Goal: Contribute content: Contribute content

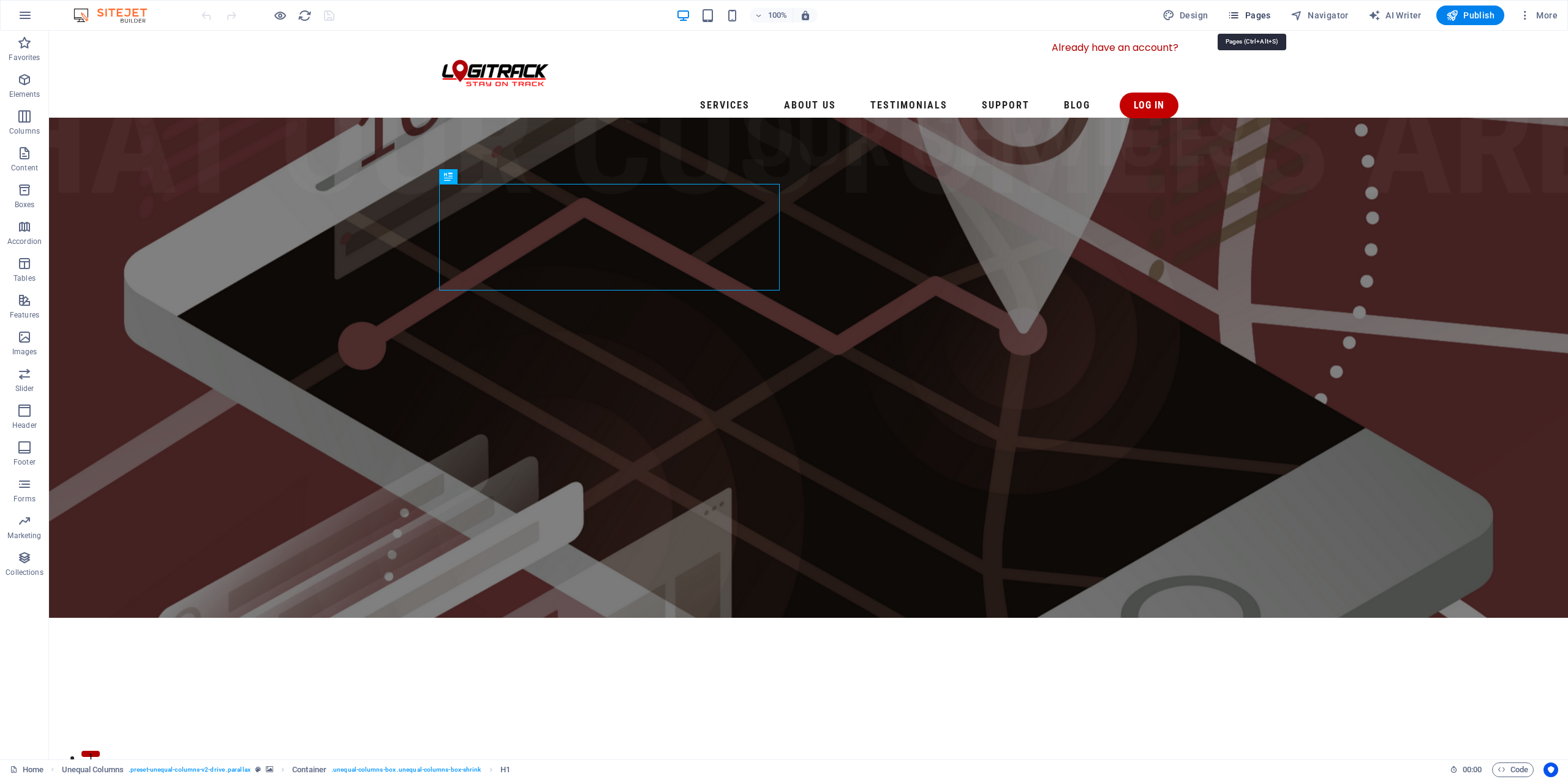
click at [1248, 15] on span "Pages" at bounding box center [1249, 15] width 43 height 12
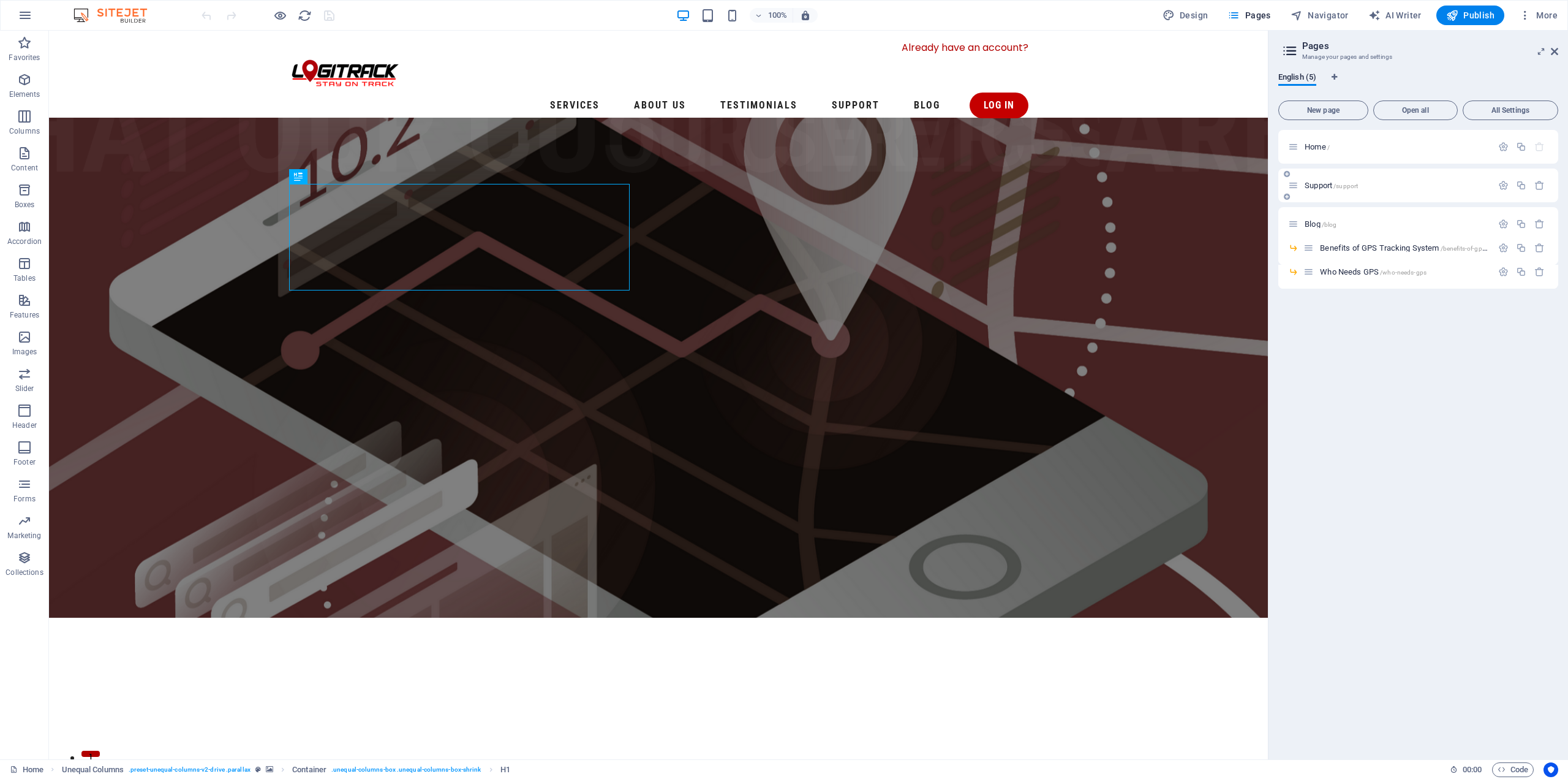
click at [1332, 188] on span "Support /support" at bounding box center [1331, 185] width 53 height 9
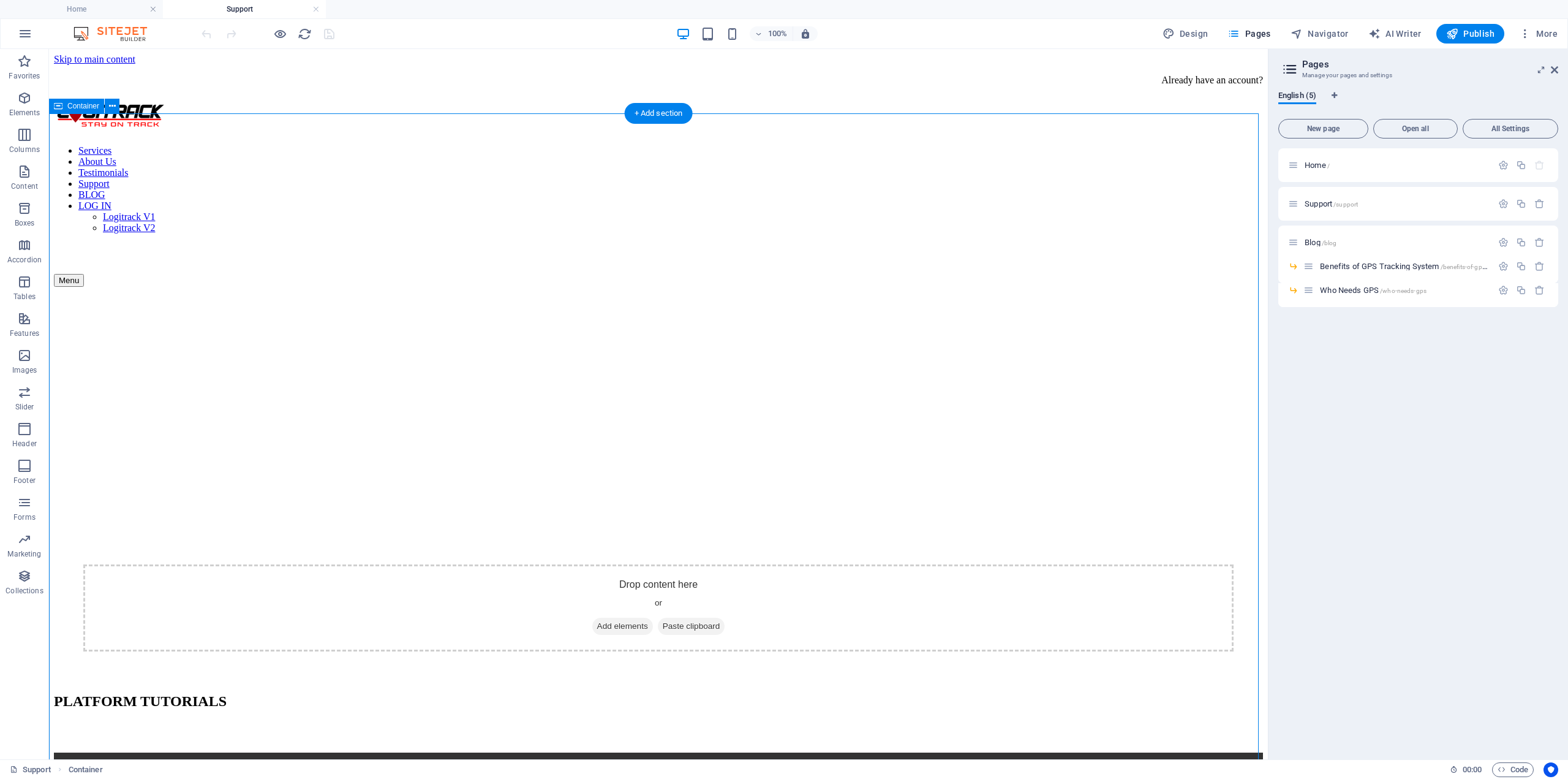
scroll to position [184, 0]
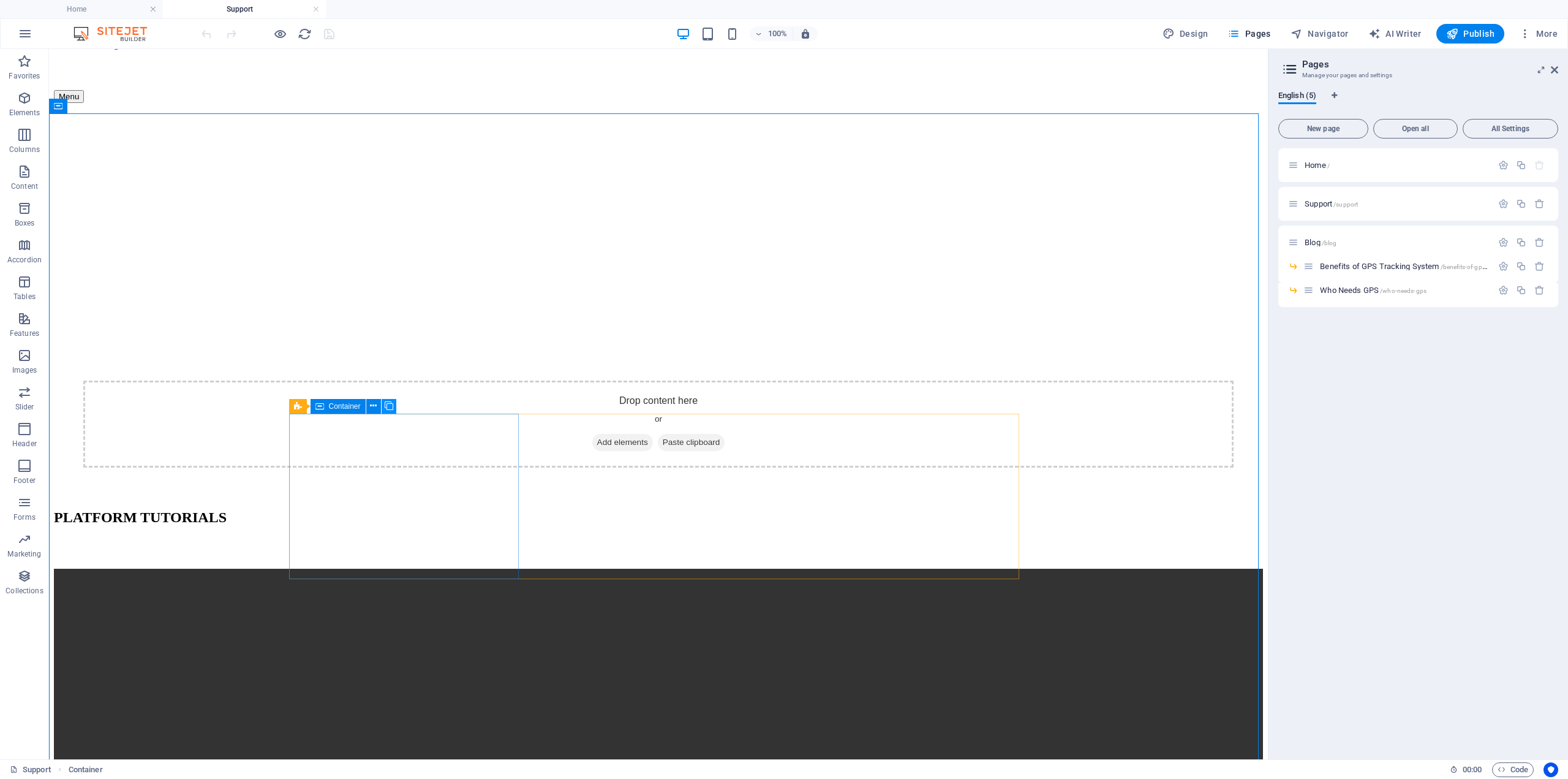
drag, startPoint x: 371, startPoint y: 405, endPoint x: 387, endPoint y: 407, distance: 16.1
click at [387, 407] on div "3 columns Container" at bounding box center [346, 407] width 115 height 15
click at [387, 407] on icon at bounding box center [389, 405] width 8 height 13
click at [354, 407] on span "Video" at bounding box center [360, 406] width 19 height 8
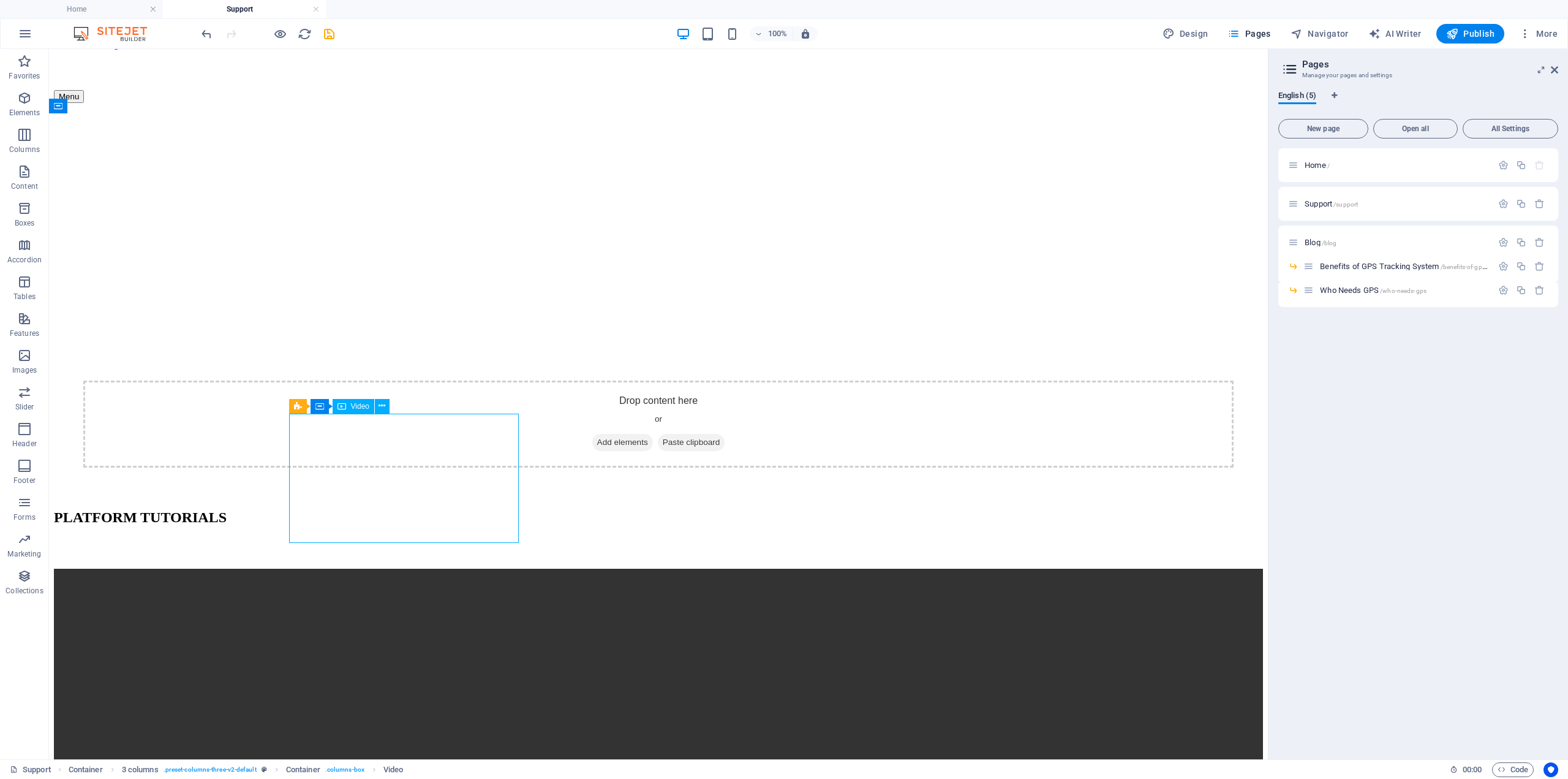
select select "%"
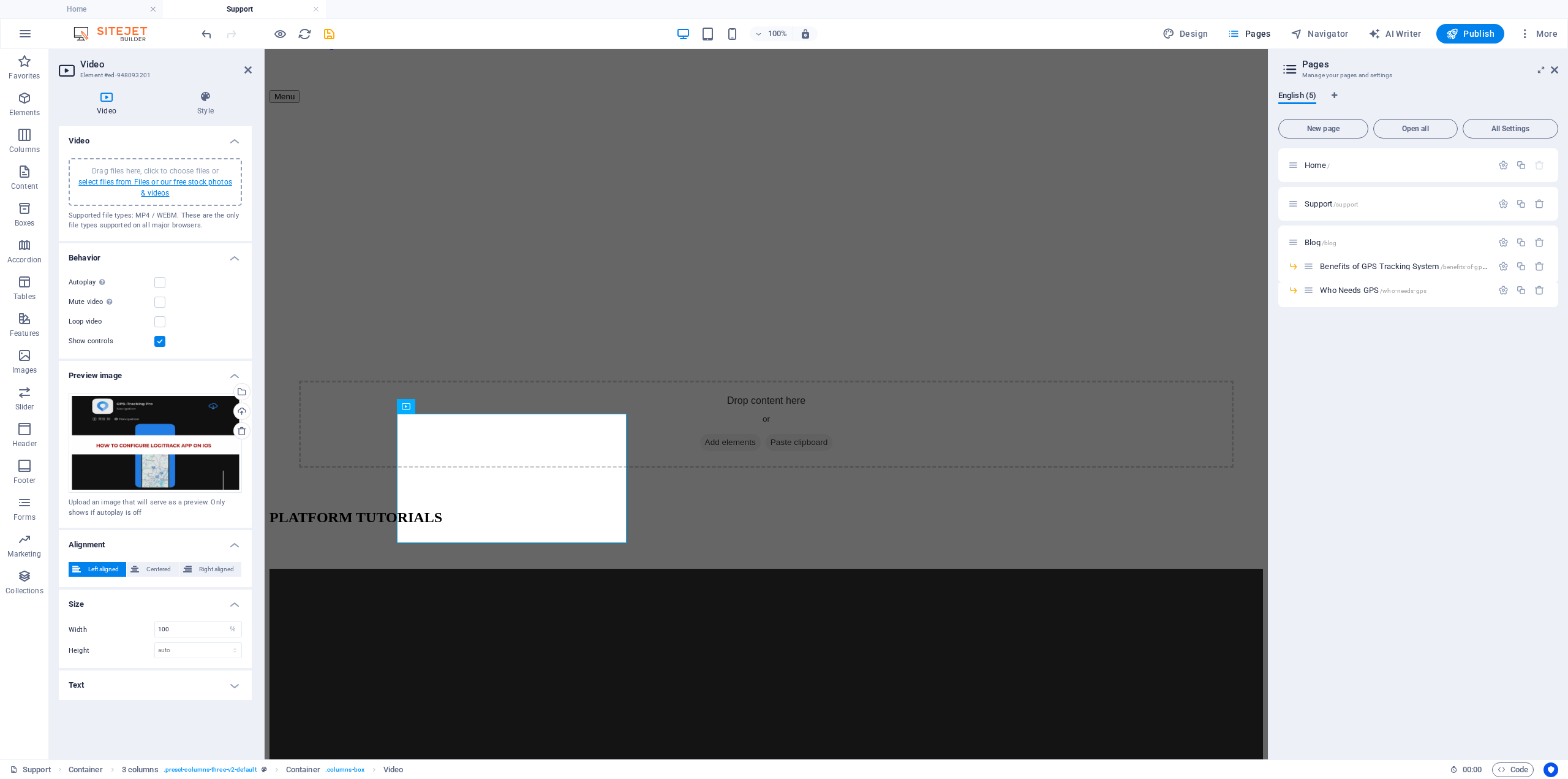
click at [182, 178] on link "select files from Files or our free stock photos & videos" at bounding box center [155, 188] width 154 height 19
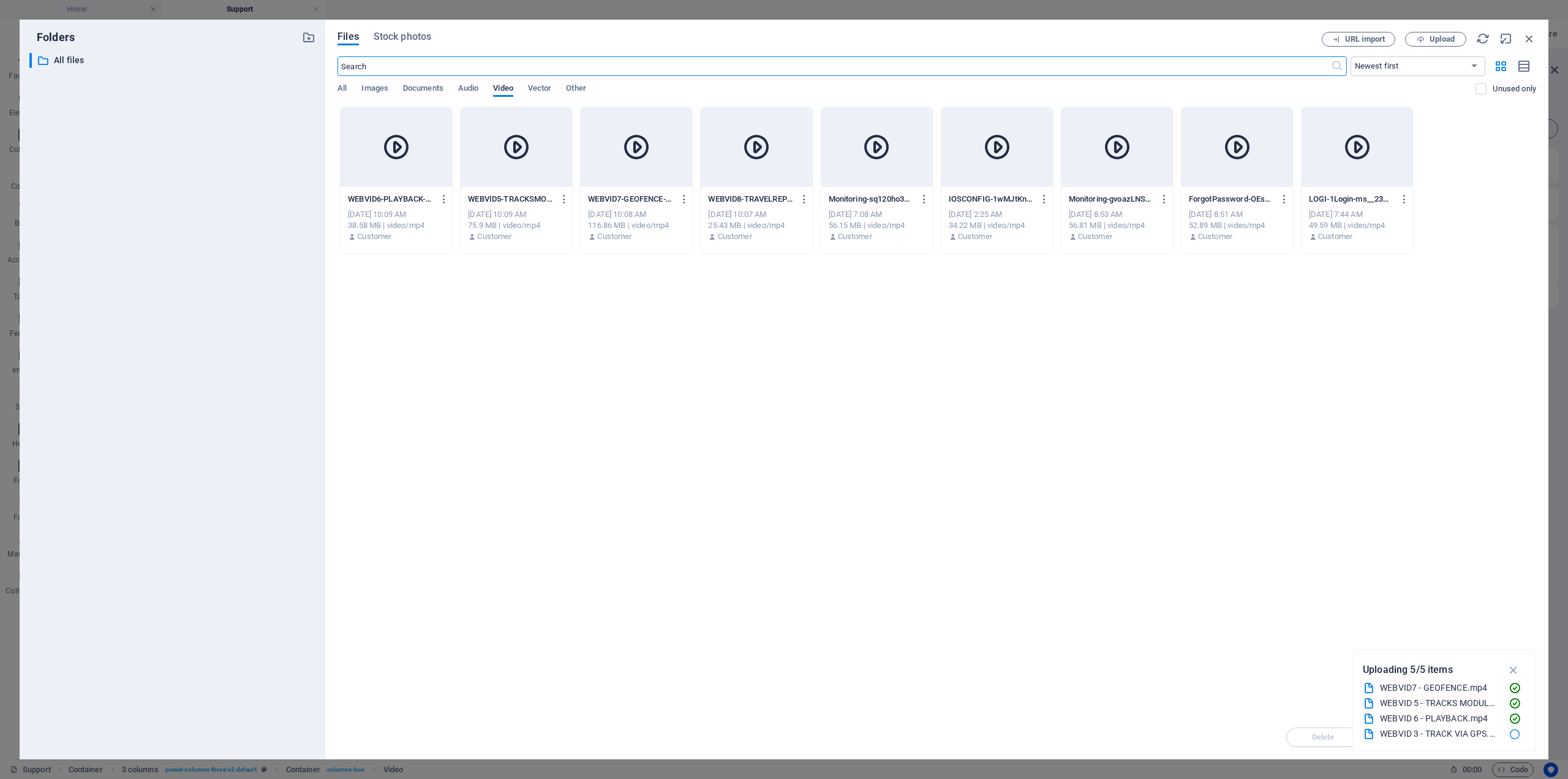
scroll to position [15, 0]
click at [1134, 516] on div "Drop files here to upload them instantly WEBVID3-TRACKVIAGPS-XKNw9gWY4qjNLY_Htz…" at bounding box center [937, 411] width 1199 height 608
click at [696, 372] on div "Drop files here to upload them instantly WEBVID3-TRACKVIAGPS-XKNw9gWY4qjNLY_Htz…" at bounding box center [937, 411] width 1199 height 608
click at [1532, 37] on icon "button" at bounding box center [1529, 39] width 14 height 14
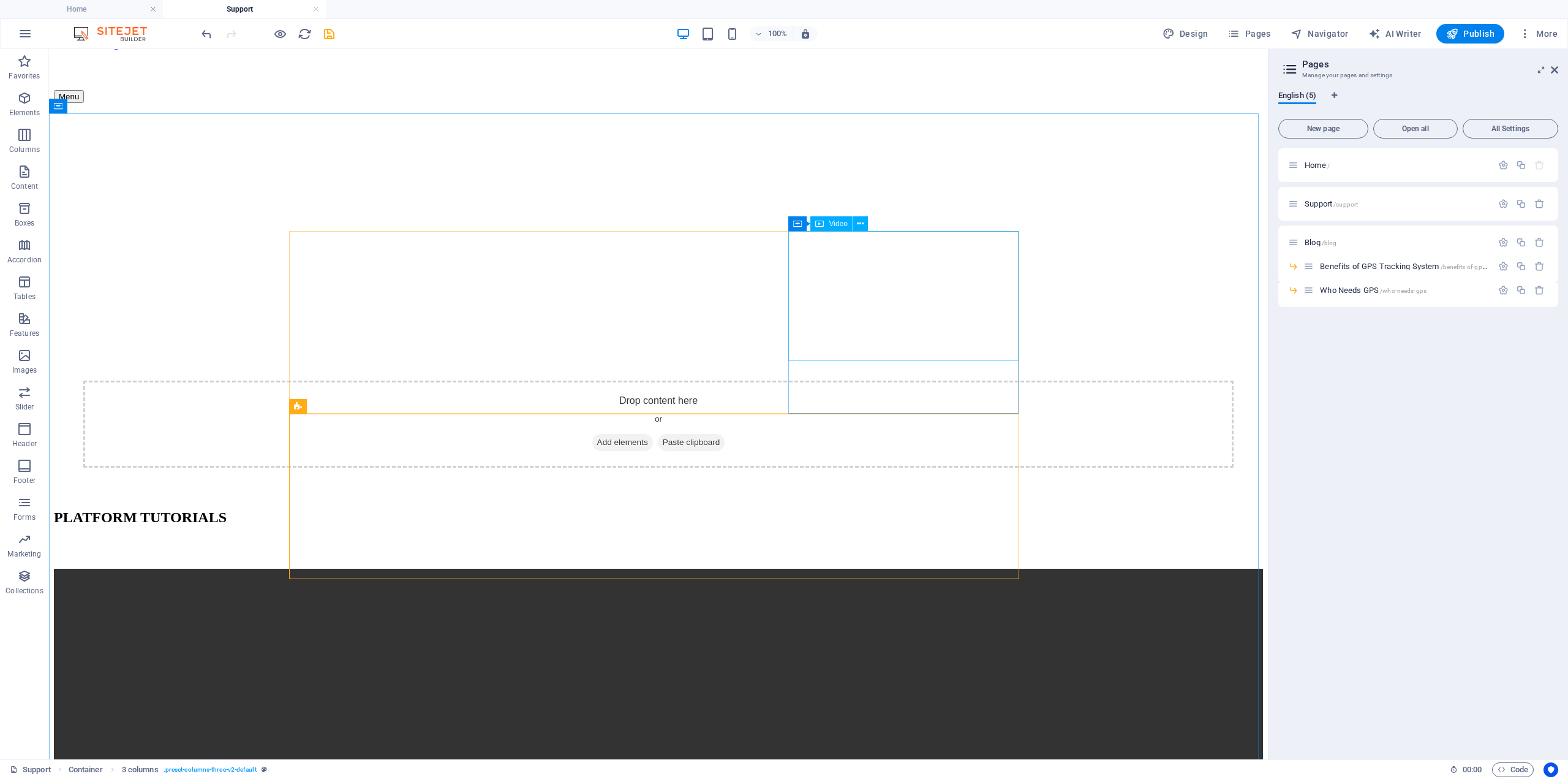
click at [839, 224] on span "Video" at bounding box center [837, 223] width 19 height 8
select select "%"
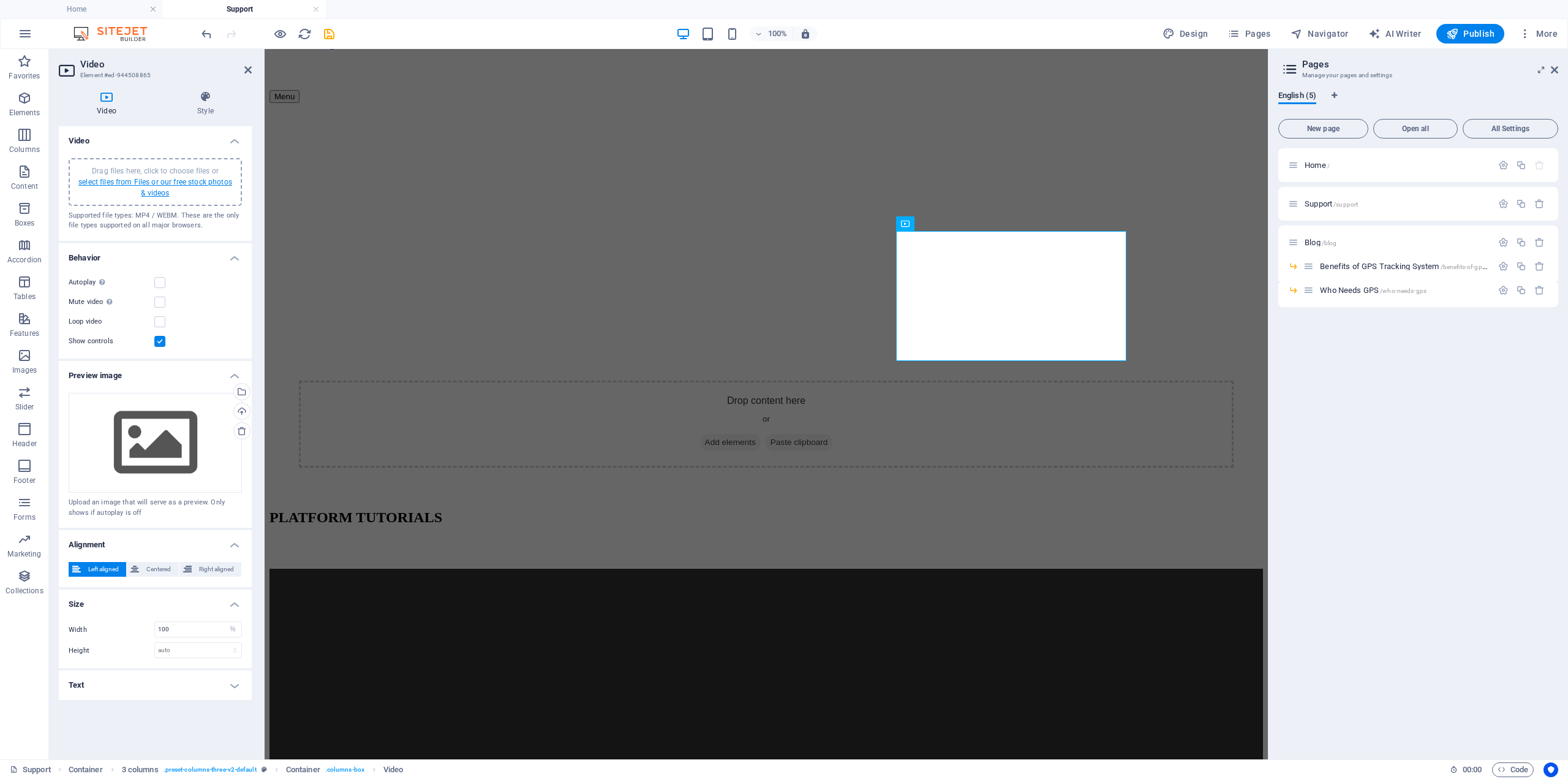
click at [194, 180] on link "select files from Files or our free stock photos & videos" at bounding box center [155, 188] width 154 height 19
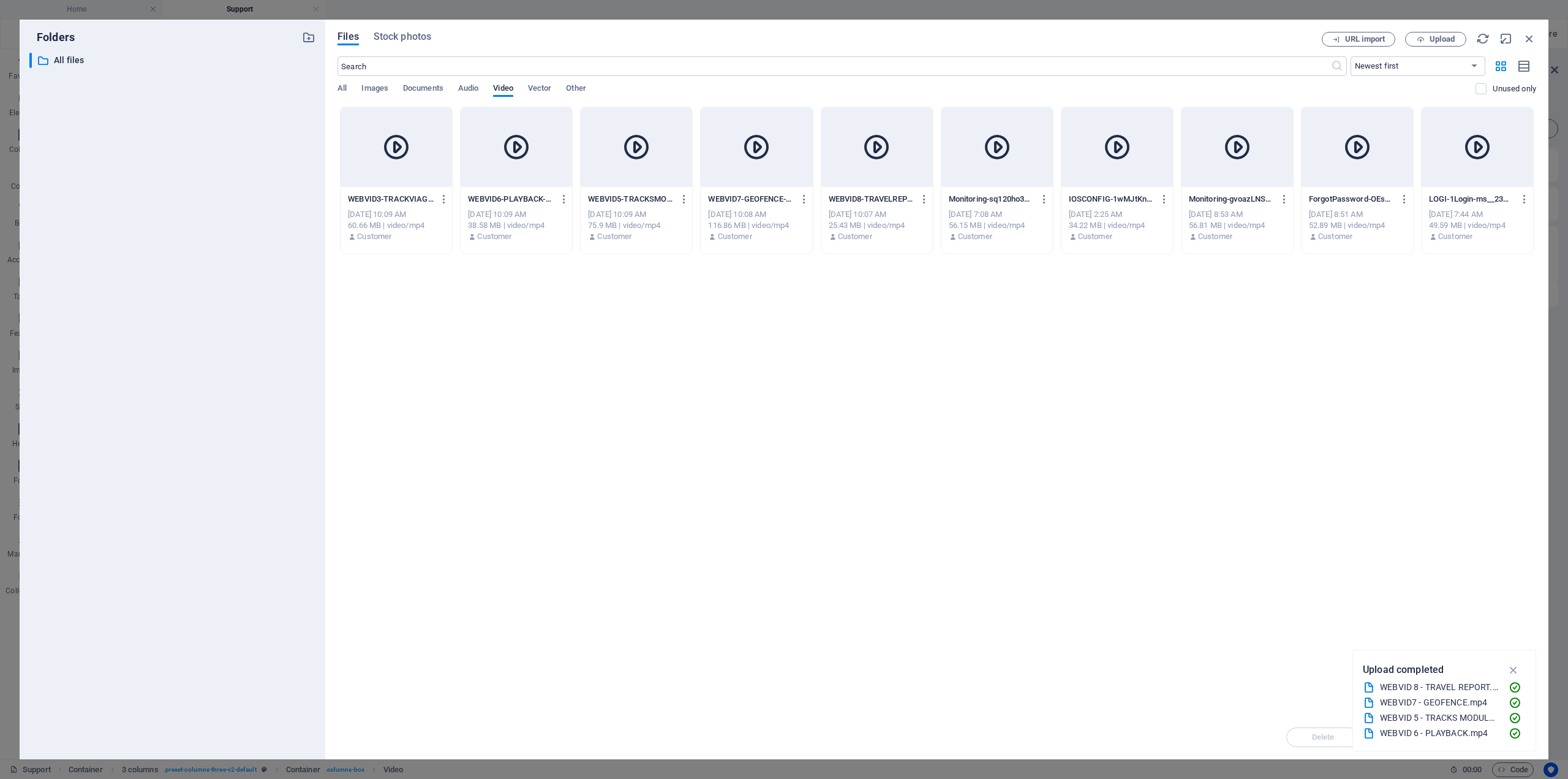
click at [410, 171] on div at bounding box center [396, 148] width 112 height 80
click at [1514, 668] on icon "button" at bounding box center [1514, 670] width 14 height 14
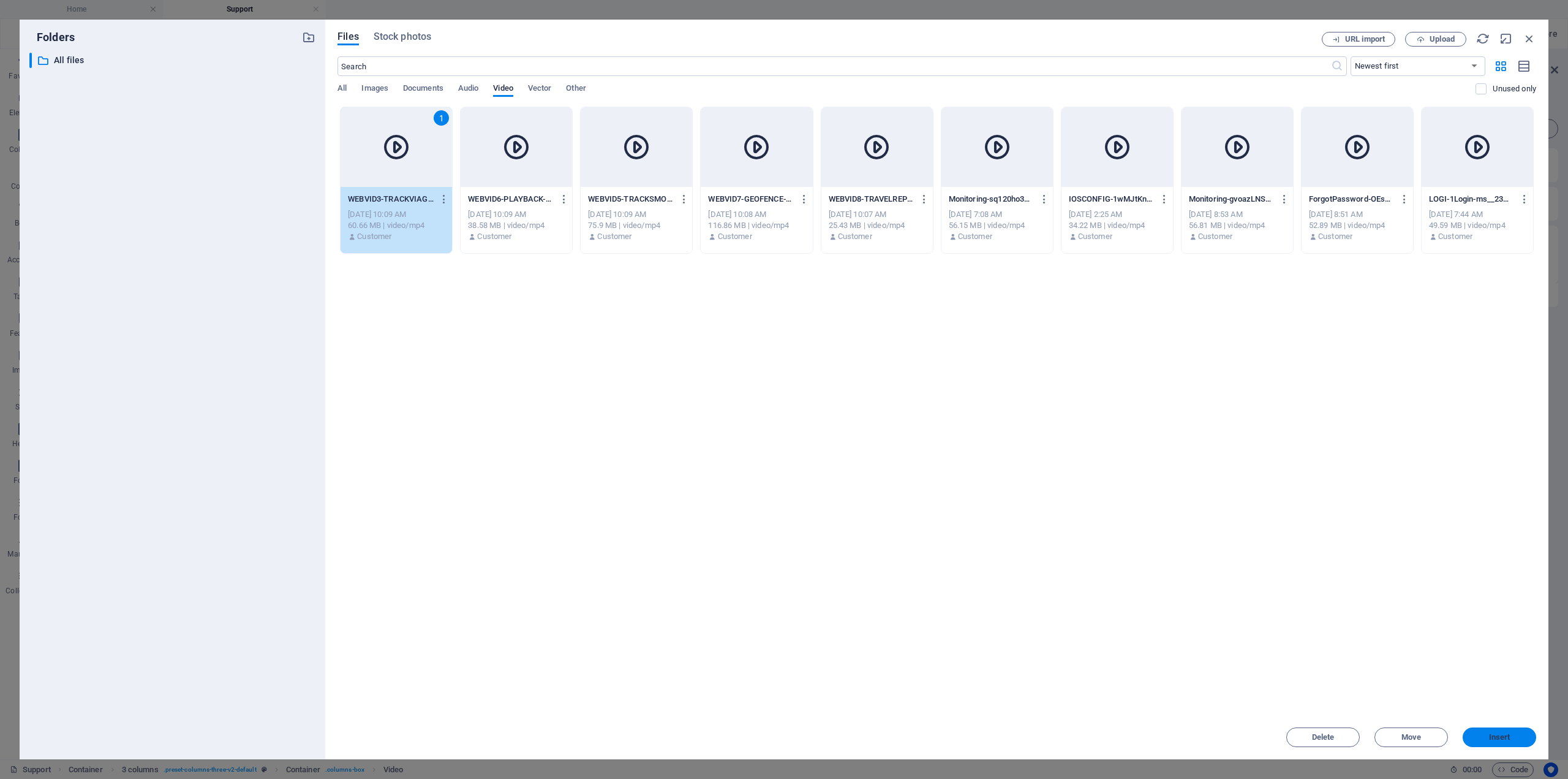
click at [1487, 729] on button "Insert" at bounding box center [1499, 737] width 74 height 19
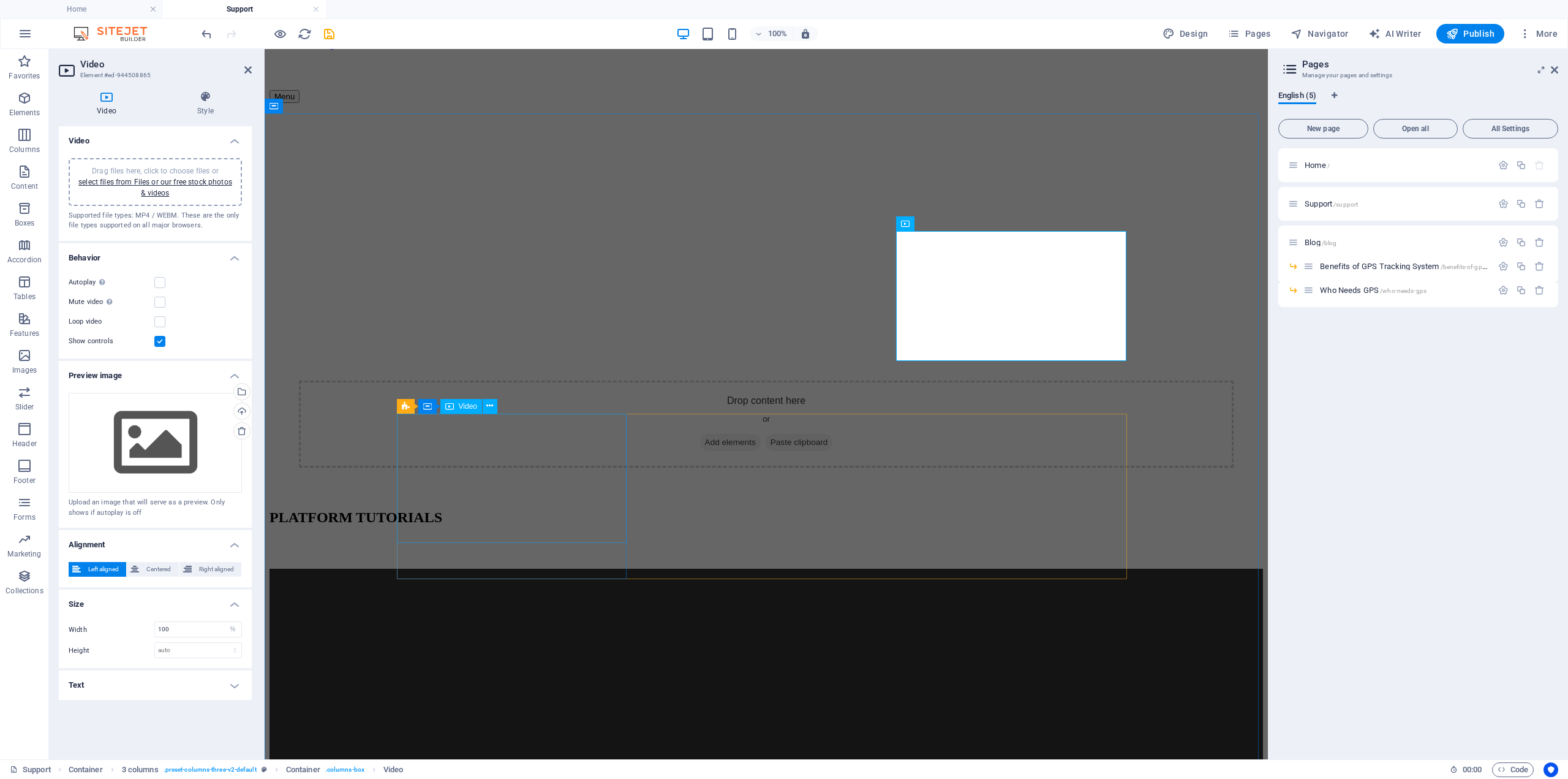
click at [460, 405] on span "Video" at bounding box center [468, 406] width 19 height 8
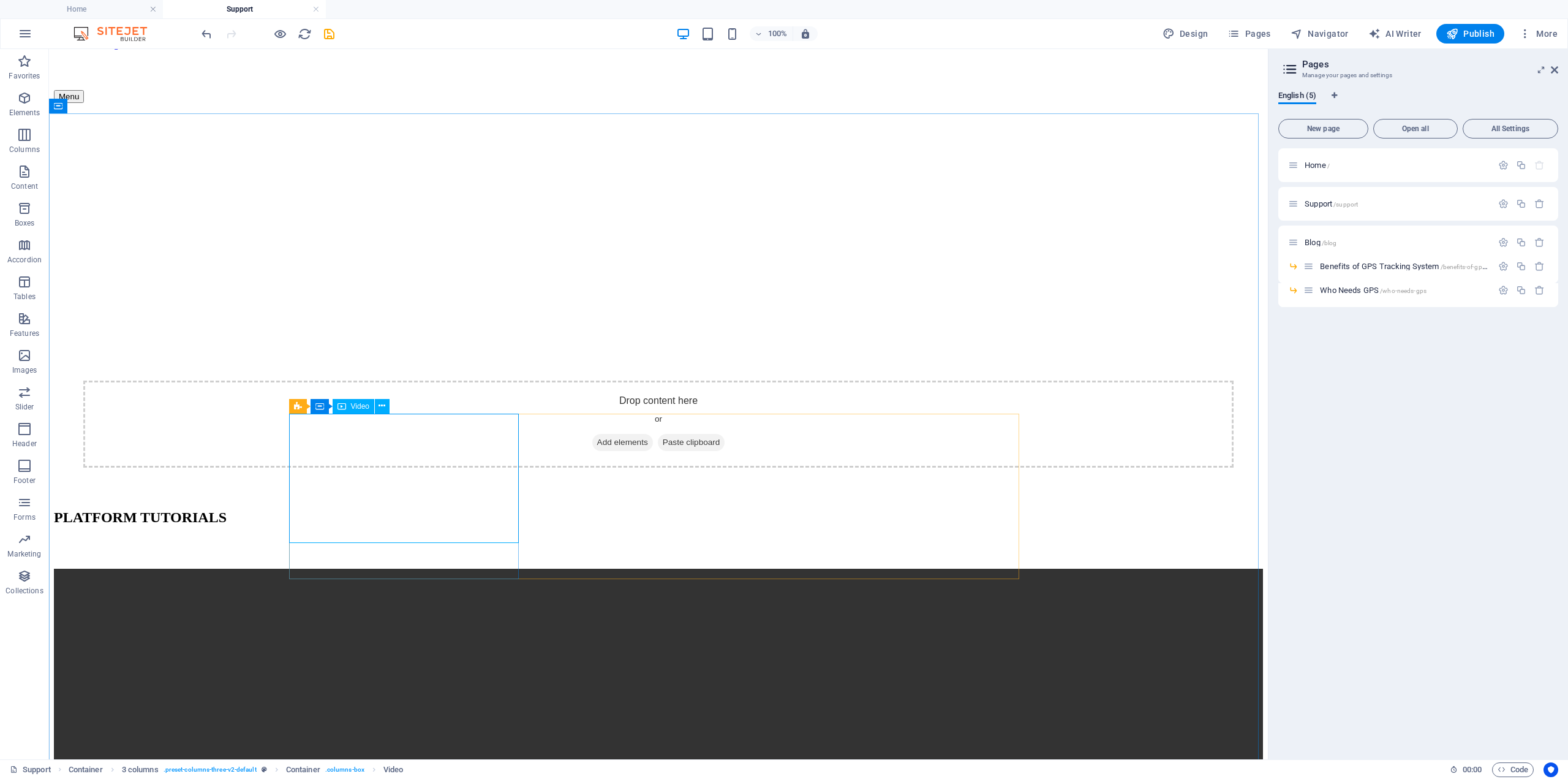
click at [352, 407] on span "Video" at bounding box center [360, 406] width 19 height 8
select select "%"
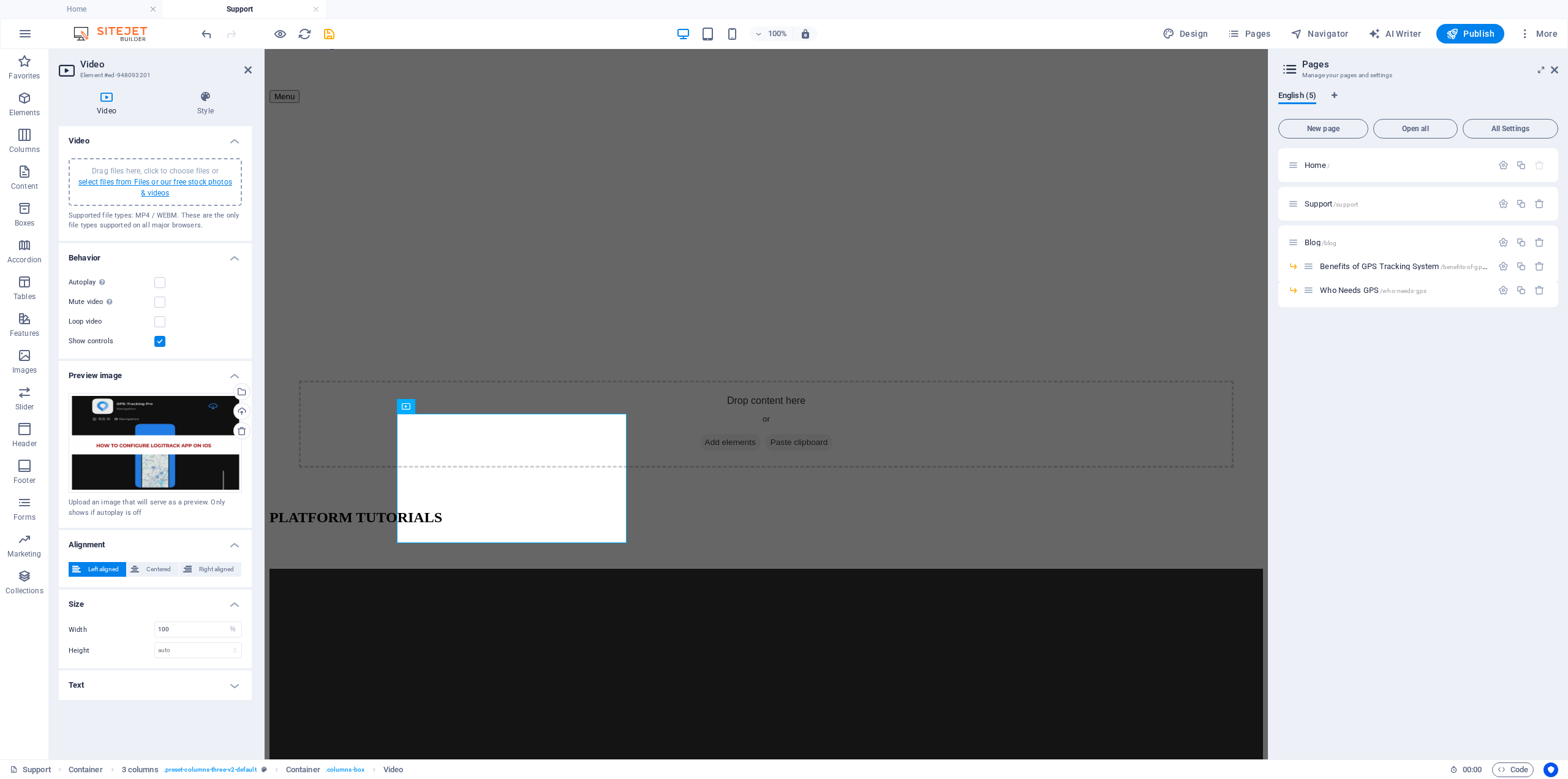
click at [188, 185] on link "select files from Files or our free stock photos & videos" at bounding box center [155, 188] width 154 height 19
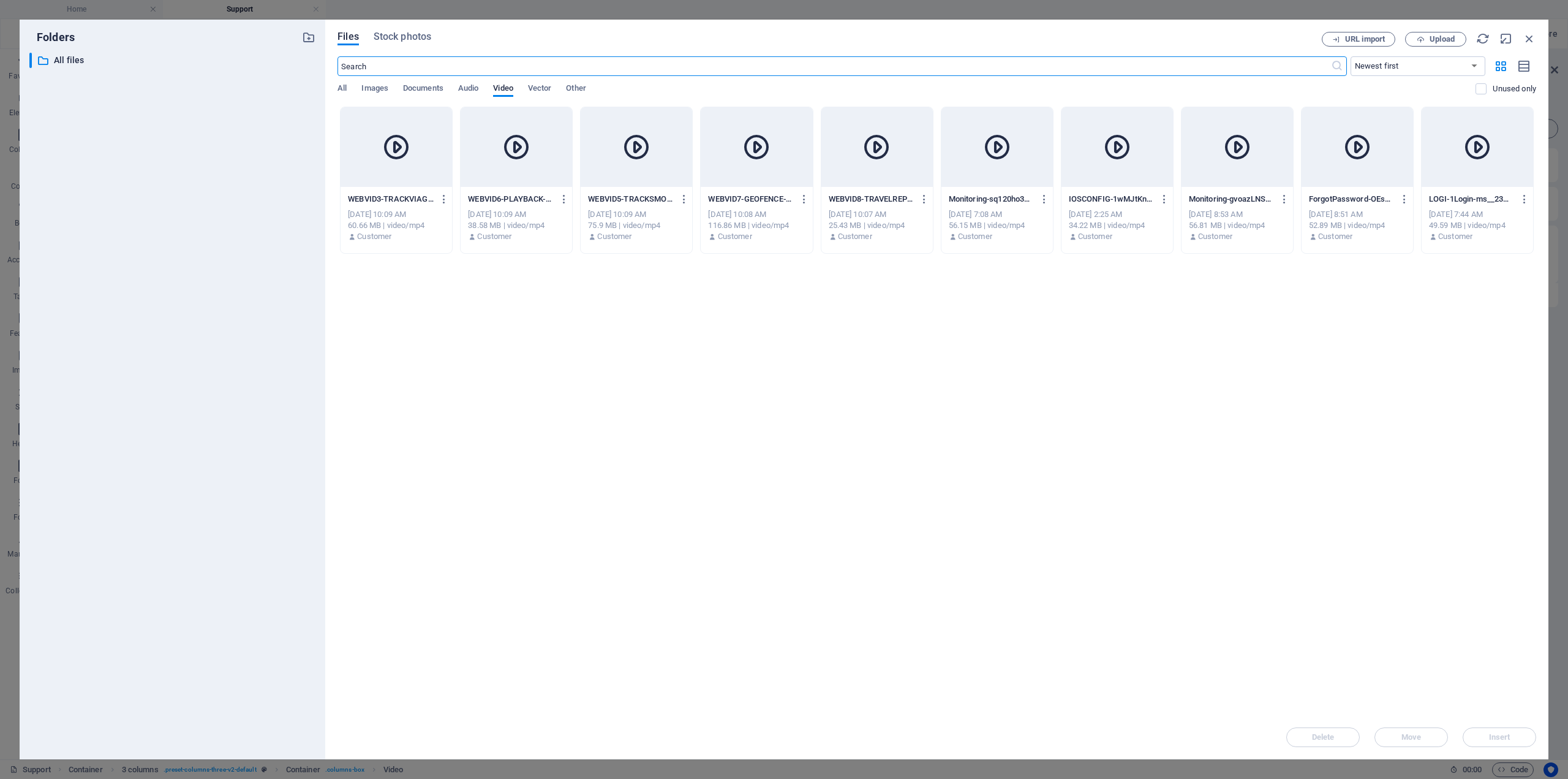
click at [1262, 174] on div at bounding box center [1237, 148] width 112 height 80
click at [1509, 729] on button "Insert" at bounding box center [1499, 737] width 74 height 19
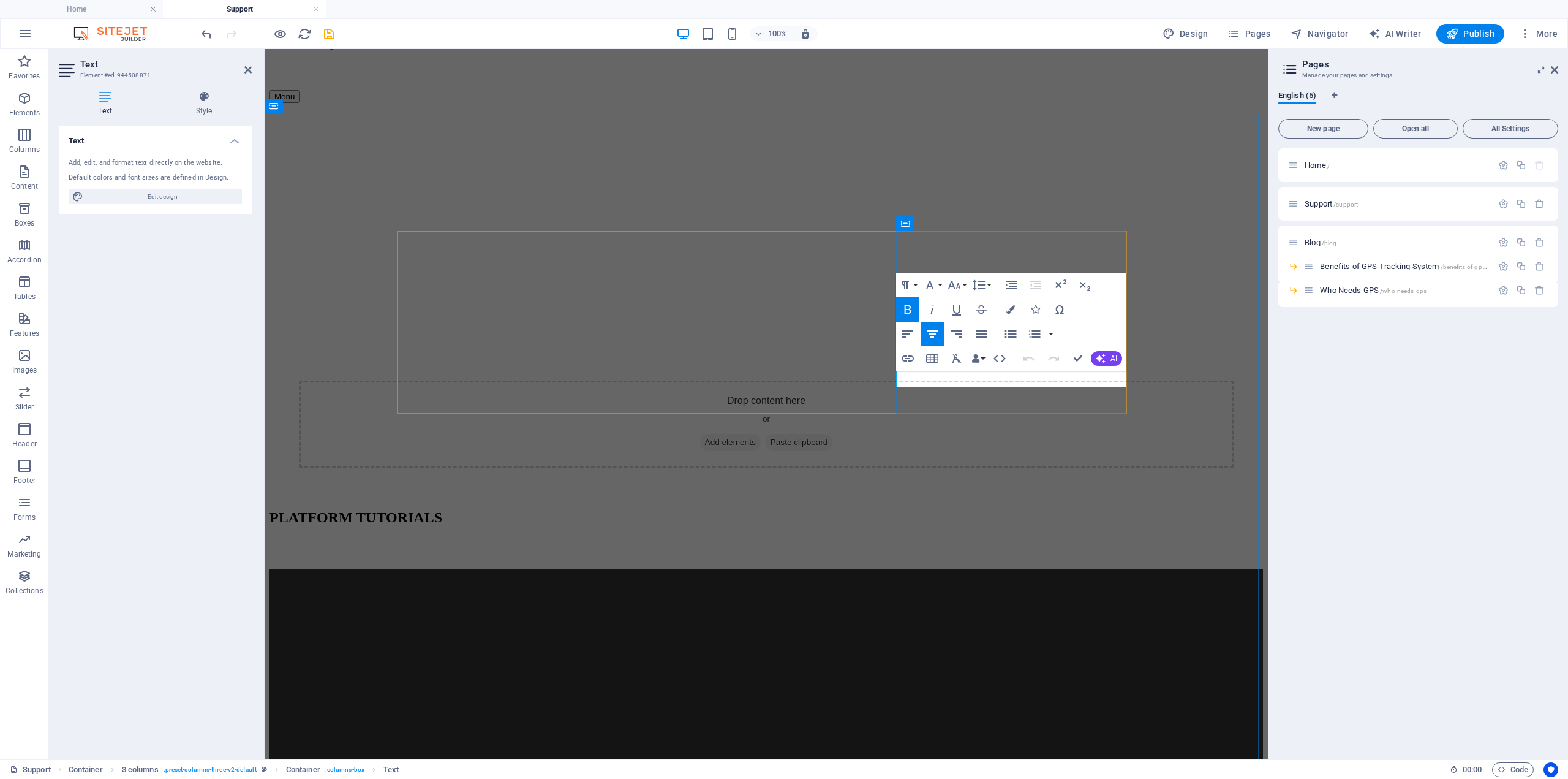
copy span "VEHICLE VIDEO MONITORING"
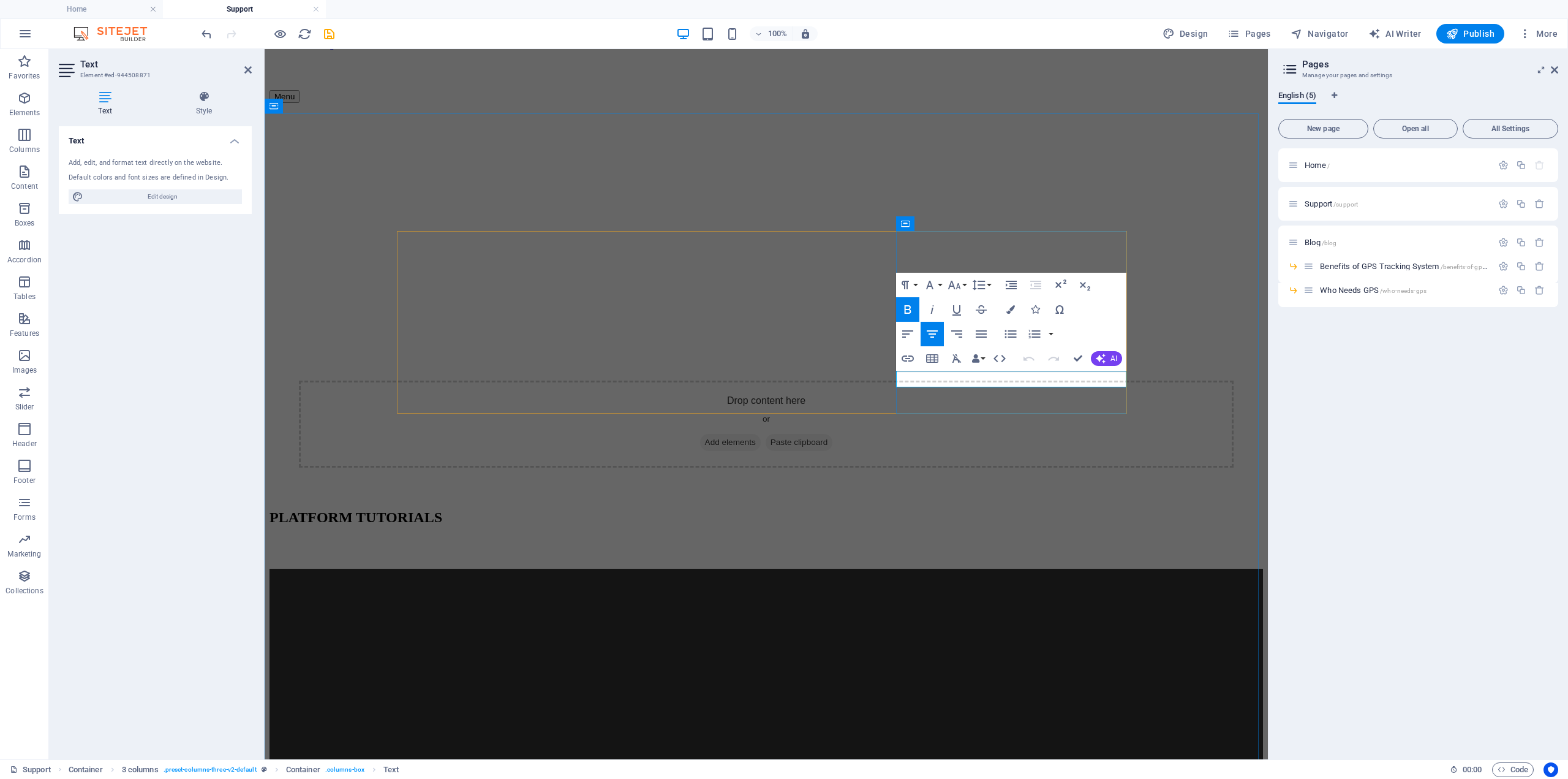
scroll to position [0, 2]
drag, startPoint x: 1087, startPoint y: 379, endPoint x: 984, endPoint y: 385, distance: 103.2
drag, startPoint x: 981, startPoint y: 374, endPoint x: 922, endPoint y: 378, distance: 59.1
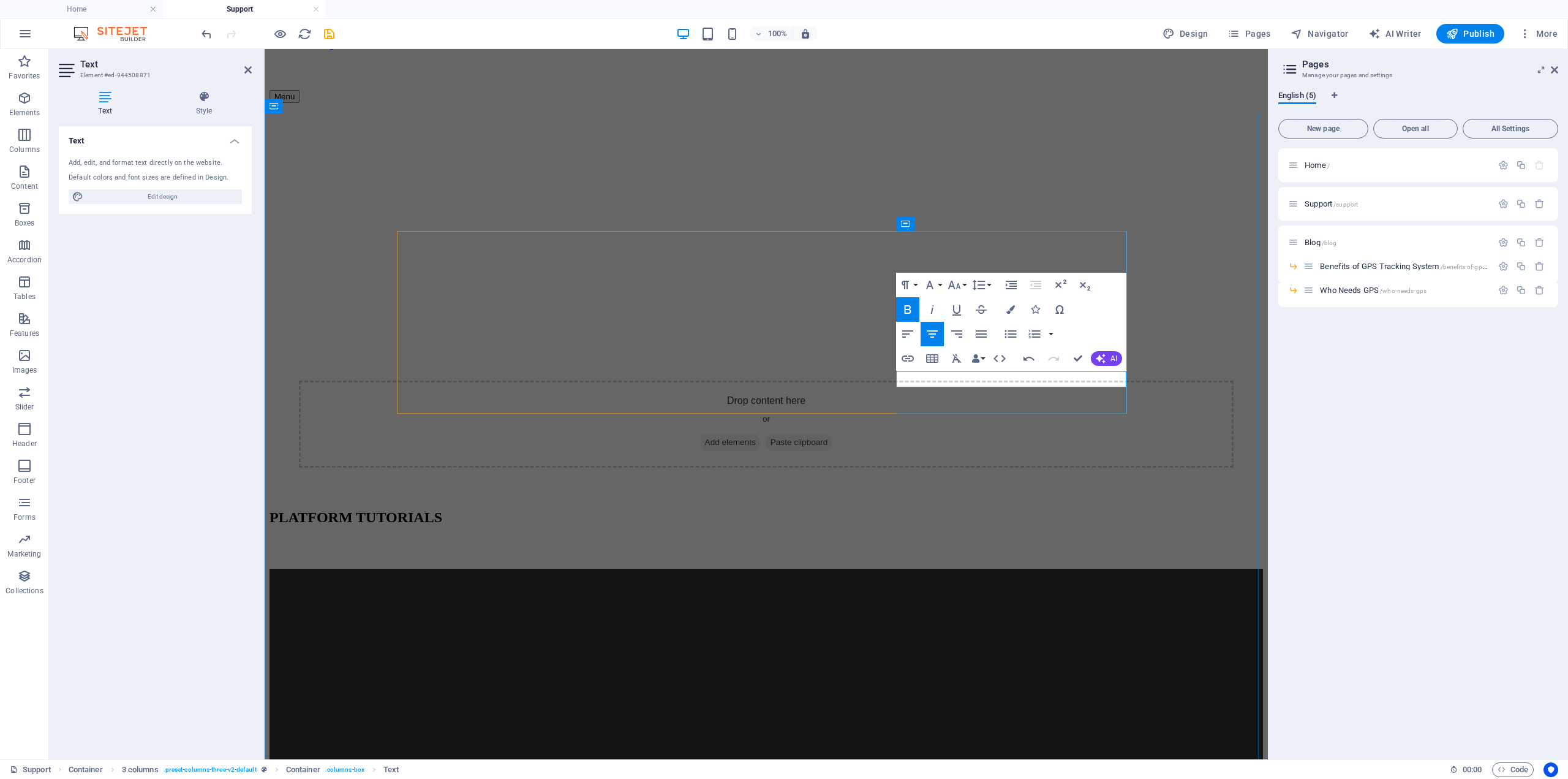
drag, startPoint x: 977, startPoint y: 380, endPoint x: 928, endPoint y: 382, distance: 49.0
click at [956, 288] on icon "button" at bounding box center [954, 285] width 14 height 14
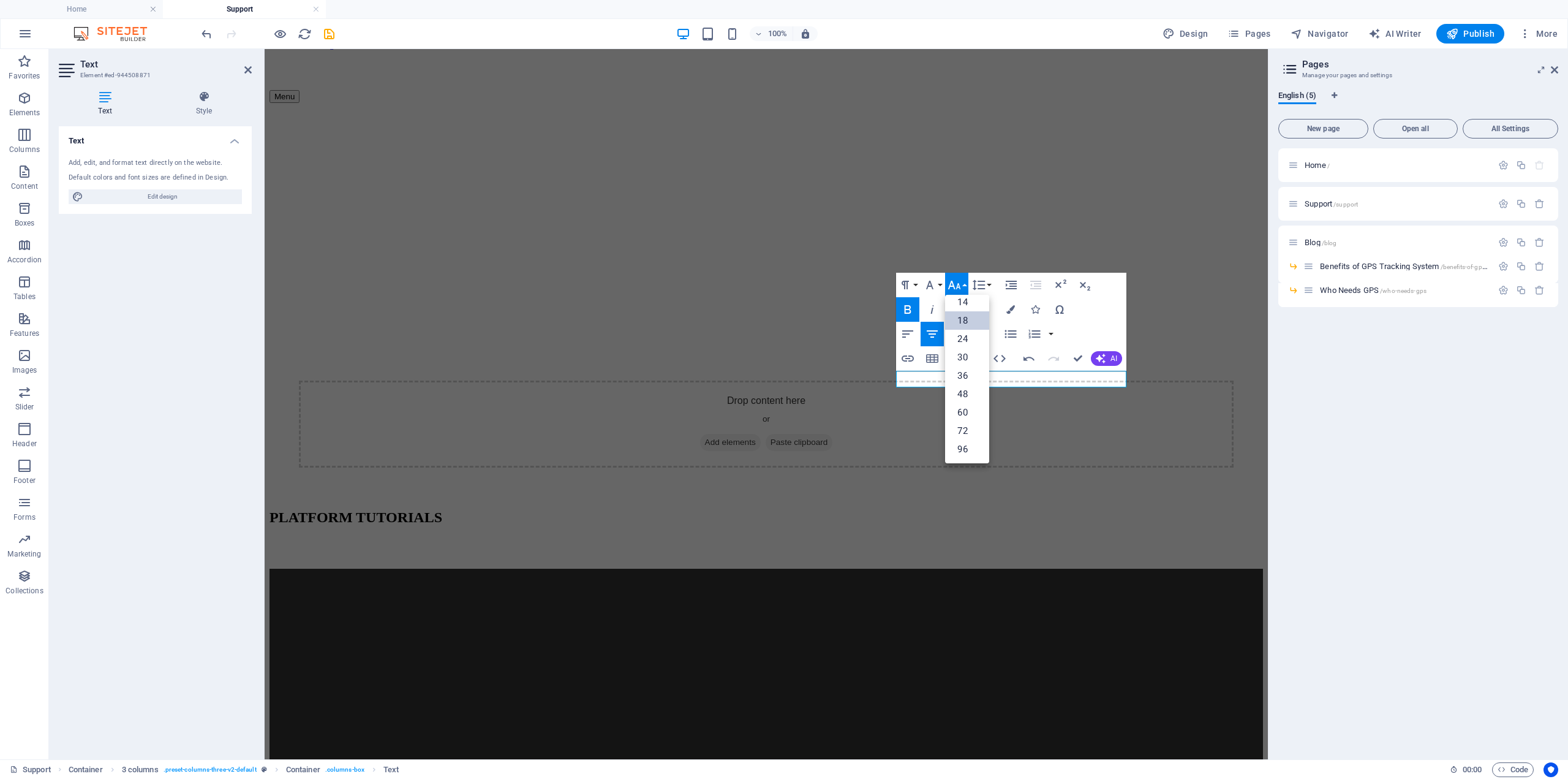
scroll to position [99, 0]
click at [956, 288] on icon "button" at bounding box center [954, 285] width 14 height 14
click at [944, 283] on button "Font Family" at bounding box center [933, 285] width 23 height 25
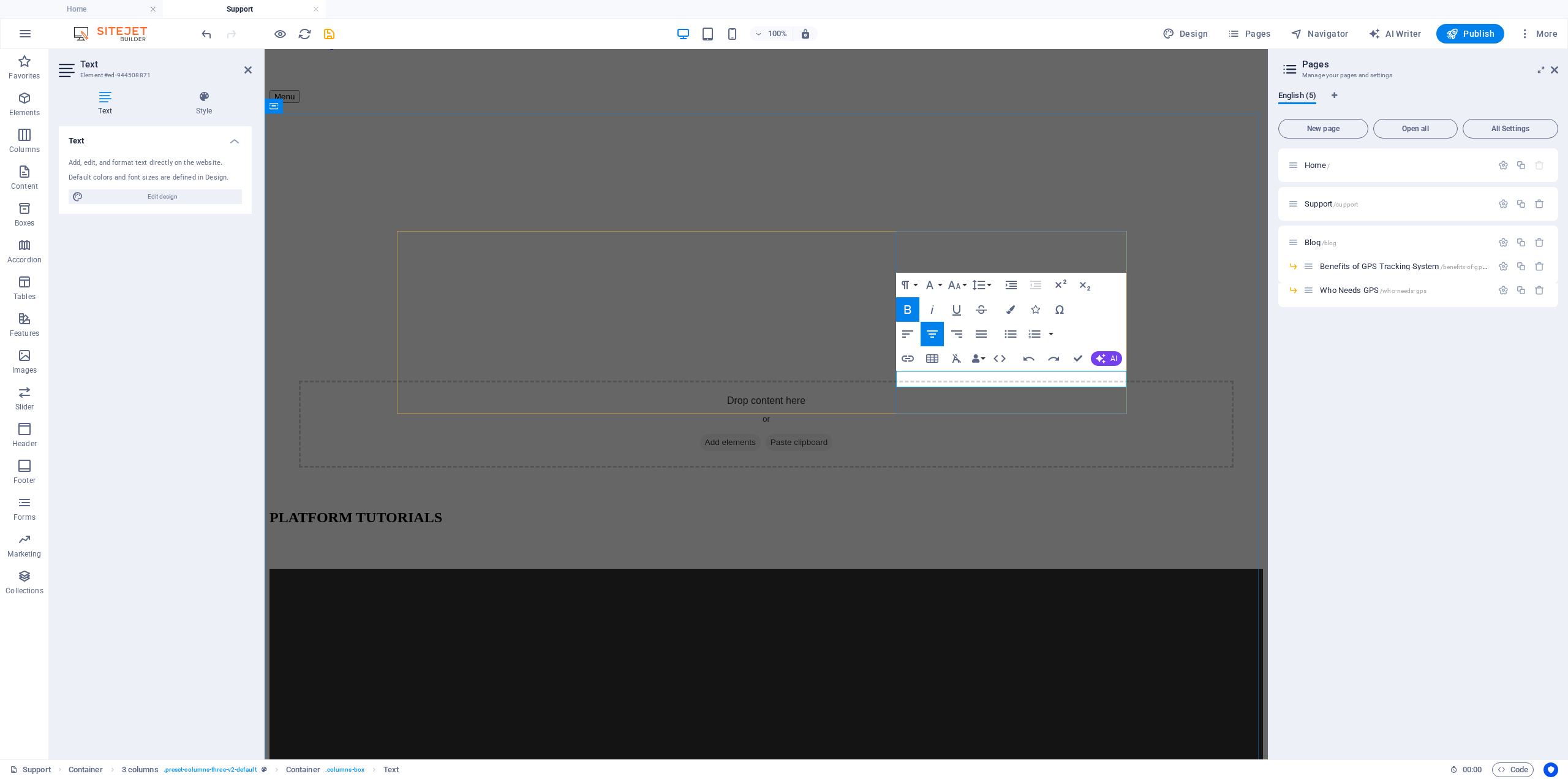
drag, startPoint x: 1074, startPoint y: 382, endPoint x: 970, endPoint y: 382, distance: 104.0
drag, startPoint x: 954, startPoint y: 376, endPoint x: 924, endPoint y: 380, distance: 30.3
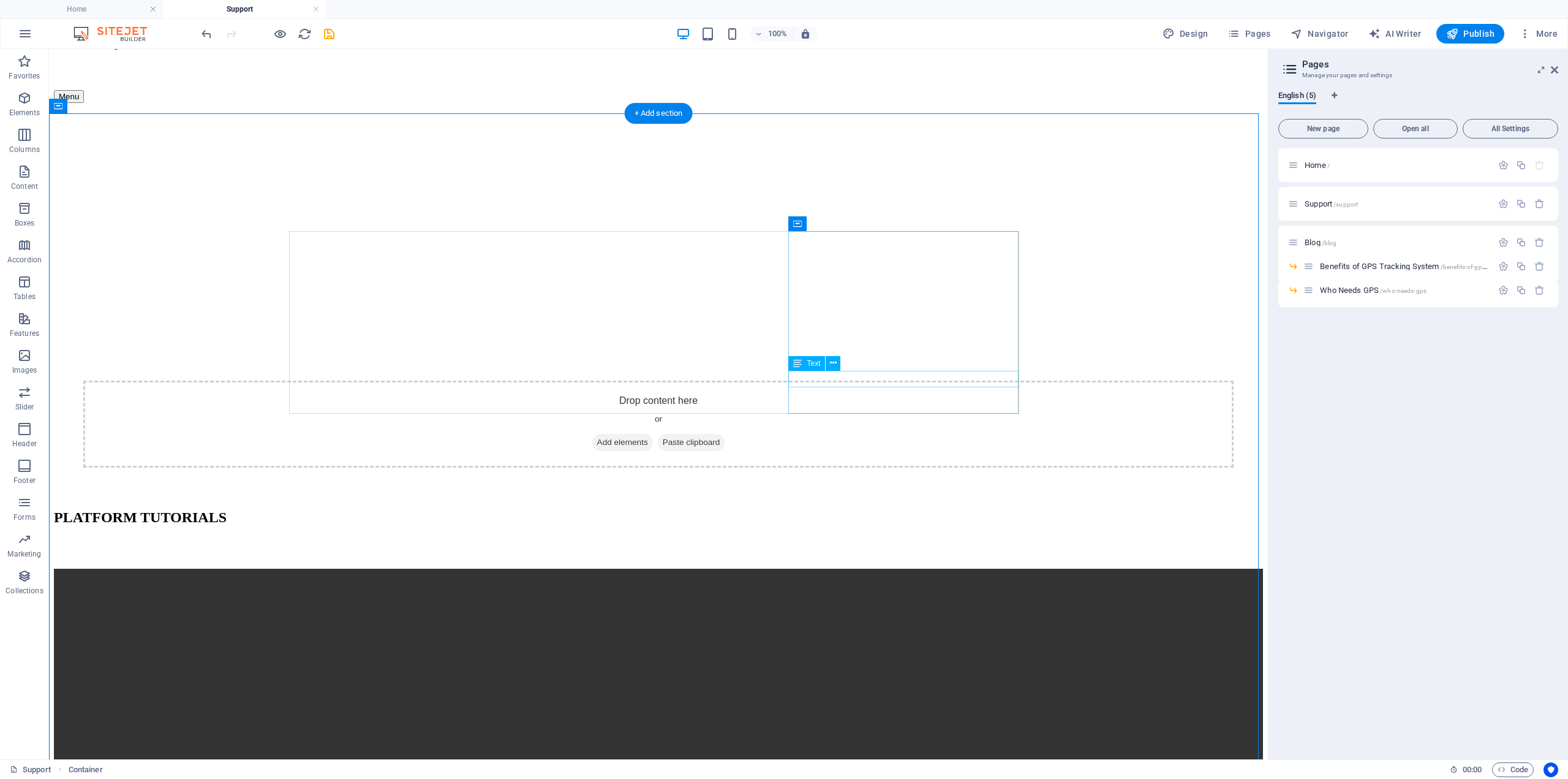
click at [353, 405] on span "Video" at bounding box center [360, 406] width 19 height 8
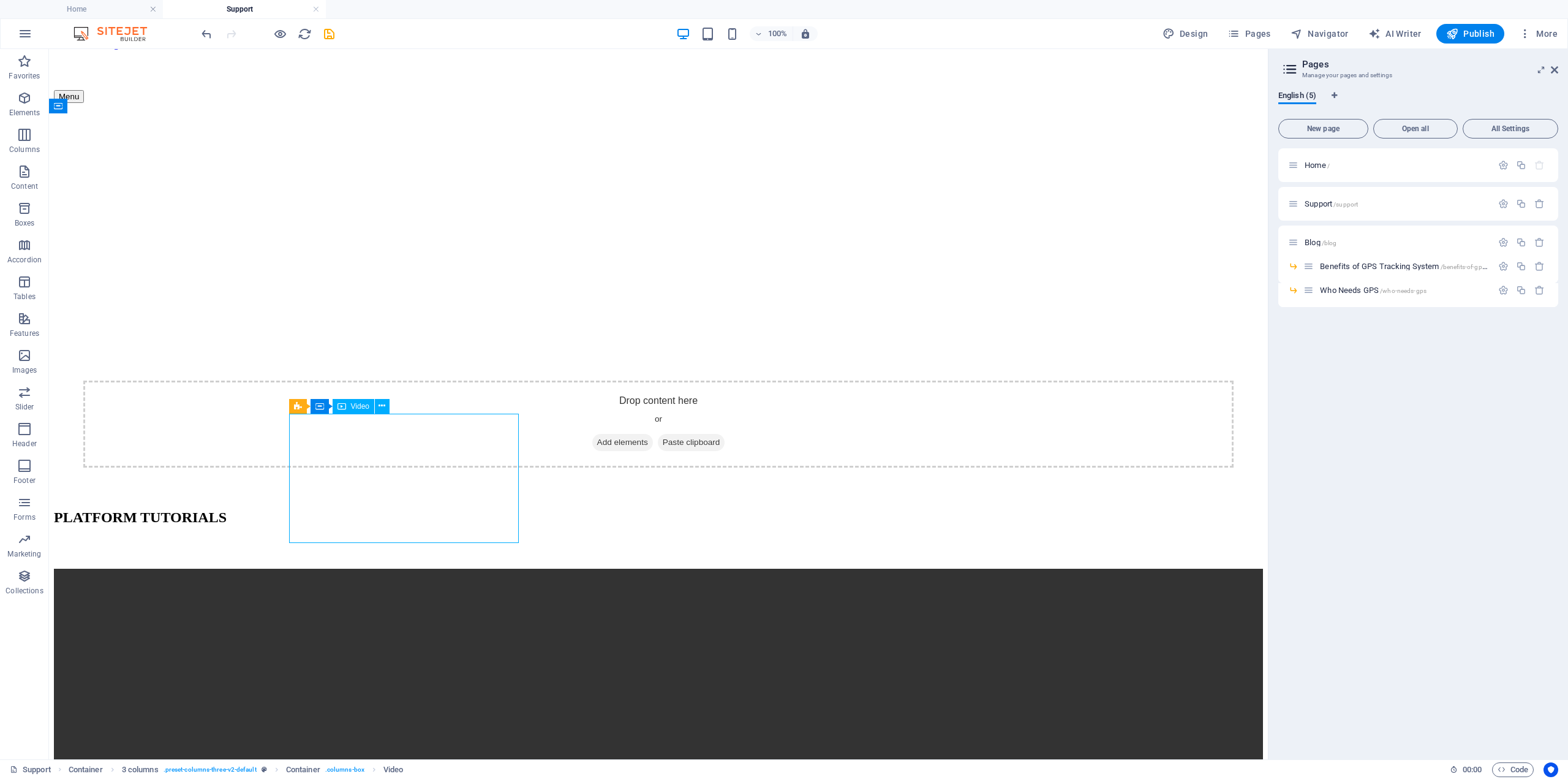
click at [353, 405] on span "Video" at bounding box center [360, 406] width 19 height 8
select select "%"
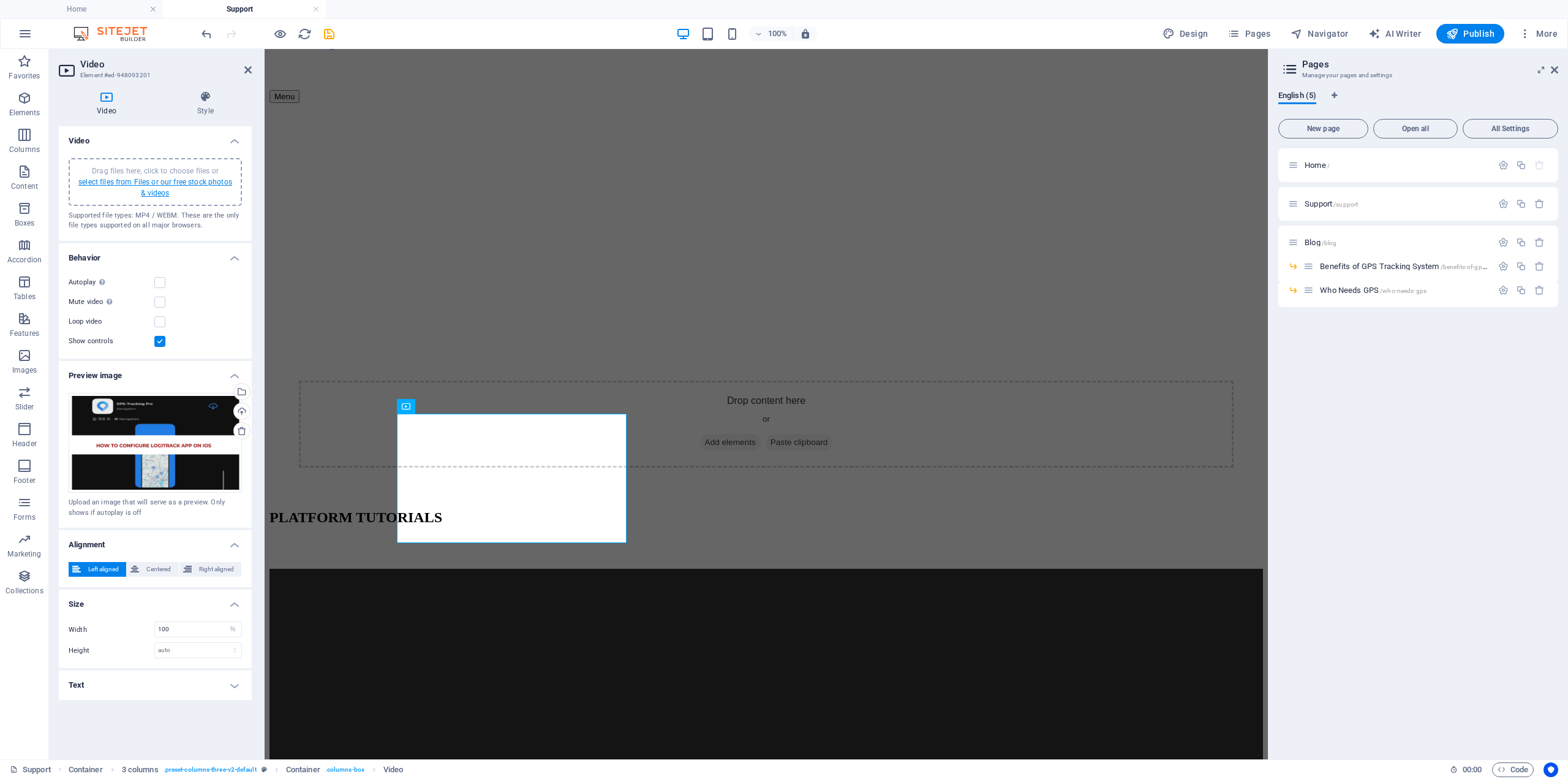
click at [192, 183] on link "select files from Files or our free stock photos & videos" at bounding box center [155, 188] width 154 height 19
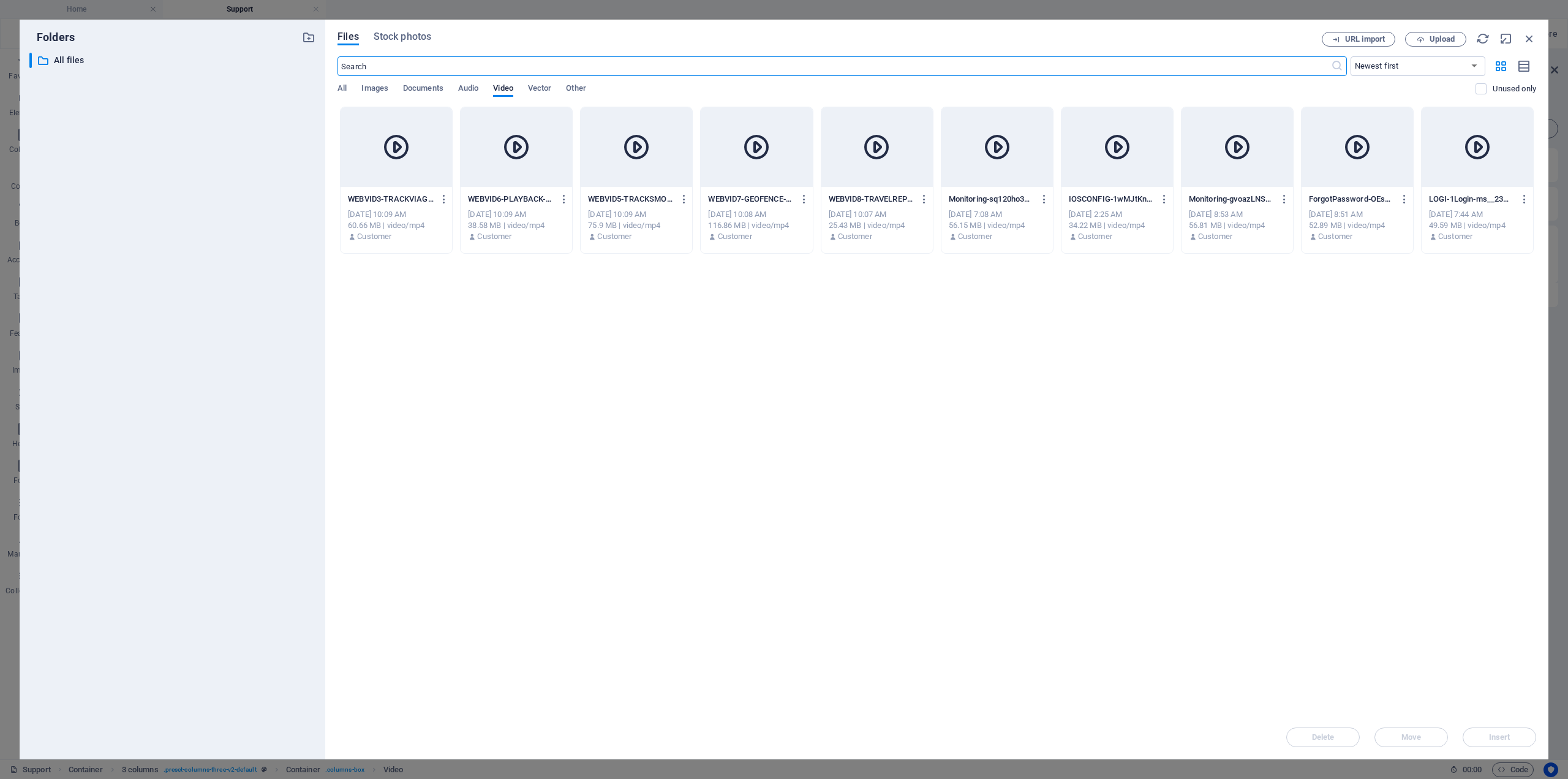
click at [1259, 170] on div at bounding box center [1237, 148] width 112 height 80
click at [1495, 736] on span "Insert" at bounding box center [1499, 737] width 21 height 8
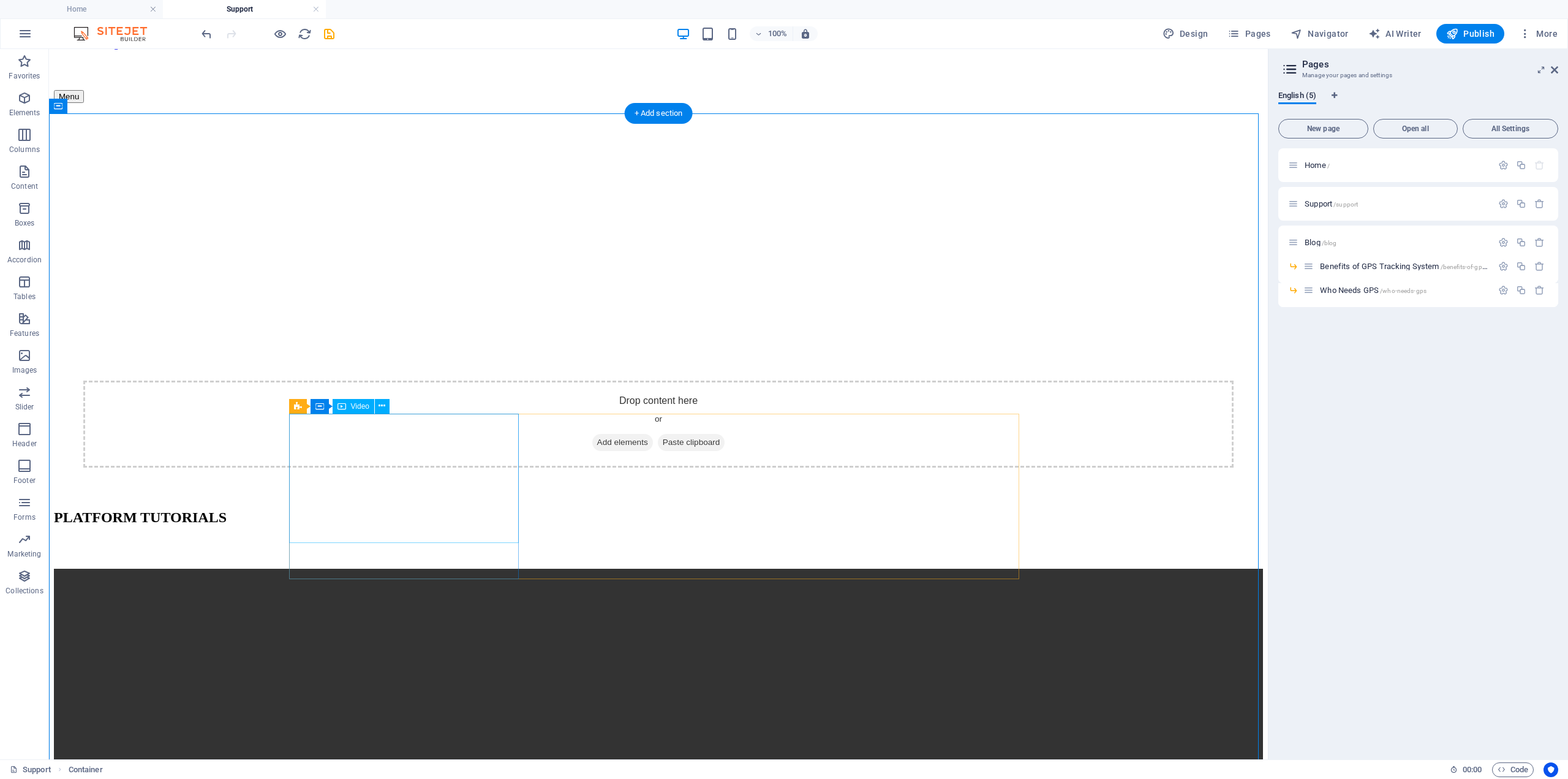
click at [354, 409] on span "Video" at bounding box center [360, 406] width 19 height 8
select select "%"
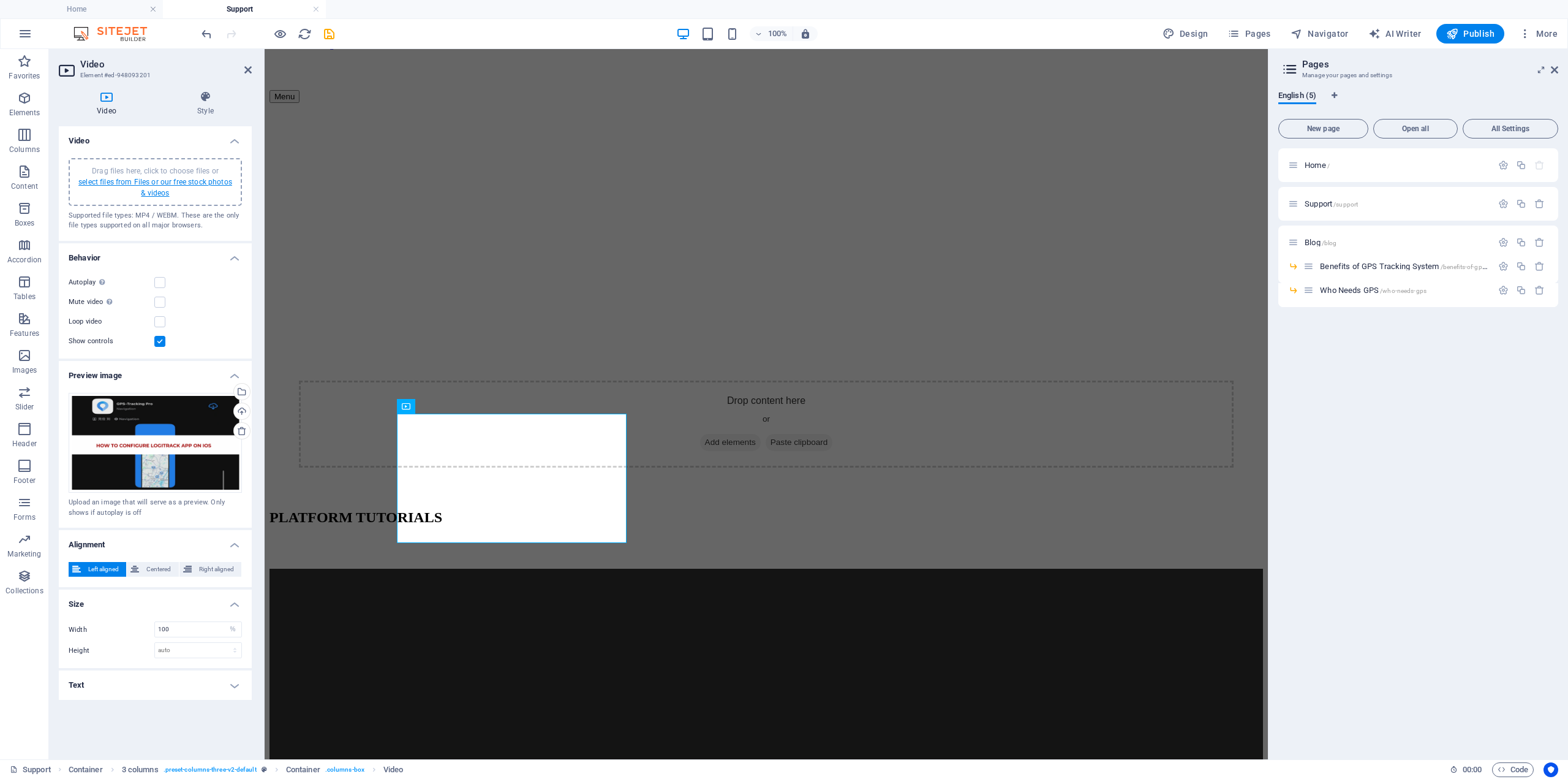
click at [155, 190] on link "select files from Files or our free stock photos & videos" at bounding box center [155, 188] width 154 height 19
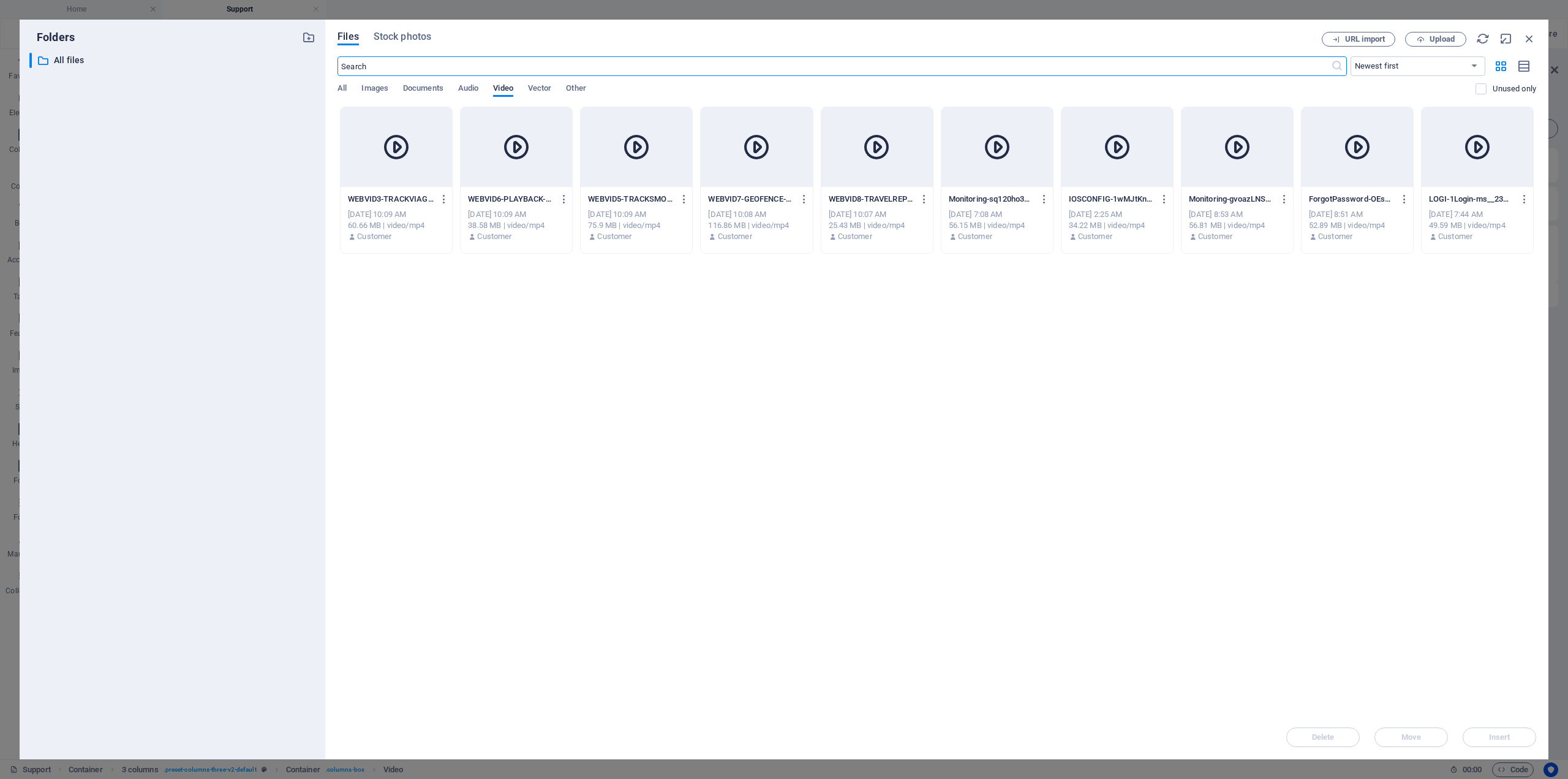
click at [1250, 191] on div "Monitoring-gvoazLNSvUa4h3XE2u8lyQ.mp4 Monitoring-gvoazLNSvUa4h3XE2u8lyQ.mp4" at bounding box center [1237, 199] width 96 height 19
click at [1515, 735] on span "Insert" at bounding box center [1499, 737] width 63 height 8
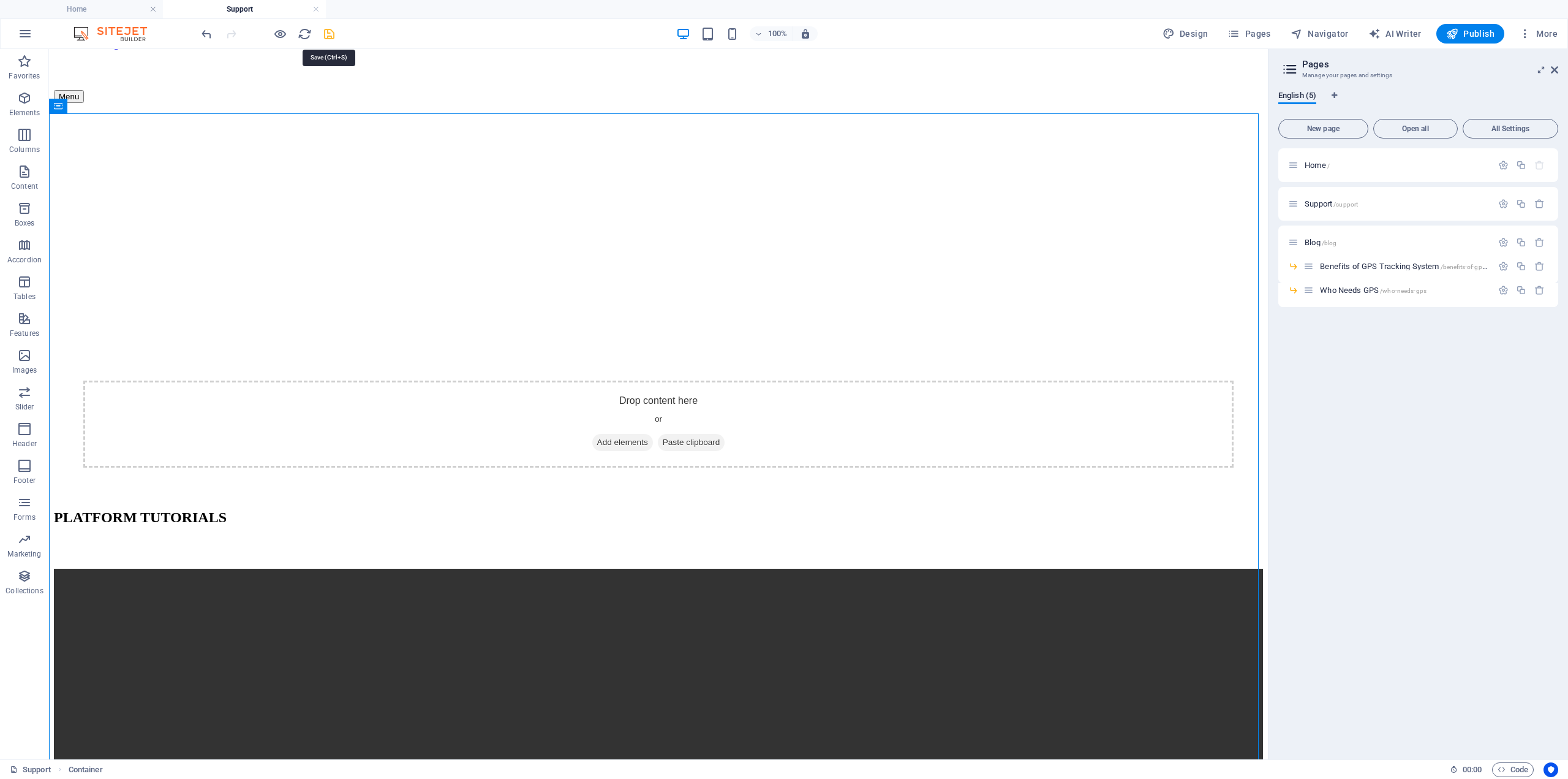
click at [332, 30] on icon "save" at bounding box center [329, 34] width 14 height 14
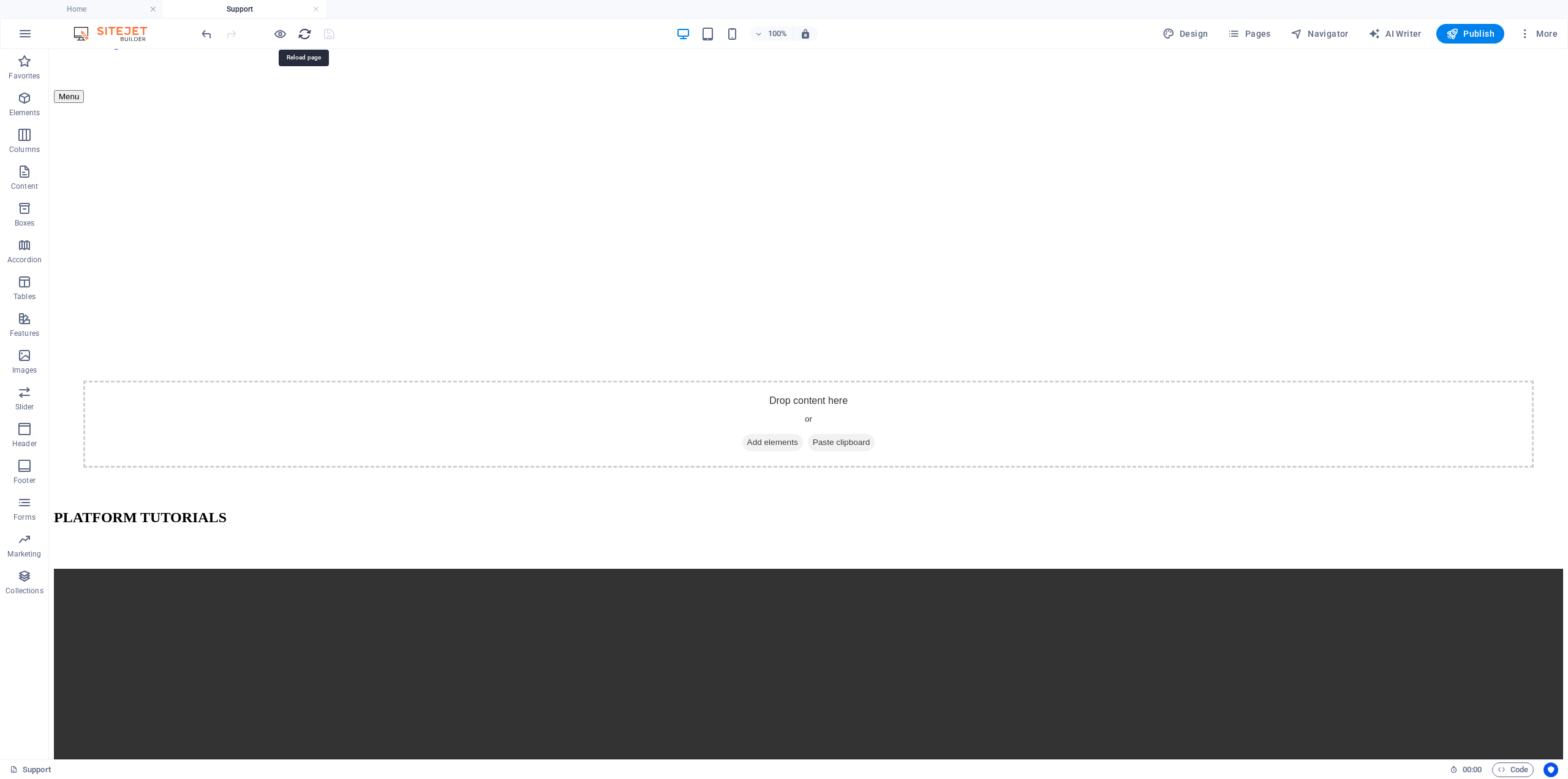
click at [305, 35] on icon "reload" at bounding box center [305, 34] width 14 height 14
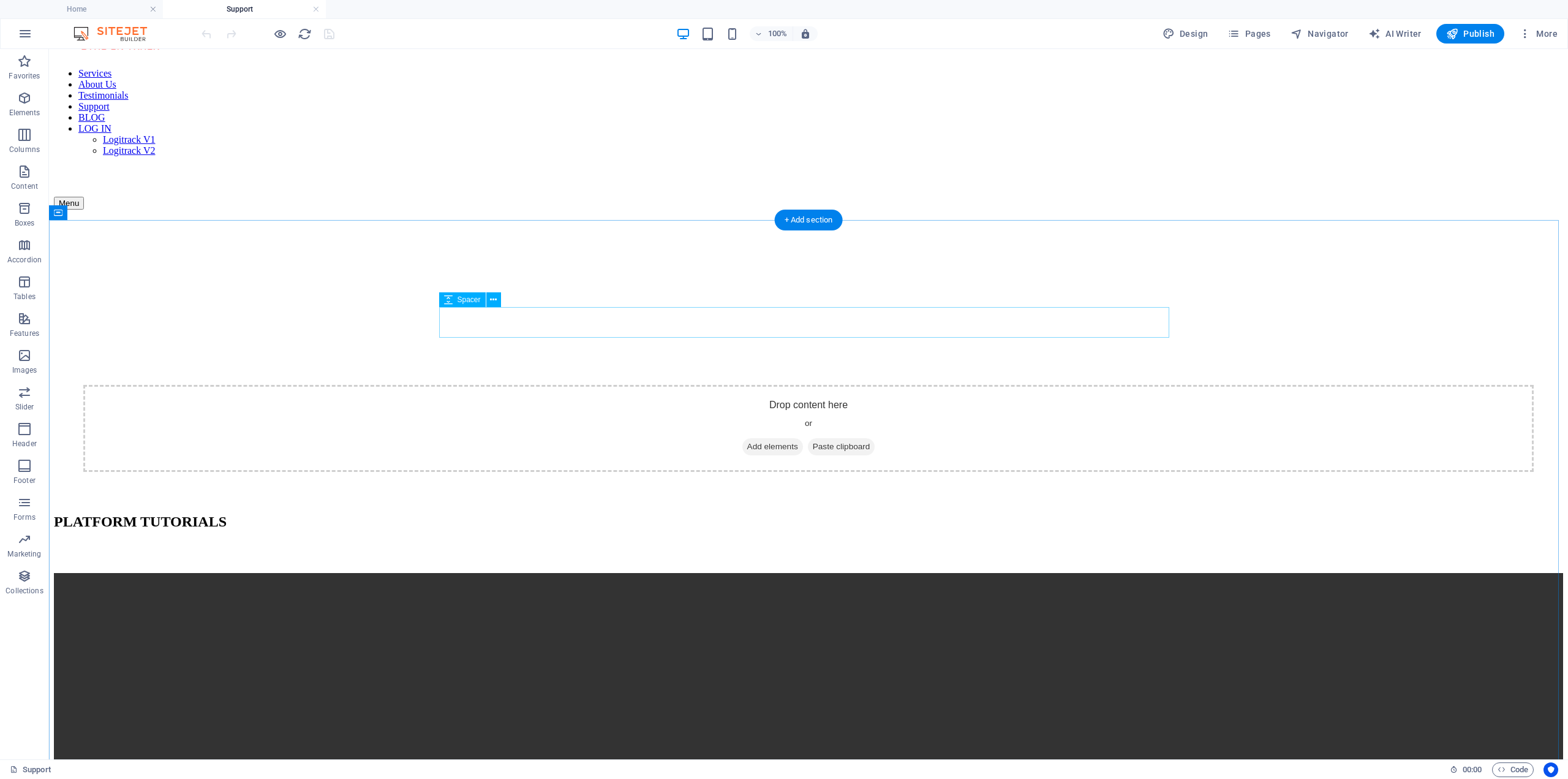
scroll to position [184, 0]
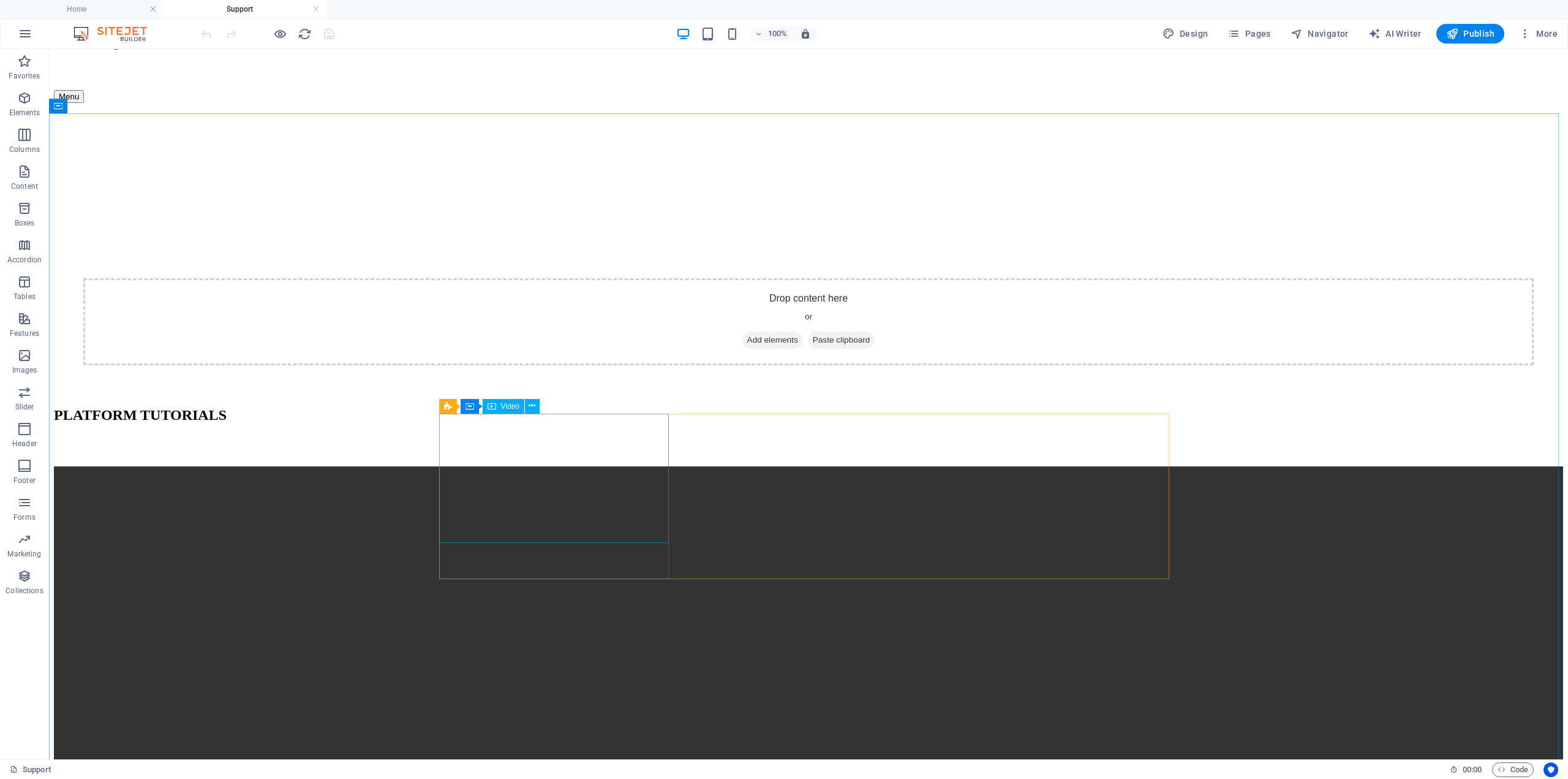
click at [501, 405] on span "Video" at bounding box center [510, 406] width 19 height 8
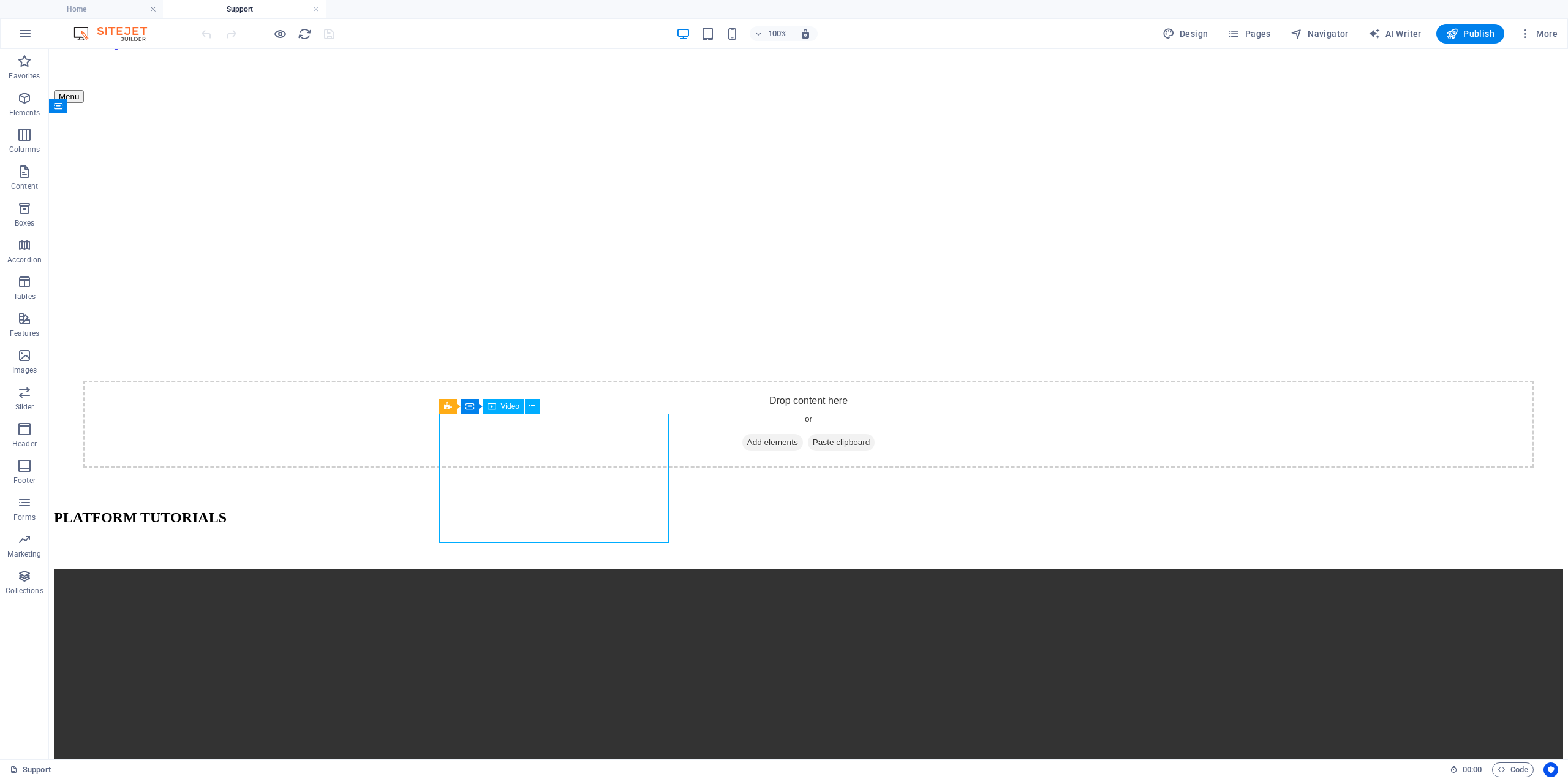
select select "%"
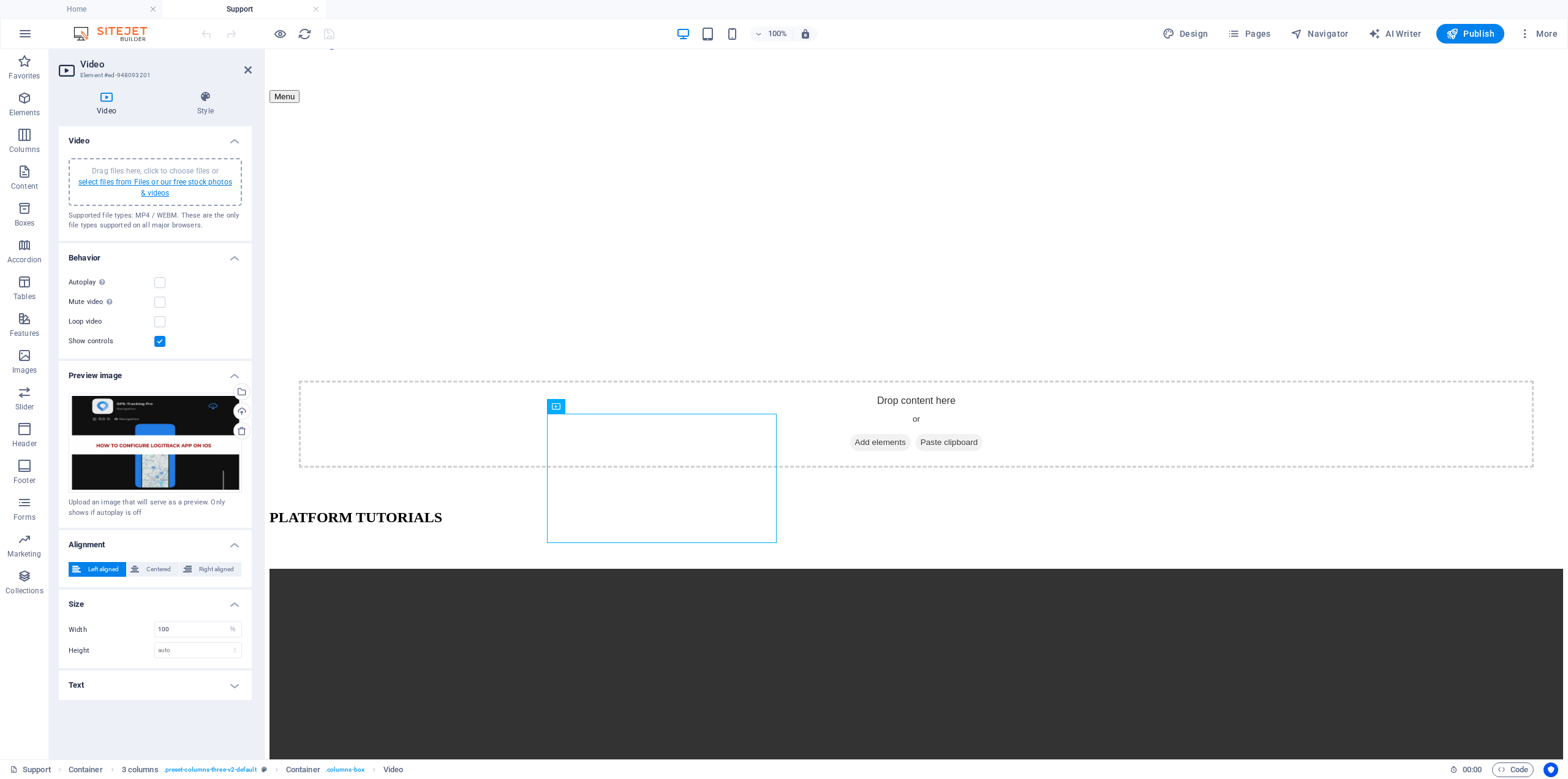
click at [170, 181] on link "select files from Files or our free stock photos & videos" at bounding box center [155, 188] width 154 height 19
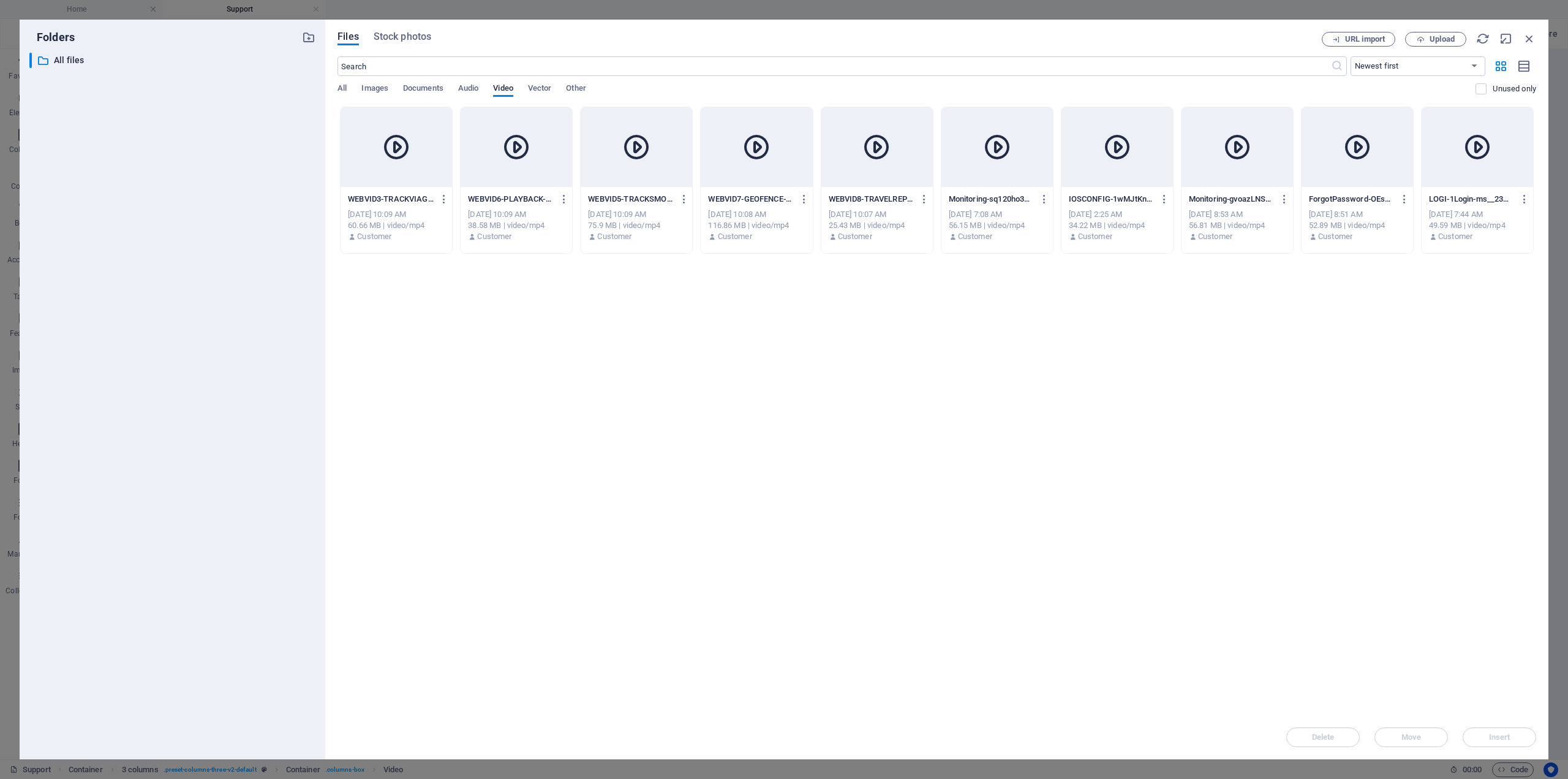
click at [1228, 179] on div at bounding box center [1237, 148] width 112 height 80
click at [1516, 730] on button "Insert" at bounding box center [1499, 737] width 74 height 19
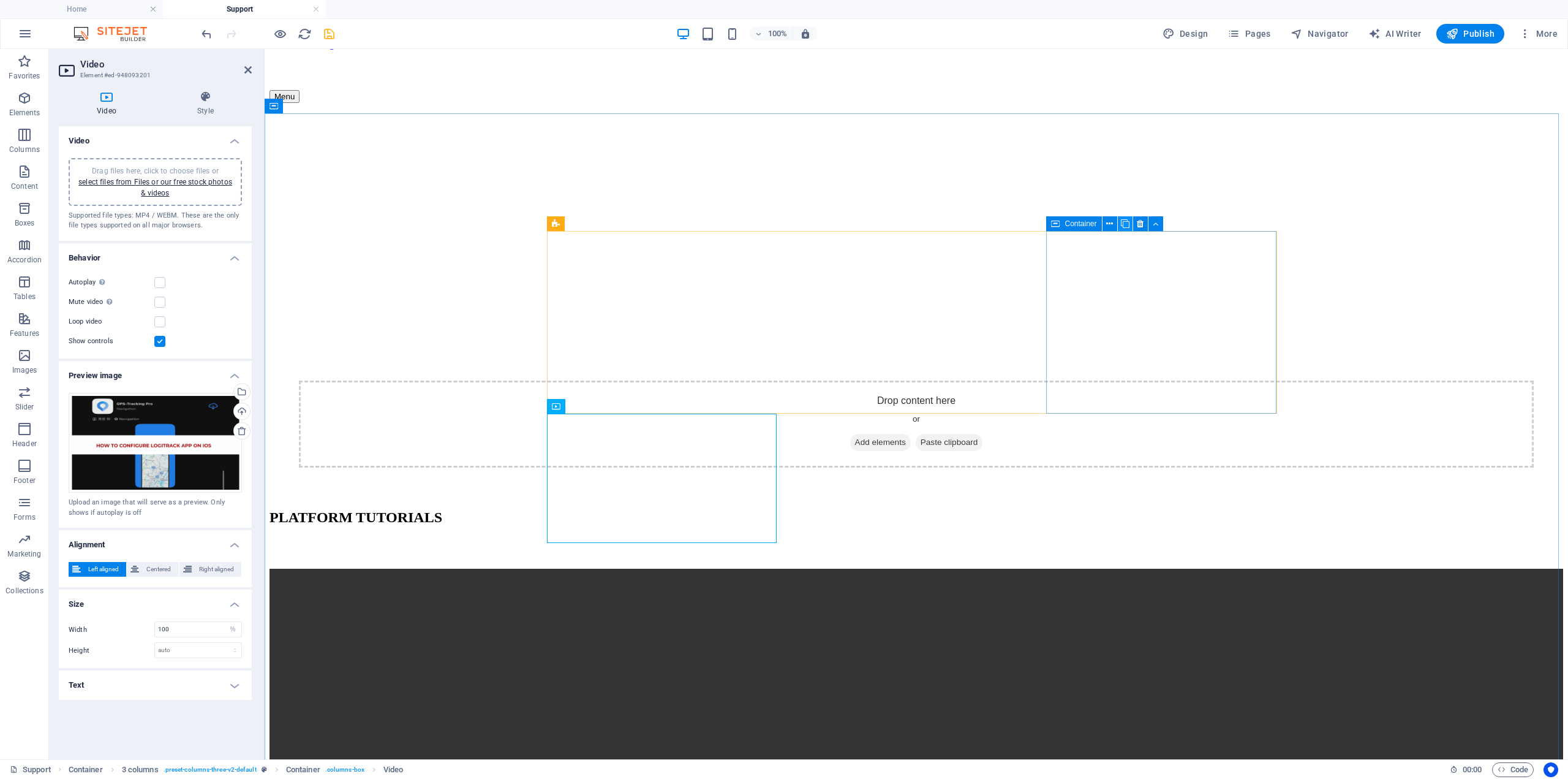
click at [1123, 222] on icon at bounding box center [1125, 223] width 8 height 13
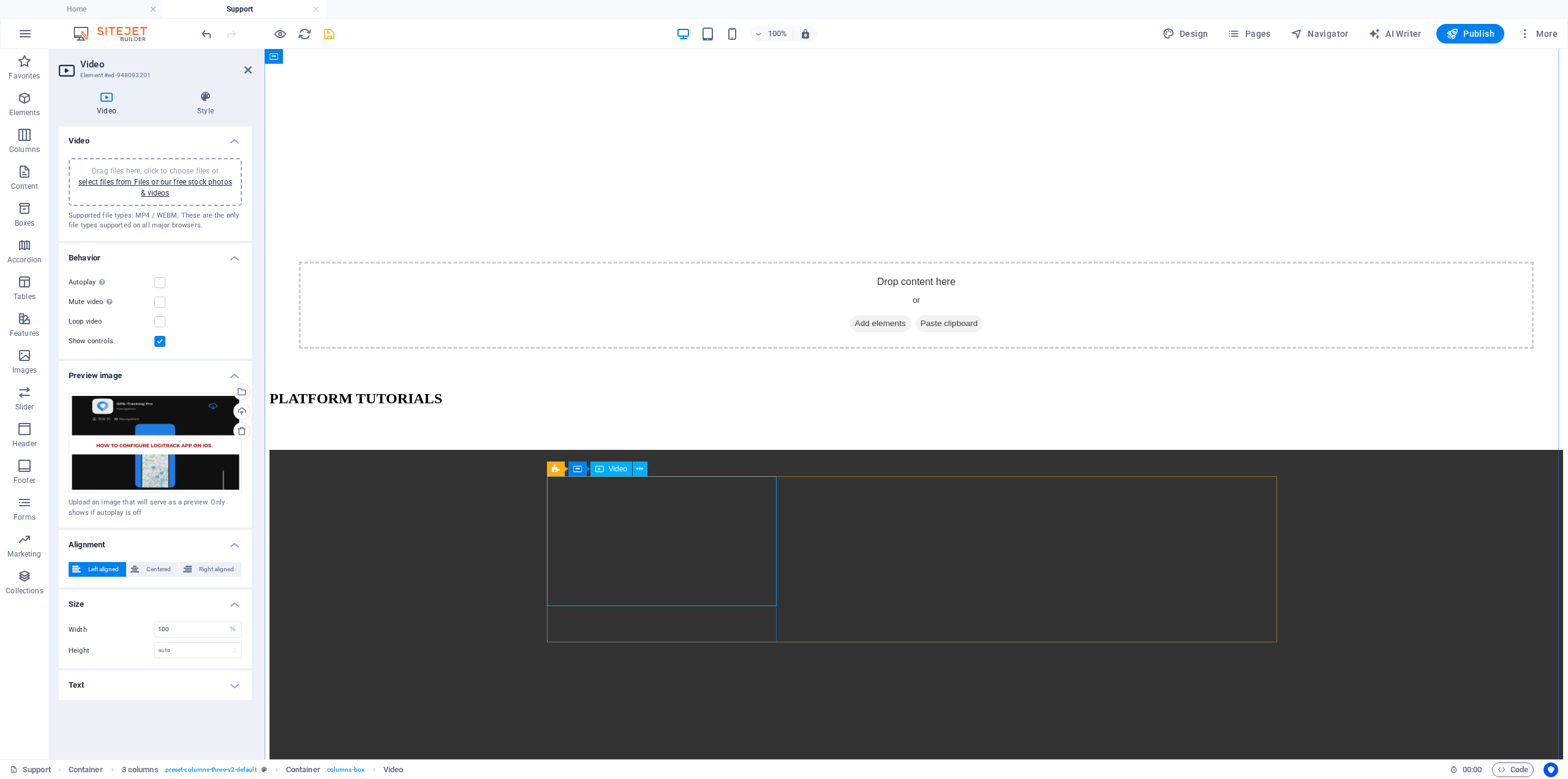
scroll to position [306, 0]
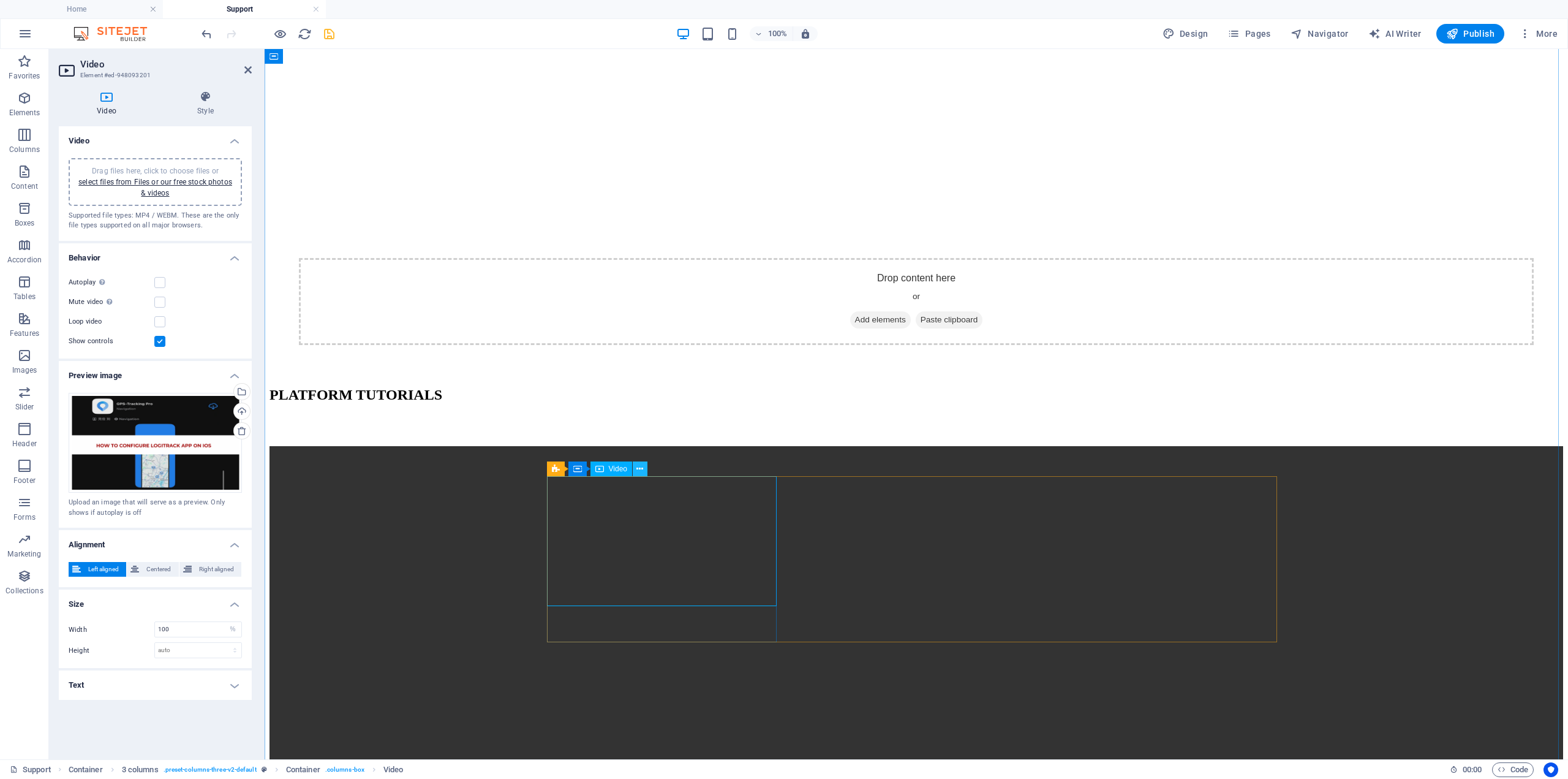
click at [641, 469] on icon at bounding box center [640, 469] width 7 height 13
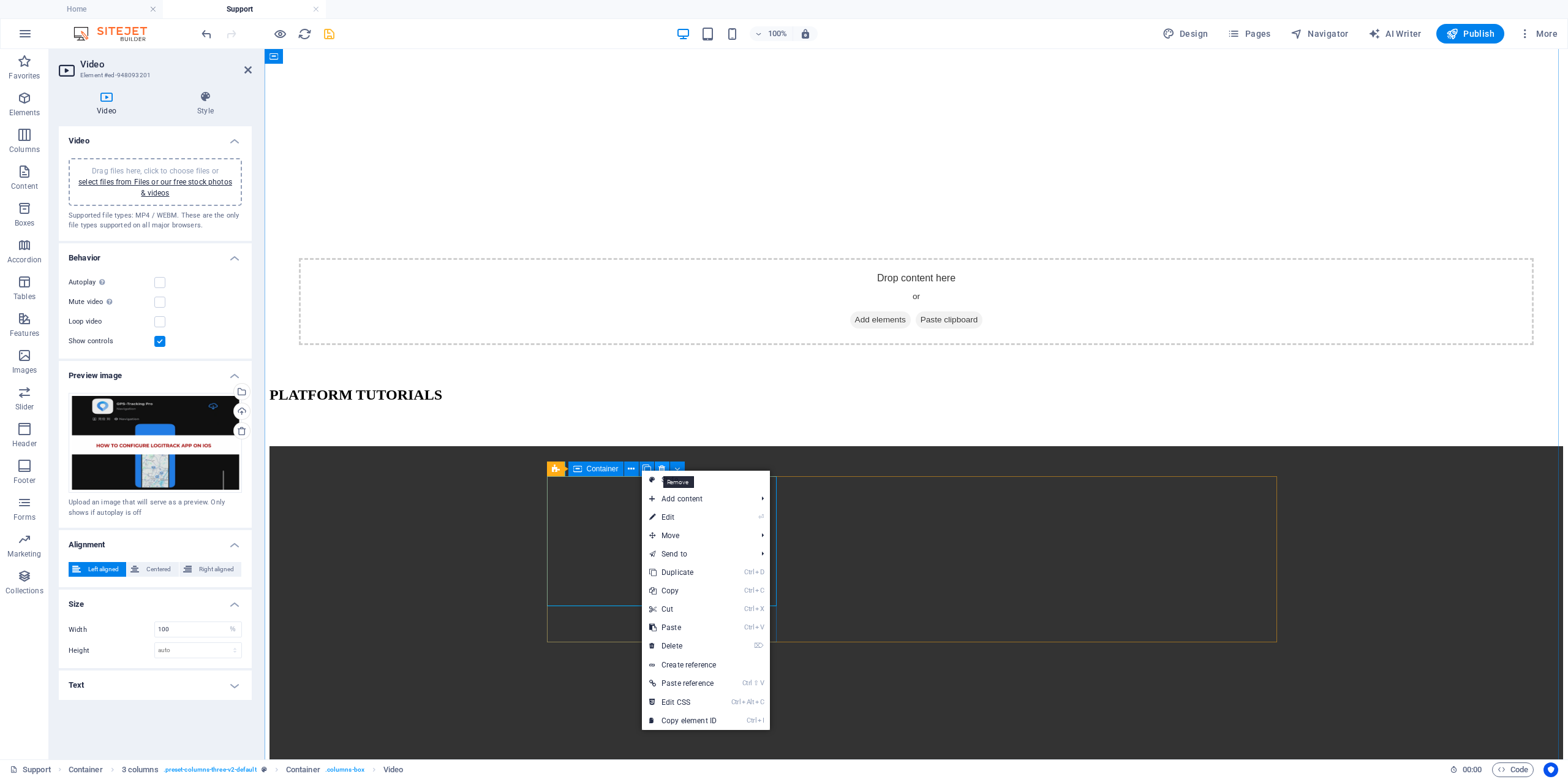
click at [660, 463] on icon at bounding box center [662, 469] width 7 height 13
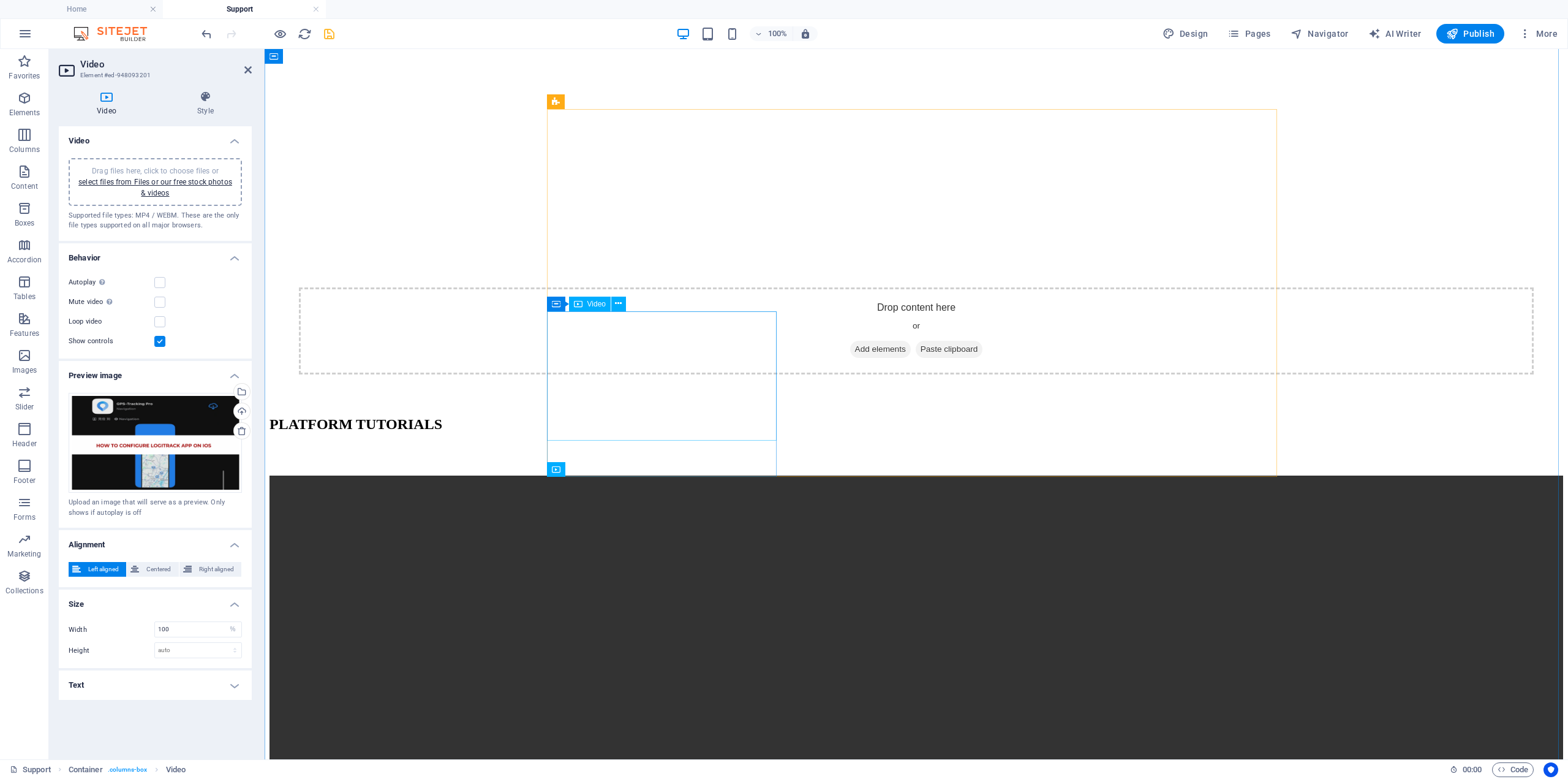
scroll to position [184, 0]
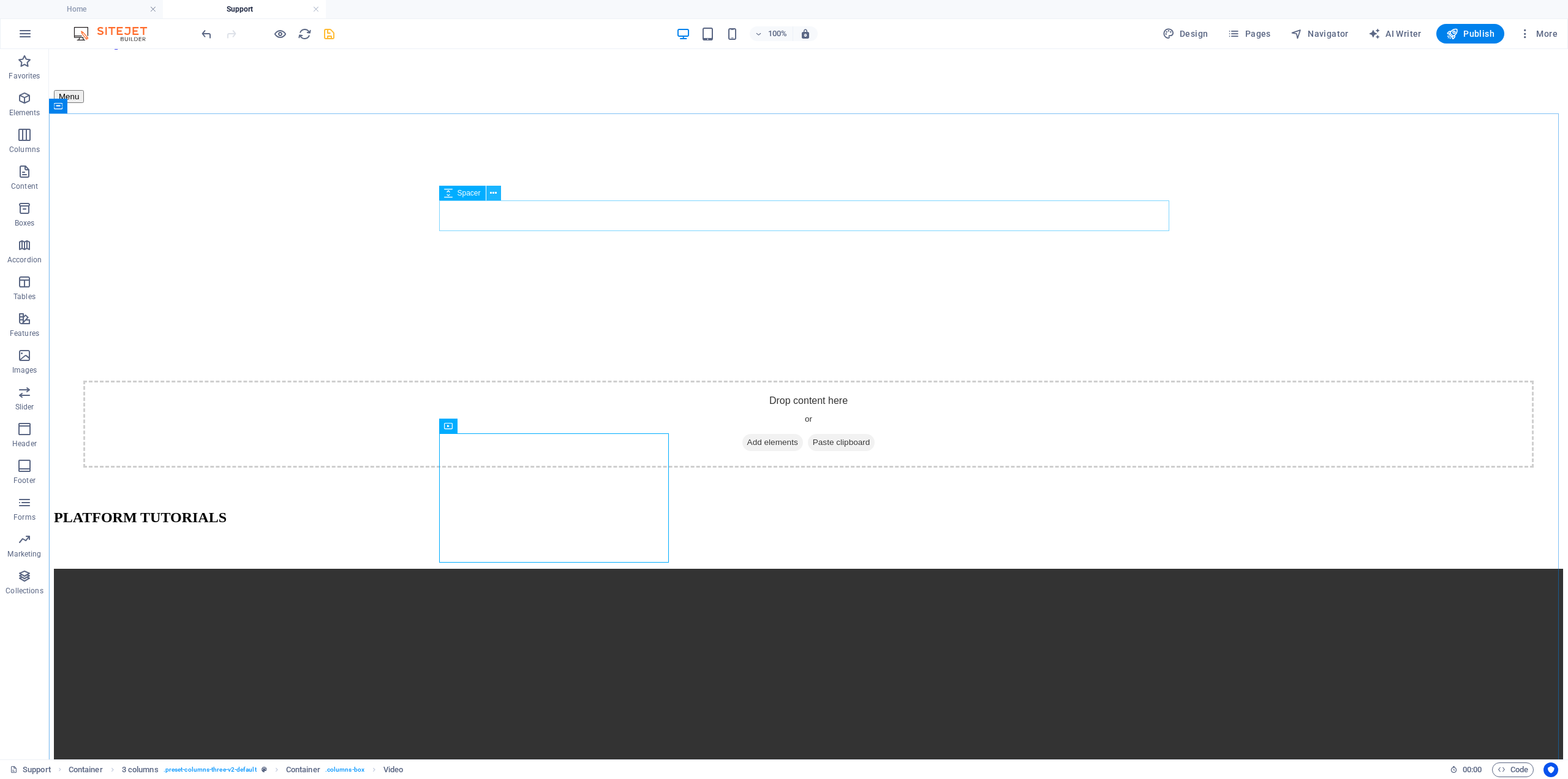
click at [494, 194] on icon at bounding box center [493, 193] width 7 height 13
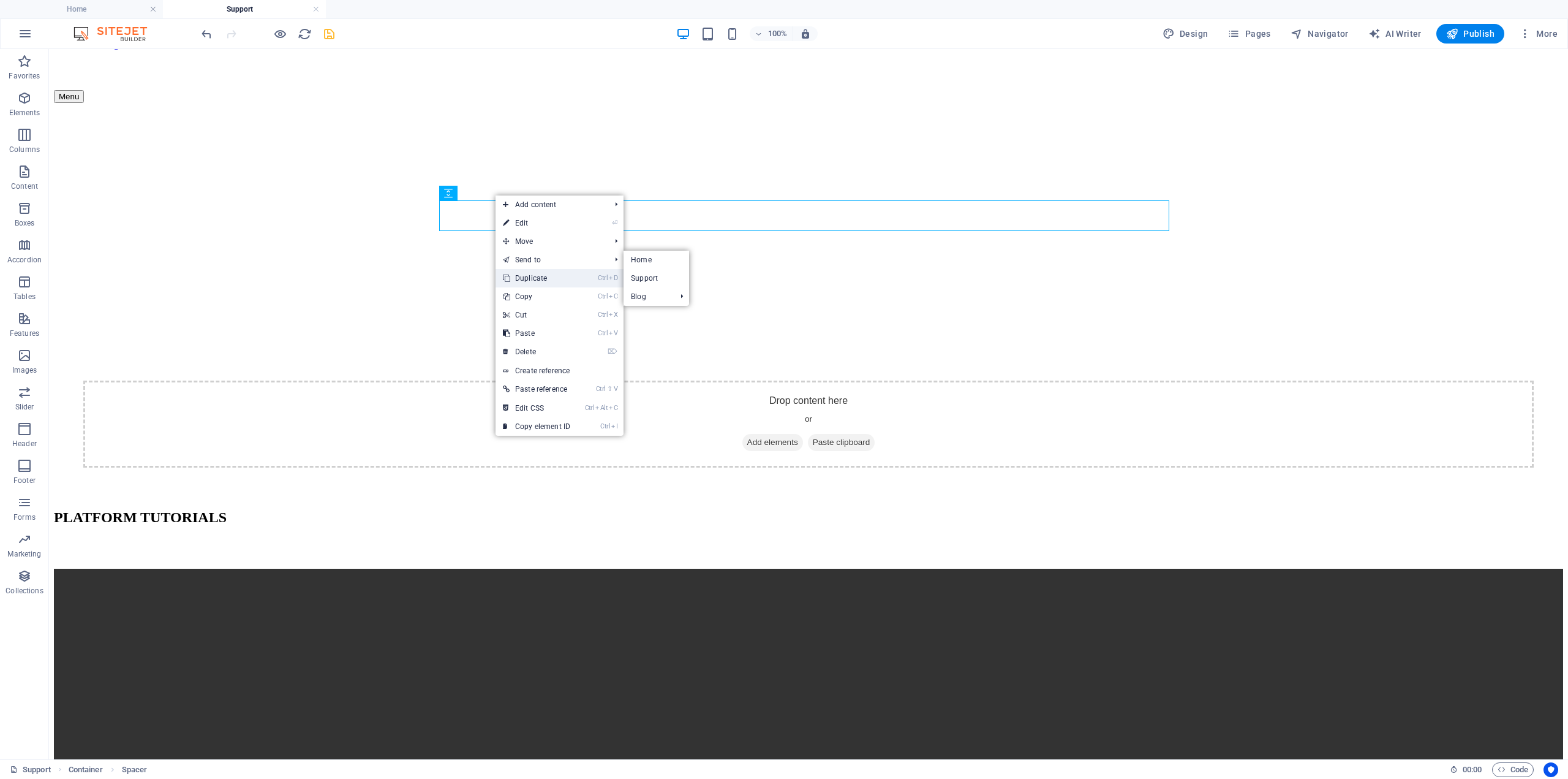
click at [537, 279] on link "Ctrl D Duplicate" at bounding box center [536, 278] width 82 height 19
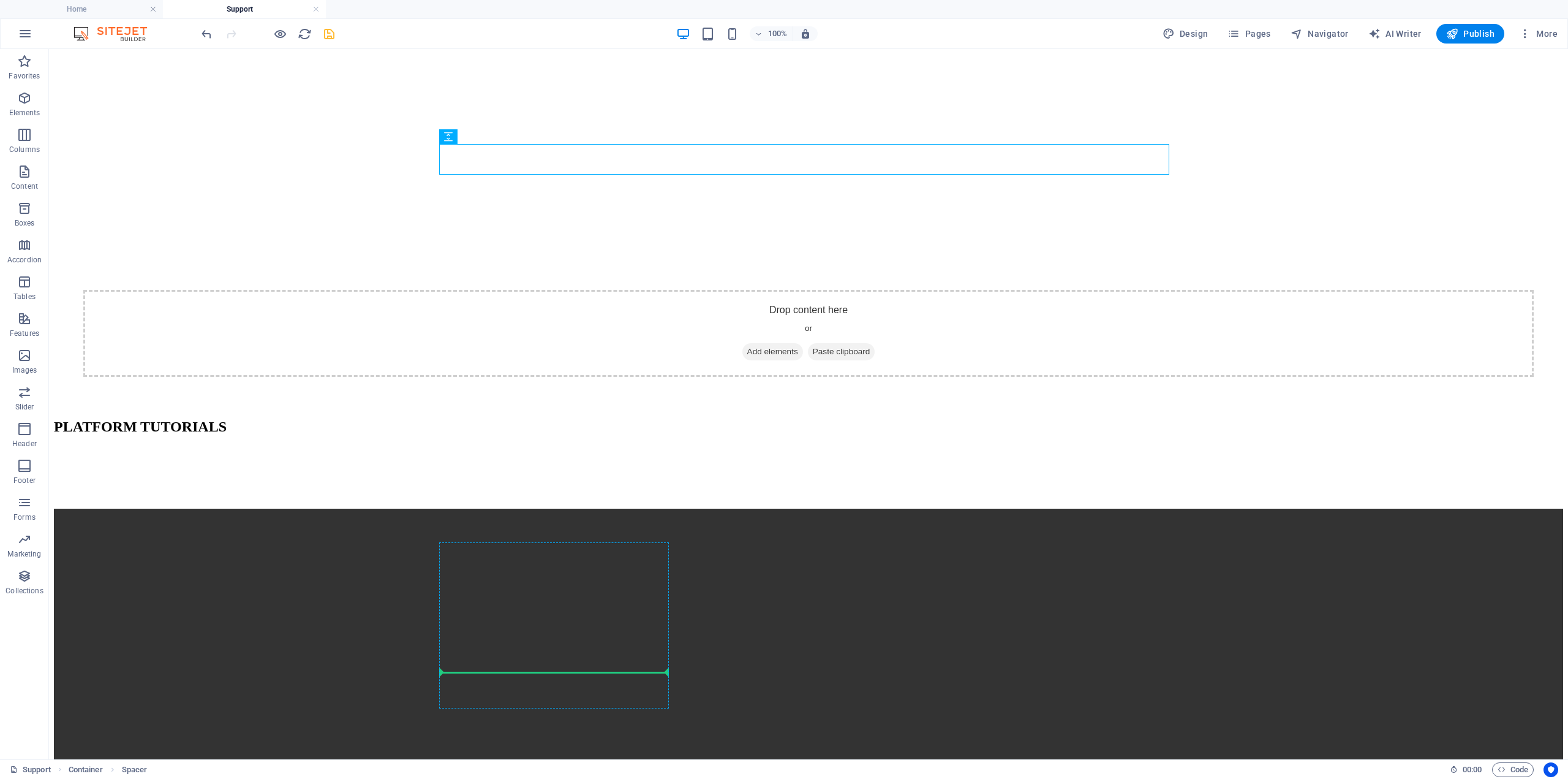
scroll to position [276, 0]
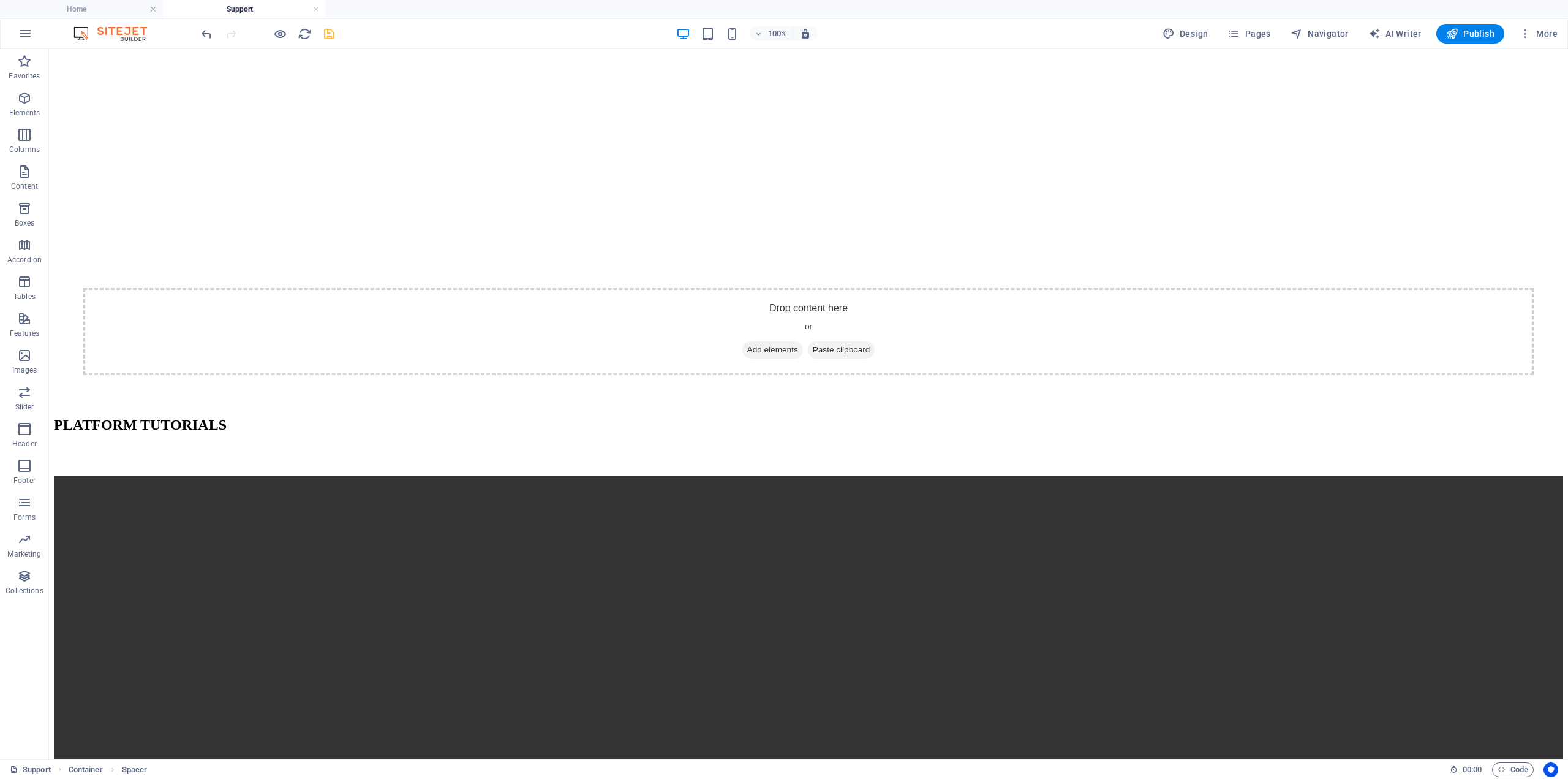
drag, startPoint x: 504, startPoint y: 272, endPoint x: 682, endPoint y: 525, distance: 309.3
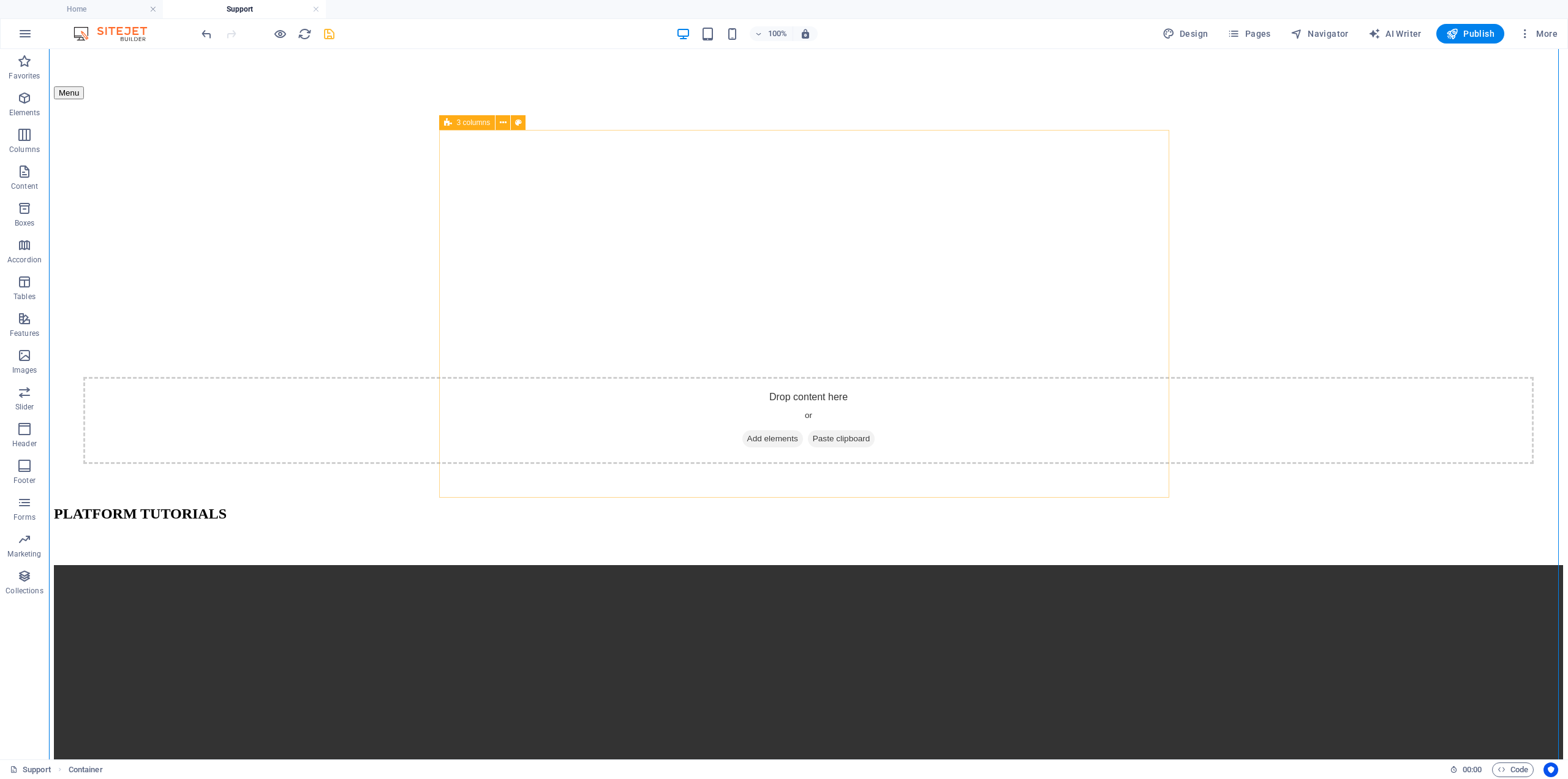
scroll to position [338, 0]
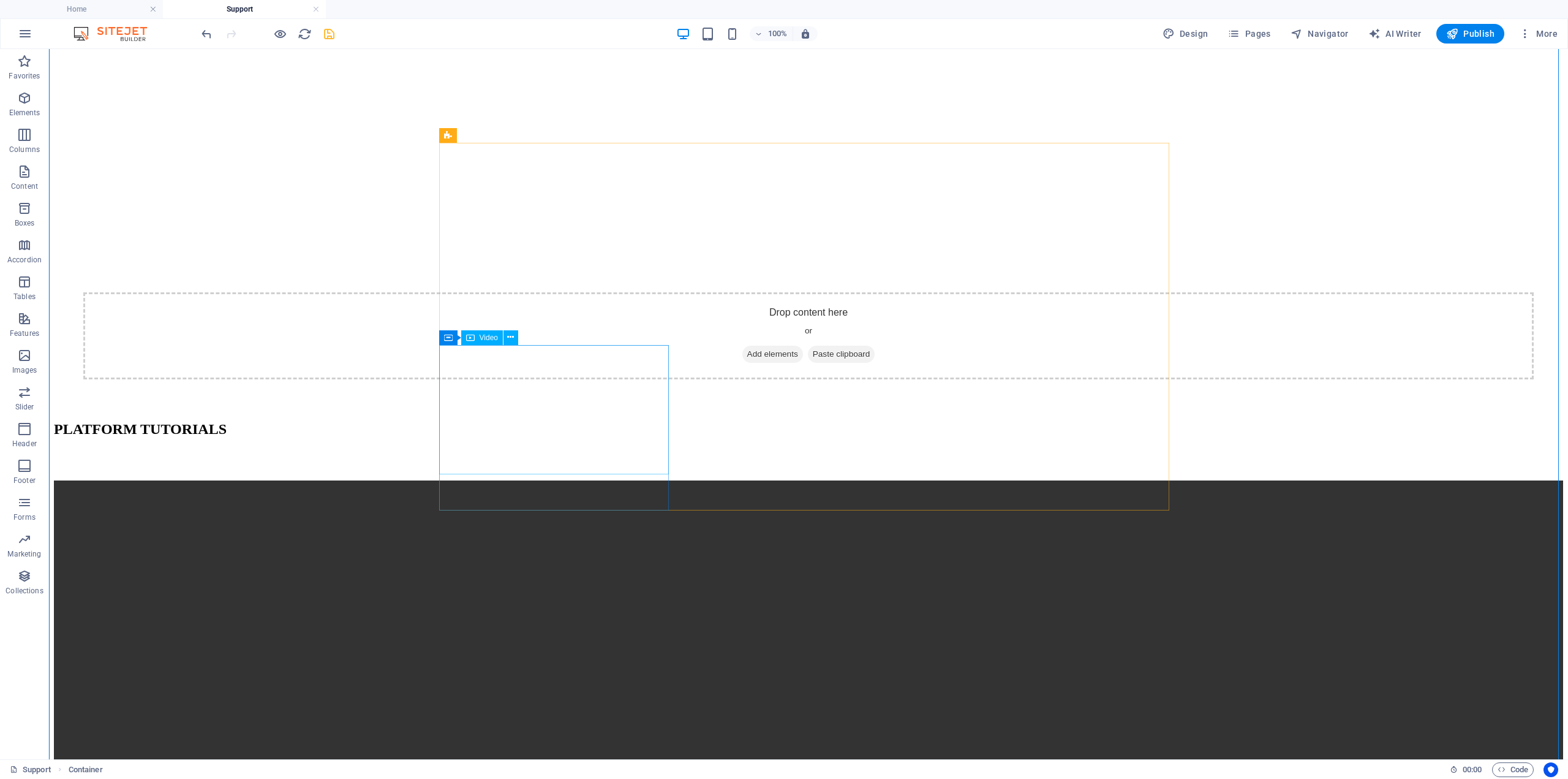
scroll to position [276, 0]
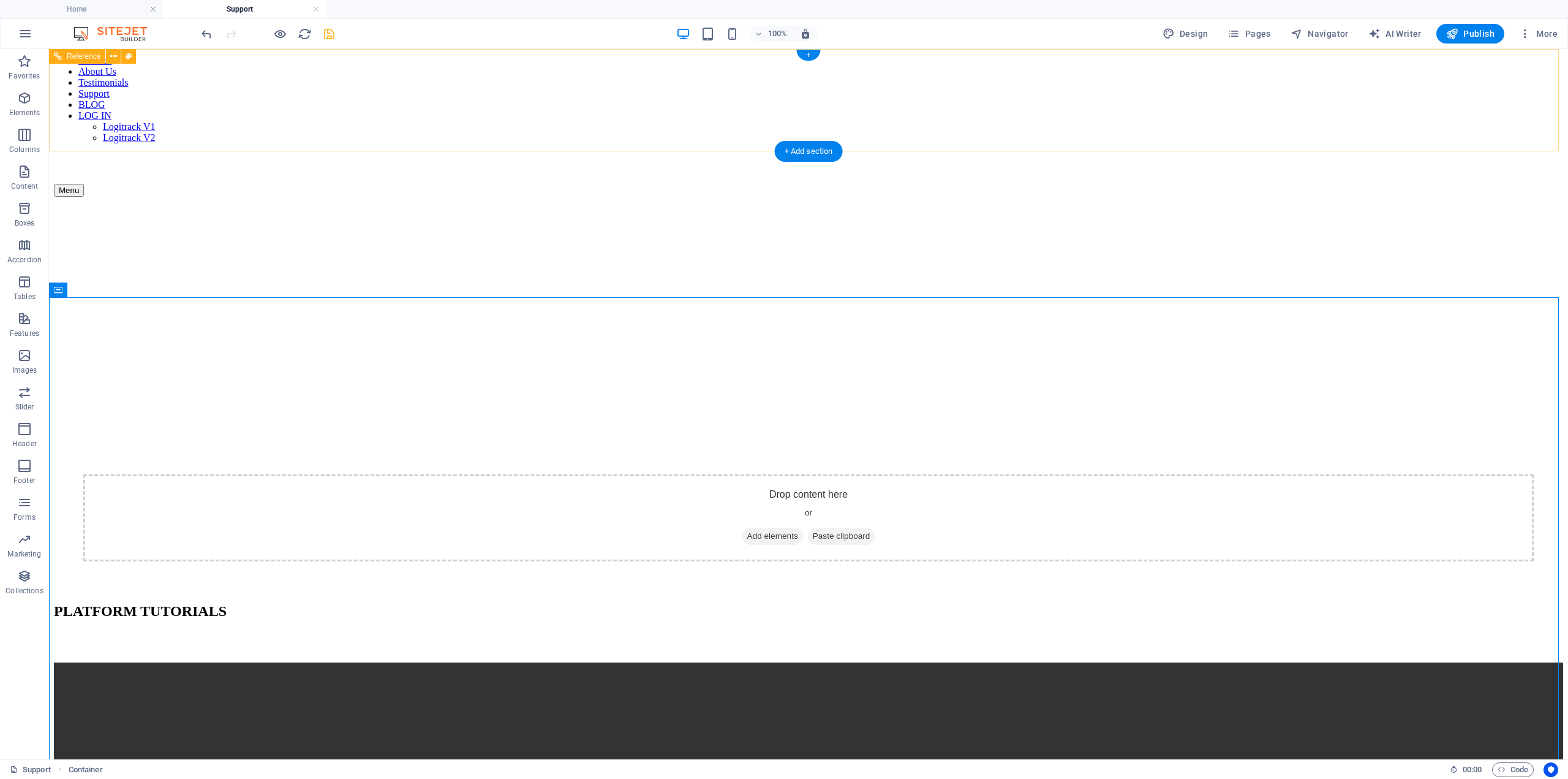
scroll to position [123, 0]
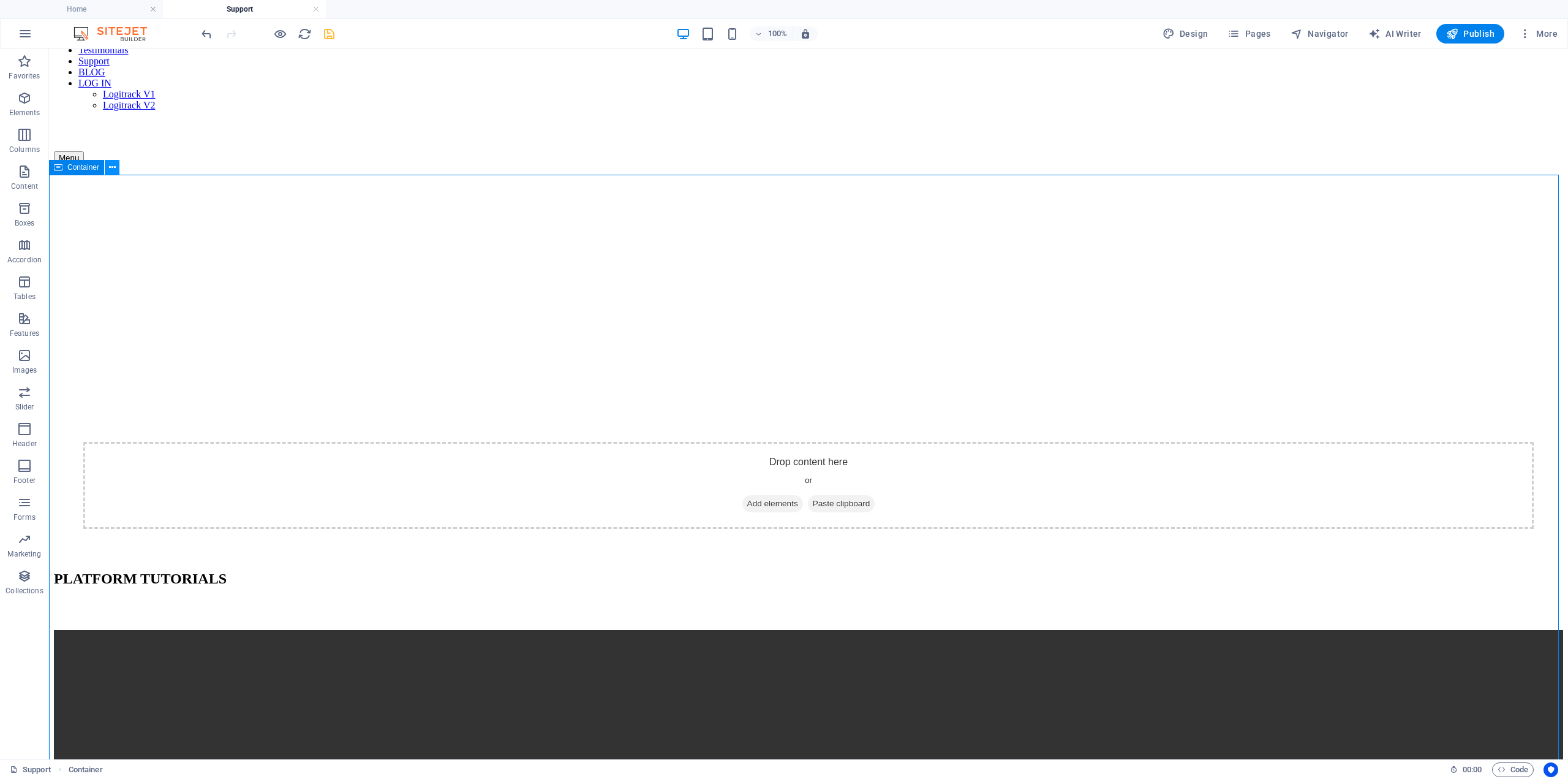
click at [113, 165] on icon at bounding box center [112, 168] width 7 height 13
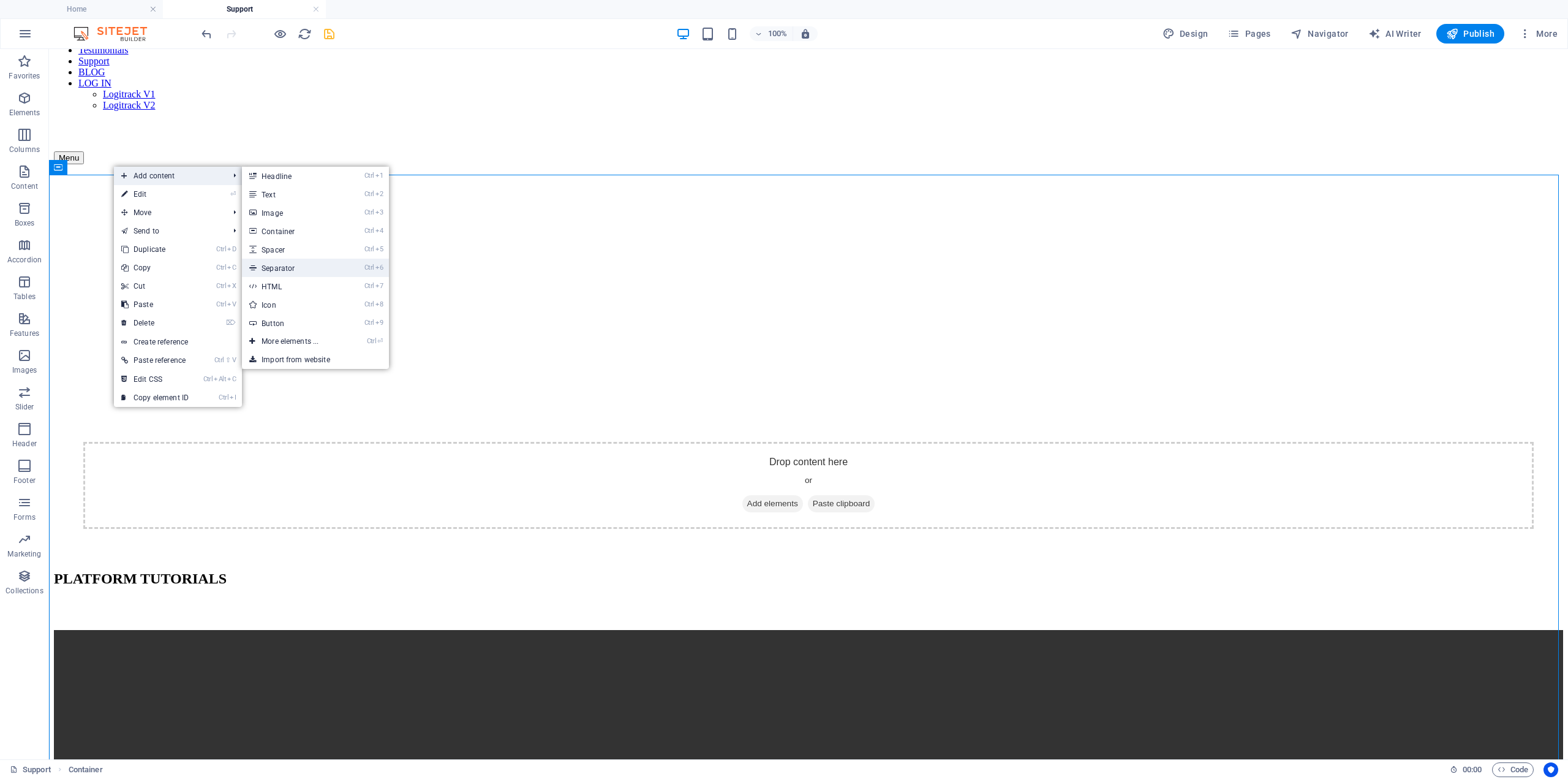
click at [301, 266] on link "Ctrl 6 Separator" at bounding box center [292, 267] width 101 height 19
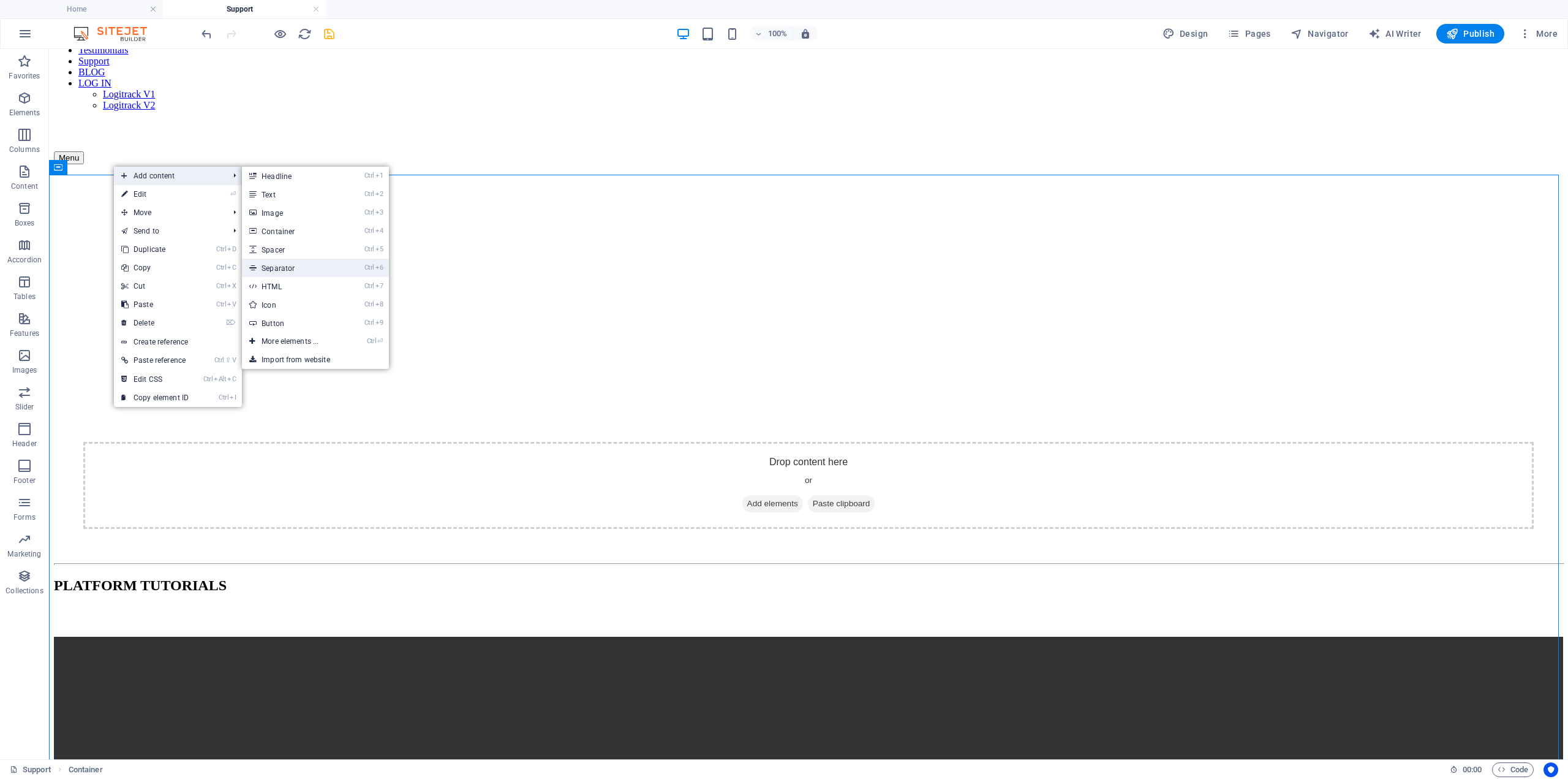
select select "%"
select select "px"
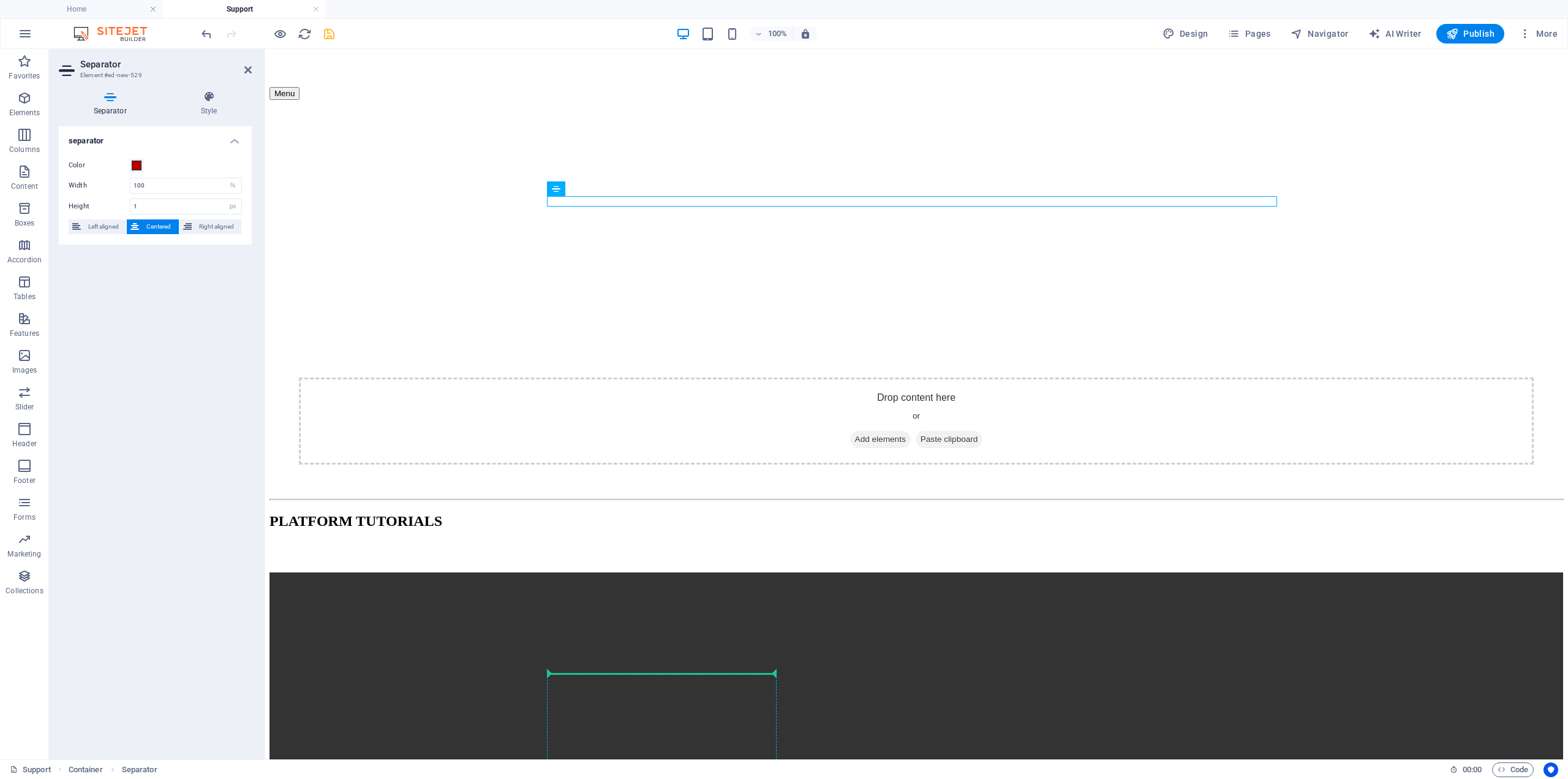
scroll to position [201, 0]
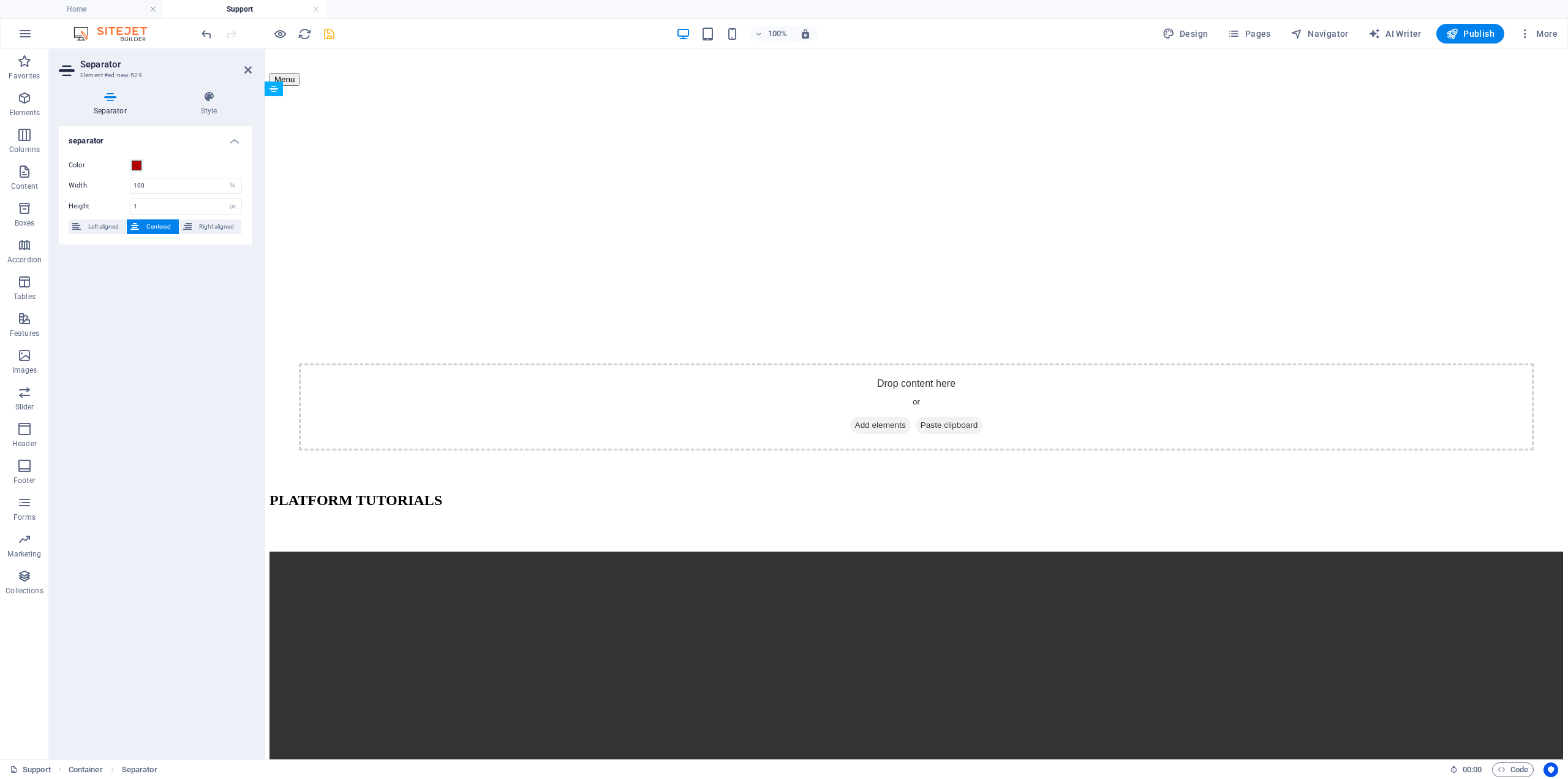
drag, startPoint x: 578, startPoint y: 244, endPoint x: 602, endPoint y: 589, distance: 345.8
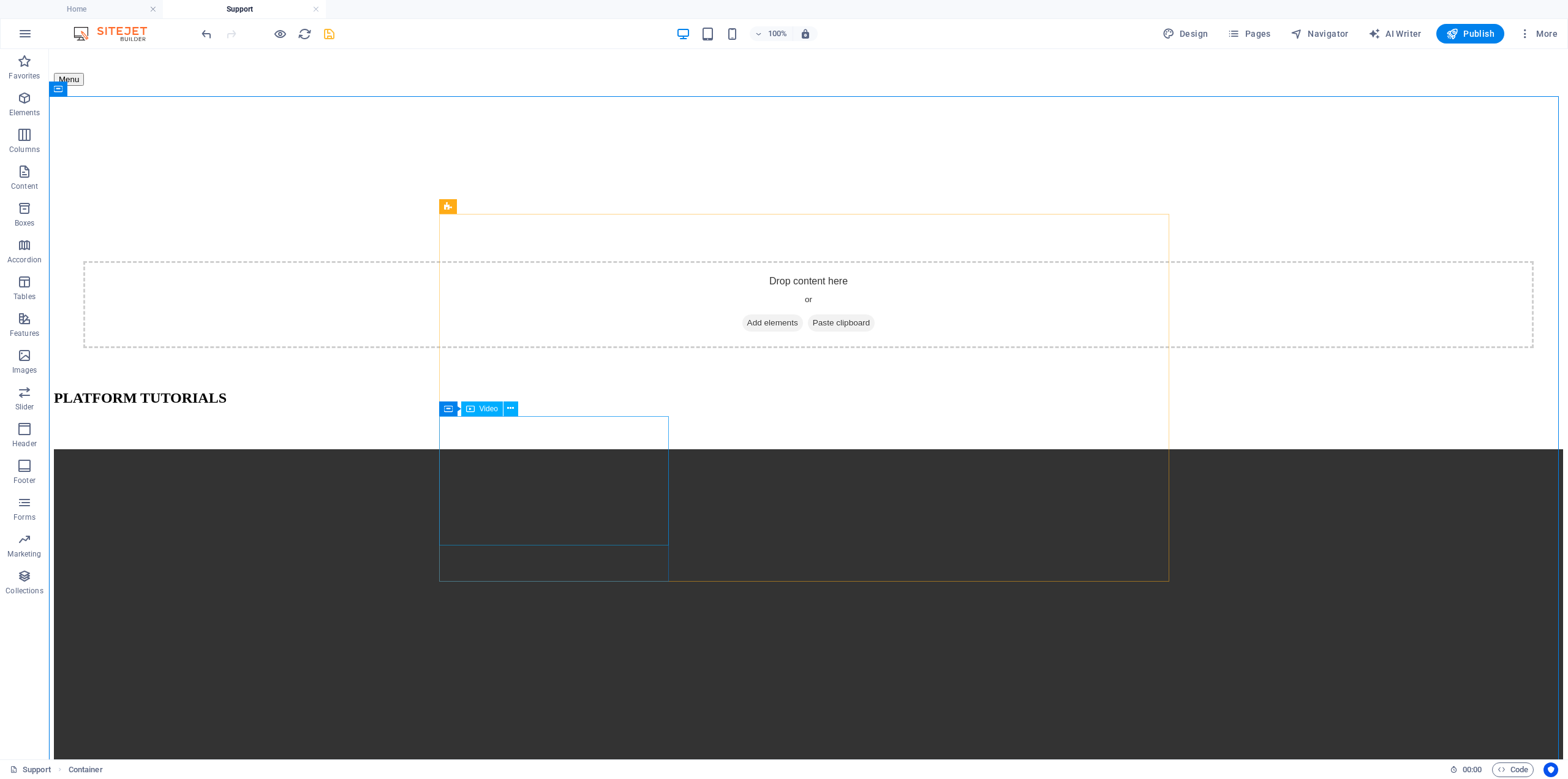
click at [487, 409] on span "Video" at bounding box center [489, 408] width 19 height 8
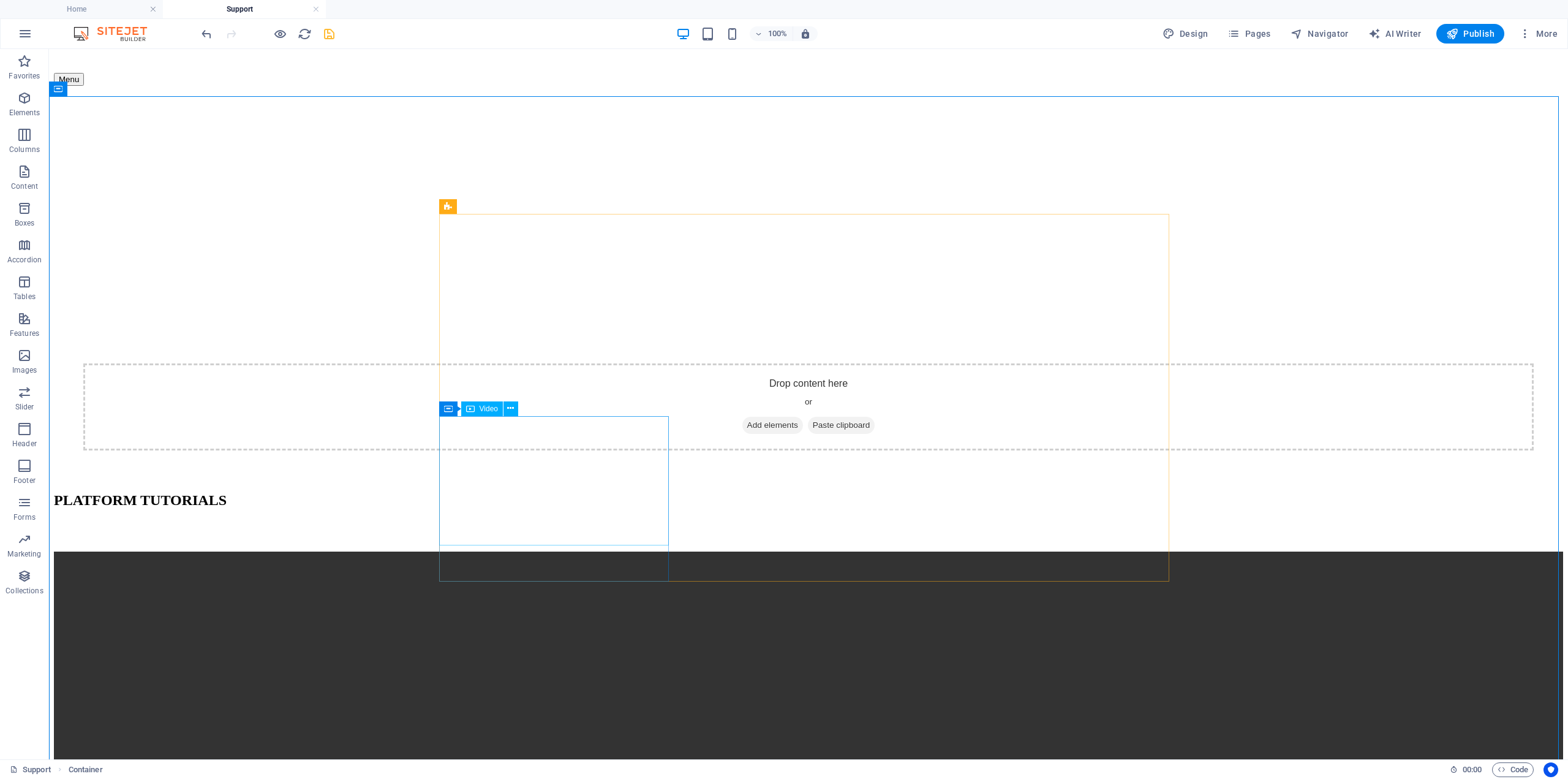
select select "%"
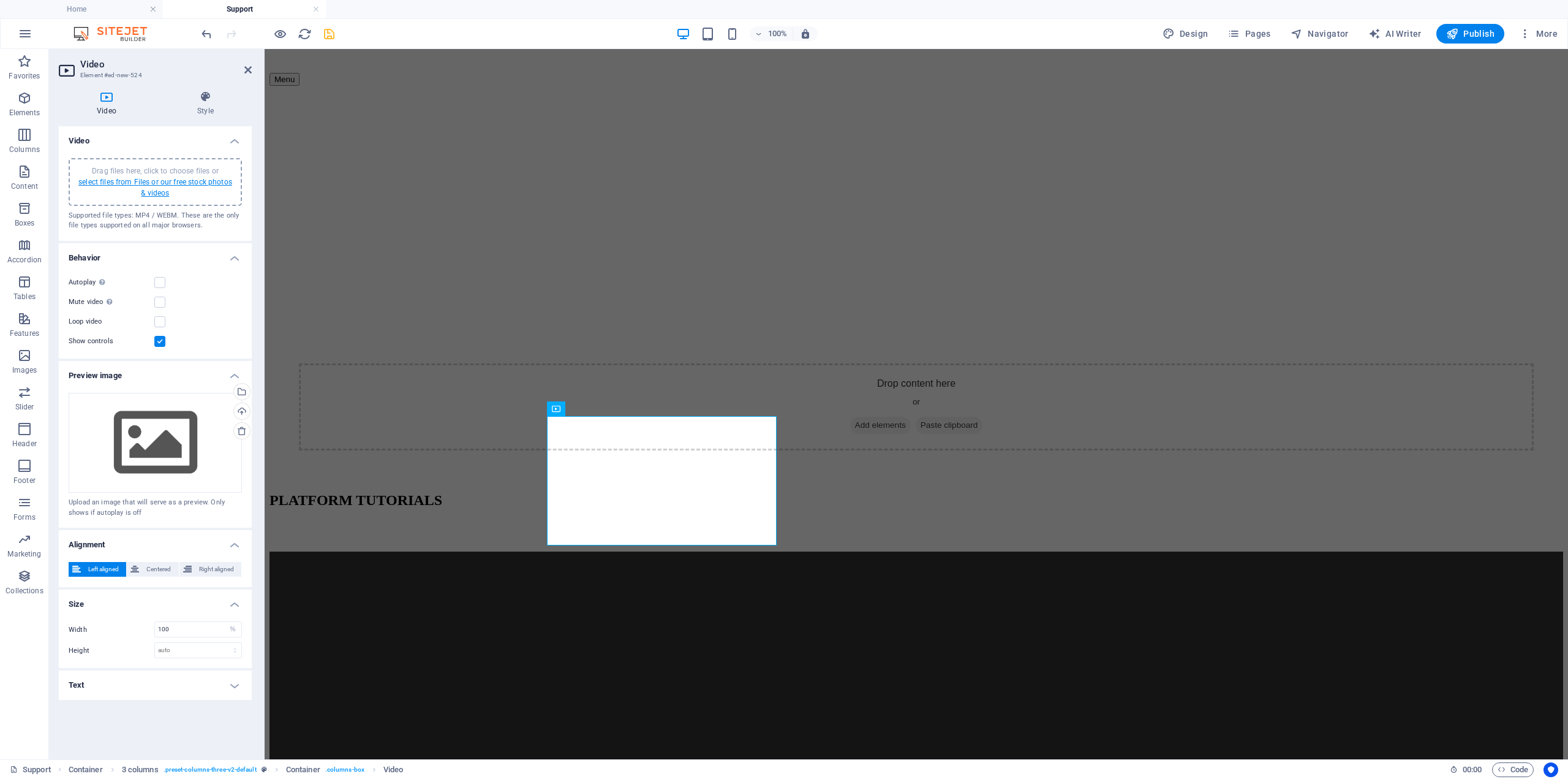
click at [195, 179] on link "select files from Files or our free stock photos & videos" at bounding box center [155, 188] width 154 height 19
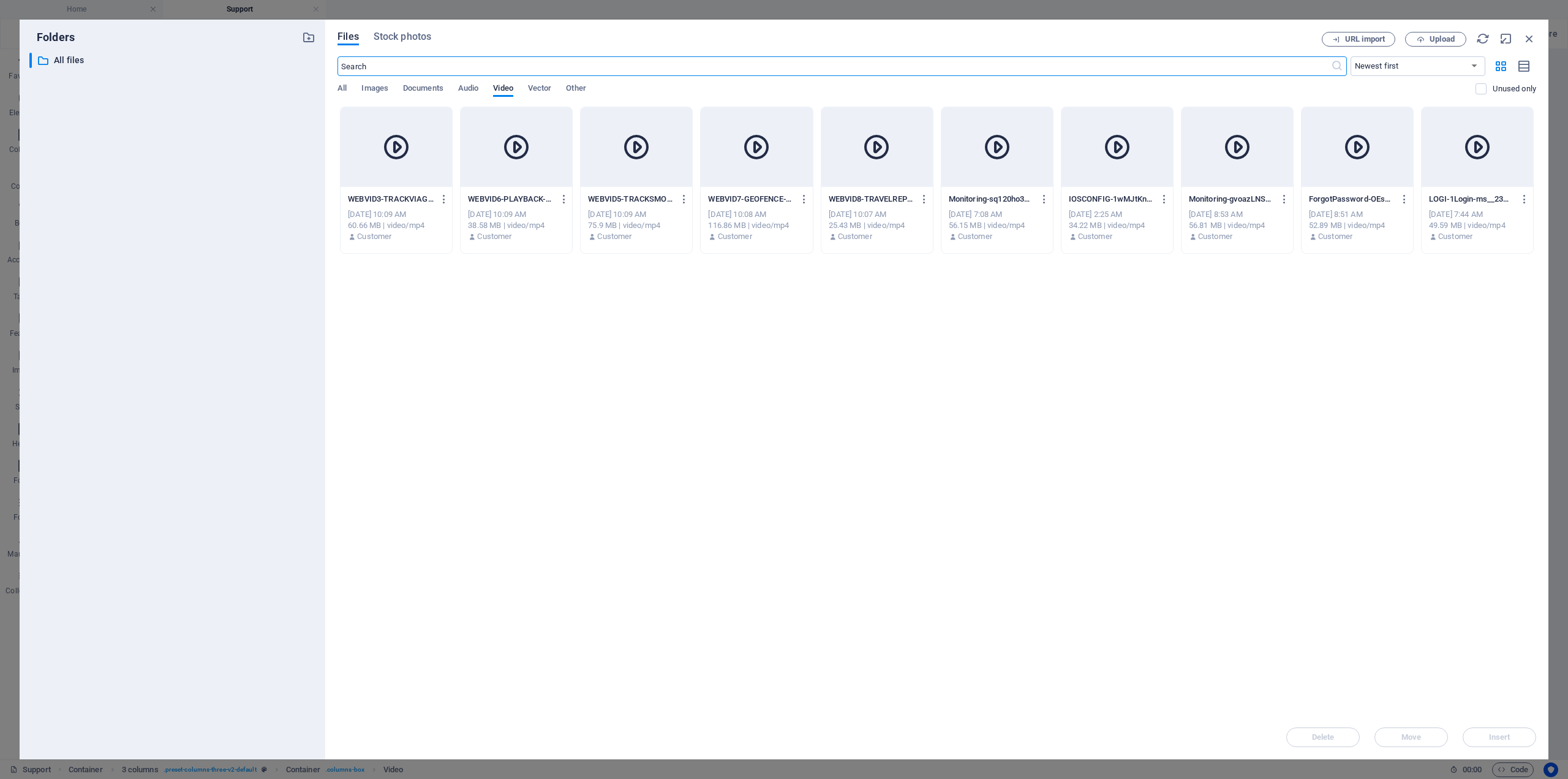
click at [1241, 174] on div at bounding box center [1237, 148] width 112 height 80
click at [1511, 729] on button "Insert" at bounding box center [1499, 737] width 74 height 19
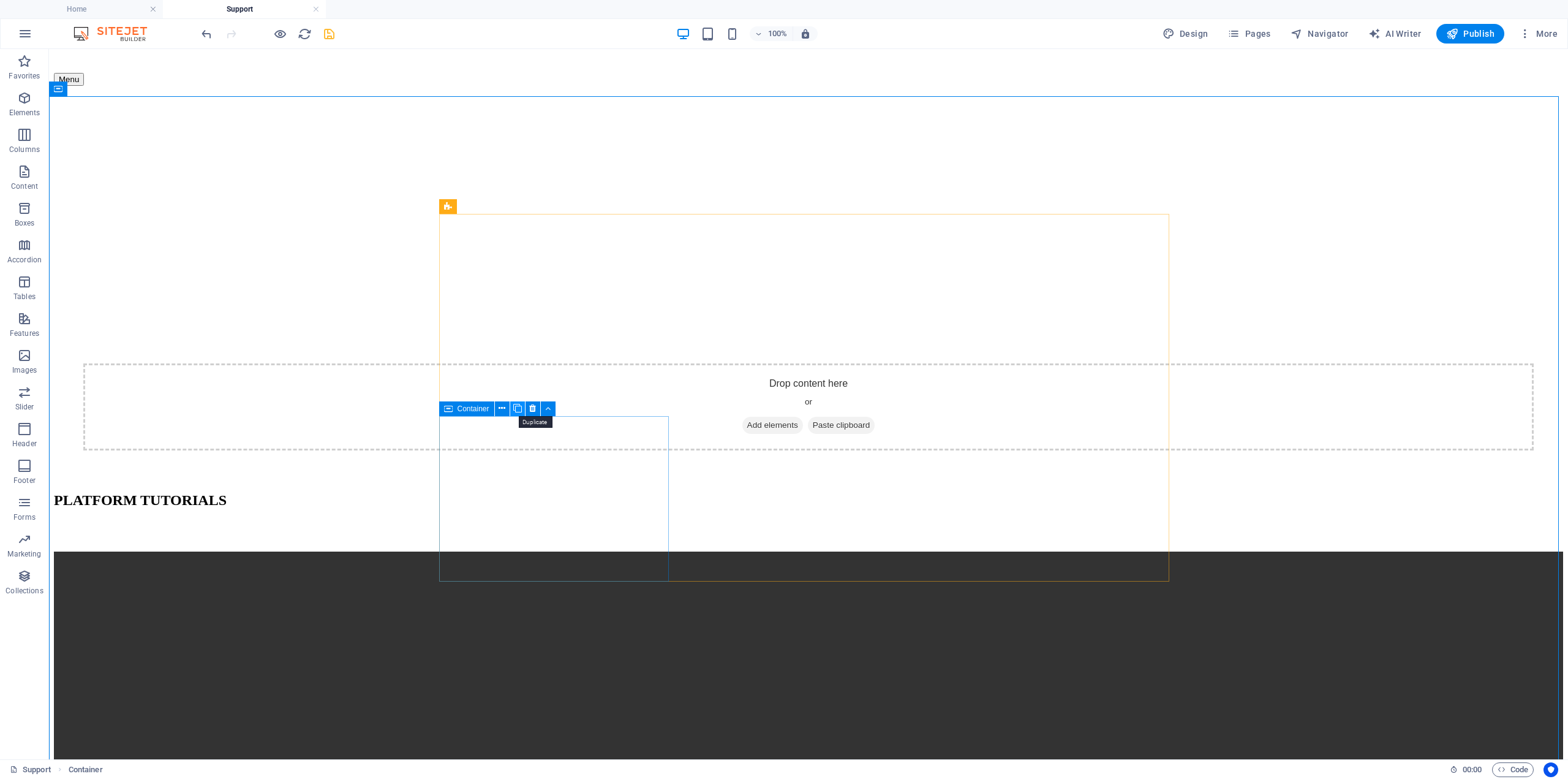
click at [522, 410] on button at bounding box center [517, 408] width 14 height 14
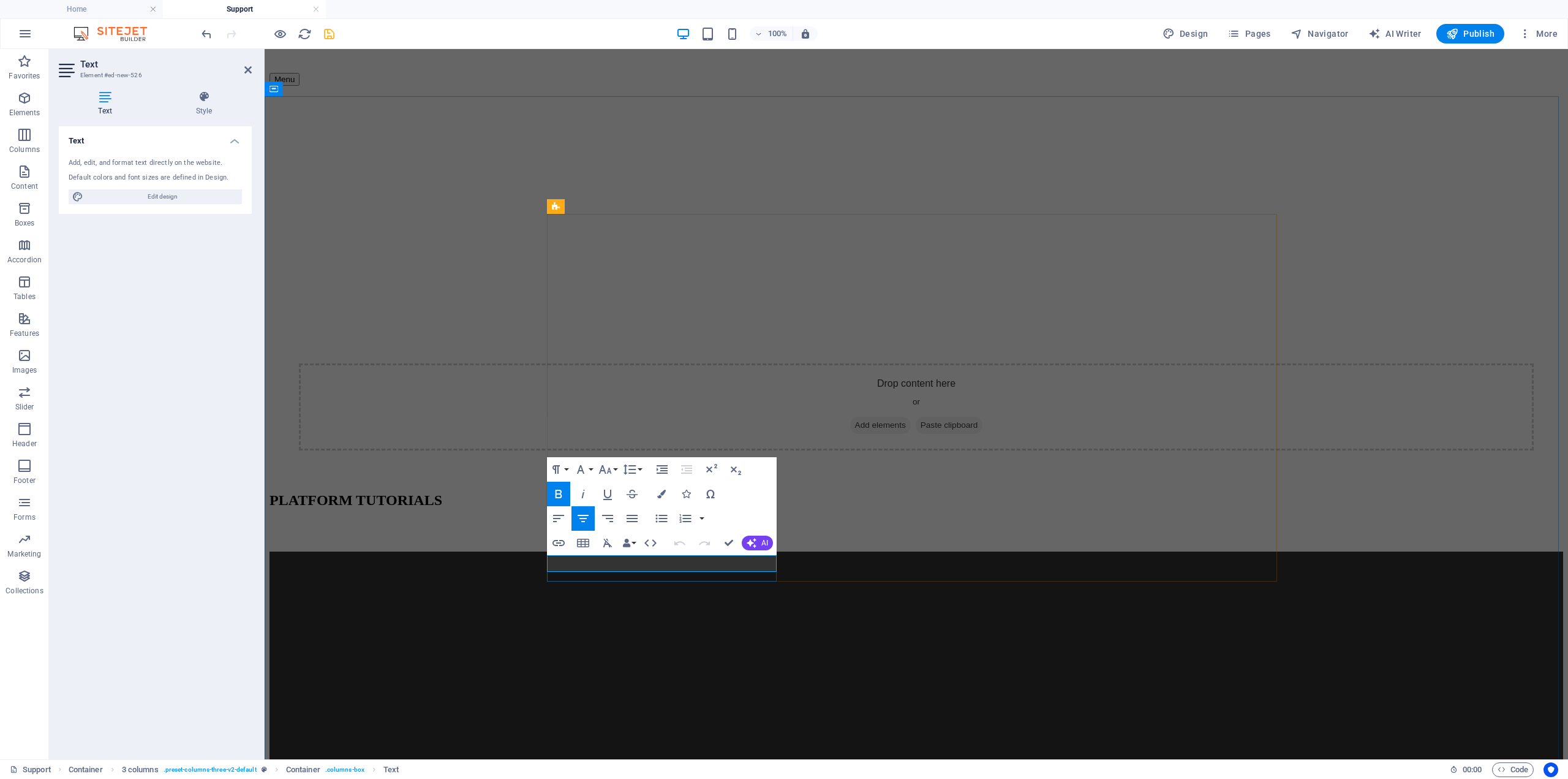
drag, startPoint x: 626, startPoint y: 563, endPoint x: 729, endPoint y: 563, distance: 103.0
drag, startPoint x: 595, startPoint y: 564, endPoint x: 564, endPoint y: 567, distance: 31.1
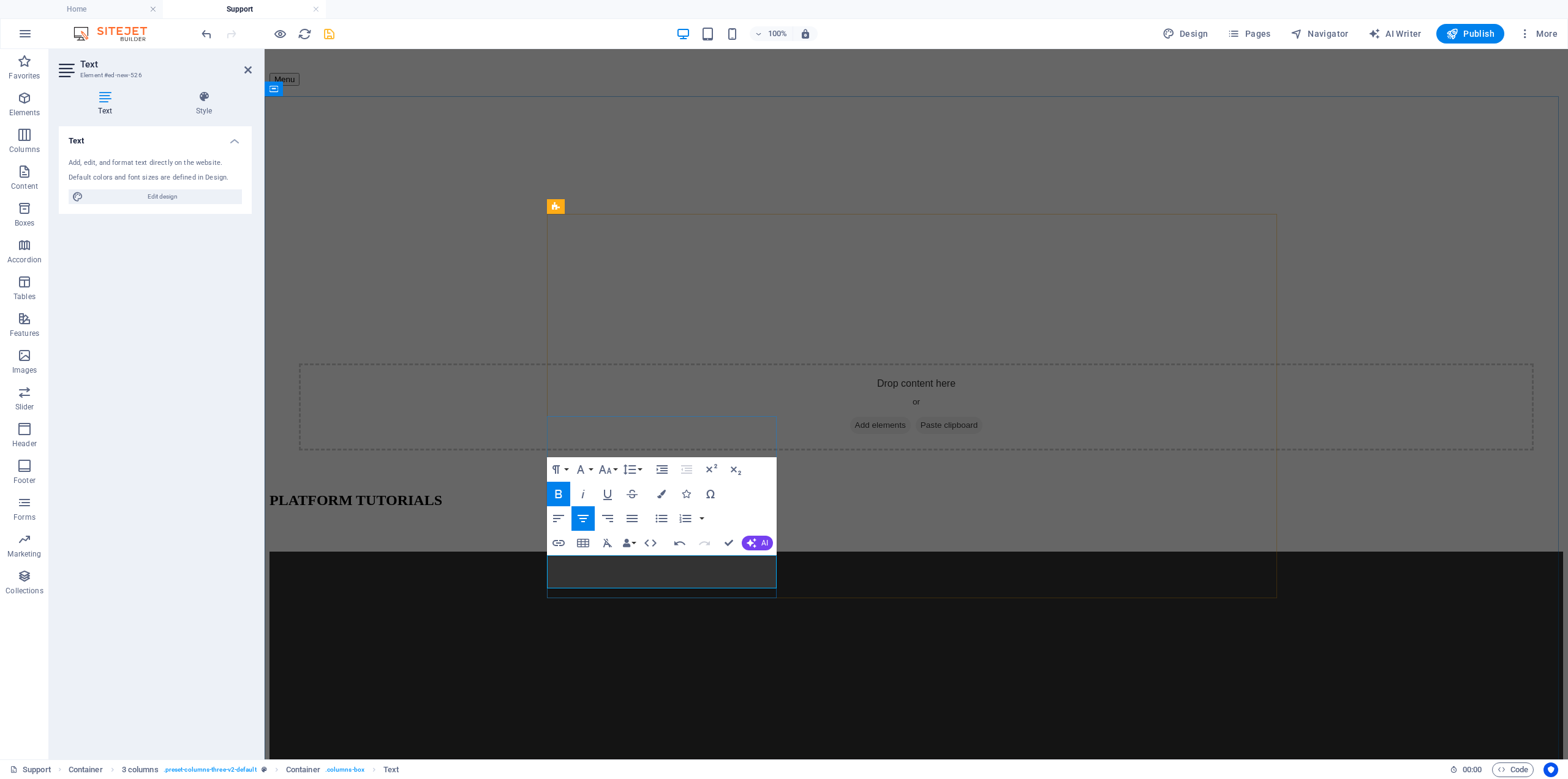
drag, startPoint x: 724, startPoint y: 560, endPoint x: 710, endPoint y: 560, distance: 14.0
drag, startPoint x: 704, startPoint y: 566, endPoint x: 660, endPoint y: 565, distance: 44.0
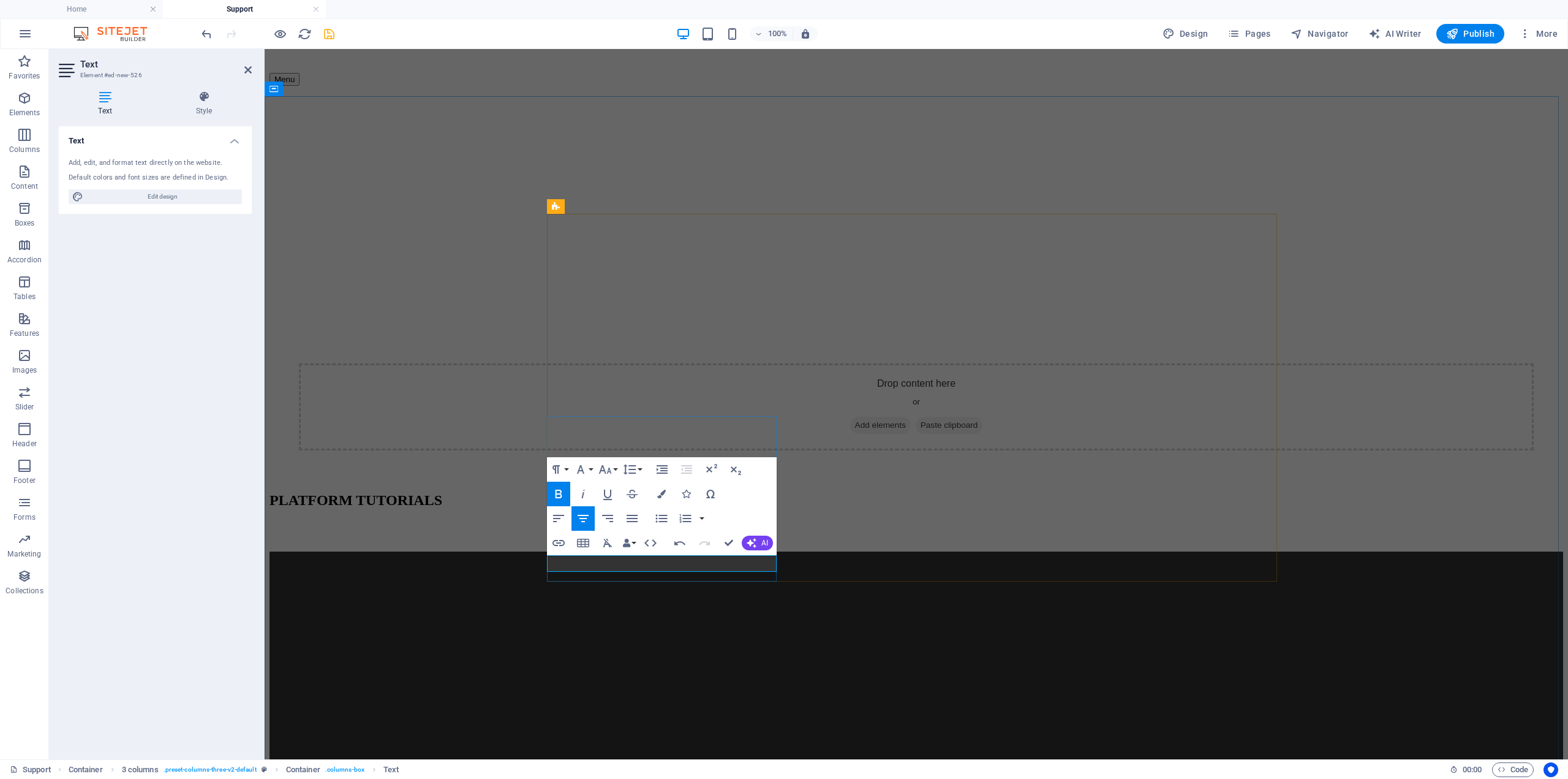
drag, startPoint x: 656, startPoint y: 563, endPoint x: 637, endPoint y: 559, distance: 19.4
drag, startPoint x: 630, startPoint y: 560, endPoint x: 601, endPoint y: 559, distance: 29.0
drag, startPoint x: 589, startPoint y: 563, endPoint x: 581, endPoint y: 563, distance: 8.0
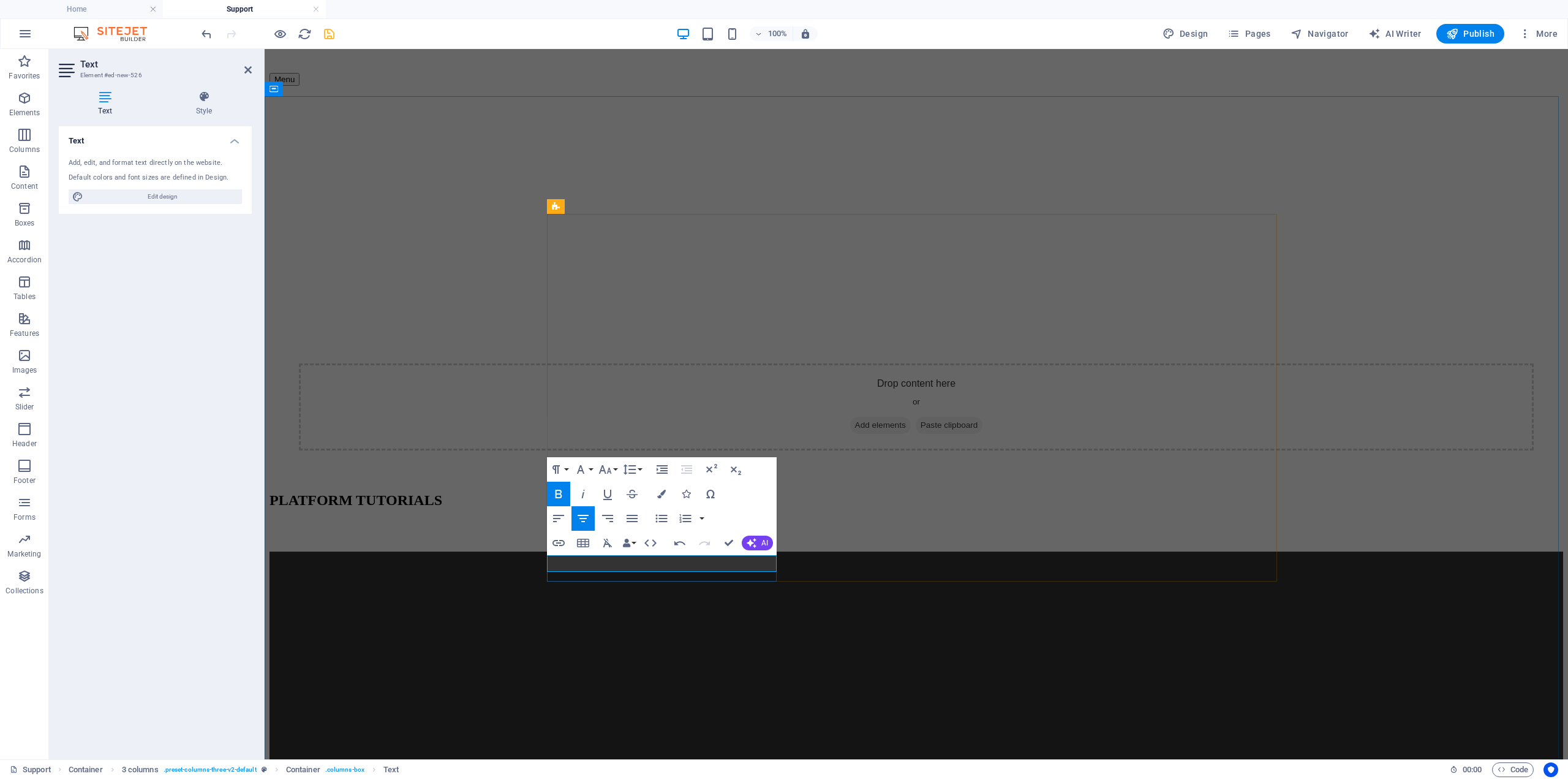
drag, startPoint x: 573, startPoint y: 560, endPoint x: 559, endPoint y: 563, distance: 14.3
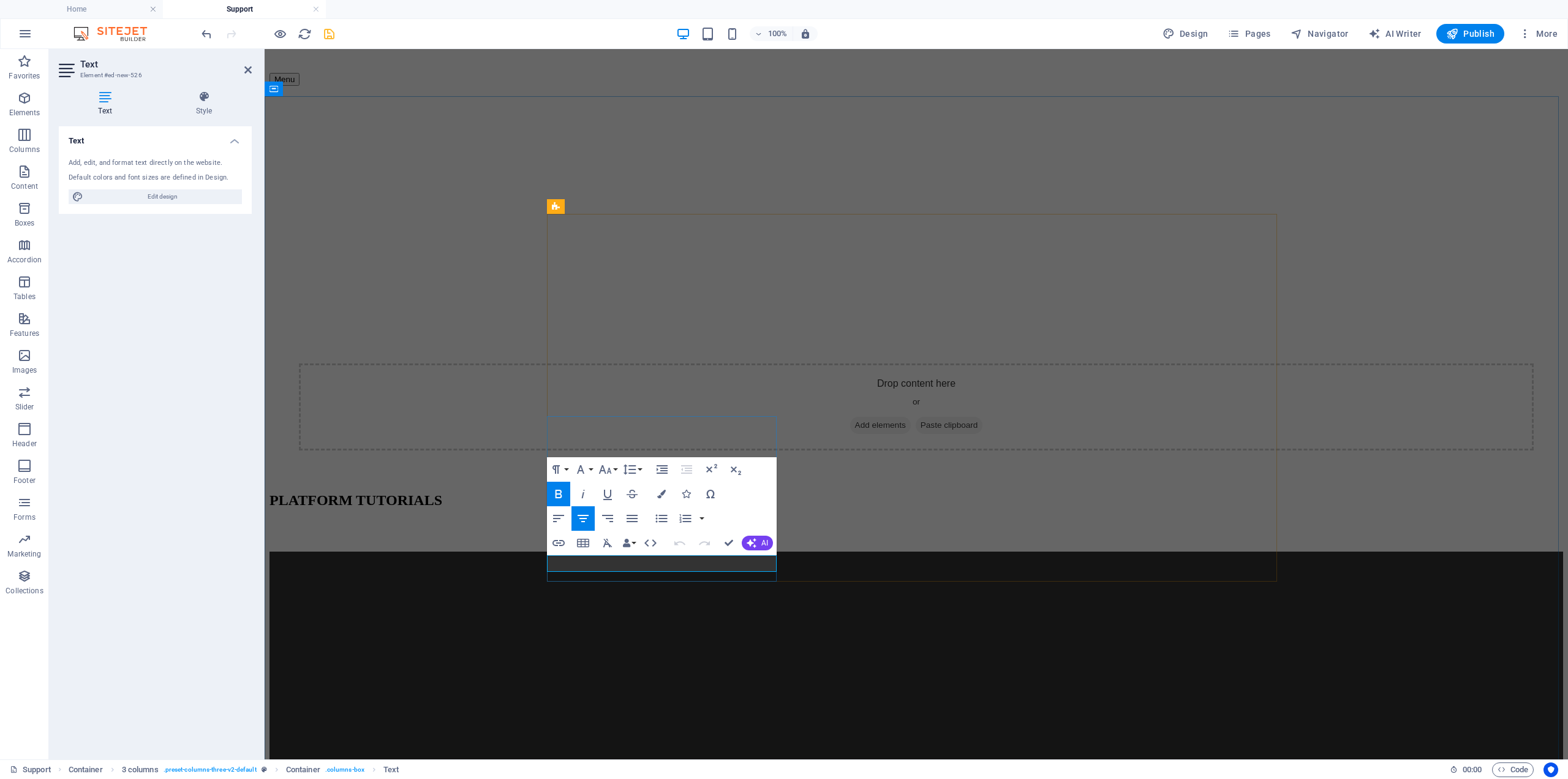
drag, startPoint x: 641, startPoint y: 563, endPoint x: 516, endPoint y: 560, distance: 125.0
drag, startPoint x: 643, startPoint y: 563, endPoint x: 476, endPoint y: 562, distance: 167.0
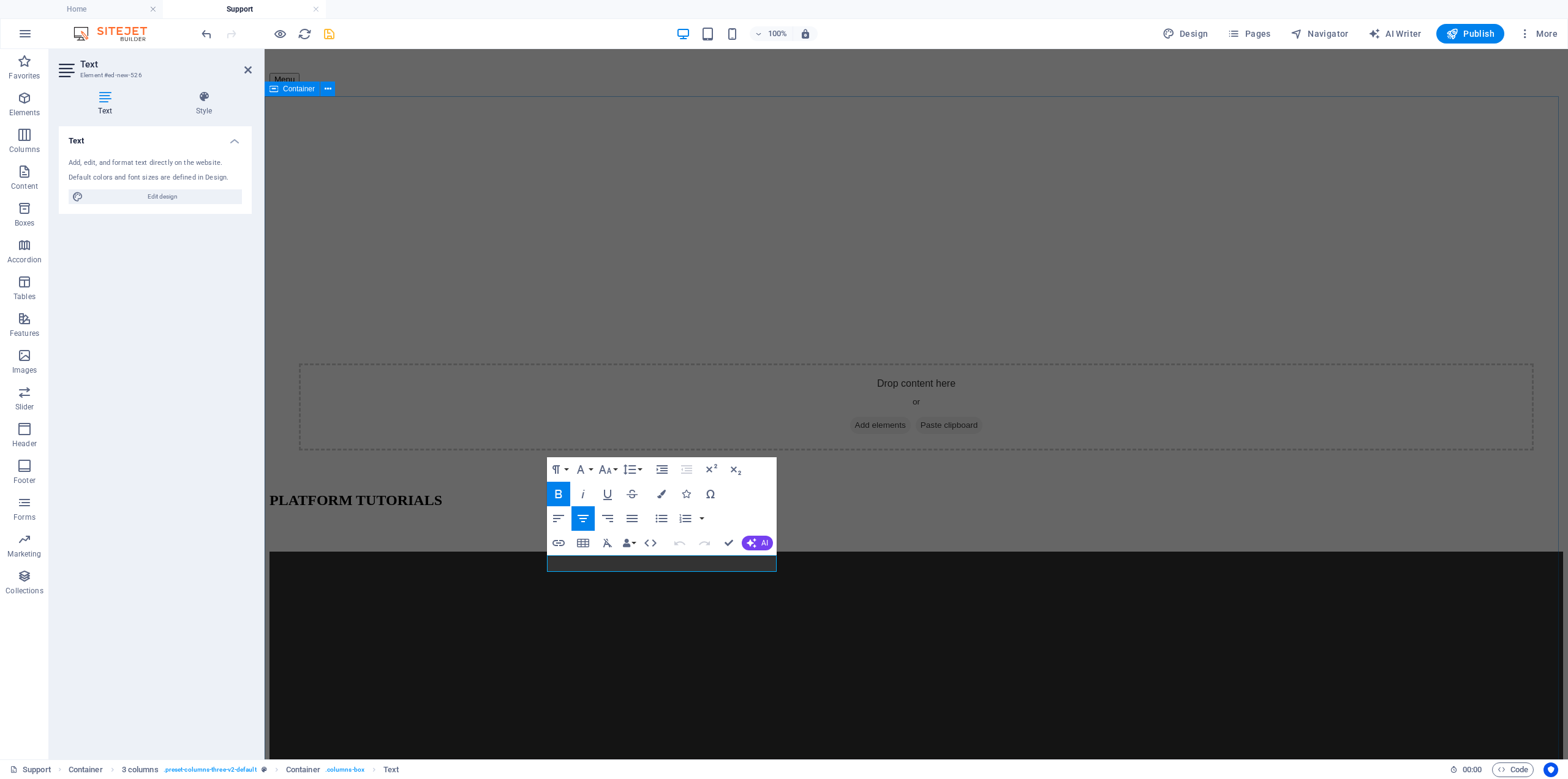
drag, startPoint x: 693, startPoint y: 563, endPoint x: 672, endPoint y: 560, distance: 21.2
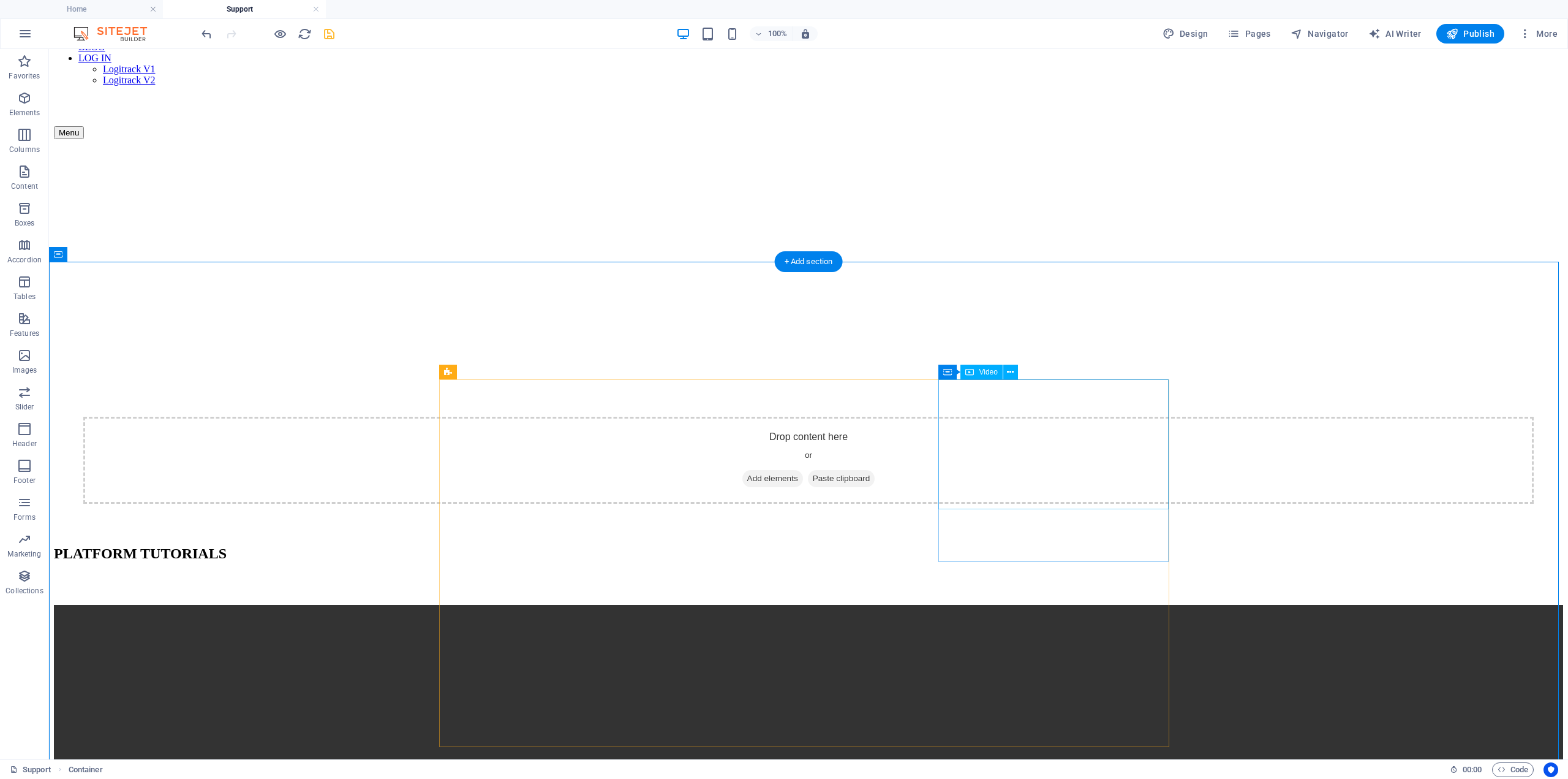
scroll to position [148, 0]
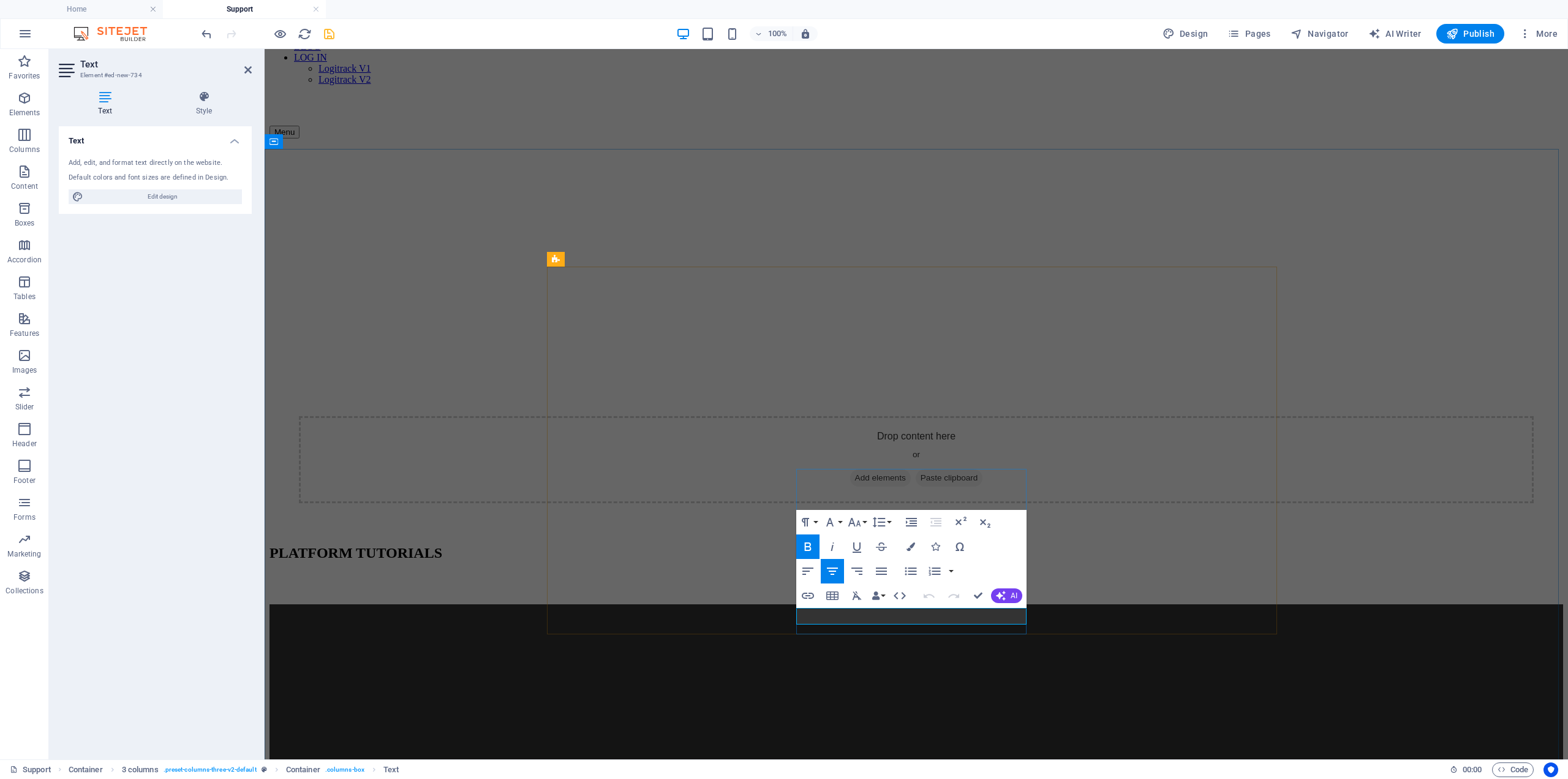
drag, startPoint x: 895, startPoint y: 617, endPoint x: 992, endPoint y: 610, distance: 97.3
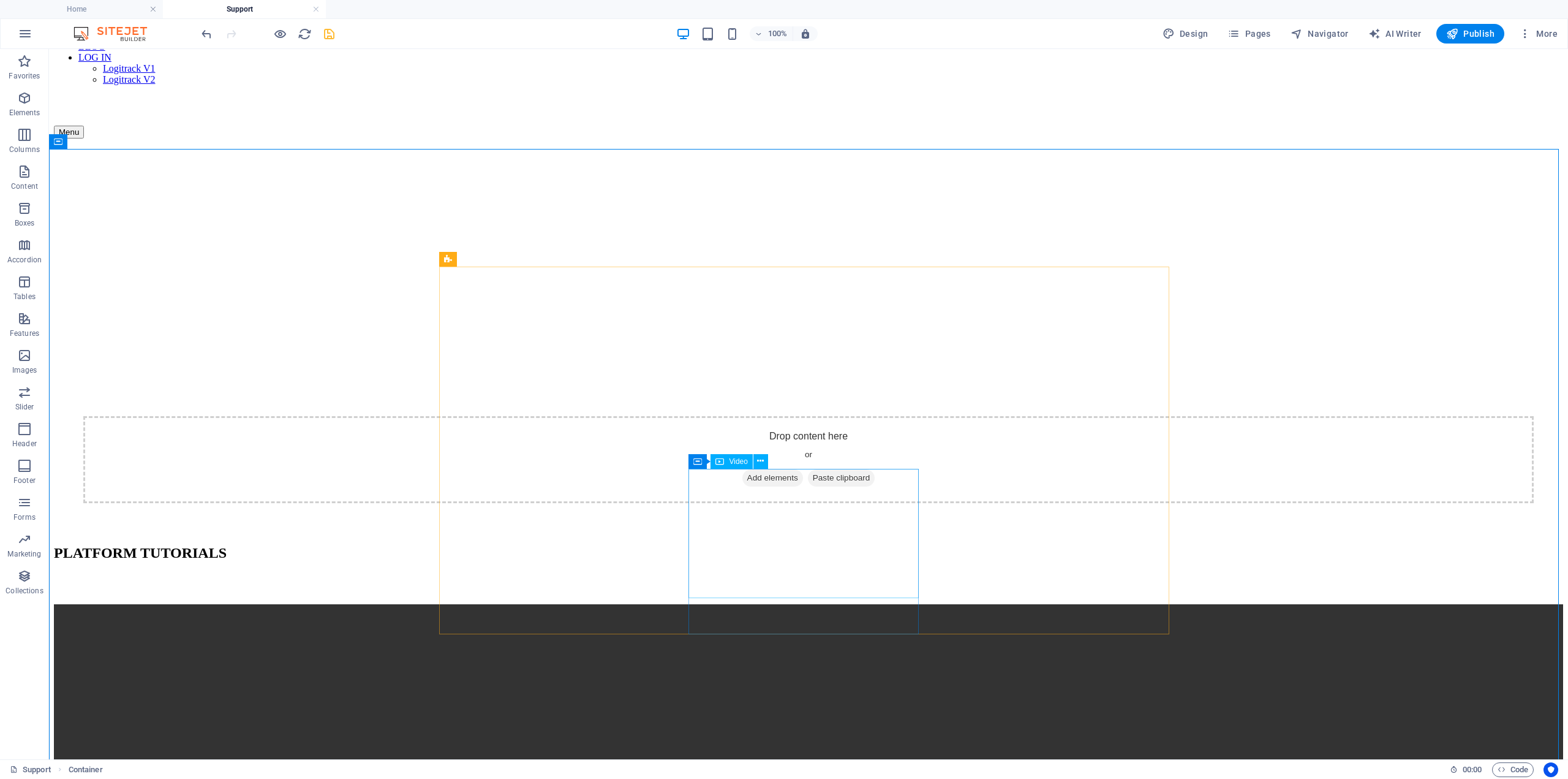
click at [730, 459] on span "Video" at bounding box center [738, 461] width 19 height 8
select select "%"
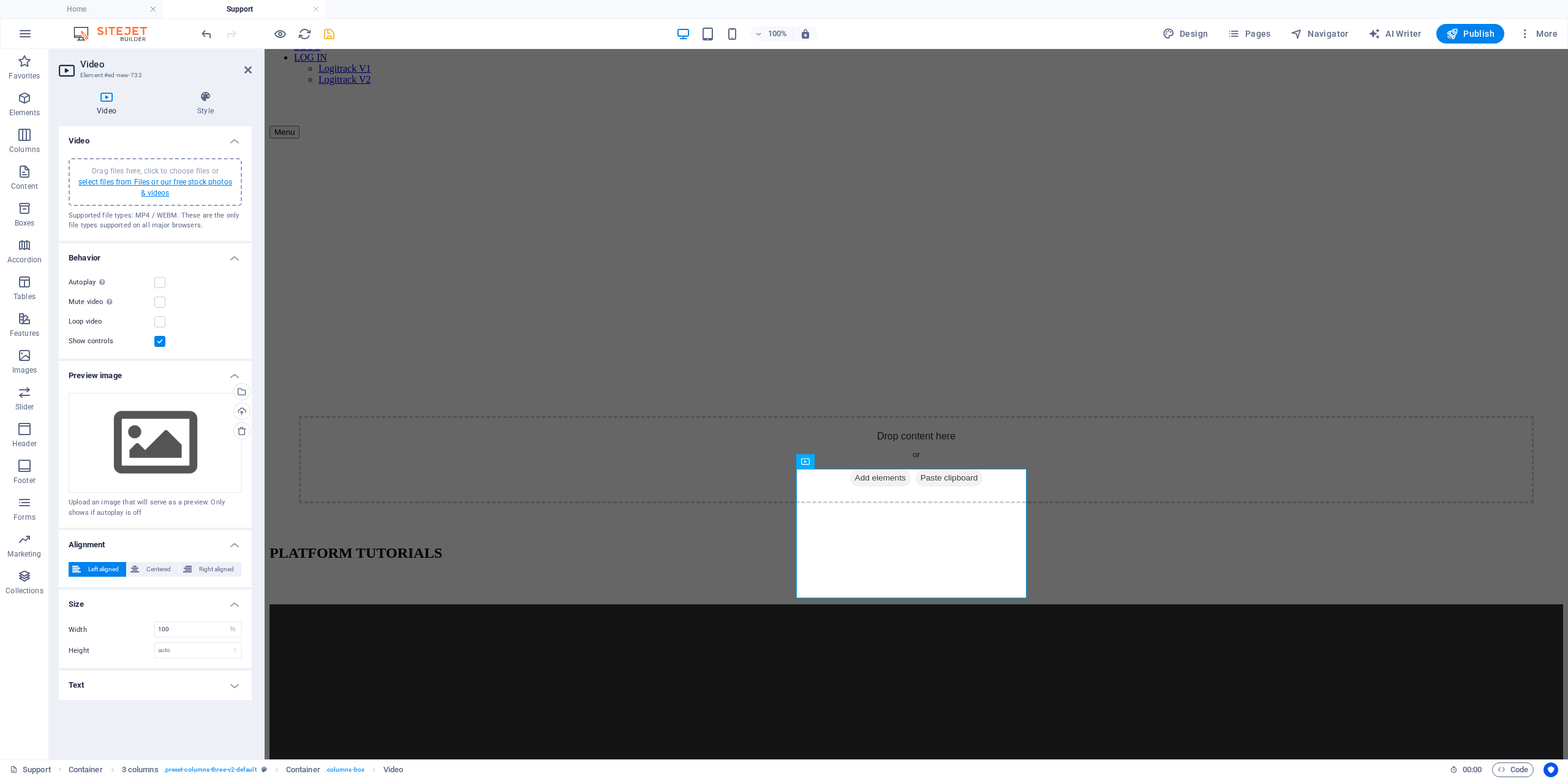
click at [216, 180] on link "select files from Files or our free stock photos & videos" at bounding box center [155, 188] width 154 height 19
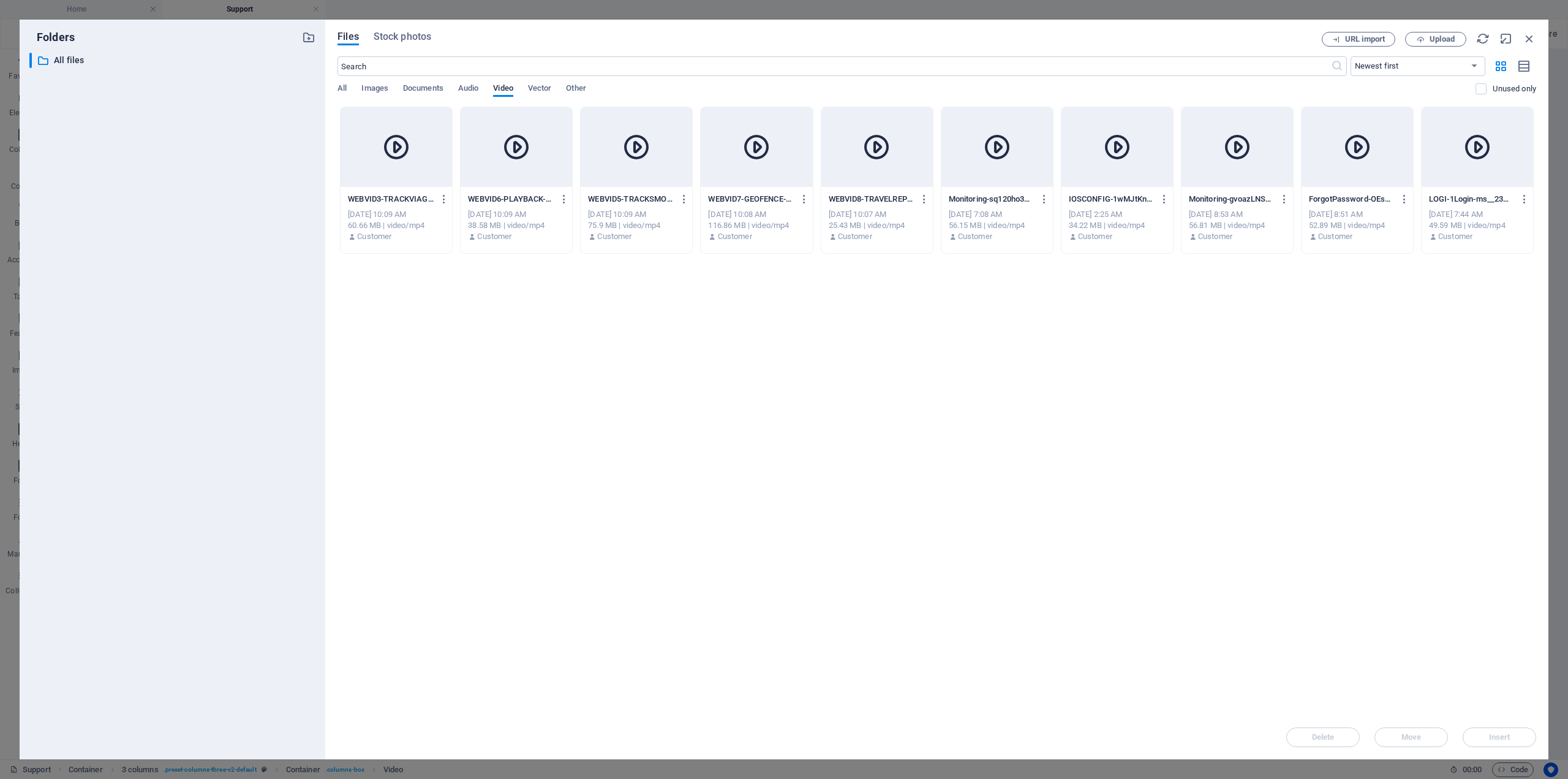
click at [784, 176] on div at bounding box center [757, 148] width 112 height 80
click at [1500, 737] on span "Insert" at bounding box center [1499, 737] width 21 height 8
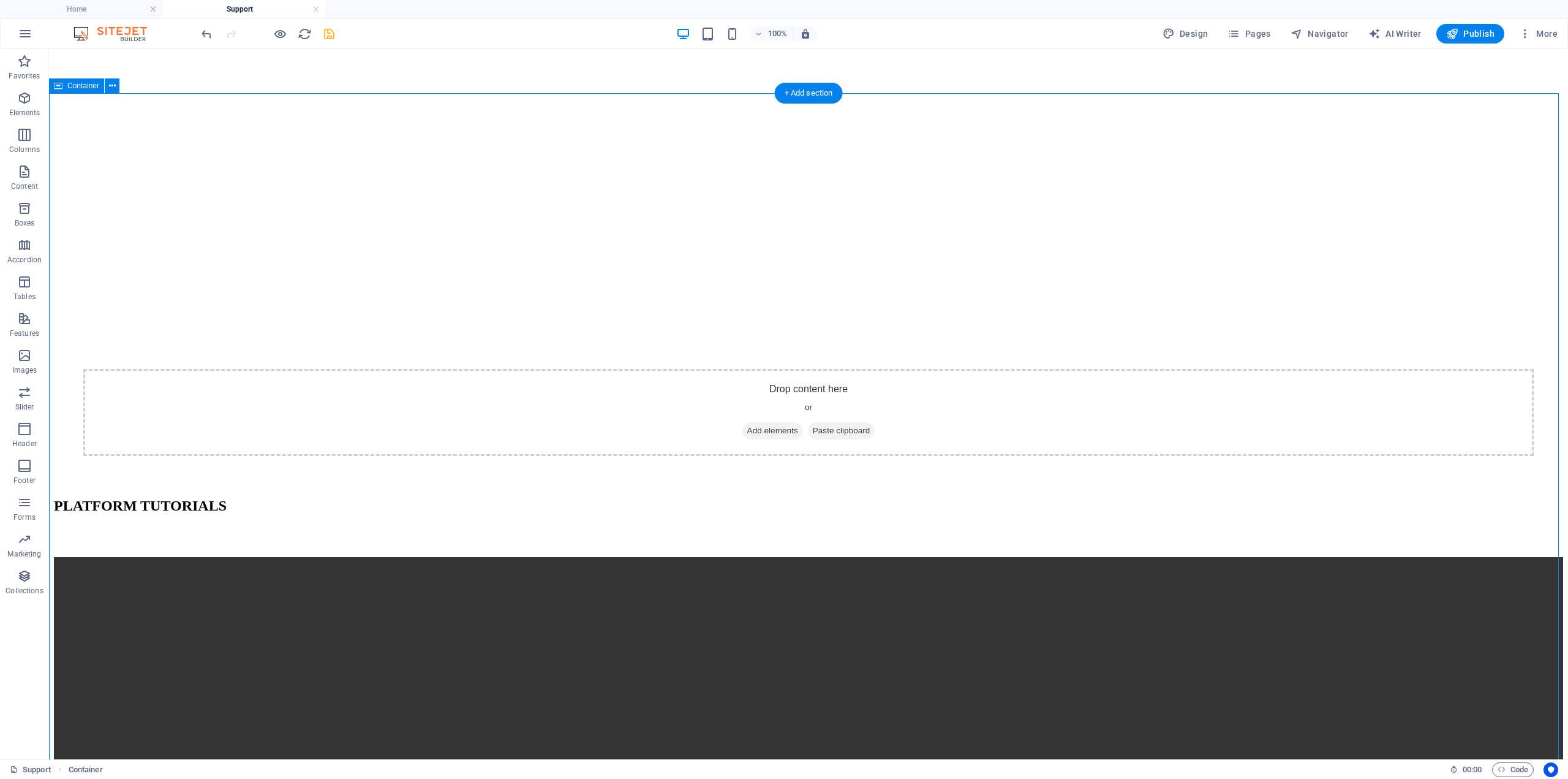
scroll to position [332, 0]
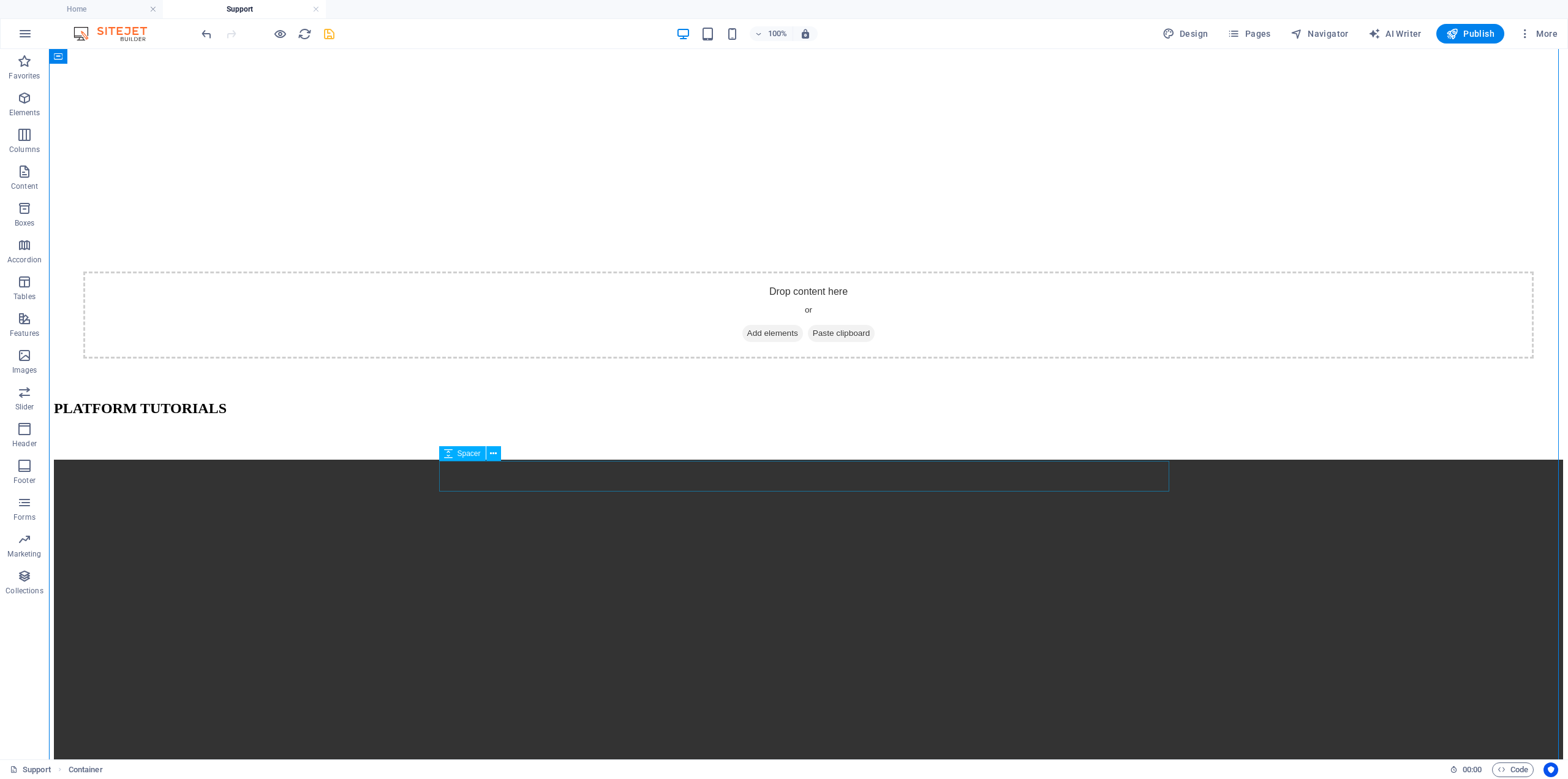
scroll to position [87, 0]
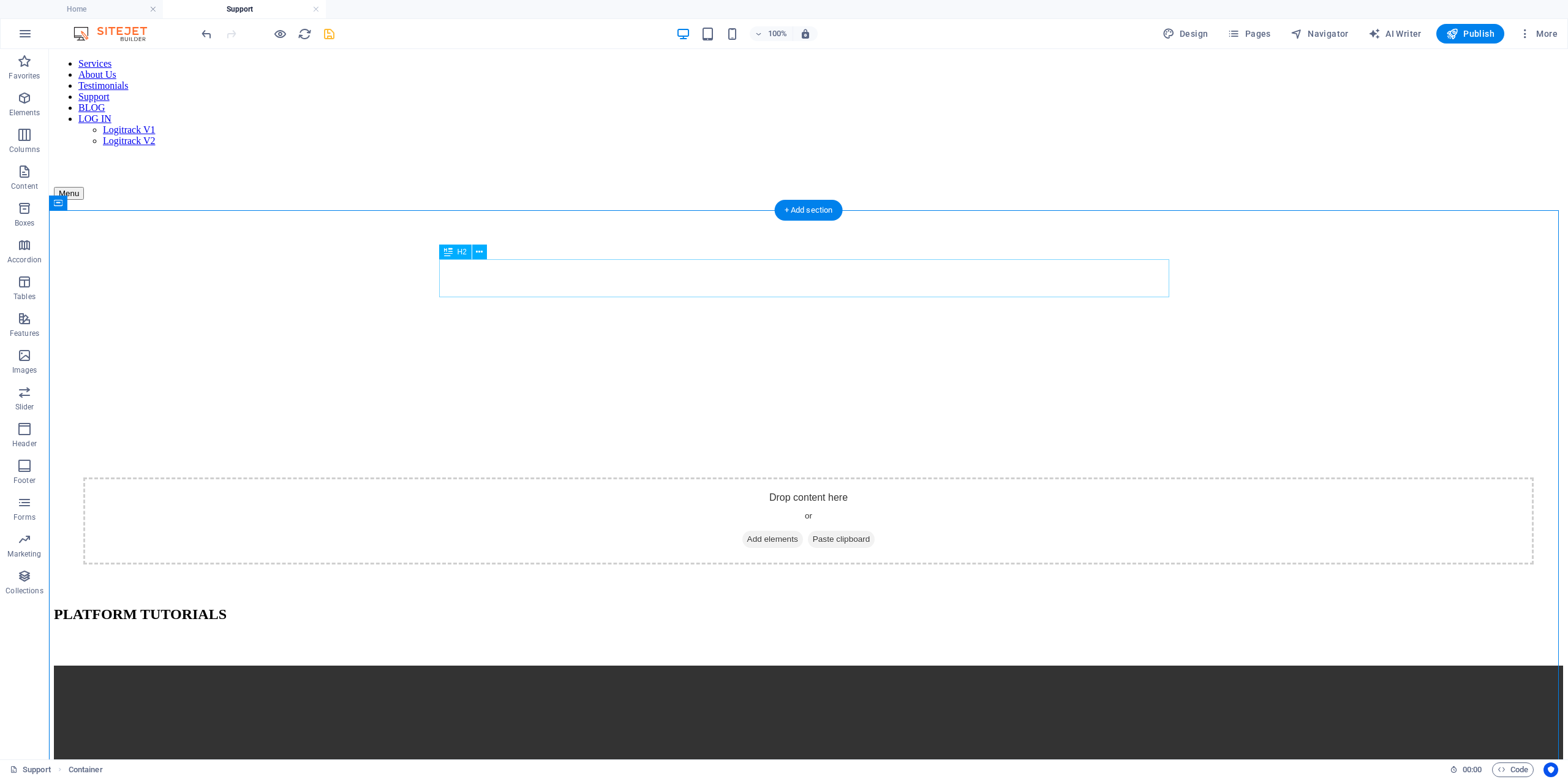
click at [507, 606] on div "PLATFORM TUTORIALS" at bounding box center [808, 614] width 1509 height 17
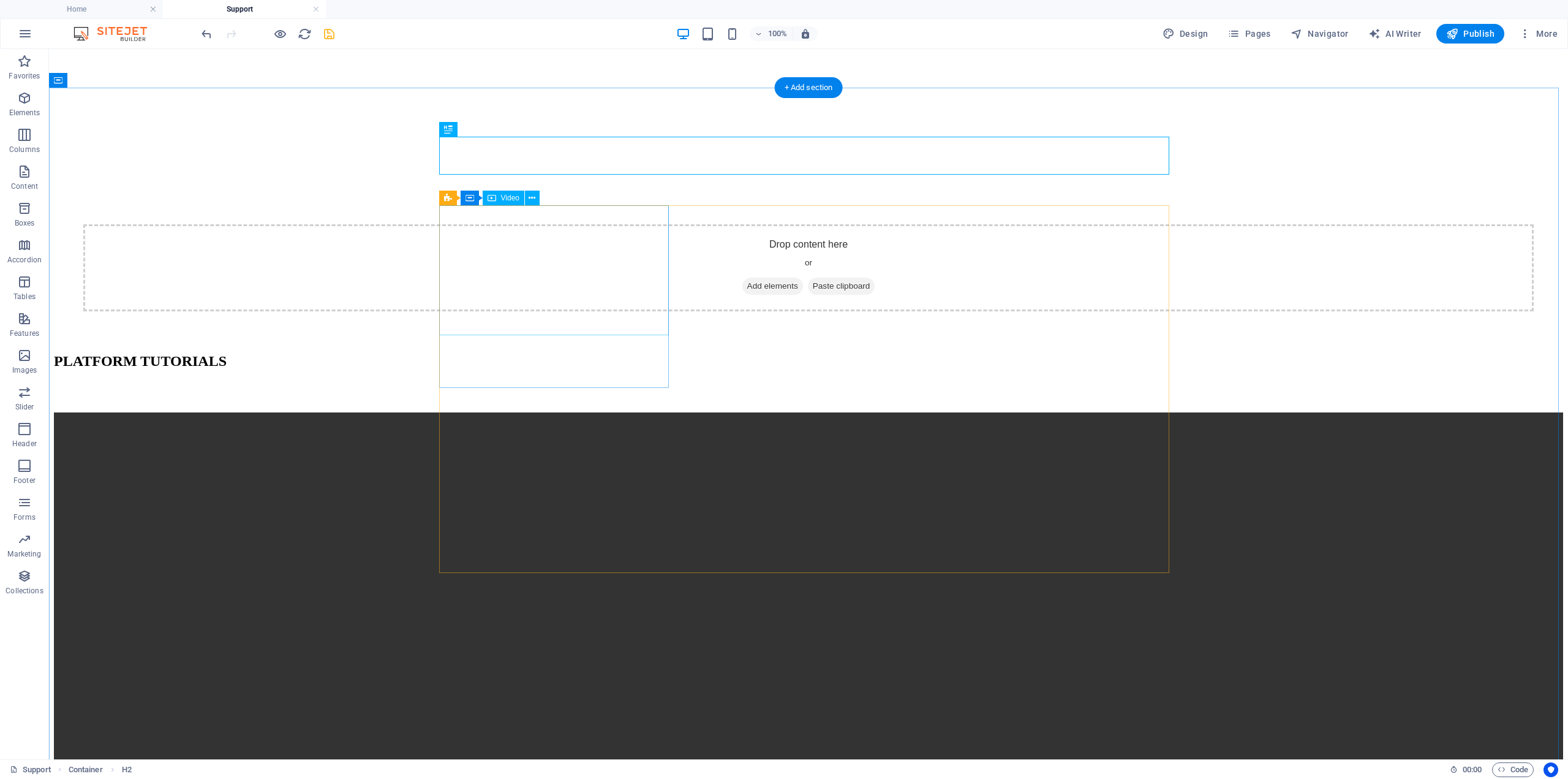
scroll to position [332, 0]
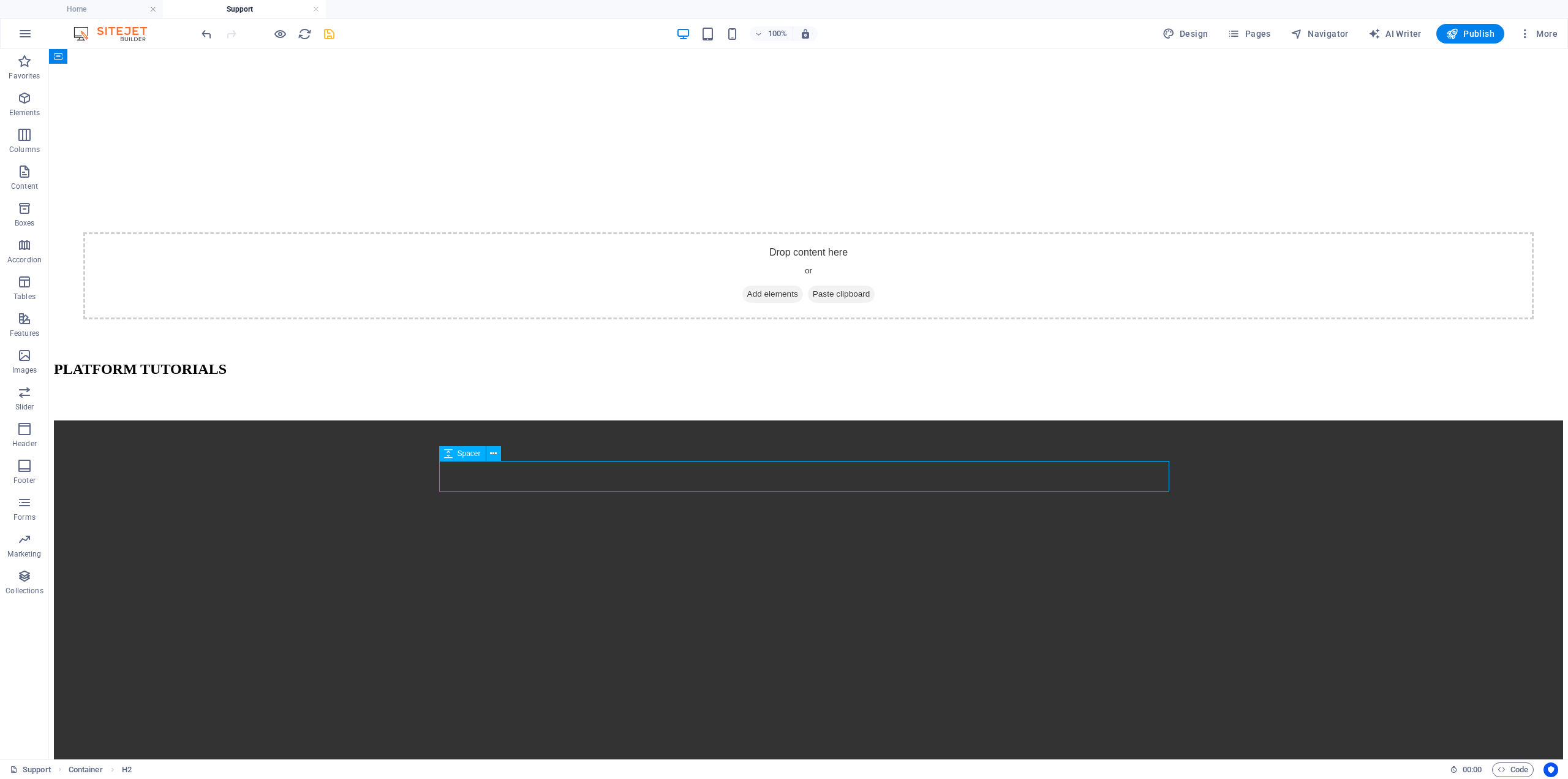
select select "px"
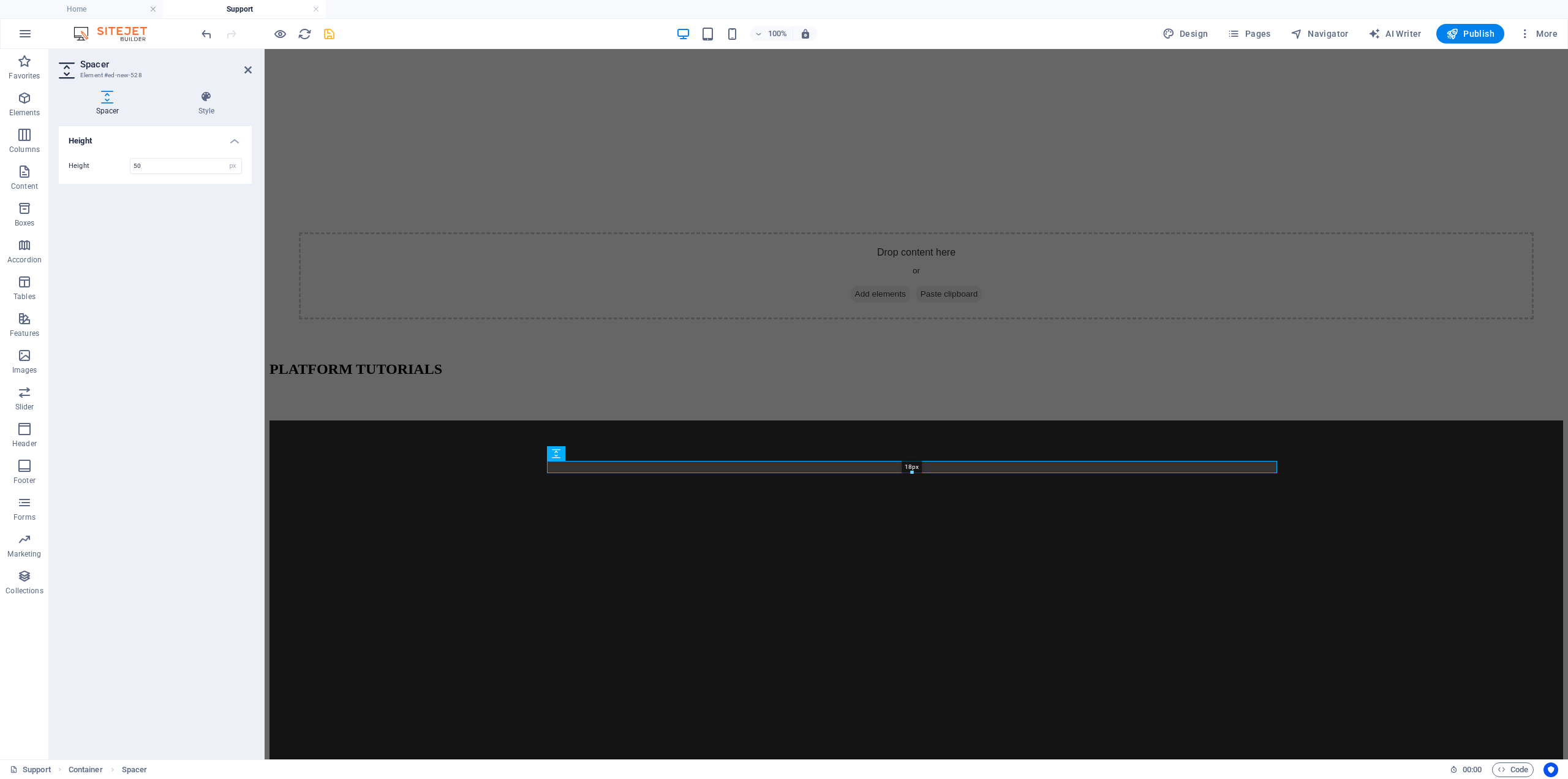
drag, startPoint x: 913, startPoint y: 490, endPoint x: 638, endPoint y: 409, distance: 286.7
click at [911, 470] on div "18px" at bounding box center [912, 467] width 730 height 12
type input "18"
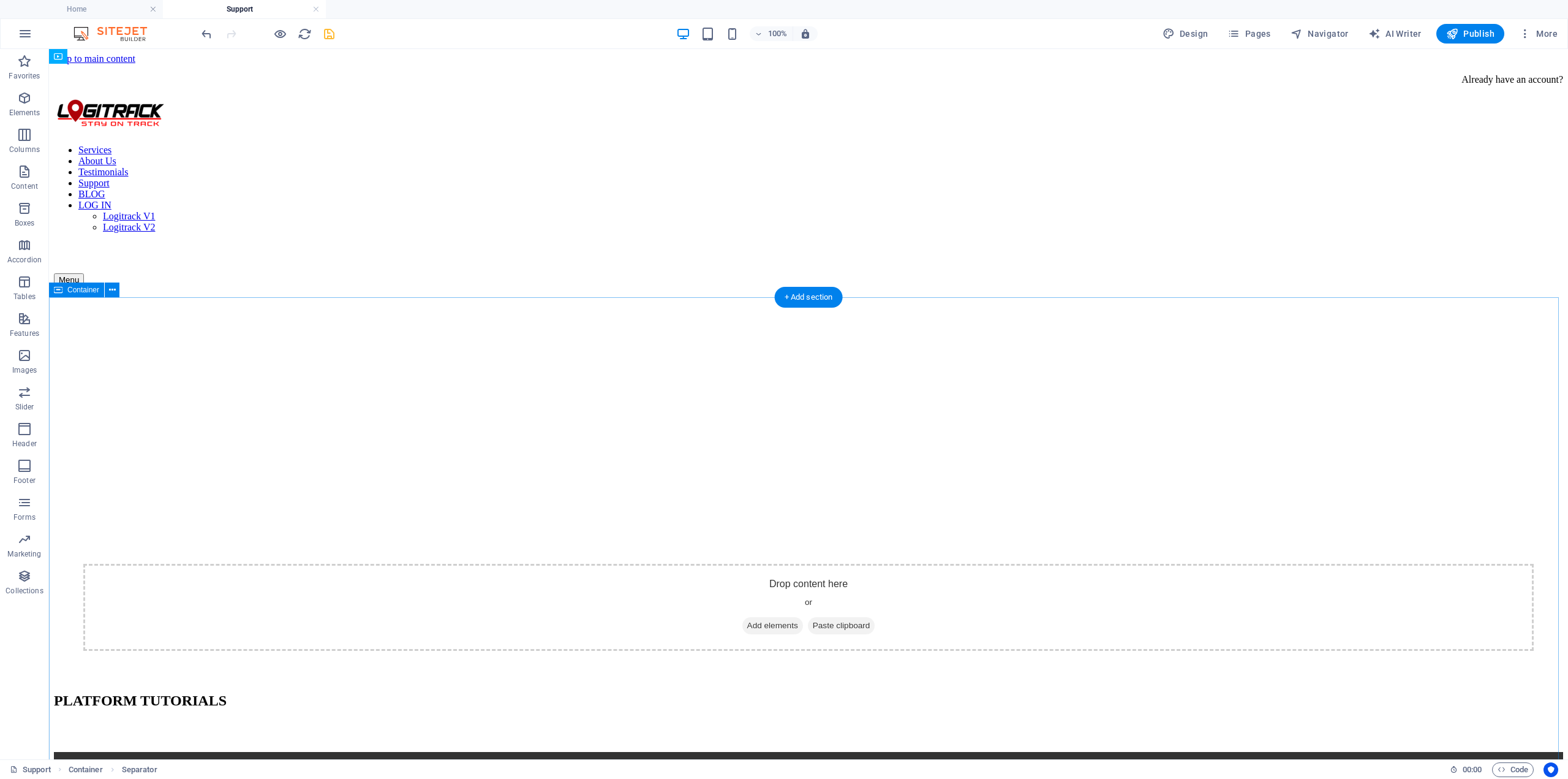
scroll to position [0, 0]
click at [110, 292] on icon at bounding box center [112, 290] width 7 height 13
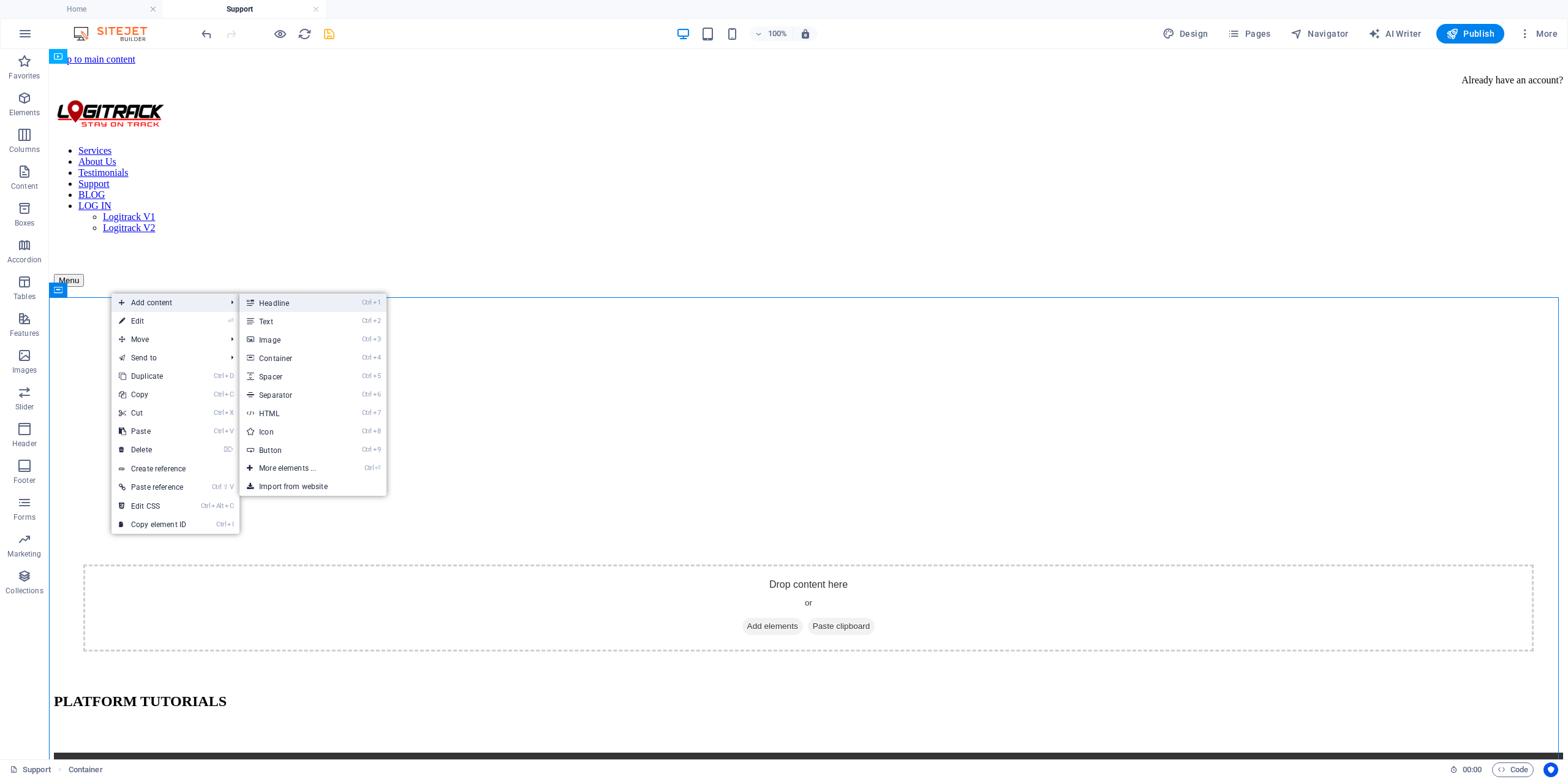
click at [276, 309] on link "Ctrl 1 Headline" at bounding box center [289, 303] width 101 height 19
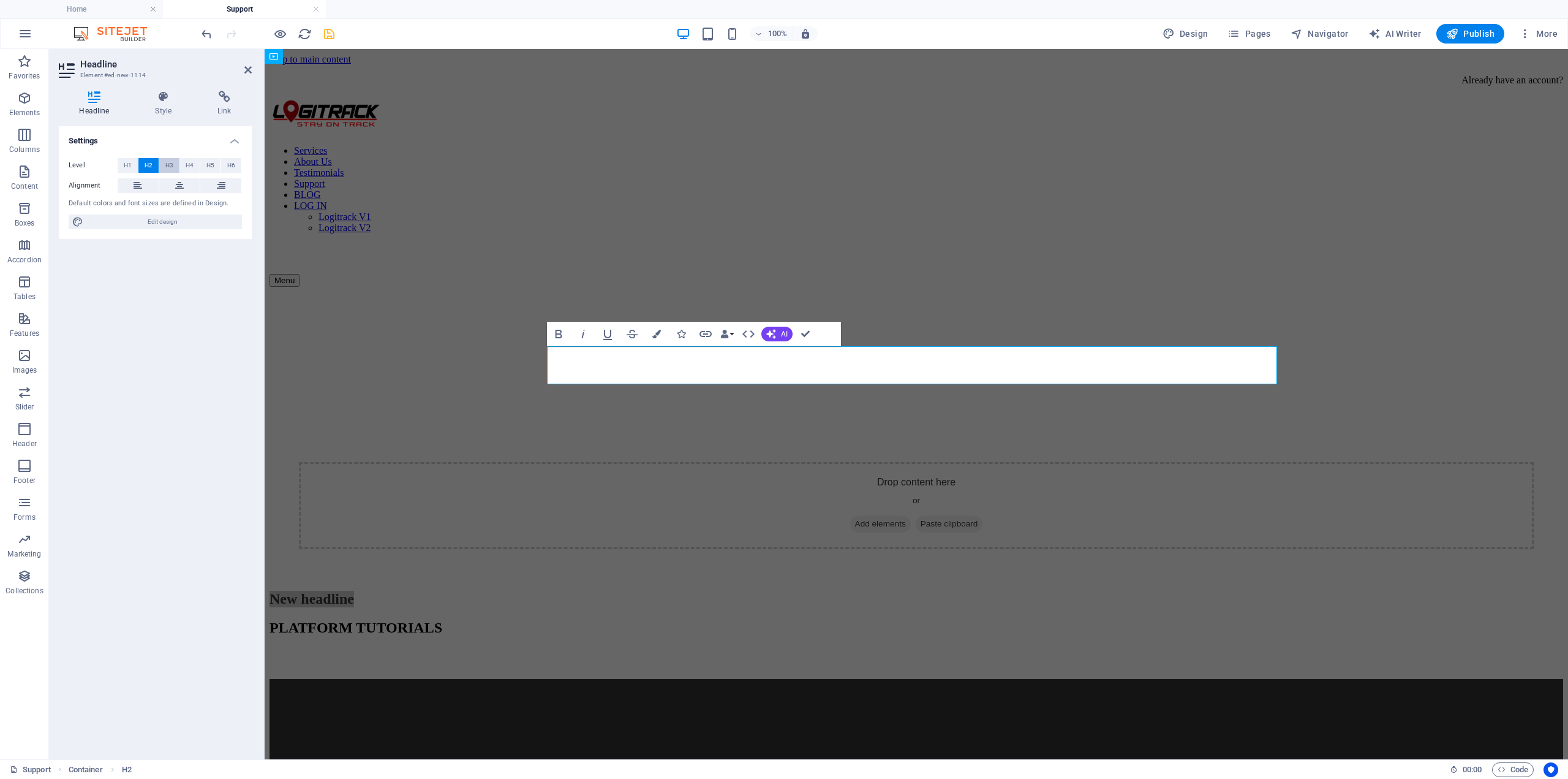
click at [170, 162] on span "H3" at bounding box center [170, 165] width 8 height 14
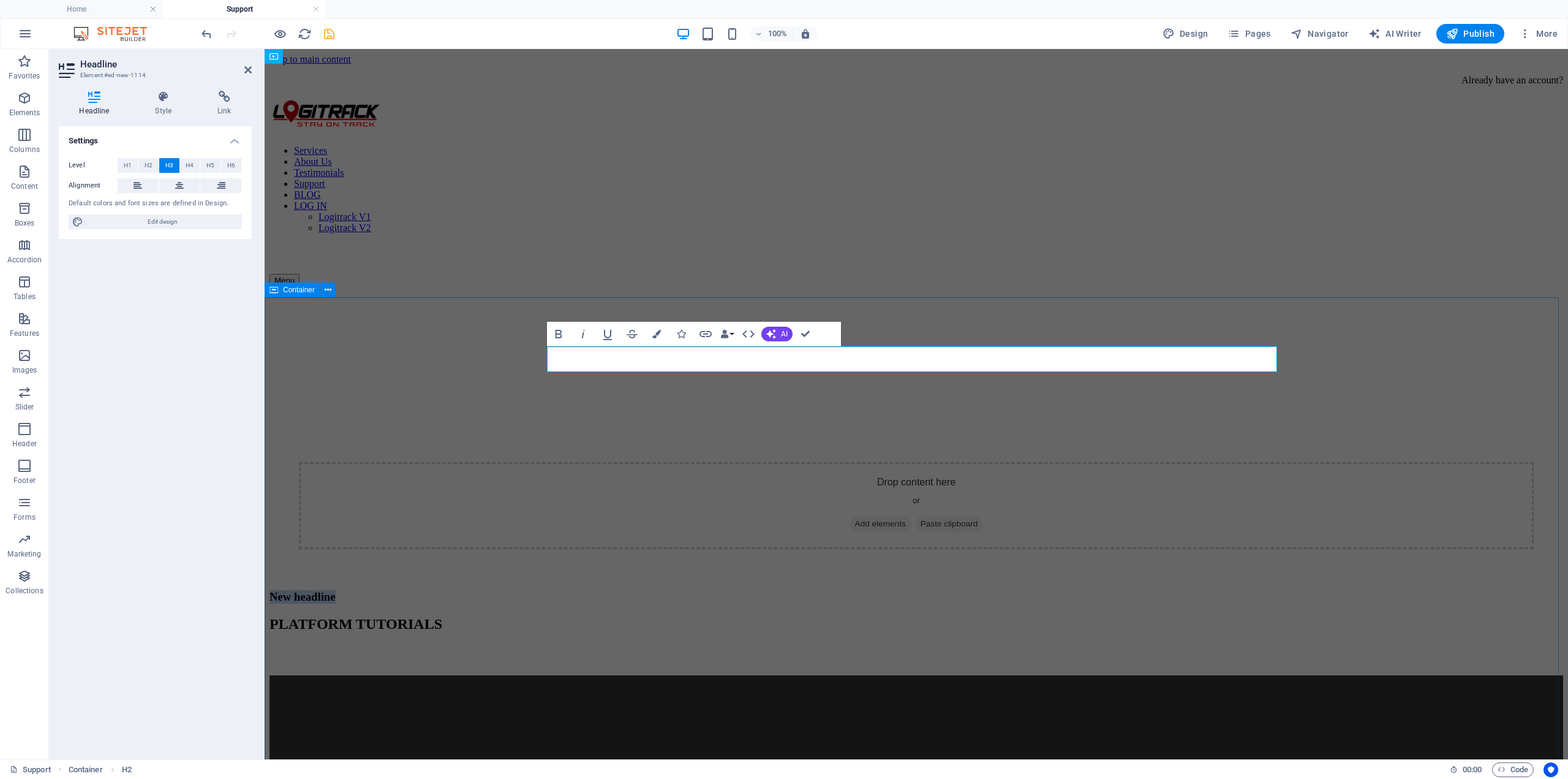
drag, startPoint x: 677, startPoint y: 357, endPoint x: 525, endPoint y: 361, distance: 152.1
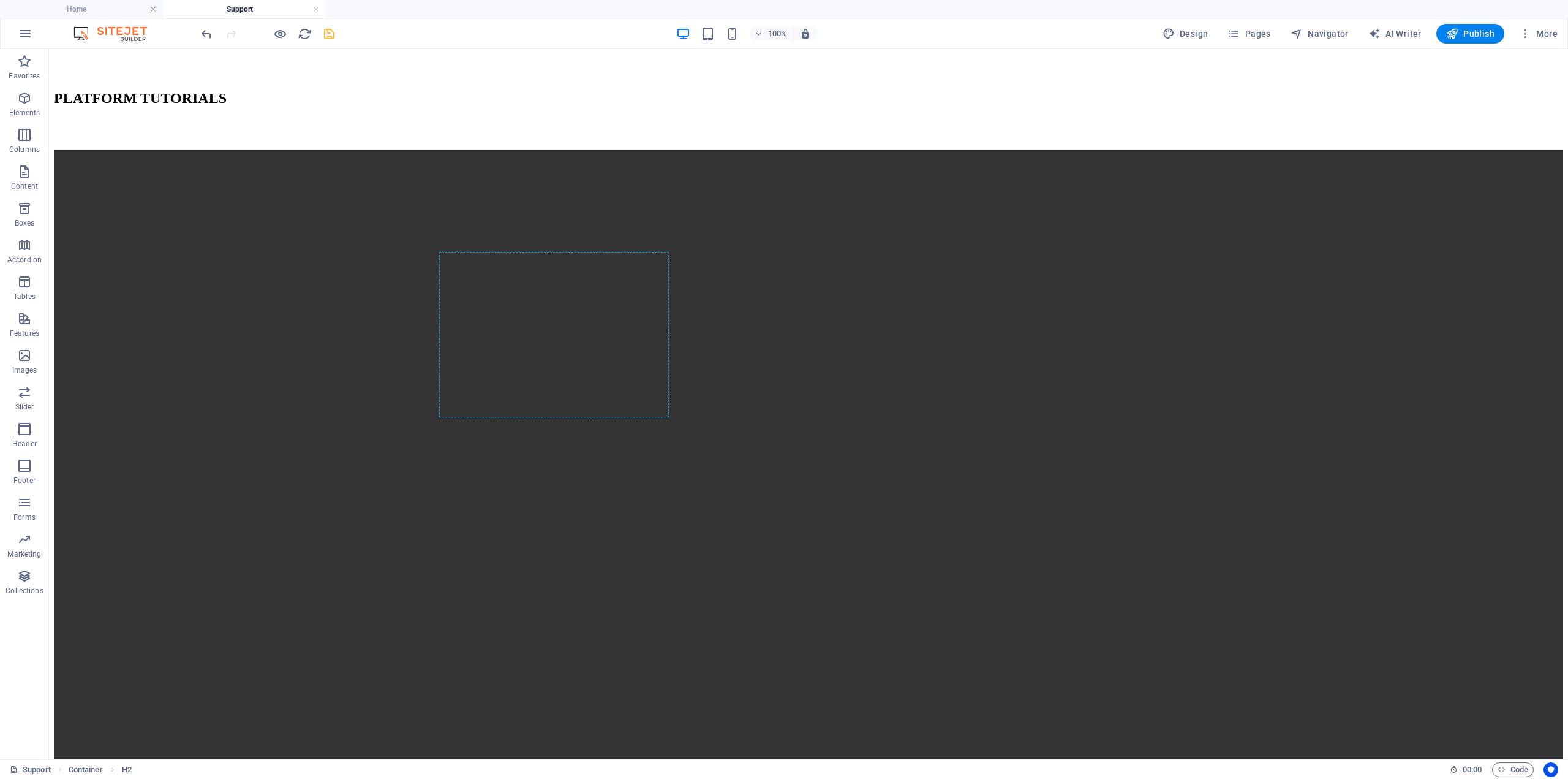
scroll to position [578, 0]
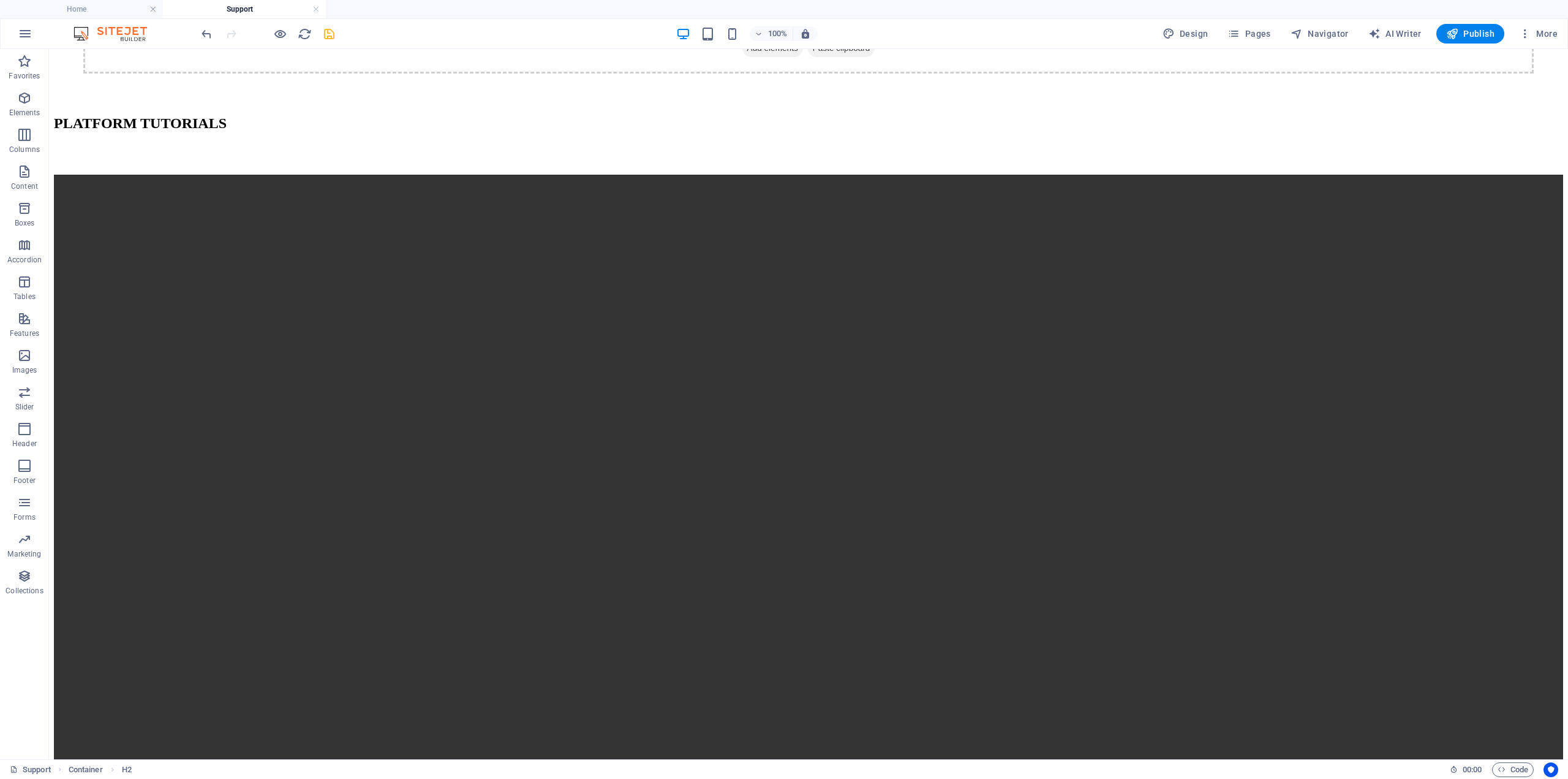
drag, startPoint x: 459, startPoint y: 514, endPoint x: 469, endPoint y: 223, distance: 291.2
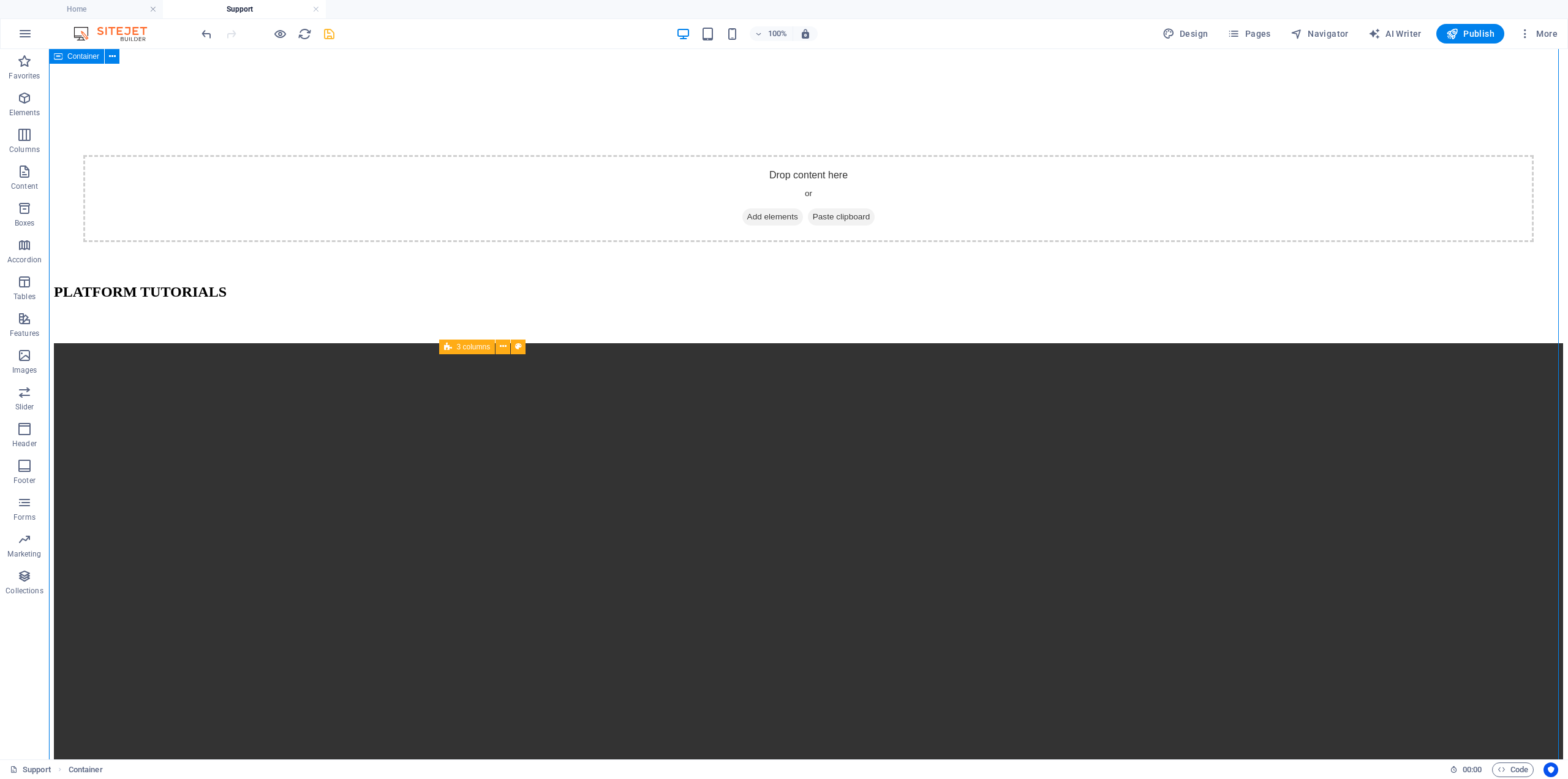
scroll to position [333, 0]
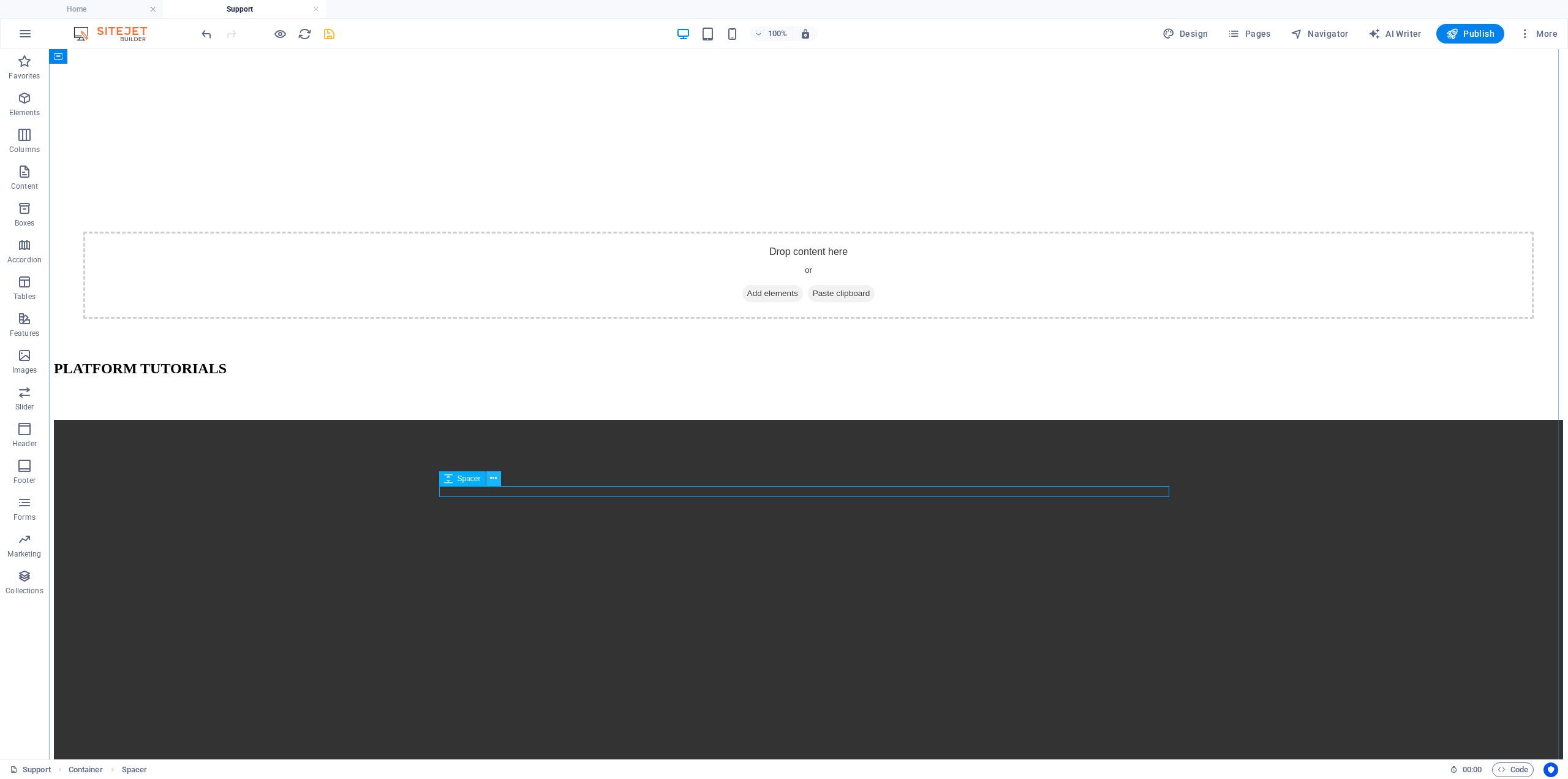
click at [494, 481] on icon at bounding box center [493, 478] width 7 height 13
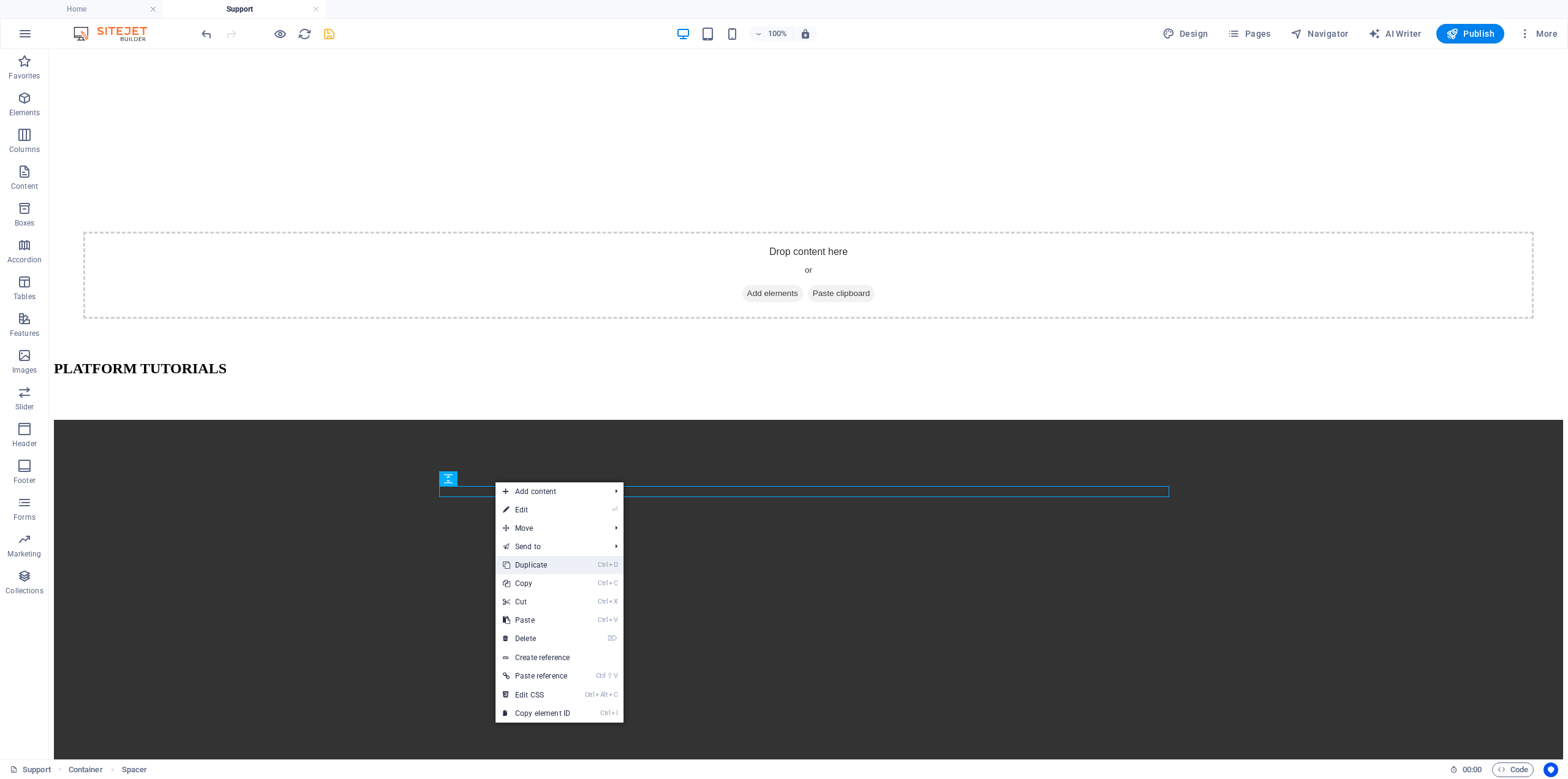
click at [560, 569] on link "Ctrl D Duplicate" at bounding box center [536, 565] width 82 height 19
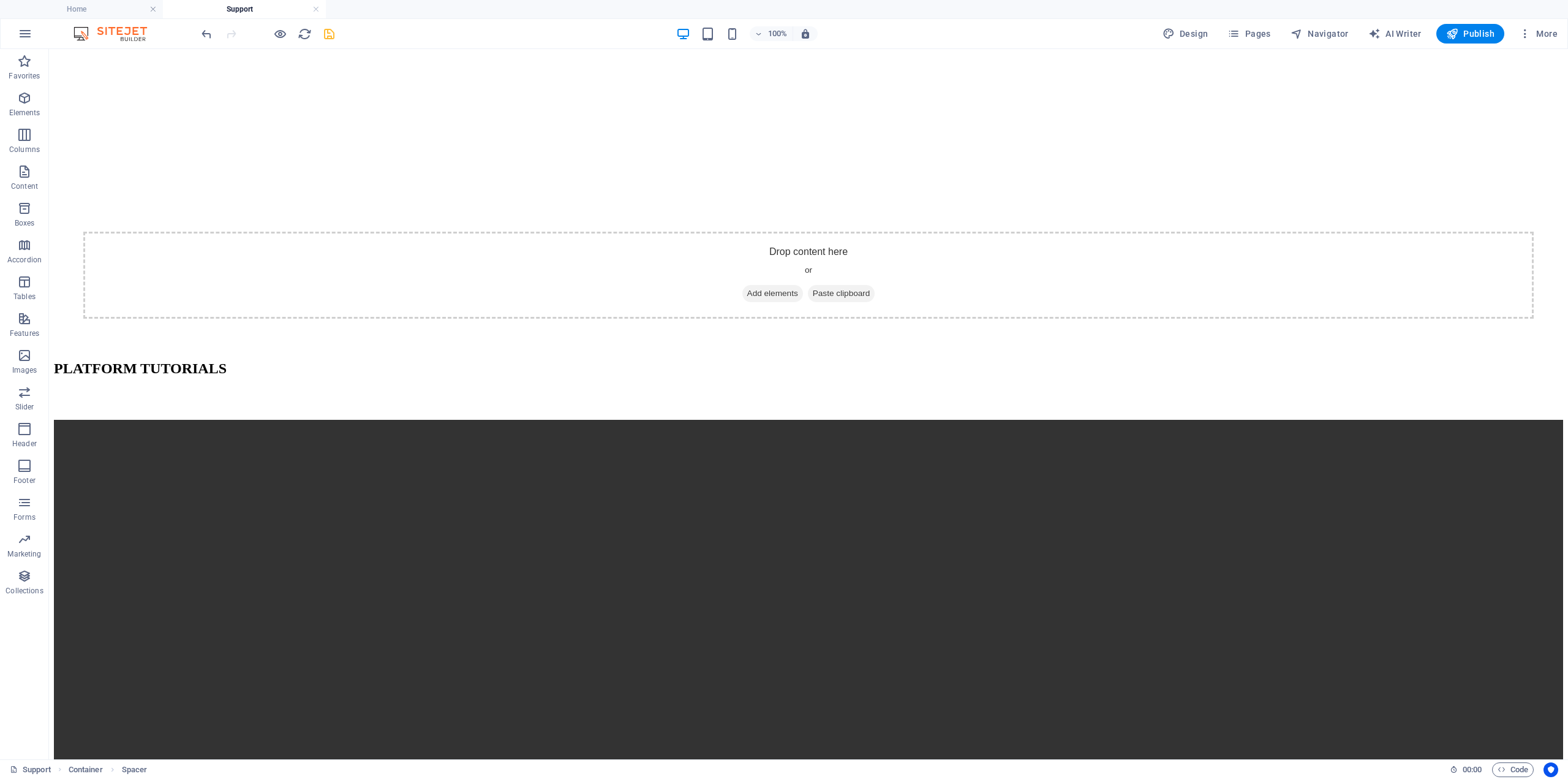
drag, startPoint x: 477, startPoint y: 472, endPoint x: 472, endPoint y: 453, distance: 19.6
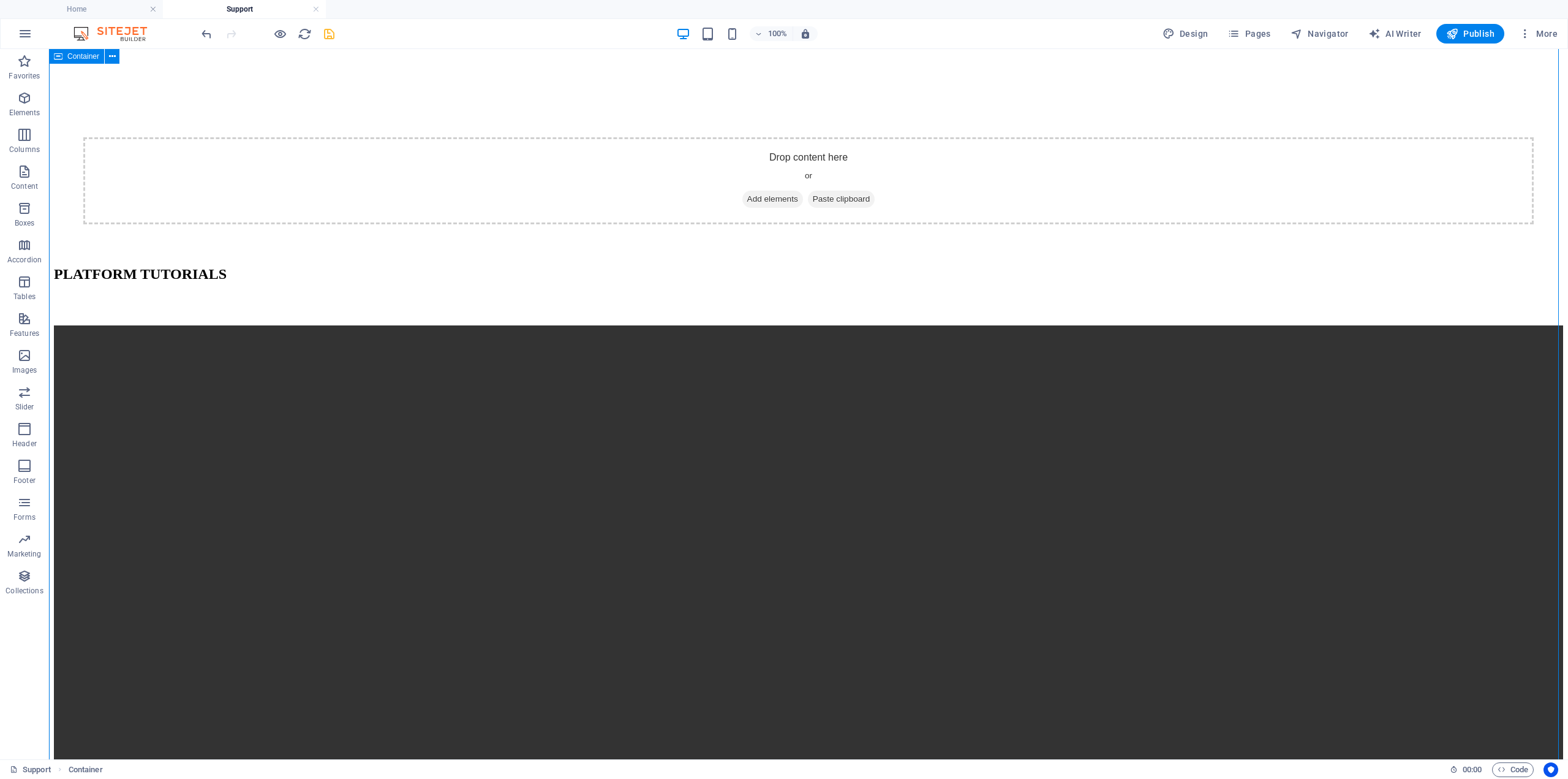
scroll to position [455, 0]
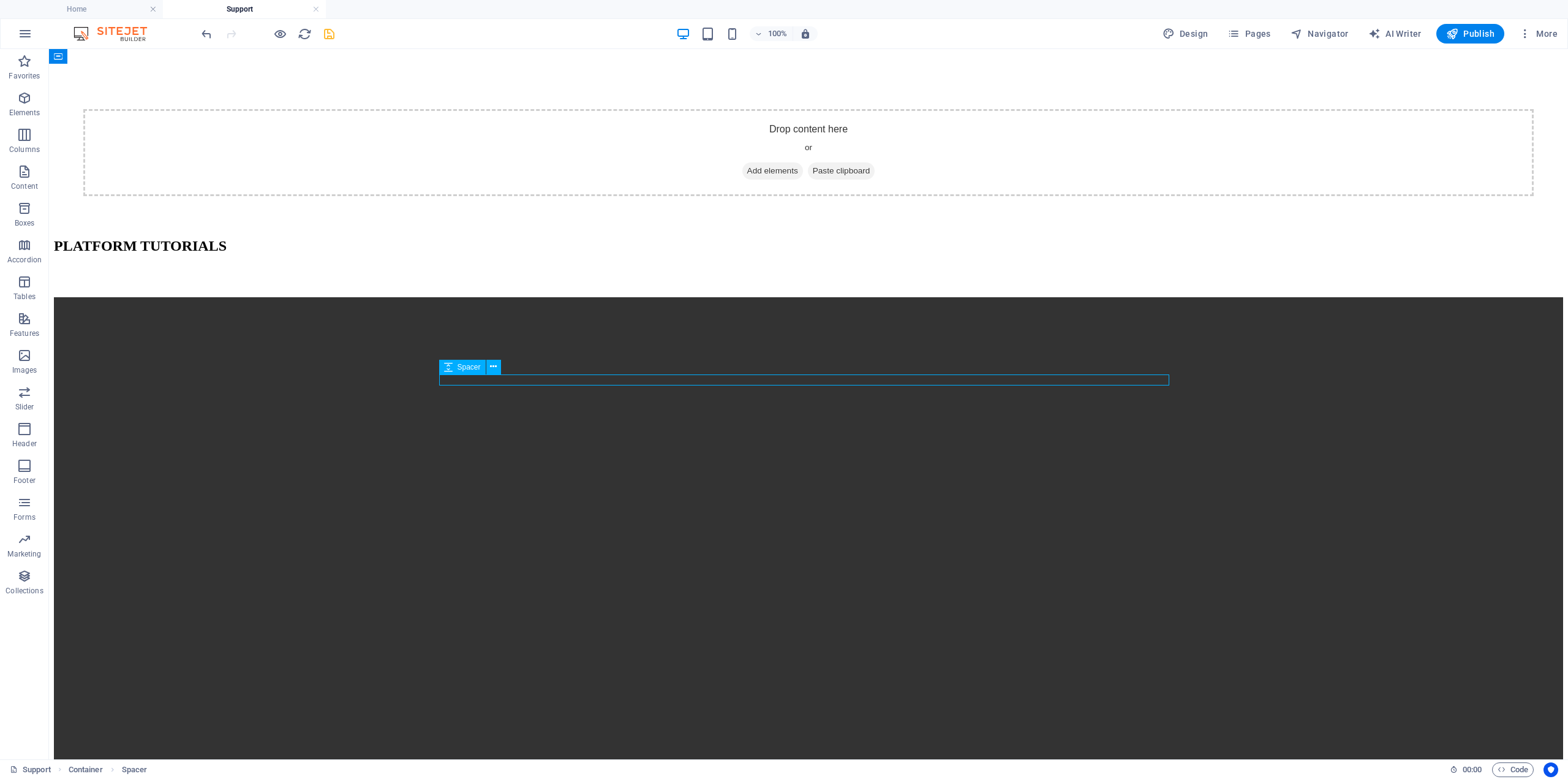
click at [492, 367] on icon at bounding box center [493, 367] width 7 height 13
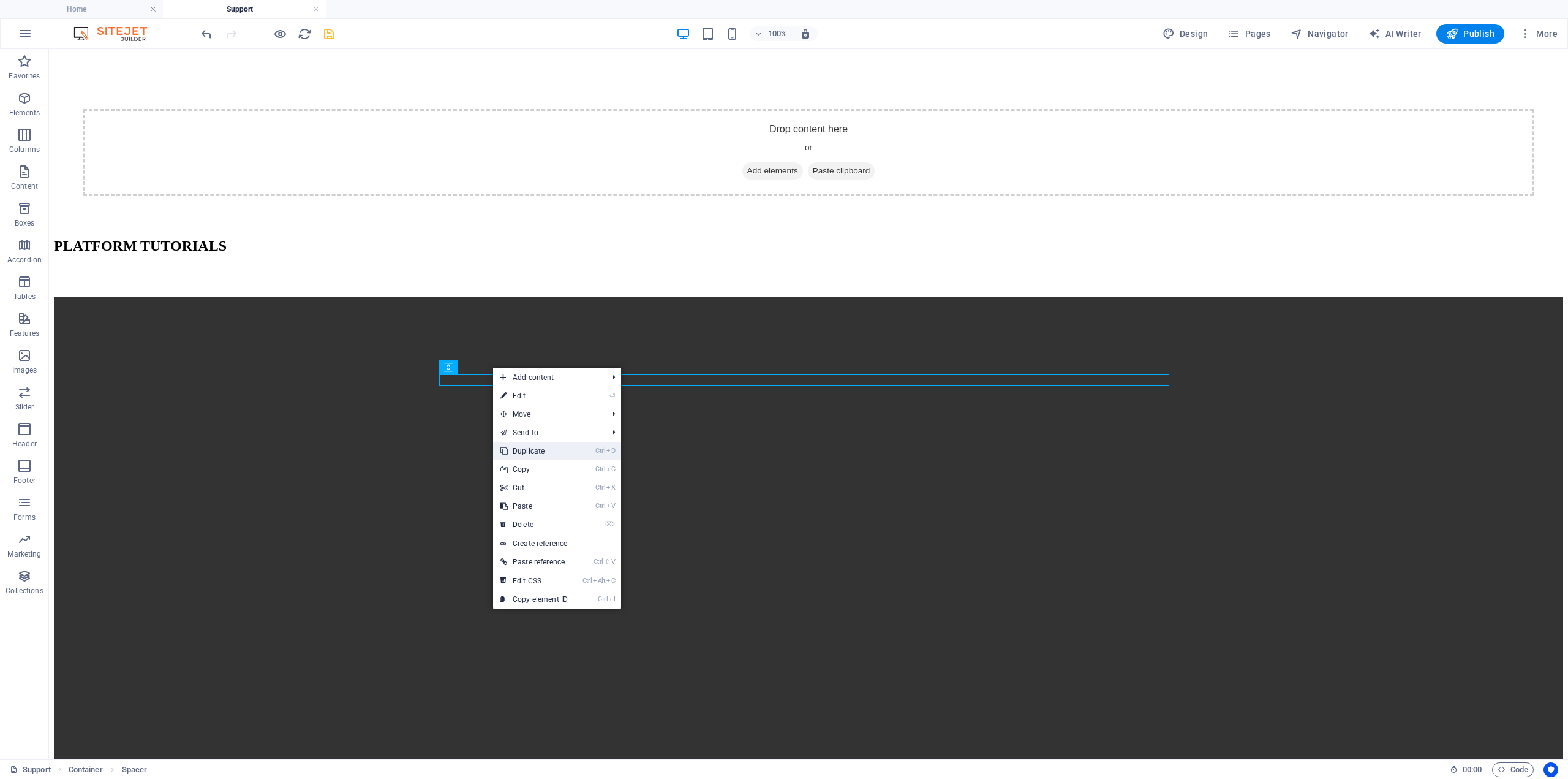
drag, startPoint x: 529, startPoint y: 448, endPoint x: 470, endPoint y: 349, distance: 115.2
click at [529, 448] on link "Ctrl D Duplicate" at bounding box center [533, 451] width 82 height 19
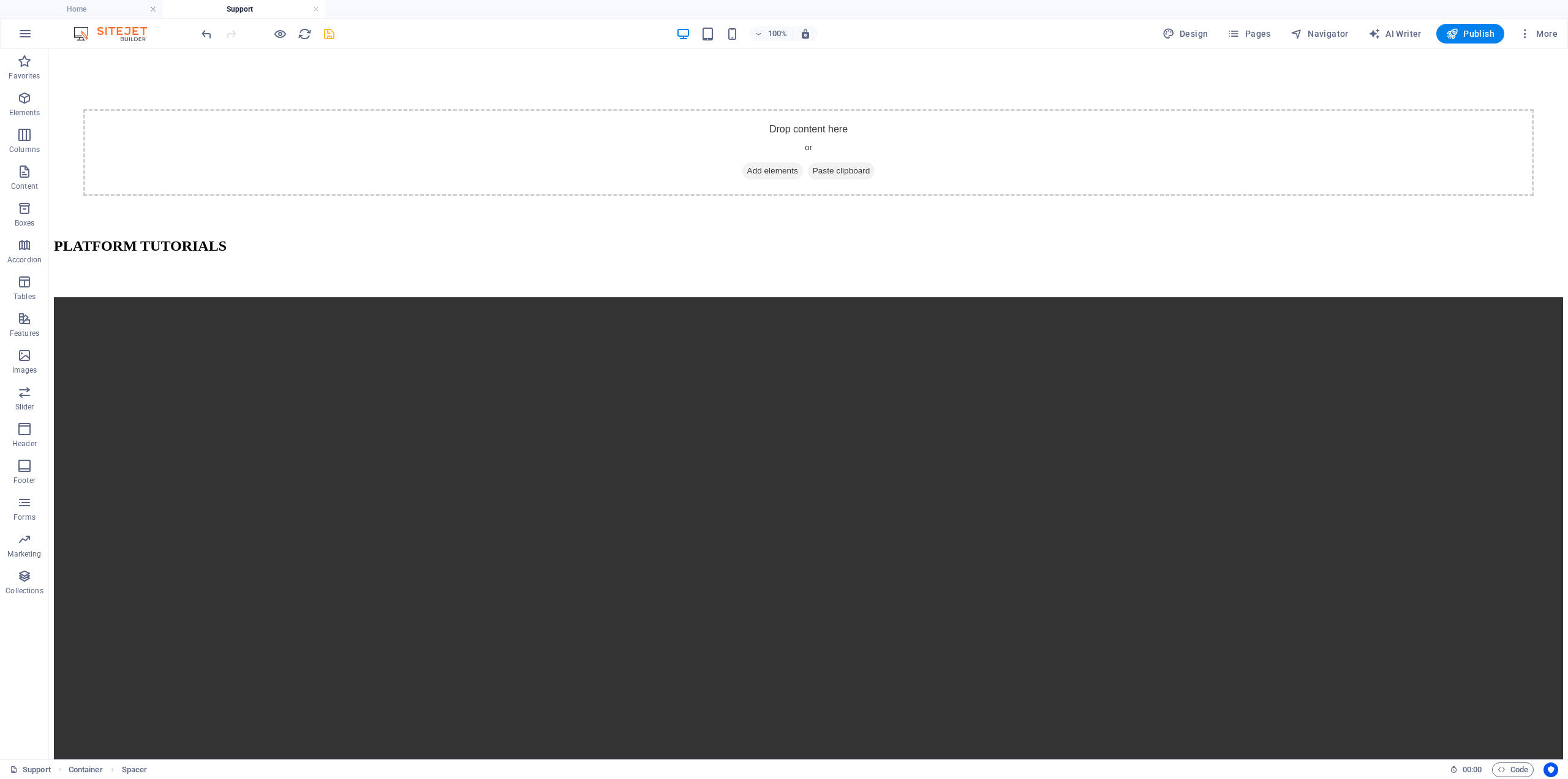
drag, startPoint x: 522, startPoint y: 419, endPoint x: 474, endPoint y: 350, distance: 84.1
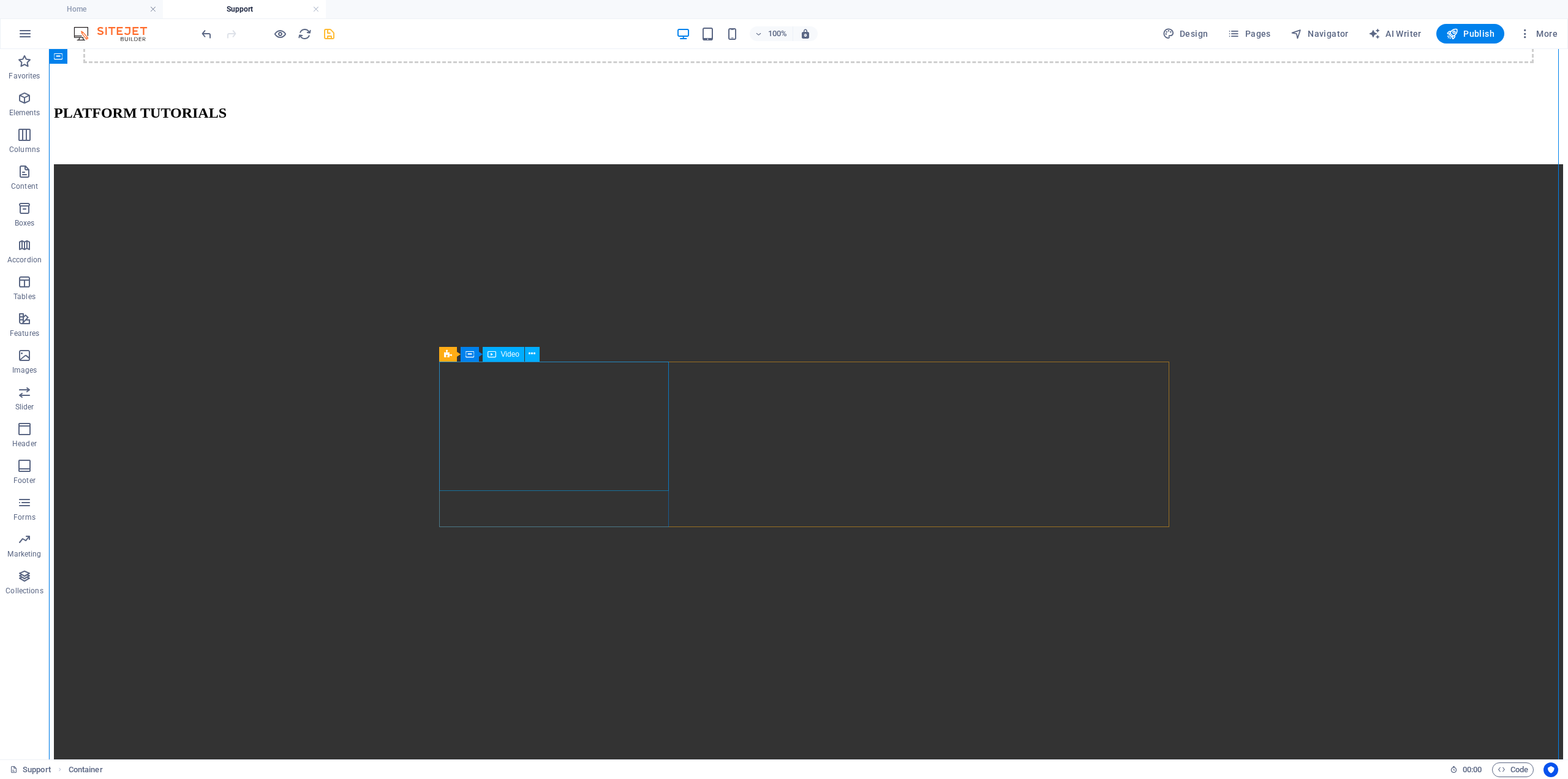
scroll to position [490, 0]
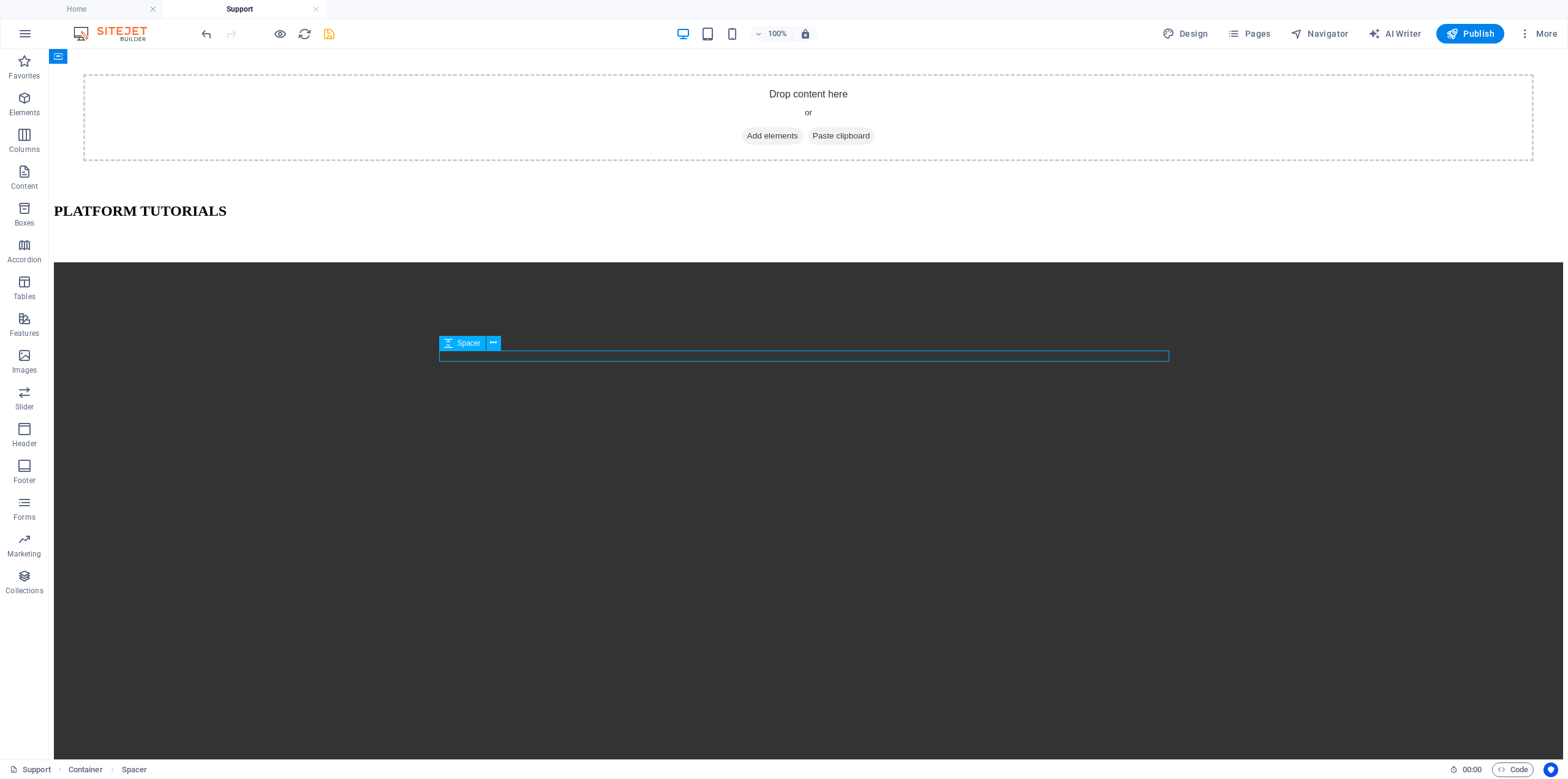
select select "px"
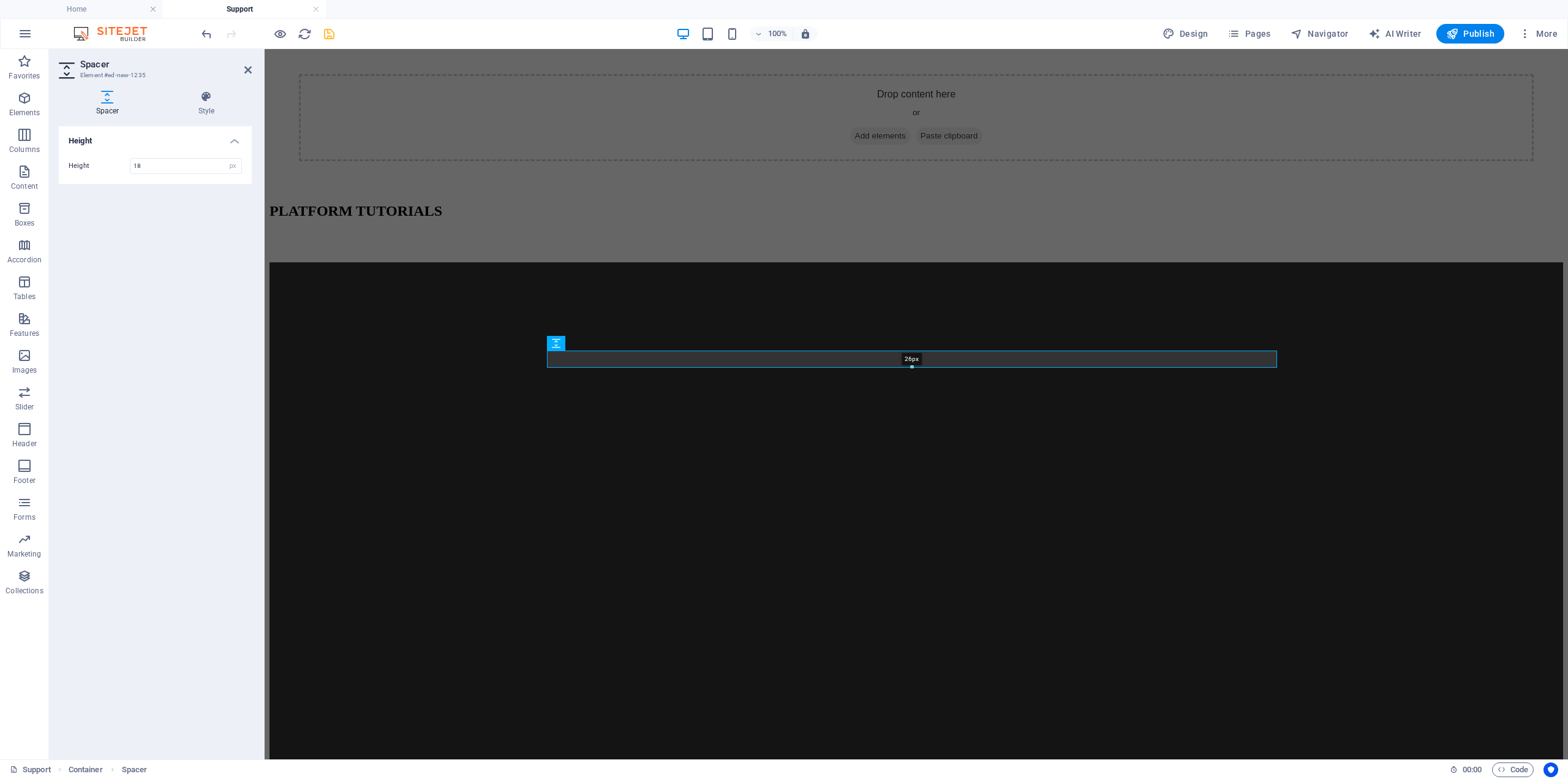
click at [595, 365] on div at bounding box center [913, 367] width 729 height 4
type input "26"
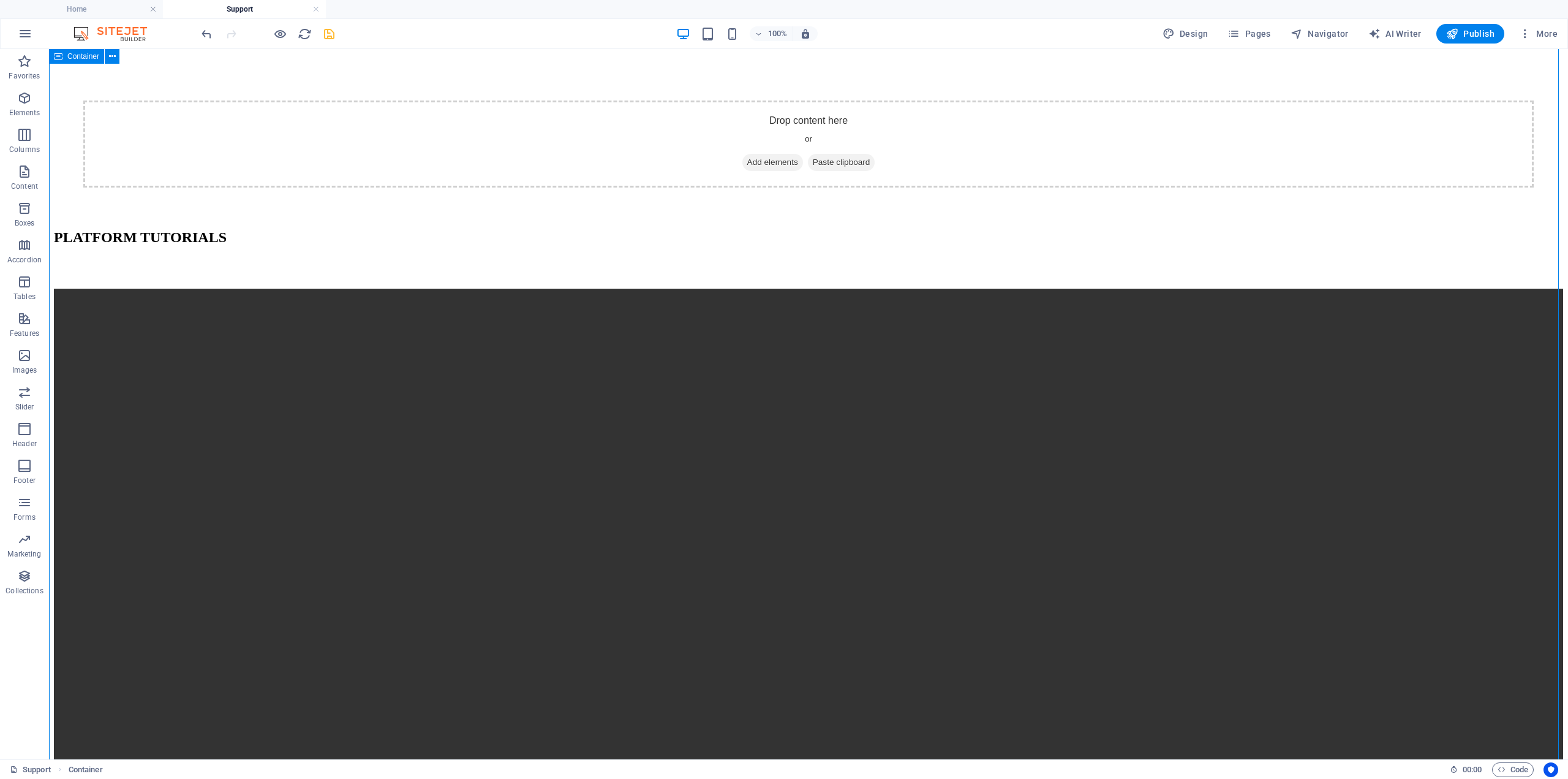
scroll to position [306, 0]
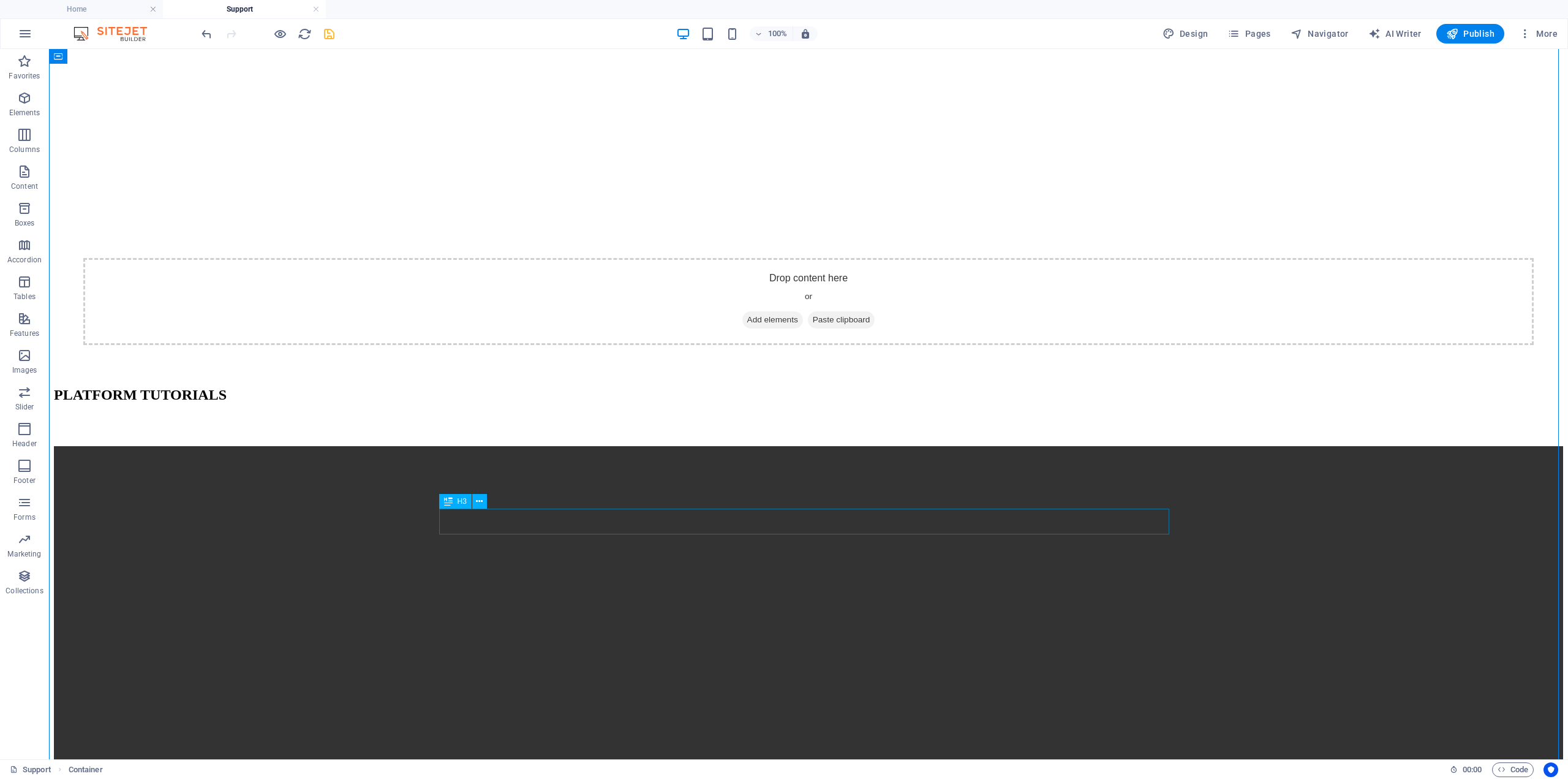
click at [458, 501] on span "H3" at bounding box center [462, 501] width 9 height 8
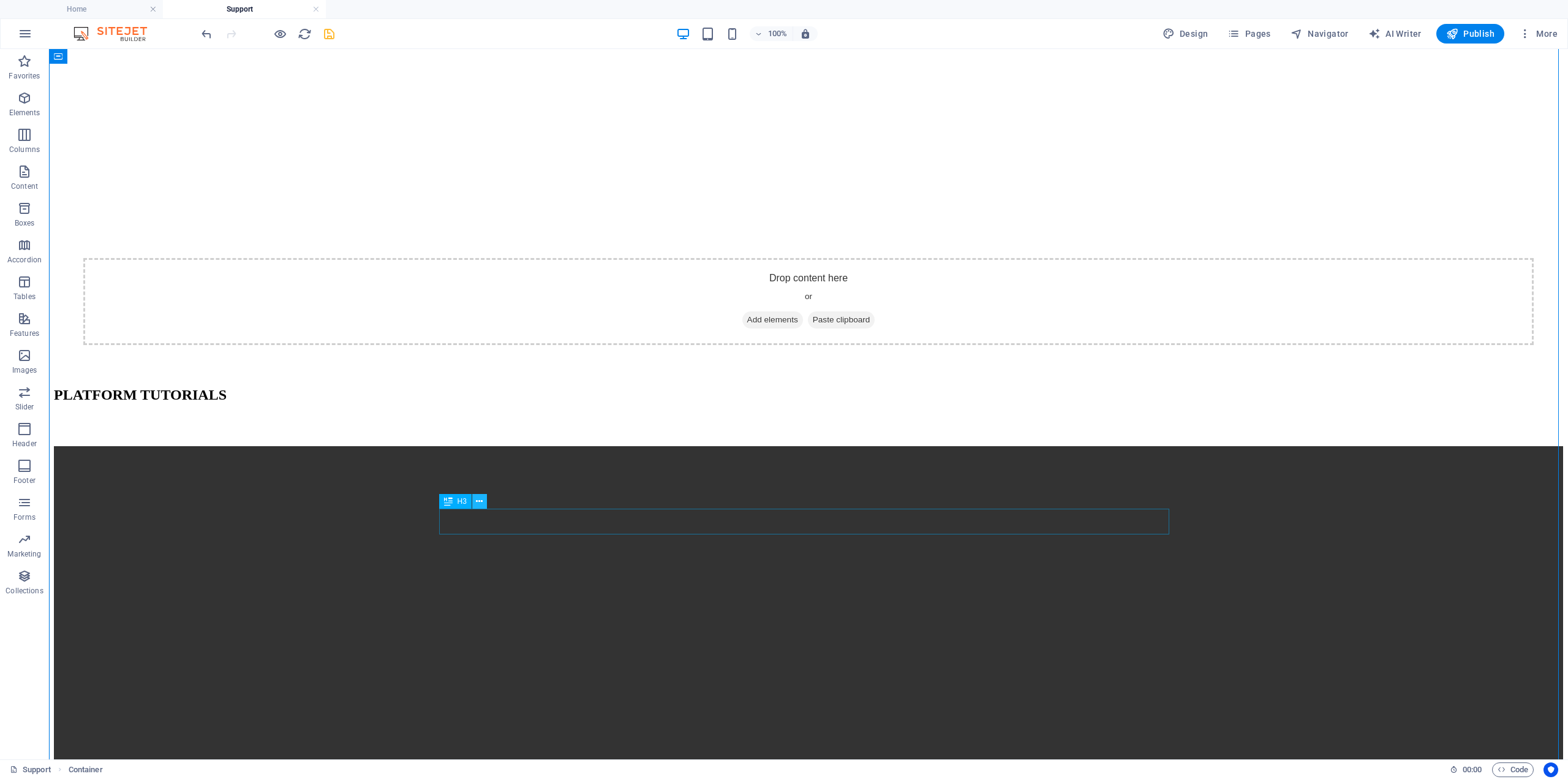
click at [482, 504] on icon at bounding box center [480, 501] width 7 height 13
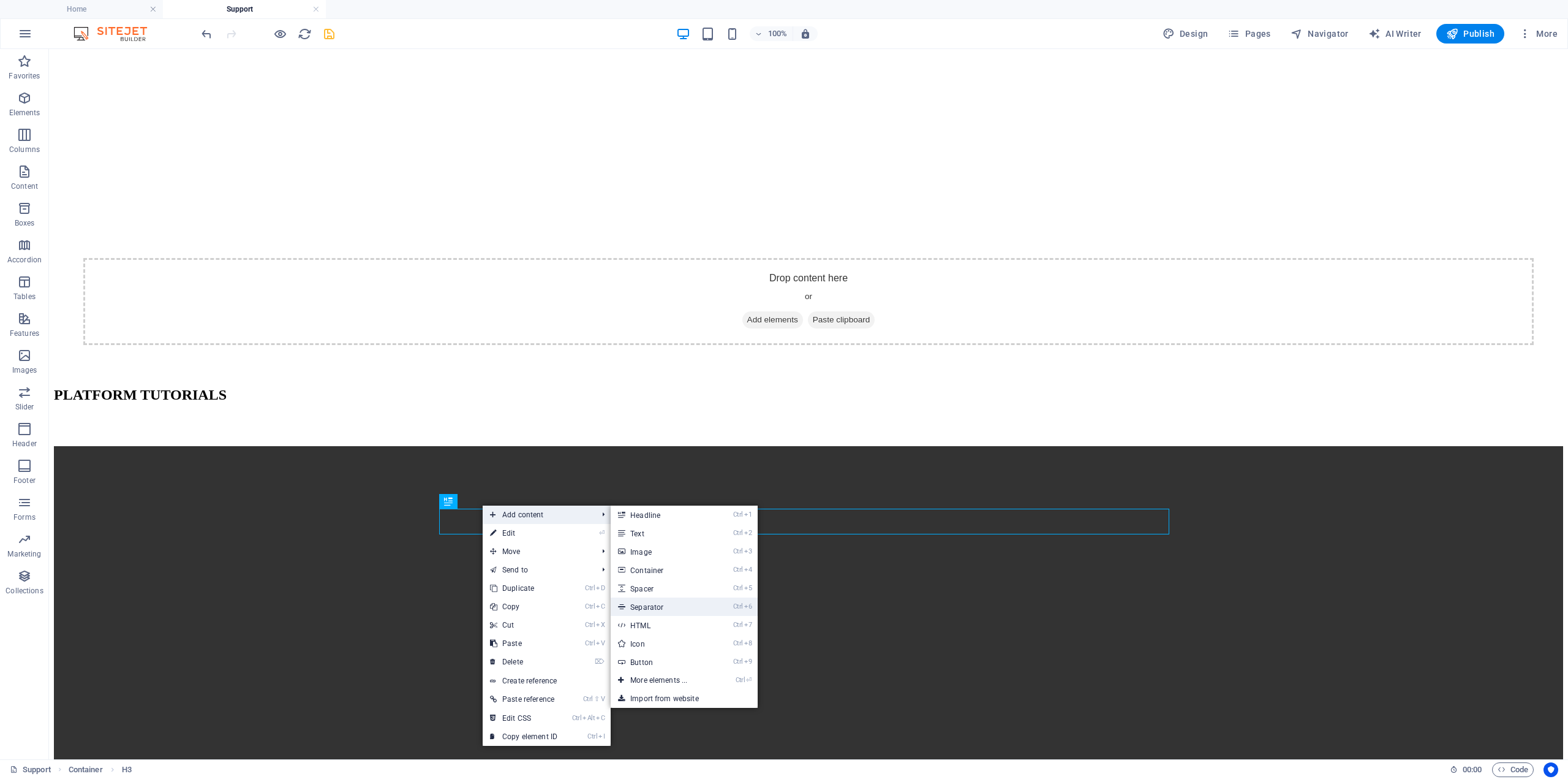
click at [663, 603] on link "Ctrl 6 Separator" at bounding box center [661, 606] width 101 height 19
select select "%"
select select "px"
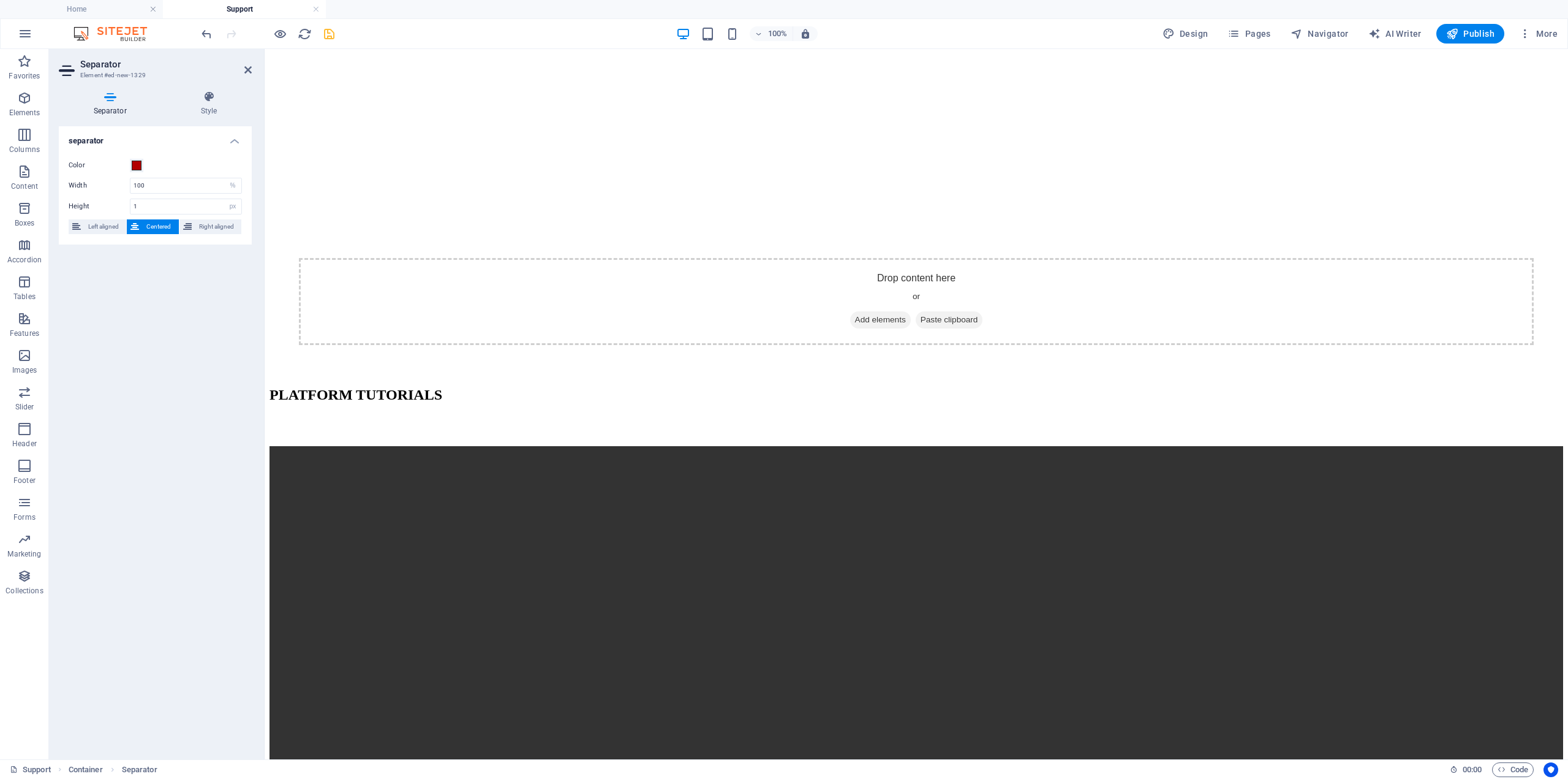
drag, startPoint x: 624, startPoint y: 540, endPoint x: 753, endPoint y: 524, distance: 130.0
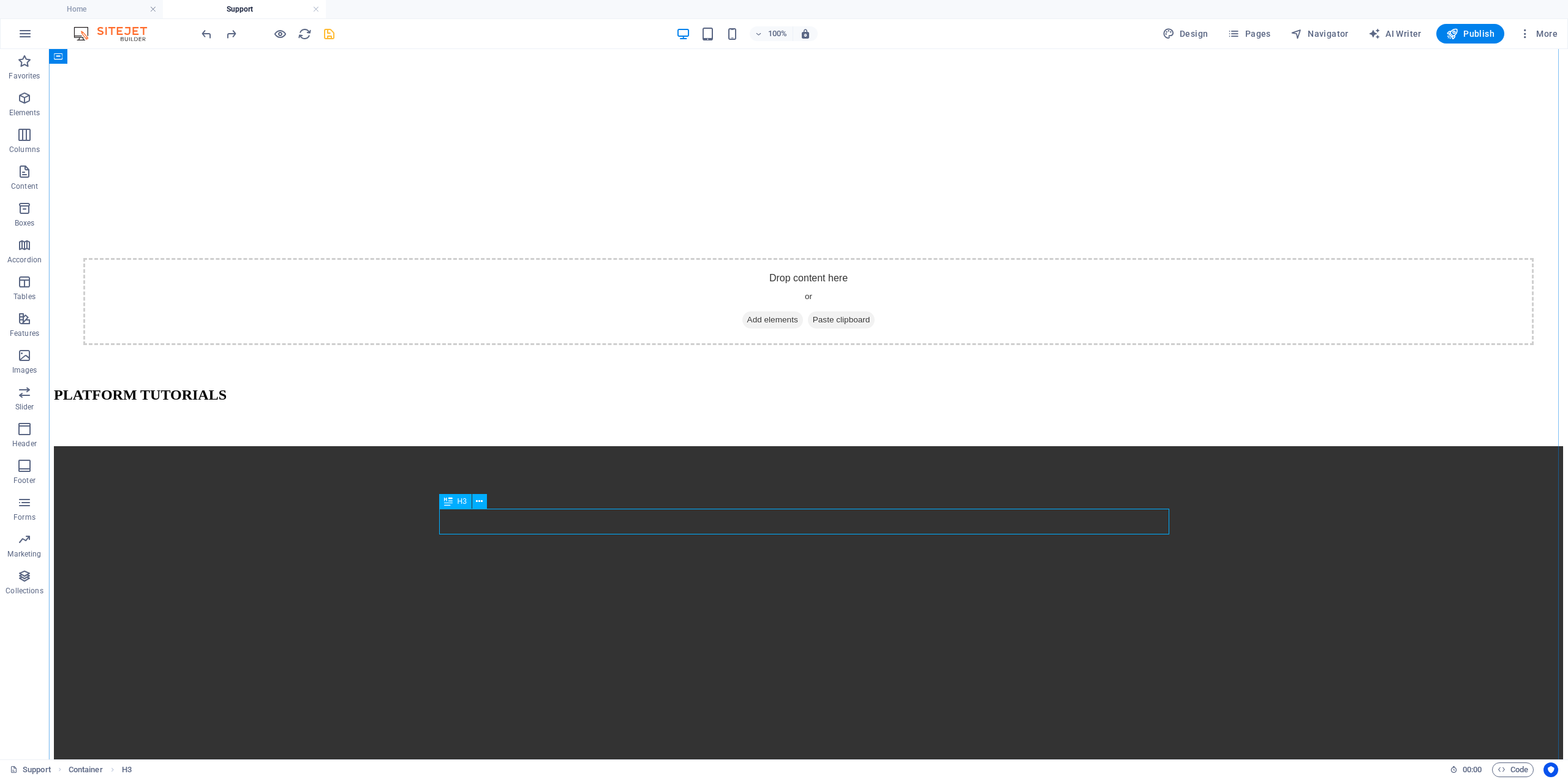
click at [481, 504] on icon at bounding box center [480, 501] width 7 height 13
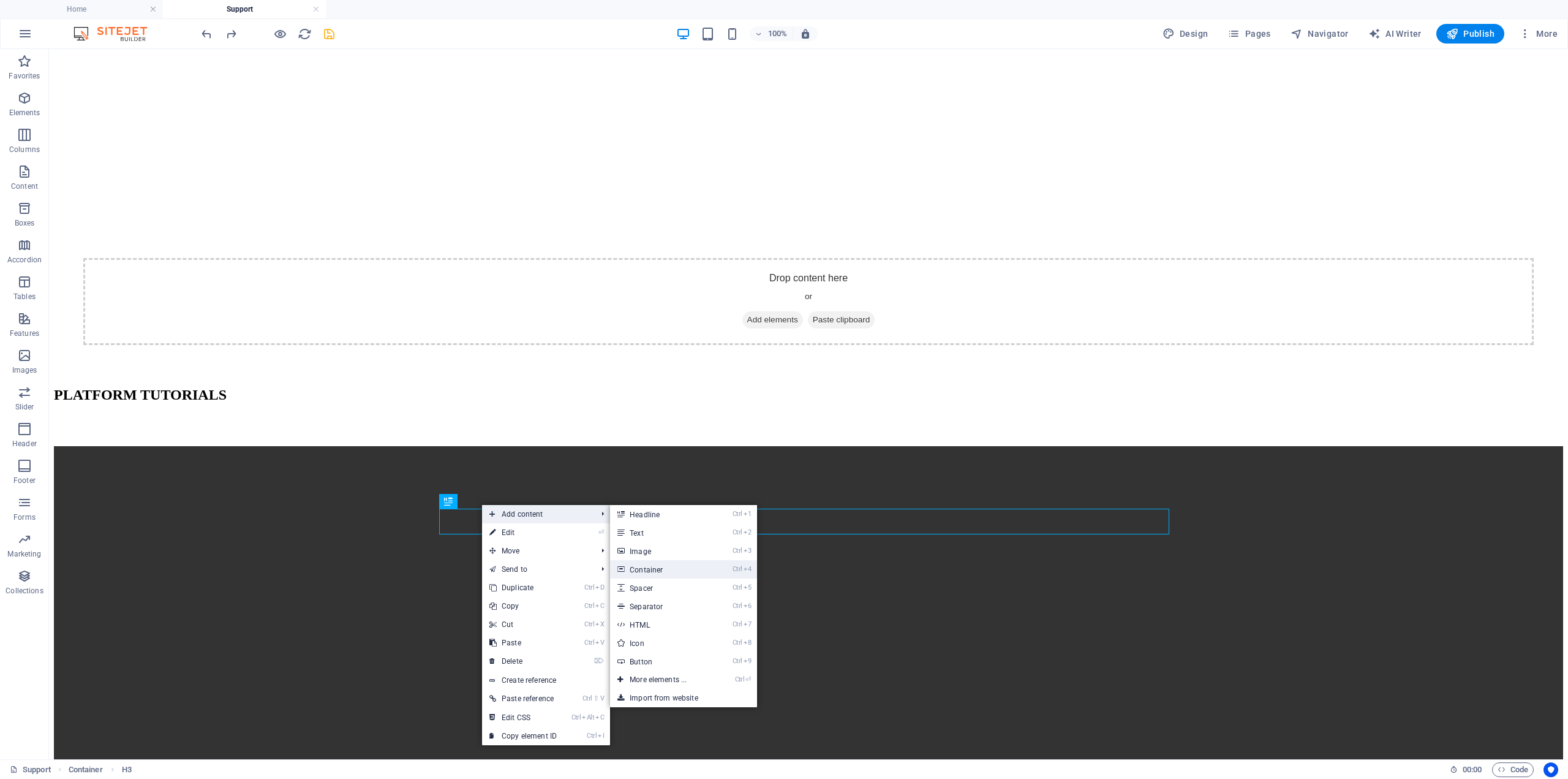
click at [676, 567] on link "Ctrl 4 Container" at bounding box center [660, 569] width 101 height 19
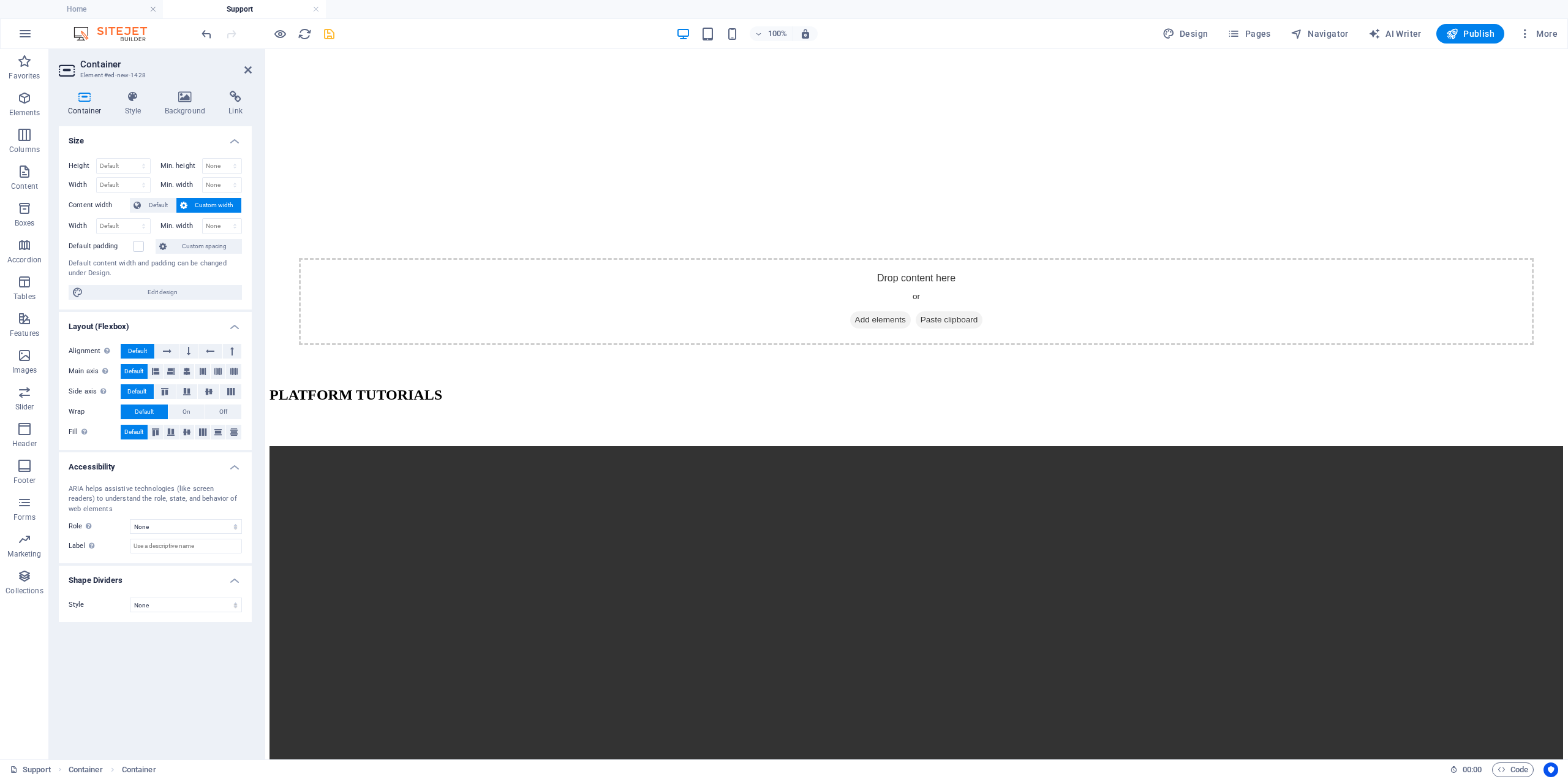
drag, startPoint x: 672, startPoint y: 517, endPoint x: 690, endPoint y: 521, distance: 18.4
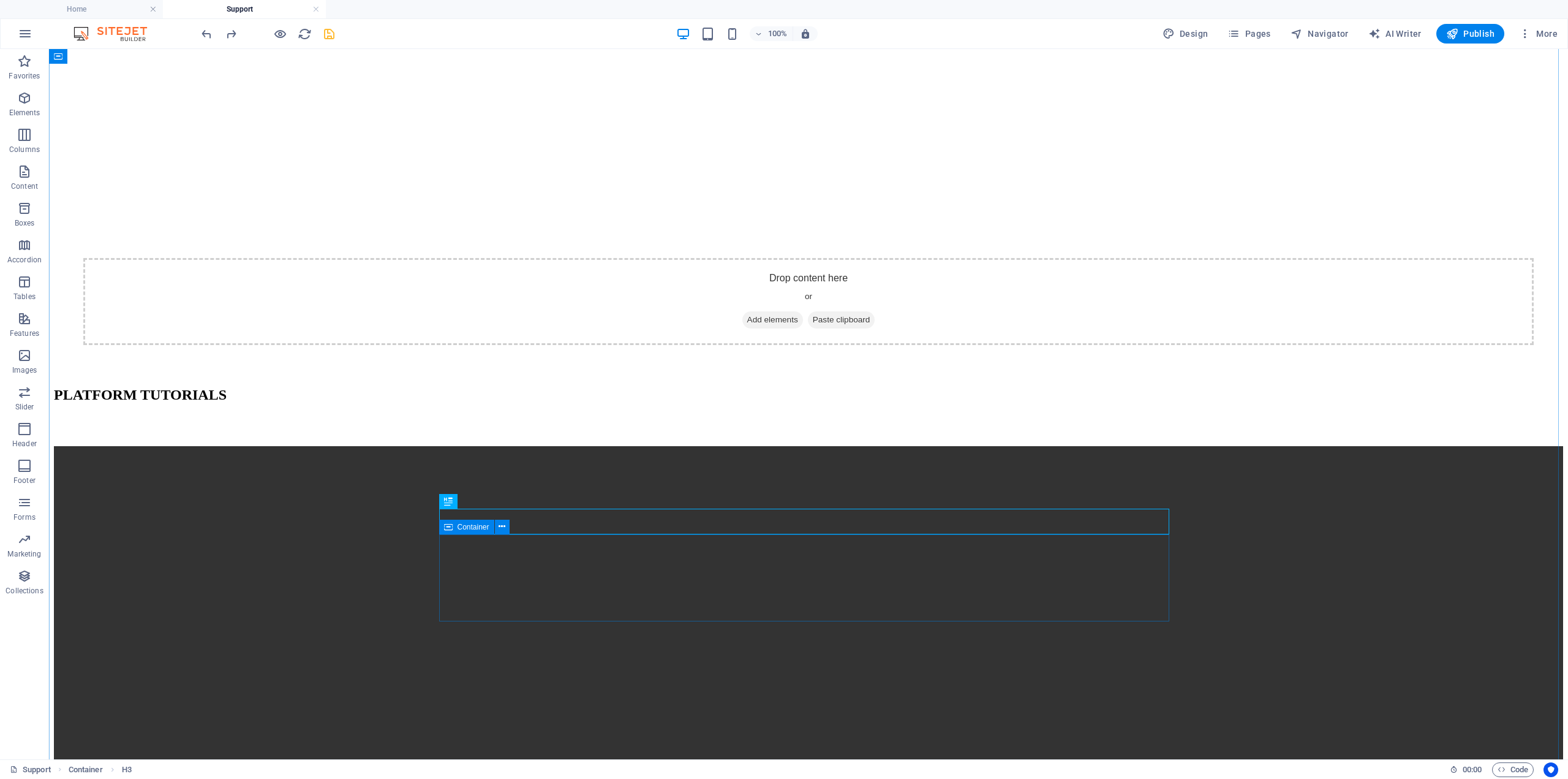
click at [482, 502] on icon at bounding box center [480, 501] width 7 height 13
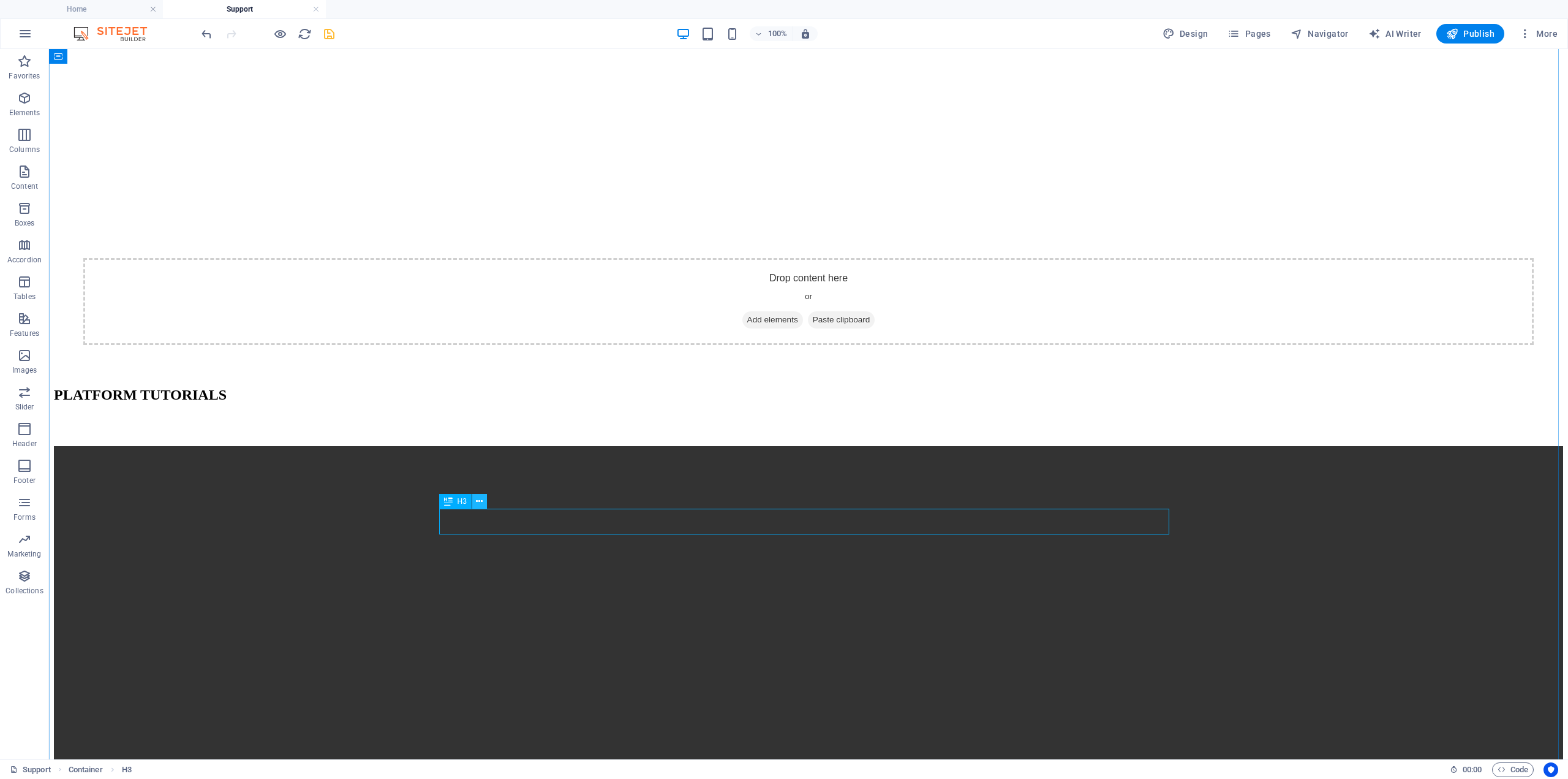
click at [482, 498] on icon at bounding box center [480, 501] width 7 height 13
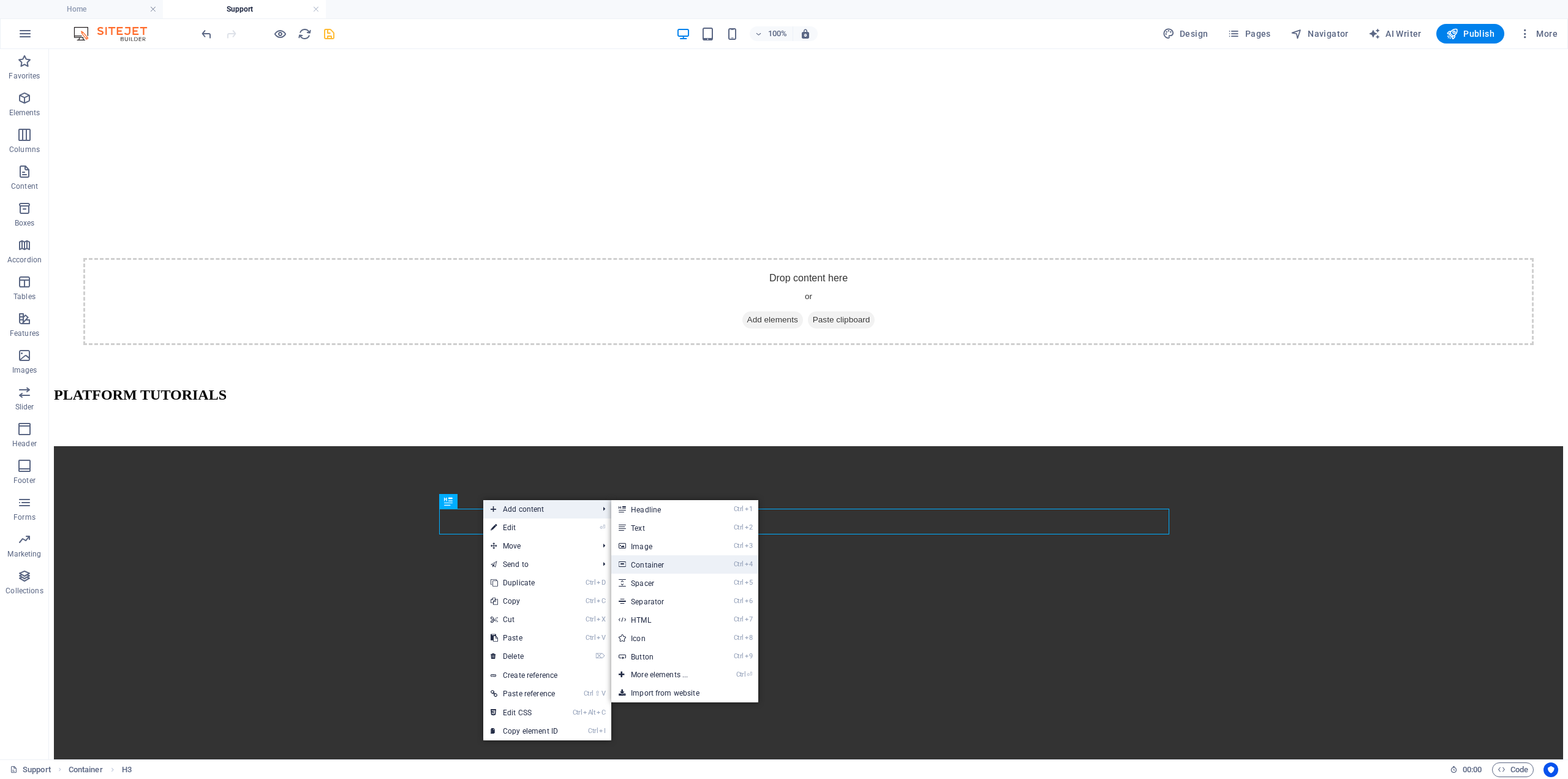
click at [698, 562] on link "Ctrl 4 Container" at bounding box center [662, 564] width 101 height 19
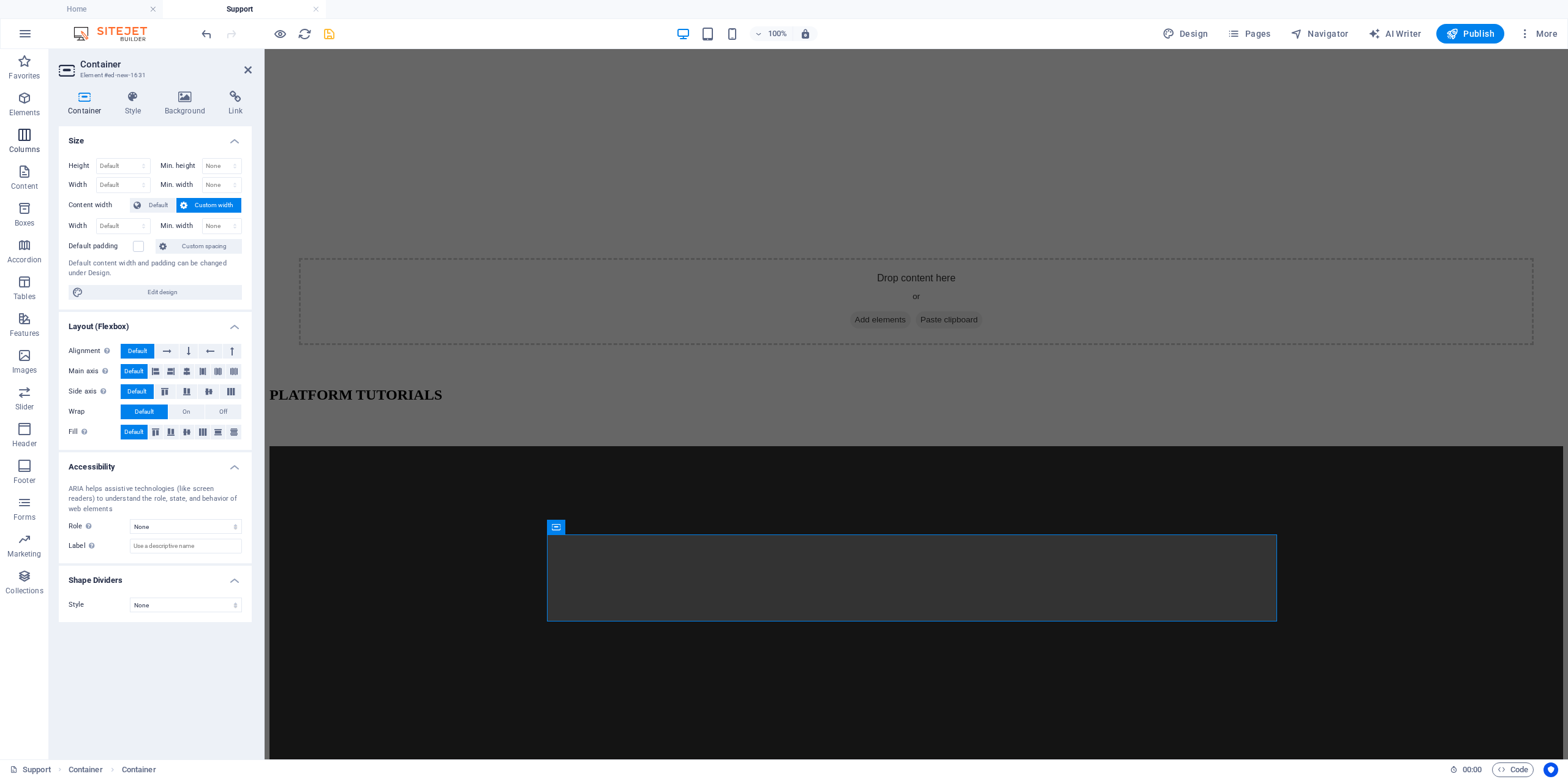
click at [15, 128] on span "Columns" at bounding box center [24, 142] width 49 height 30
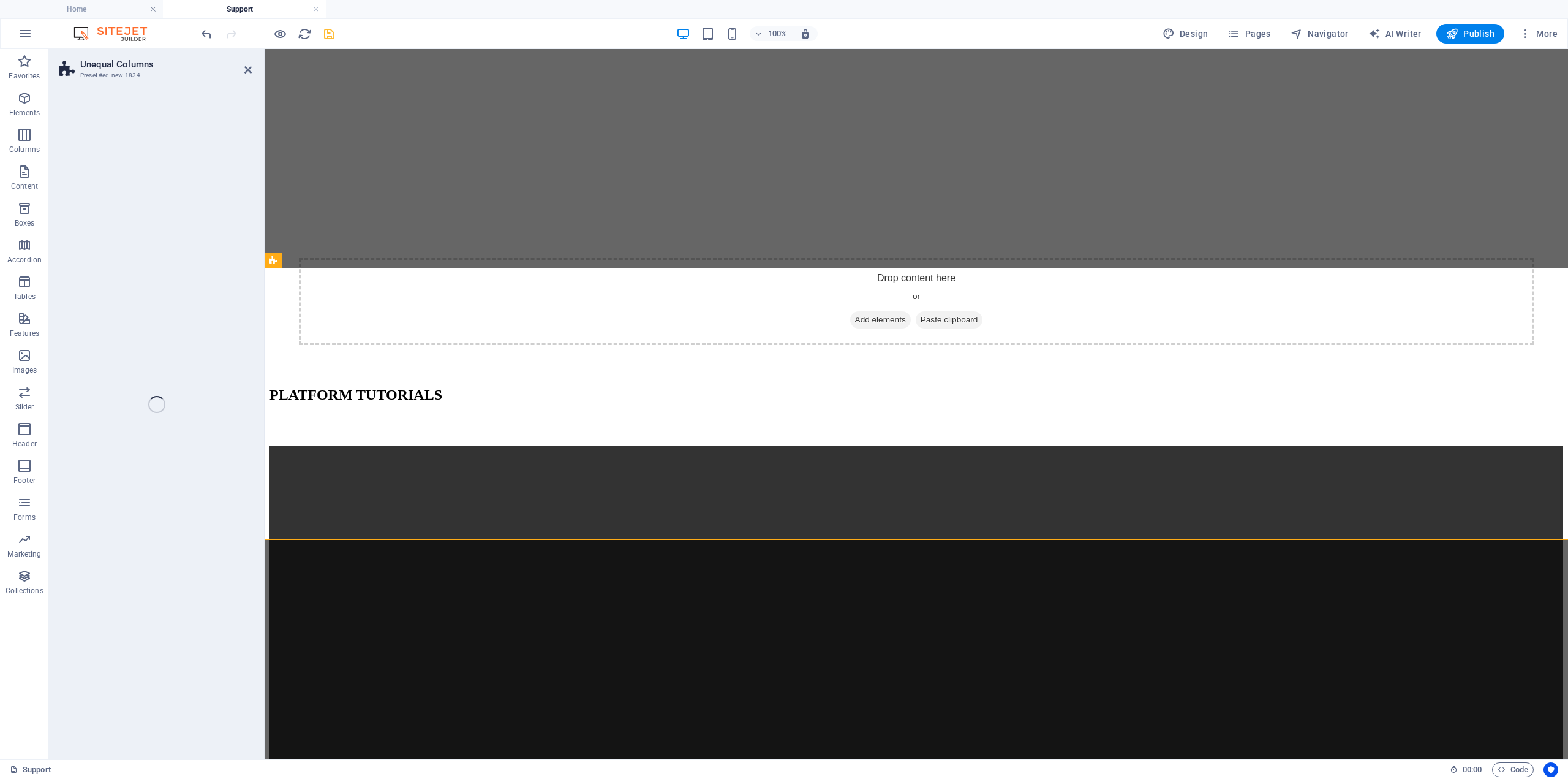
scroll to position [30, 0]
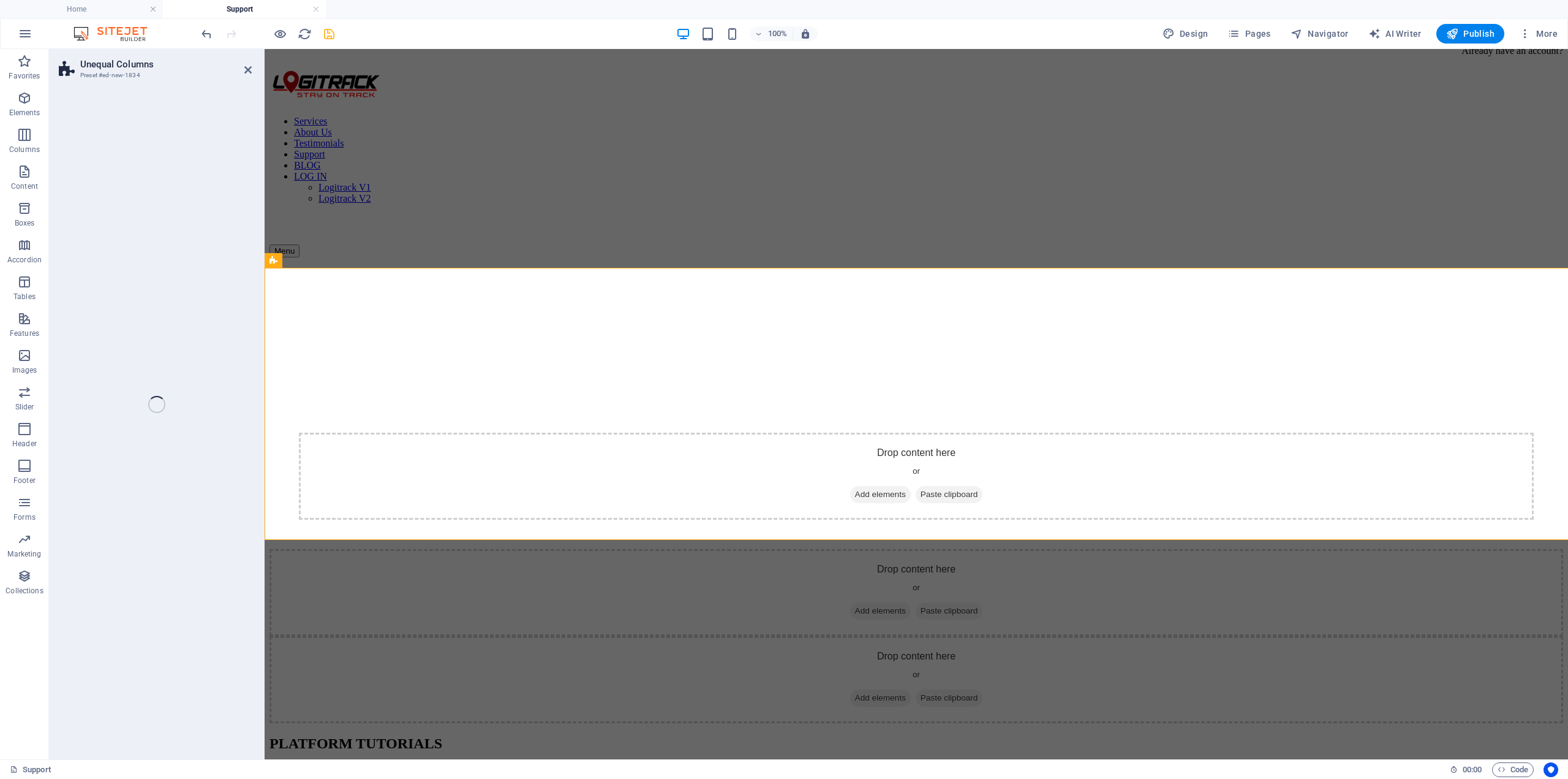
select select "%"
select select "rem"
select select "preset-unequal-columns-v2-1-40-60"
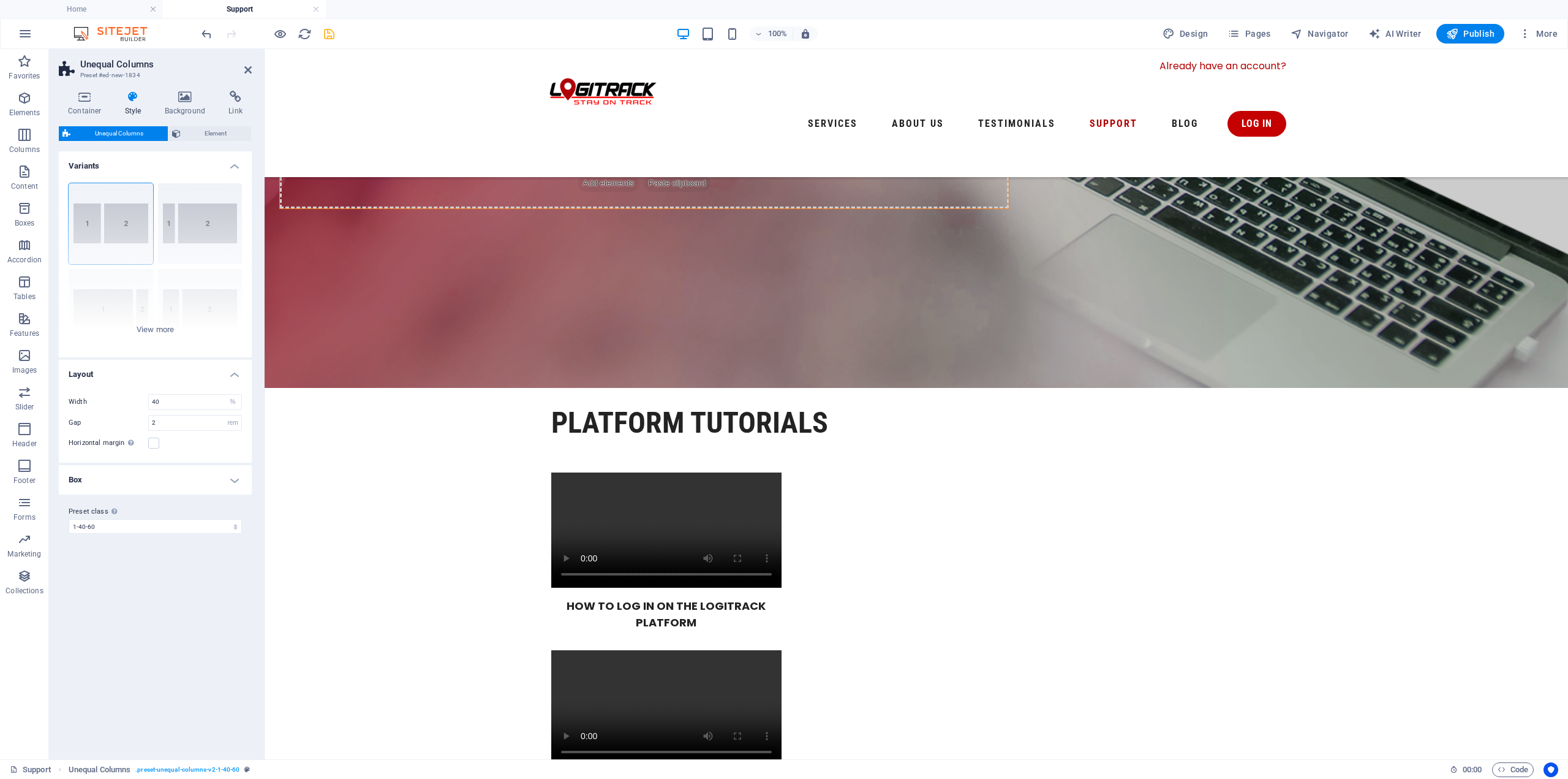
scroll to position [476, 0]
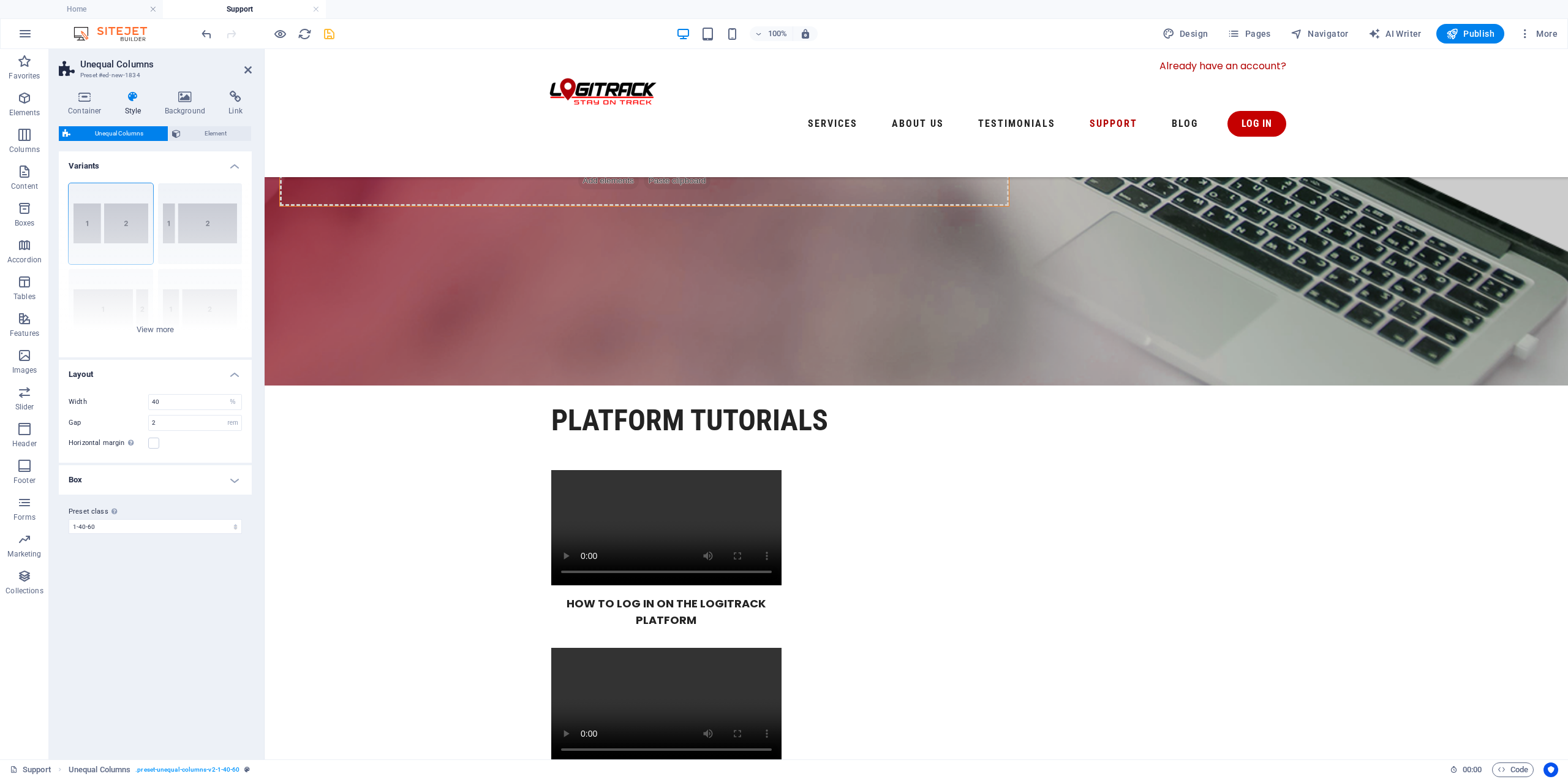
drag, startPoint x: 573, startPoint y: 338, endPoint x: 520, endPoint y: 523, distance: 192.4
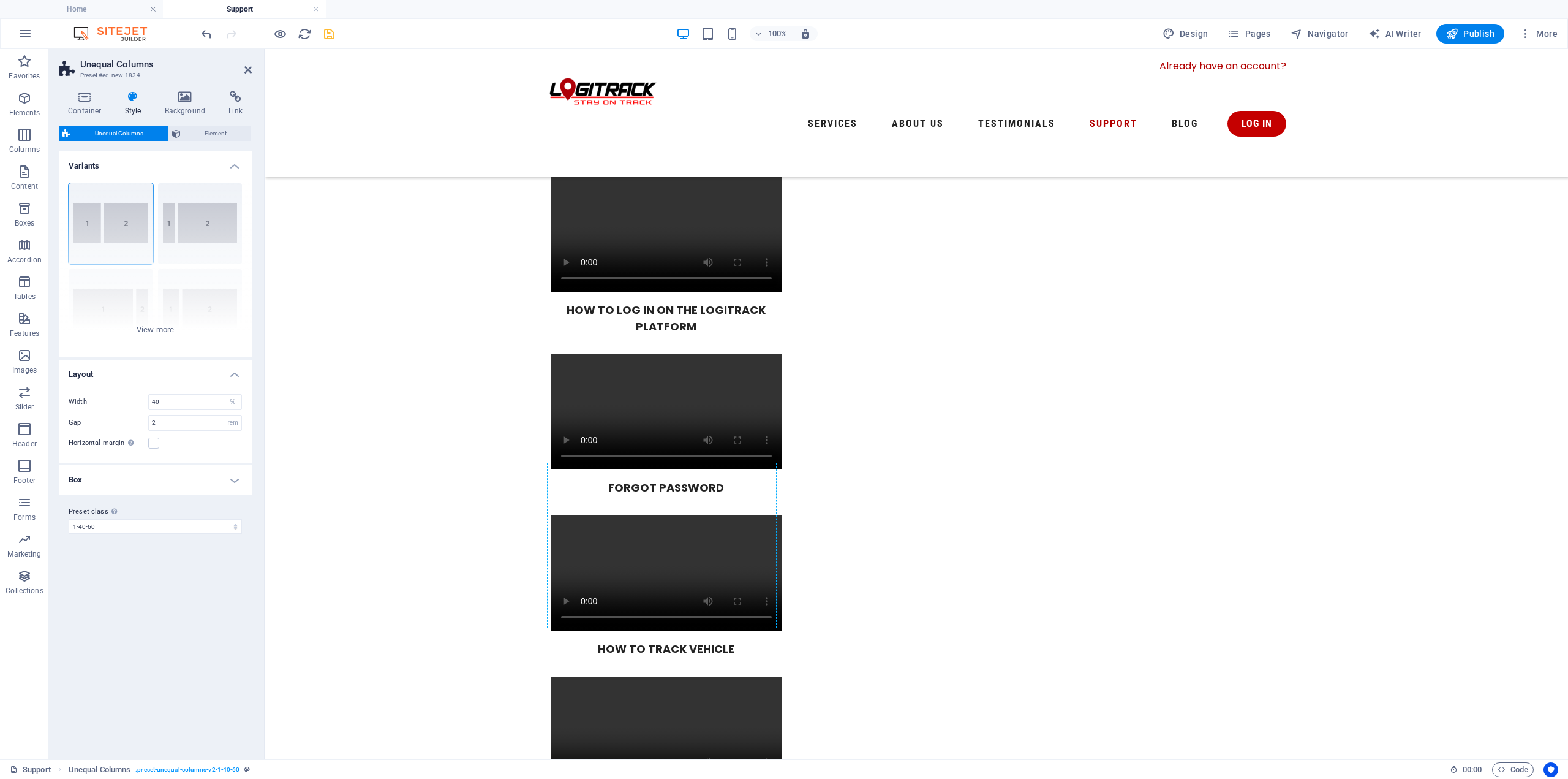
scroll to position [674, 0]
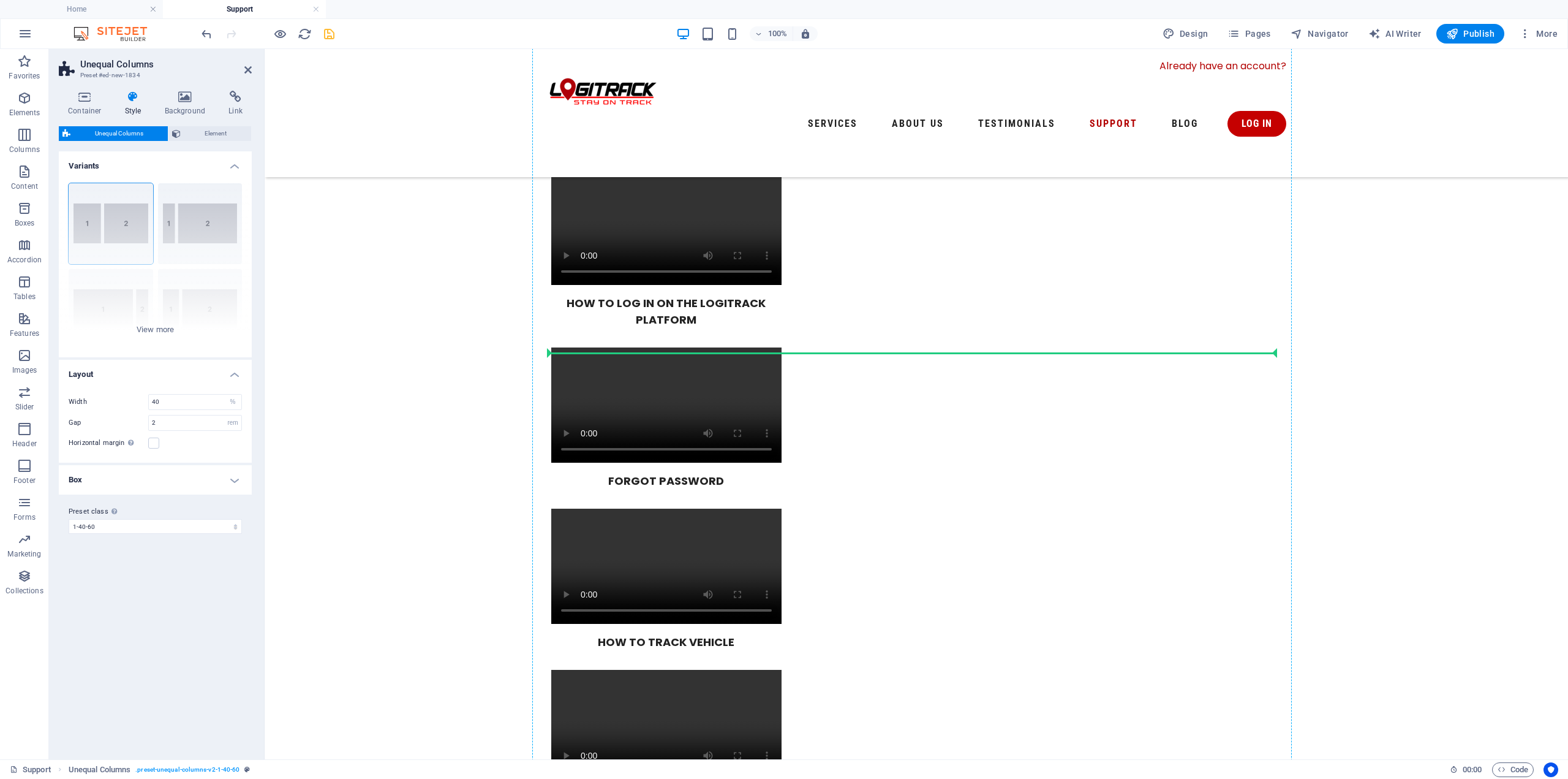
drag, startPoint x: 589, startPoint y: 338, endPoint x: 585, endPoint y: 345, distance: 8.1
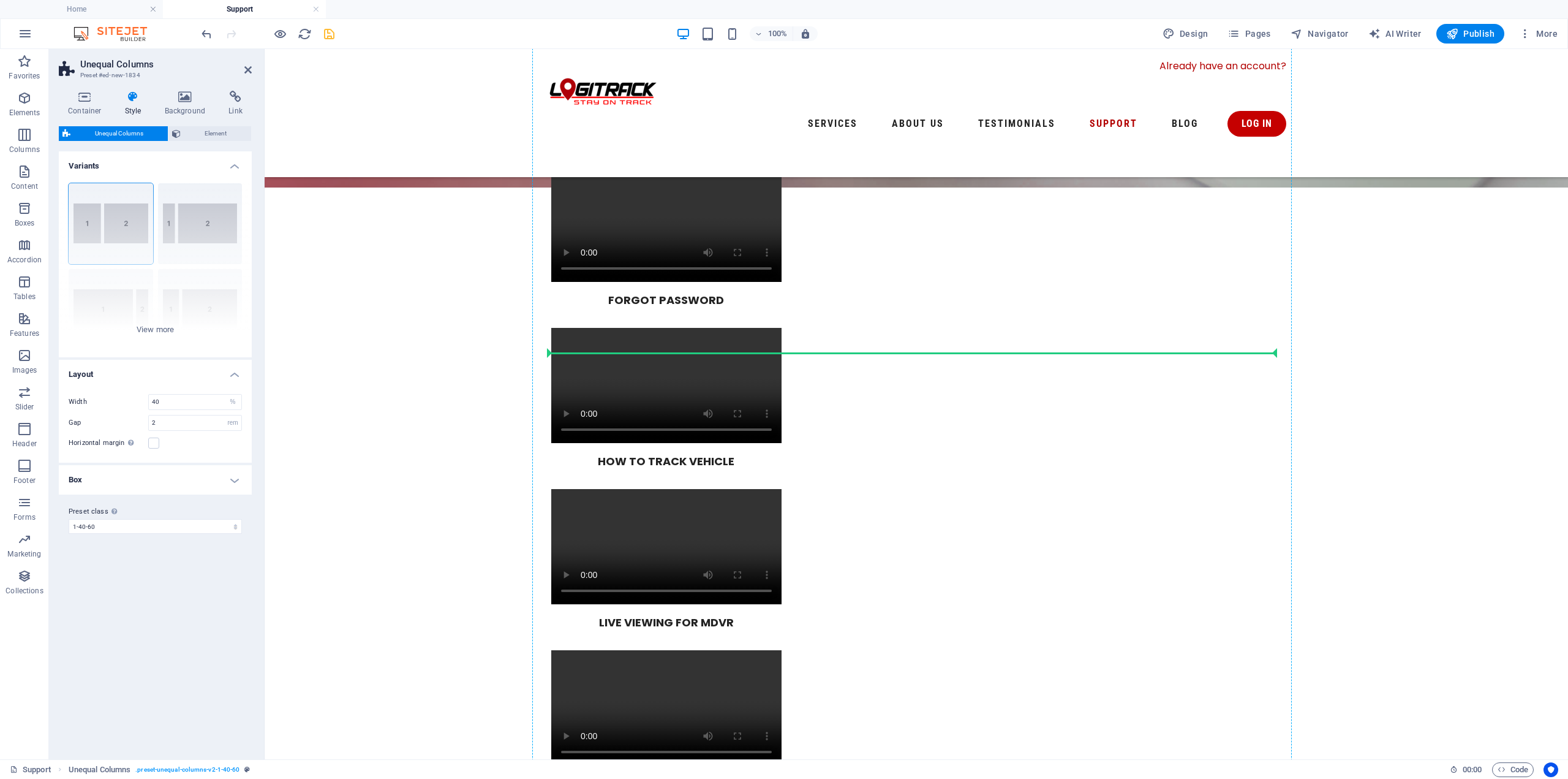
scroll to position [487, 0]
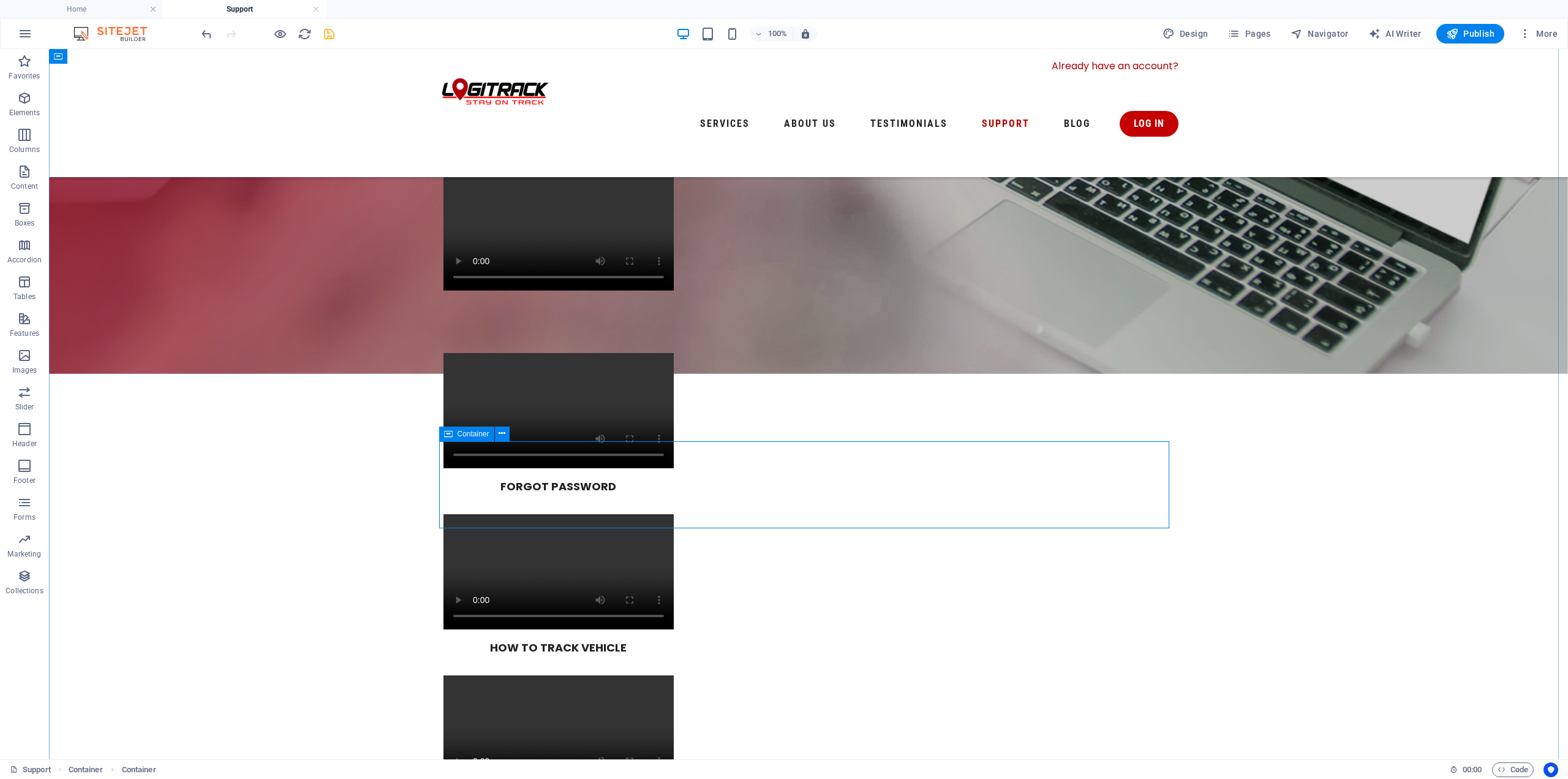
drag, startPoint x: 548, startPoint y: 340, endPoint x: 581, endPoint y: 394, distance: 63.3
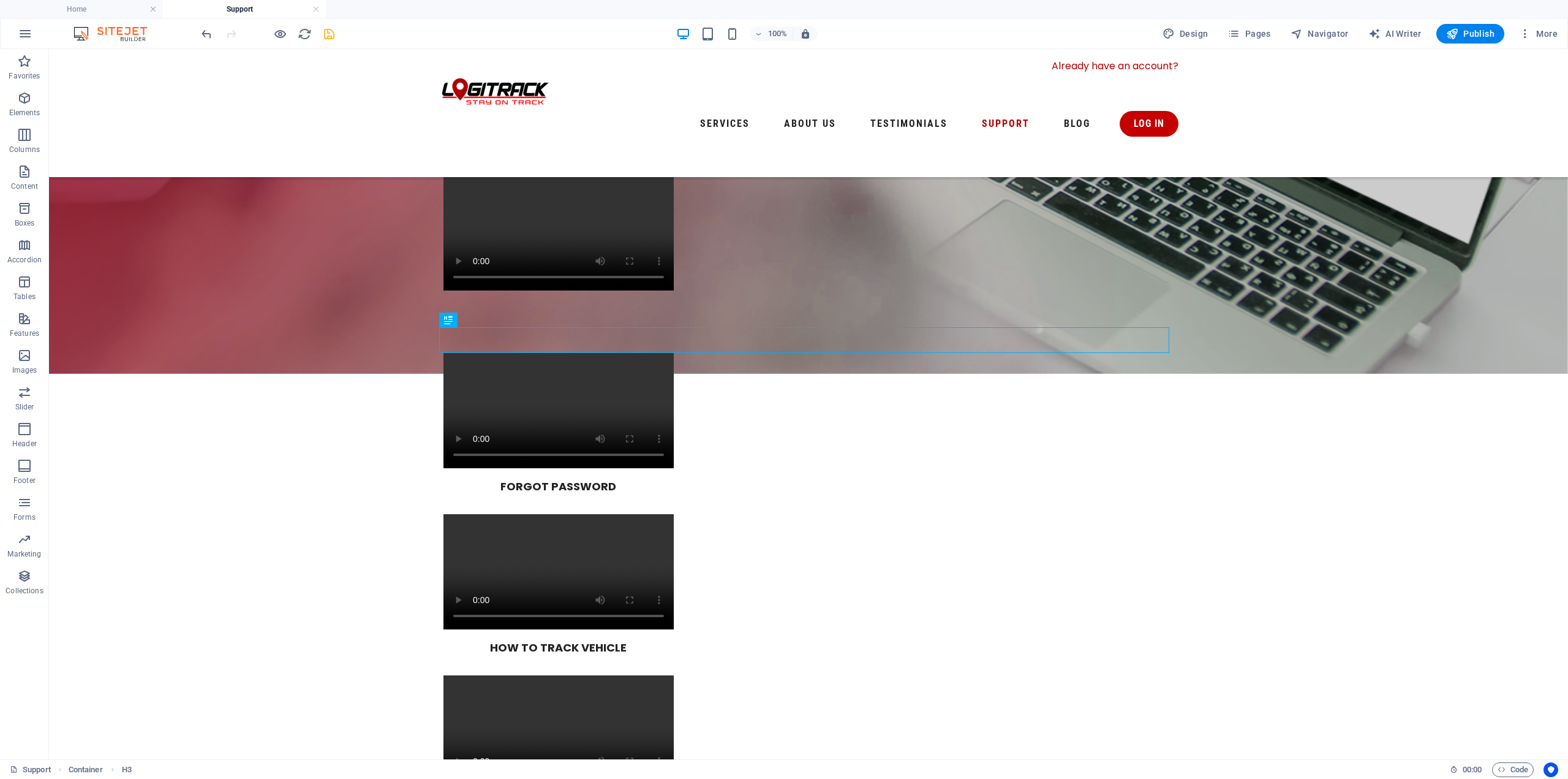
drag, startPoint x: 493, startPoint y: 368, endPoint x: 526, endPoint y: 381, distance: 35.5
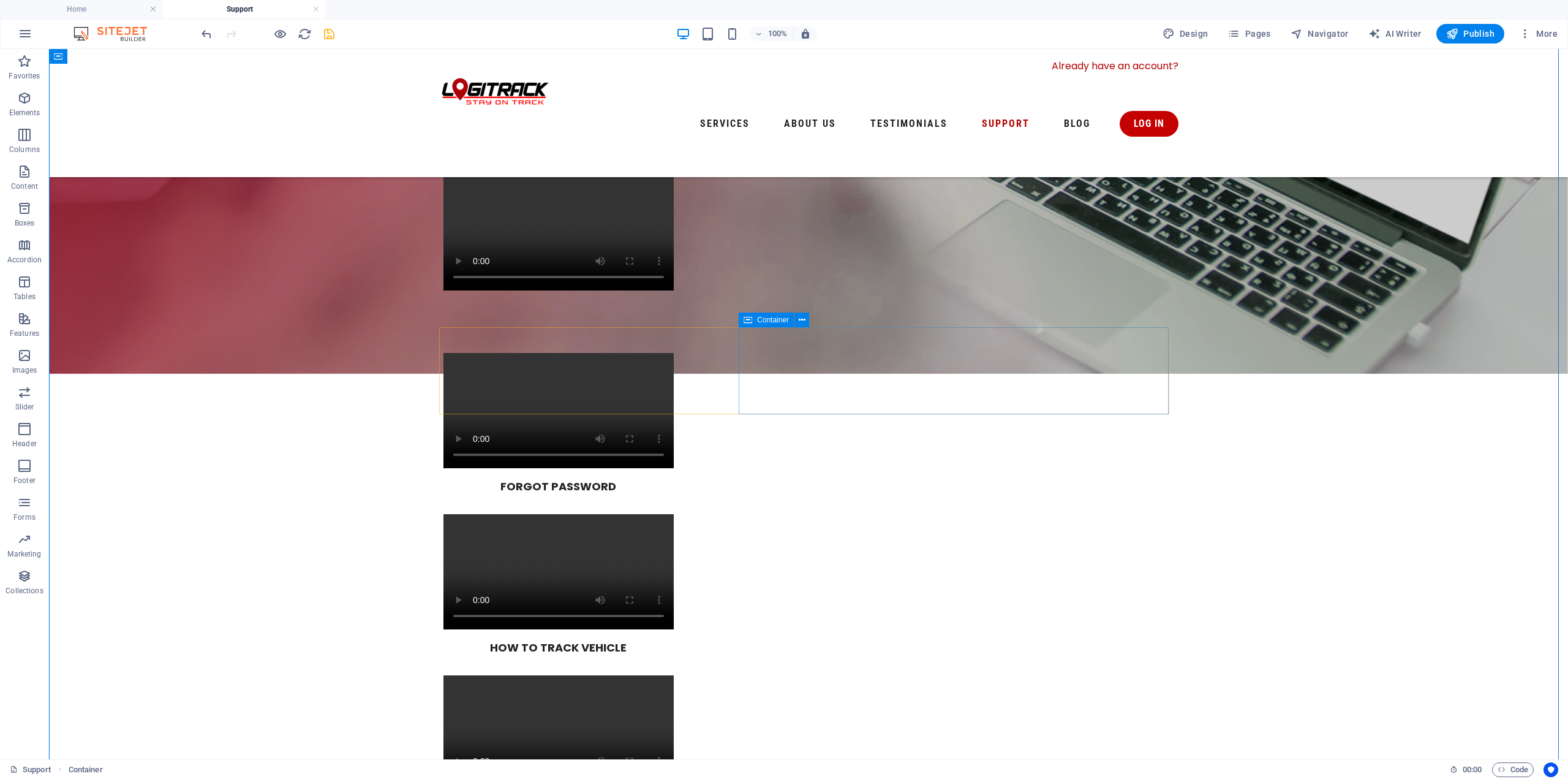
click at [808, 321] on button at bounding box center [802, 319] width 14 height 14
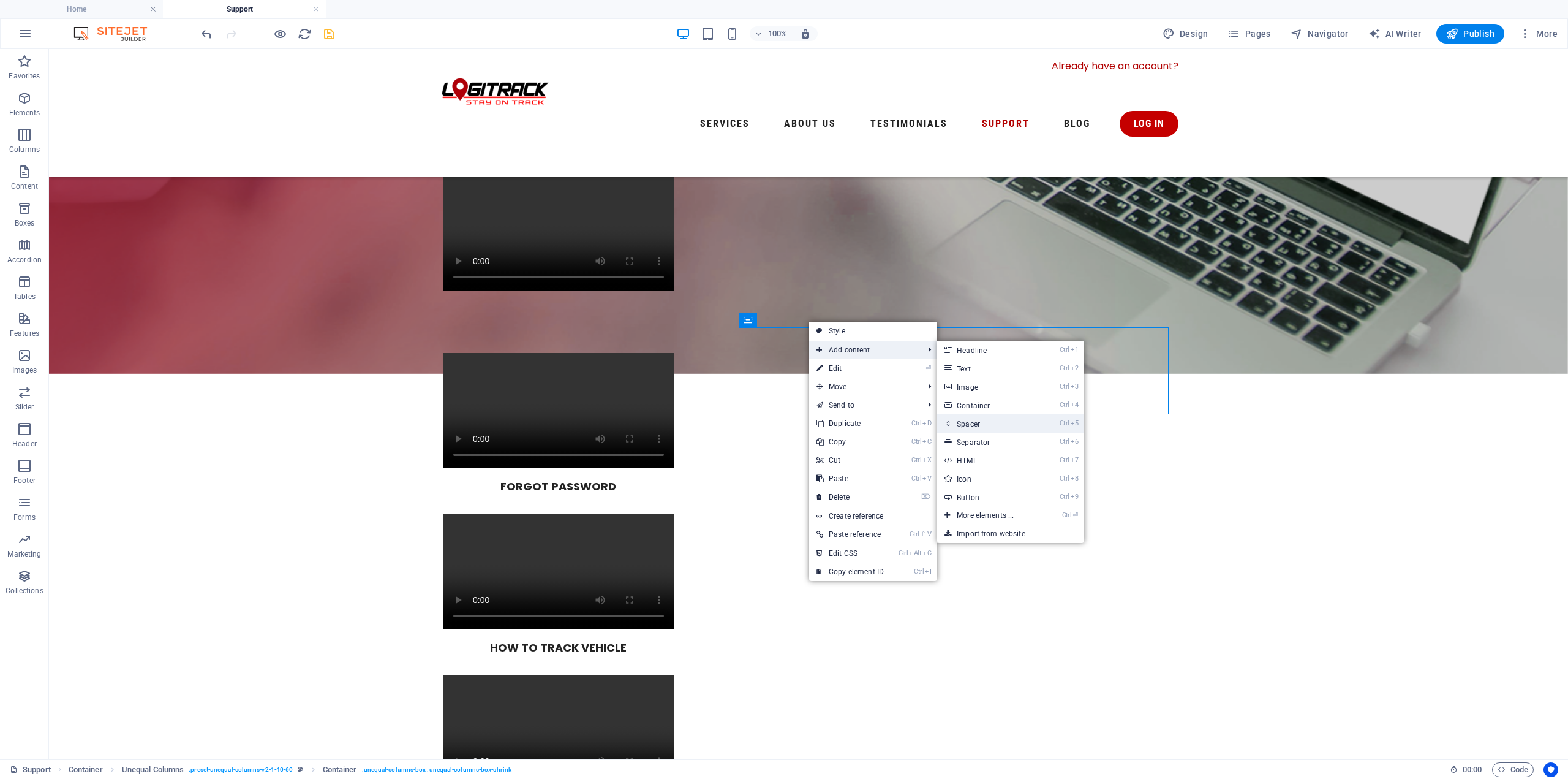
click at [992, 418] on link "Ctrl 5 Spacer" at bounding box center [988, 423] width 101 height 19
select select "px"
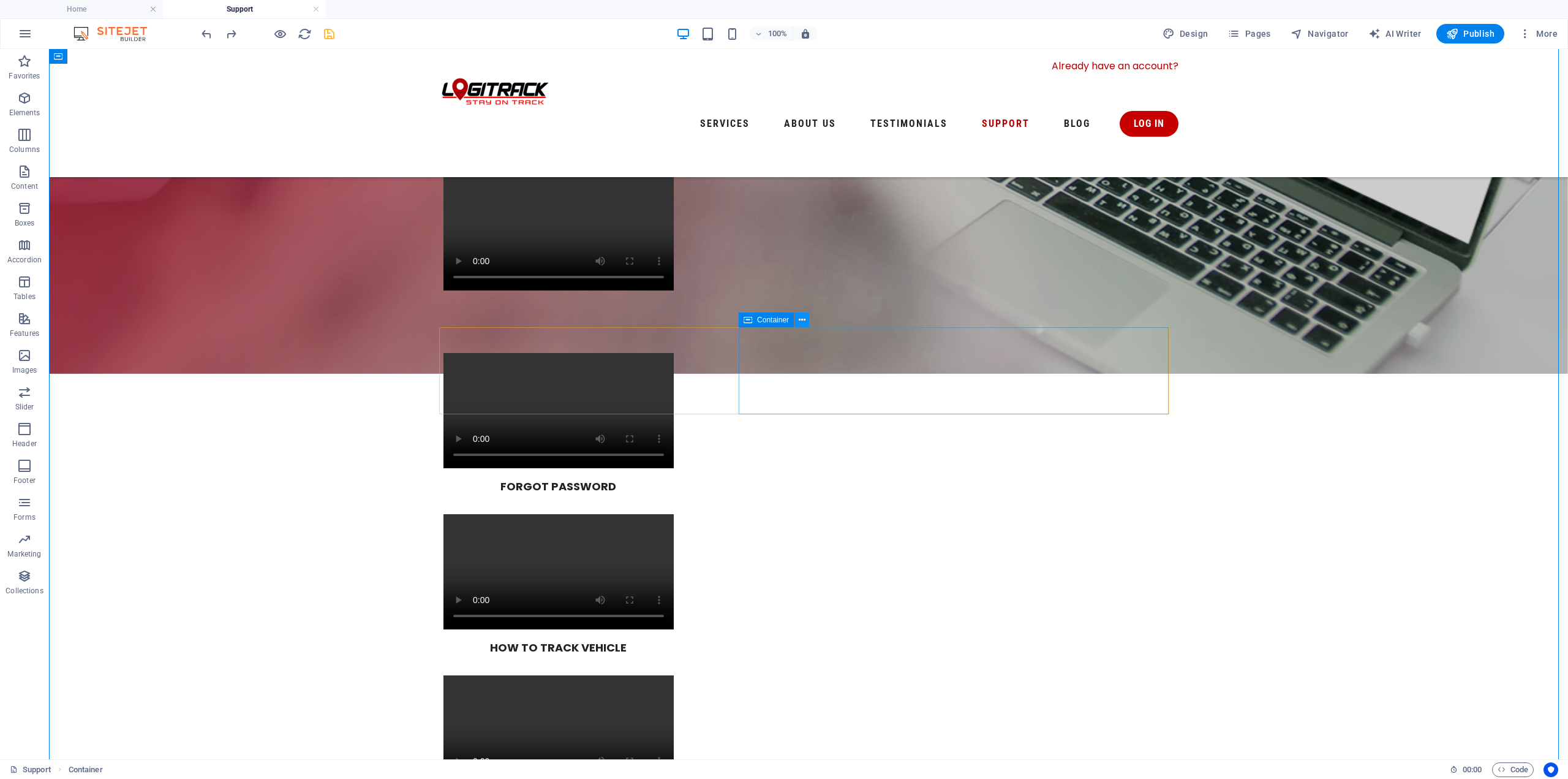
click at [804, 318] on icon at bounding box center [802, 320] width 7 height 13
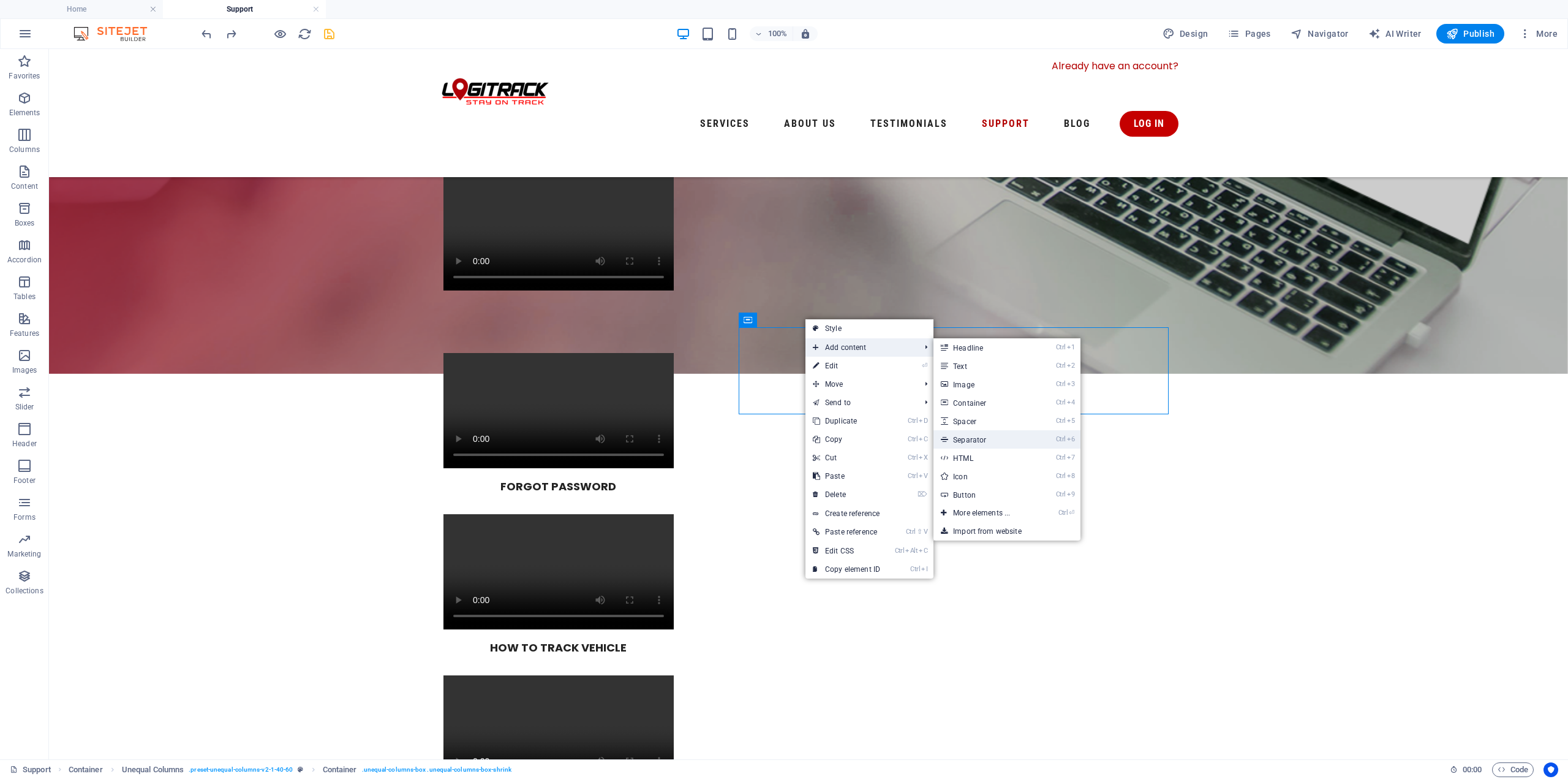
click at [1009, 437] on link "Ctrl 6 Separator" at bounding box center [984, 439] width 101 height 19
select select "%"
select select "px"
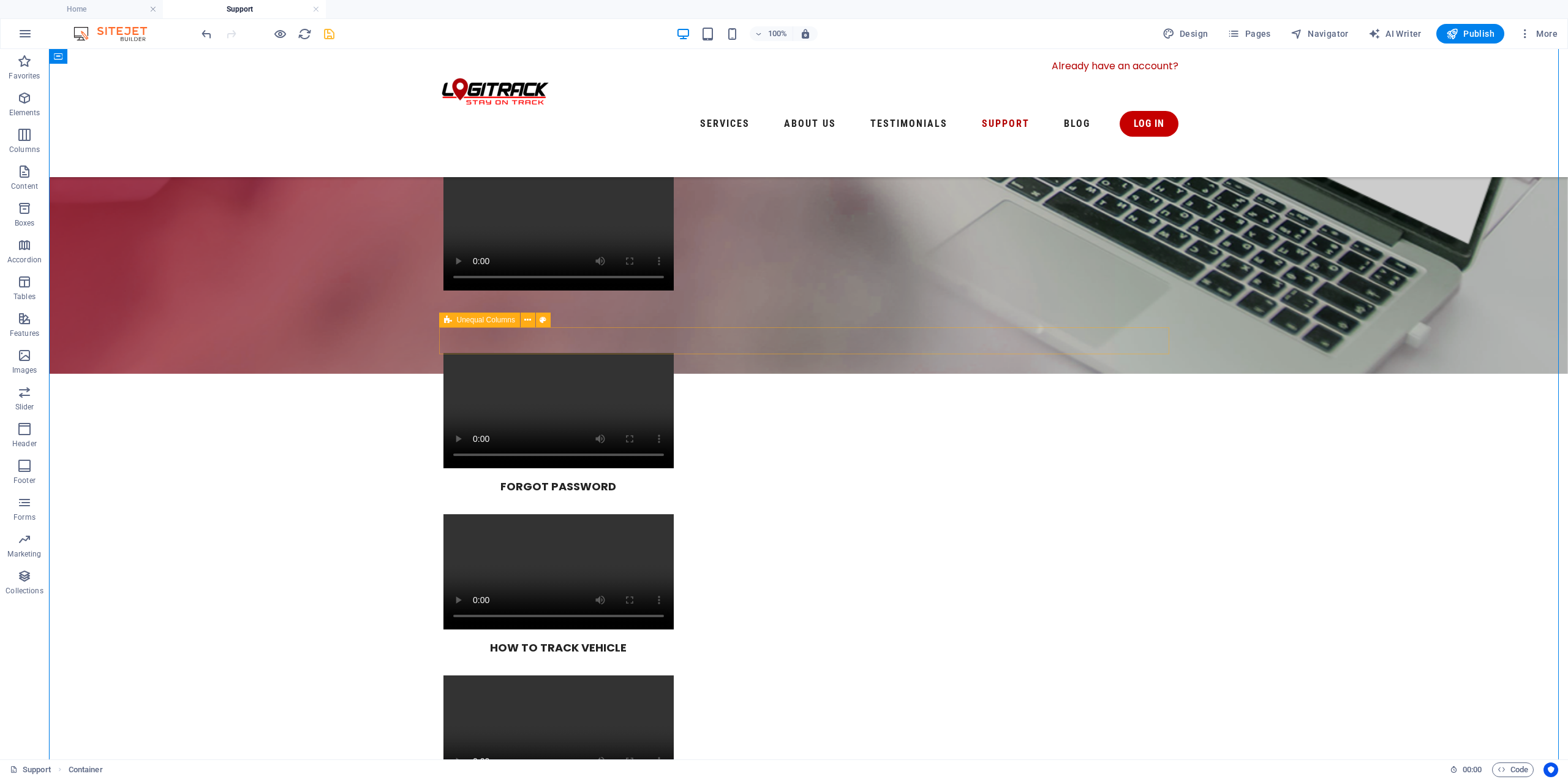
click at [460, 318] on span "Unequal Columns" at bounding box center [486, 320] width 58 height 8
select select "%"
select select "rem"
select select "preset-unequal-columns-v2-1-40-60"
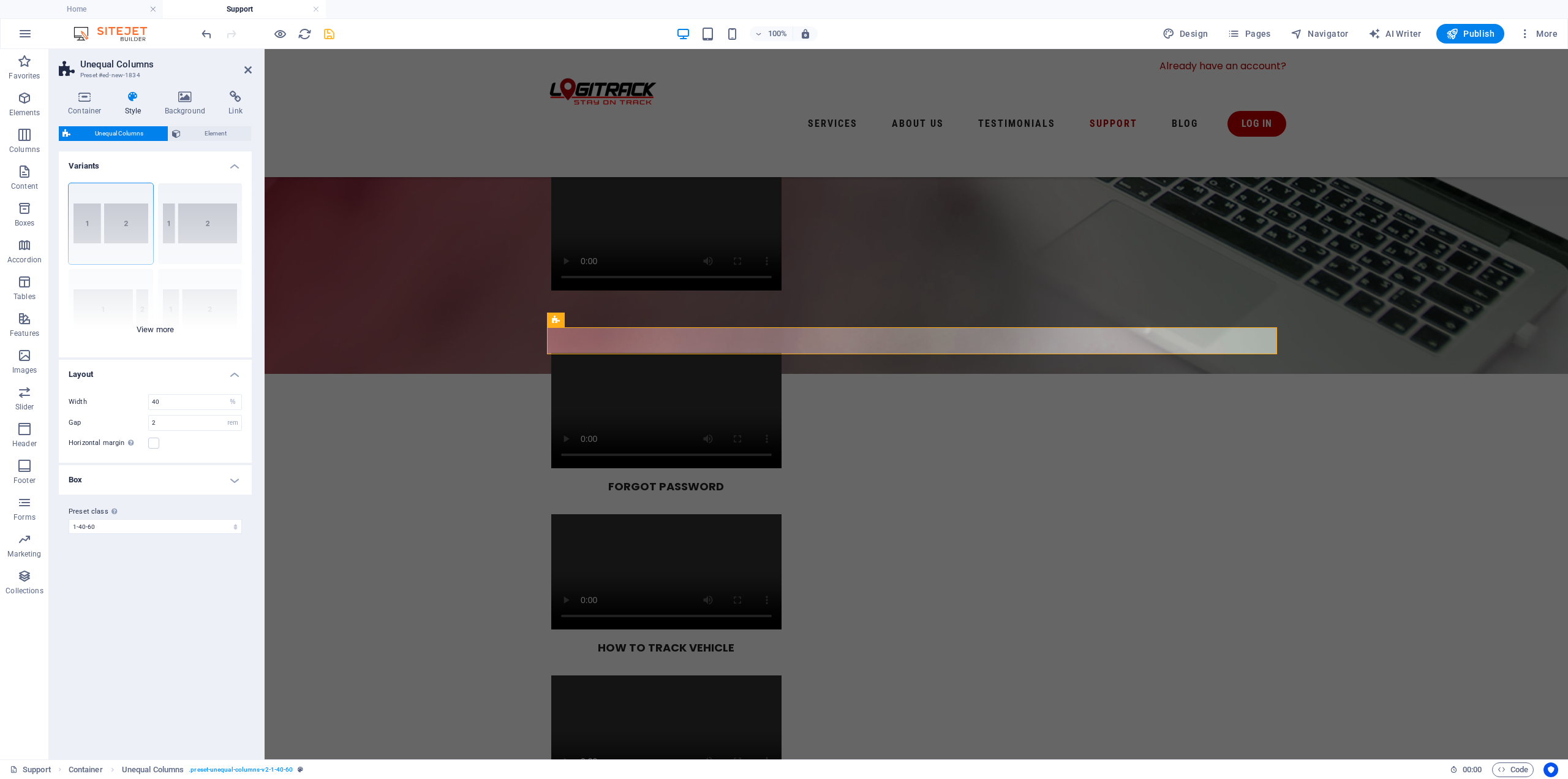
click at [190, 214] on div "[PHONE_NUMBER] [PHONE_NUMBER] 70-30 Default" at bounding box center [155, 265] width 193 height 184
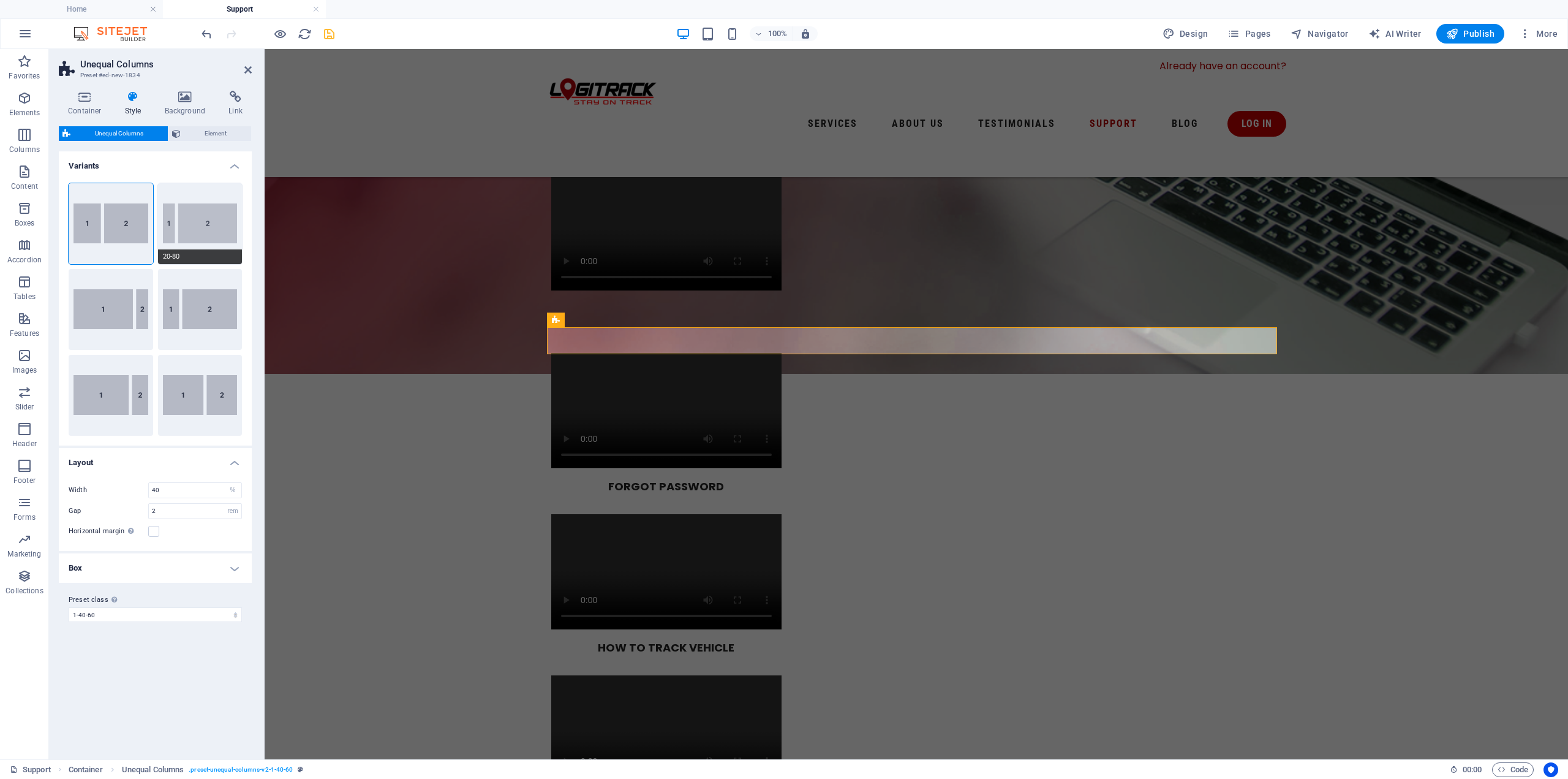
click at [190, 217] on button "20-80" at bounding box center [200, 223] width 85 height 81
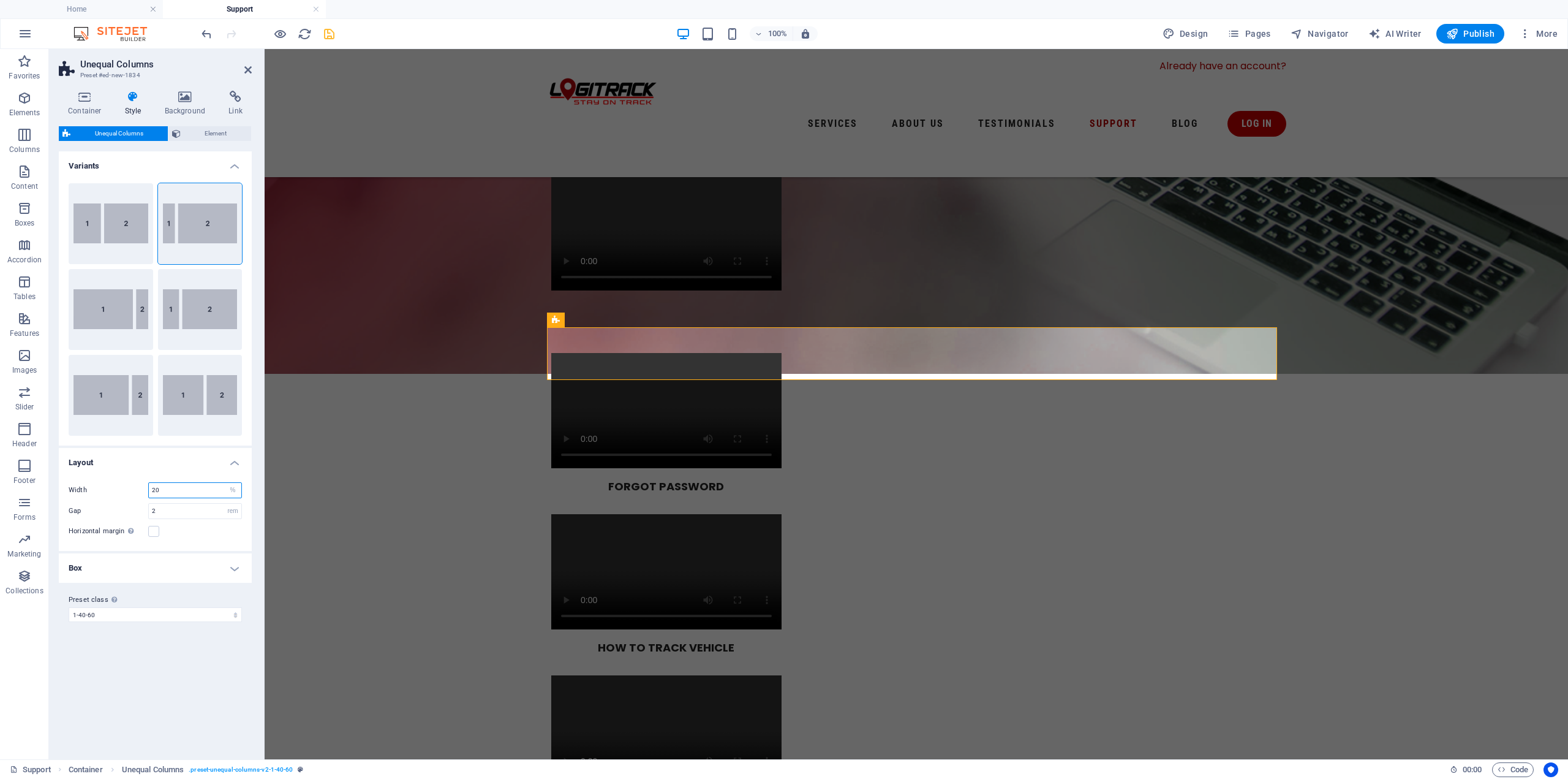
drag, startPoint x: 176, startPoint y: 493, endPoint x: 116, endPoint y: 487, distance: 60.3
click at [116, 487] on div "Width 20 px rem % vh vw" at bounding box center [156, 489] width 174 height 16
type input "30"
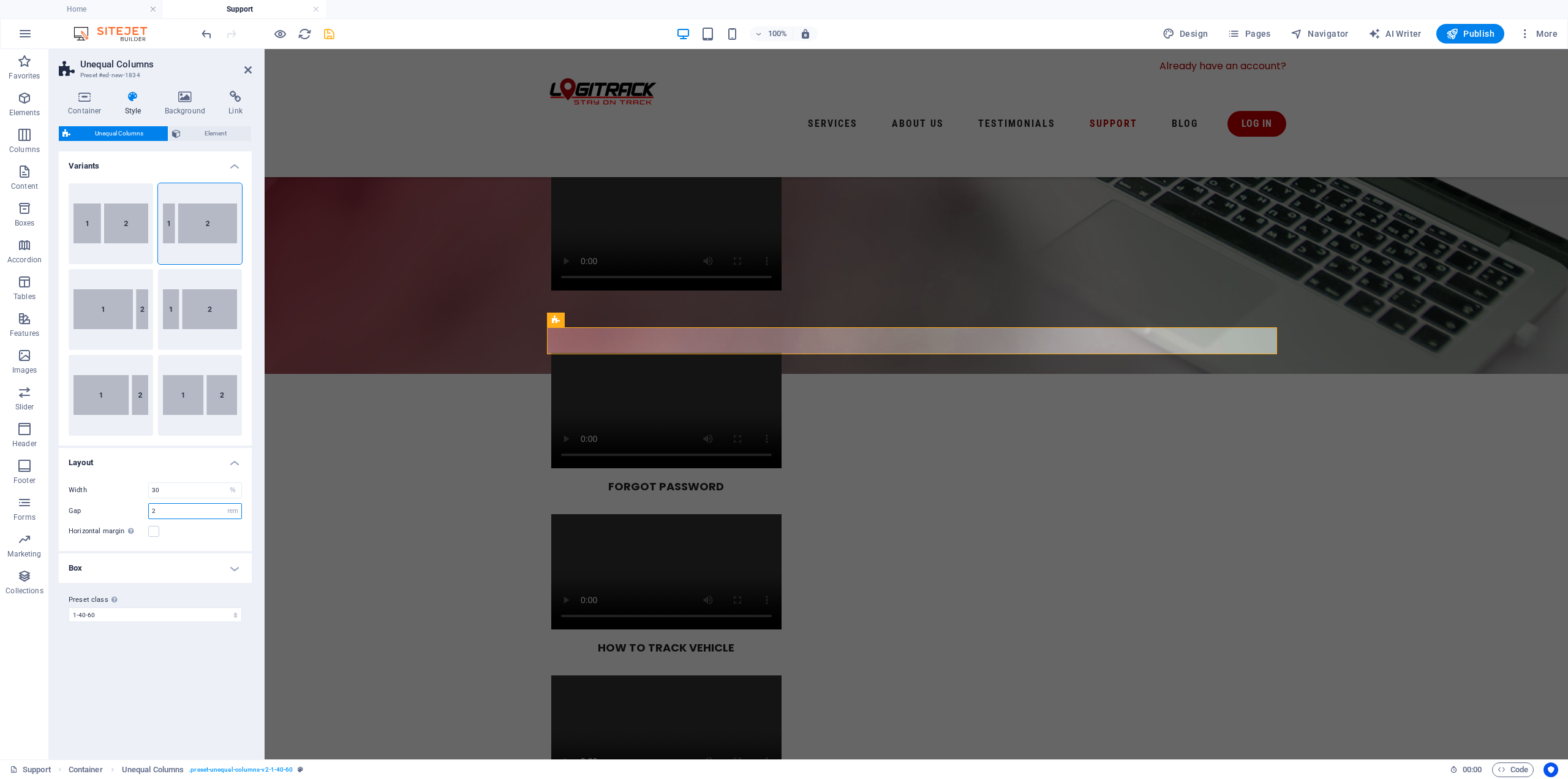
drag, startPoint x: 174, startPoint y: 512, endPoint x: 108, endPoint y: 515, distance: 66.1
click at [108, 515] on div "Gap 2 px rem % vh vw" at bounding box center [156, 511] width 174 height 16
type input "1"
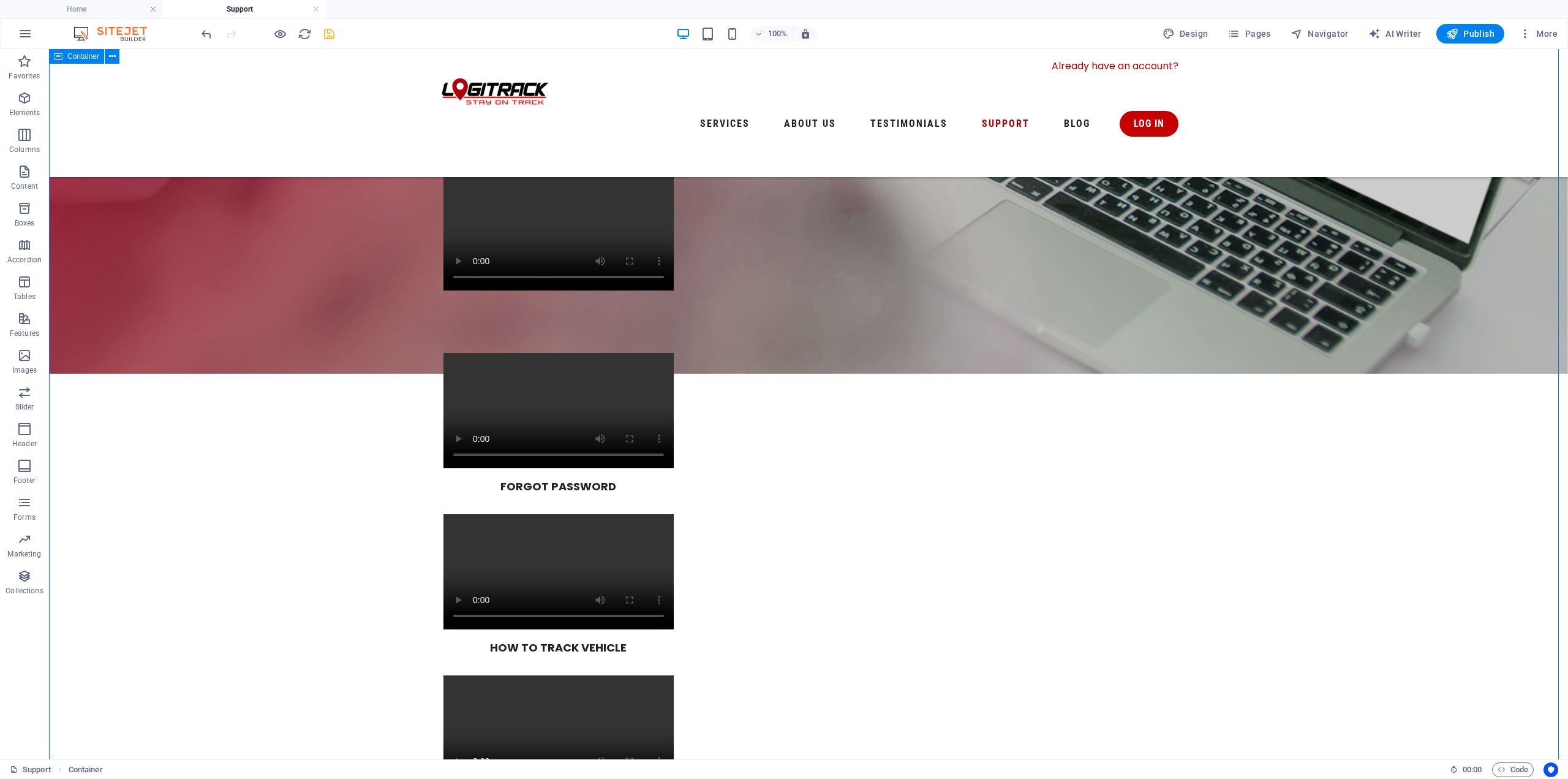
click at [1050, 214] on div "HOW TO LOG IN ON THE LOGITRACK PLATFORM FORGOT PASSWORD HOW TO TRACK VEHICLE LI…" at bounding box center [808, 581] width 730 height 812
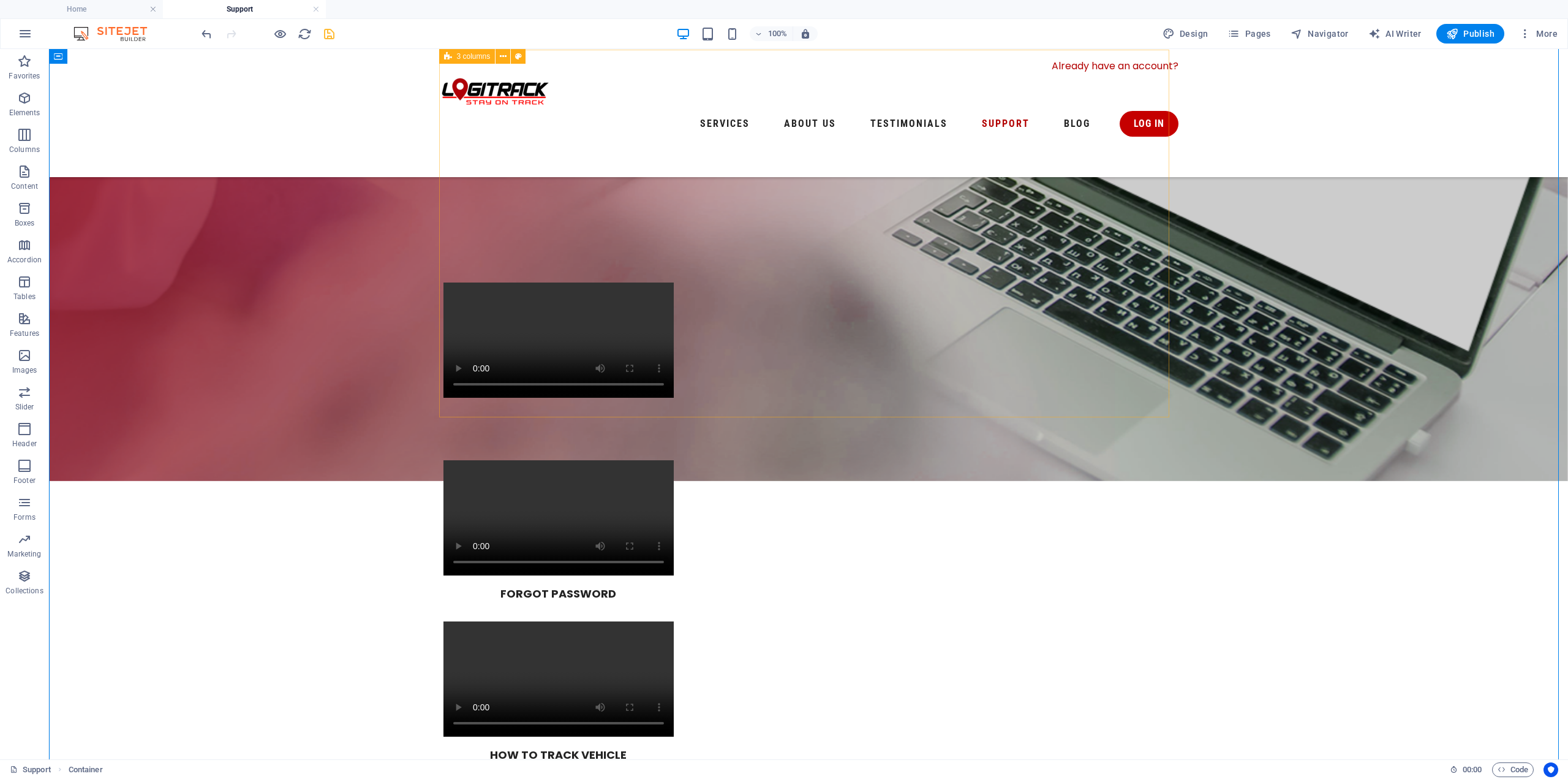
scroll to position [365, 0]
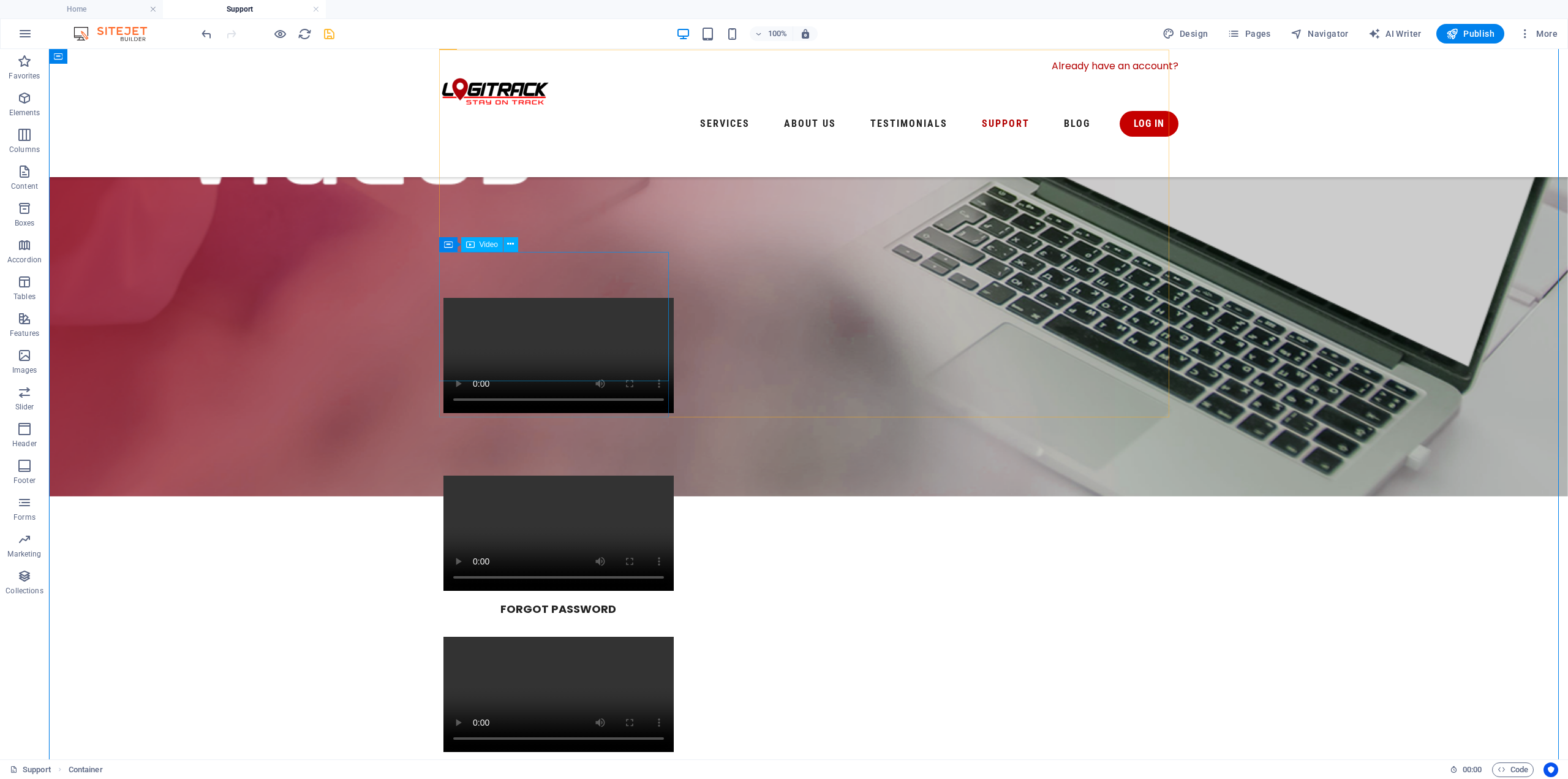
select select "%"
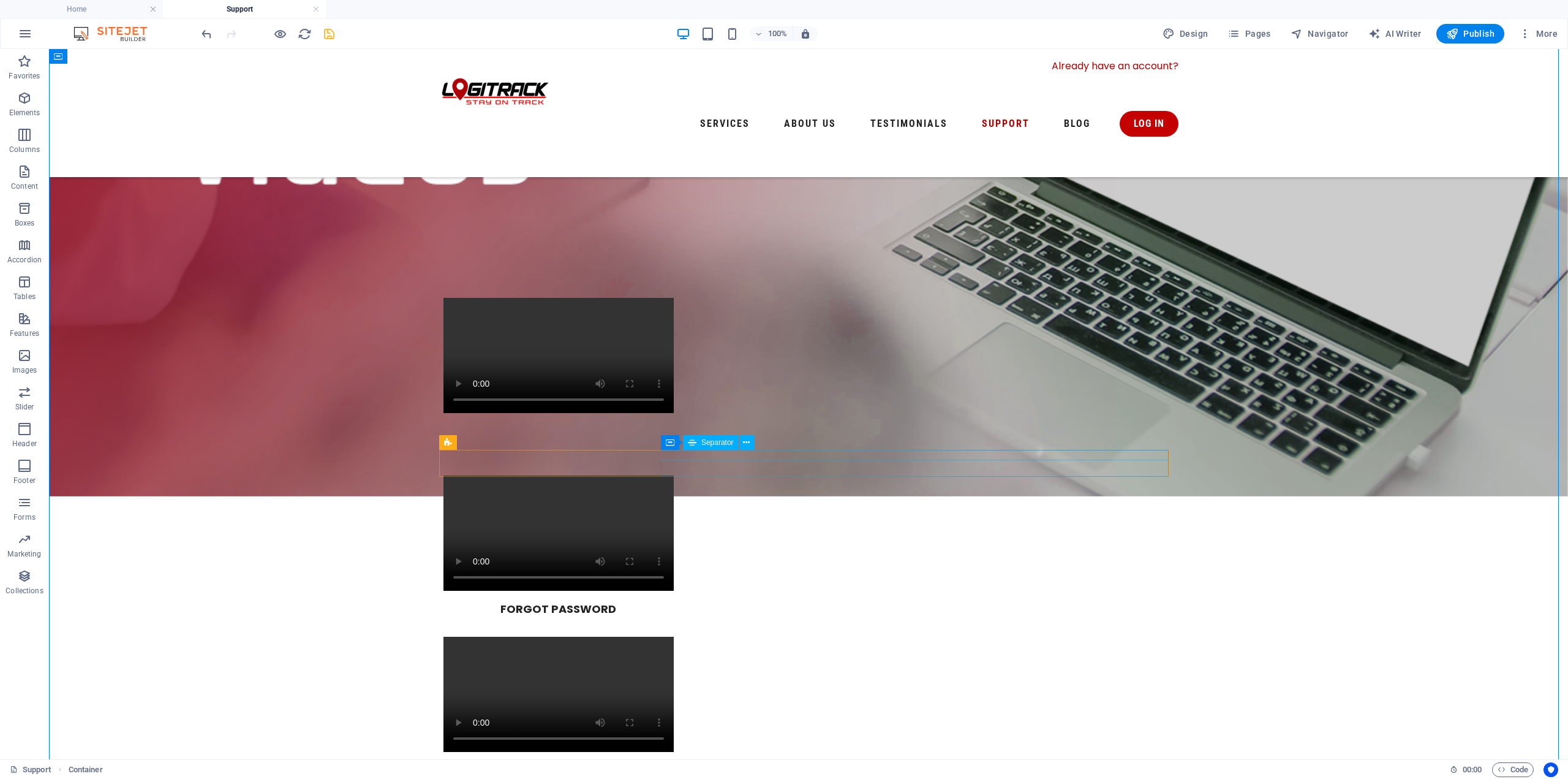
click at [1115, 334] on div "HOW TO LOG IN ON THE LOGITRACK PLATFORM FORGOT PASSWORD HOW TO TRACK VEHICLE LI…" at bounding box center [808, 704] width 730 height 812
click at [278, 32] on icon "button" at bounding box center [280, 34] width 14 height 14
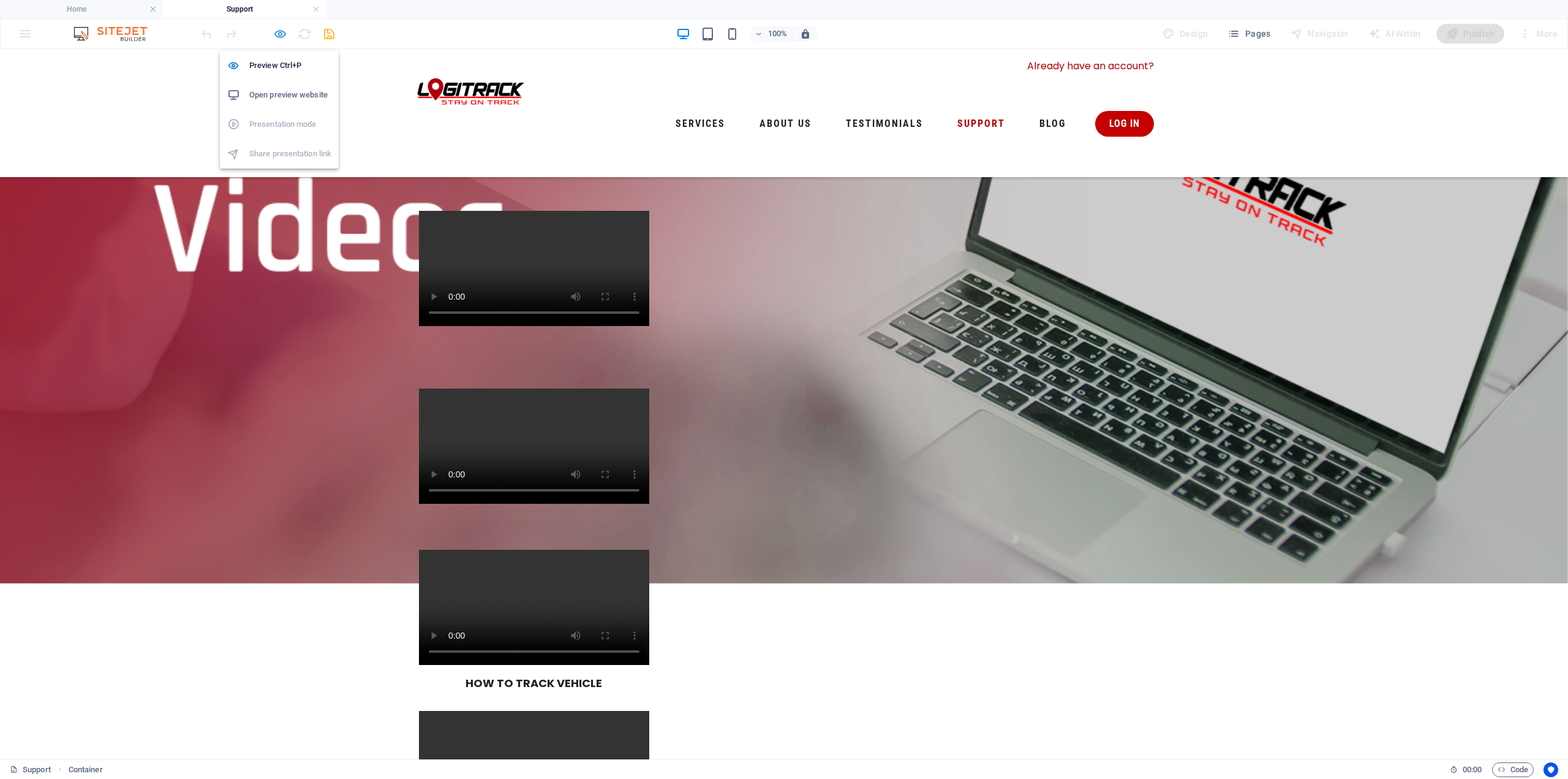
click at [278, 32] on icon "button" at bounding box center [280, 34] width 14 height 14
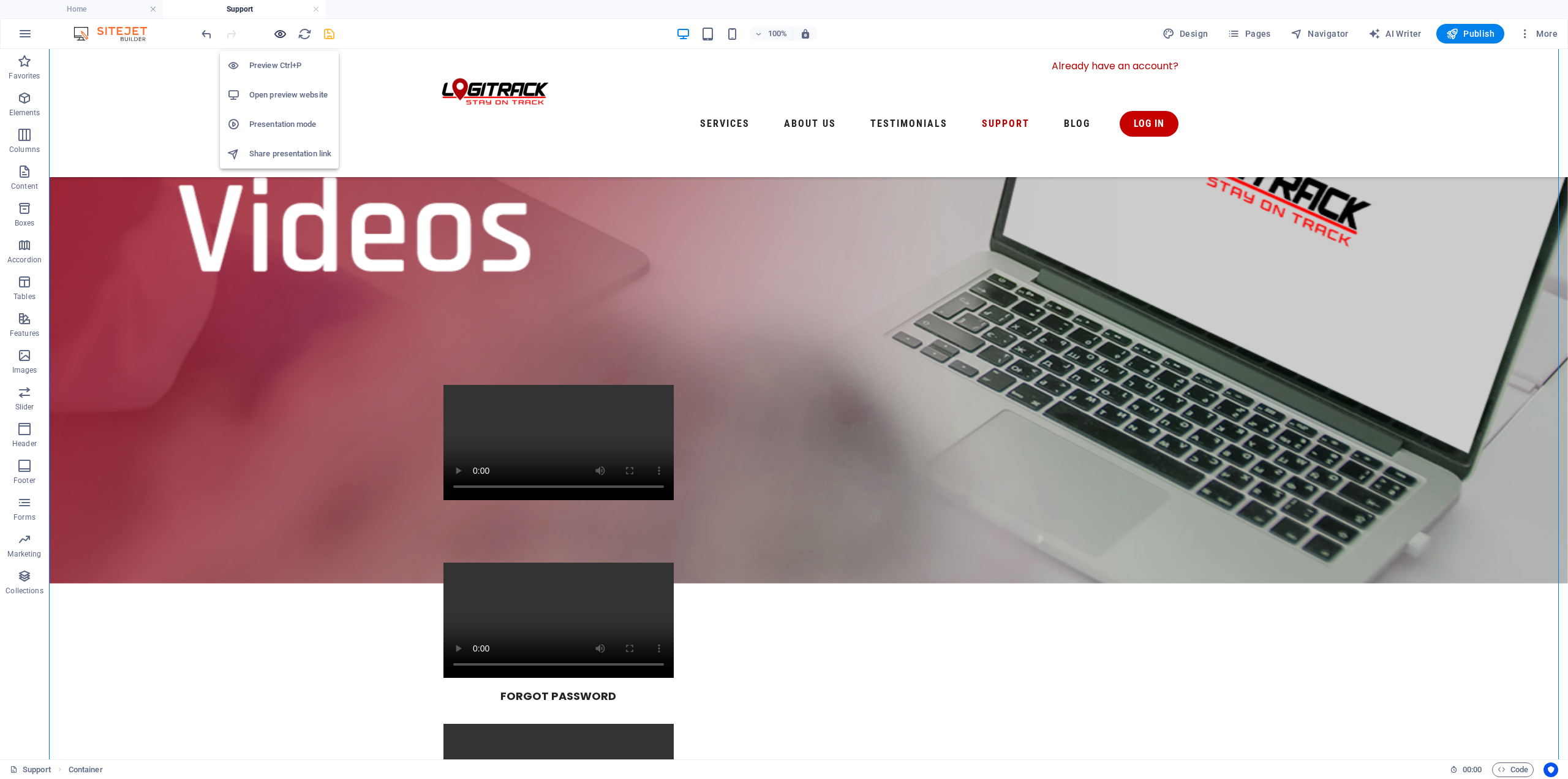
scroll to position [365, 0]
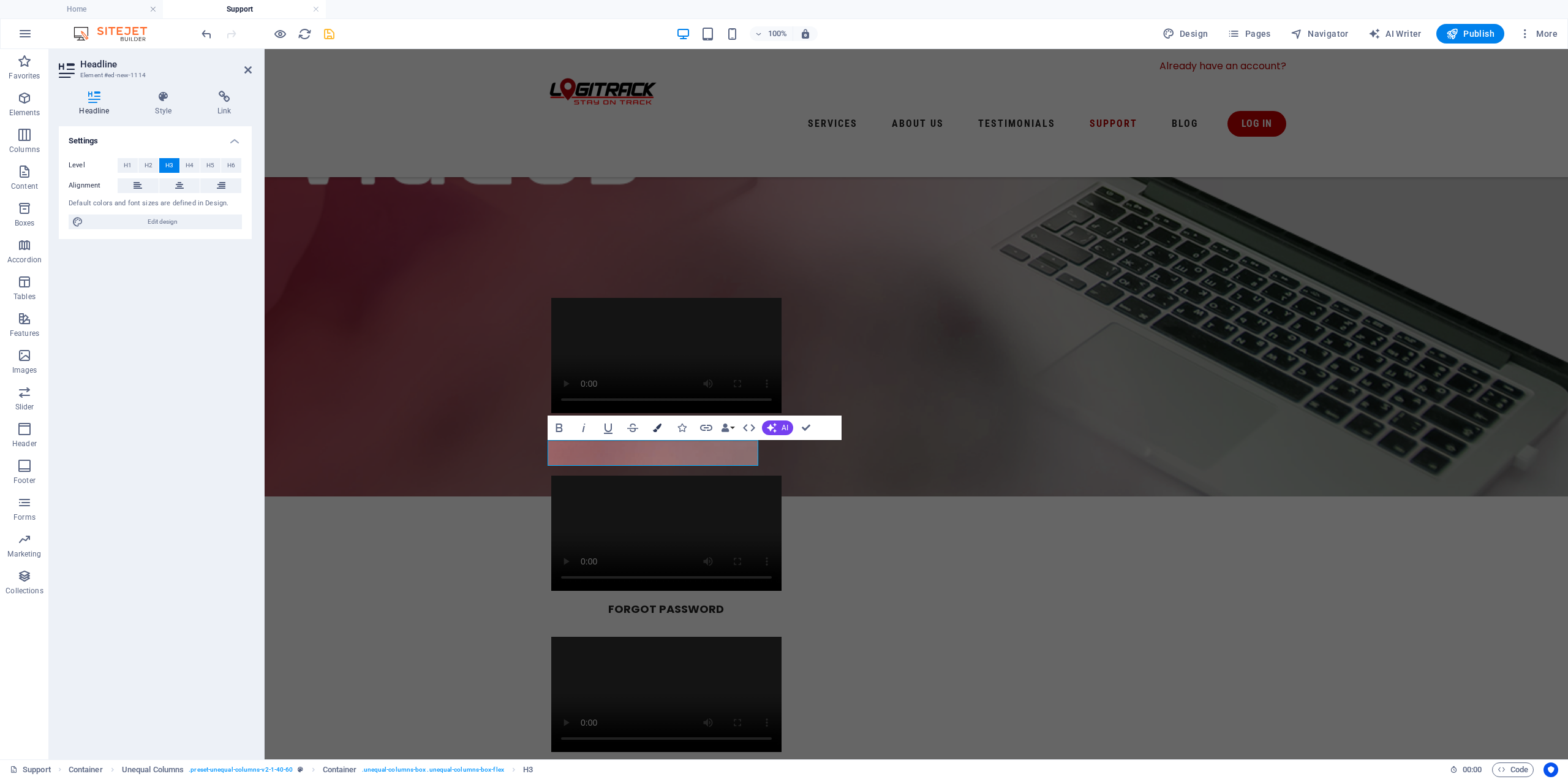
click at [663, 425] on button "Colors" at bounding box center [658, 428] width 23 height 25
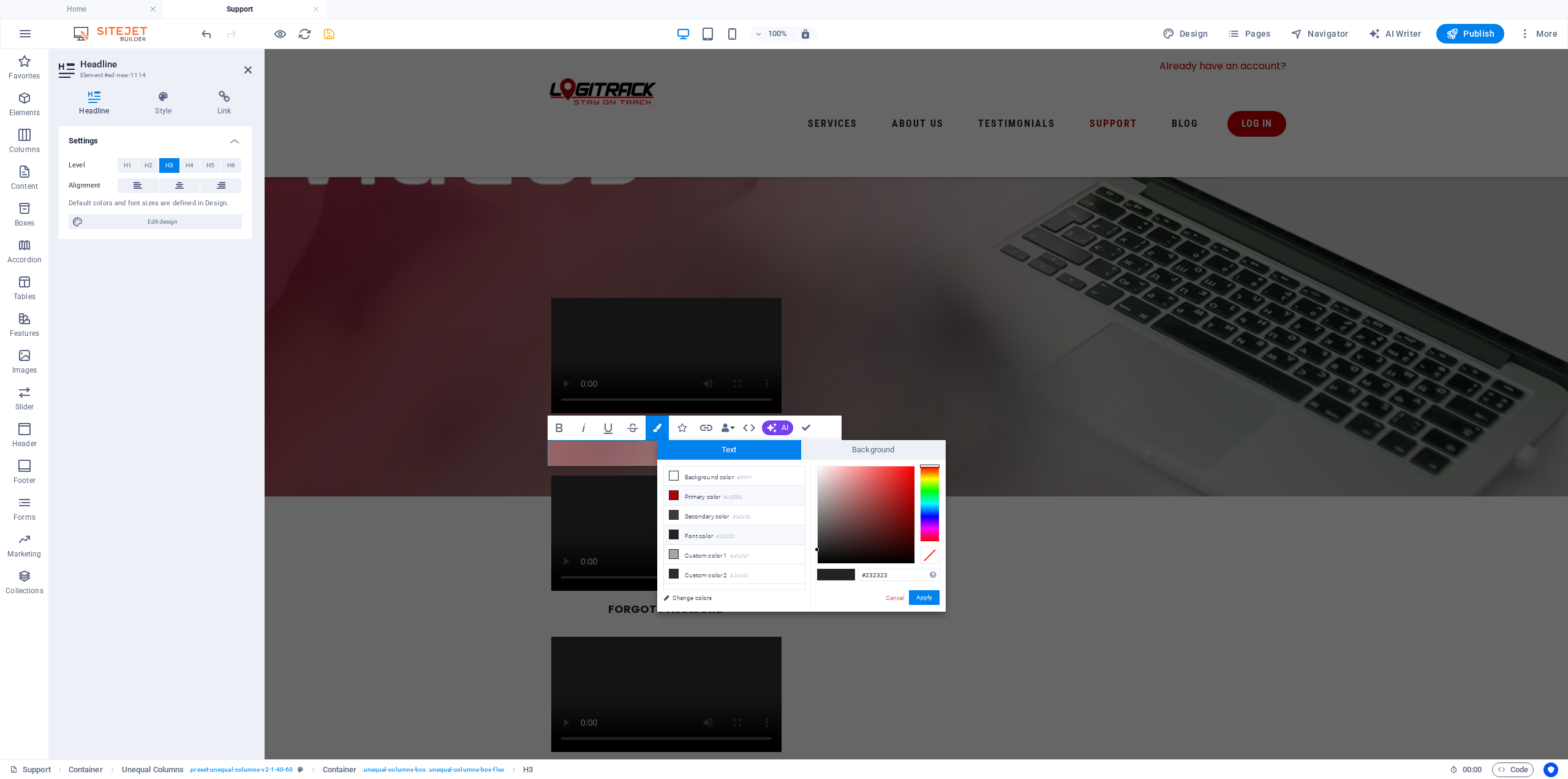
click at [713, 494] on li "Primary color #b20000" at bounding box center [734, 496] width 141 height 19
type input "#b20000"
click at [713, 494] on li "Primary color #b20000" at bounding box center [734, 496] width 141 height 19
click at [931, 598] on button "Apply" at bounding box center [924, 597] width 30 height 14
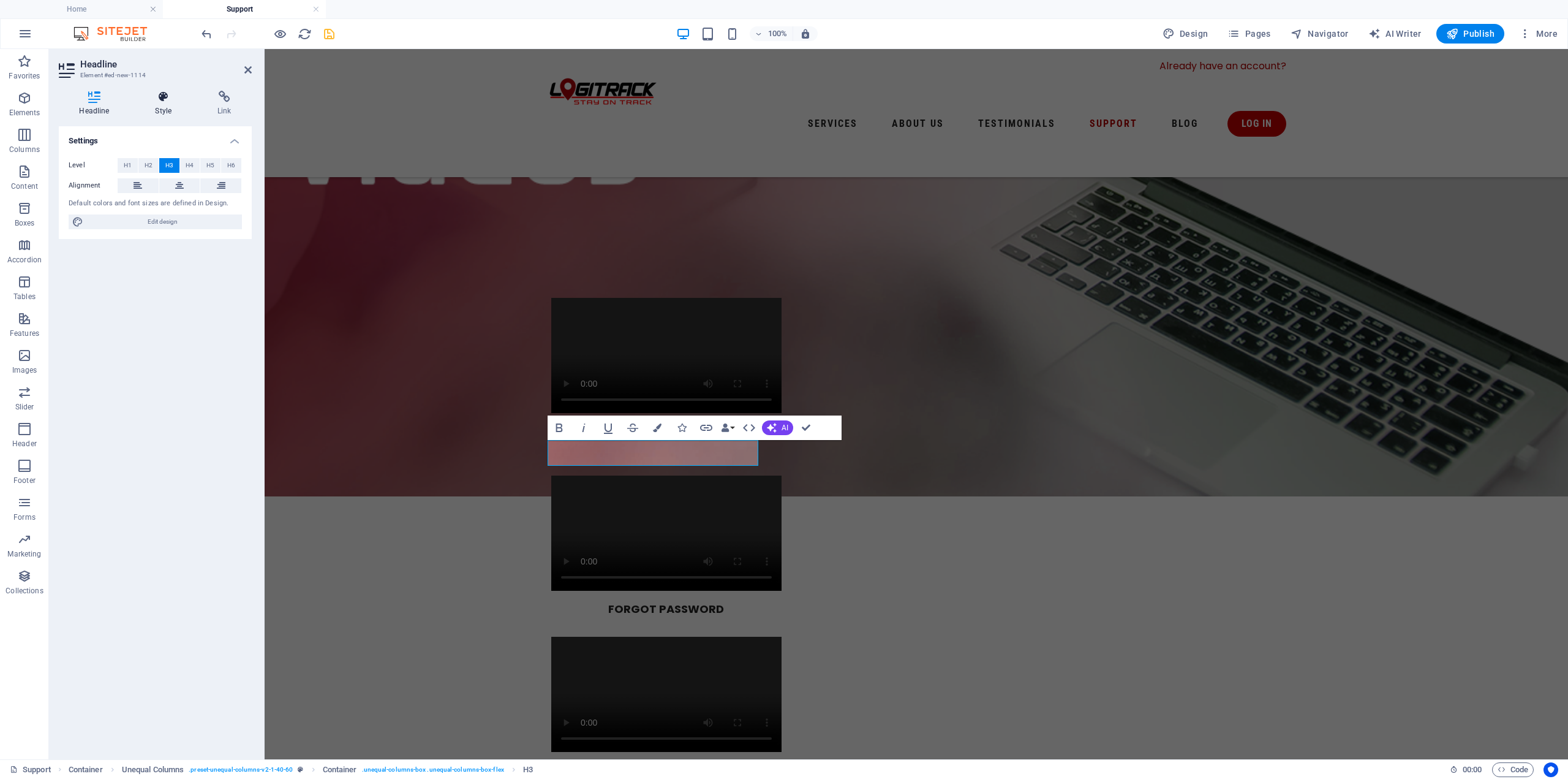
click at [172, 104] on h4 "Style" at bounding box center [166, 103] width 63 height 26
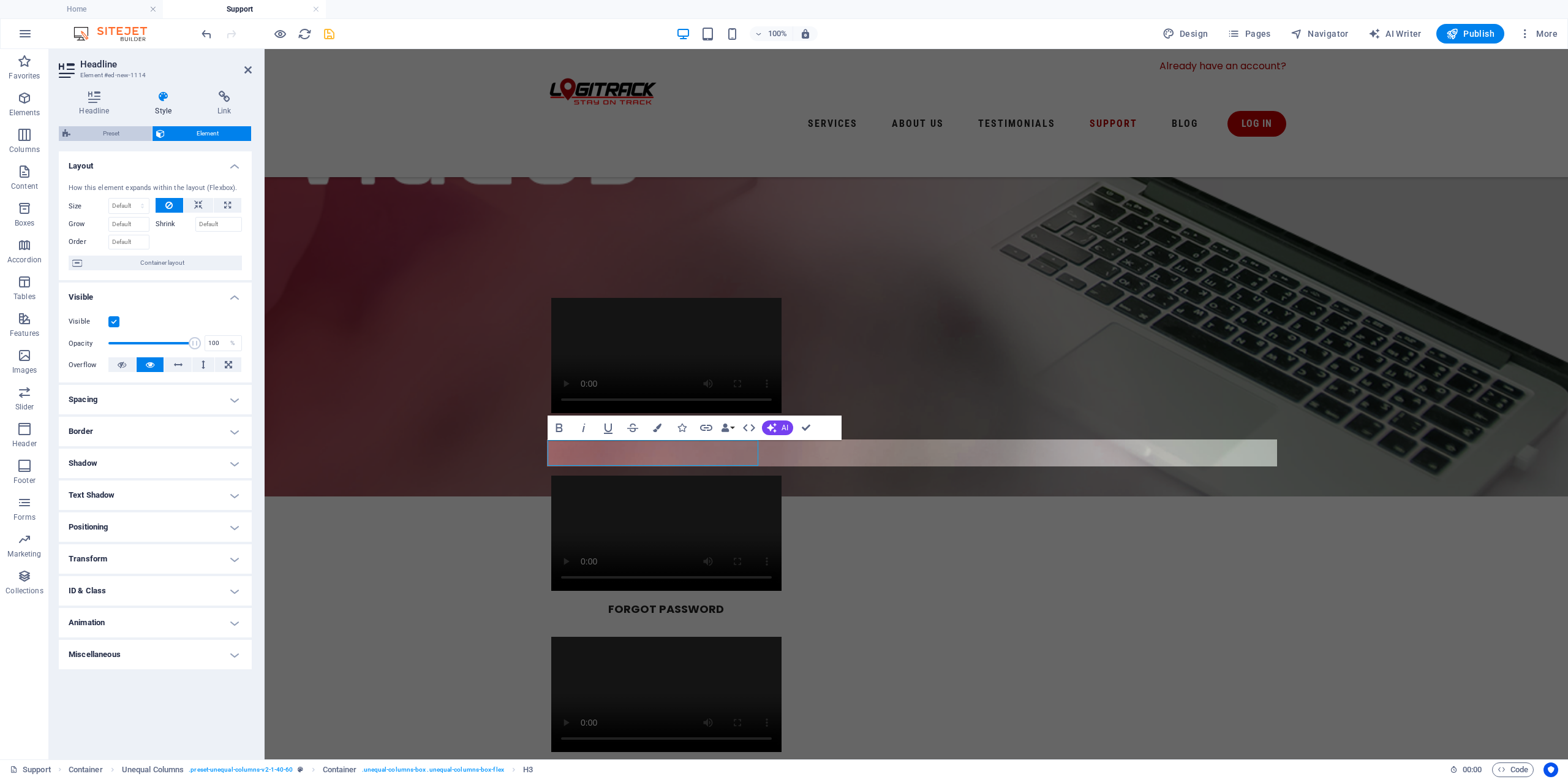
click at [119, 128] on span "Preset" at bounding box center [112, 133] width 74 height 14
select select "%"
select select "rem"
select select "preset-unequal-columns-v2-1-40-60"
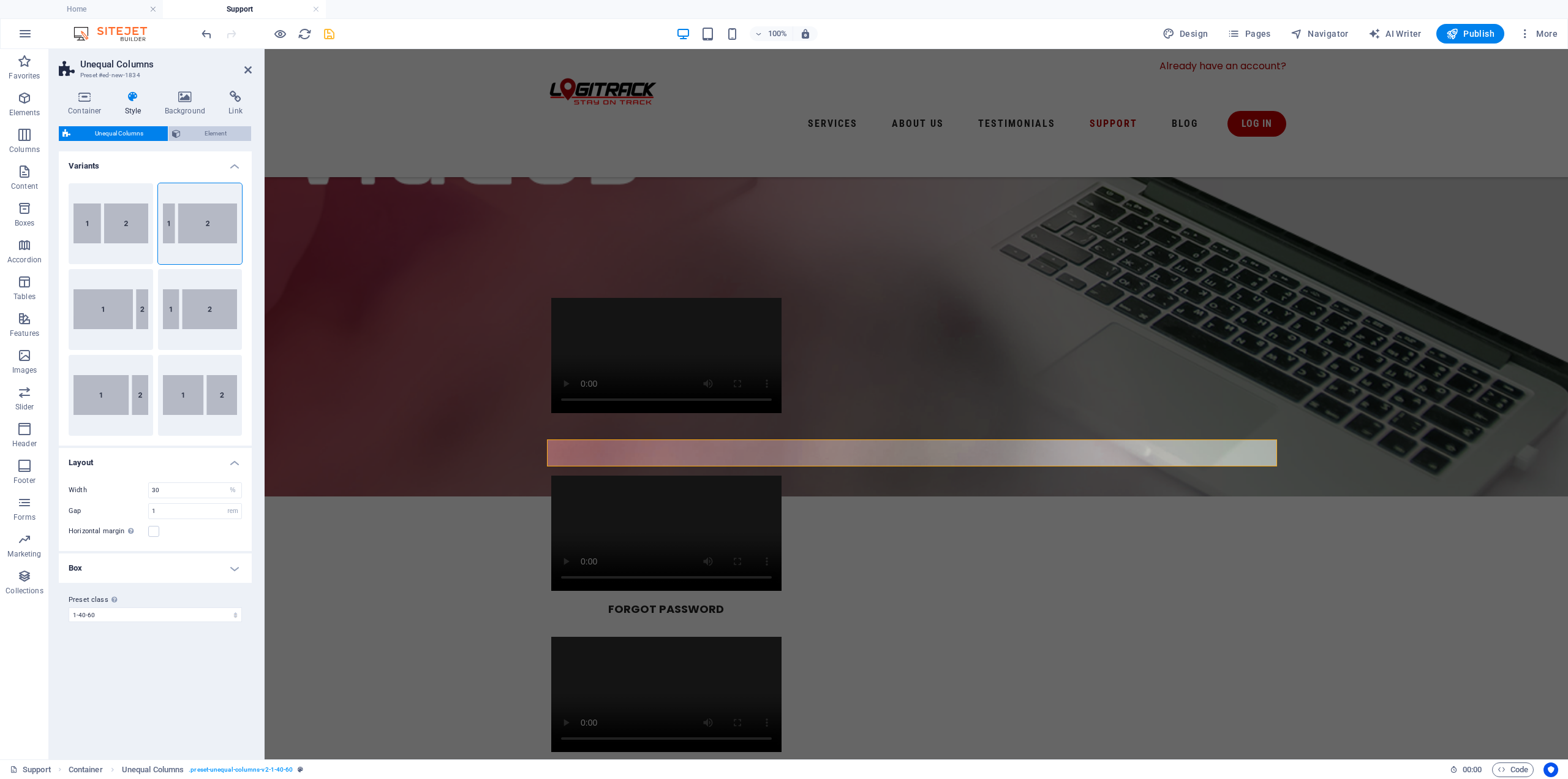
click at [211, 135] on span "Element" at bounding box center [216, 133] width 63 height 14
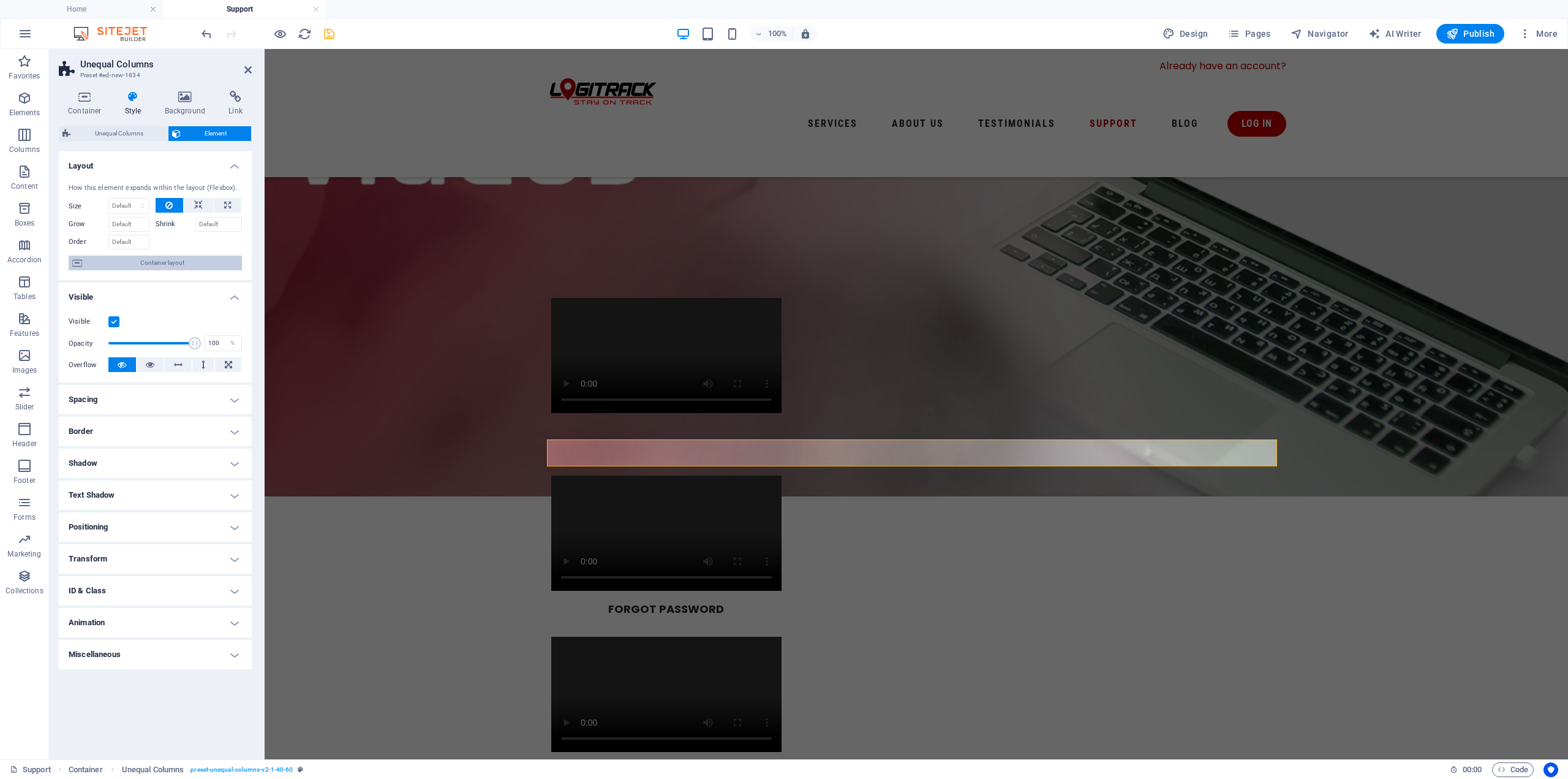
click at [166, 261] on span "Container layout" at bounding box center [161, 263] width 152 height 14
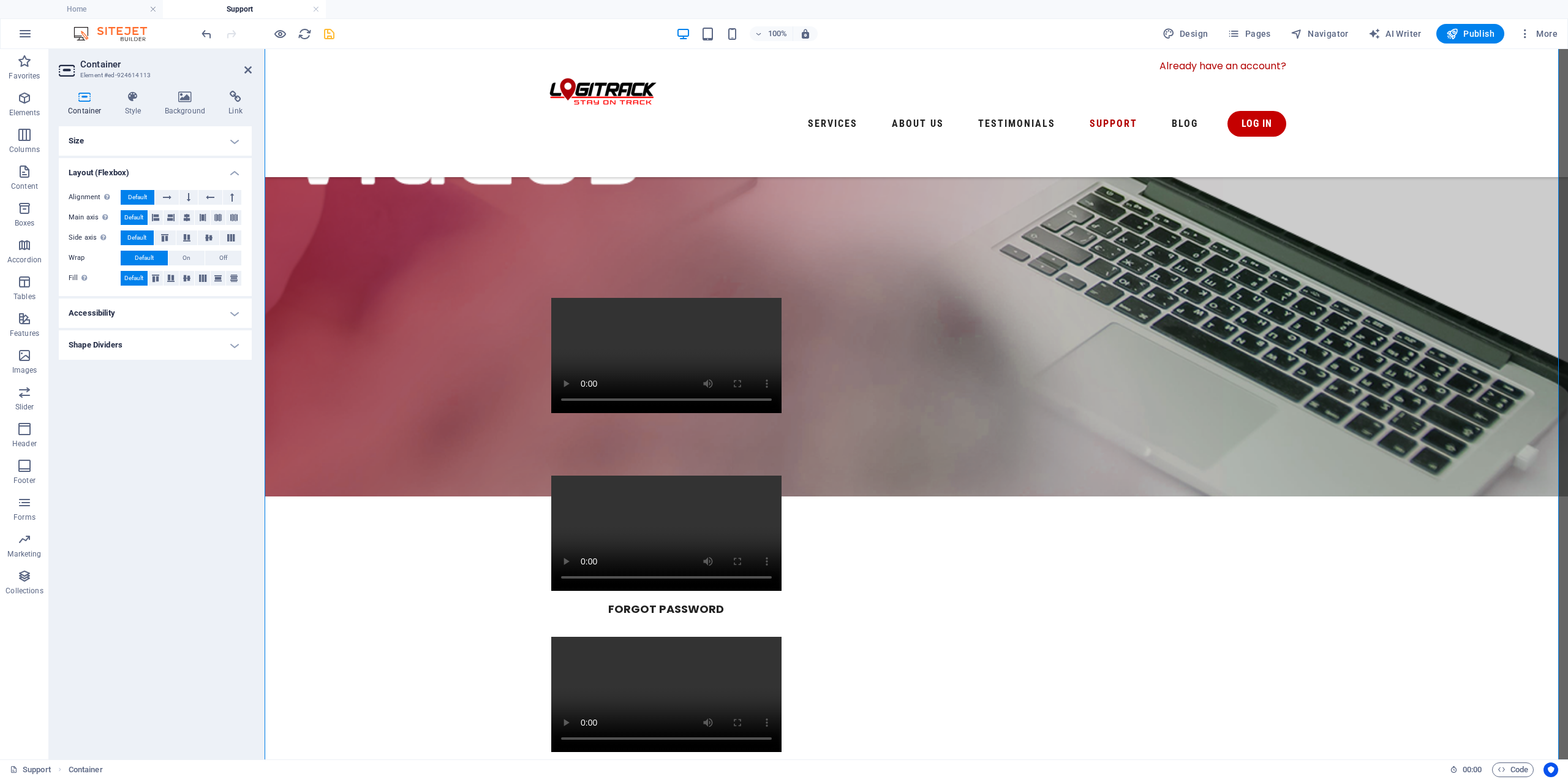
click at [168, 340] on h4 "Shape Dividers" at bounding box center [155, 345] width 193 height 30
click at [172, 365] on select "None Triangle Square Diagonal Polygon 1 Polygon 2 Zigzag Multiple Zigzags Waves…" at bounding box center [185, 369] width 112 height 14
click at [130, 362] on select "None Triangle Square Diagonal Polygon 1 Polygon 2 Zigzag Multiple Zigzags Waves…" at bounding box center [185, 369] width 112 height 14
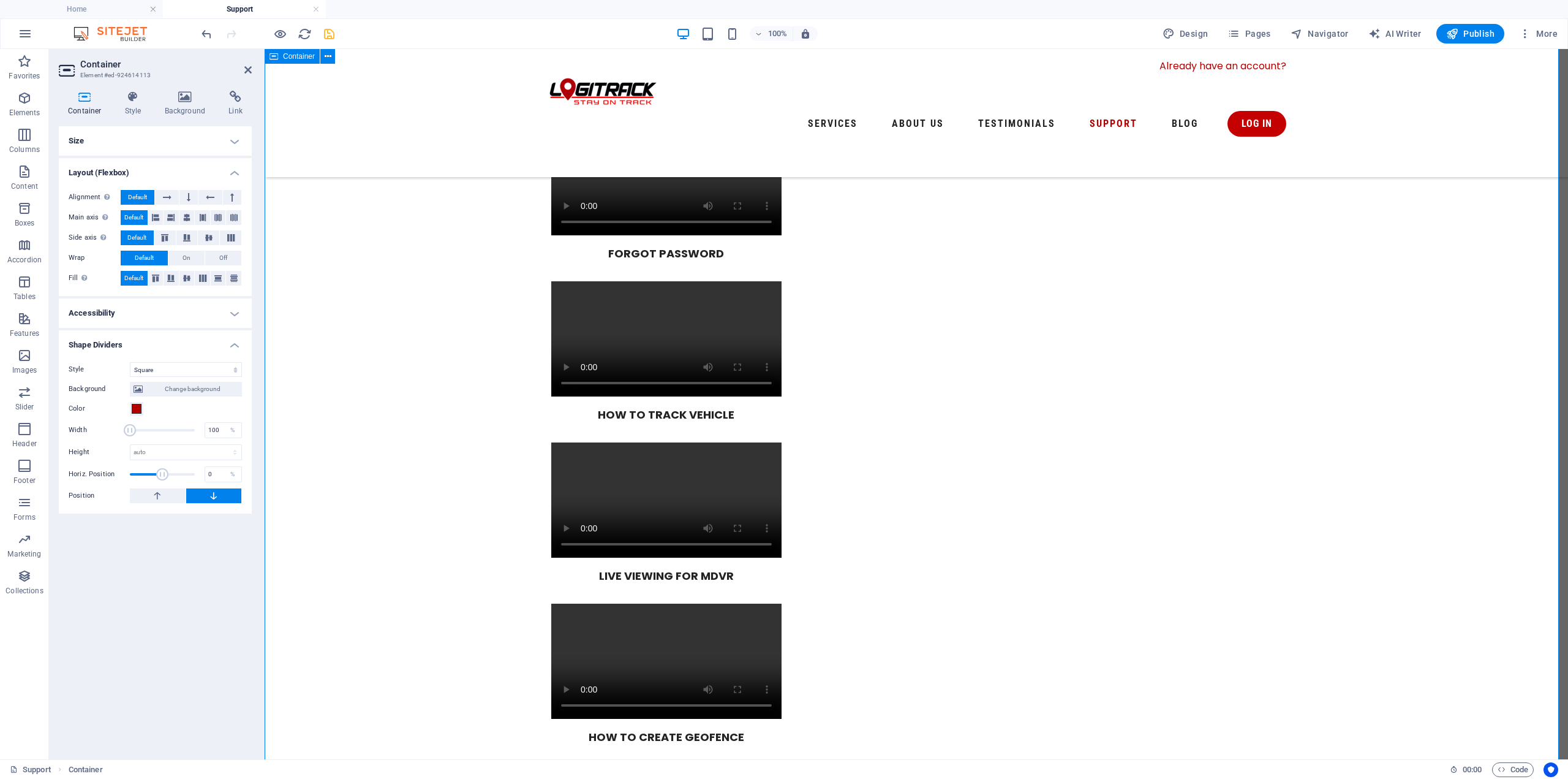
scroll to position [1129, 0]
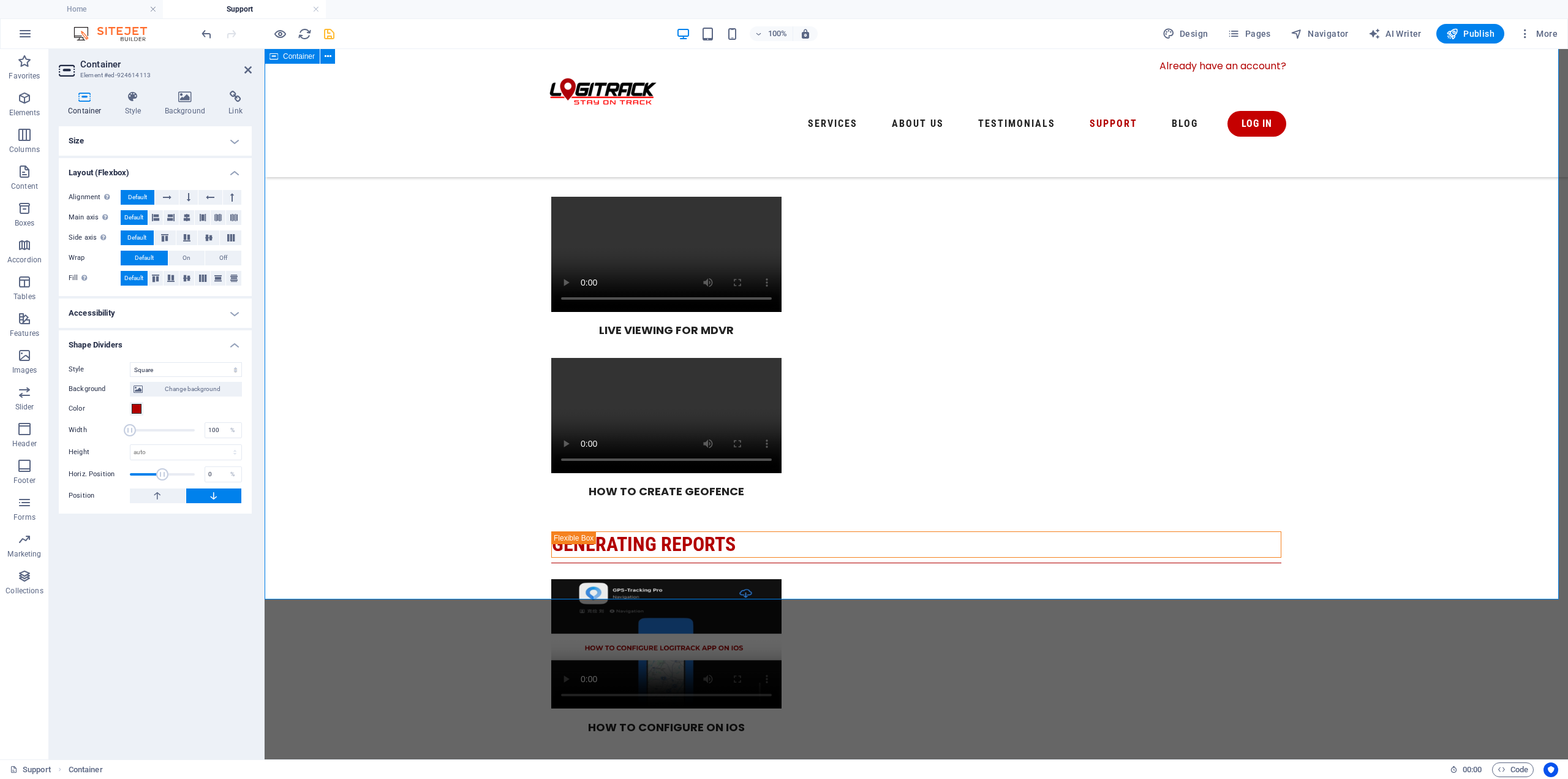
select select "none"
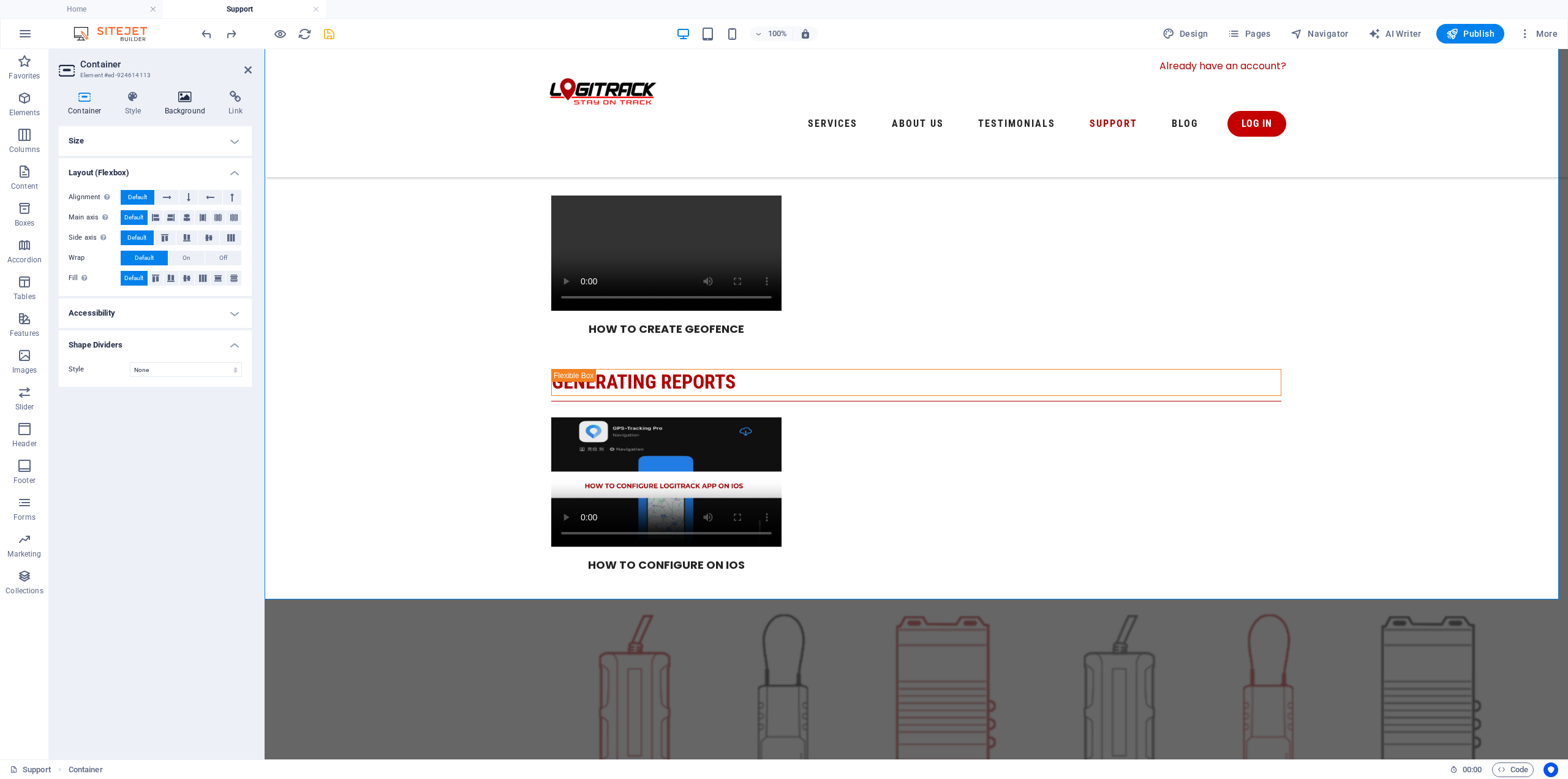
click at [179, 105] on h4 "Background" at bounding box center [187, 103] width 64 height 26
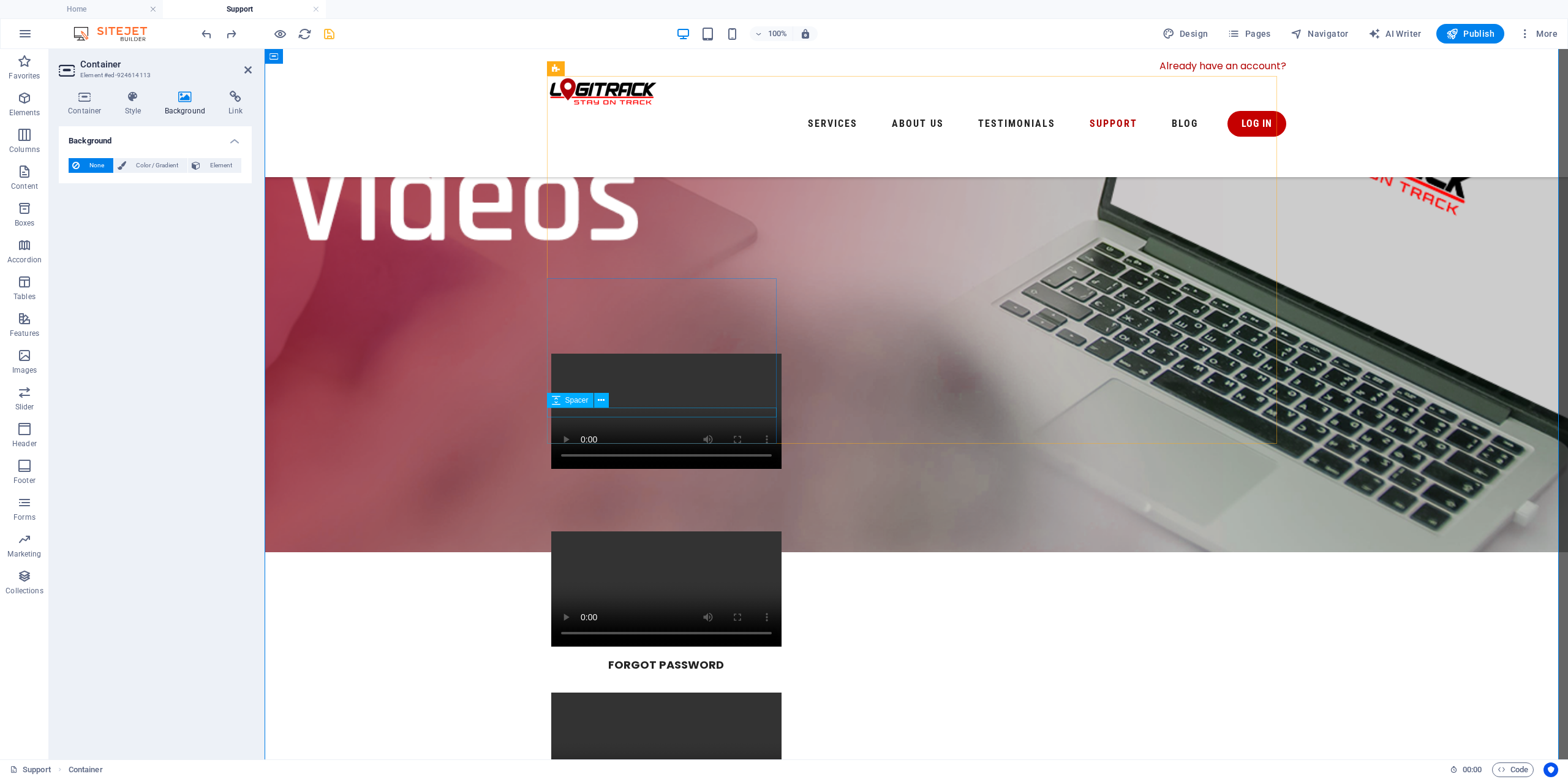
scroll to position [271, 0]
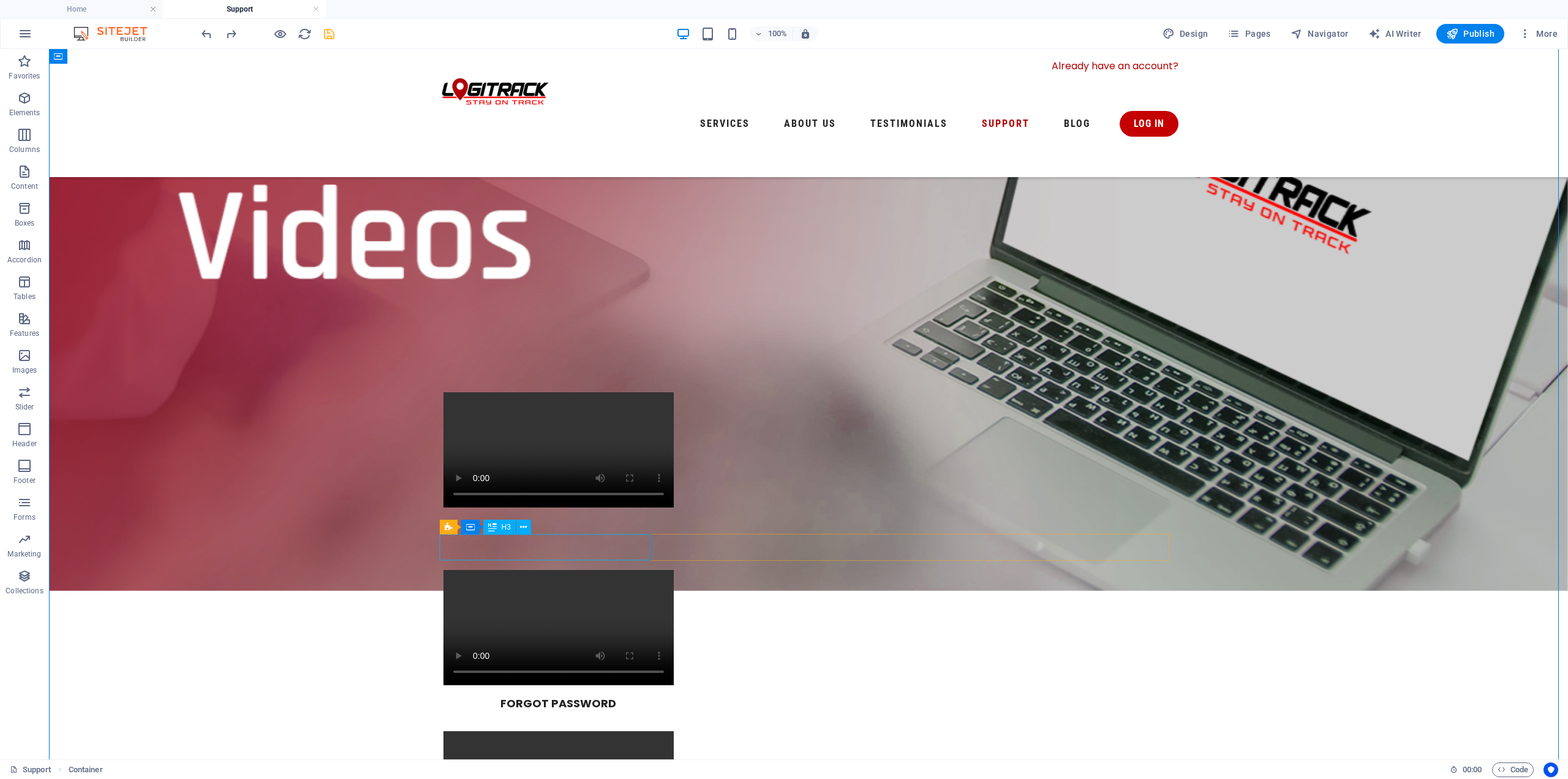
click at [478, 525] on div "Container" at bounding box center [488, 526] width 55 height 14
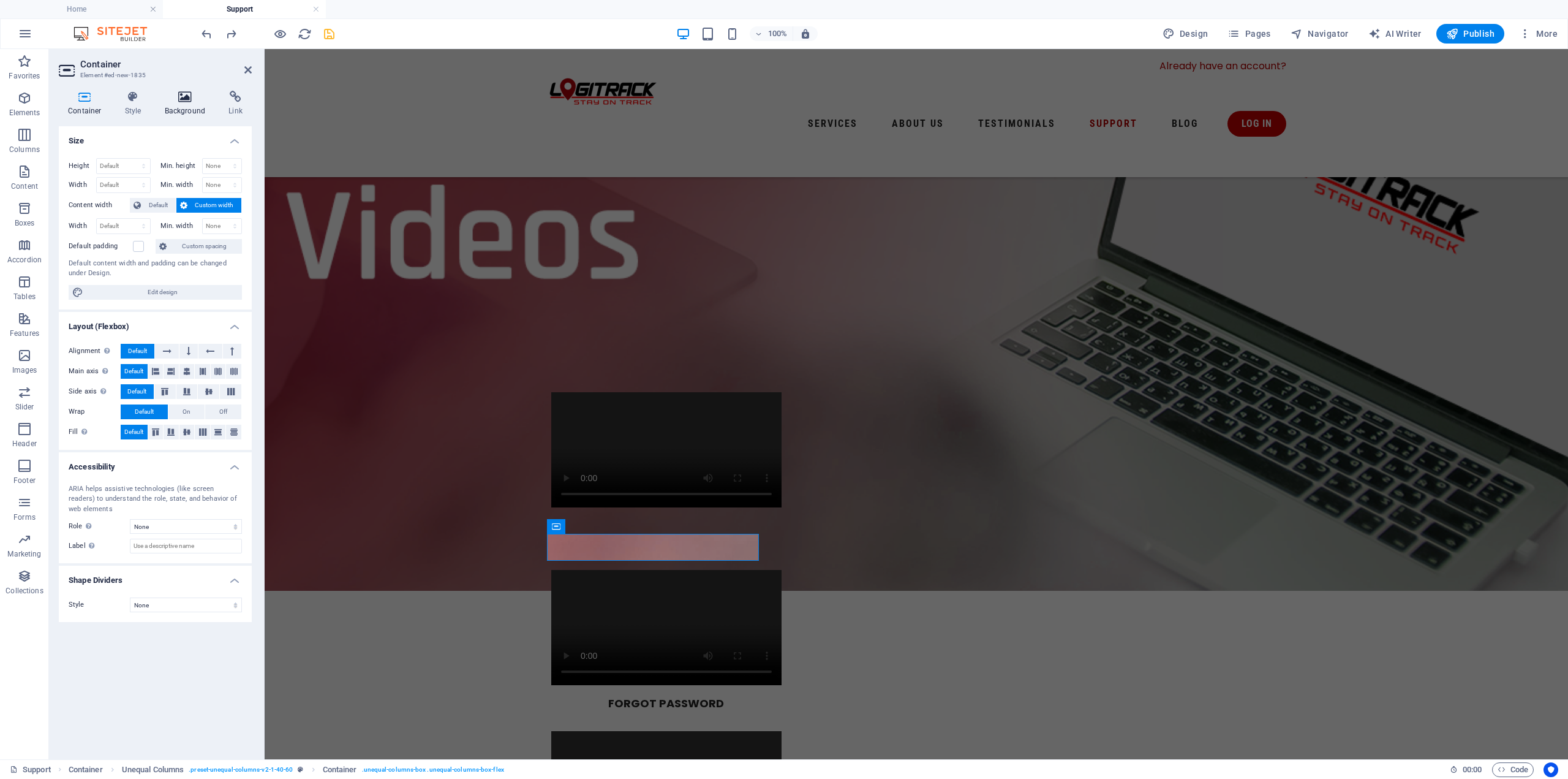
click at [185, 103] on h4 "Background" at bounding box center [187, 103] width 64 height 26
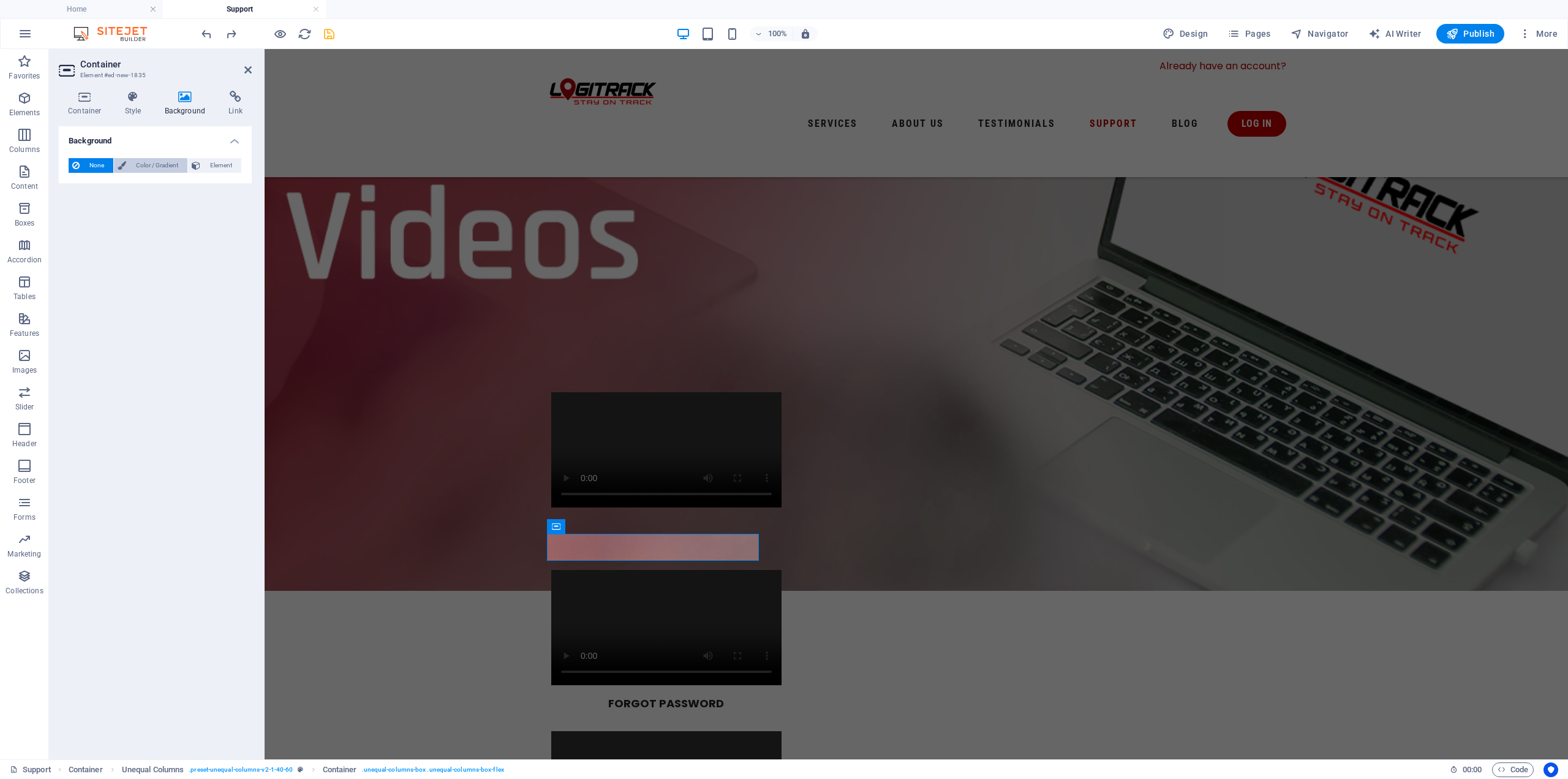
click at [164, 163] on span "Color / Gradient" at bounding box center [156, 165] width 54 height 14
click at [80, 211] on span at bounding box center [77, 214] width 14 height 14
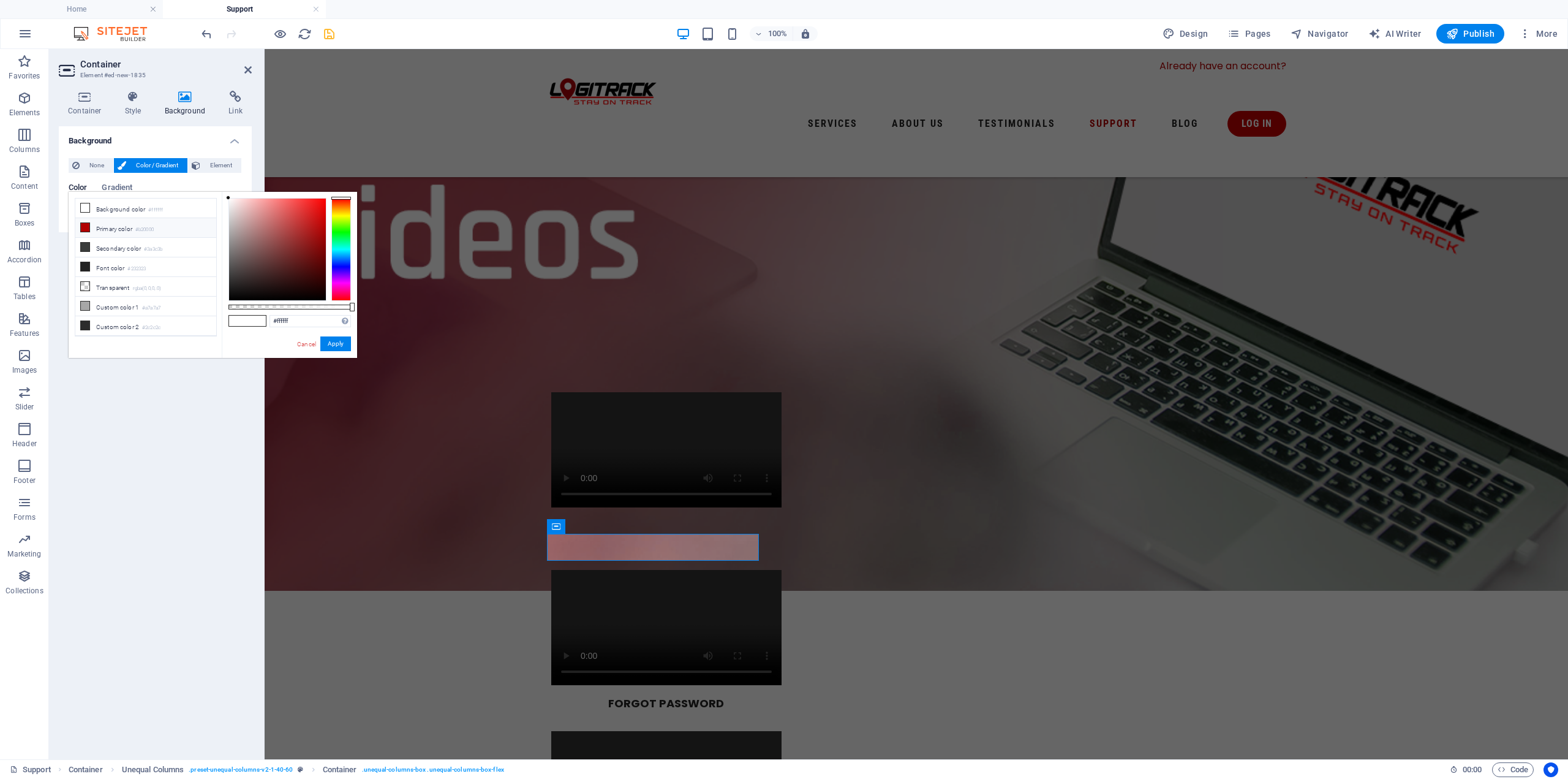
click at [108, 223] on li "Primary color #b20000" at bounding box center [145, 227] width 141 height 19
type input "#b20000"
click at [343, 339] on button "Apply" at bounding box center [336, 343] width 30 height 14
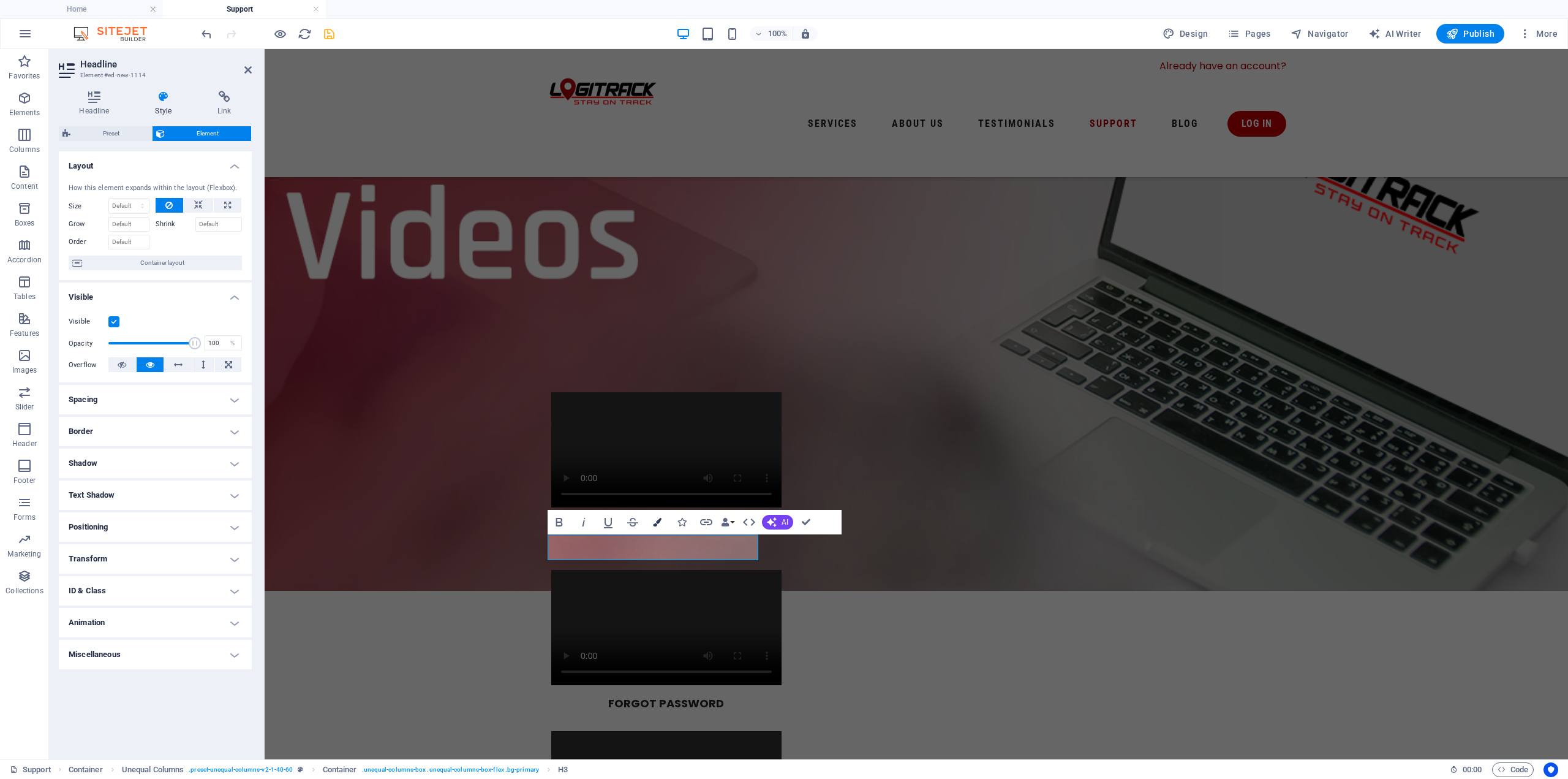
click at [647, 522] on button "Colors" at bounding box center [658, 522] width 23 height 25
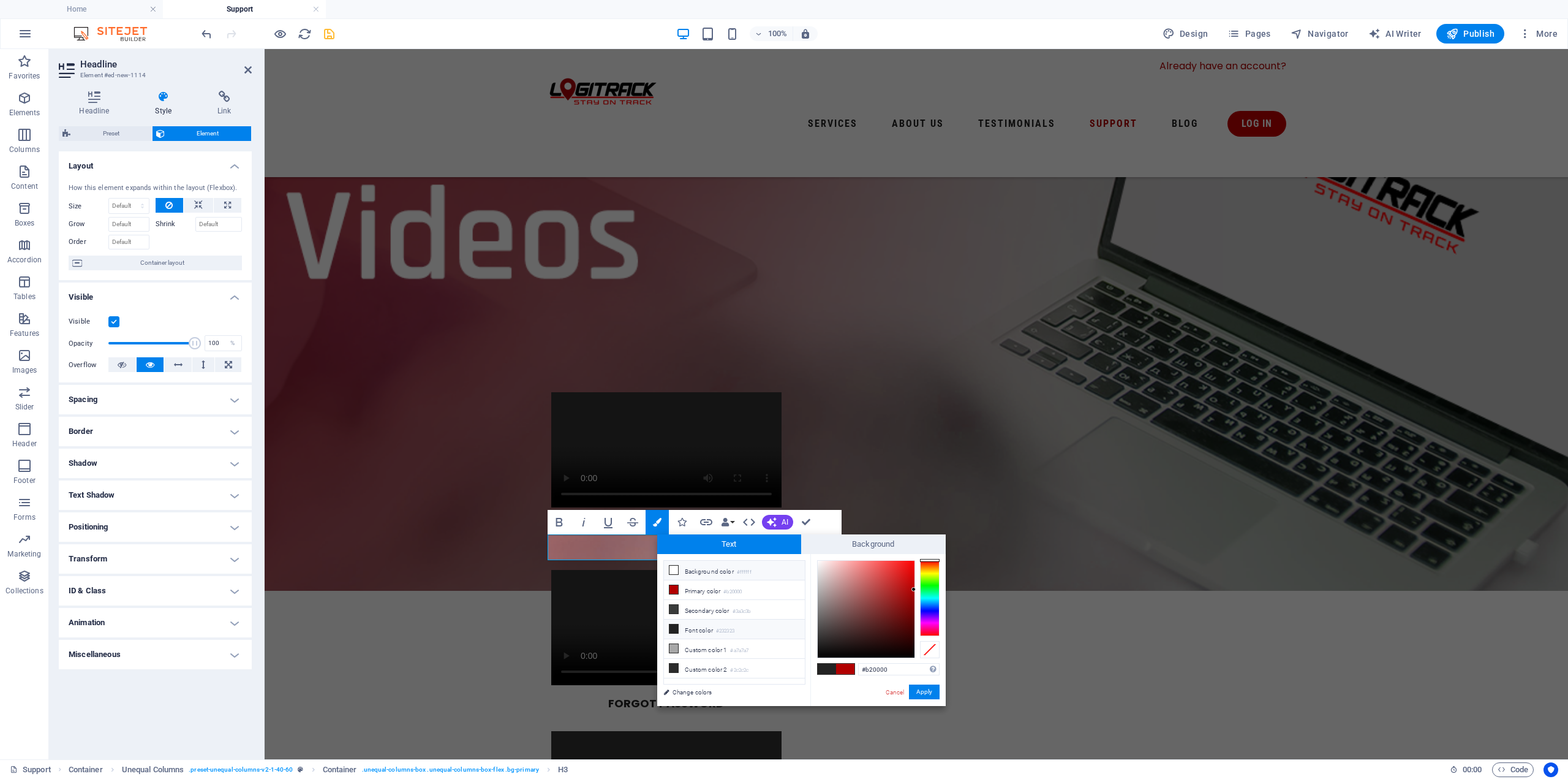
click at [680, 571] on li "Background color #ffffff" at bounding box center [734, 570] width 141 height 19
type input "#ffffff"
click at [673, 570] on icon at bounding box center [673, 569] width 8 height 8
drag, startPoint x: 917, startPoint y: 692, endPoint x: 784, endPoint y: 564, distance: 184.6
click at [917, 692] on button "Apply" at bounding box center [924, 691] width 30 height 14
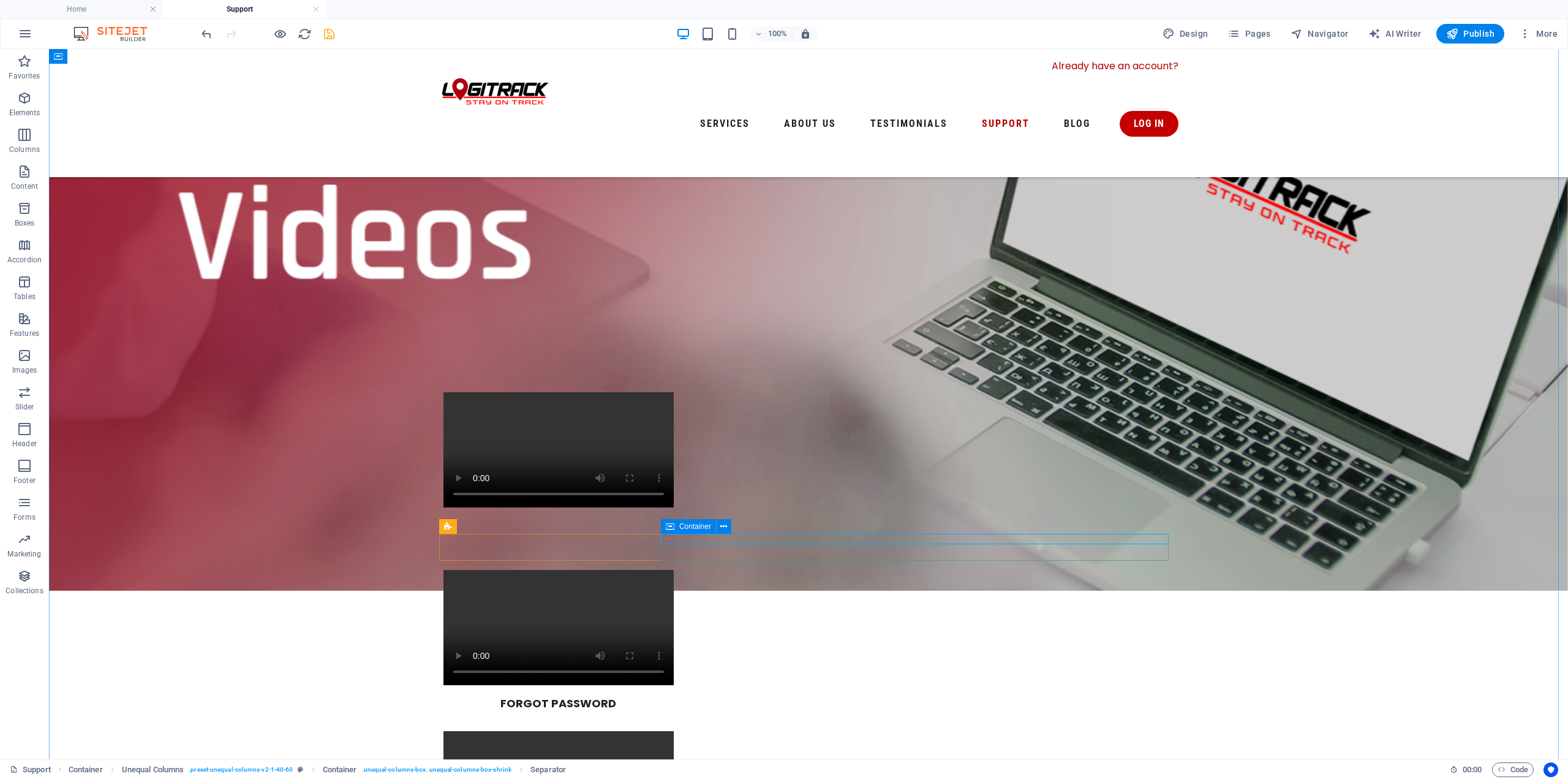
click at [693, 527] on span "Container" at bounding box center [695, 526] width 32 height 8
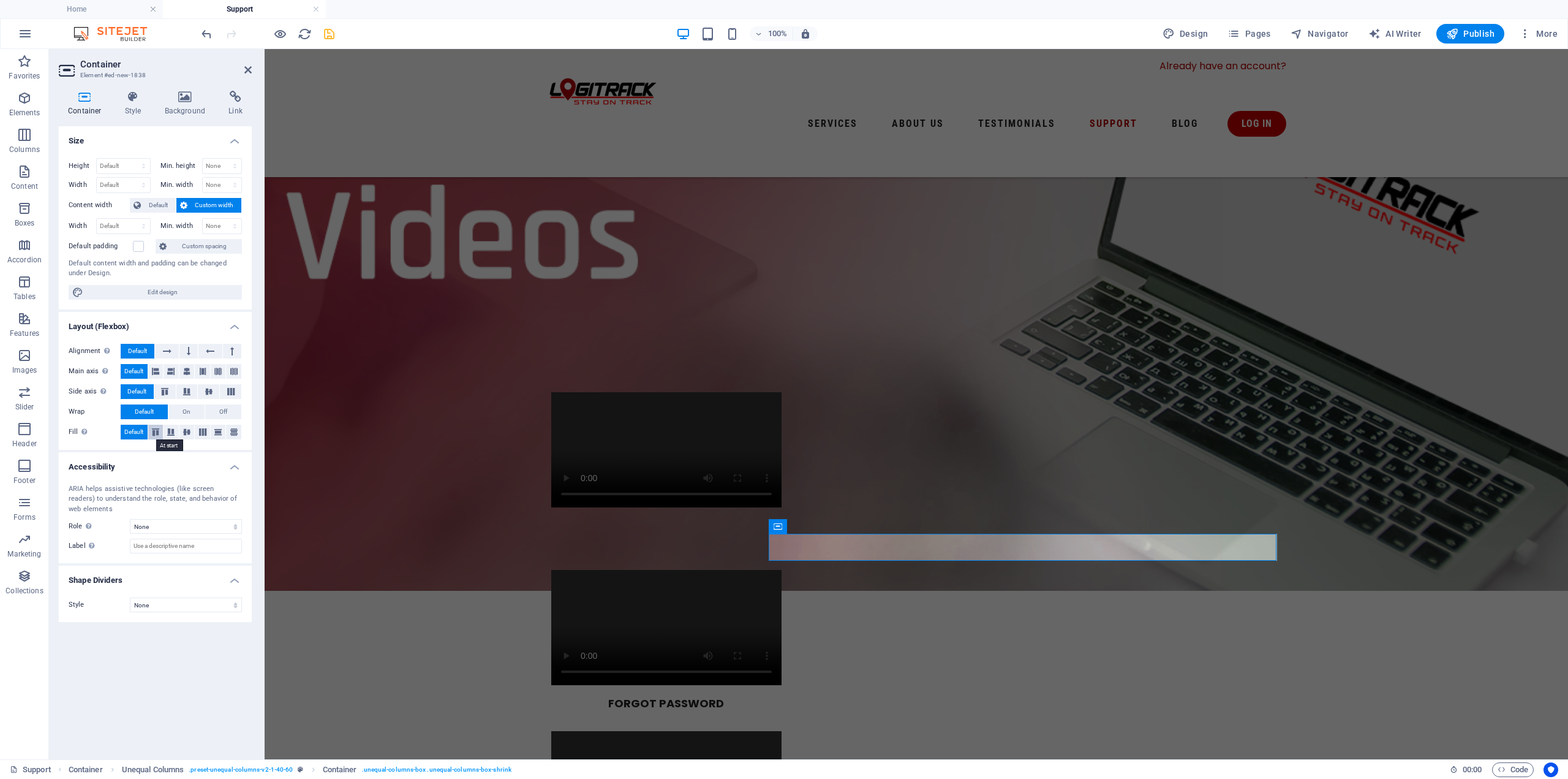
click at [157, 431] on icon at bounding box center [155, 432] width 14 height 8
click at [132, 433] on span "Default" at bounding box center [134, 432] width 19 height 14
click at [163, 394] on icon at bounding box center [164, 392] width 14 height 8
click at [139, 389] on span "Default" at bounding box center [137, 391] width 19 height 14
click at [191, 354] on button at bounding box center [188, 351] width 19 height 14
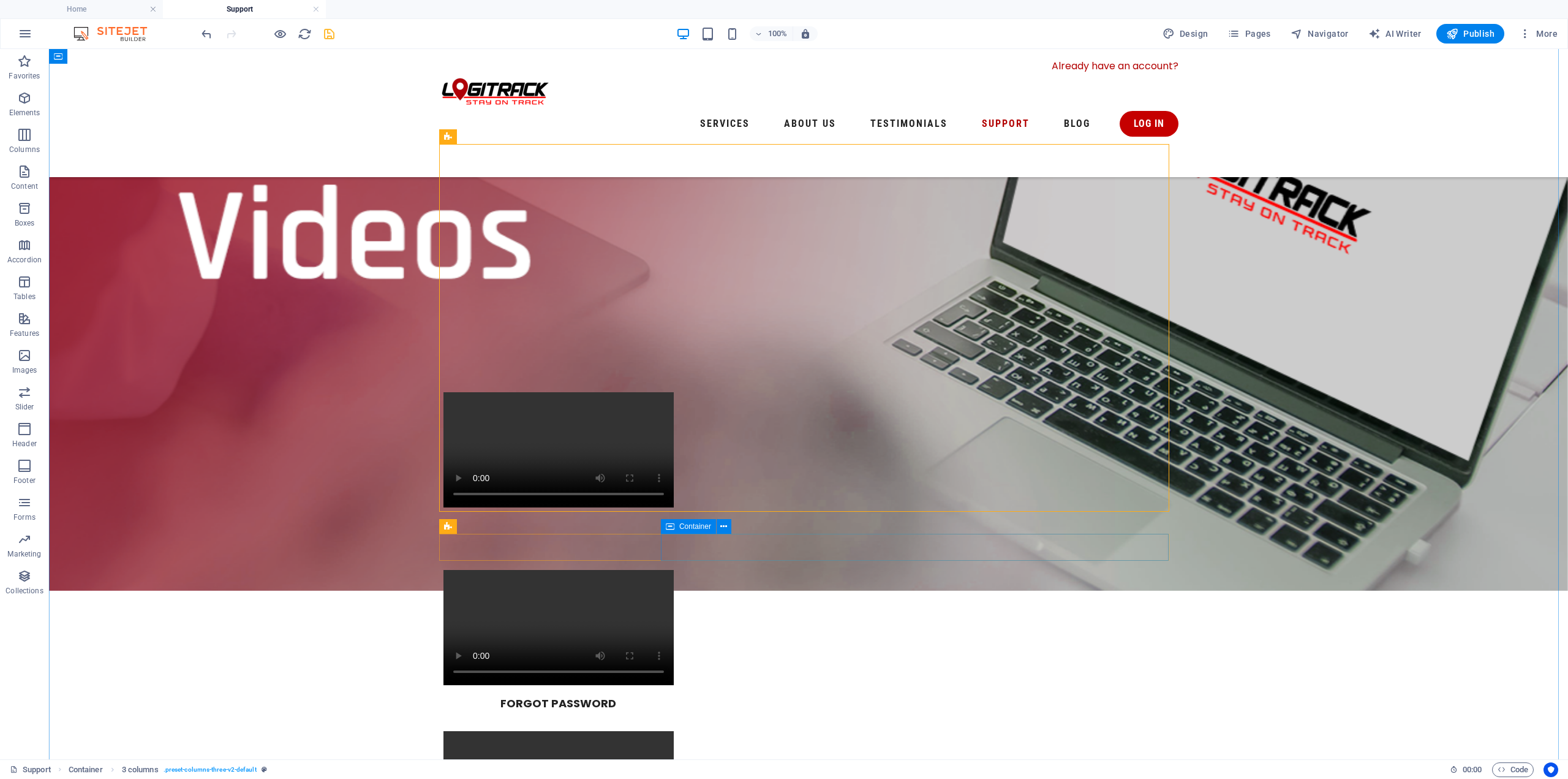
click at [684, 526] on span "Container" at bounding box center [695, 526] width 32 height 8
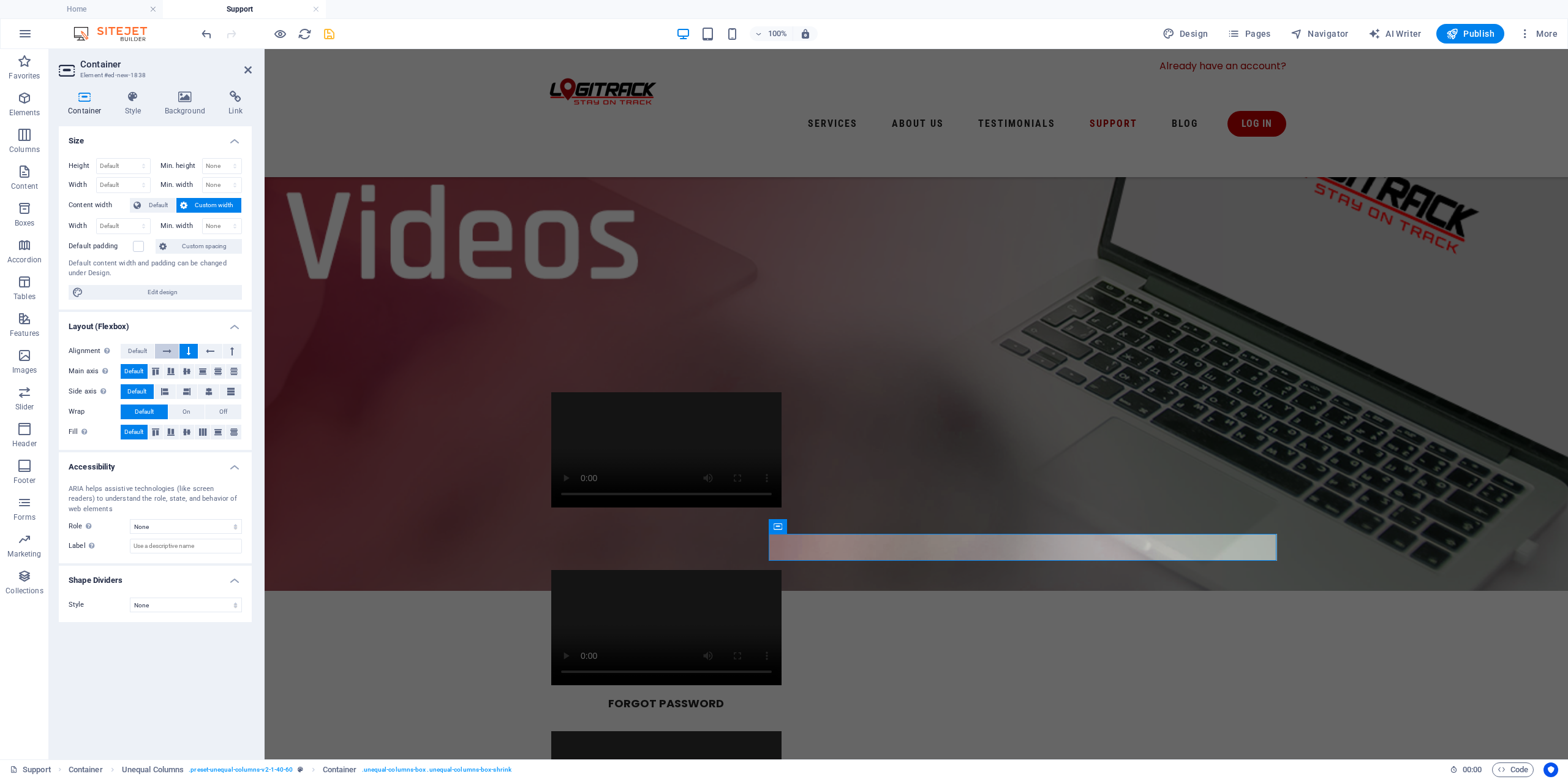
click at [165, 351] on icon at bounding box center [167, 351] width 8 height 14
click at [233, 350] on icon at bounding box center [232, 351] width 3 height 14
click at [217, 356] on button at bounding box center [210, 351] width 23 height 14
click at [167, 350] on icon at bounding box center [167, 351] width 8 height 14
click at [140, 350] on span "Default" at bounding box center [138, 351] width 19 height 14
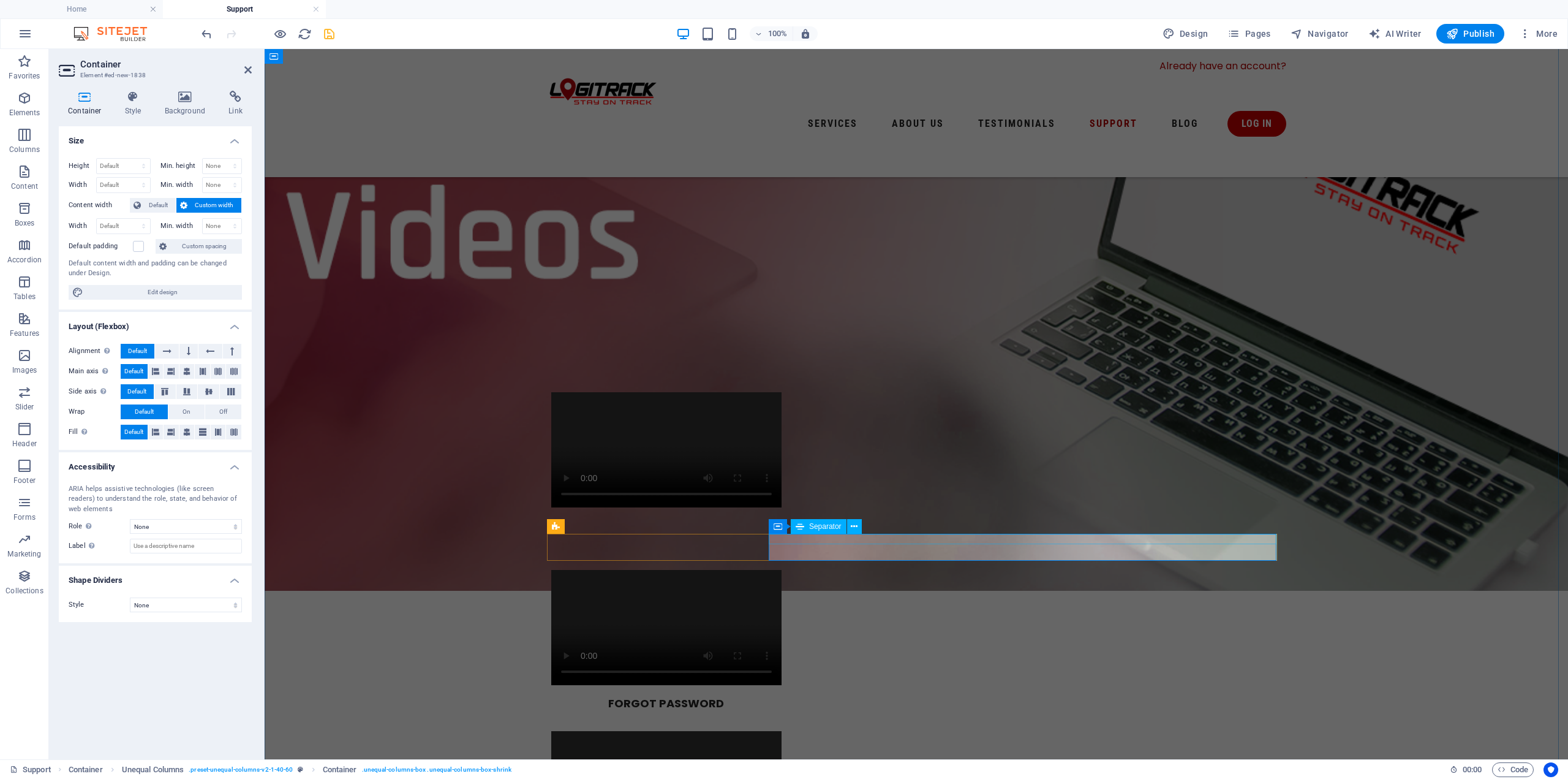
click at [817, 525] on span "Separator" at bounding box center [825, 526] width 32 height 8
select select "%"
select select "px"
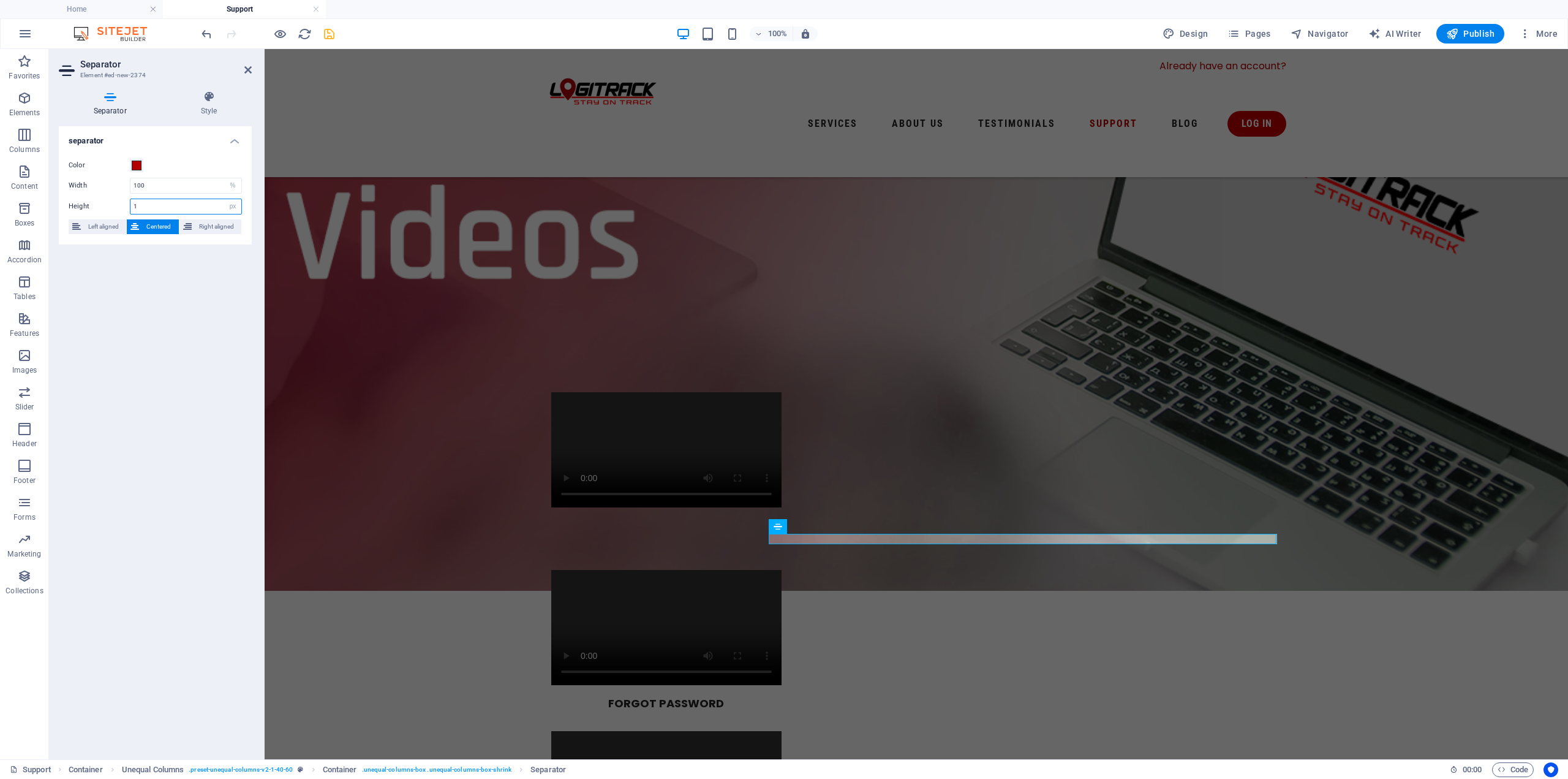
drag, startPoint x: 154, startPoint y: 204, endPoint x: 108, endPoint y: 204, distance: 46.0
click at [108, 204] on div "Height 1 px rem vh vw" at bounding box center [156, 206] width 174 height 16
type input "0"
type input "1"
click at [198, 103] on h4 "Style" at bounding box center [209, 103] width 85 height 26
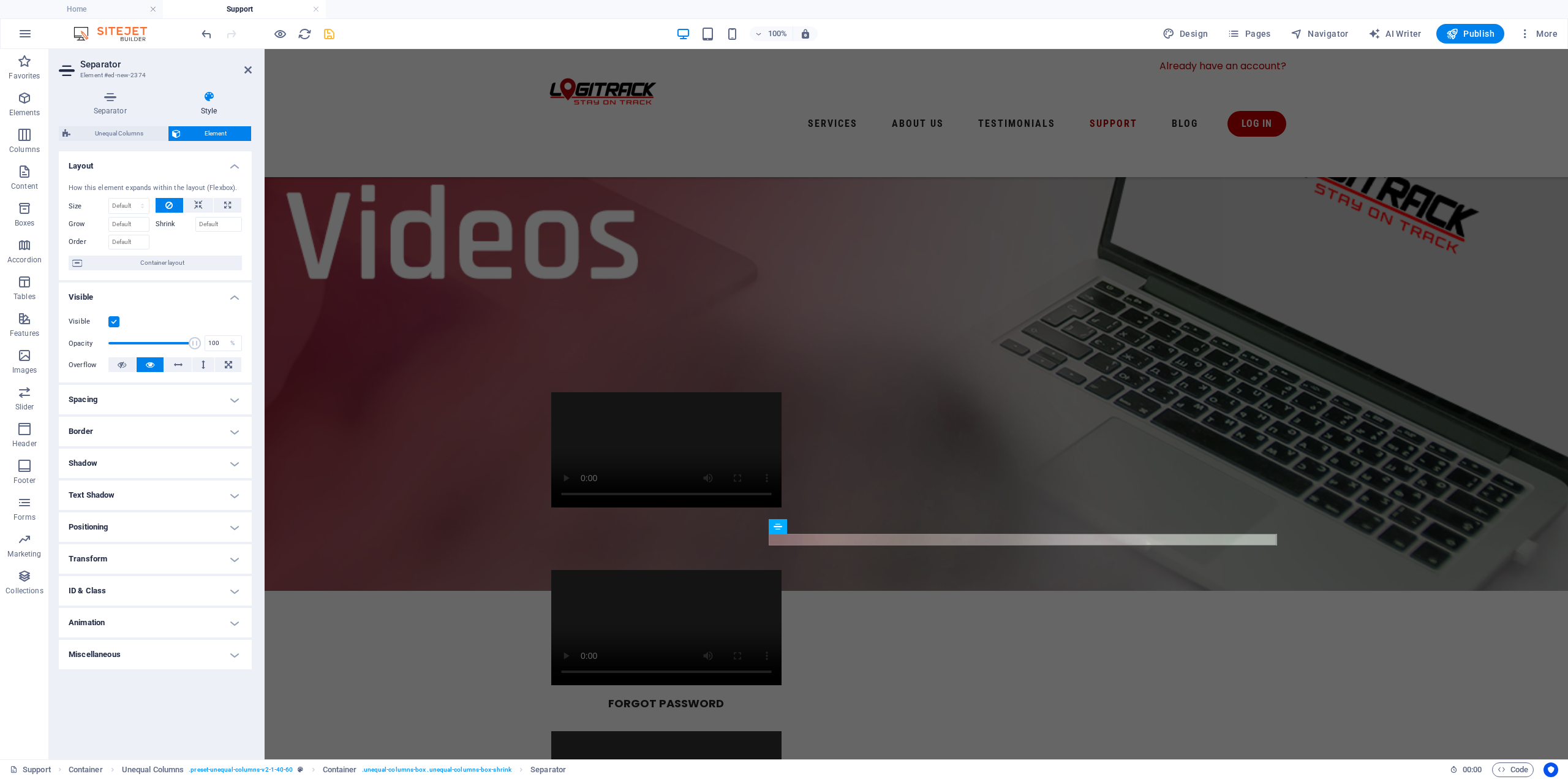
click at [225, 525] on h4 "Positioning" at bounding box center [155, 527] width 193 height 30
click at [136, 527] on h4 "Positioning" at bounding box center [155, 523] width 193 height 22
click at [114, 108] on h4 "Separator" at bounding box center [112, 103] width 108 height 26
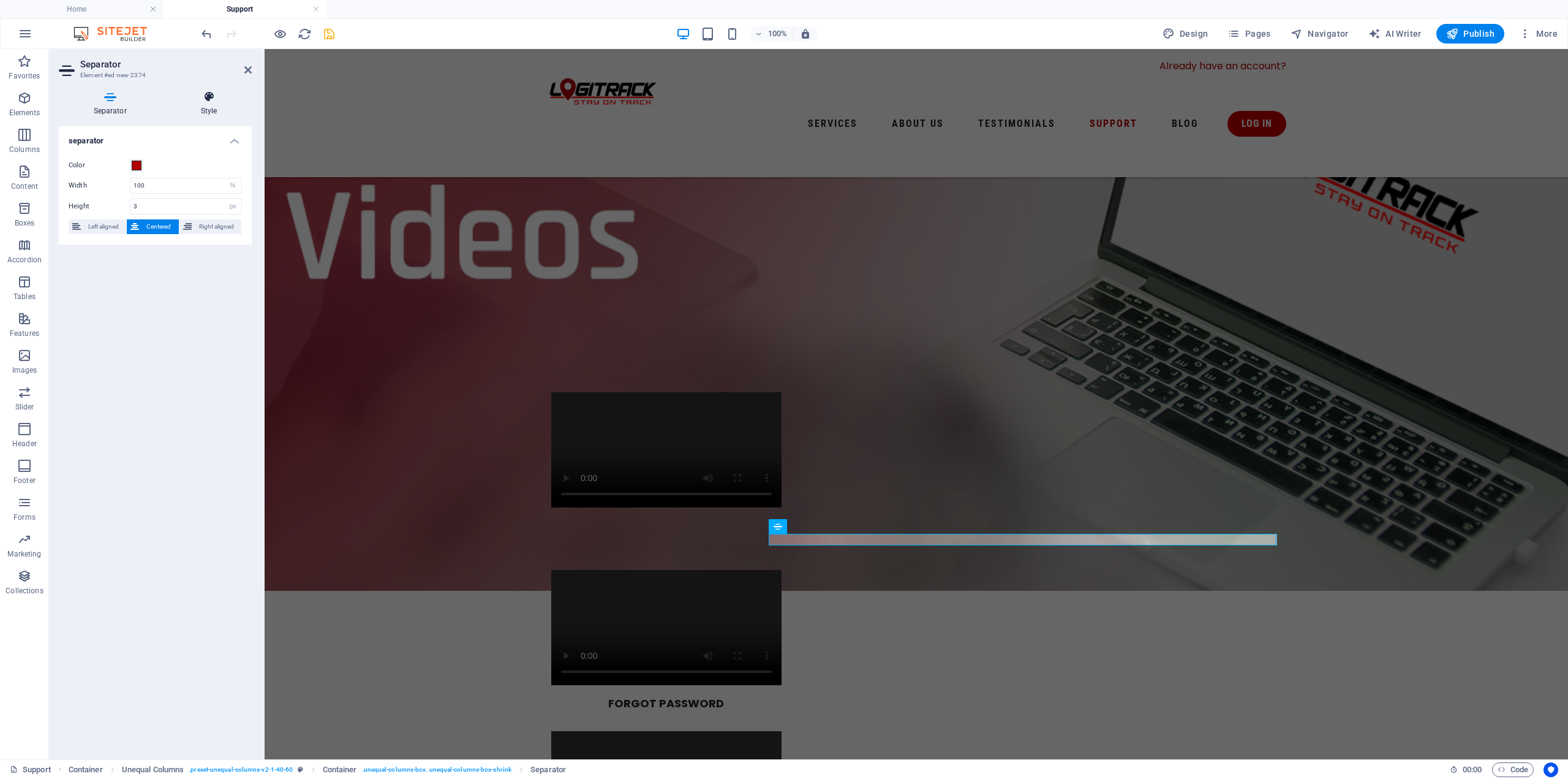
click at [207, 112] on h4 "Style" at bounding box center [209, 103] width 85 height 26
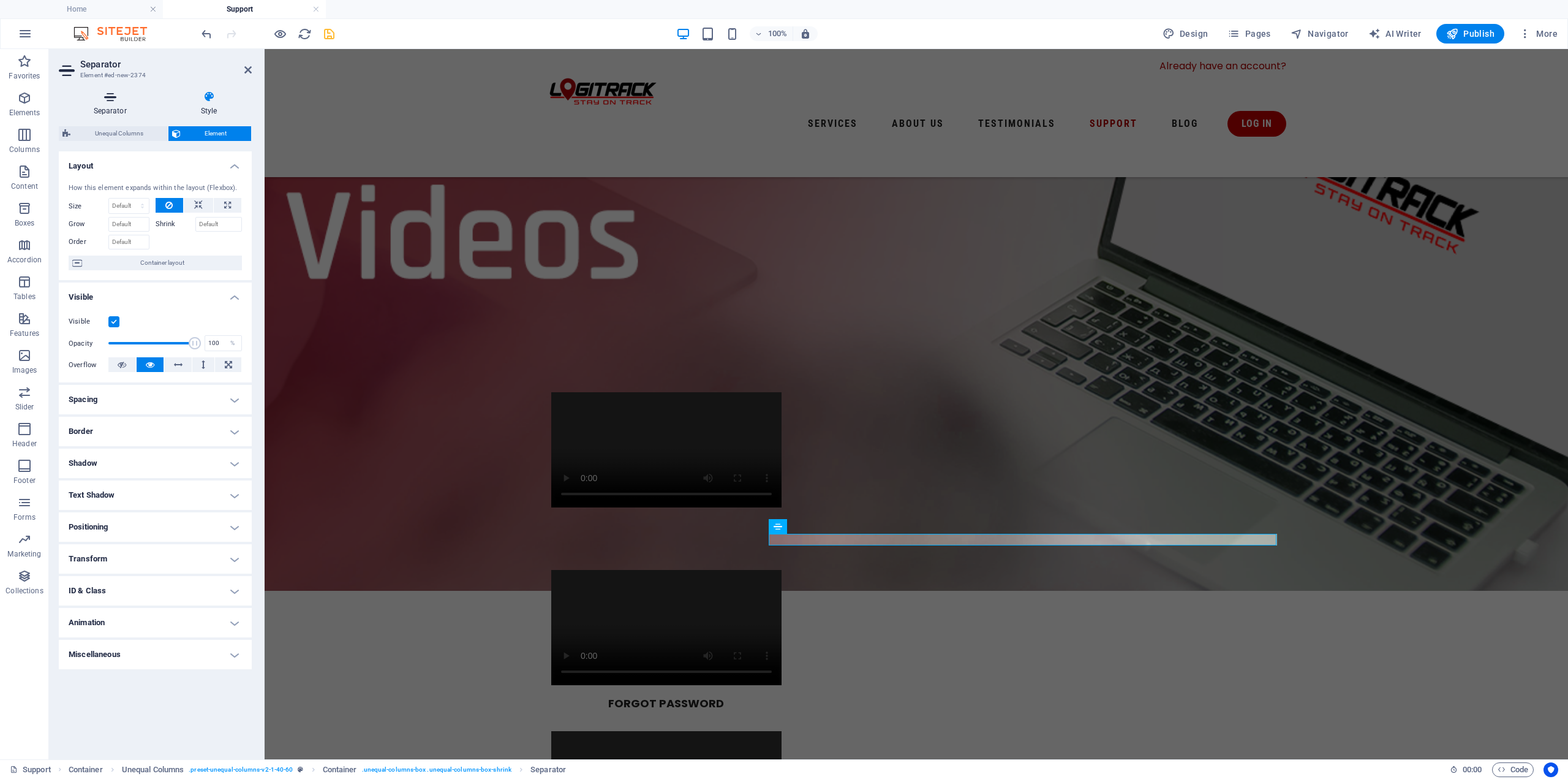
click at [123, 101] on icon at bounding box center [110, 97] width 102 height 12
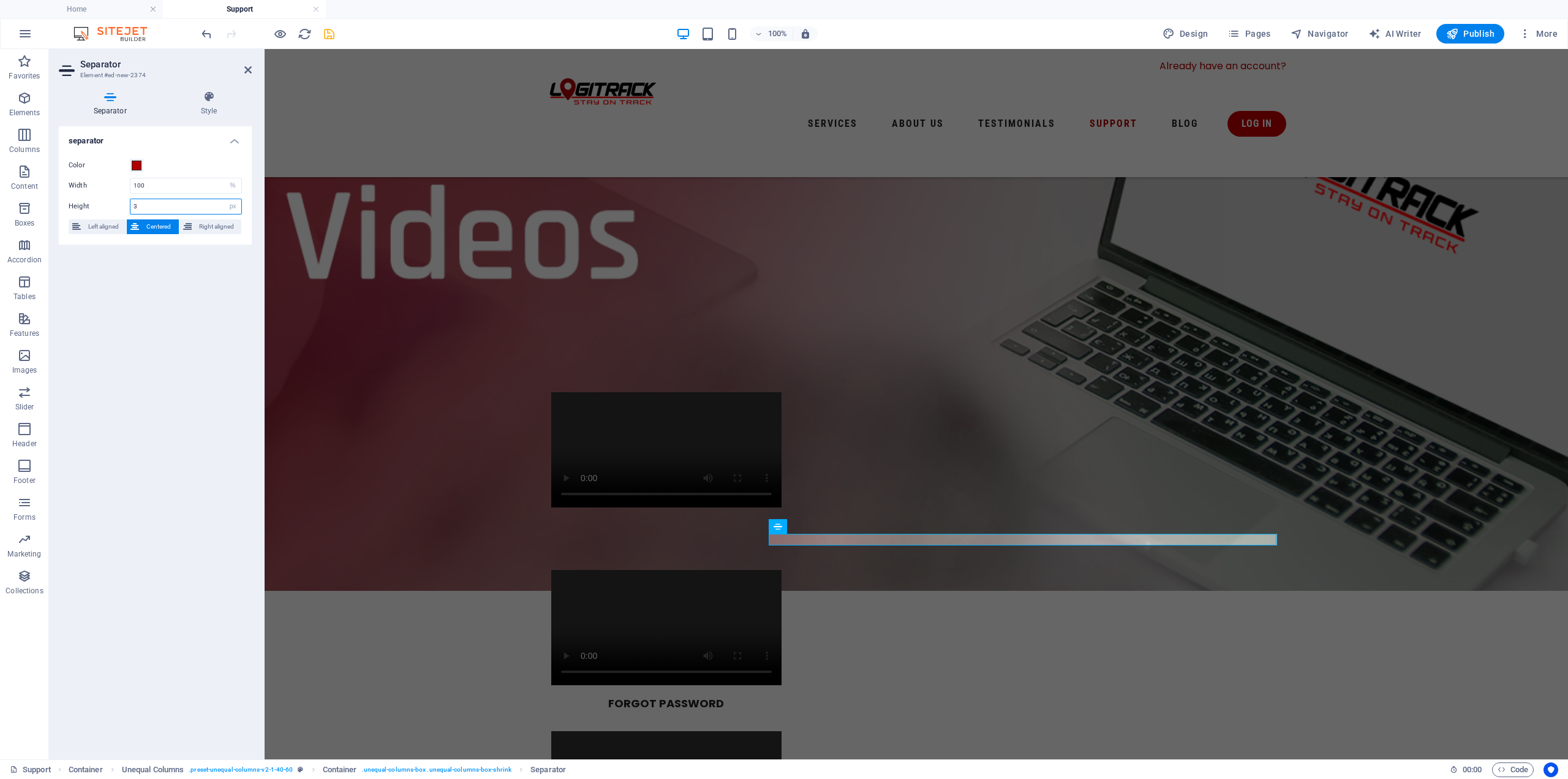
drag, startPoint x: 146, startPoint y: 203, endPoint x: 108, endPoint y: 212, distance: 39.1
click at [108, 212] on div "Height 3 px rem vh vw" at bounding box center [156, 206] width 174 height 16
type input "5"
click at [188, 339] on div "separator Color Width 100 px rem % vh vw Height 5 px rem vh vw Left aligned Cen…" at bounding box center [155, 438] width 193 height 623
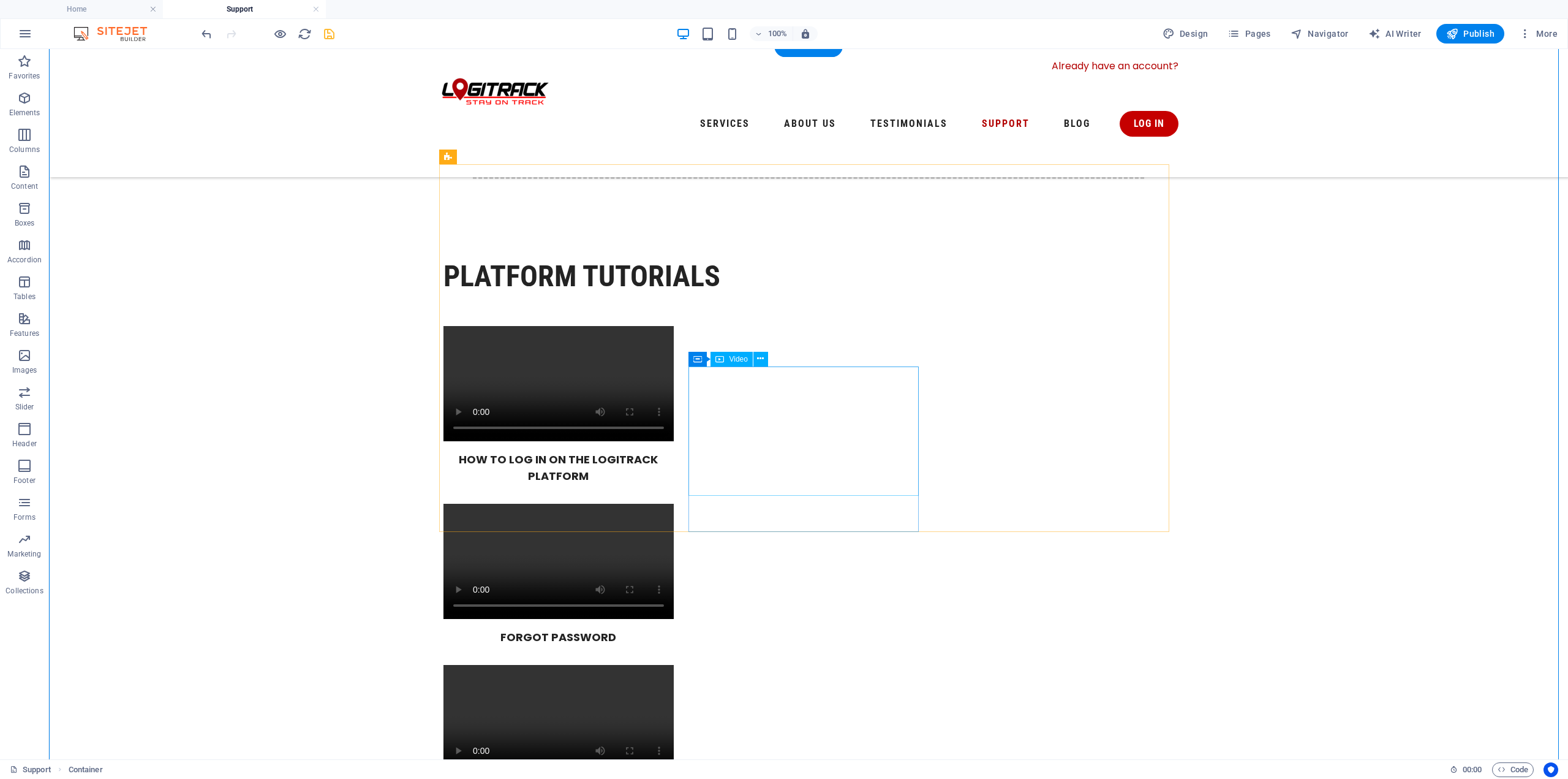
scroll to position [367, 0]
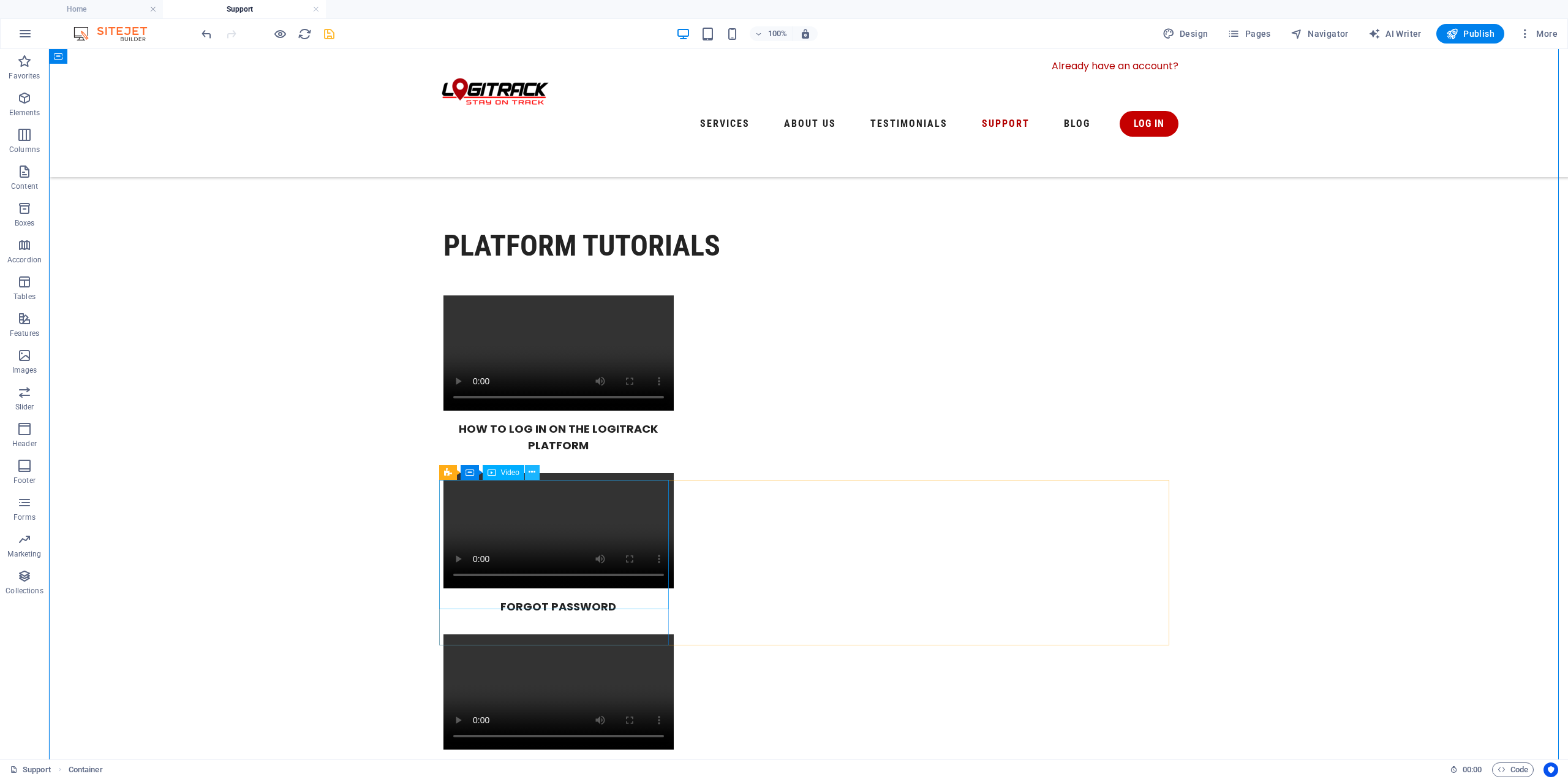
click at [537, 478] on button at bounding box center [532, 472] width 14 height 14
drag, startPoint x: 531, startPoint y: 476, endPoint x: 462, endPoint y: 474, distance: 69.0
click at [462, 474] on div "Reference Container Call to Action - Countdown Container H2 Spacer 3 columns Co…" at bounding box center [808, 220] width 1519 height 1078
drag, startPoint x: 573, startPoint y: 475, endPoint x: 530, endPoint y: 478, distance: 43.1
click at [530, 478] on div "3 columns Container" at bounding box center [512, 473] width 146 height 15
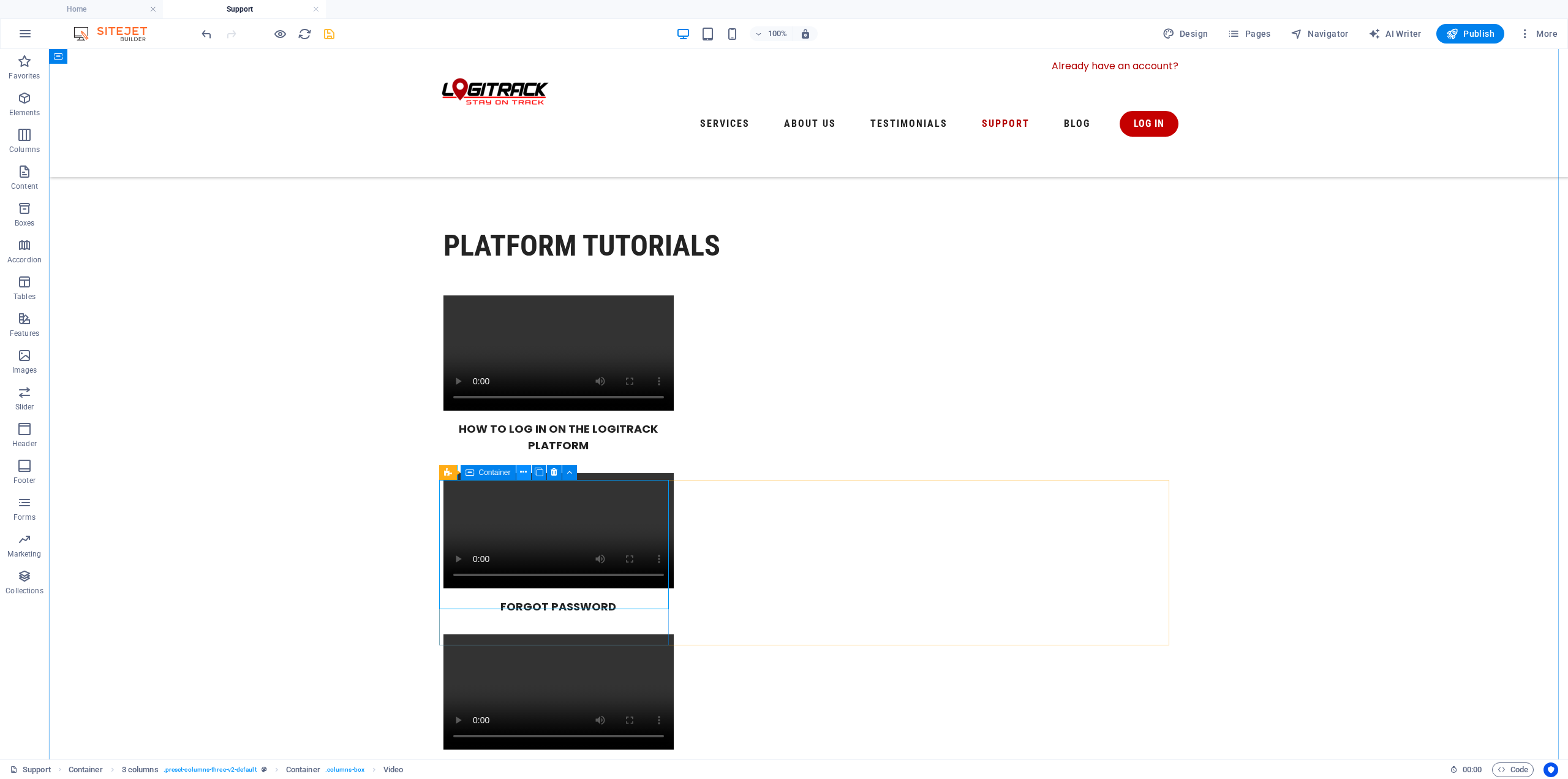
click at [528, 474] on button at bounding box center [523, 472] width 14 height 14
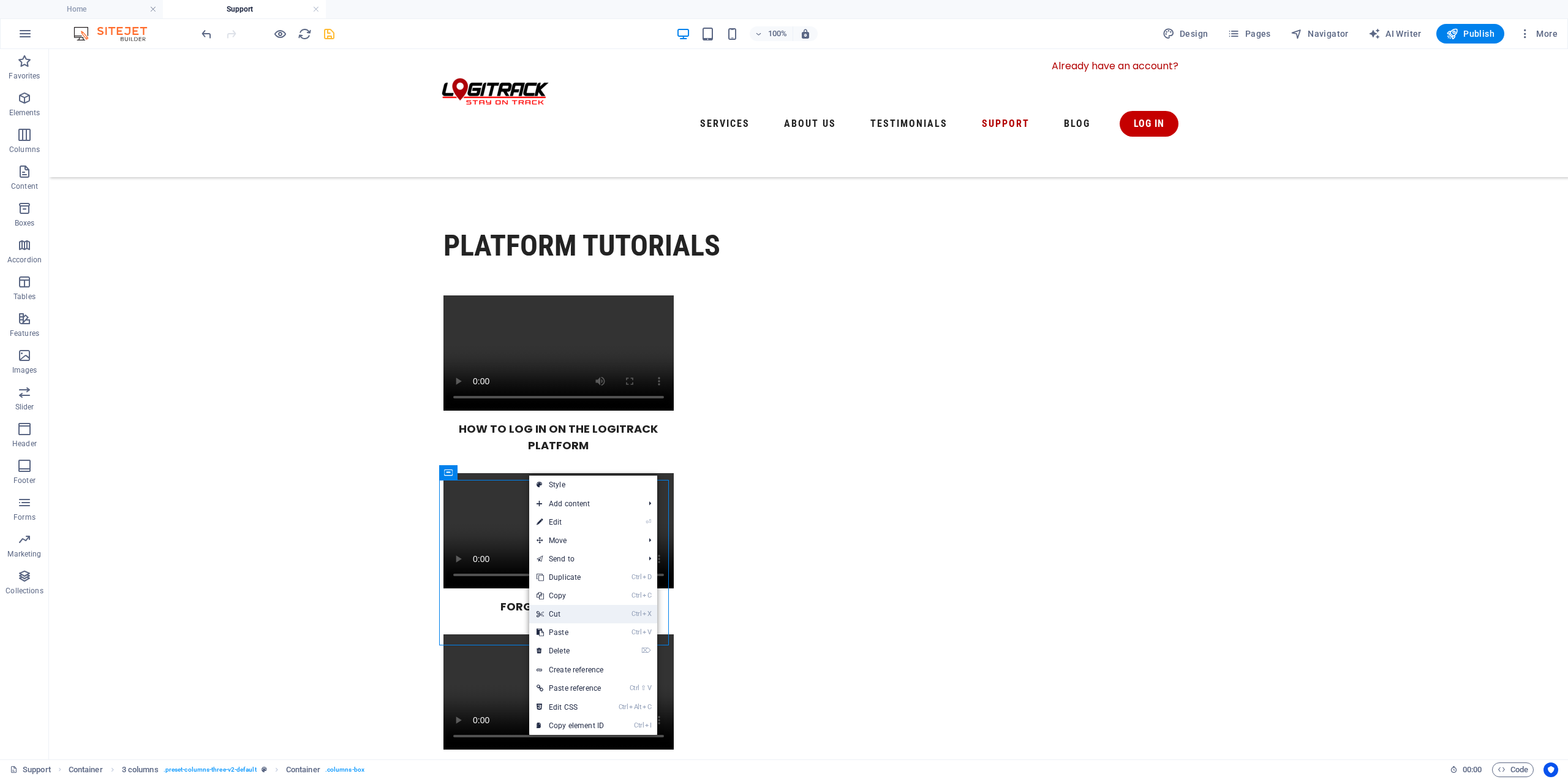
click at [571, 608] on link "Ctrl X Cut" at bounding box center [570, 614] width 82 height 19
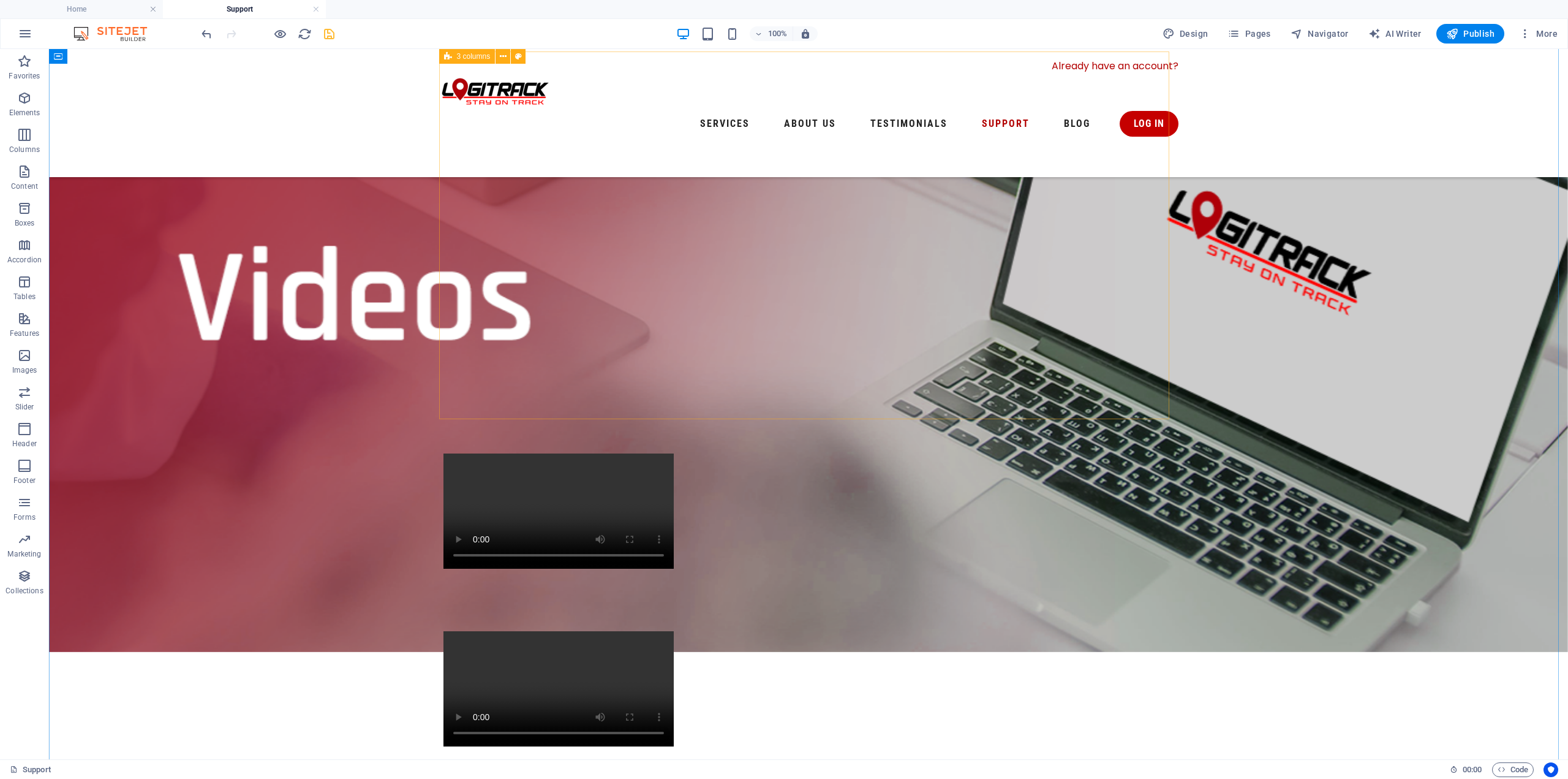
scroll to position [184, 0]
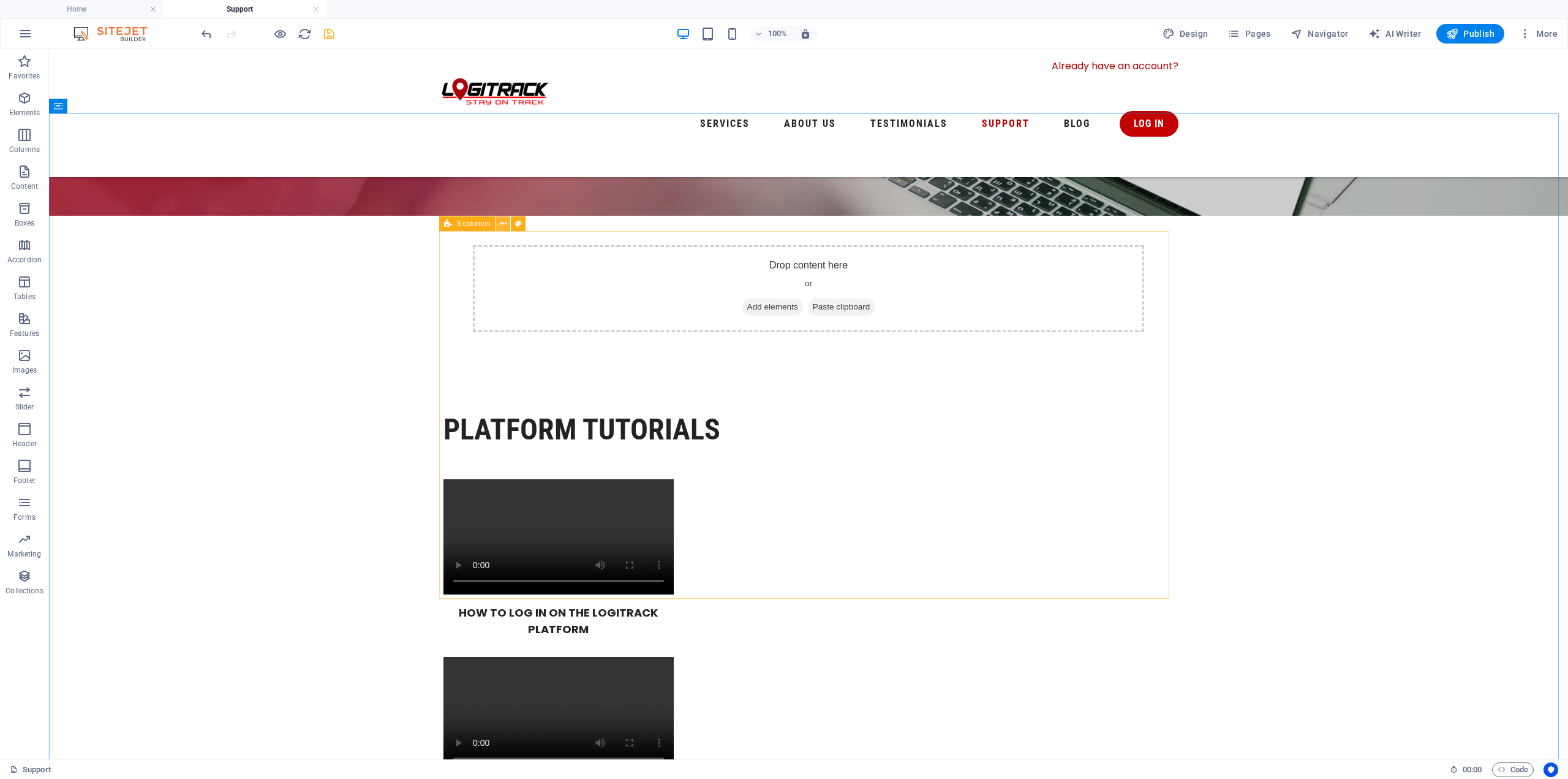
click at [502, 222] on icon at bounding box center [503, 223] width 7 height 13
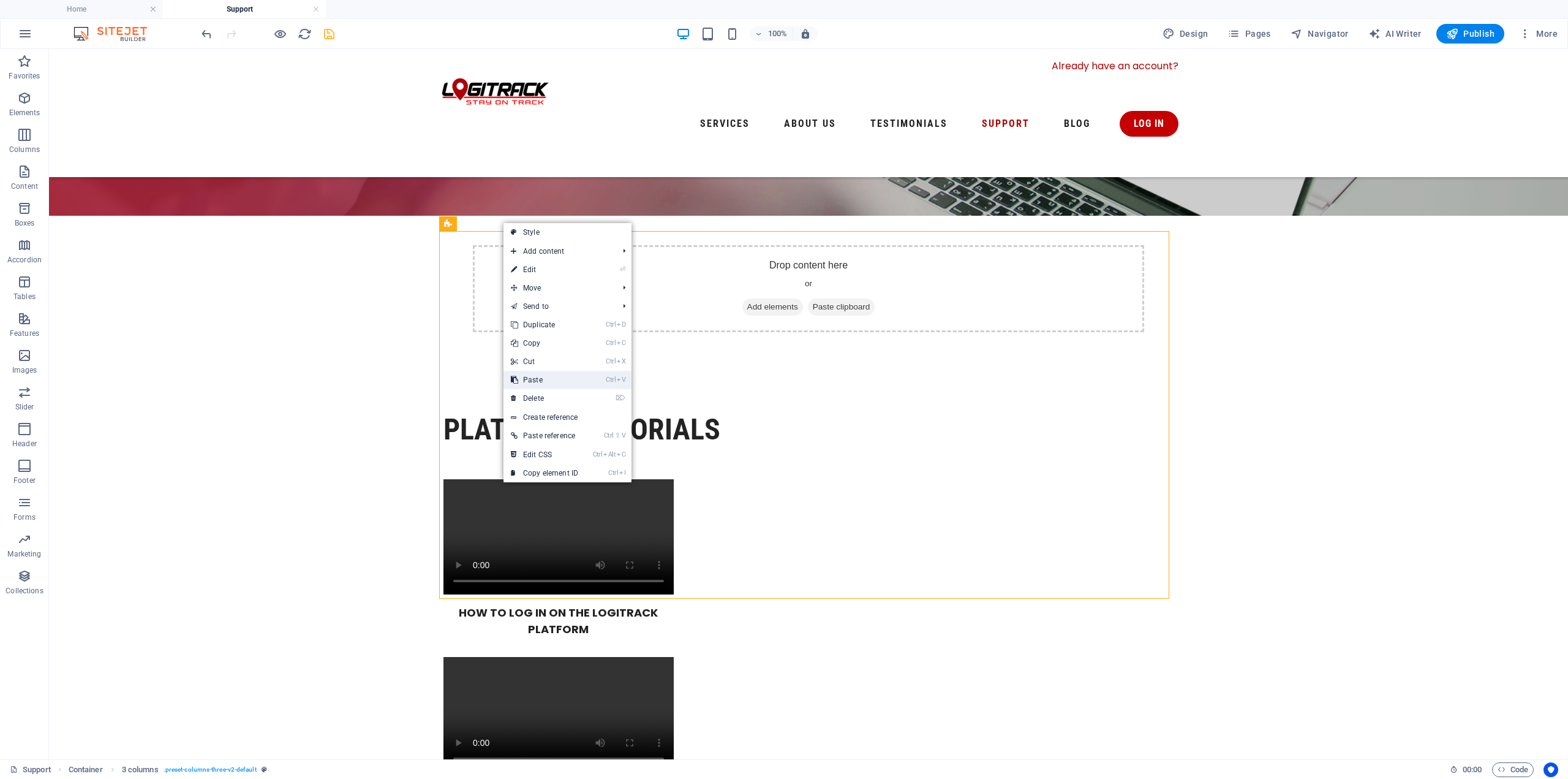
click at [547, 381] on link "Ctrl V Paste" at bounding box center [544, 380] width 82 height 19
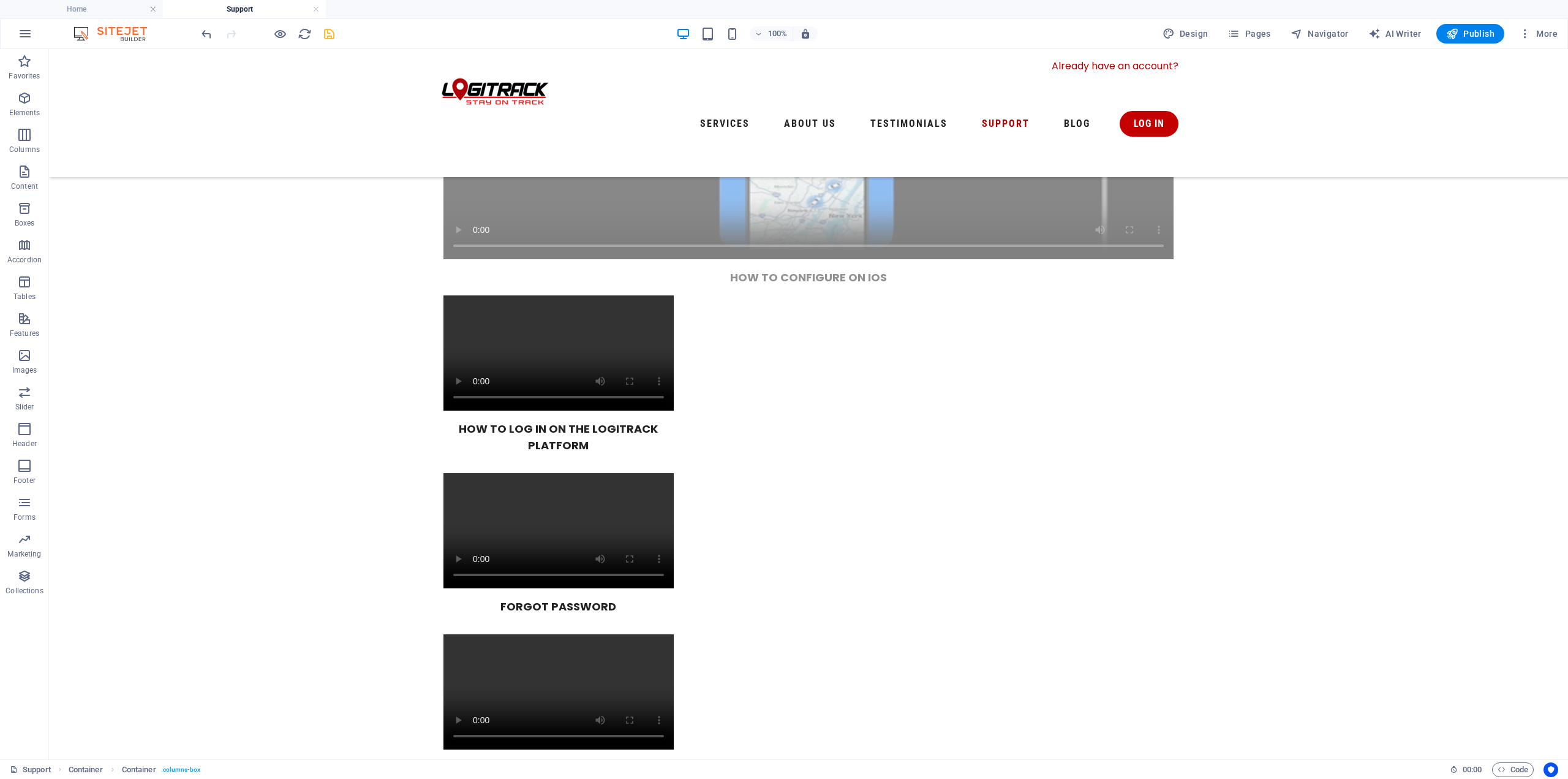
scroll to position [367, 0]
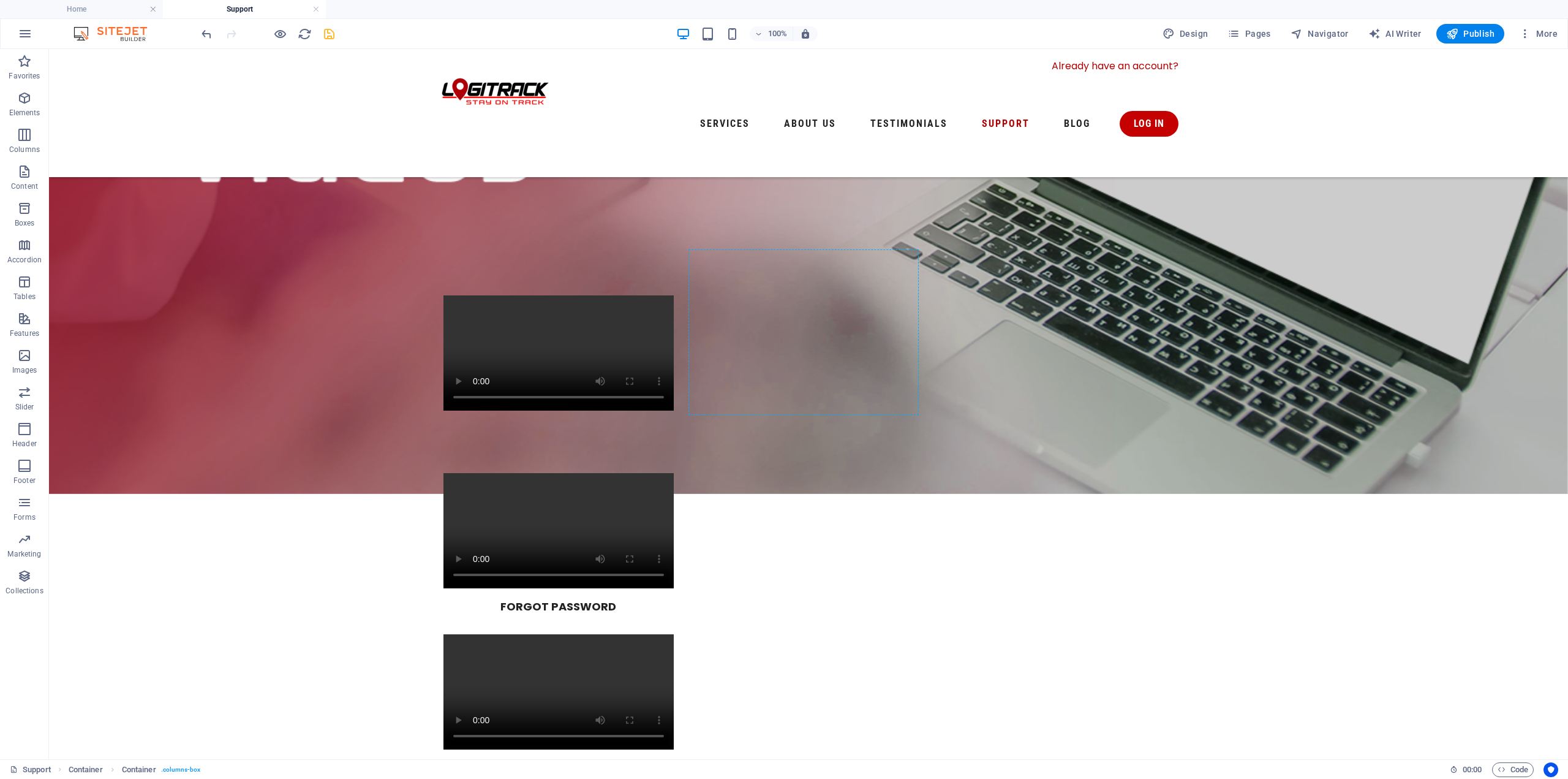
drag, startPoint x: 507, startPoint y: 456, endPoint x: 1030, endPoint y: 273, distance: 554.1
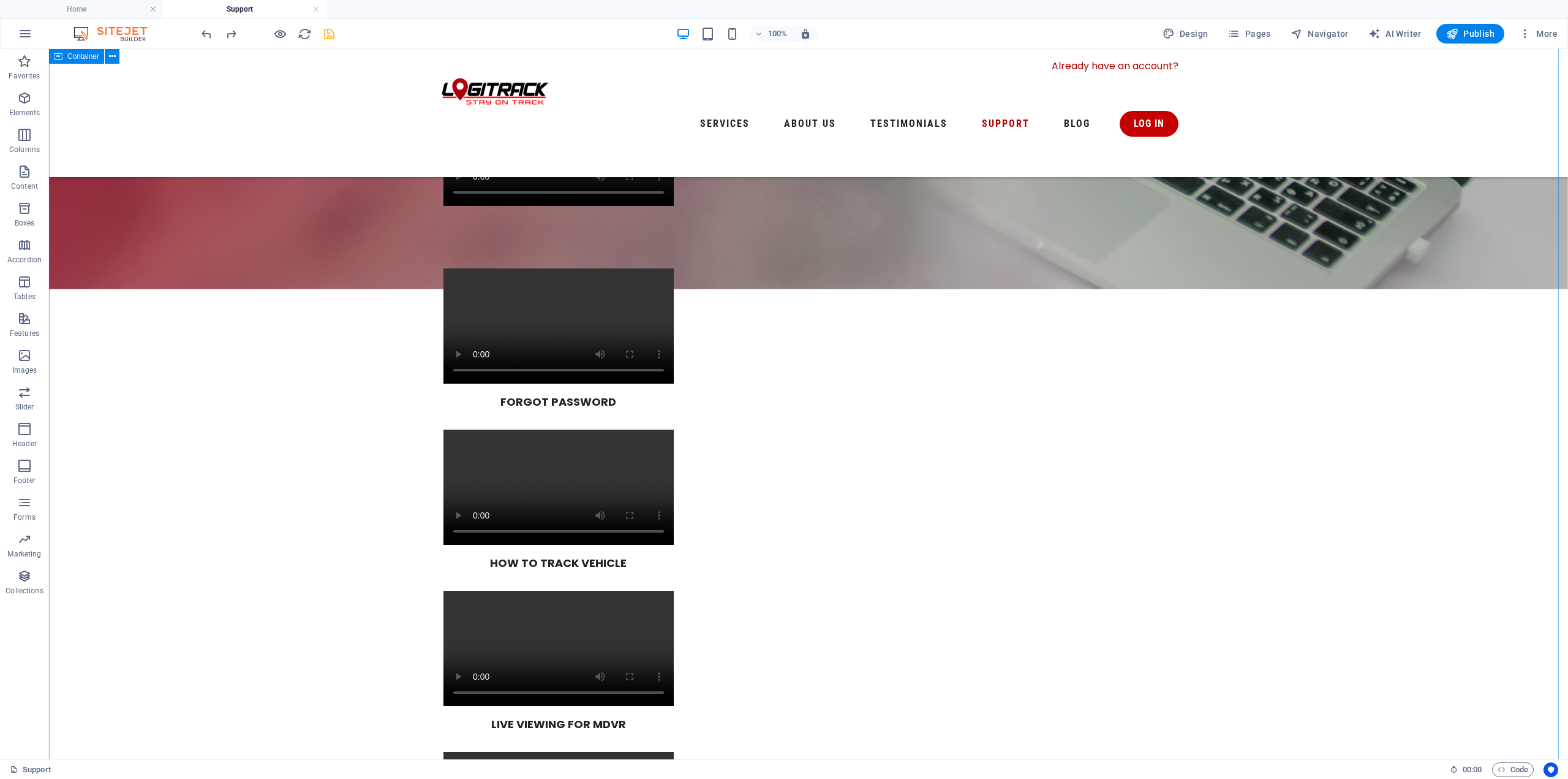
scroll to position [613, 0]
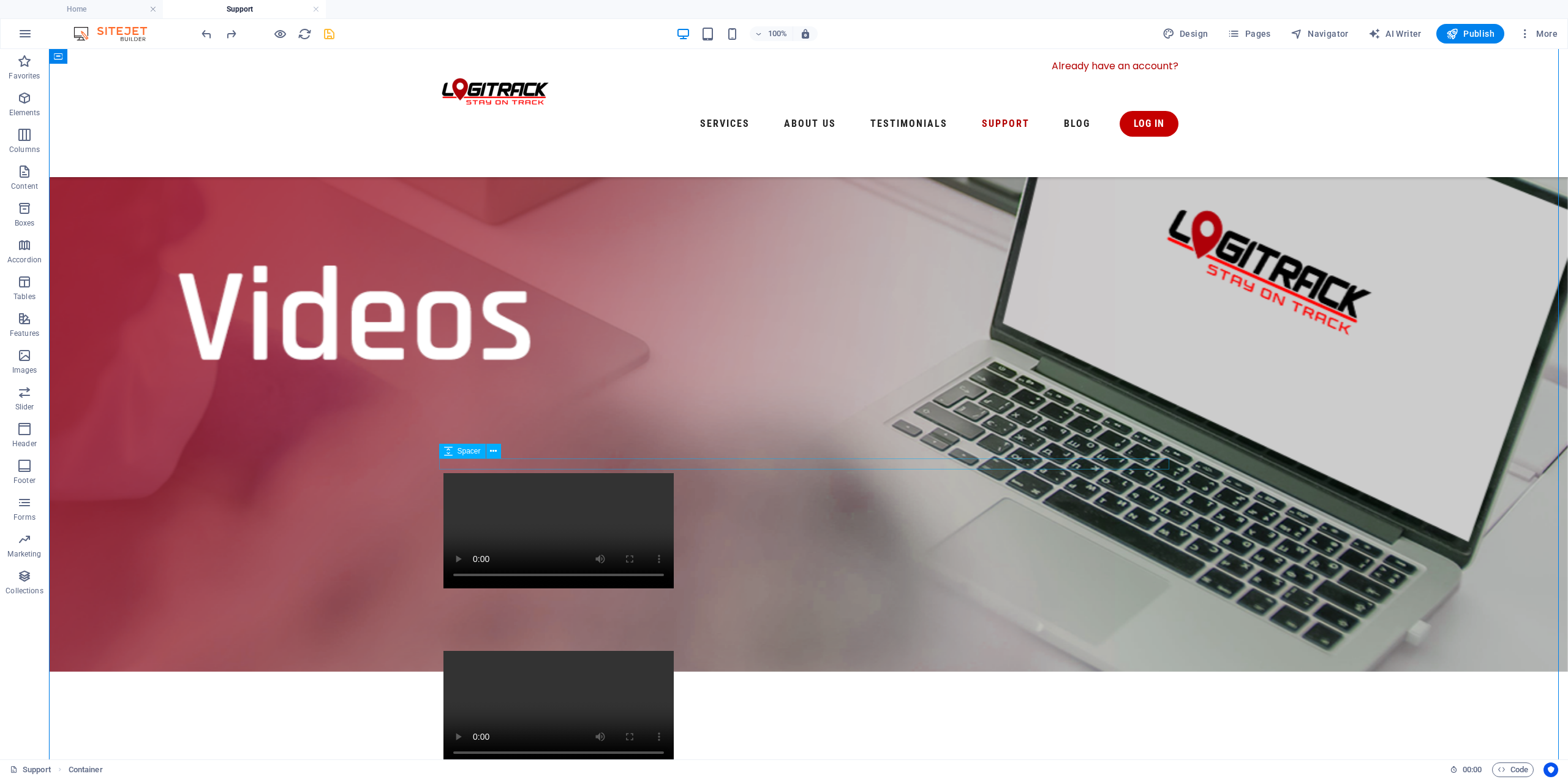
scroll to position [184, 0]
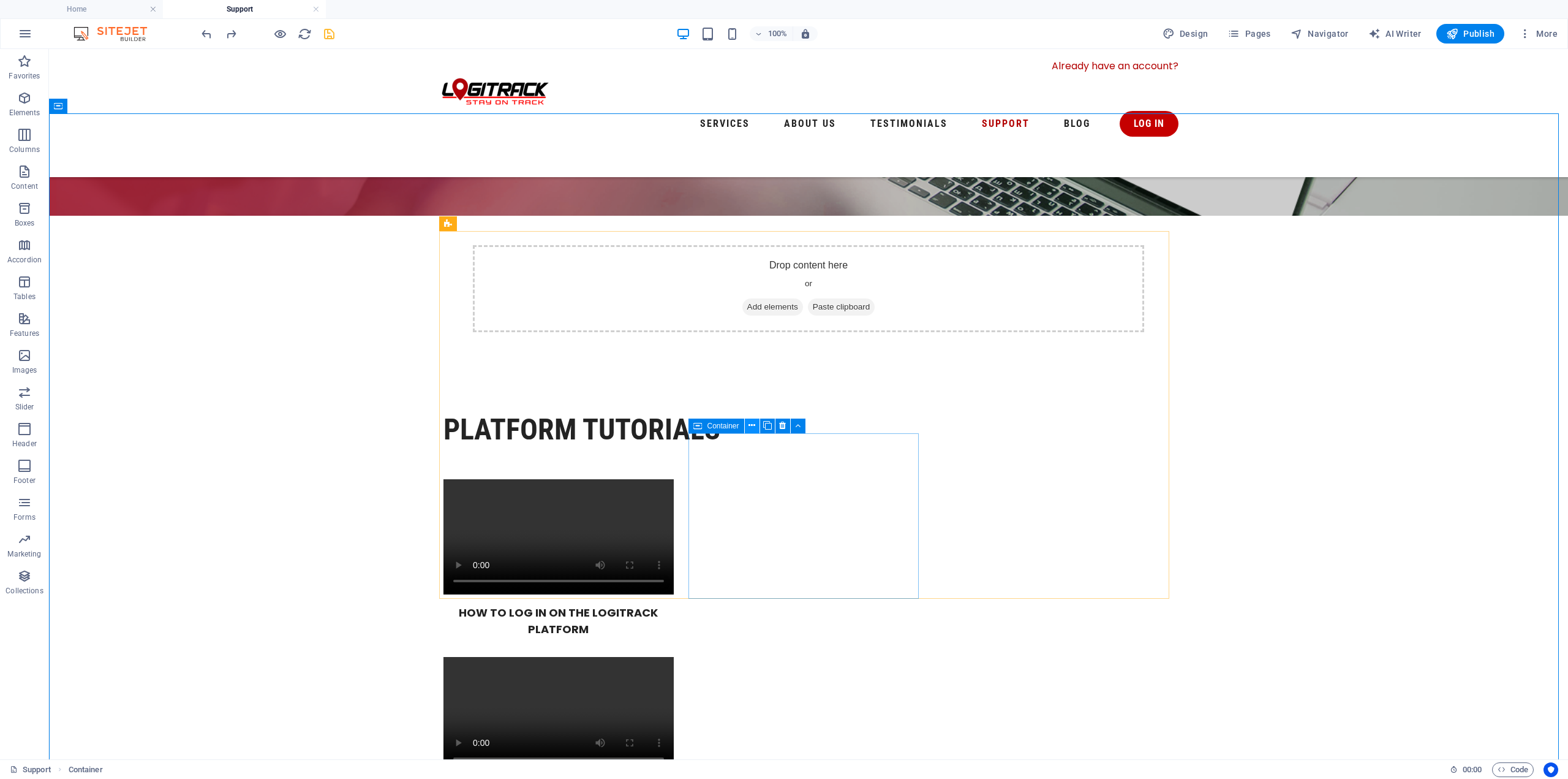
click at [748, 427] on button at bounding box center [752, 425] width 14 height 14
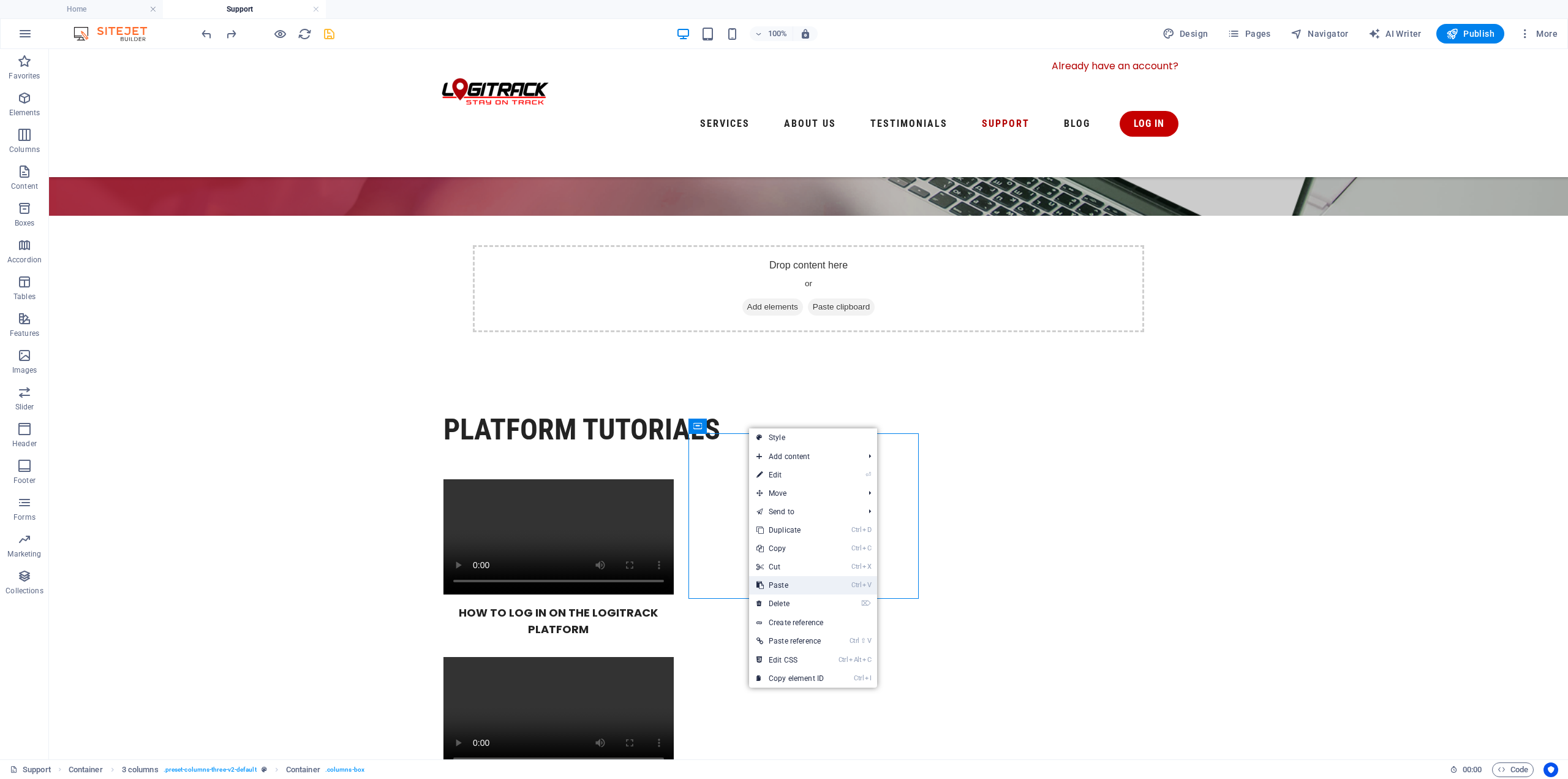
click at [802, 583] on link "Ctrl V Paste" at bounding box center [790, 585] width 82 height 19
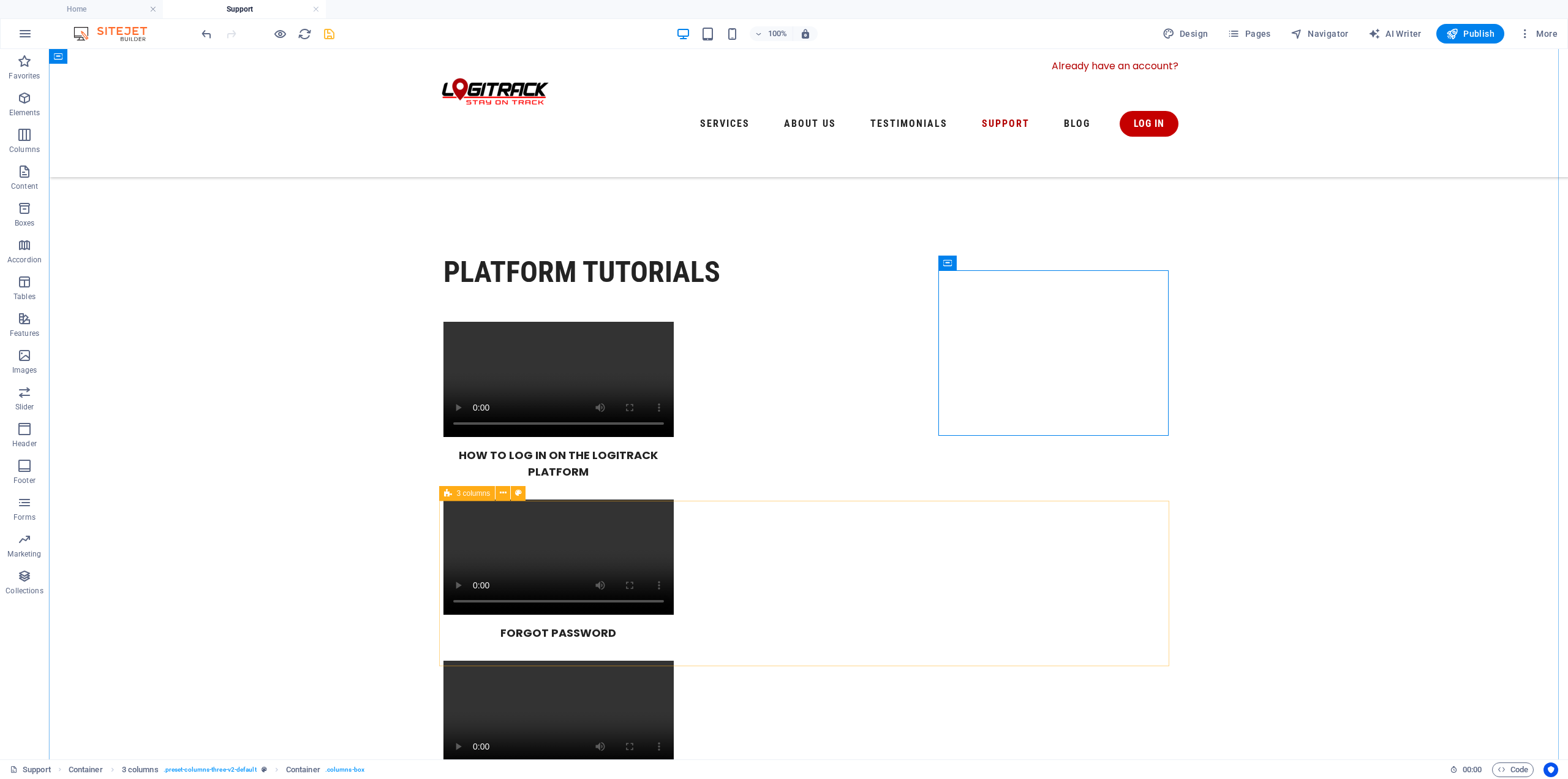
scroll to position [367, 0]
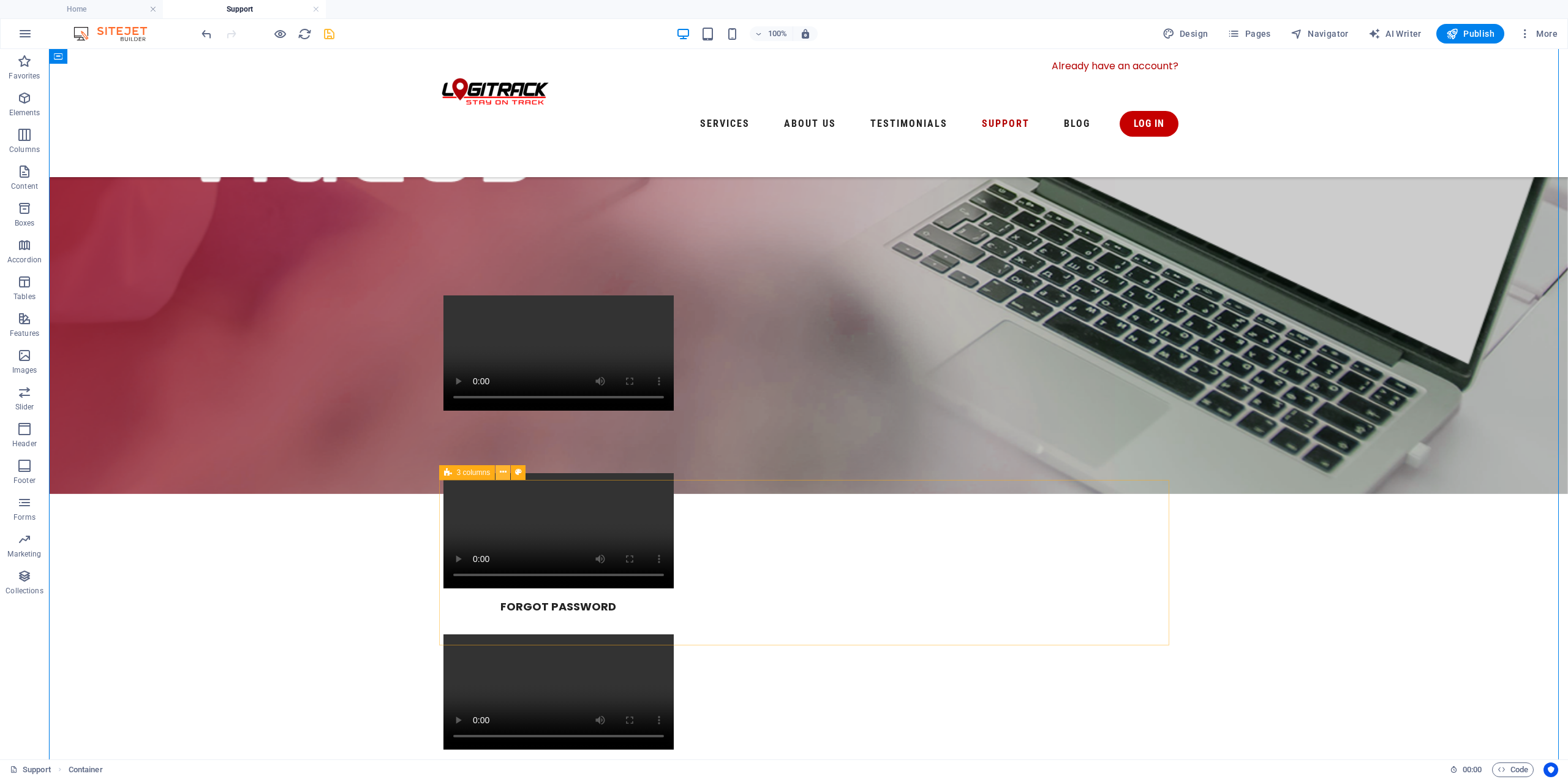
click at [503, 474] on icon at bounding box center [503, 472] width 7 height 13
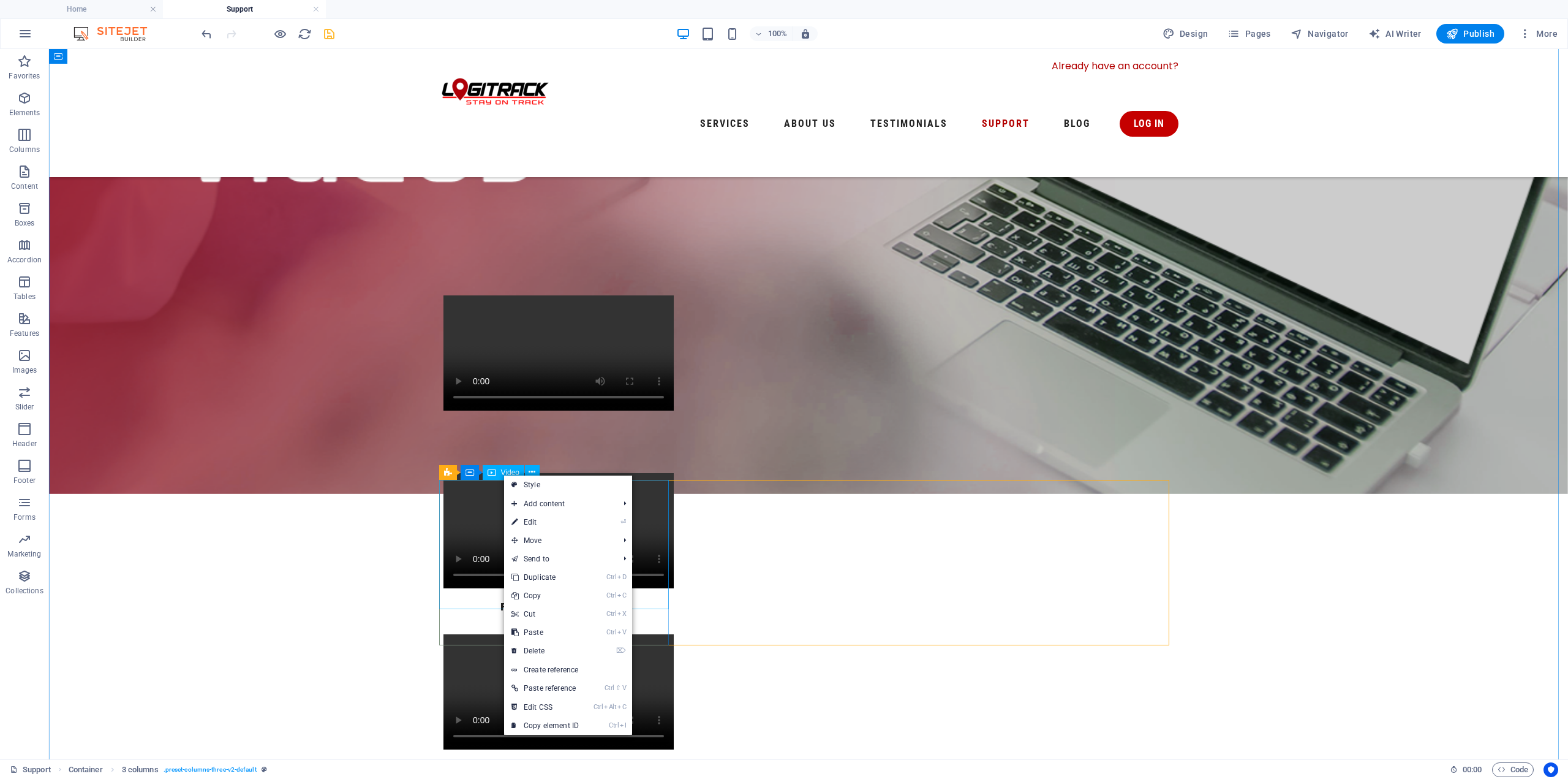
click at [493, 472] on icon at bounding box center [491, 472] width 8 height 14
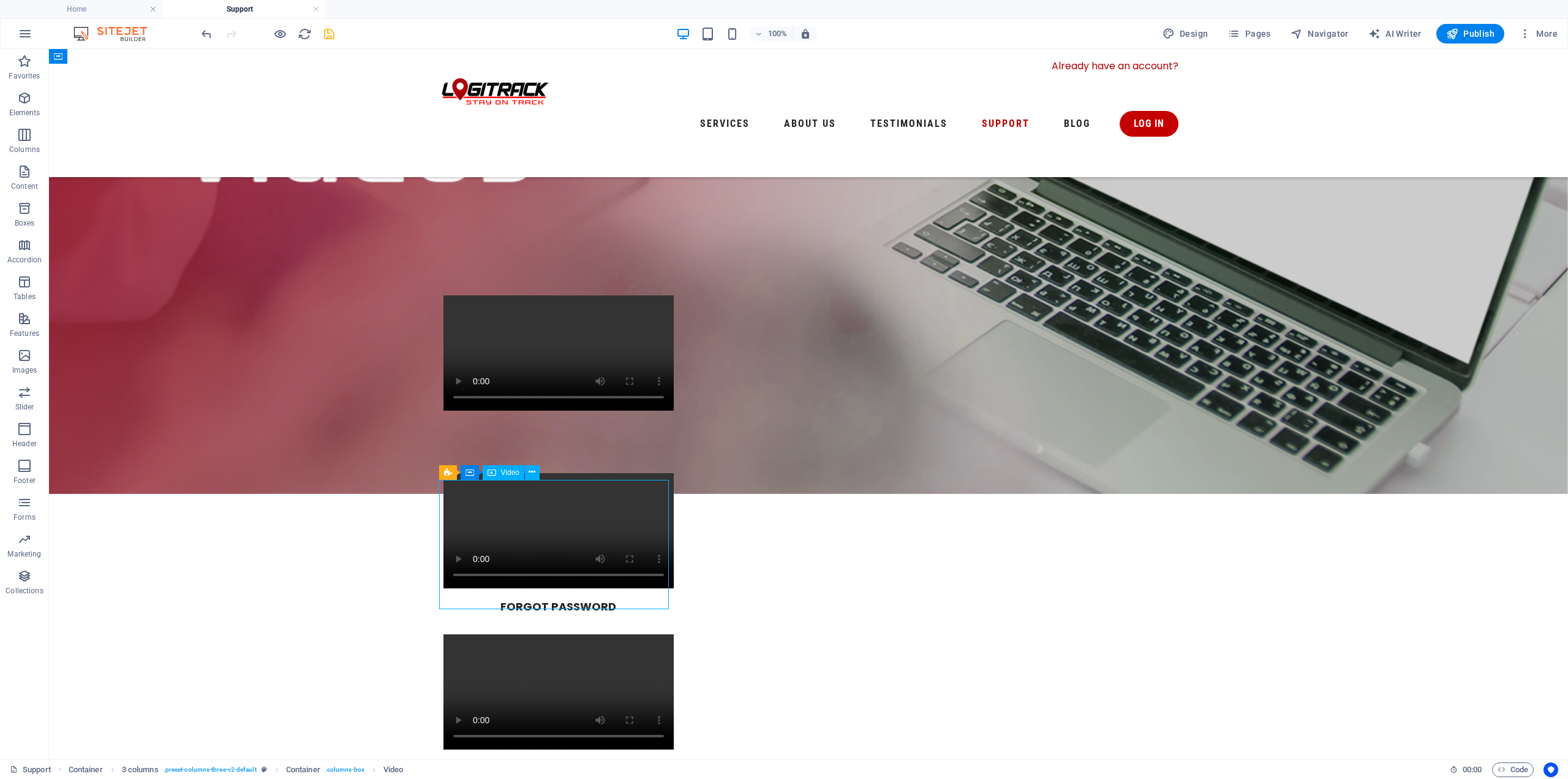
click at [499, 474] on div "Video" at bounding box center [503, 472] width 41 height 14
select select "%"
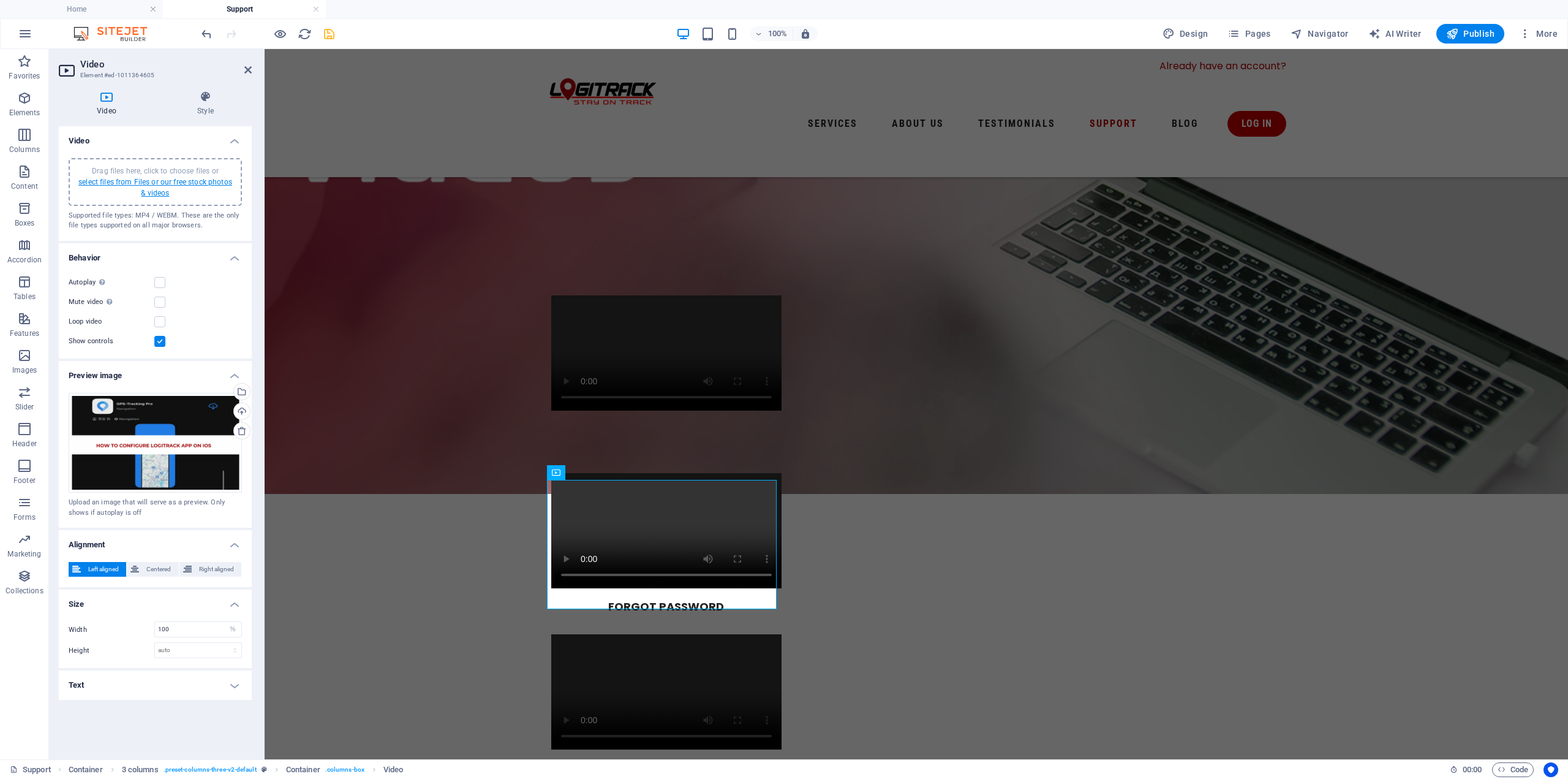
click at [204, 185] on link "select files from Files or our free stock photos & videos" at bounding box center [155, 188] width 154 height 19
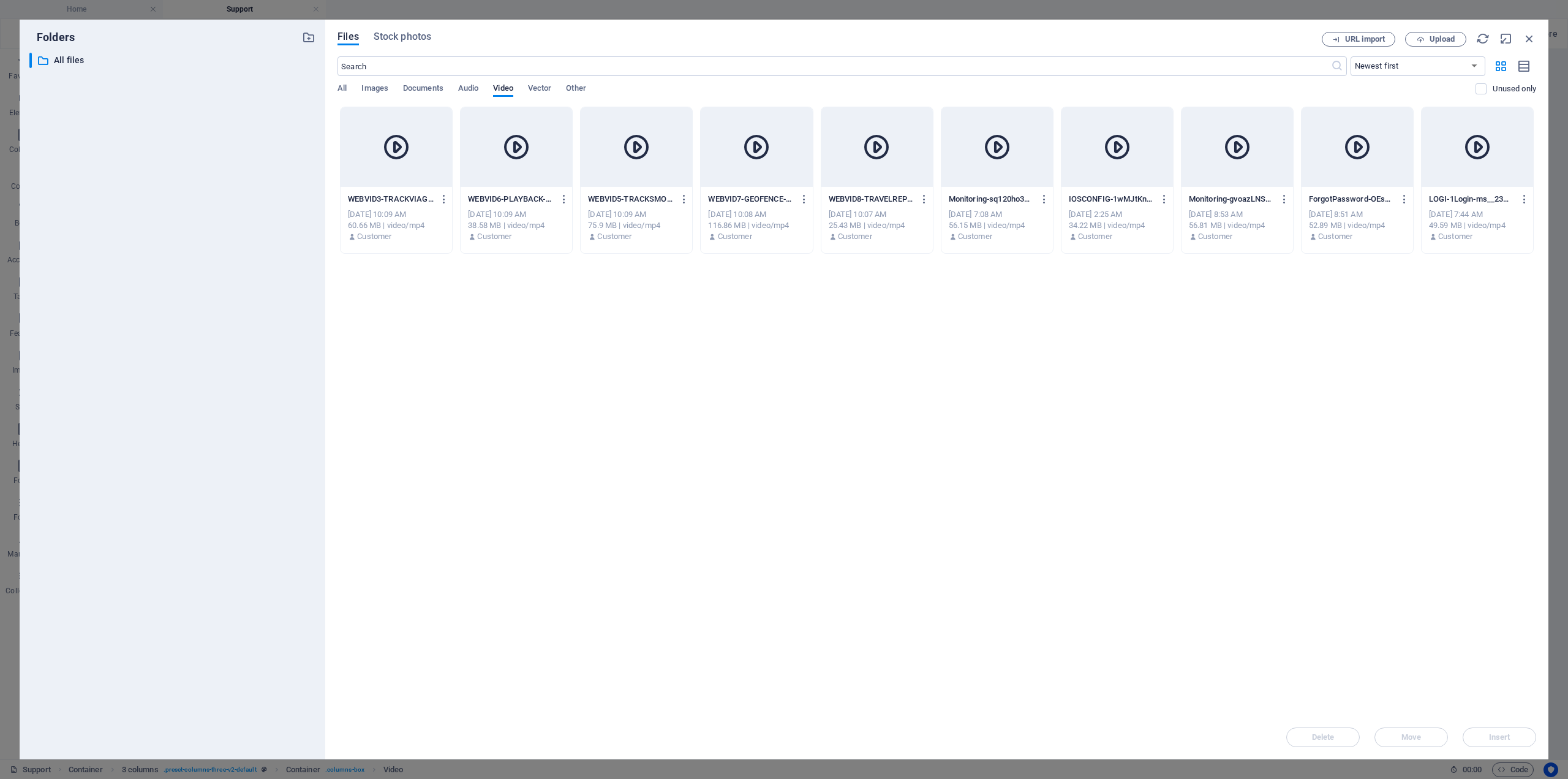
click at [623, 341] on div "Drop files here to upload them instantly WEBVID3-TRACKVIAGPS-XKNw9gWY4qjNLY_Htz…" at bounding box center [937, 411] width 1199 height 608
click at [887, 168] on div at bounding box center [877, 148] width 112 height 80
click at [1504, 731] on button "Insert" at bounding box center [1499, 737] width 74 height 19
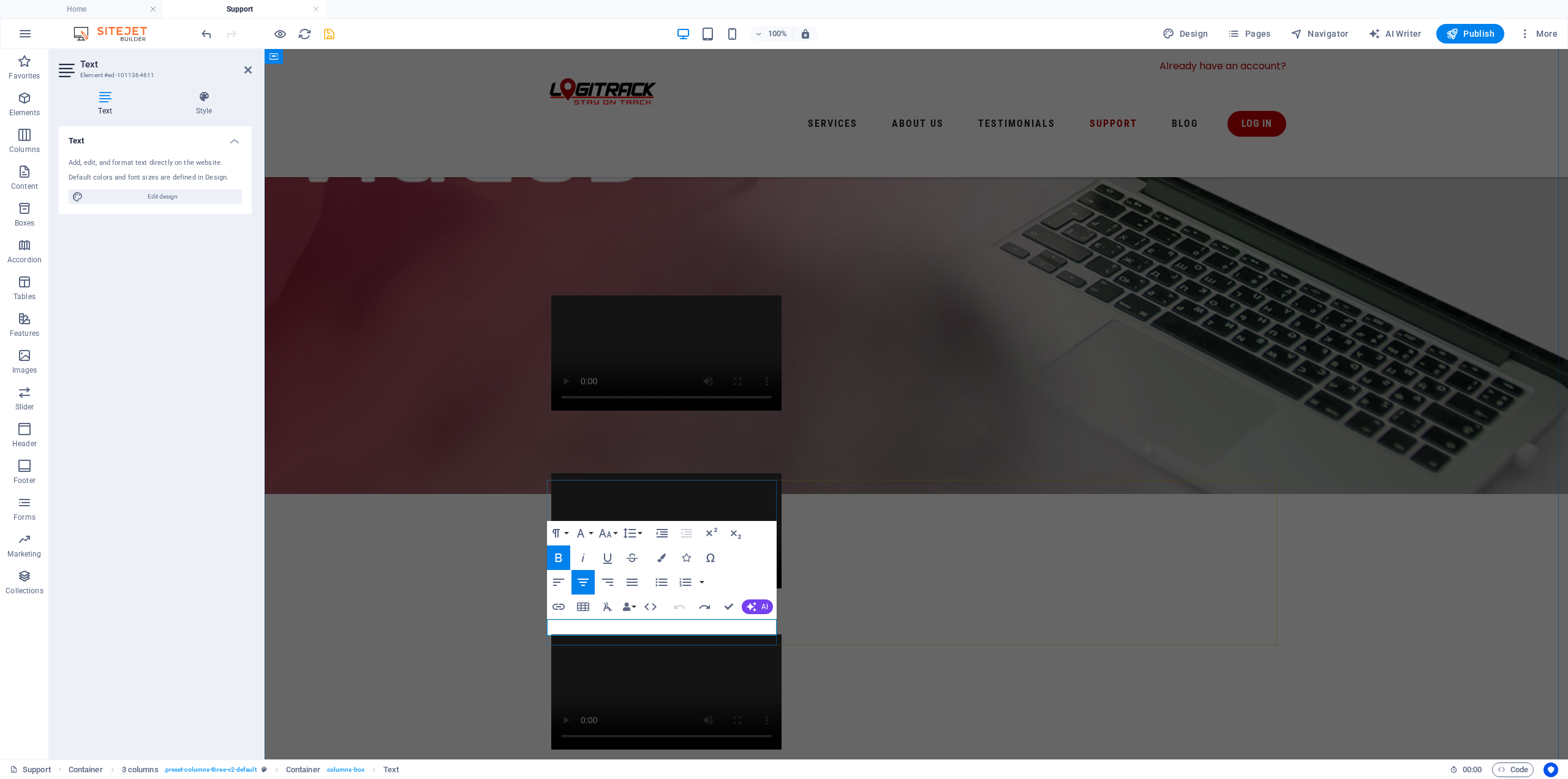
drag, startPoint x: 635, startPoint y: 625, endPoint x: 738, endPoint y: 626, distance: 103.0
drag, startPoint x: 643, startPoint y: 625, endPoint x: 562, endPoint y: 627, distance: 81.0
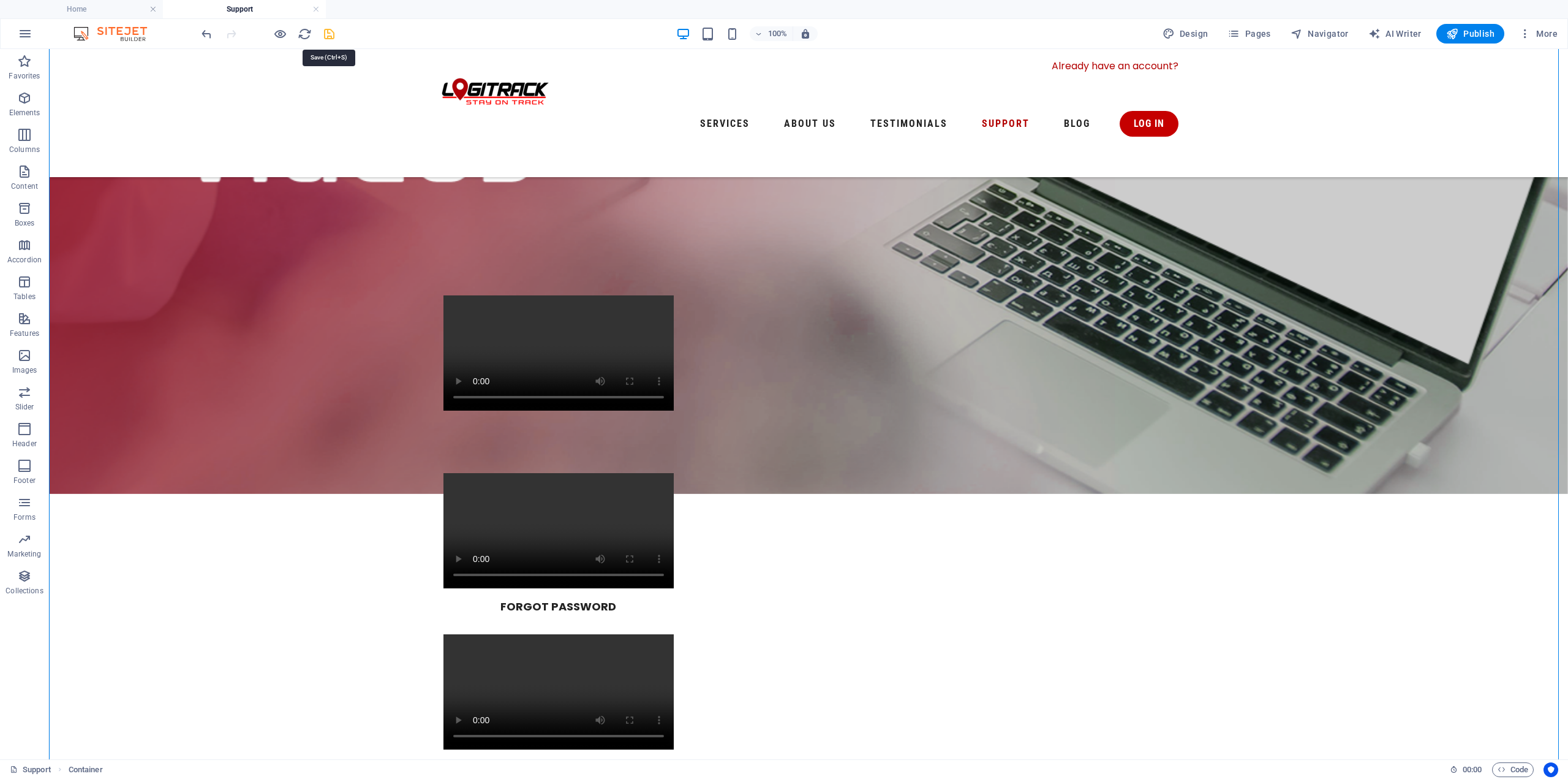
click at [325, 36] on icon "save" at bounding box center [329, 34] width 14 height 14
click at [508, 476] on span "Video" at bounding box center [510, 472] width 19 height 8
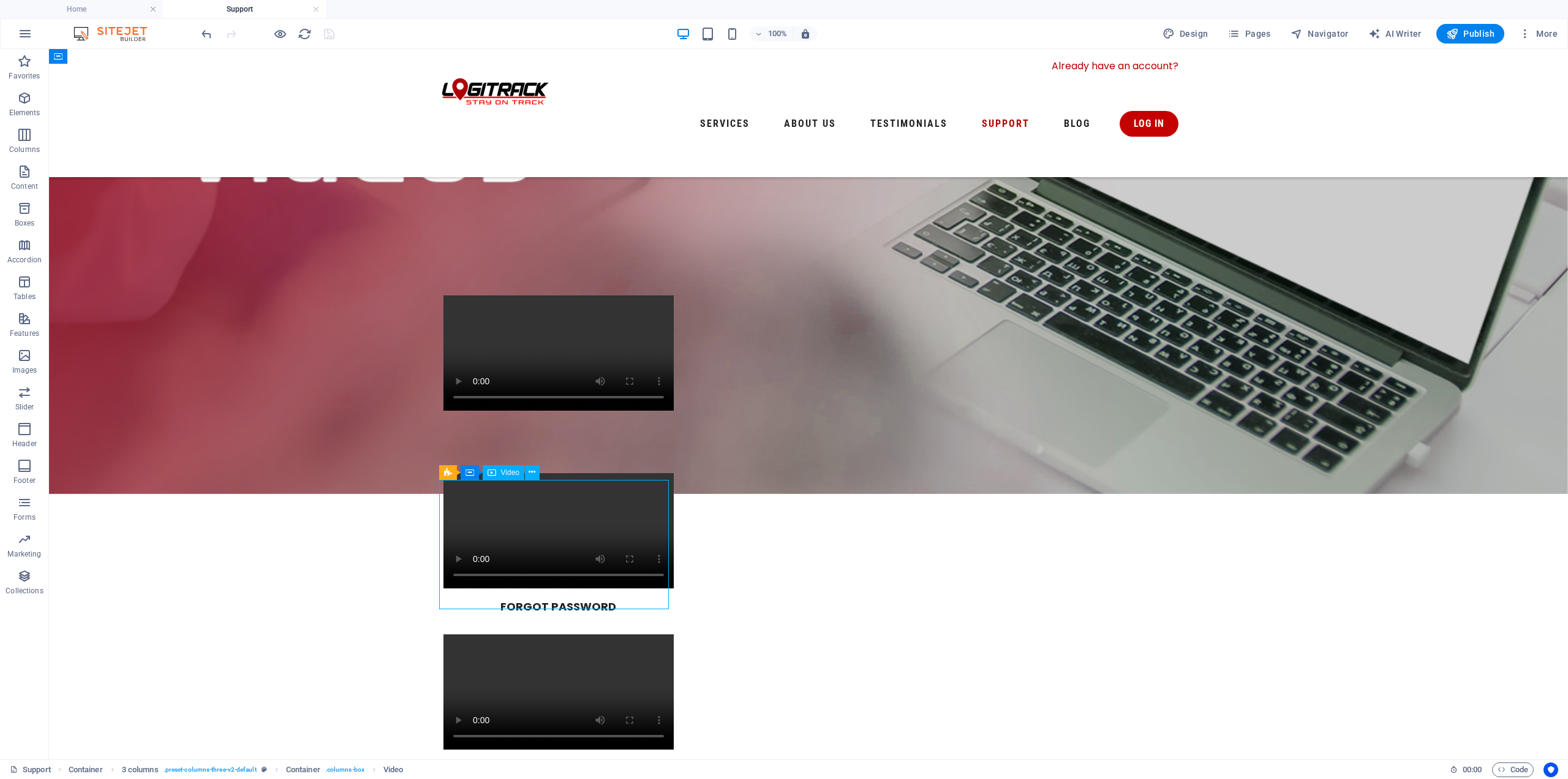
click at [508, 476] on span "Video" at bounding box center [510, 472] width 19 height 8
select select "%"
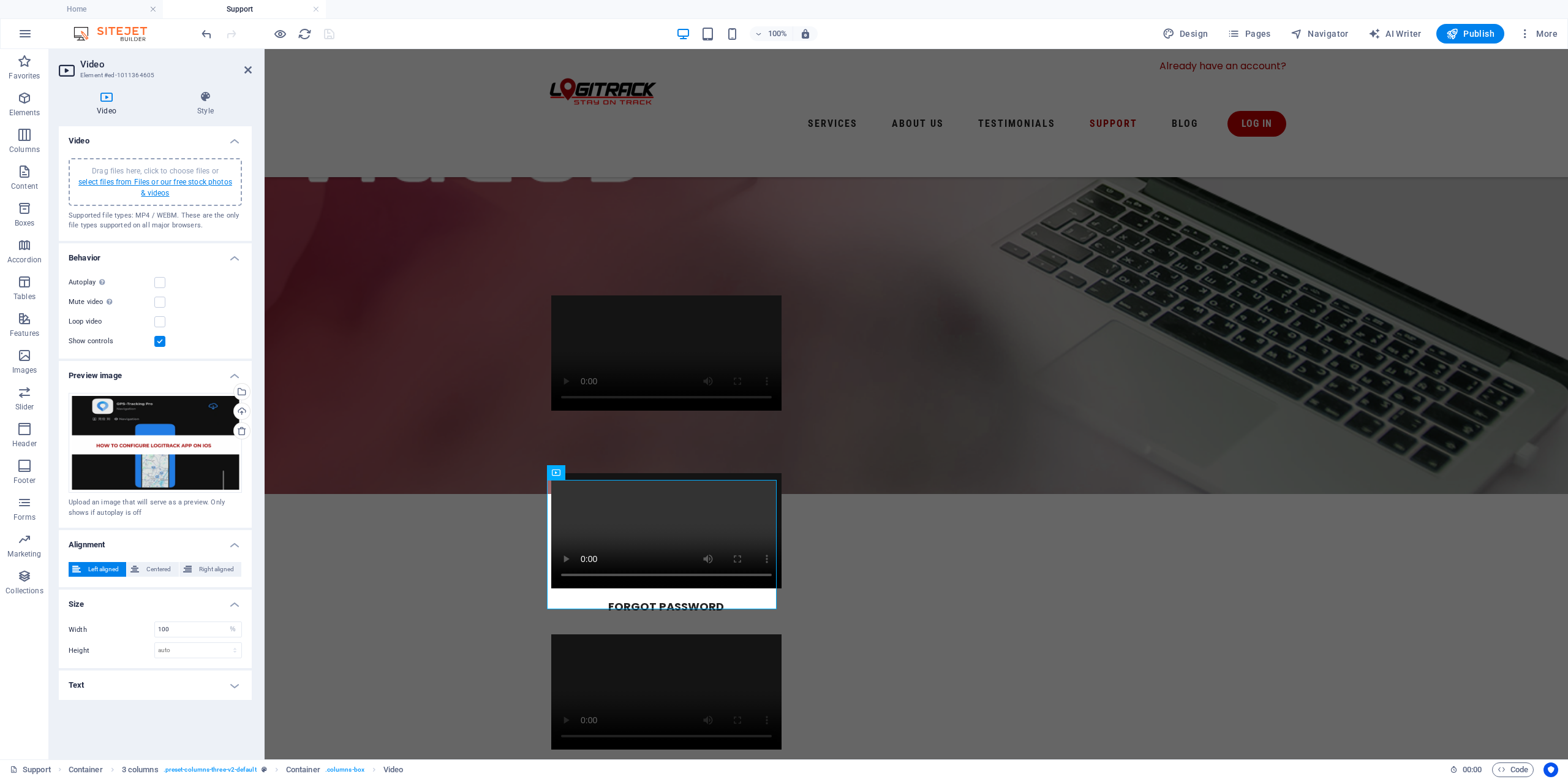
click at [167, 179] on link "select files from Files or our free stock photos & videos" at bounding box center [155, 188] width 154 height 19
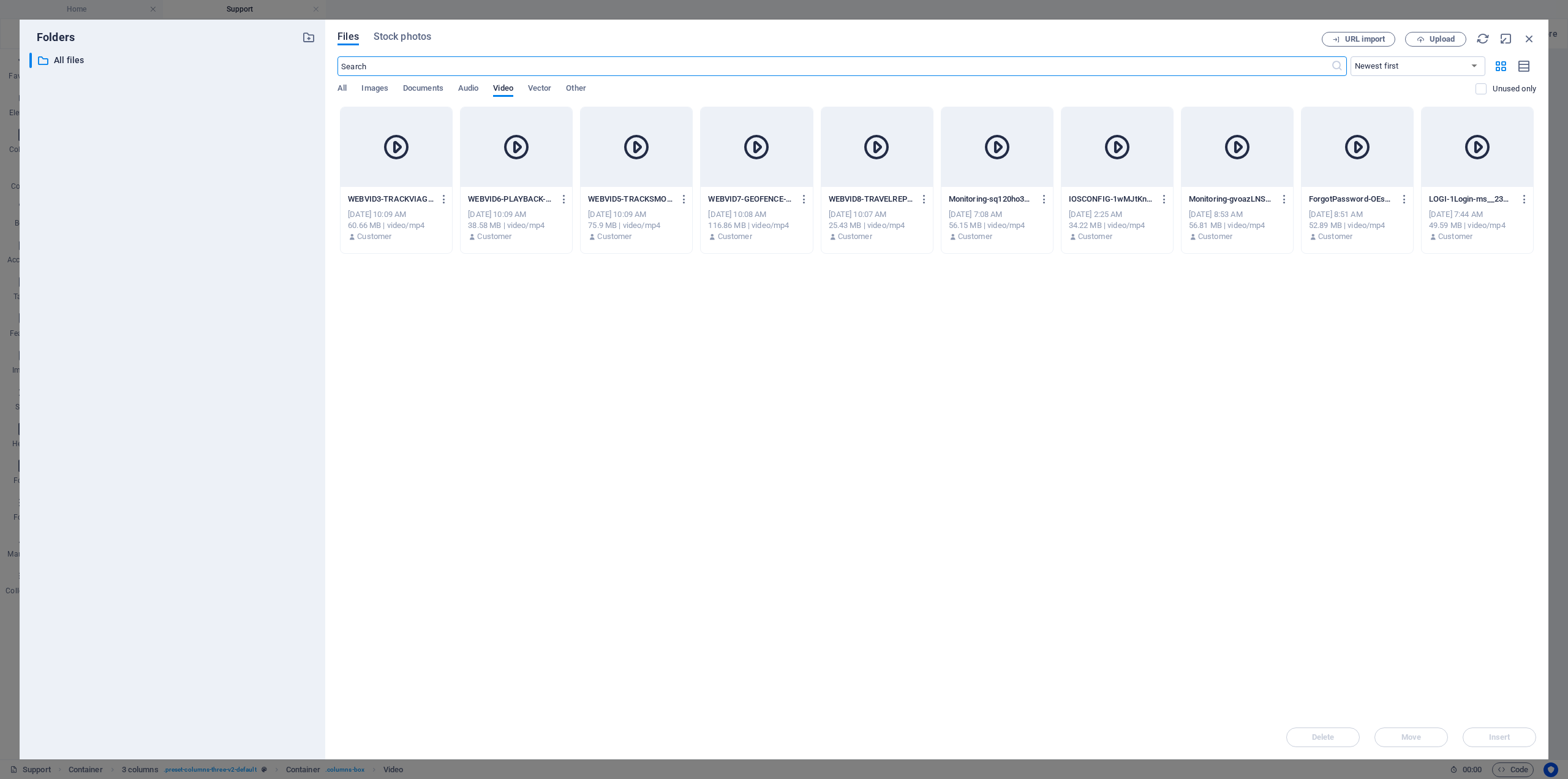
click at [904, 176] on div at bounding box center [877, 148] width 112 height 80
click at [1527, 731] on button "Insert" at bounding box center [1499, 737] width 74 height 19
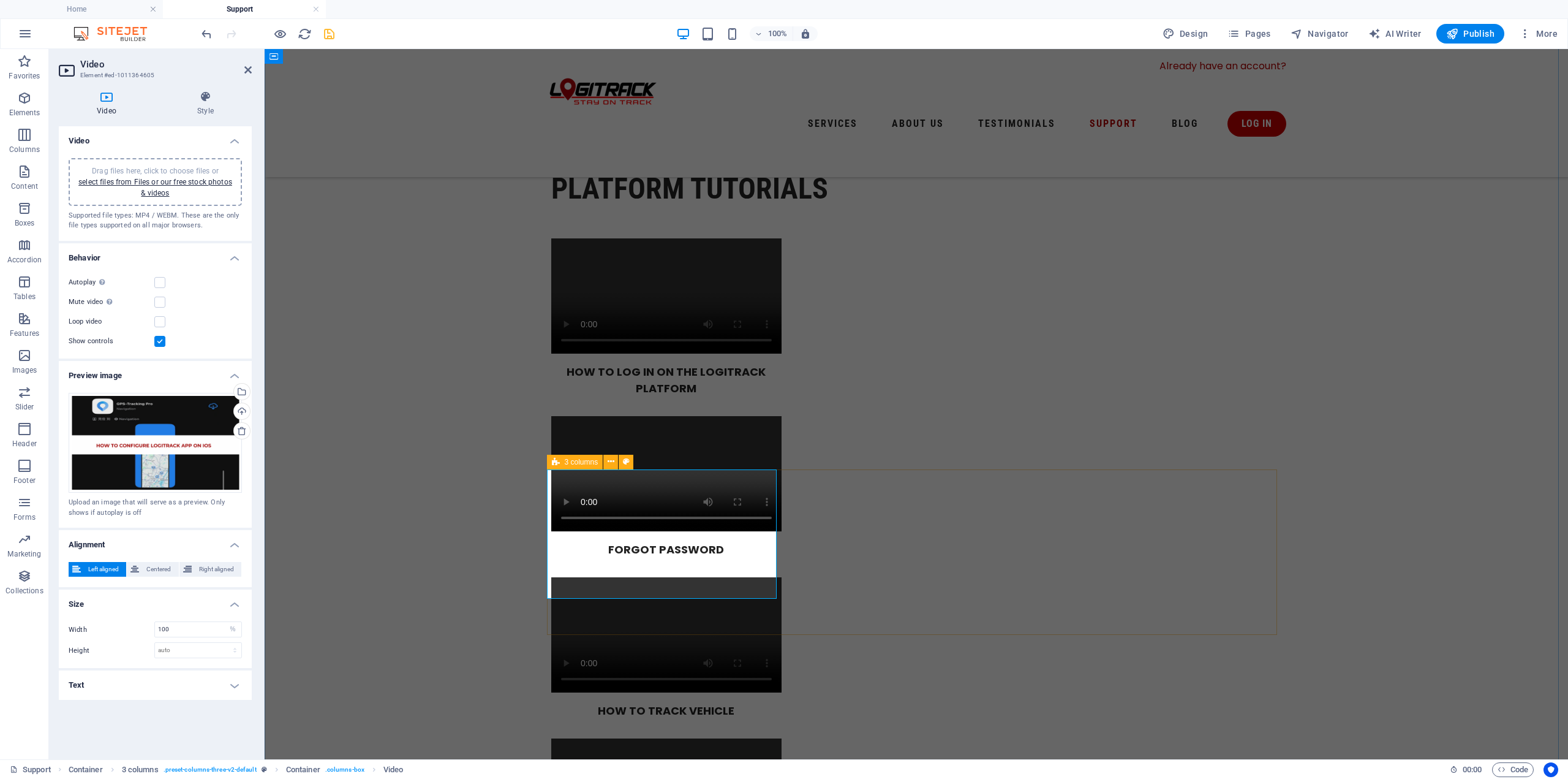
scroll to position [429, 0]
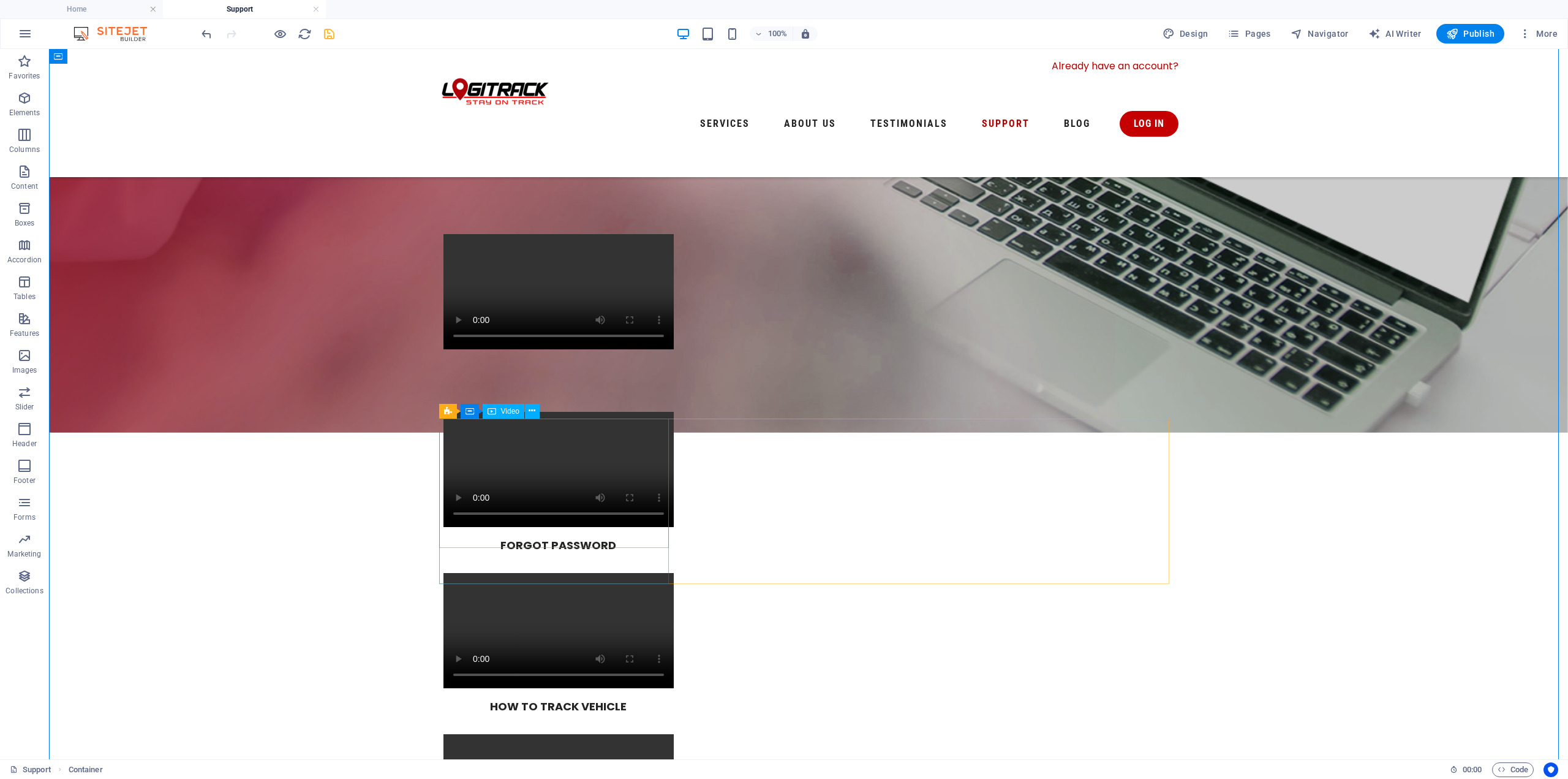
click at [504, 411] on span "Video" at bounding box center [510, 411] width 19 height 8
click at [500, 414] on div "Video" at bounding box center [503, 411] width 41 height 14
select select "%"
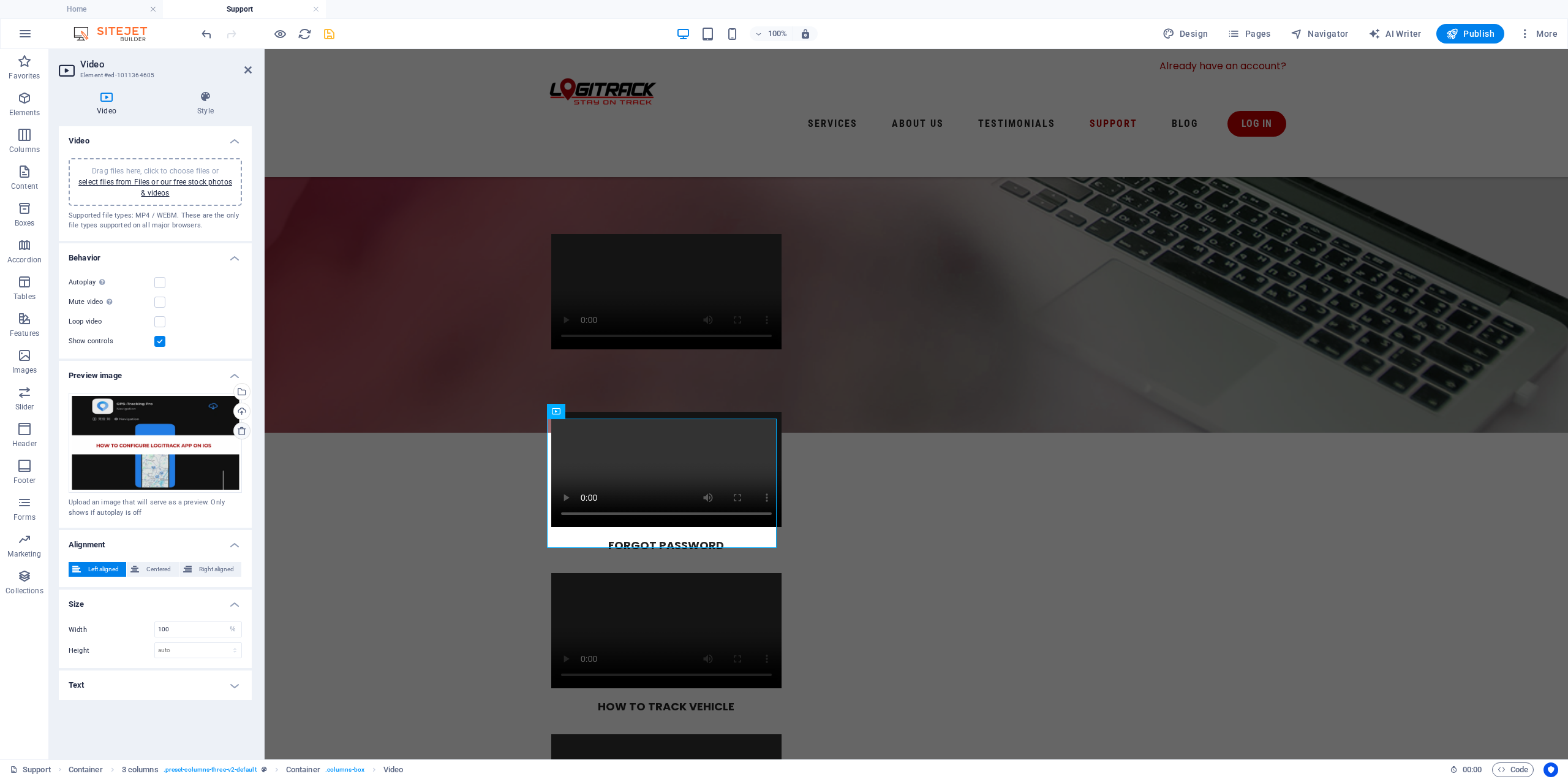
click at [241, 432] on icon at bounding box center [242, 431] width 10 height 10
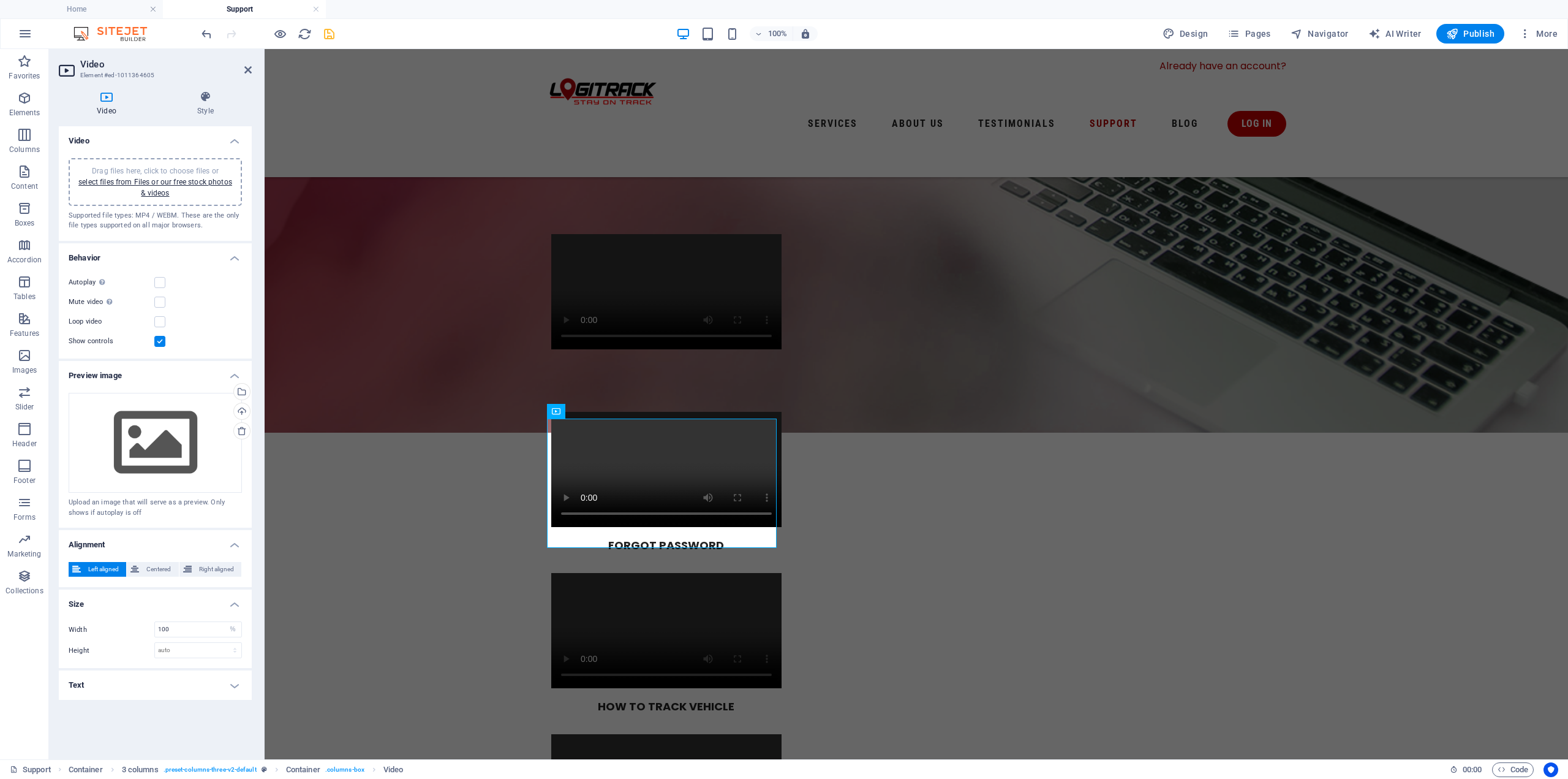
click at [212, 176] on div "Drag files here, click to choose files or select files from Files or our free s…" at bounding box center [155, 182] width 159 height 33
click at [159, 189] on link "select files from Files or our free stock photos & videos" at bounding box center [155, 188] width 154 height 19
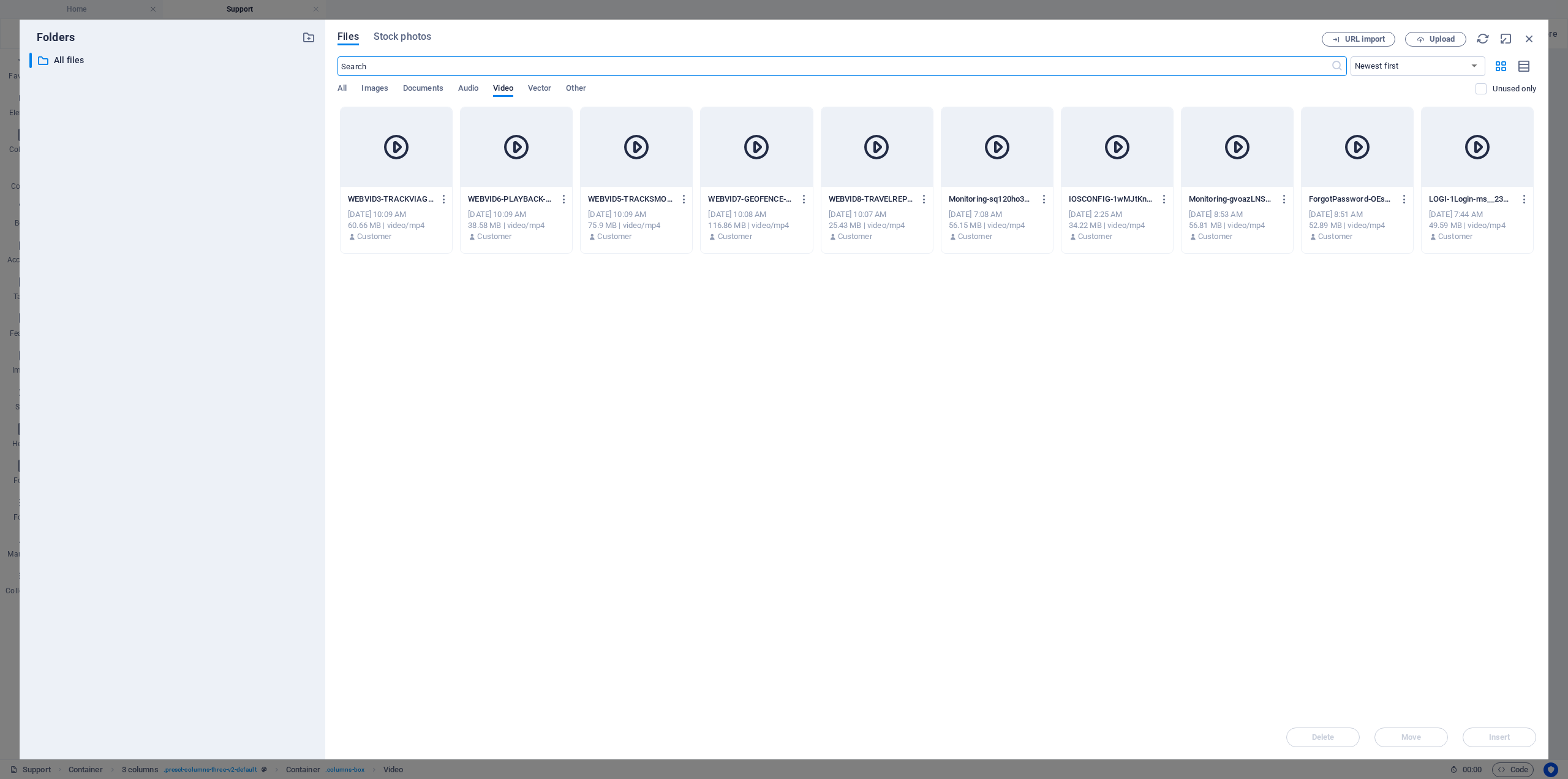
click at [909, 170] on div at bounding box center [877, 148] width 112 height 80
click at [1520, 734] on span "Insert" at bounding box center [1499, 737] width 63 height 8
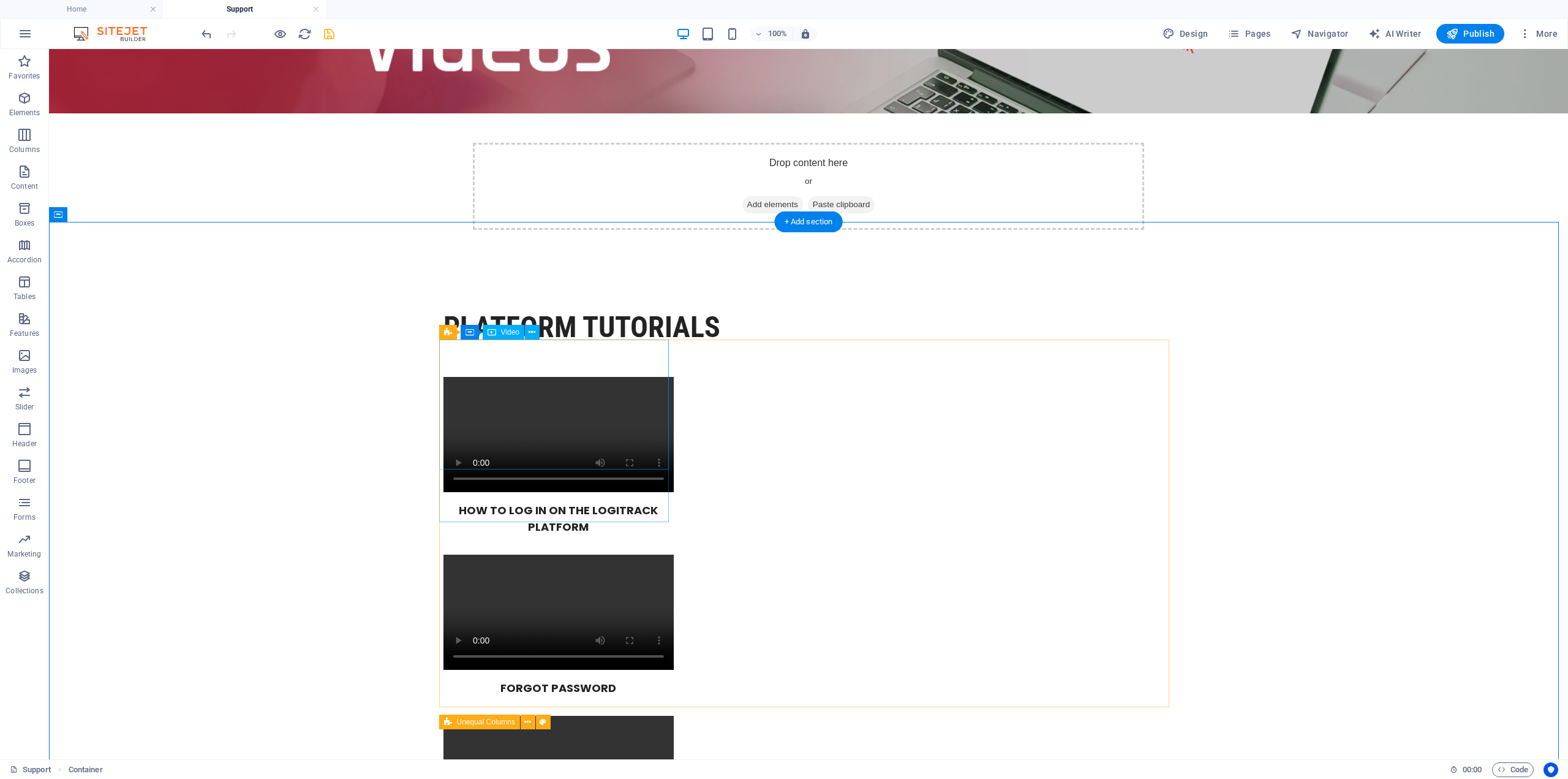
scroll to position [367, 0]
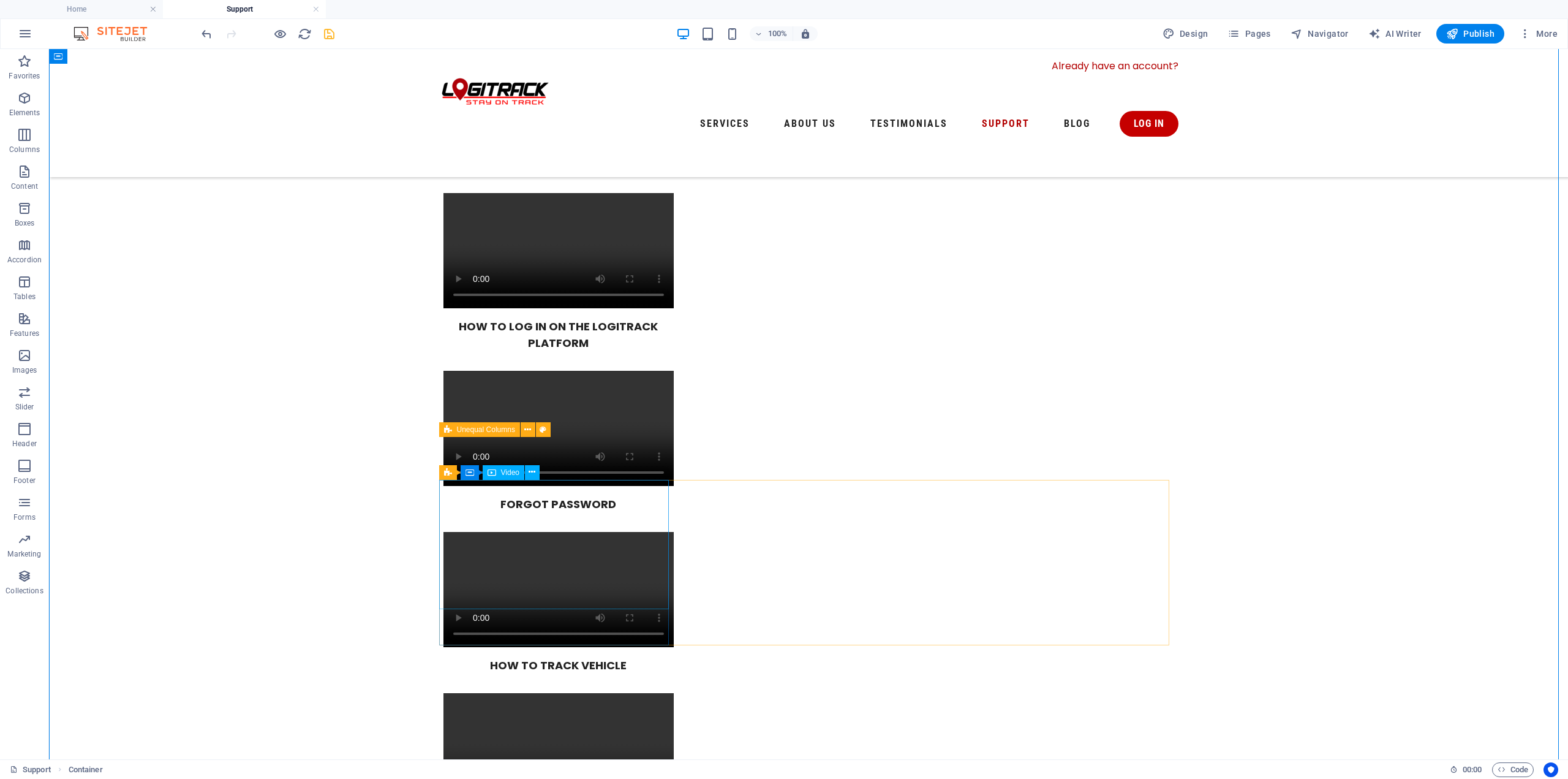
click at [496, 473] on icon at bounding box center [491, 472] width 8 height 14
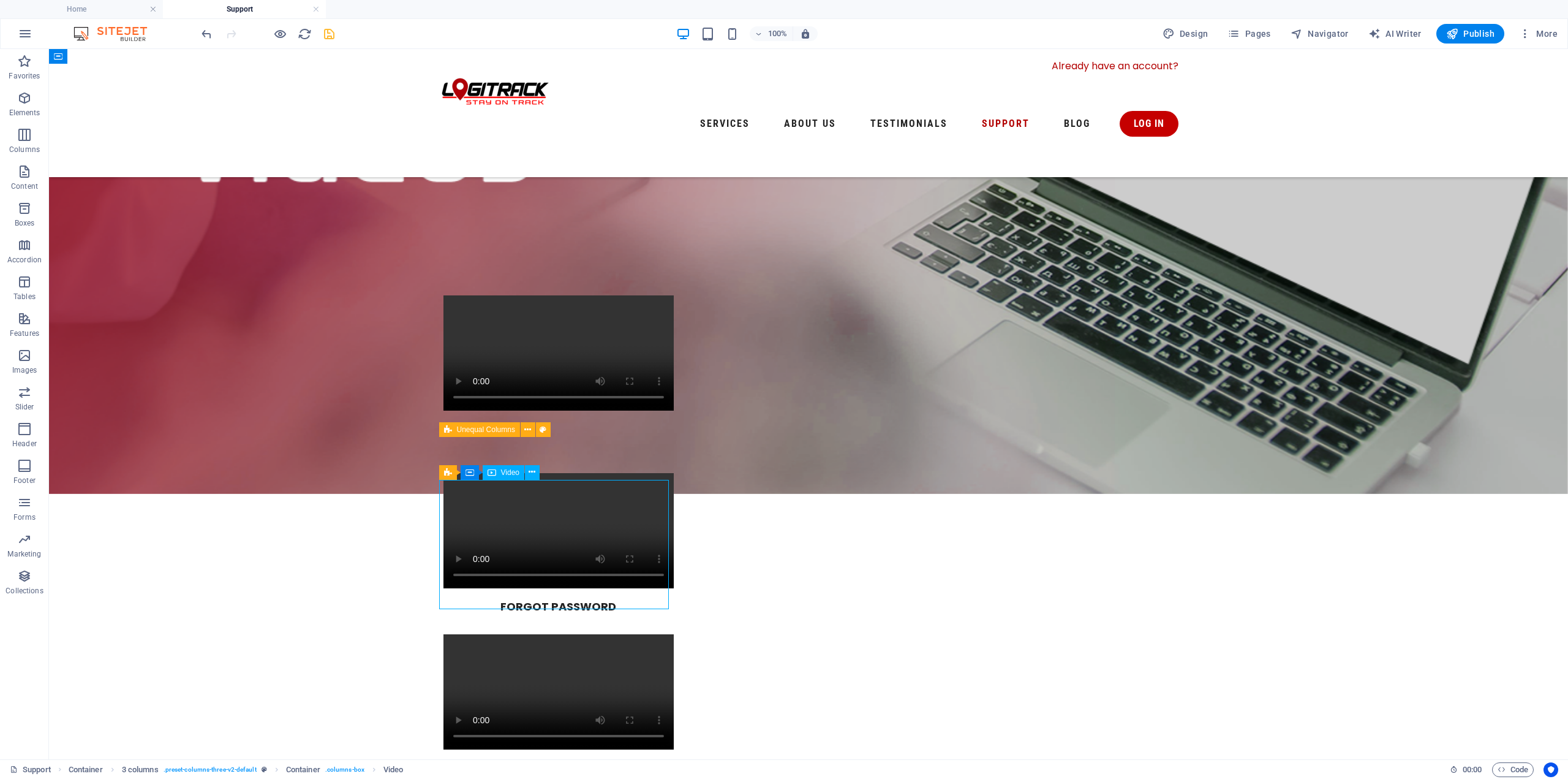
select select "%"
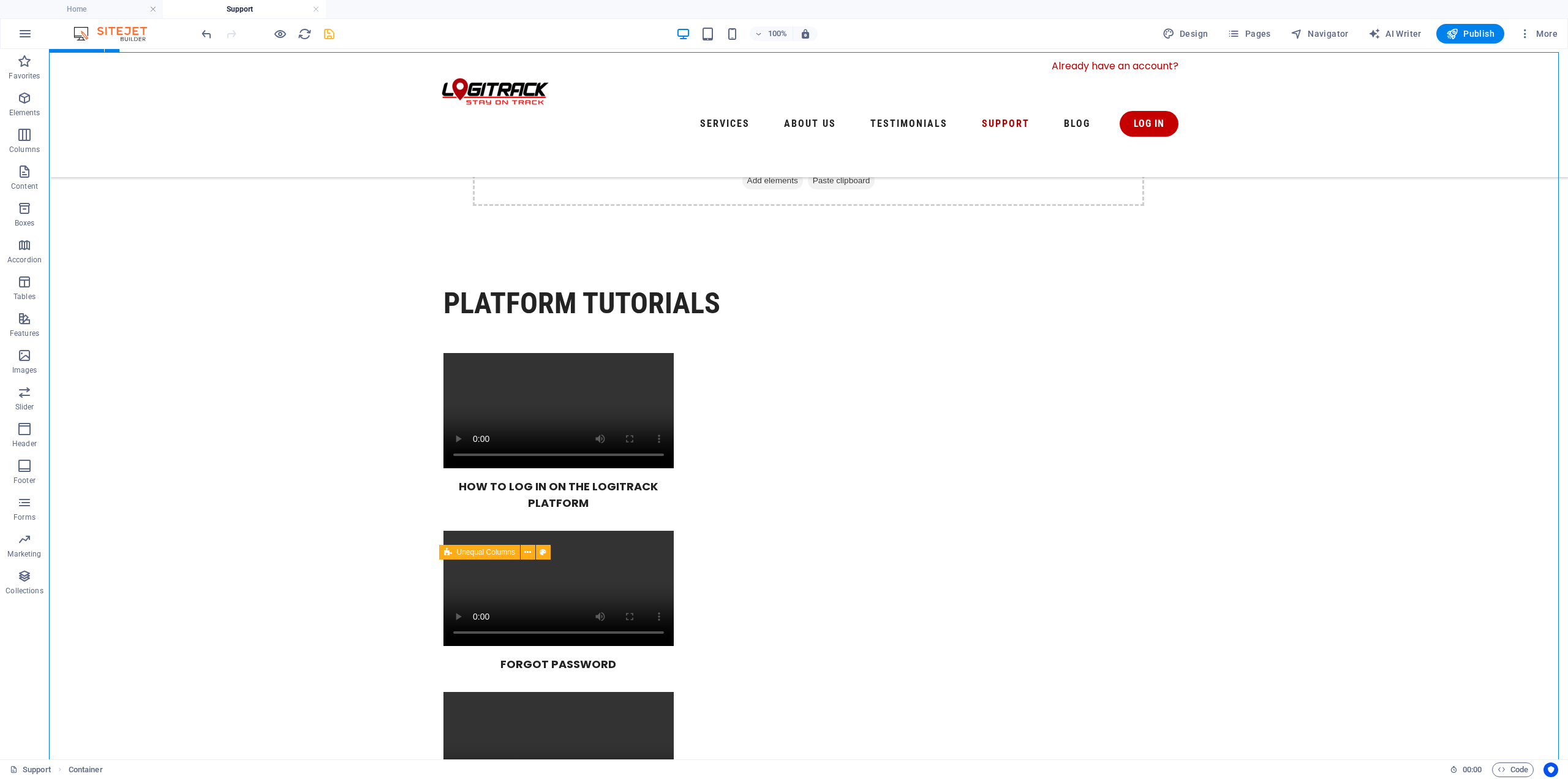
scroll to position [245, 0]
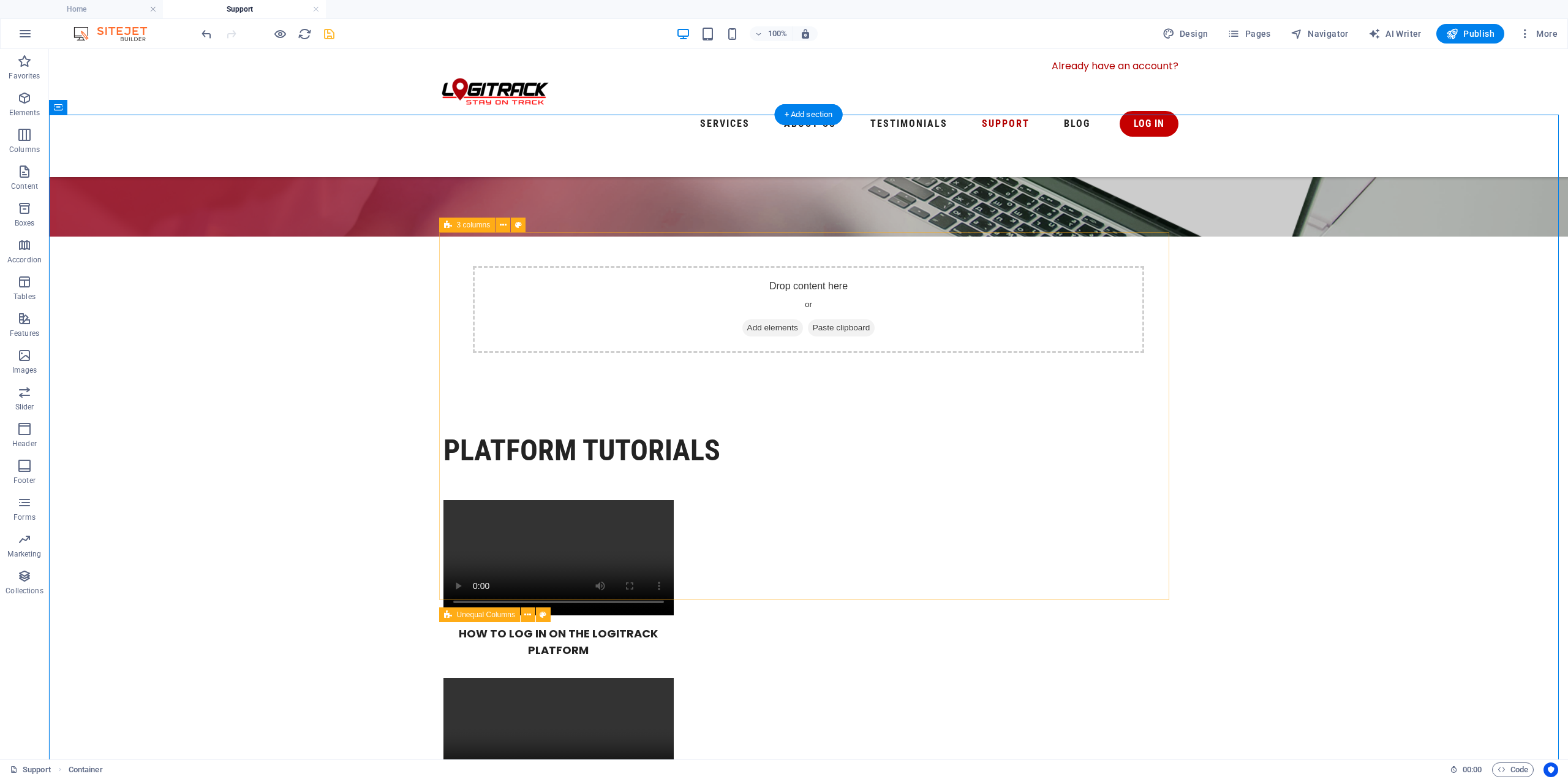
scroll to position [184, 0]
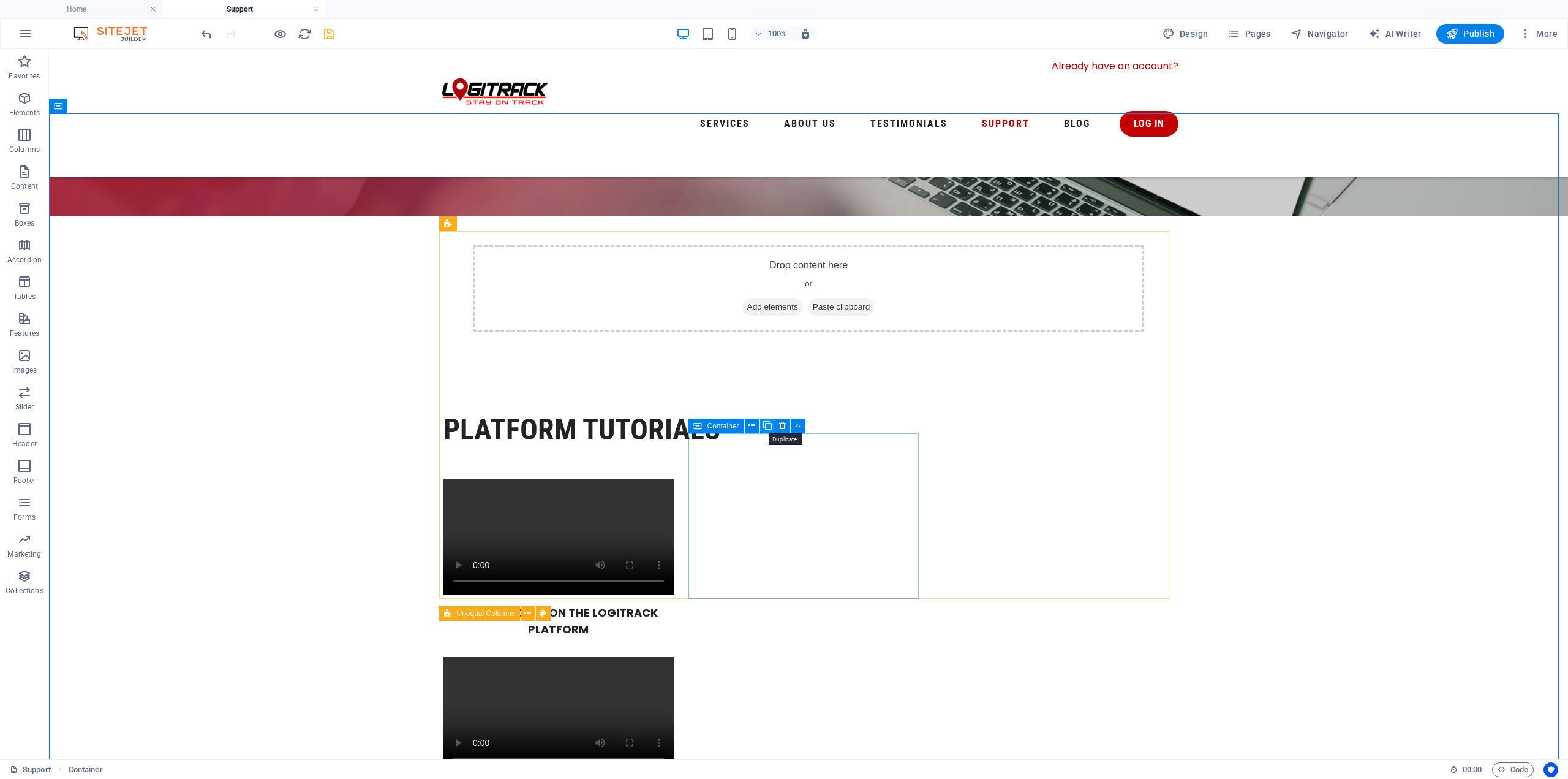
click at [767, 427] on icon at bounding box center [767, 425] width 8 height 13
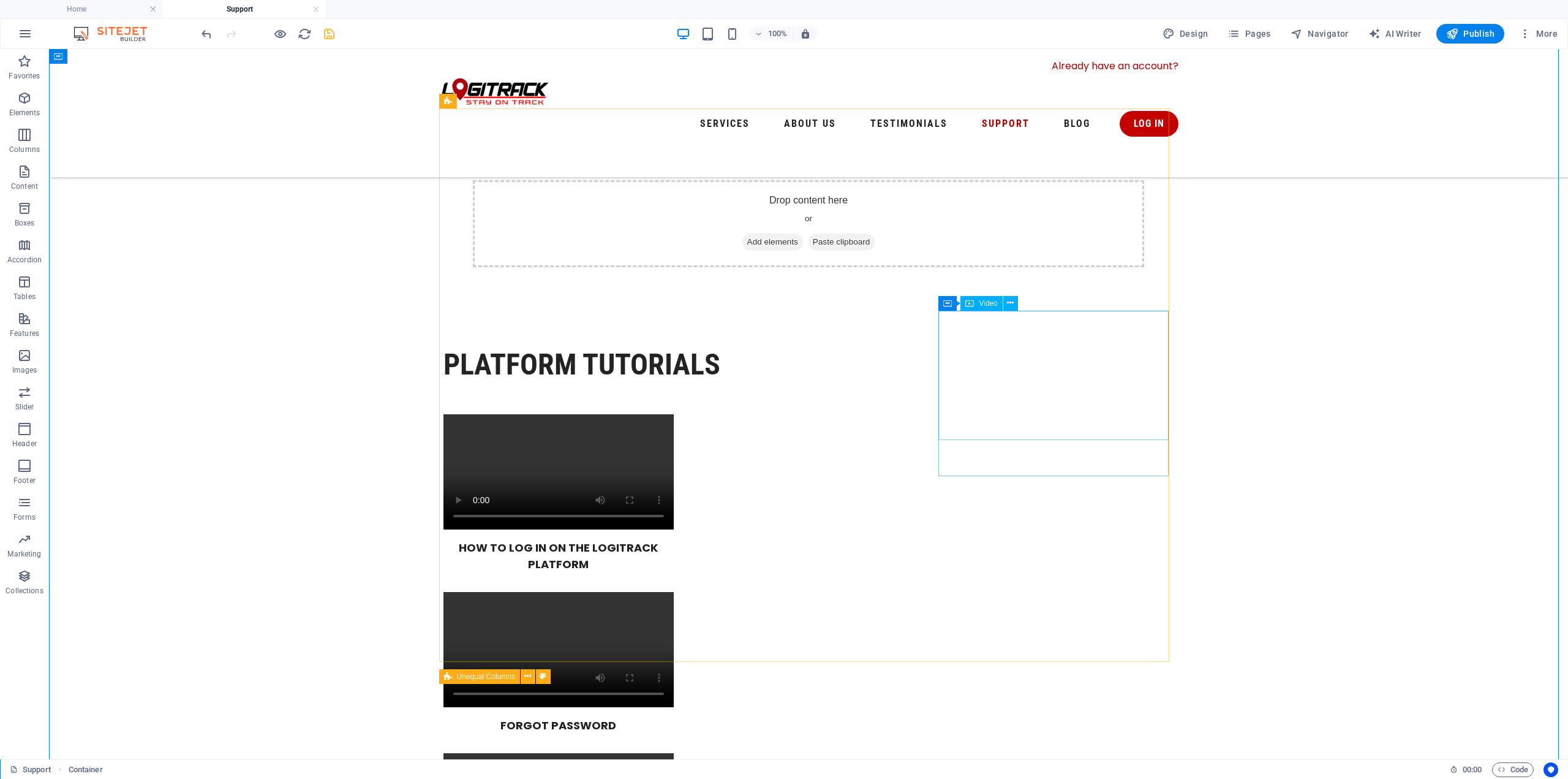
scroll to position [245, 0]
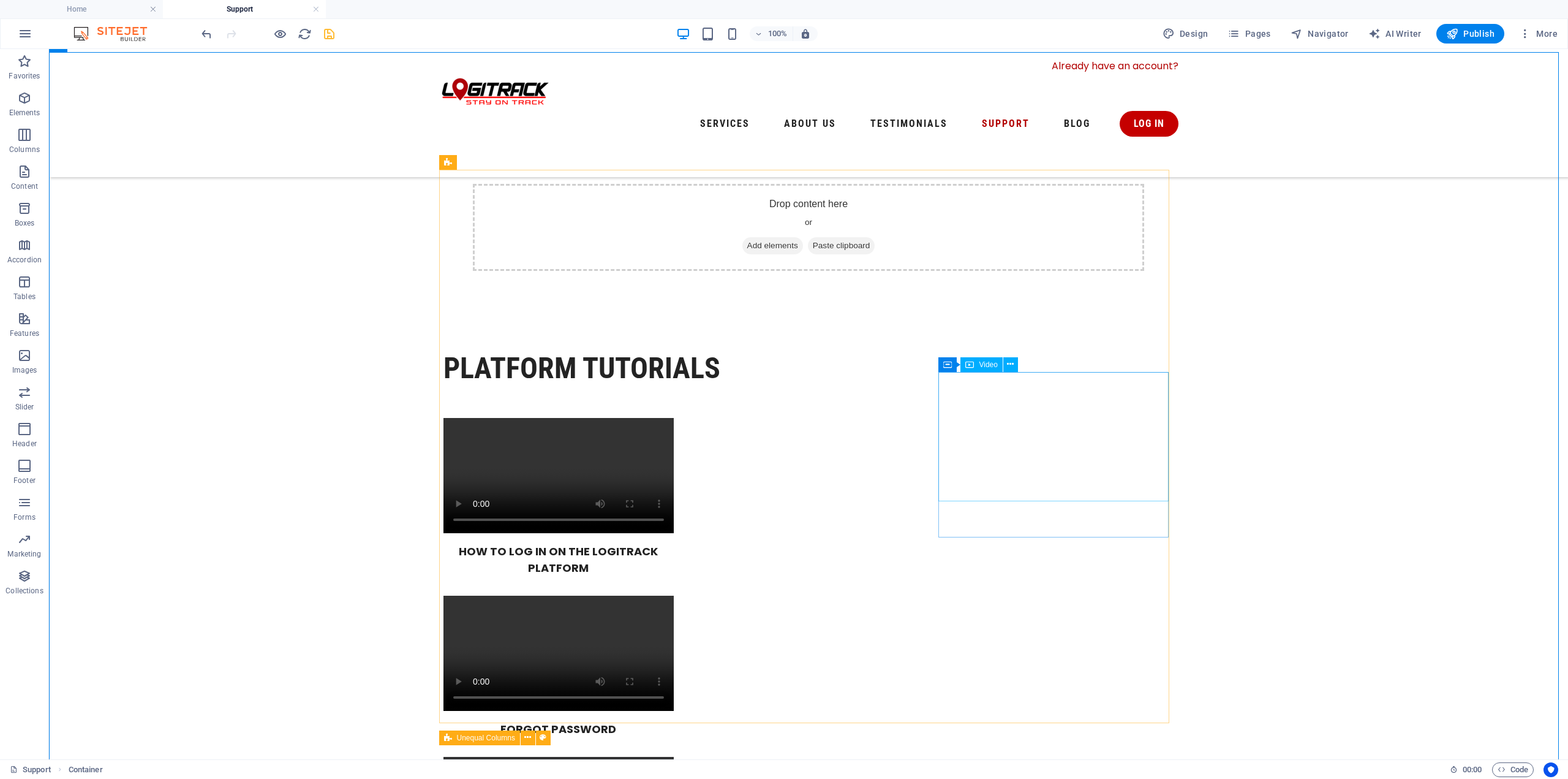
click at [984, 365] on span "Video" at bounding box center [988, 364] width 19 height 8
select select "%"
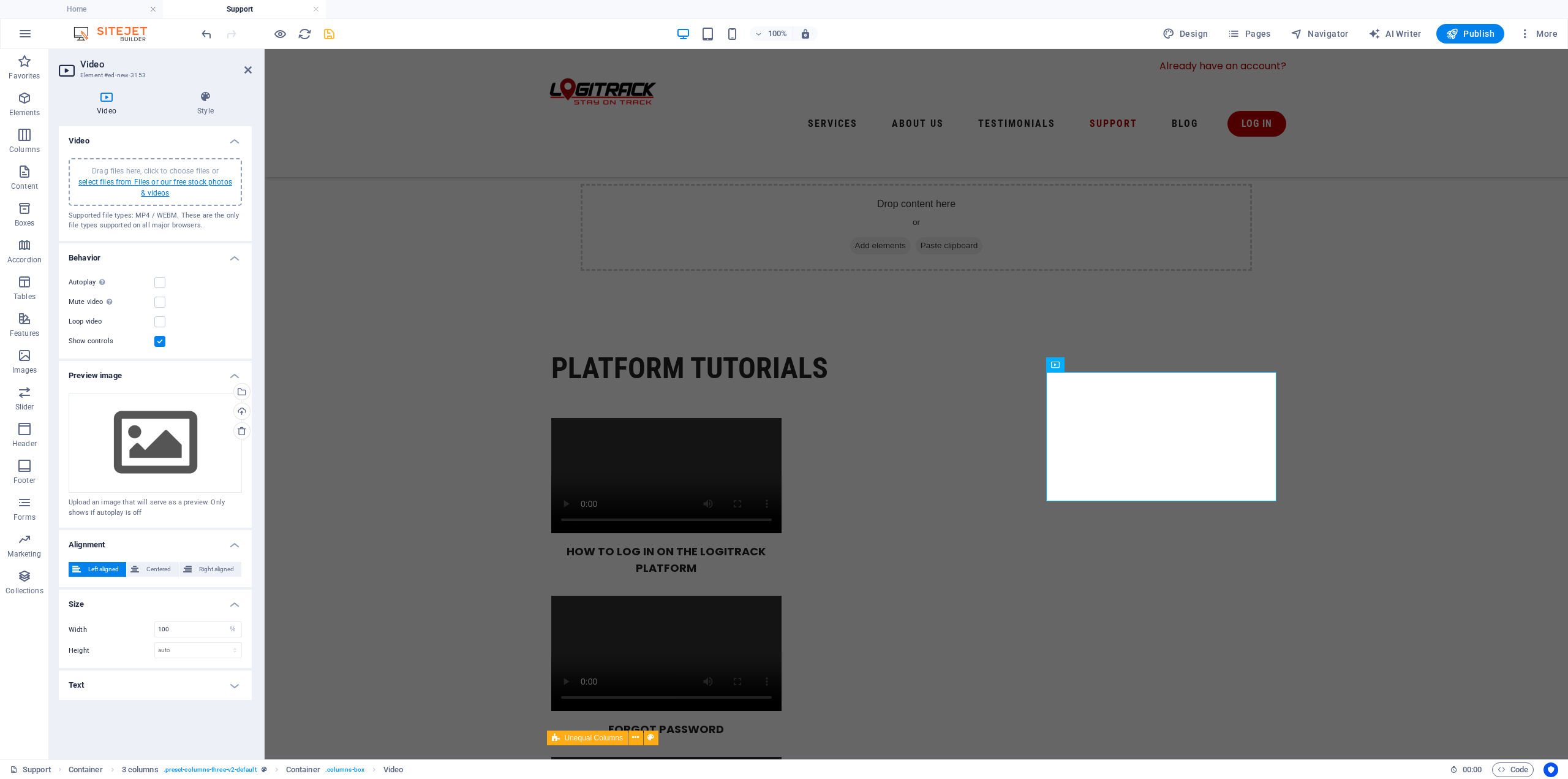
click at [205, 181] on link "select files from Files or our free stock photos & videos" at bounding box center [155, 188] width 154 height 19
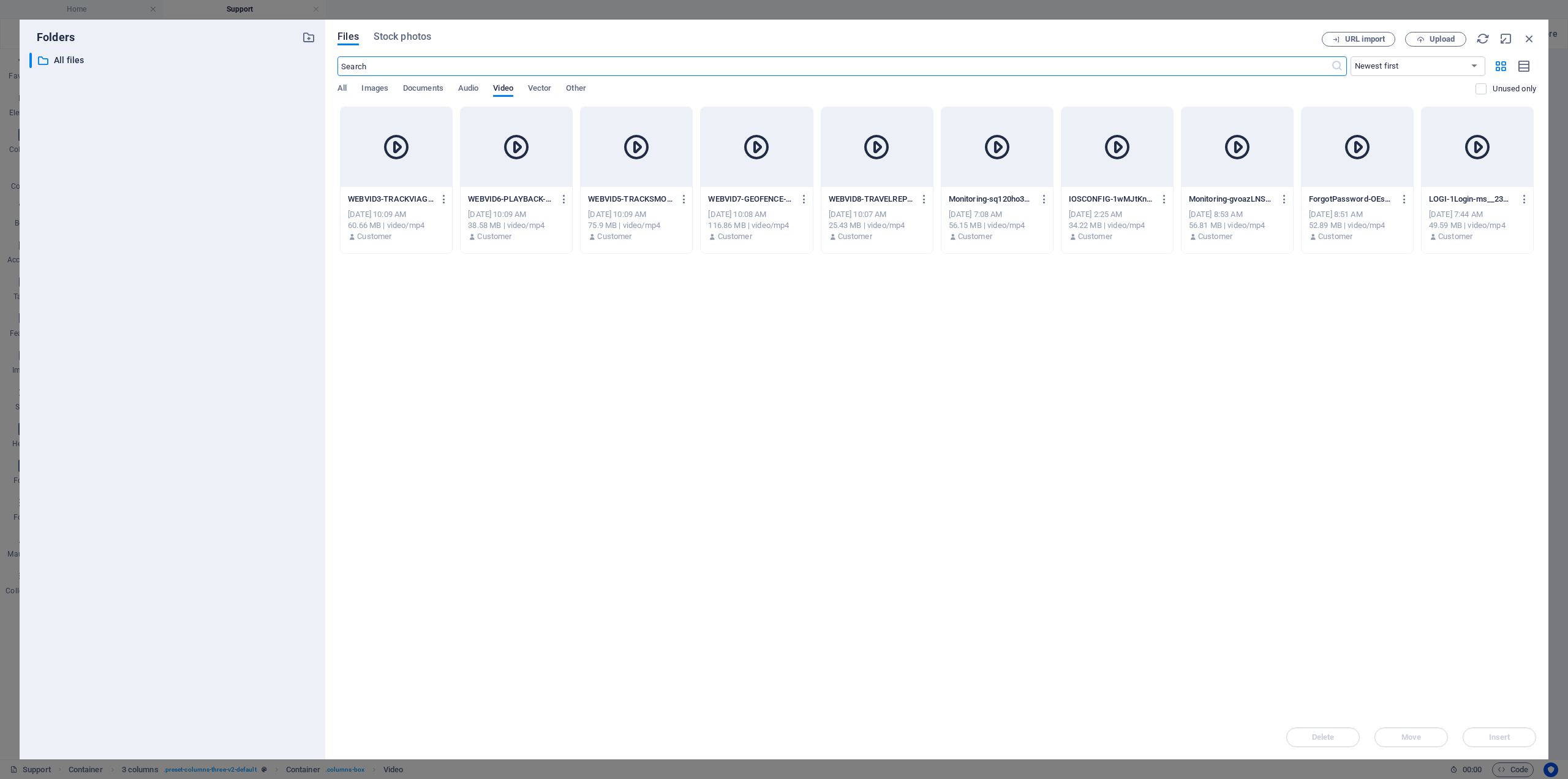
click at [613, 178] on div at bounding box center [637, 148] width 112 height 80
click at [1491, 735] on span "Insert" at bounding box center [1499, 737] width 21 height 8
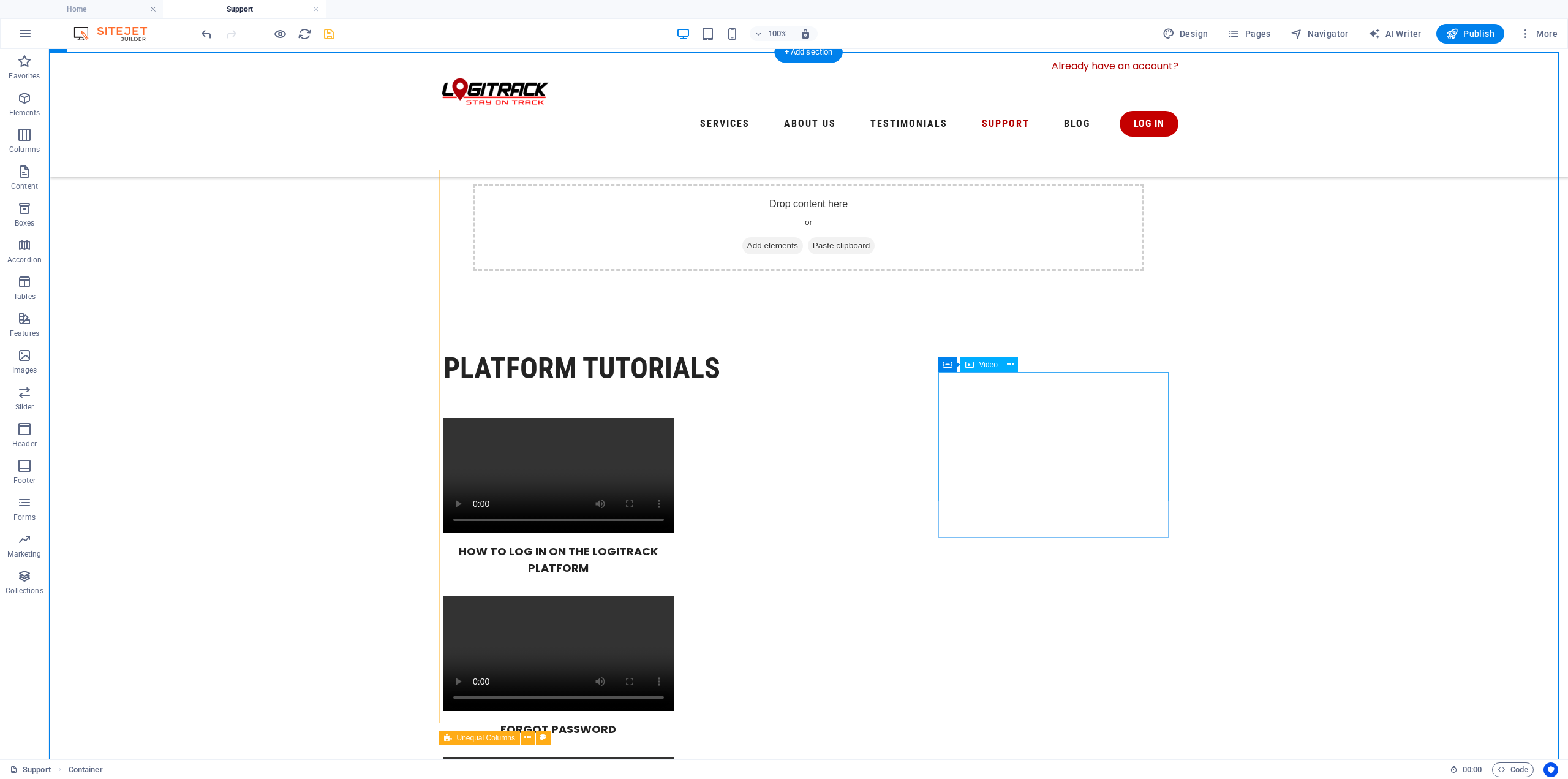
click at [1001, 365] on icon at bounding box center [1002, 364] width 7 height 13
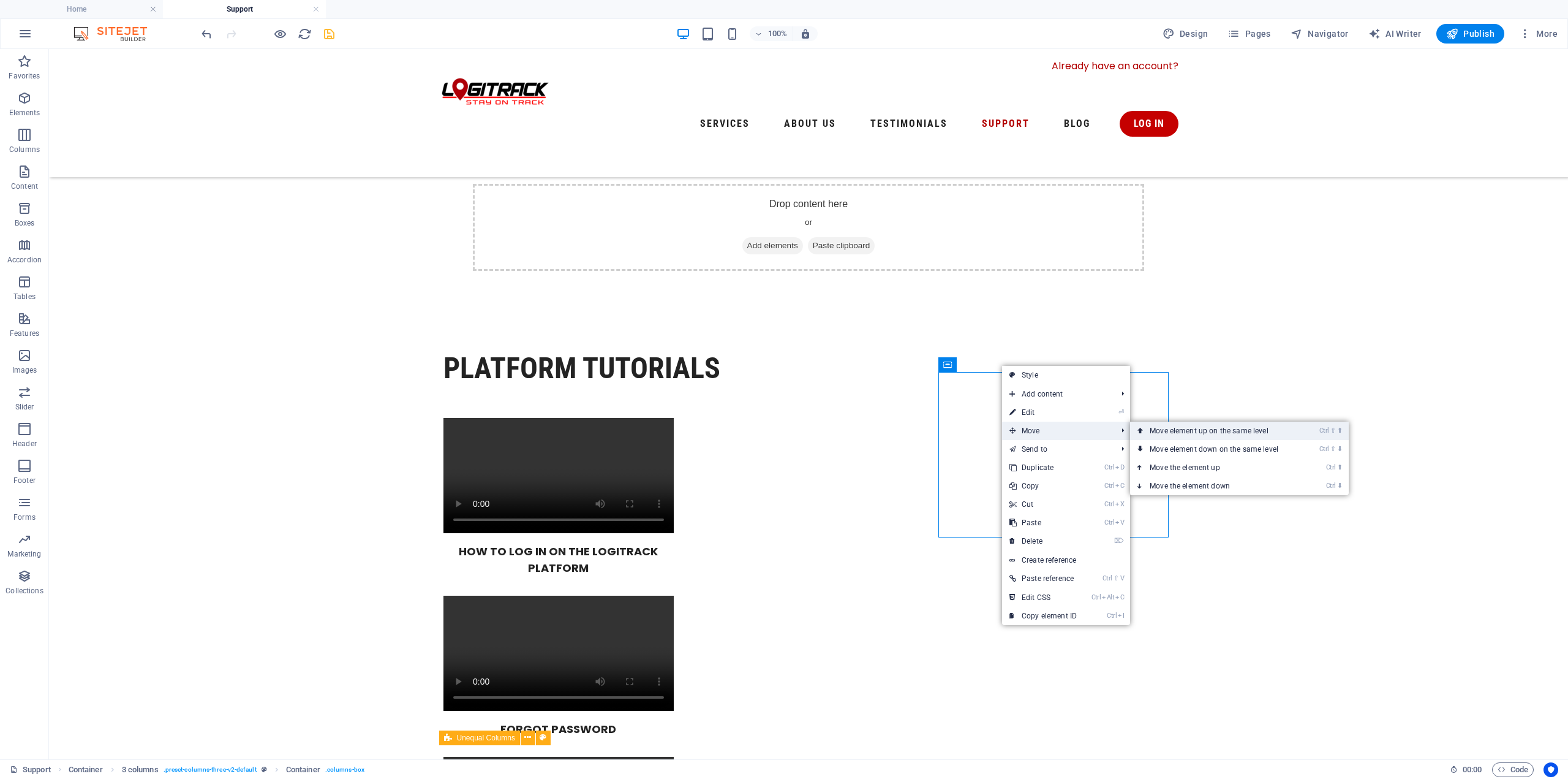
click at [1155, 434] on link "Ctrl ⇧ ⬆ Move element up on the same level" at bounding box center [1216, 430] width 173 height 19
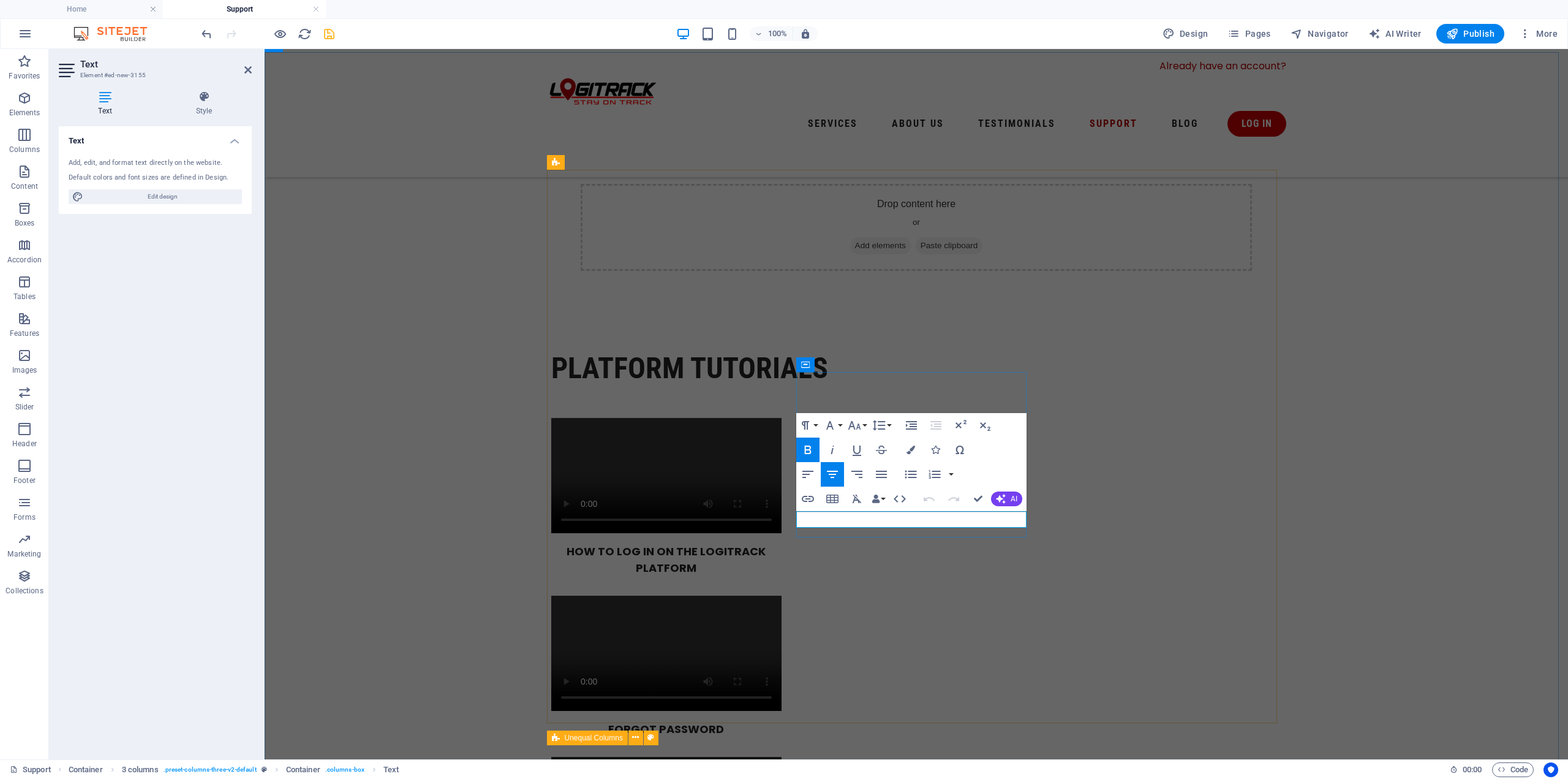
drag, startPoint x: 837, startPoint y: 516, endPoint x: 1004, endPoint y: 518, distance: 167.0
drag, startPoint x: 887, startPoint y: 522, endPoint x: 1009, endPoint y: 525, distance: 122.0
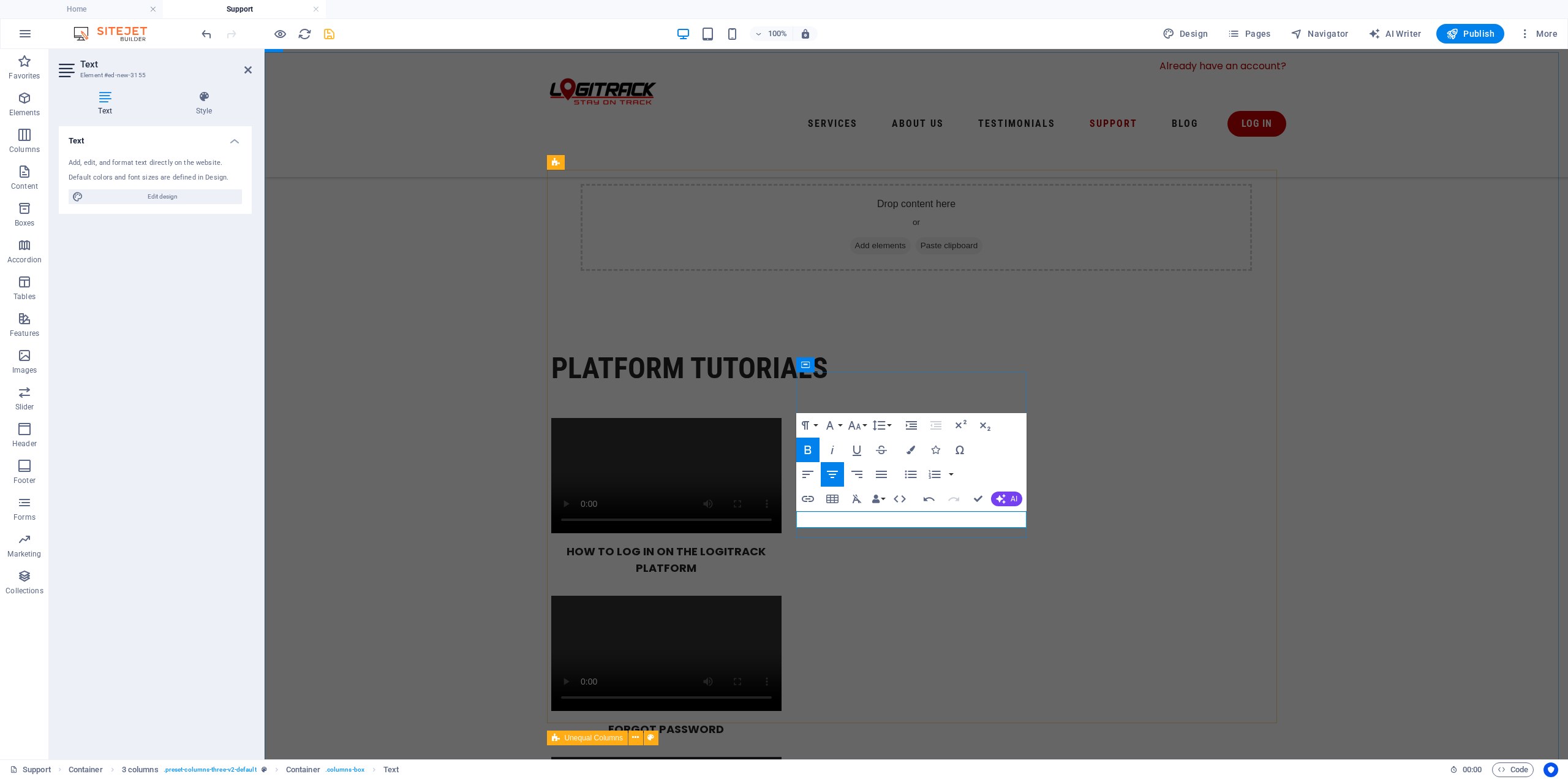
drag, startPoint x: 889, startPoint y: 516, endPoint x: 839, endPoint y: 520, distance: 50.2
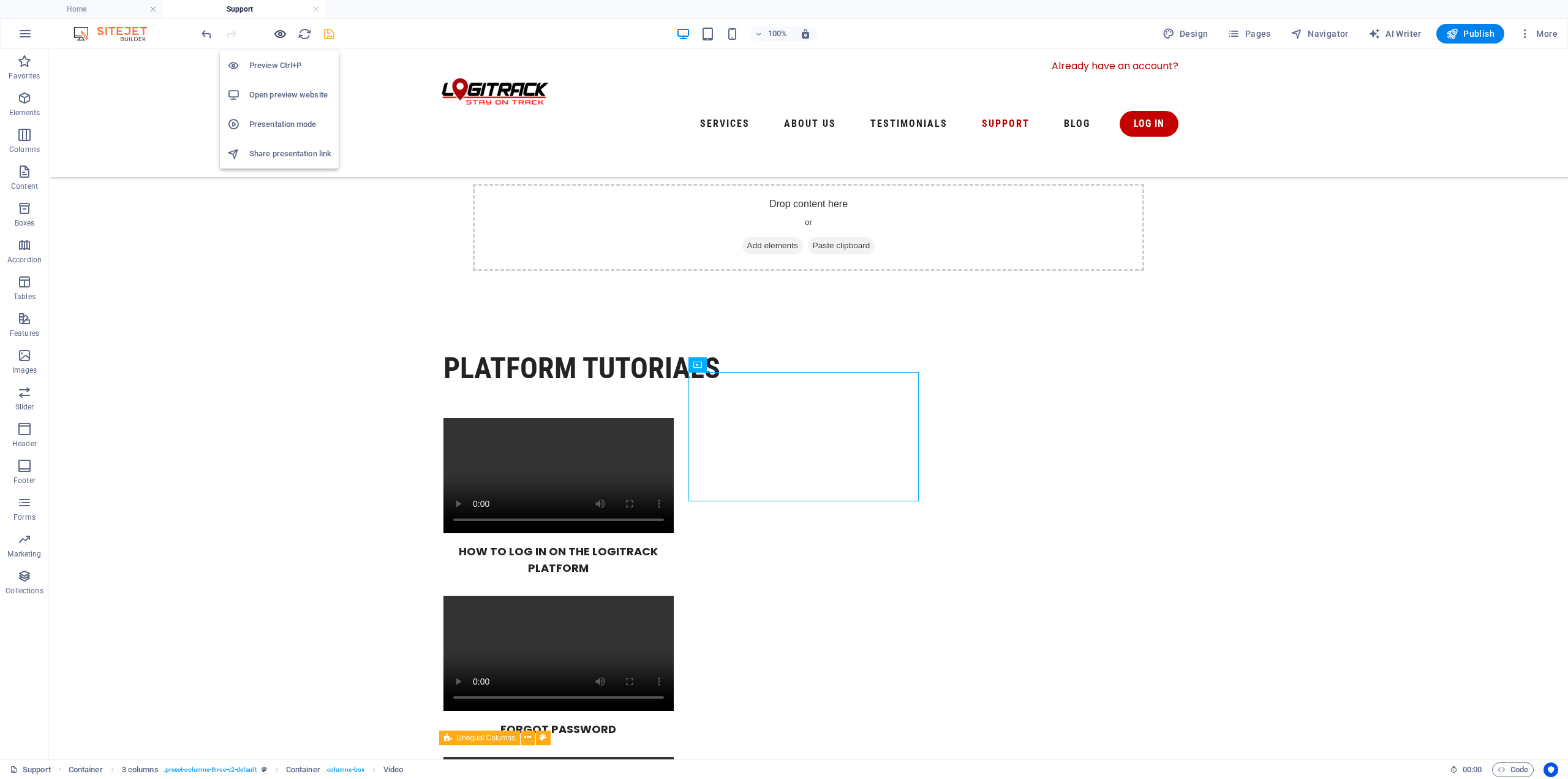
click at [273, 30] on icon "button" at bounding box center [280, 34] width 14 height 14
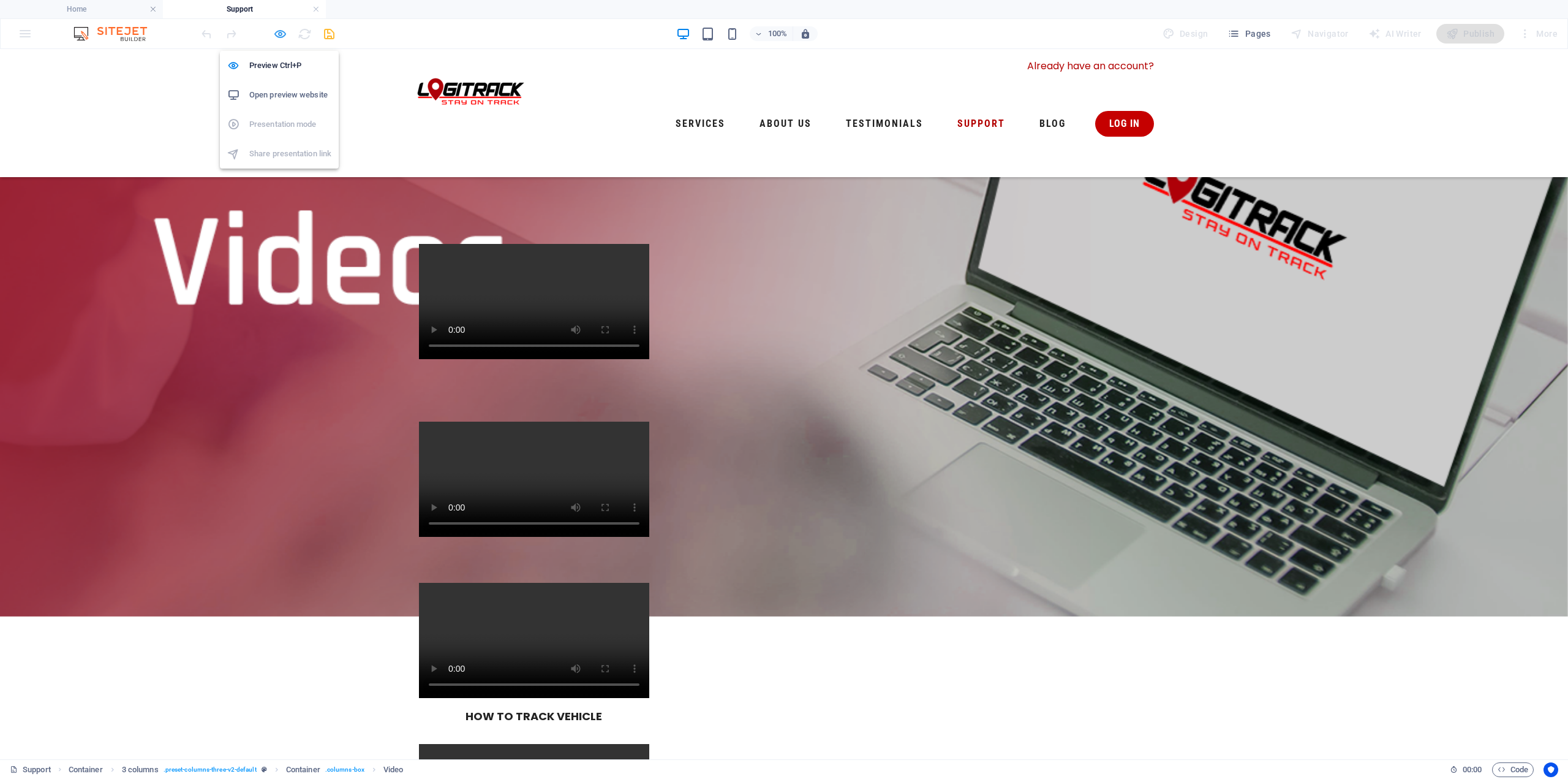
click at [281, 34] on icon "button" at bounding box center [280, 34] width 14 height 14
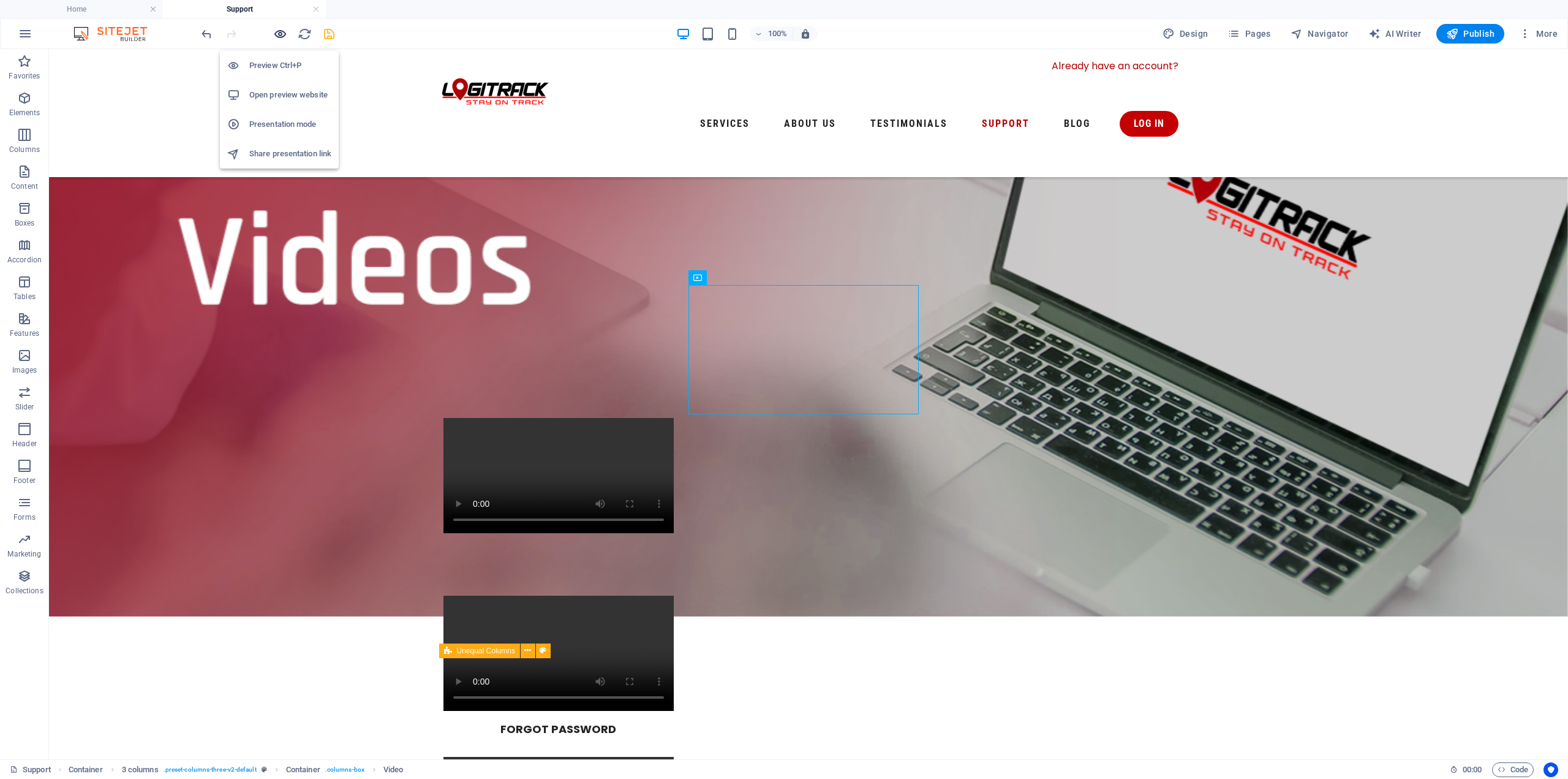
scroll to position [332, 0]
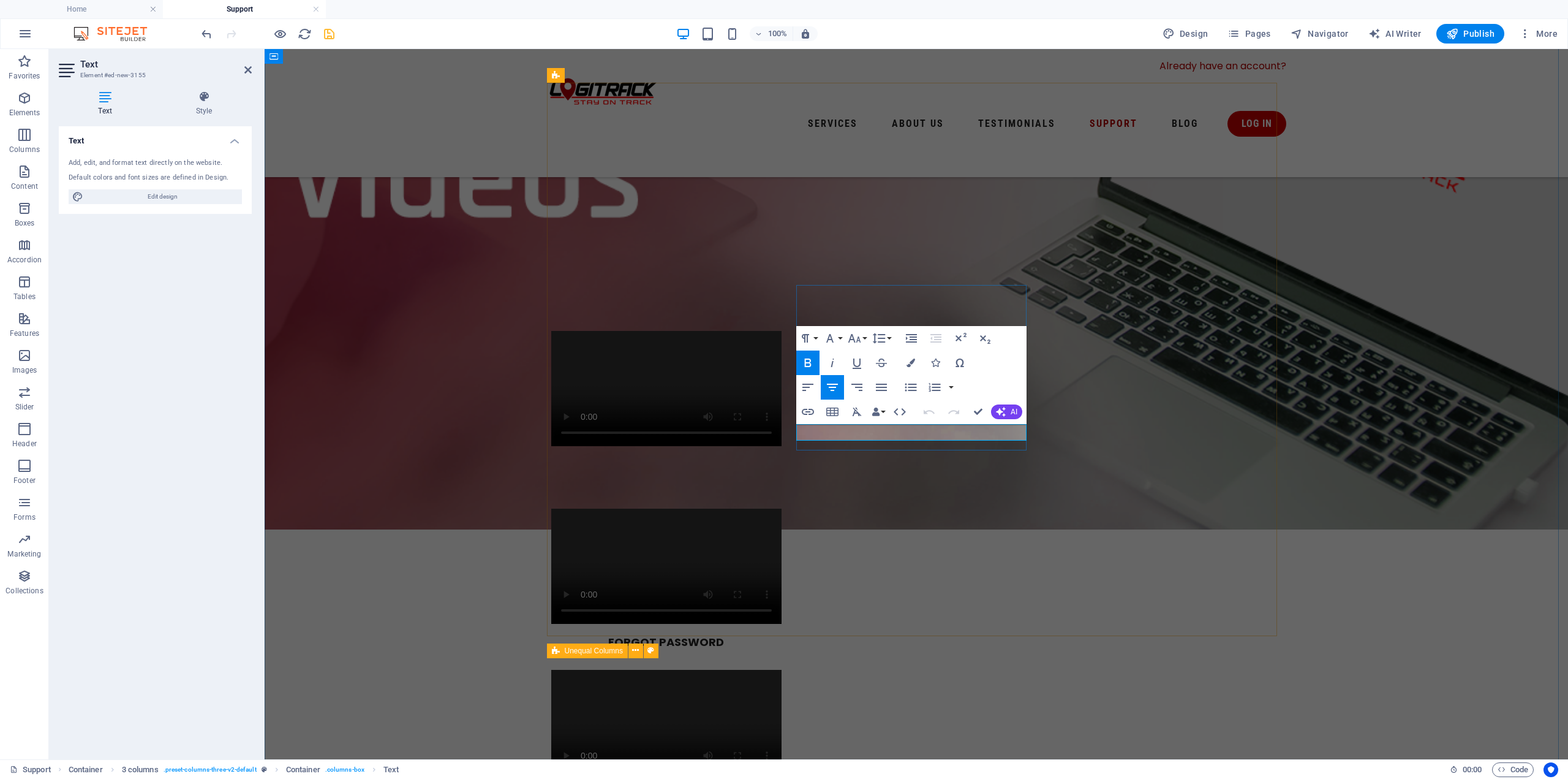
drag, startPoint x: 894, startPoint y: 430, endPoint x: 883, endPoint y: 431, distance: 11.0
drag, startPoint x: 965, startPoint y: 433, endPoint x: 868, endPoint y: 431, distance: 97.0
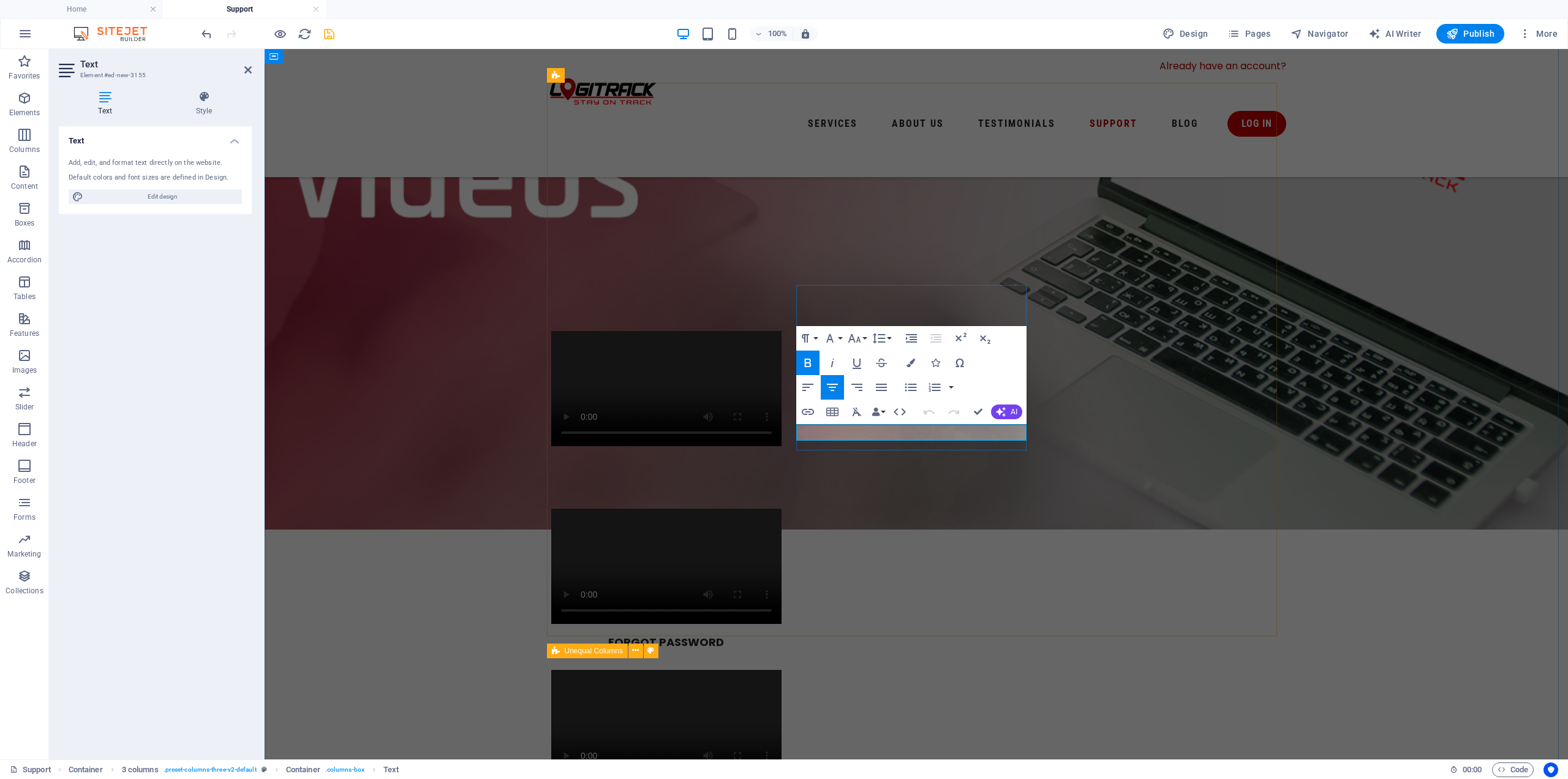
drag, startPoint x: 914, startPoint y: 430, endPoint x: 991, endPoint y: 427, distance: 77.1
drag, startPoint x: 848, startPoint y: 429, endPoint x: 774, endPoint y: 436, distance: 74.3
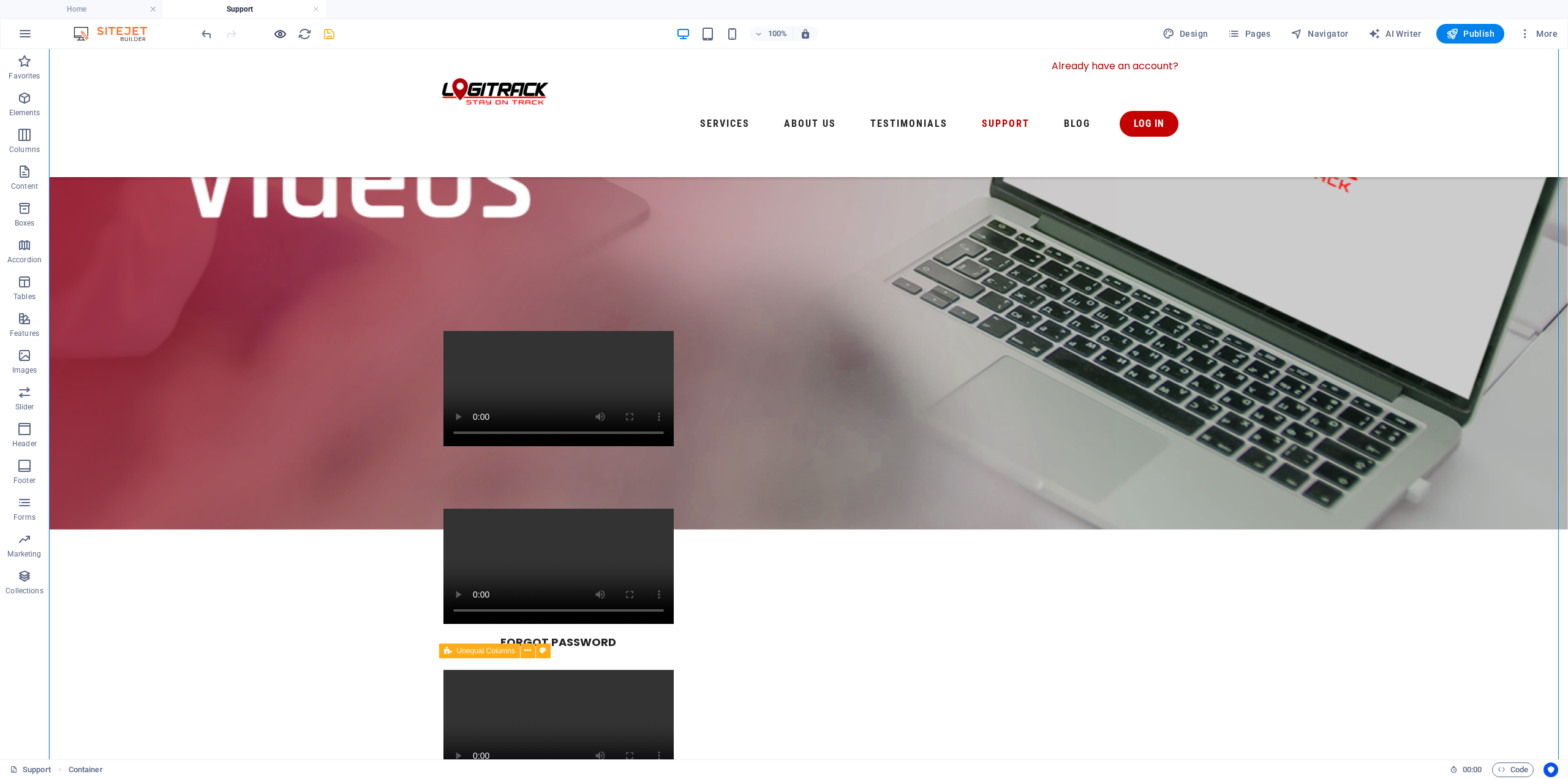
click at [281, 37] on icon "button" at bounding box center [280, 34] width 14 height 14
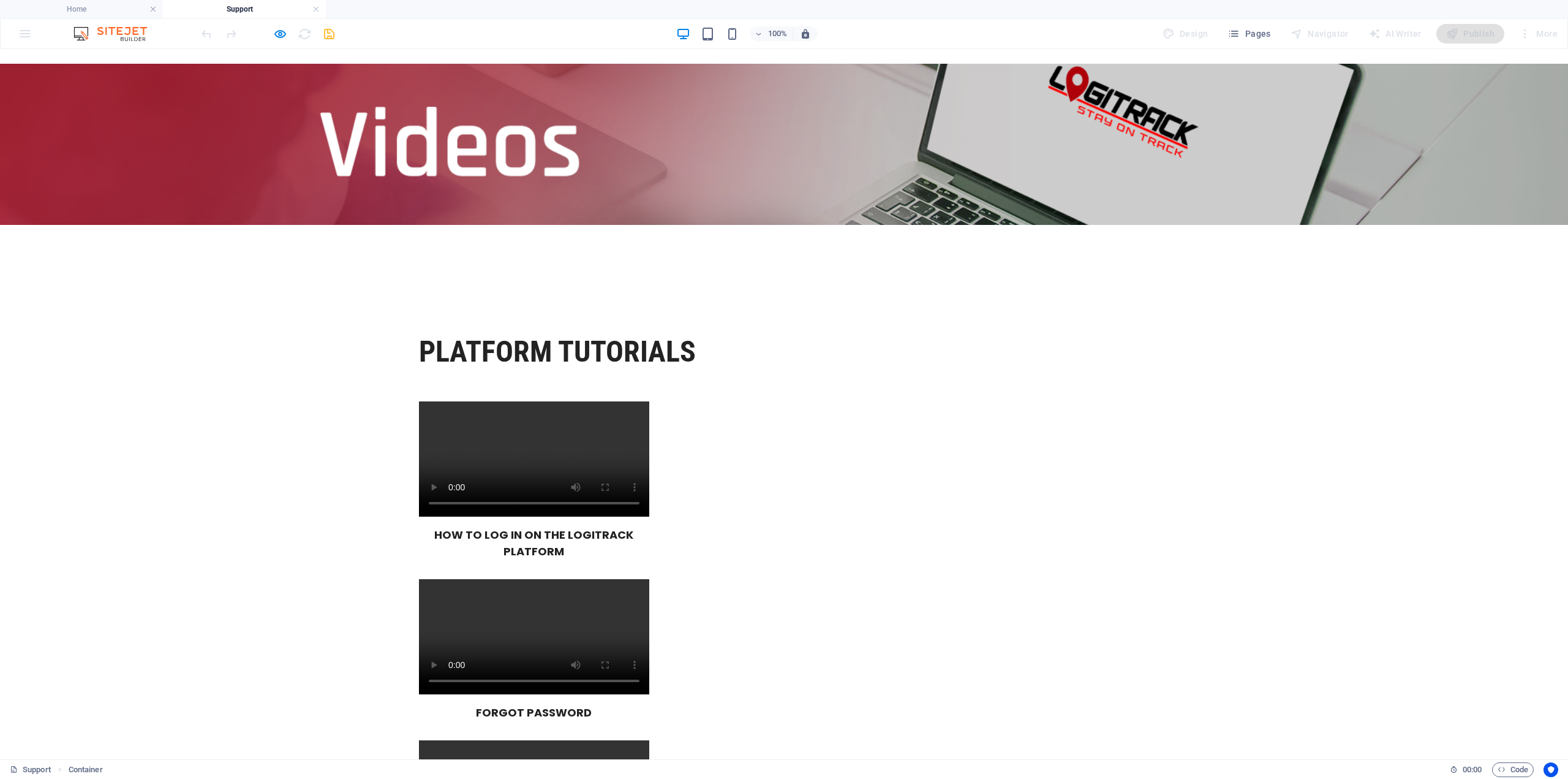
scroll to position [184, 0]
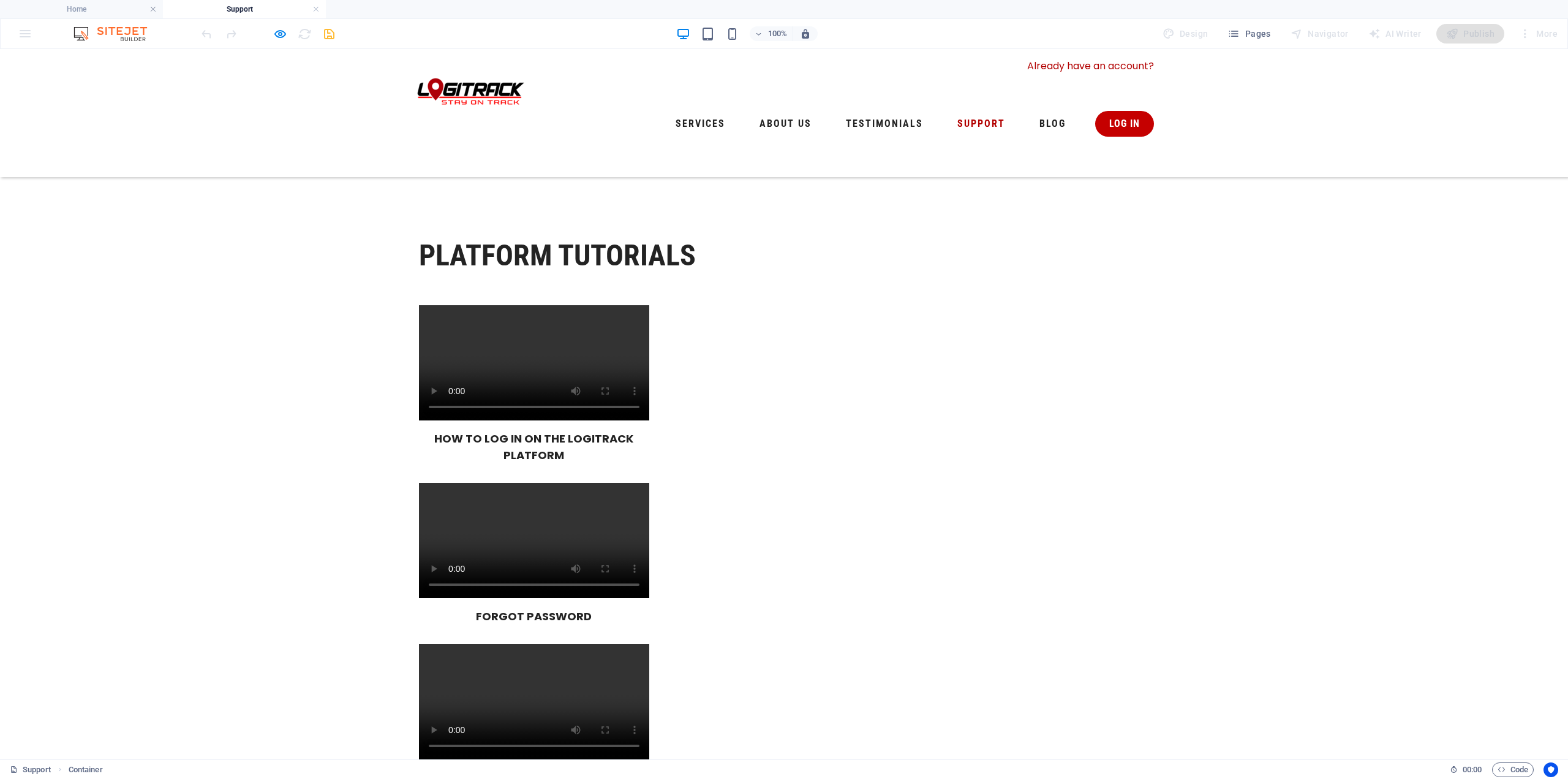
click at [278, 36] on icon "button" at bounding box center [280, 34] width 14 height 14
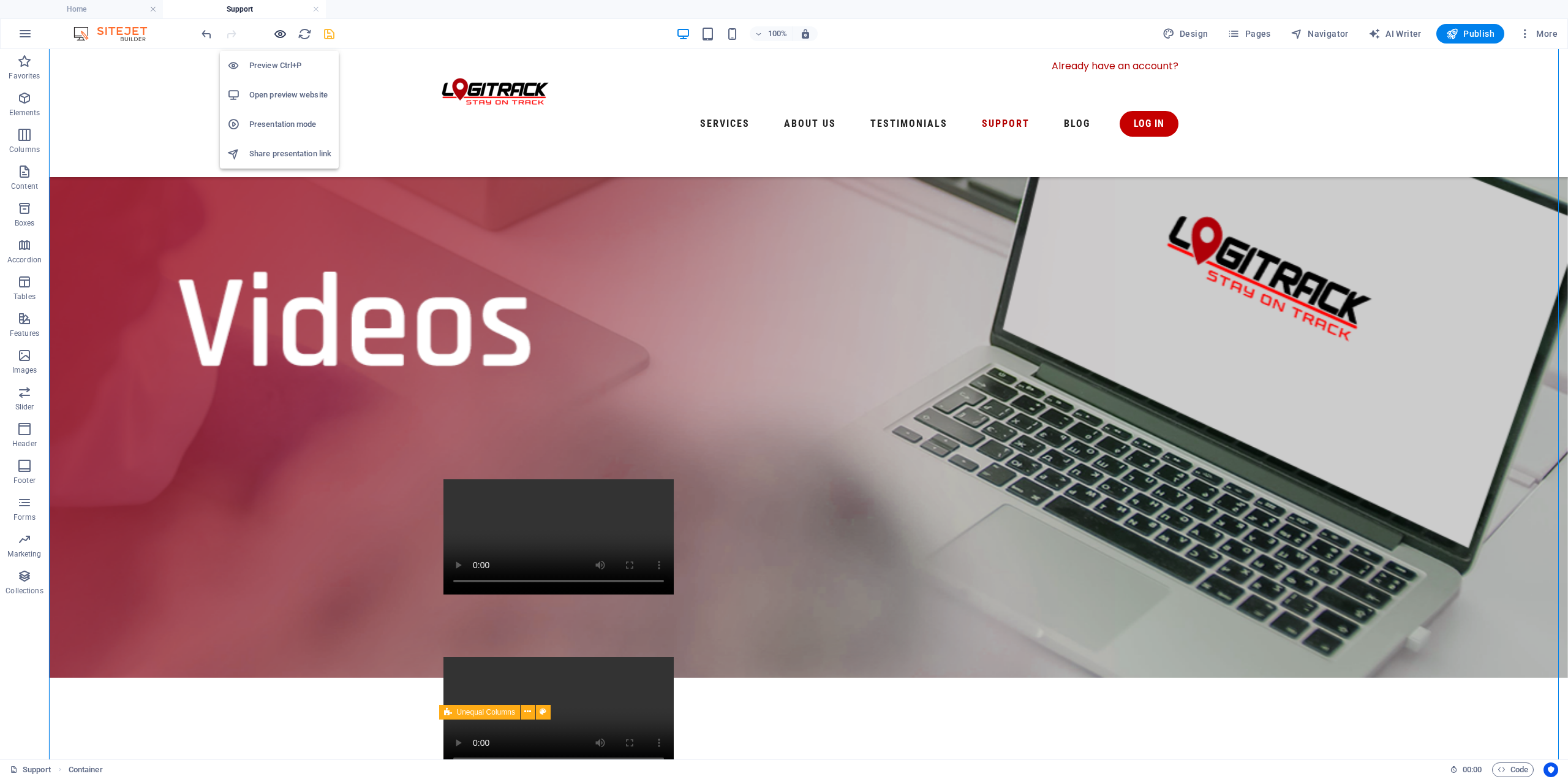
scroll to position [271, 0]
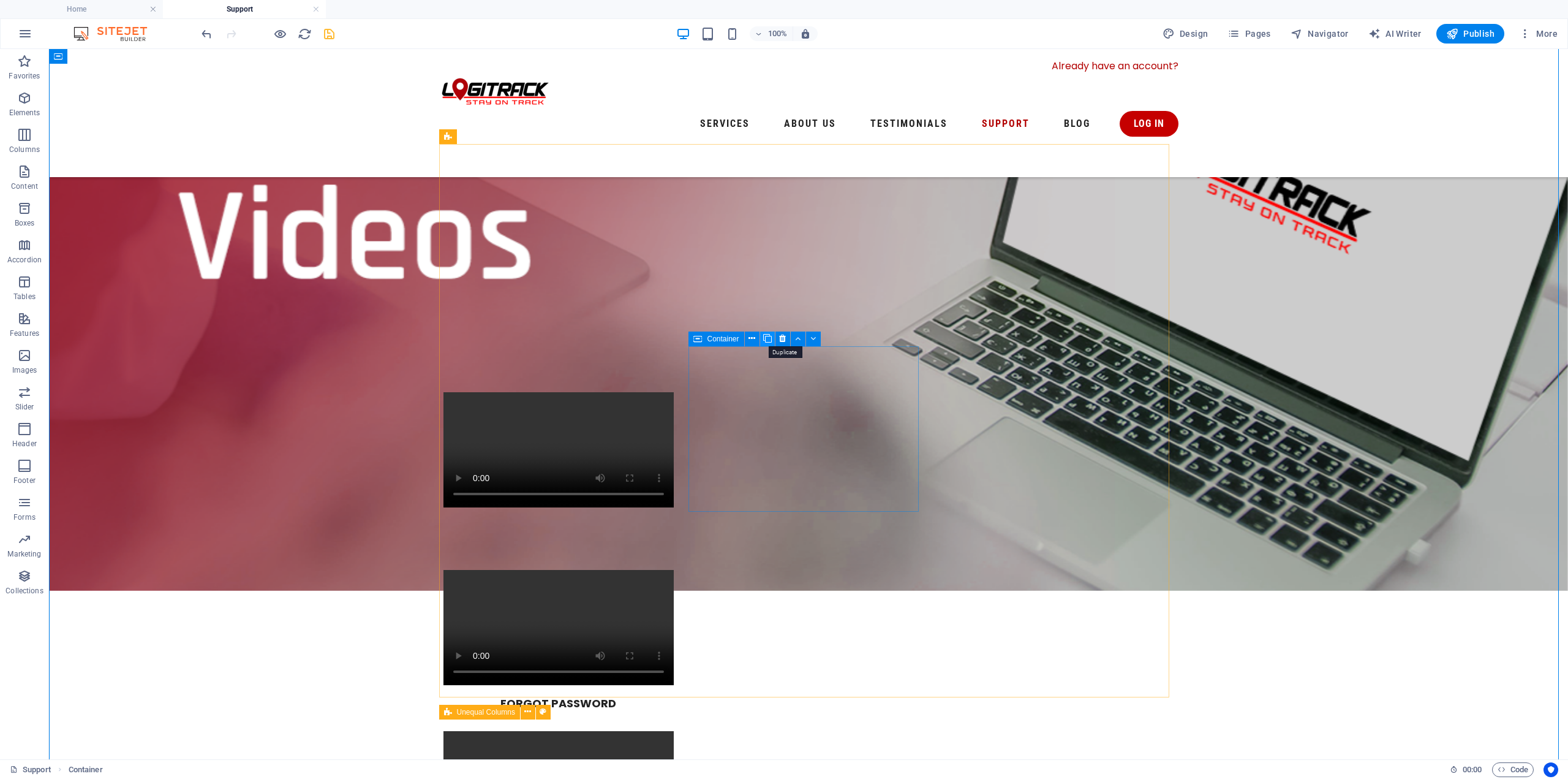
click at [773, 338] on button at bounding box center [767, 338] width 14 height 14
click at [979, 338] on span "Video" at bounding box center [988, 338] width 19 height 8
select select "%"
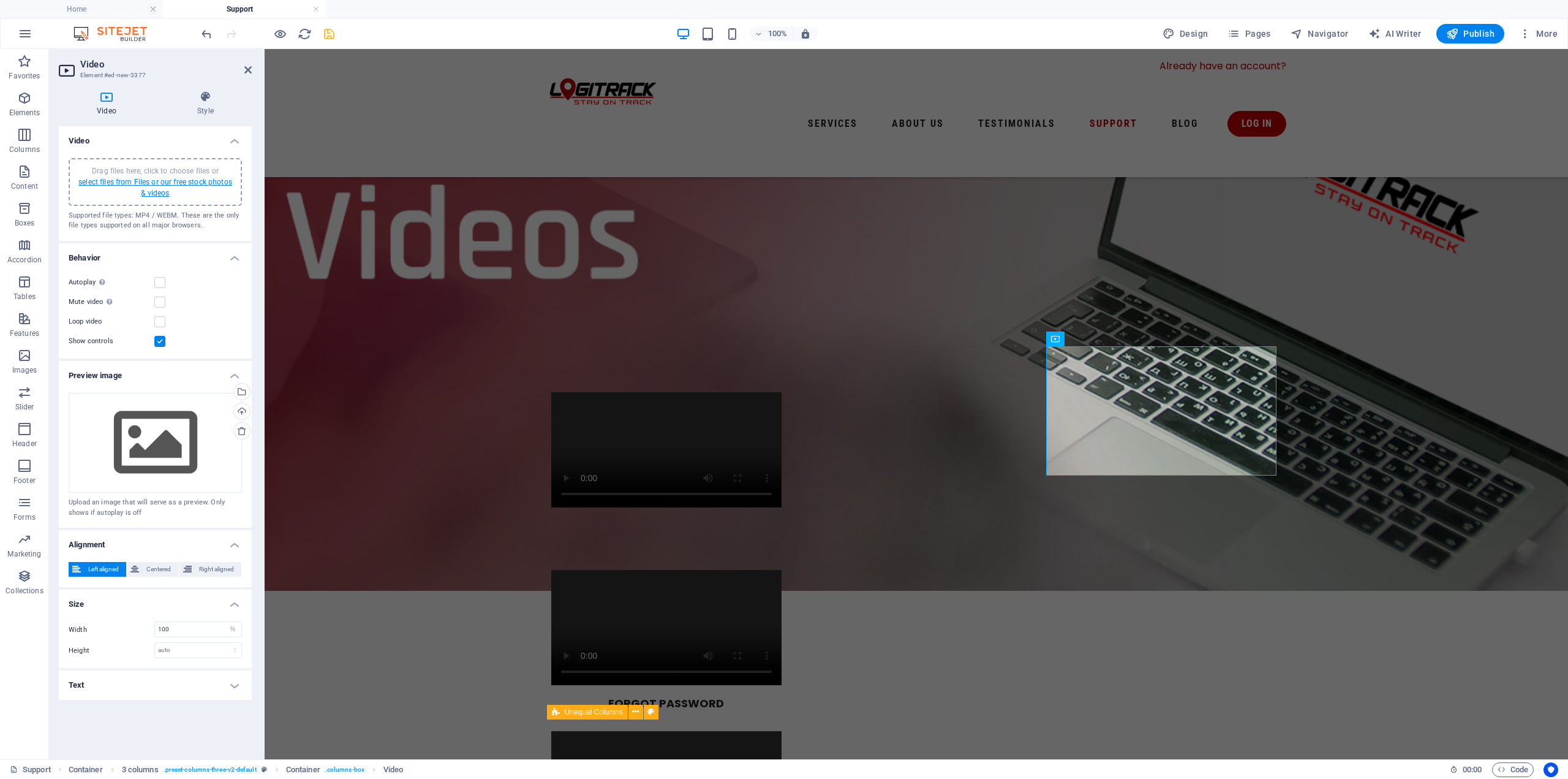
click at [212, 181] on link "select files from Files or our free stock photos & videos" at bounding box center [155, 188] width 154 height 19
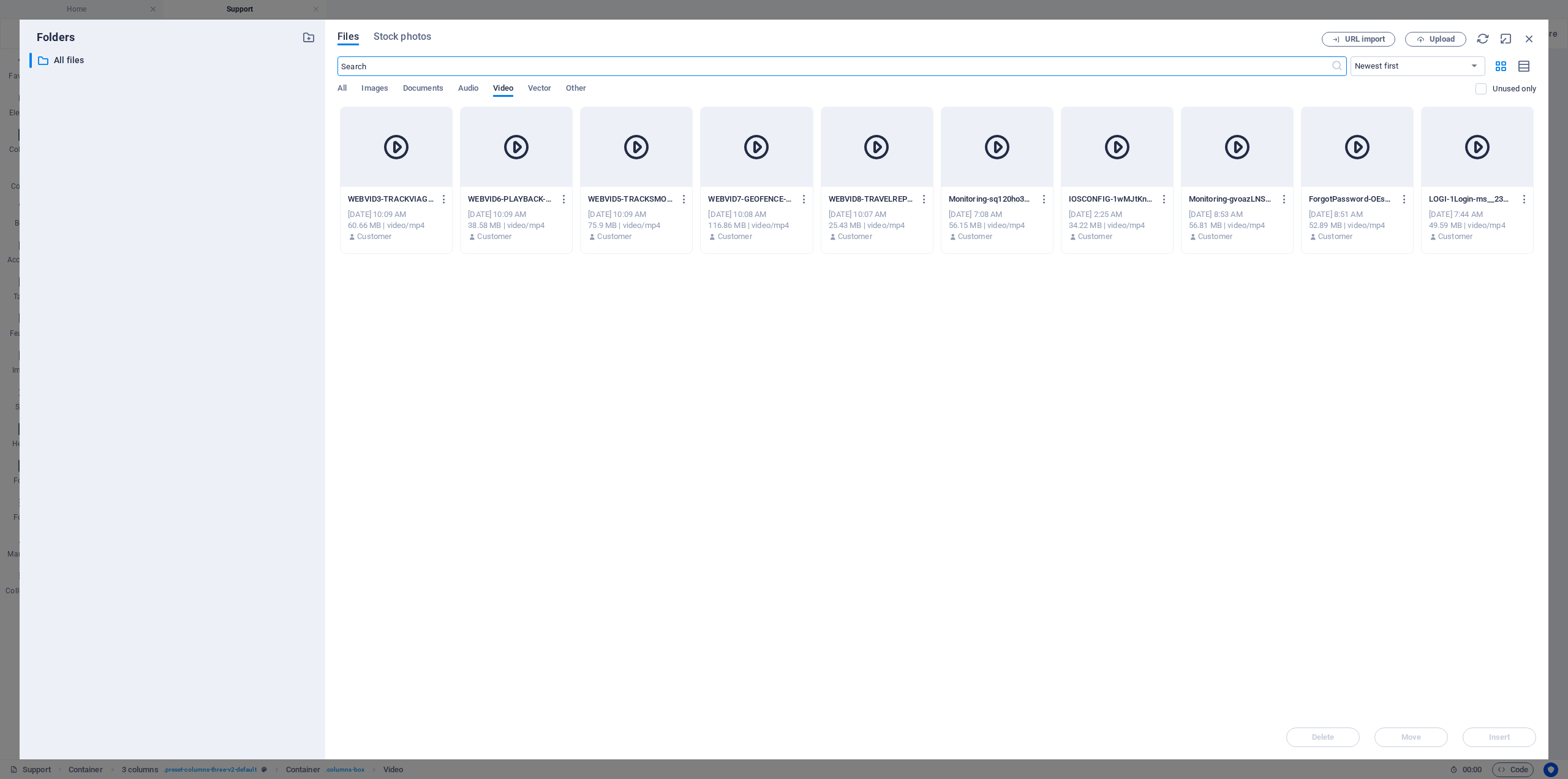
click at [515, 185] on div at bounding box center [516, 148] width 112 height 80
click at [1514, 740] on button "Insert" at bounding box center [1499, 737] width 74 height 19
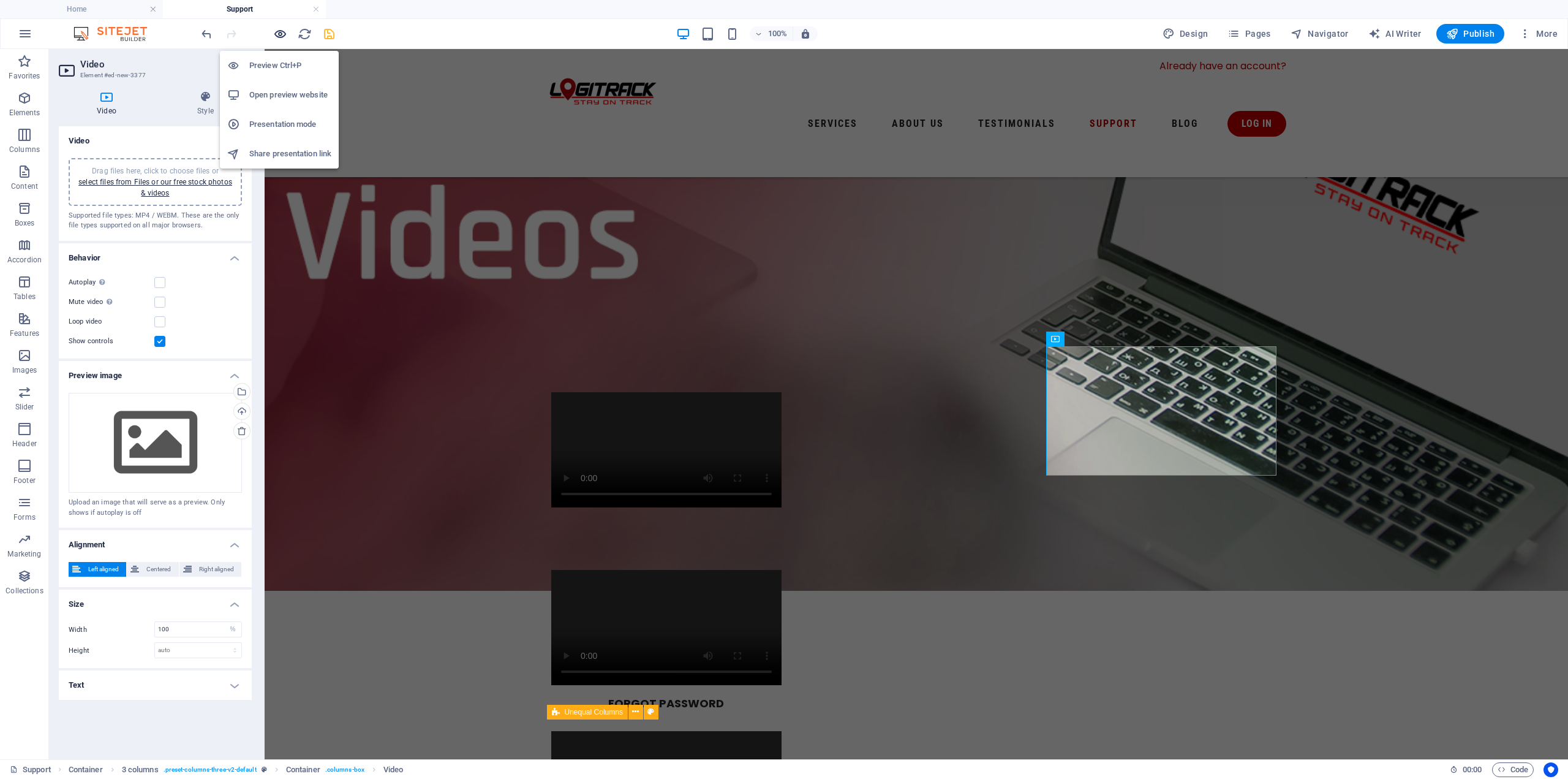
click at [278, 34] on icon "button" at bounding box center [280, 34] width 14 height 14
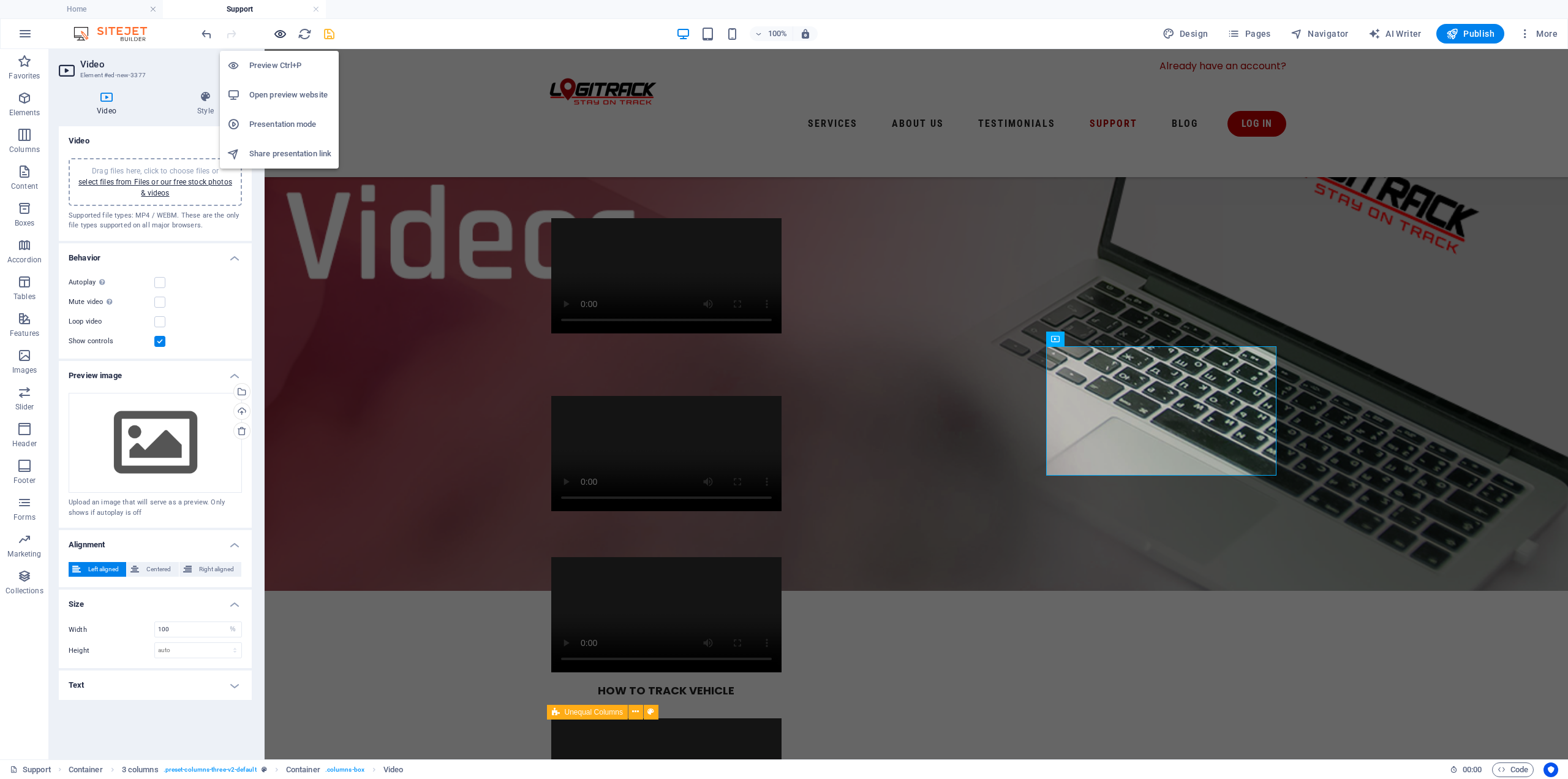
scroll to position [184, 0]
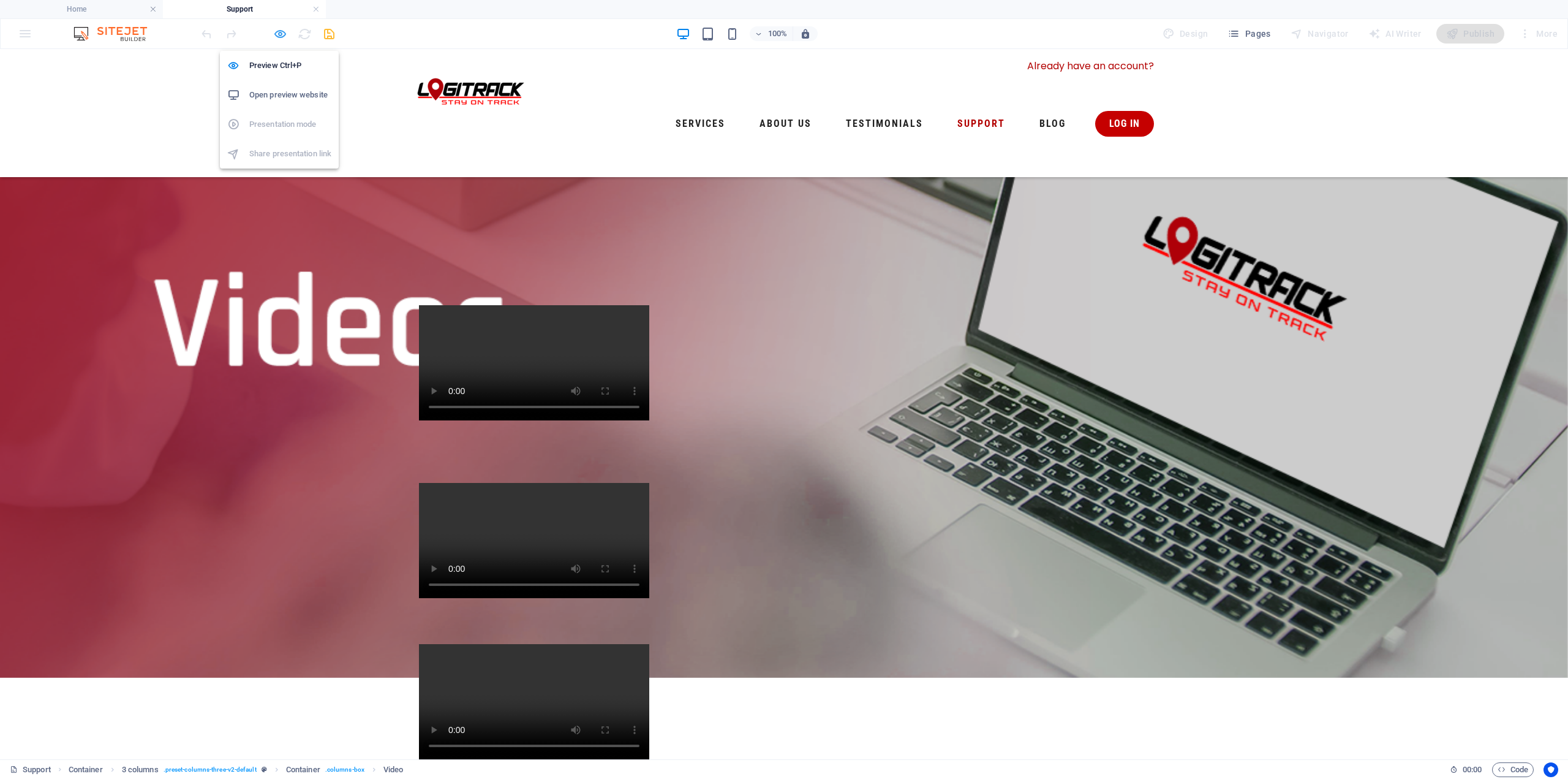
click at [279, 32] on icon "button" at bounding box center [280, 34] width 14 height 14
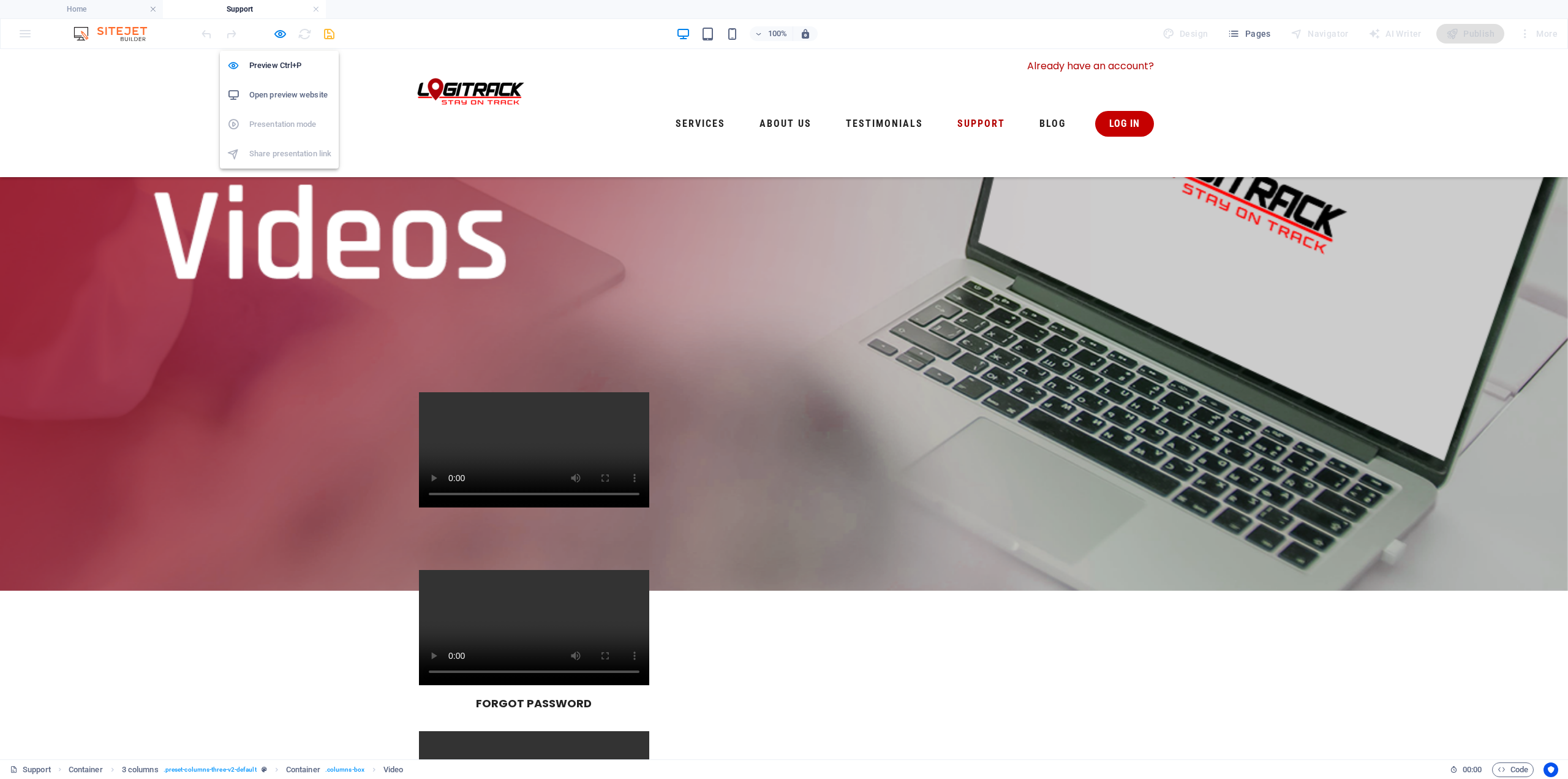
select select "%"
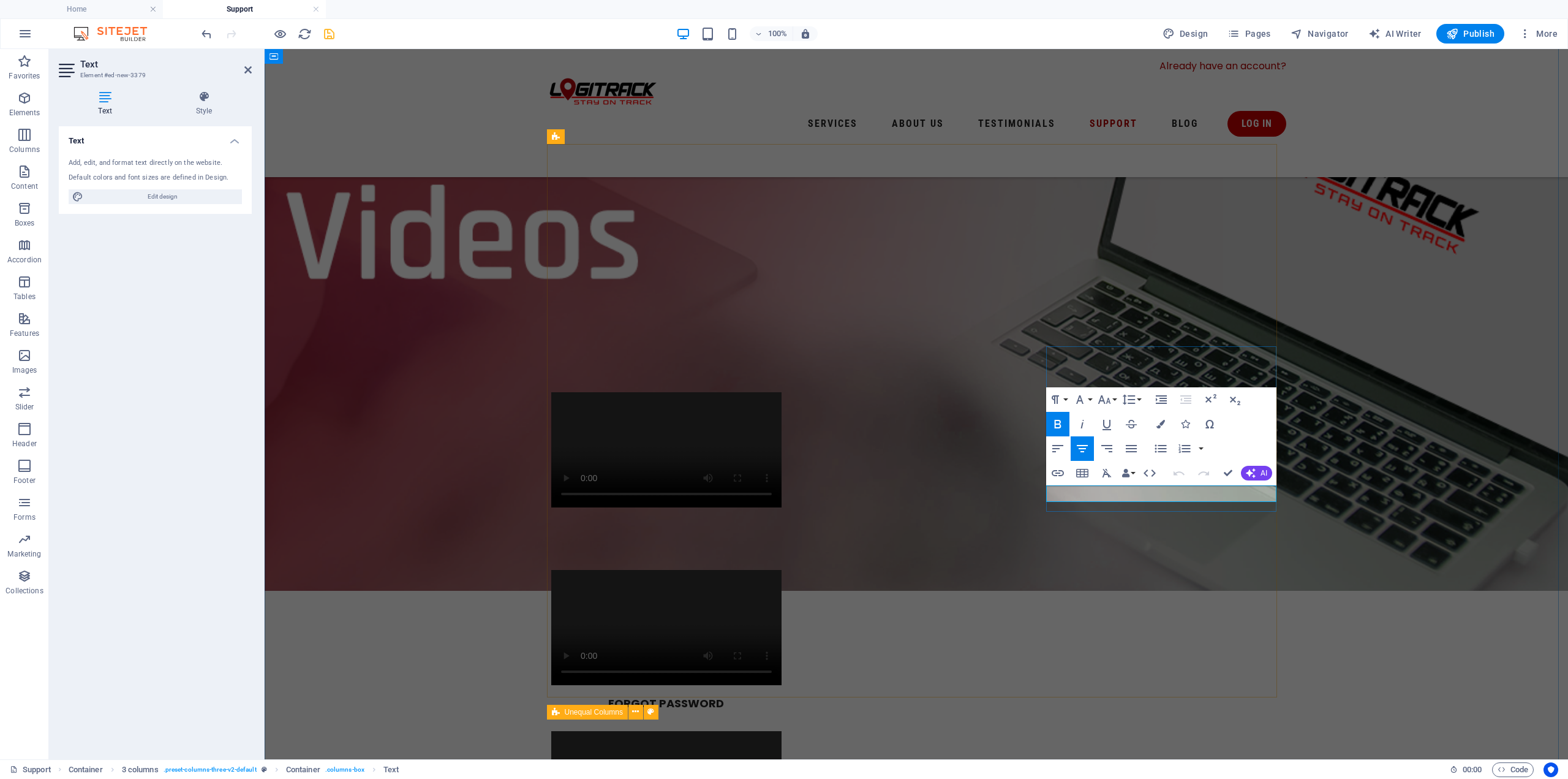
drag, startPoint x: 1124, startPoint y: 490, endPoint x: 1245, endPoint y: 489, distance: 121.0
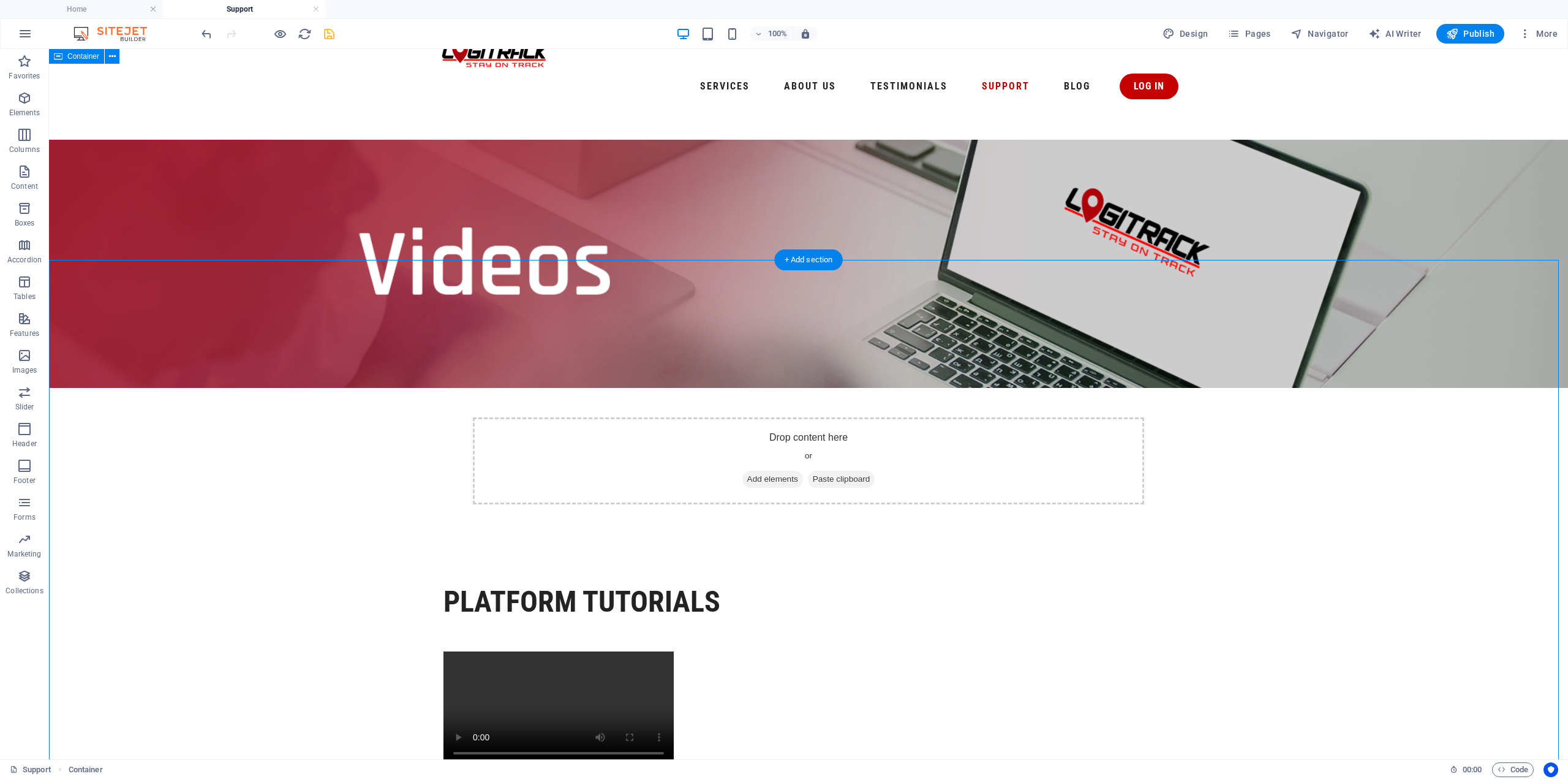
scroll to position [26, 0]
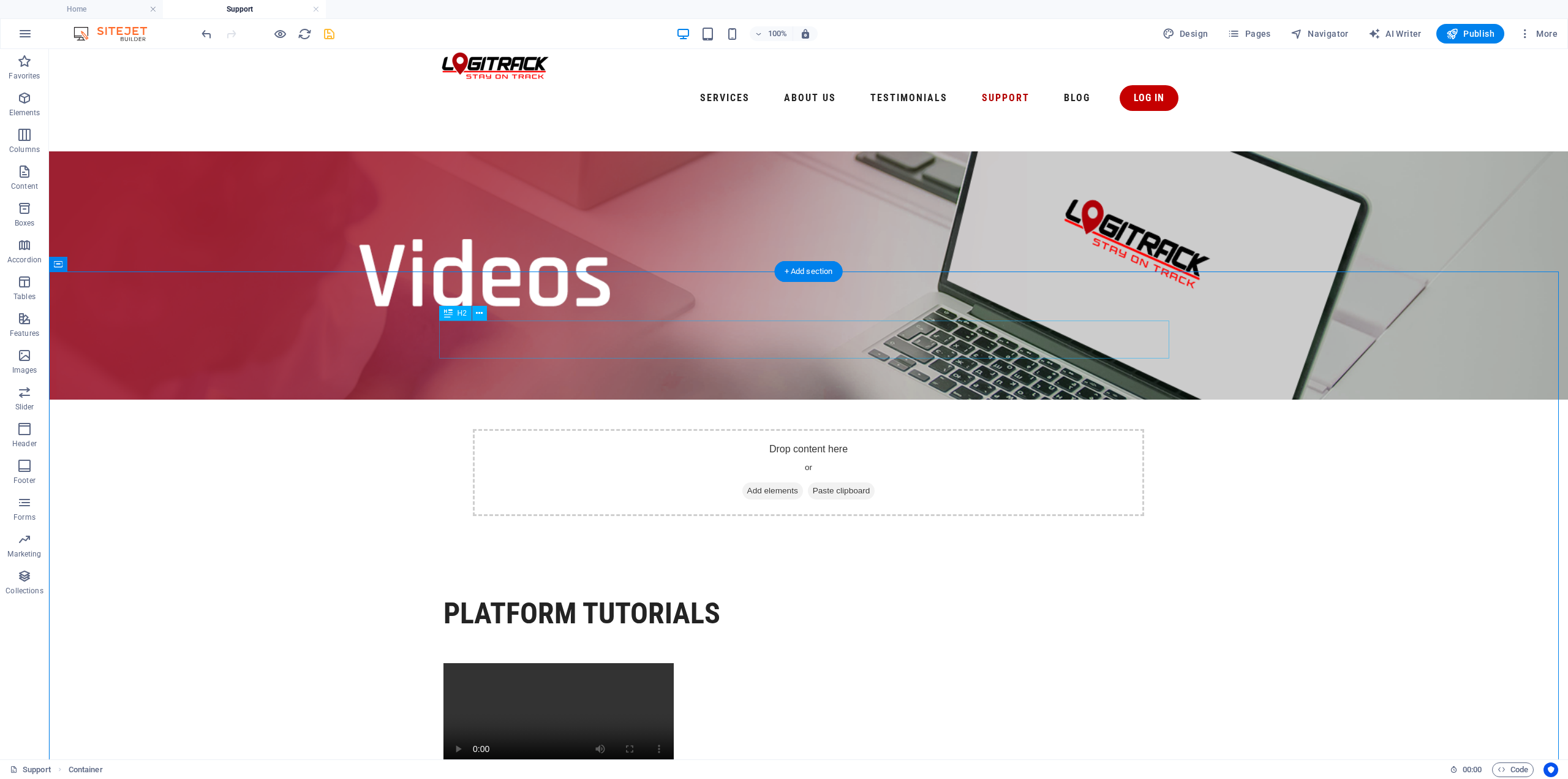
click at [698, 594] on div "PLATFORM TUTORIALS" at bounding box center [808, 613] width 730 height 38
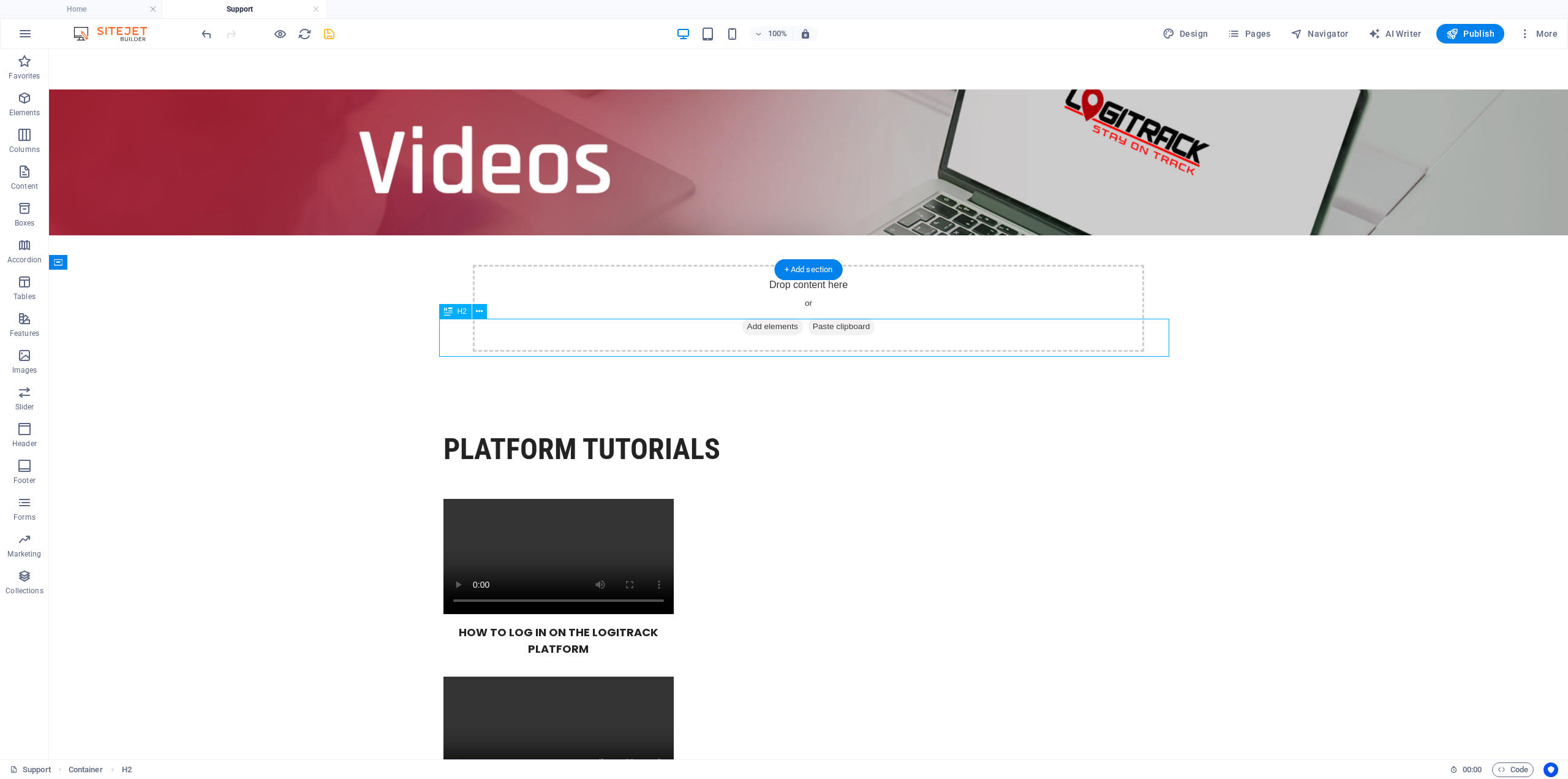
scroll to position [271, 0]
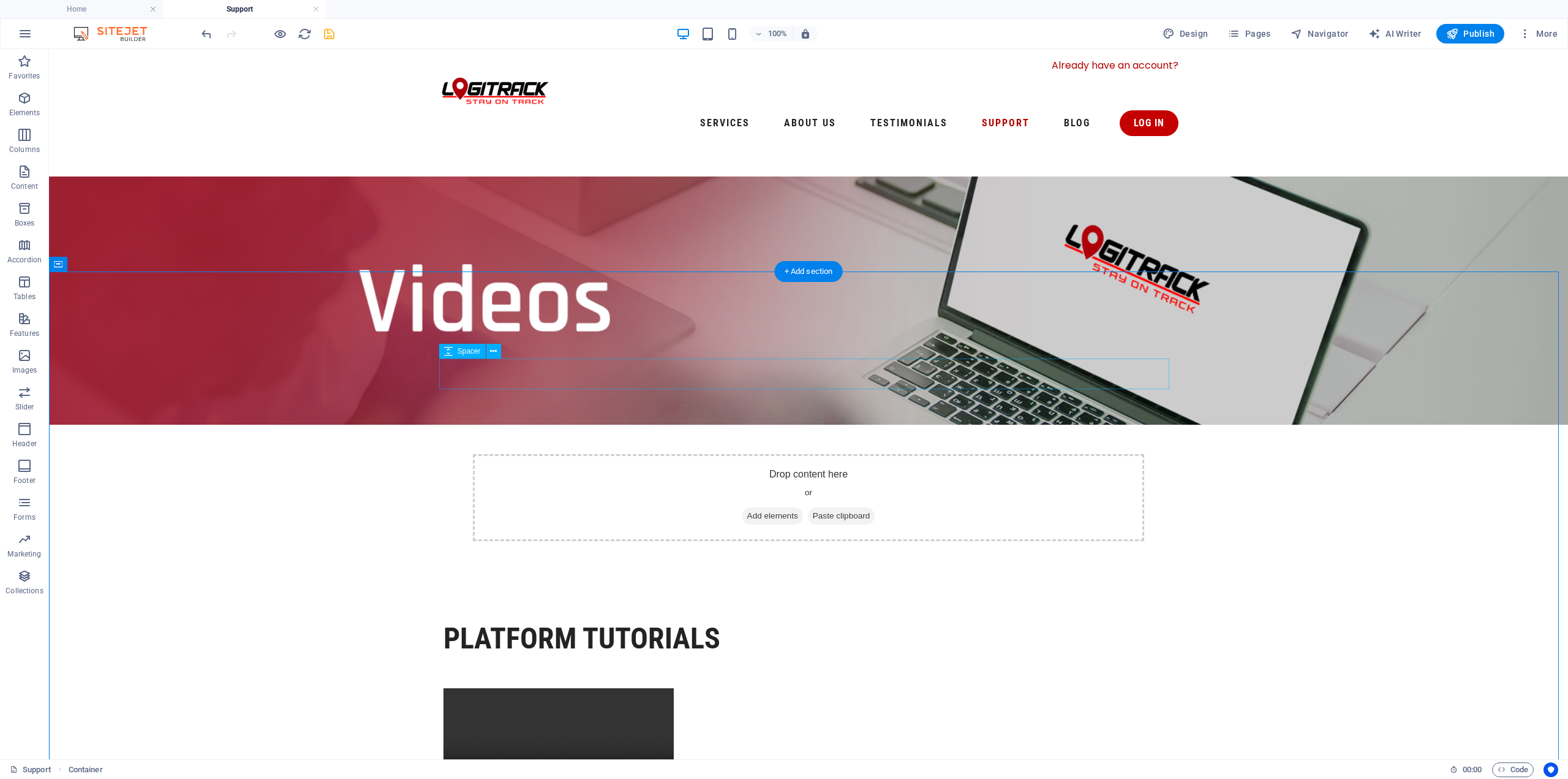
scroll to position [0, 0]
click at [332, 31] on icon "save" at bounding box center [329, 34] width 14 height 14
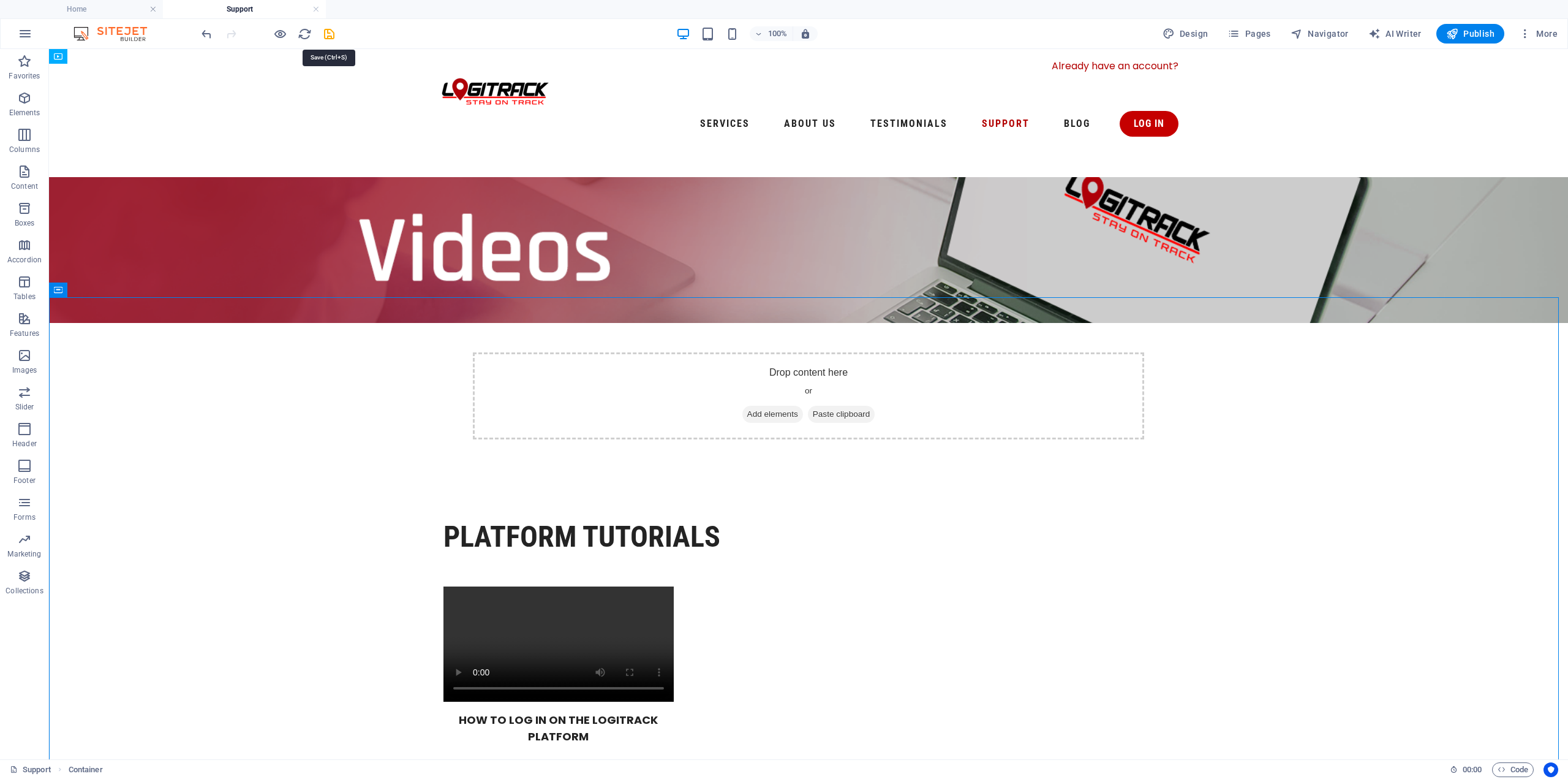
select select "%"
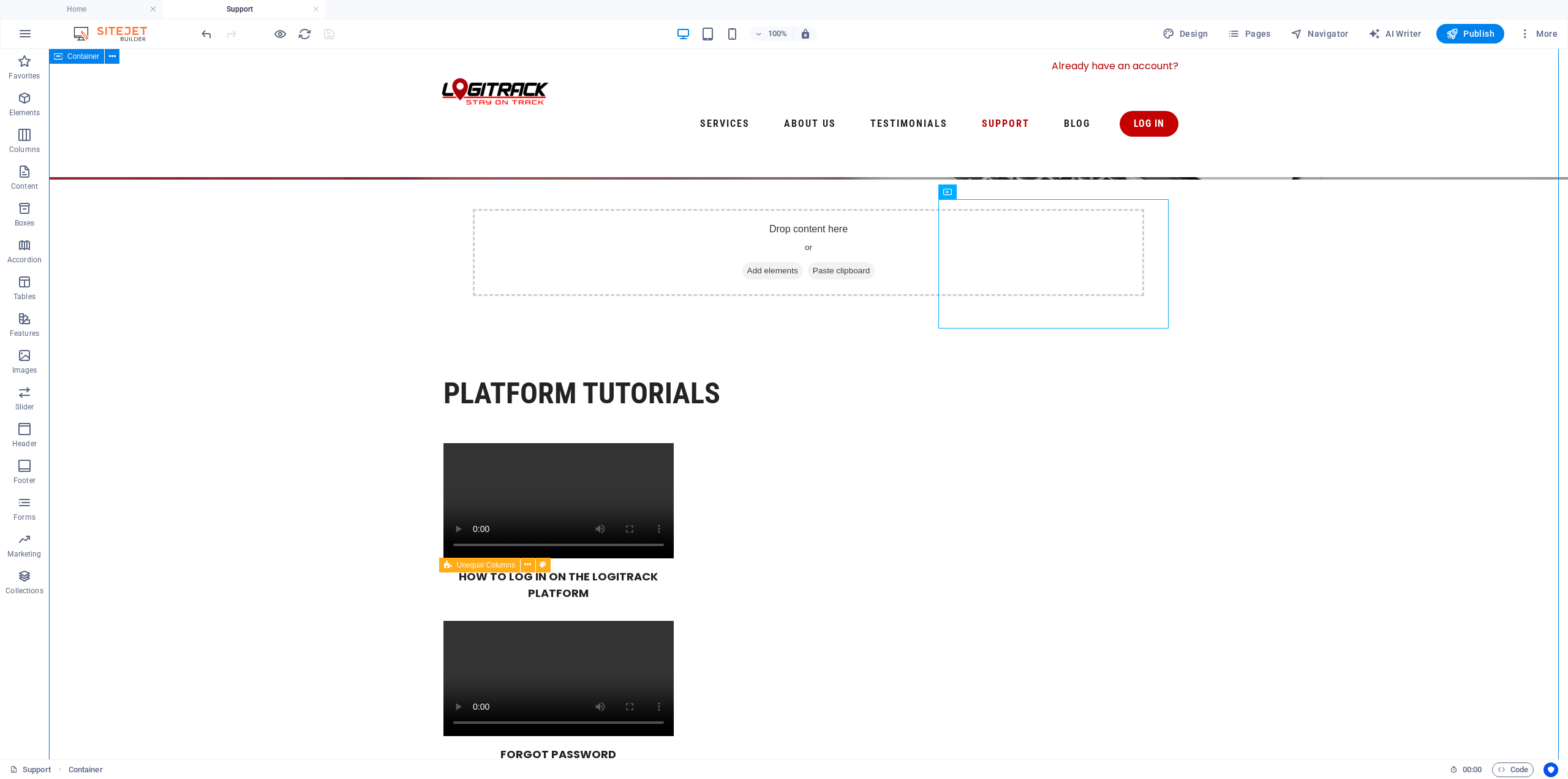
scroll to position [184, 0]
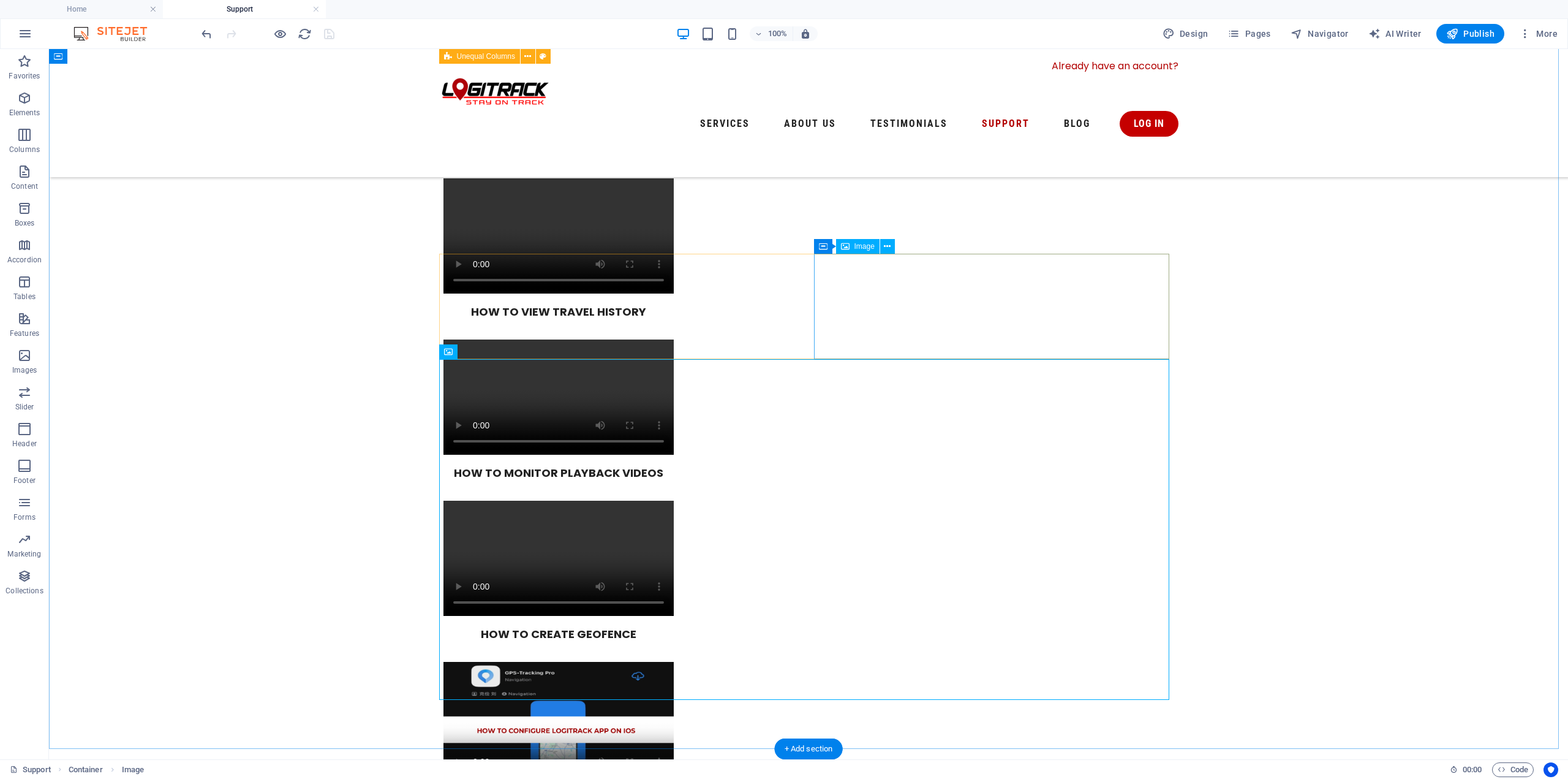
scroll to position [1103, 0]
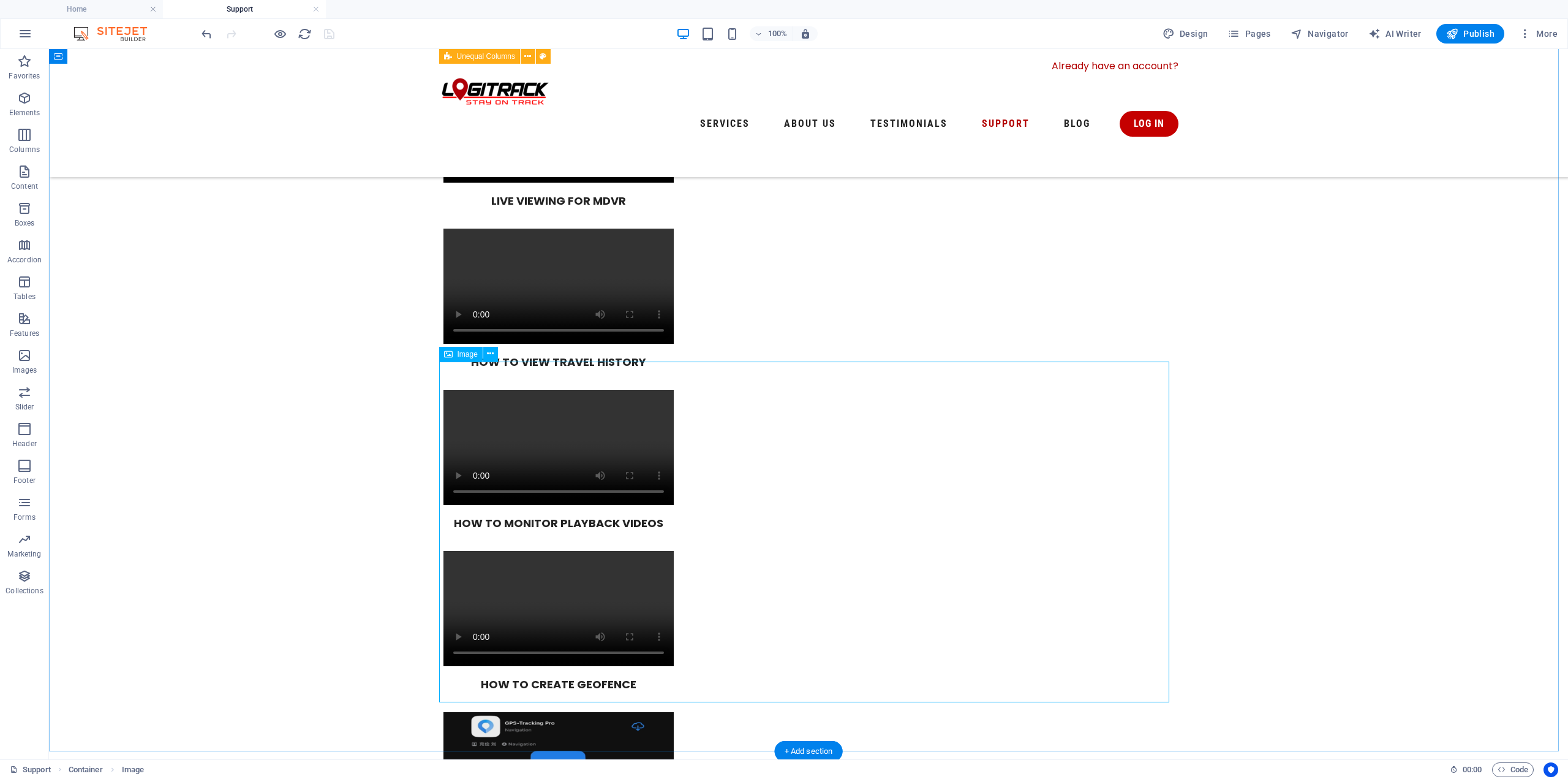
scroll to position [1191, 0]
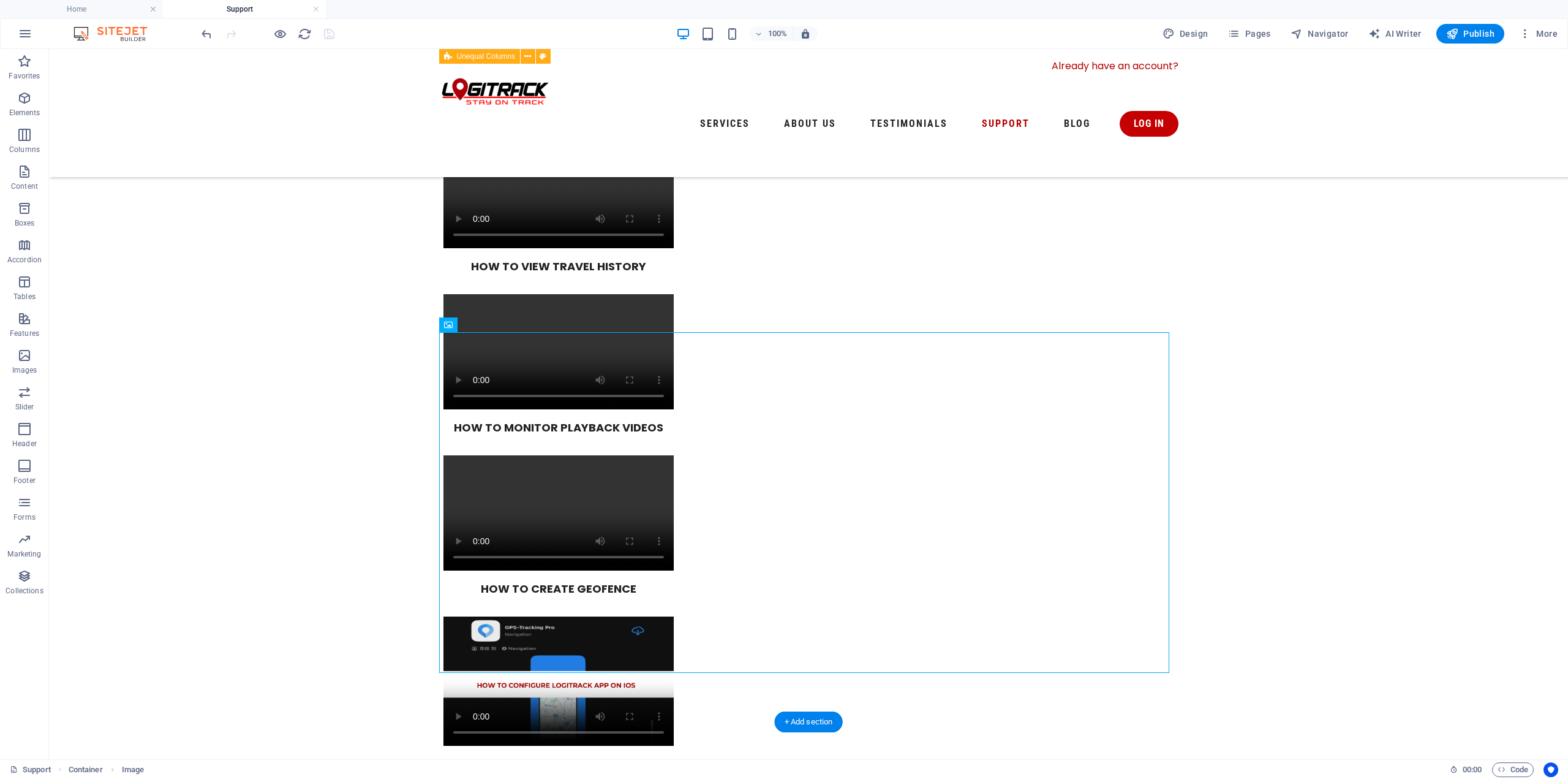
drag, startPoint x: 917, startPoint y: 506, endPoint x: 488, endPoint y: 369, distance: 450.3
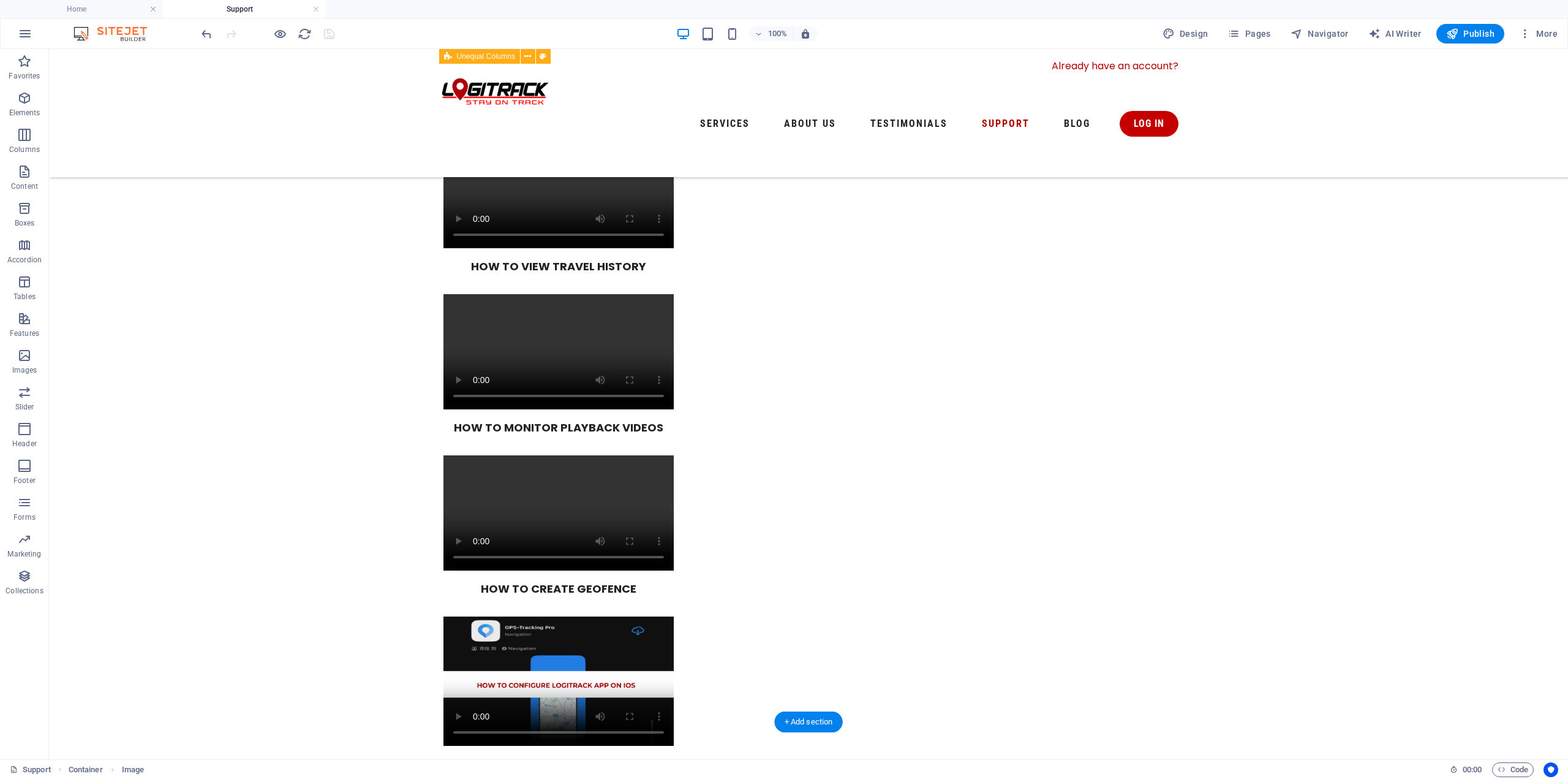
drag, startPoint x: 503, startPoint y: 381, endPoint x: 439, endPoint y: 222, distance: 171.4
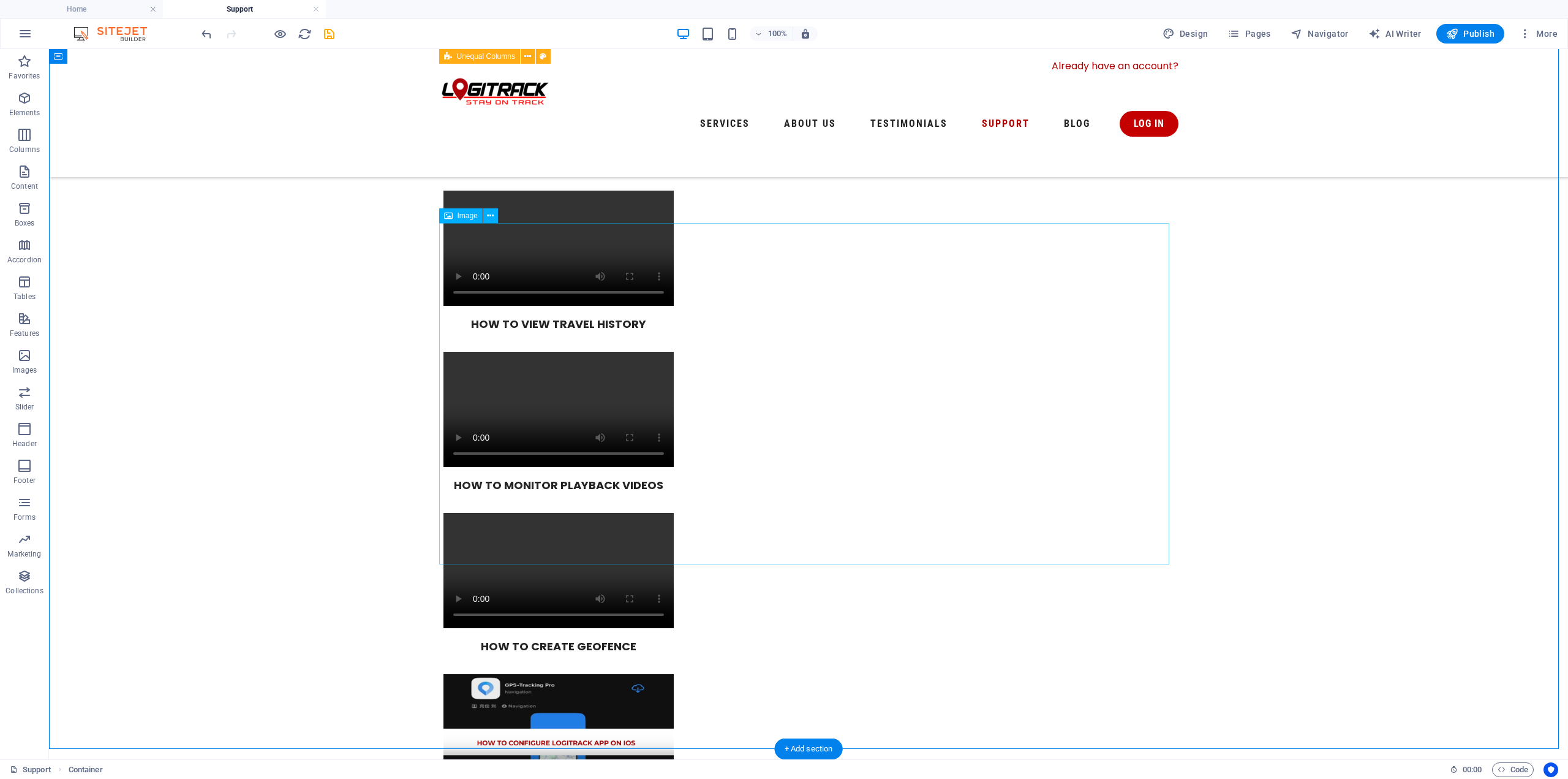
scroll to position [1130, 0]
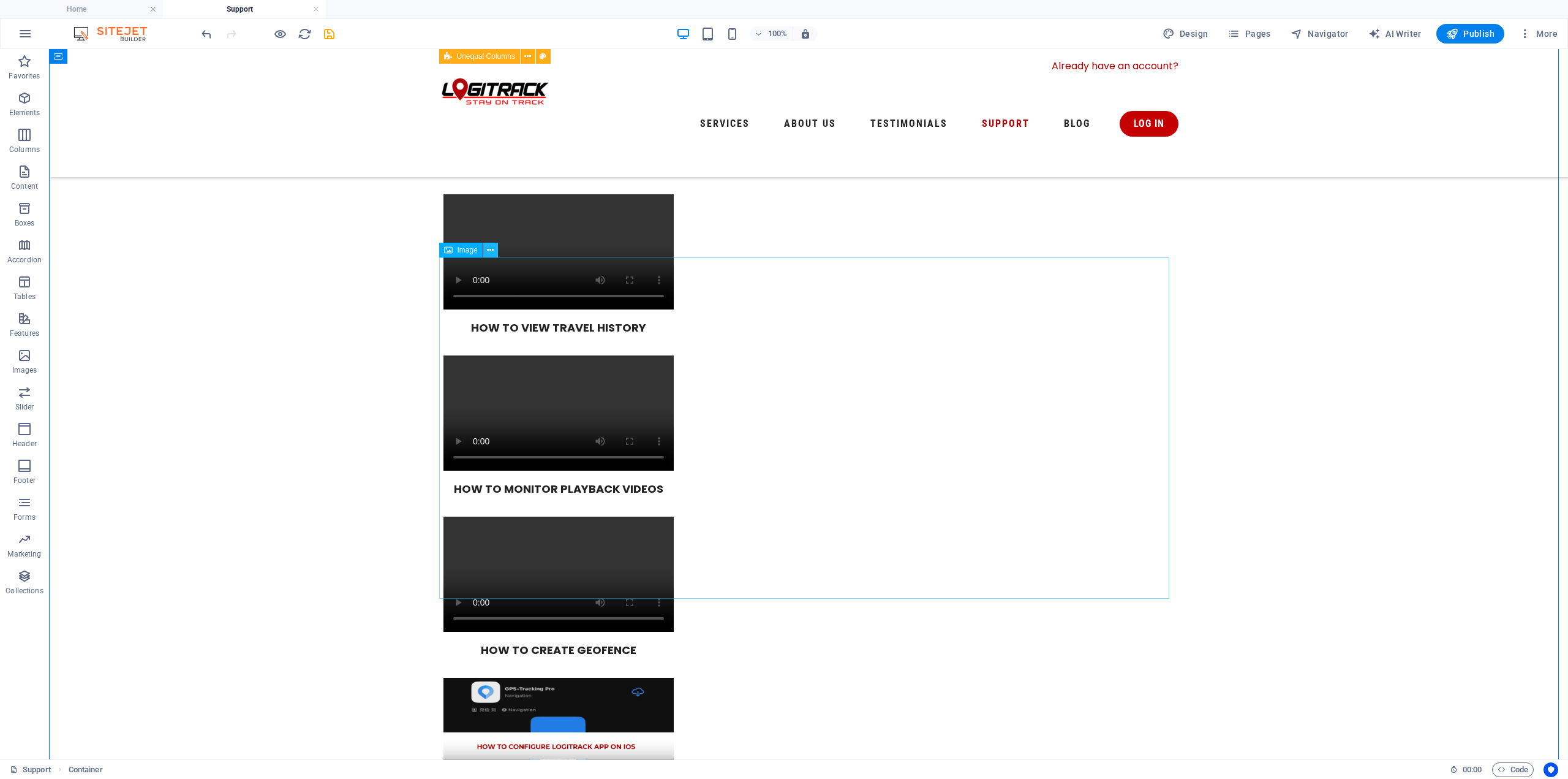
click at [491, 252] on icon at bounding box center [491, 250] width 7 height 13
click at [29, 131] on icon "button" at bounding box center [24, 134] width 14 height 14
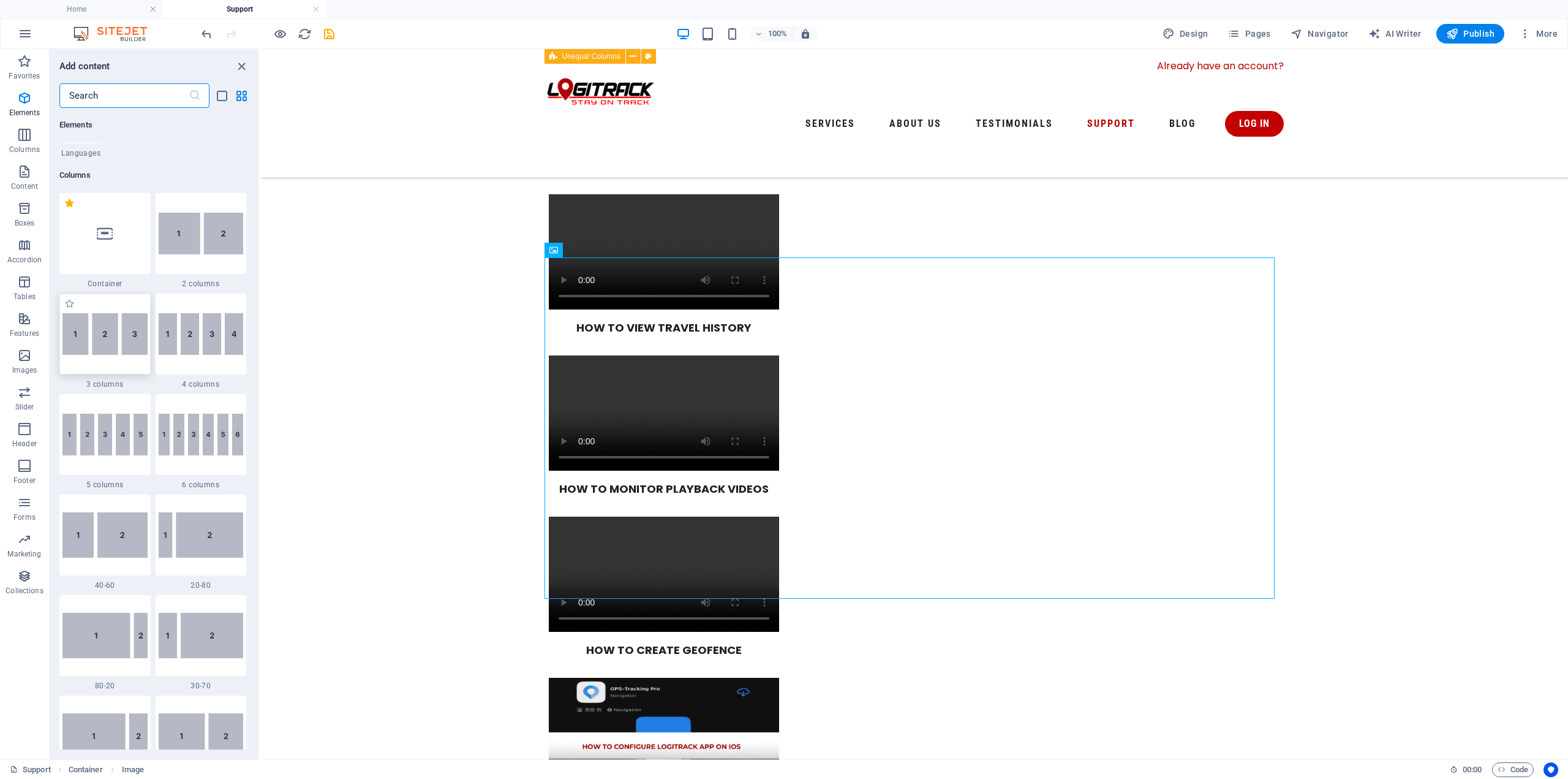
scroll to position [607, 0]
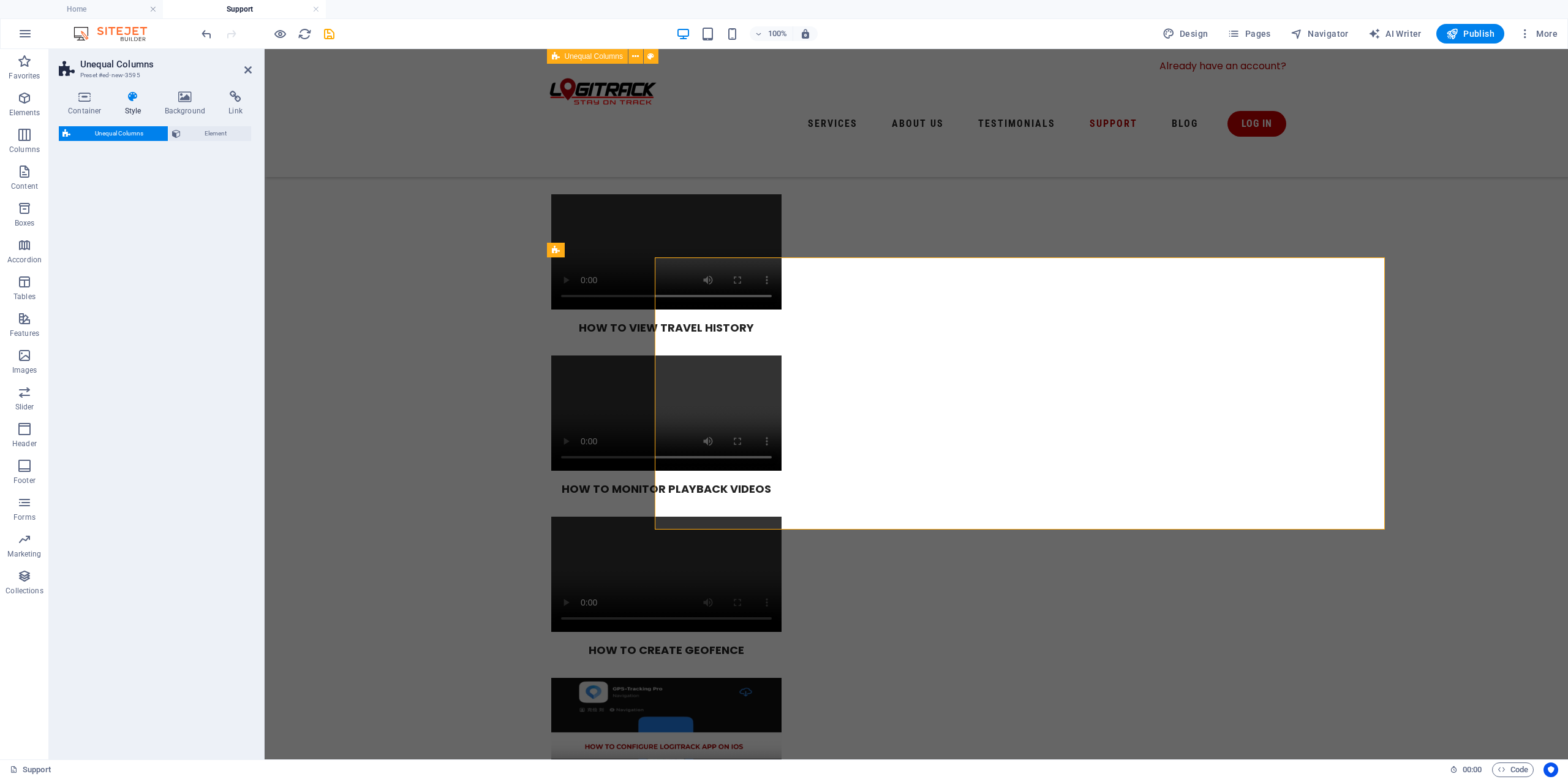
select select "%"
select select "rem"
select select "preset-unequal-columns-v2-4-30-70"
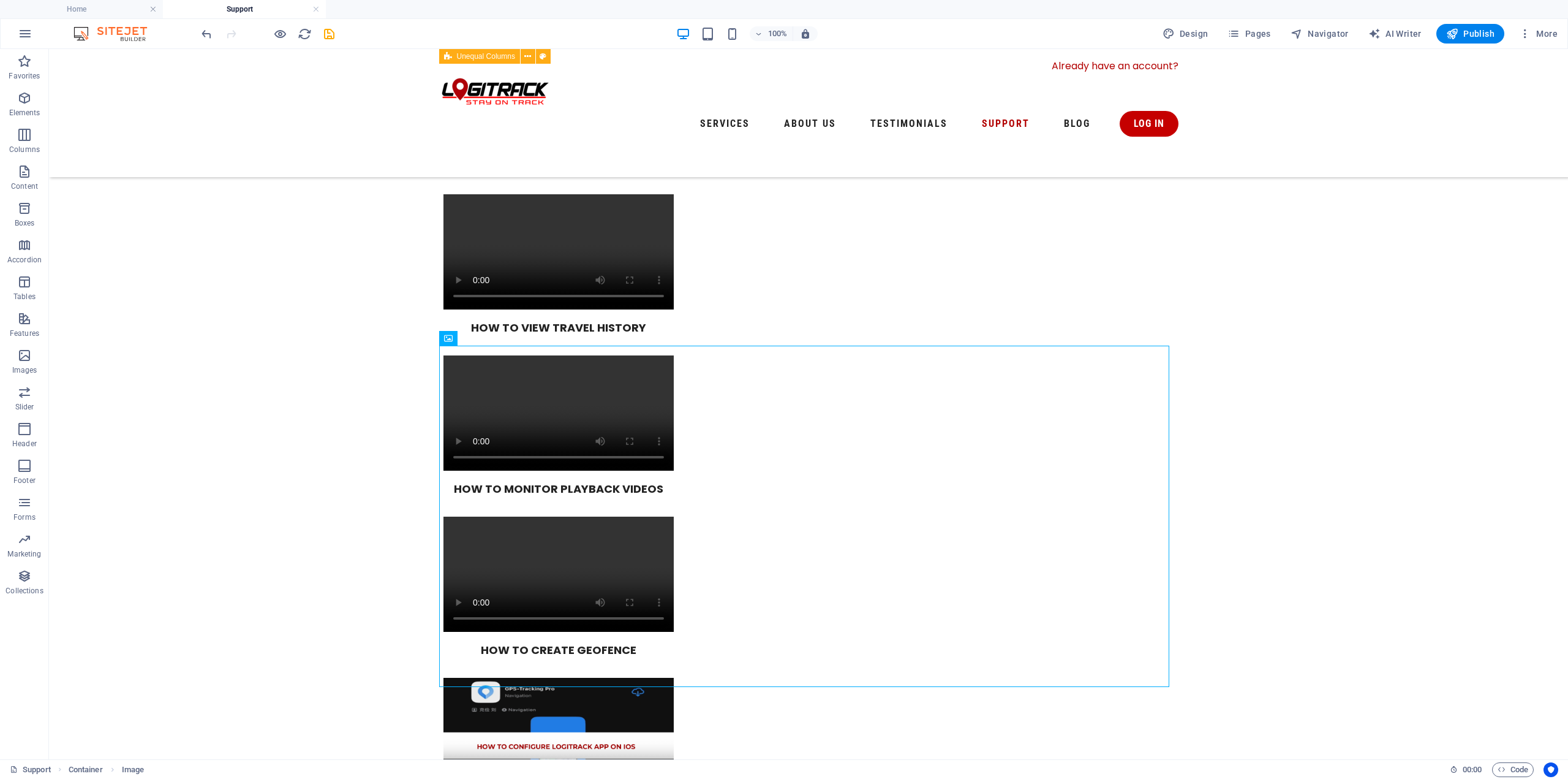
drag, startPoint x: 578, startPoint y: 331, endPoint x: 515, endPoint y: 304, distance: 68.5
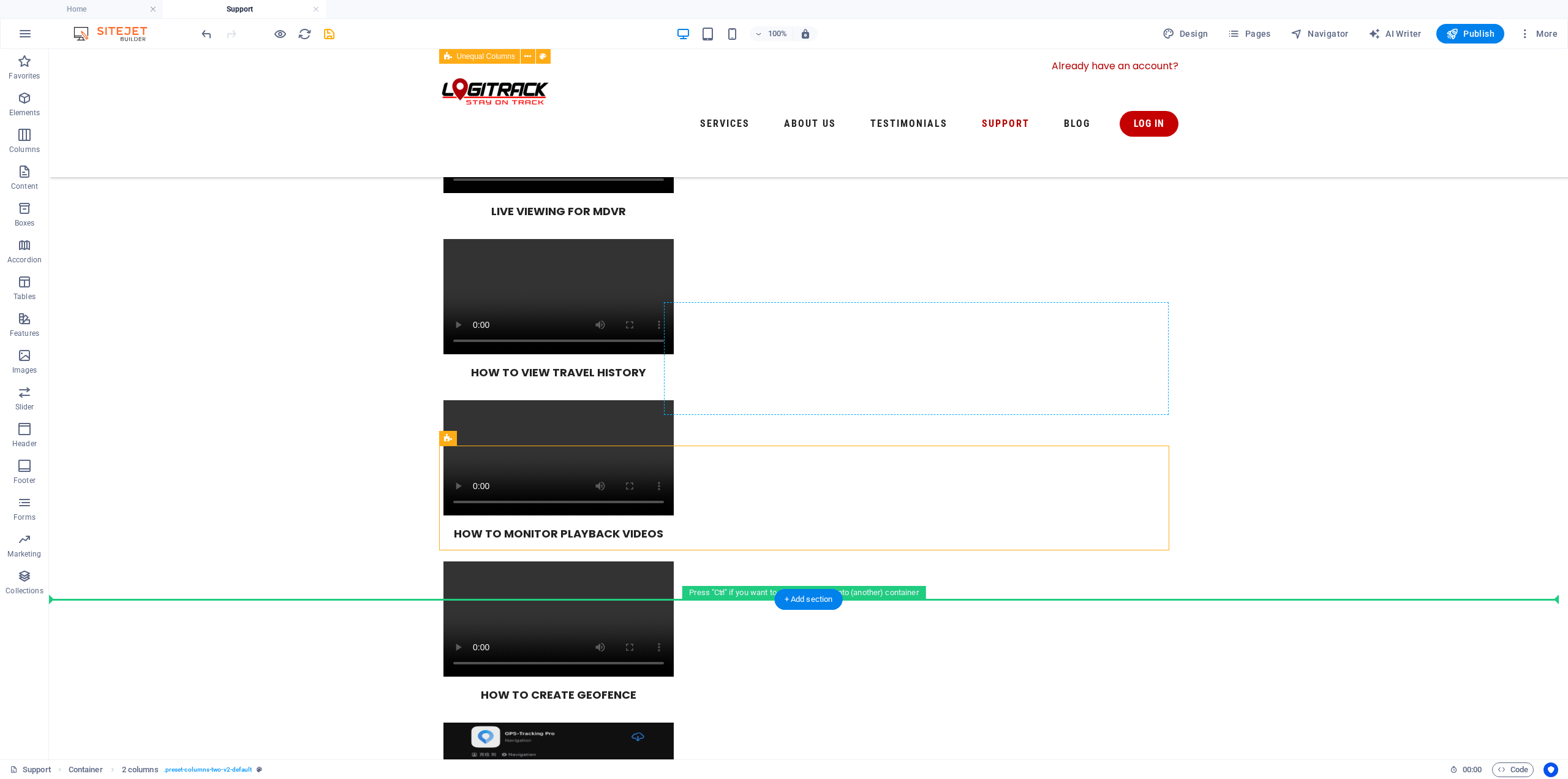
drag, startPoint x: 509, startPoint y: 487, endPoint x: 715, endPoint y: 325, distance: 262.1
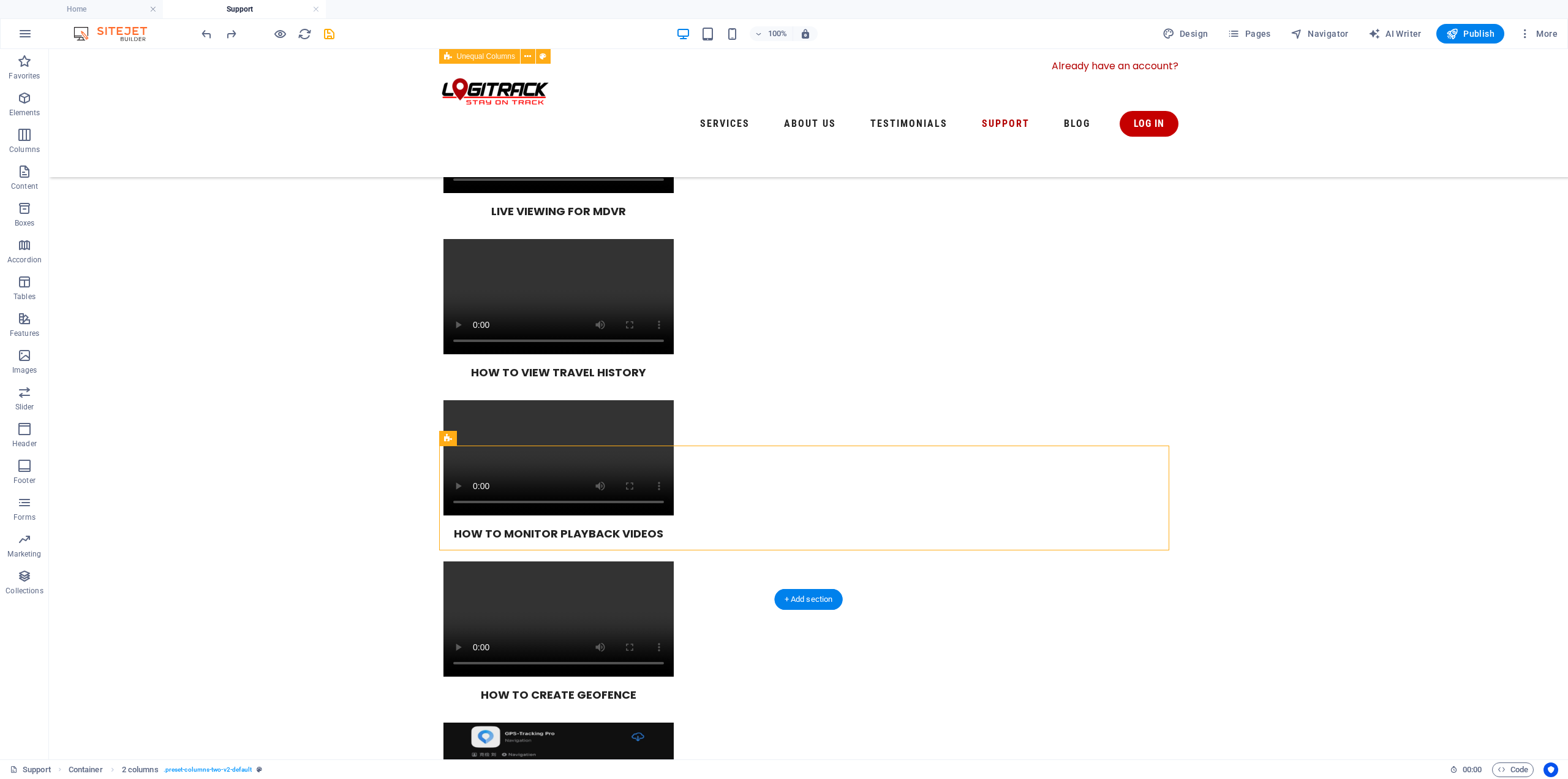
drag, startPoint x: 509, startPoint y: 487, endPoint x: 698, endPoint y: 347, distance: 235.2
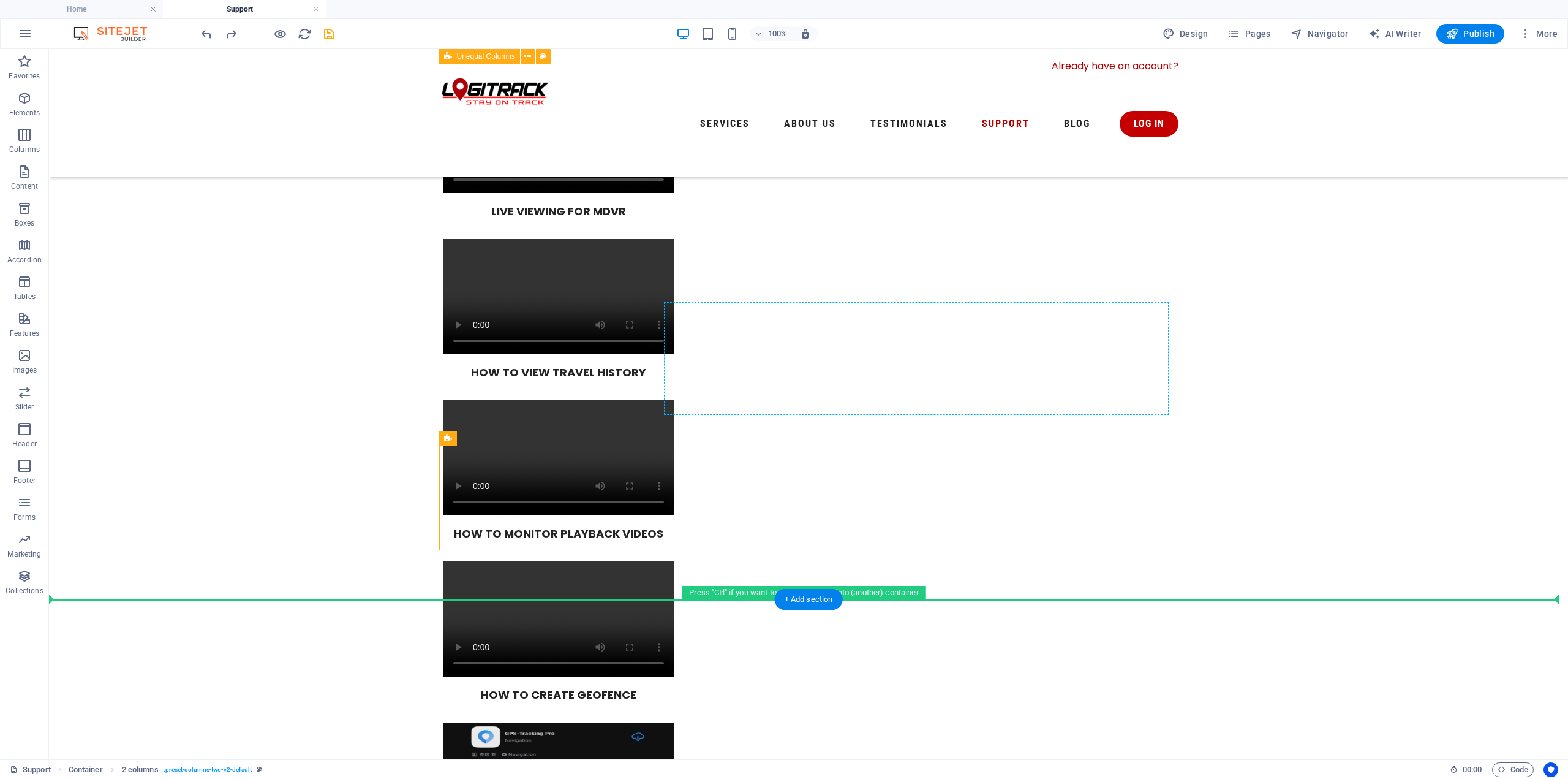
drag, startPoint x: 524, startPoint y: 414, endPoint x: 669, endPoint y: 313, distance: 176.7
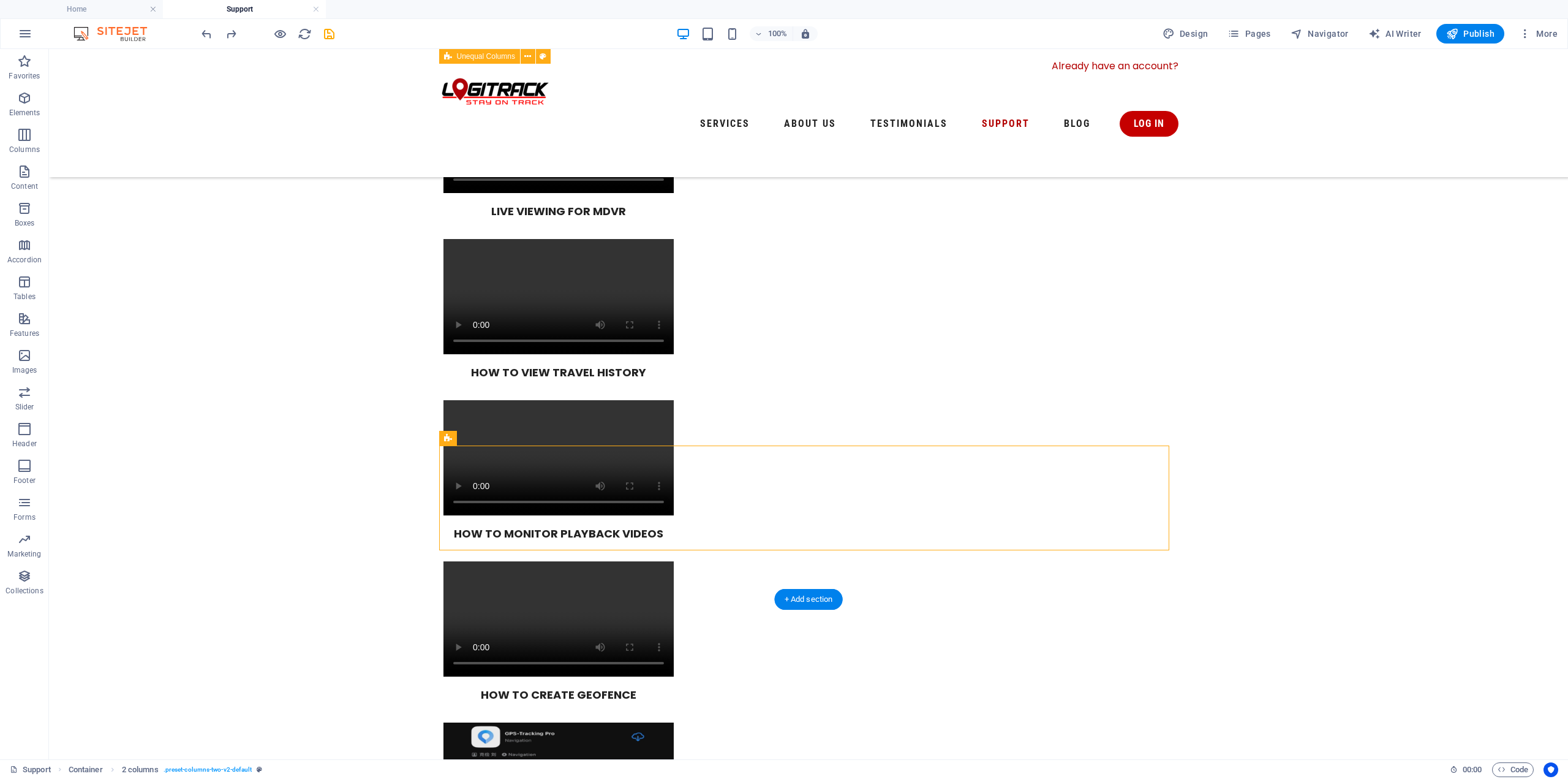
drag, startPoint x: 502, startPoint y: 486, endPoint x: 686, endPoint y: 348, distance: 230.0
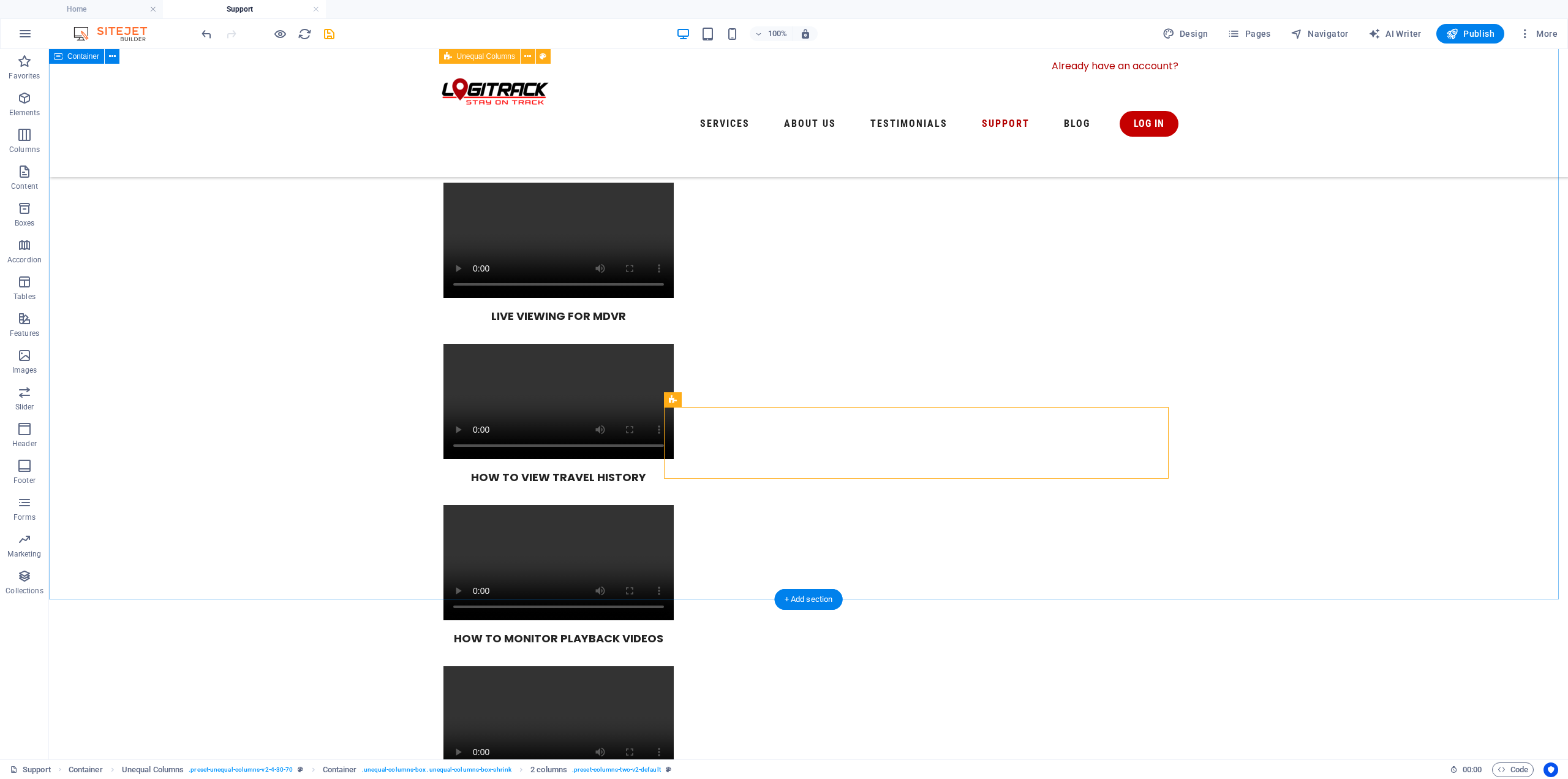
click at [688, 396] on span "Container" at bounding box center [698, 399] width 32 height 8
click at [692, 398] on span "Container" at bounding box center [698, 399] width 32 height 8
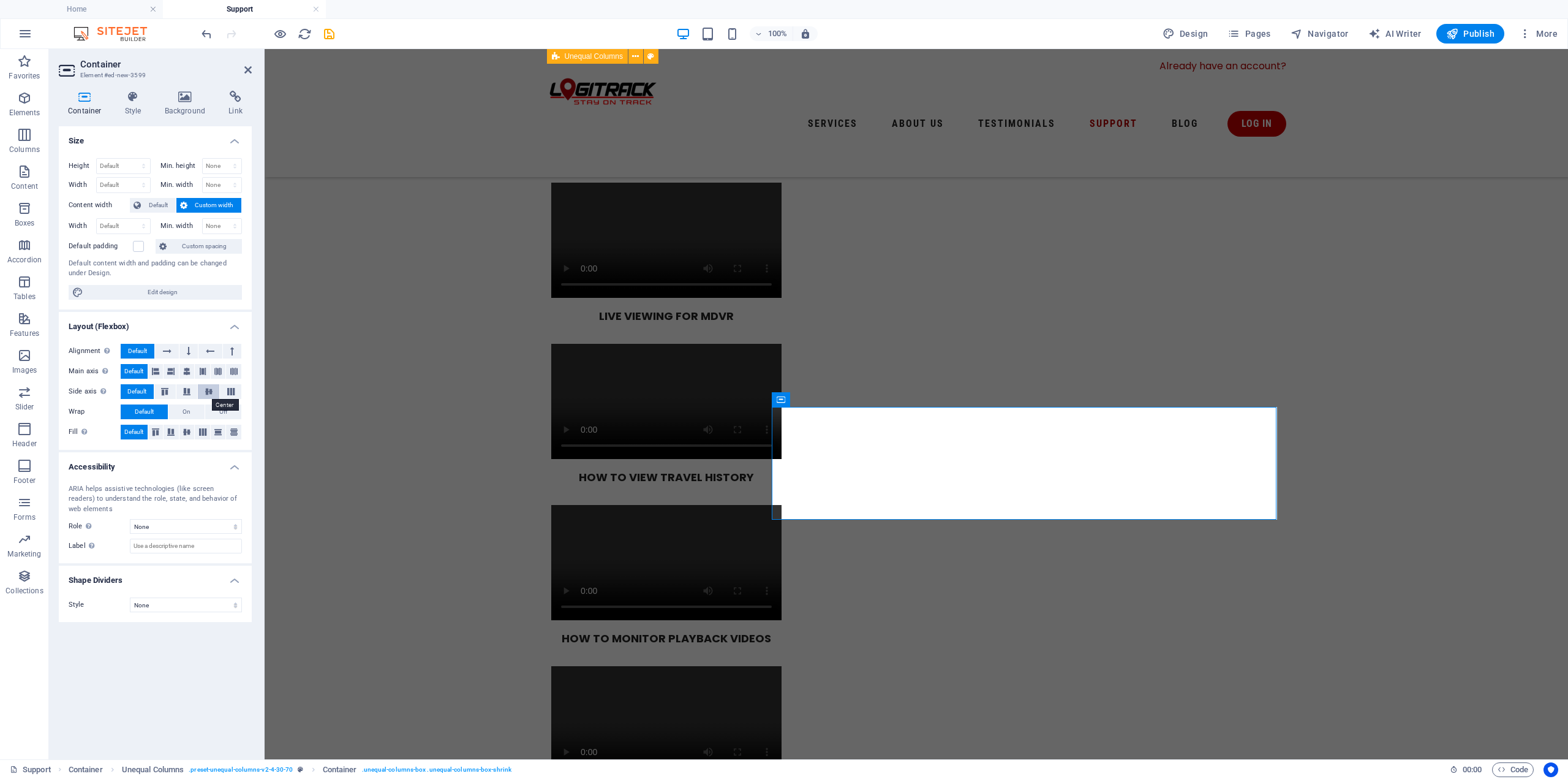
click at [212, 392] on icon at bounding box center [208, 392] width 14 height 8
drag, startPoint x: 128, startPoint y: 394, endPoint x: 197, endPoint y: 454, distance: 91.4
click at [198, 454] on ul "Size Height Default px rem % vh vw Min. height None px rem % vh vw Width Defaul…" at bounding box center [155, 374] width 193 height 496
click at [136, 390] on span "Default" at bounding box center [137, 391] width 19 height 14
click at [186, 436] on button at bounding box center [187, 432] width 15 height 14
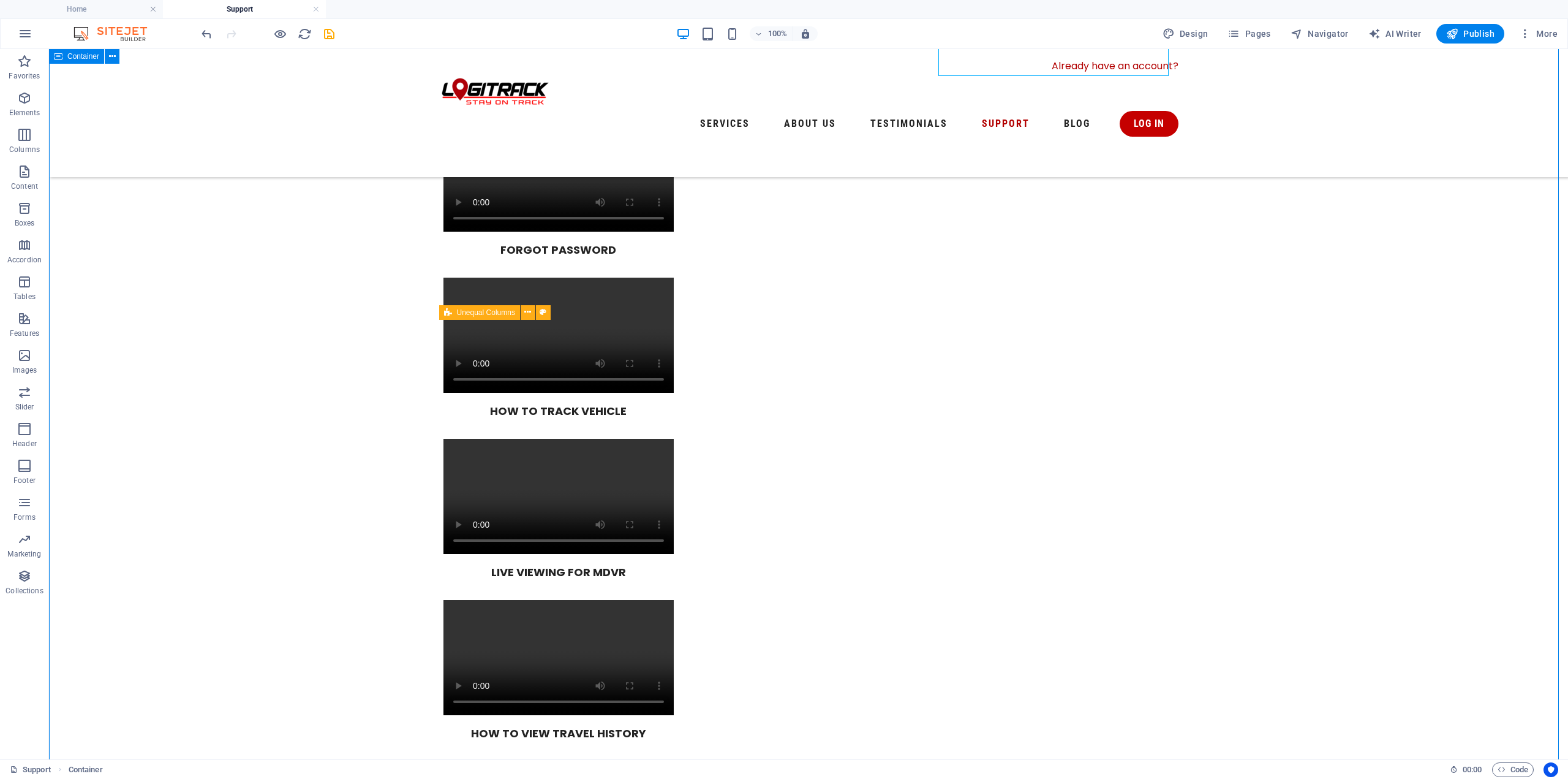
scroll to position [972, 0]
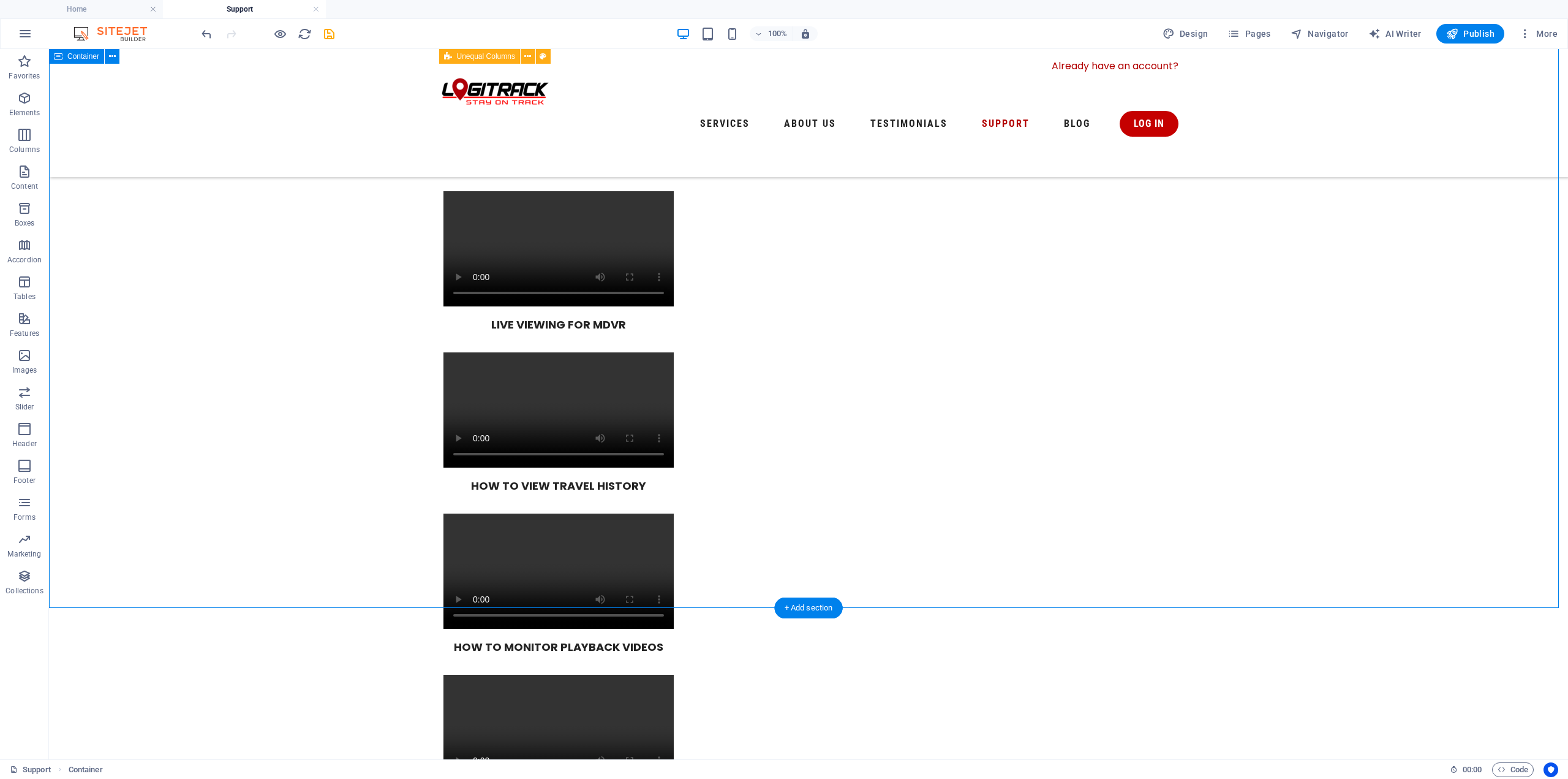
drag, startPoint x: 1439, startPoint y: 344, endPoint x: 1449, endPoint y: 345, distance: 10.0
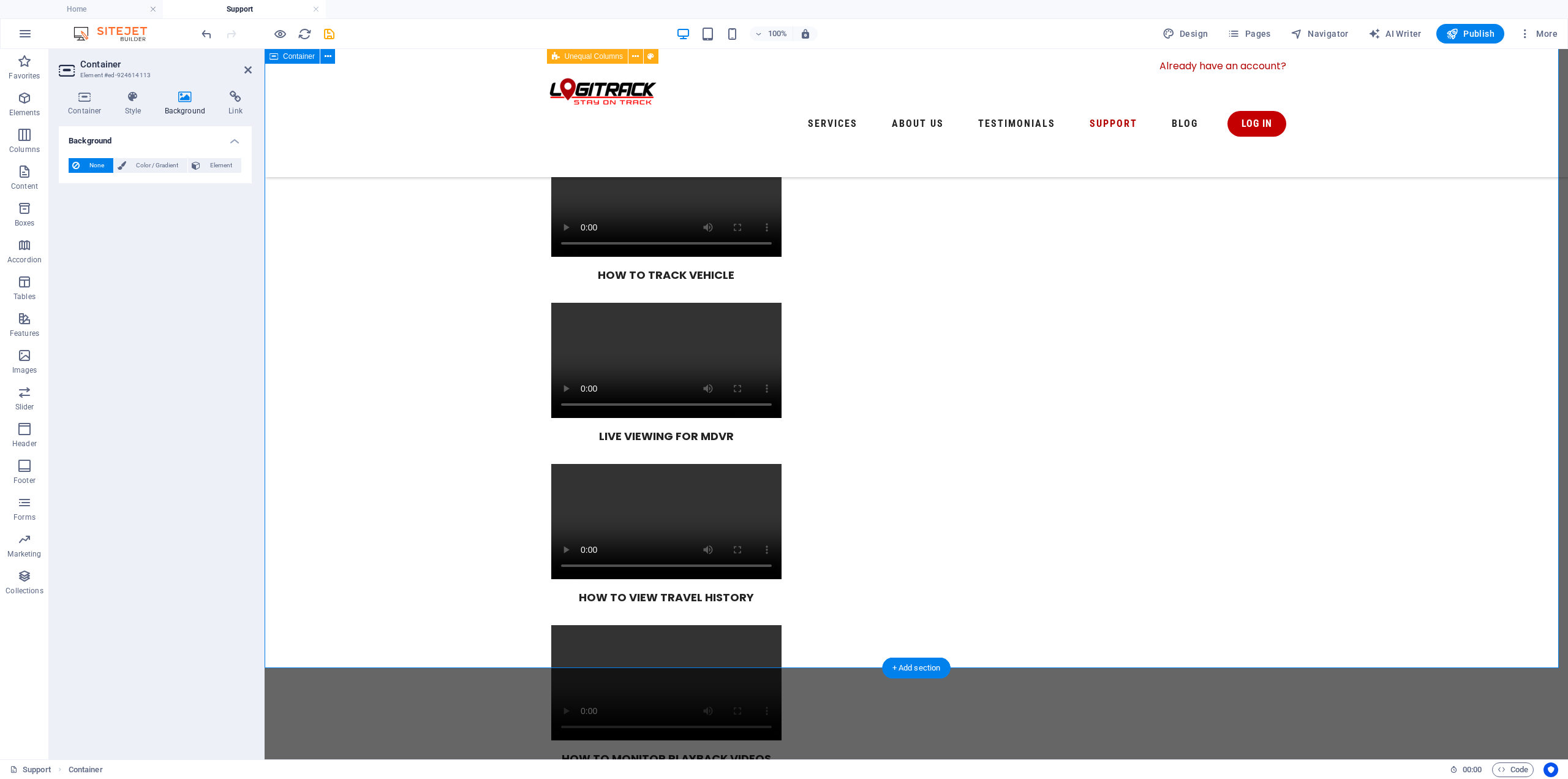
scroll to position [849, 0]
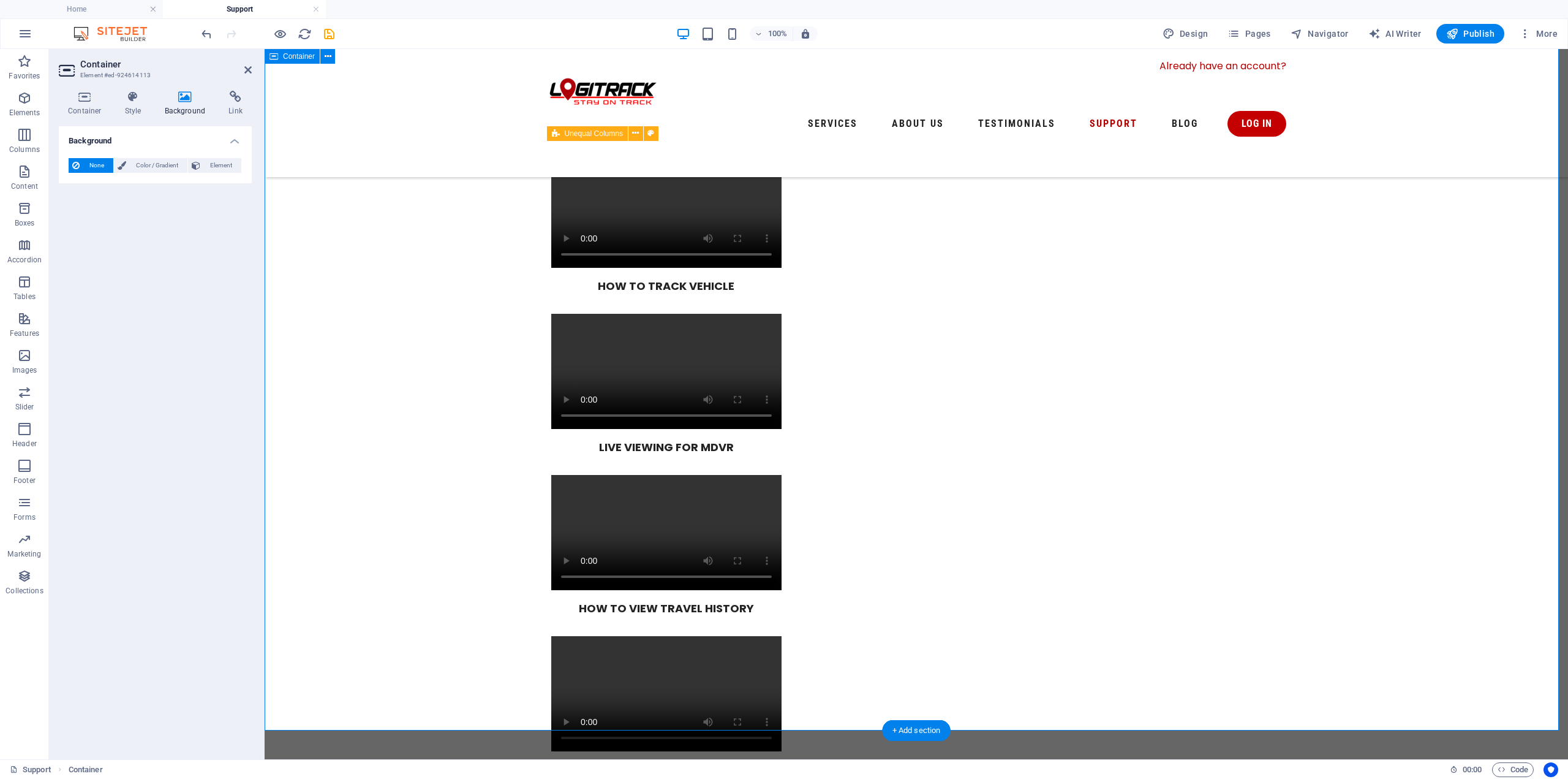
click at [569, 372] on span "Image" at bounding box center [575, 371] width 20 height 8
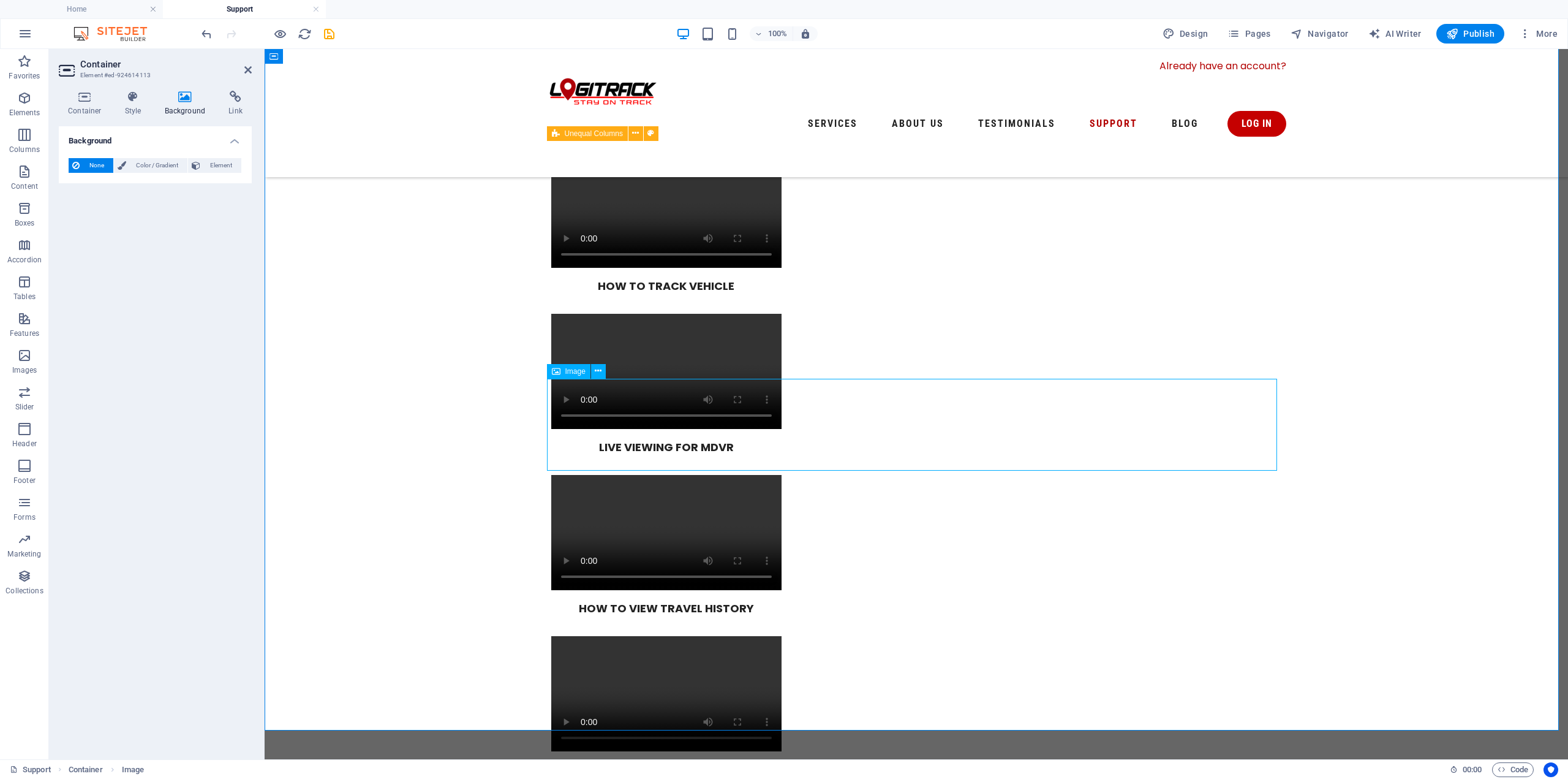
click at [569, 372] on span "Image" at bounding box center [575, 371] width 20 height 8
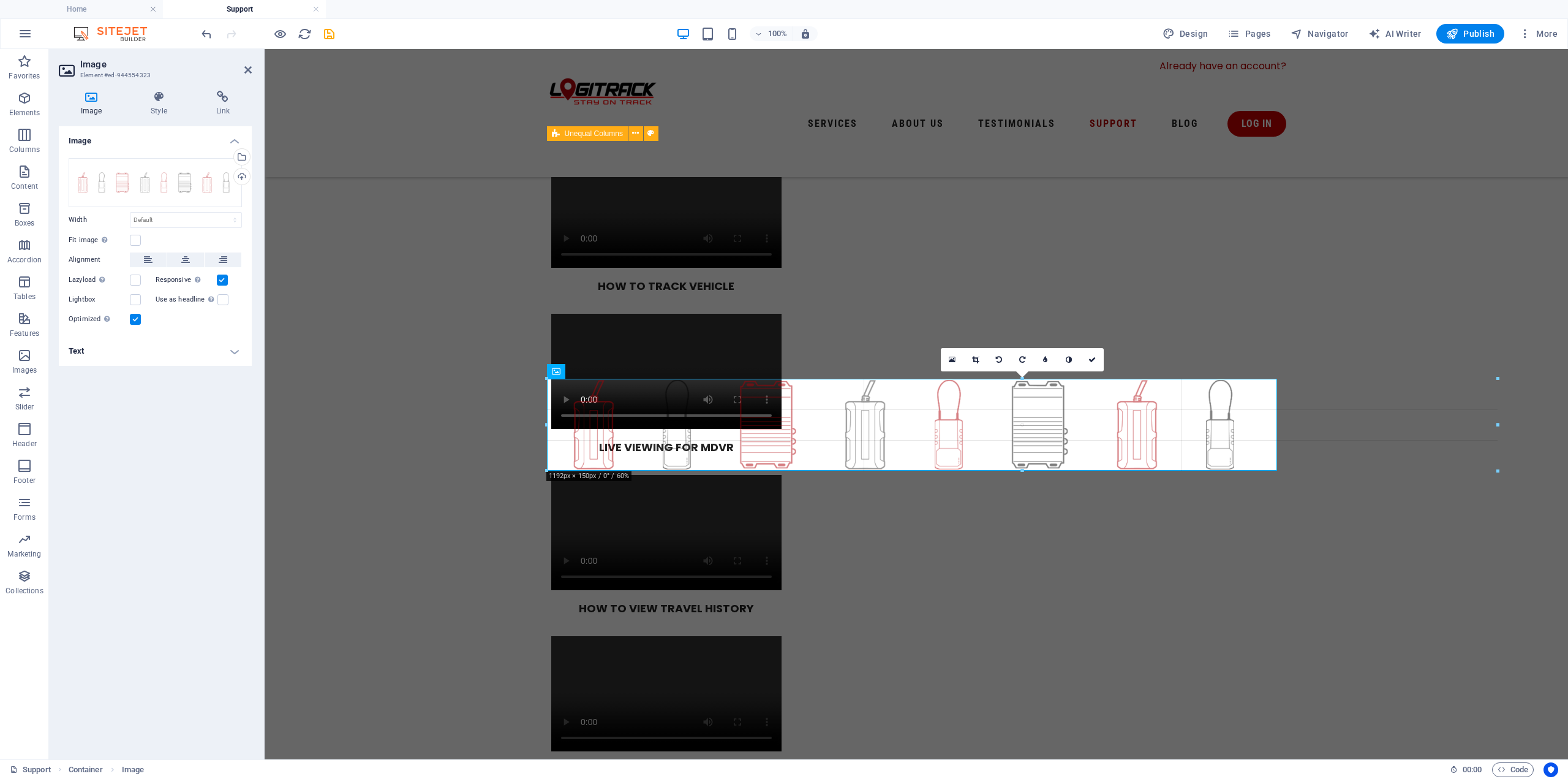
drag, startPoint x: 548, startPoint y: 422, endPoint x: 62, endPoint y: 354, distance: 490.7
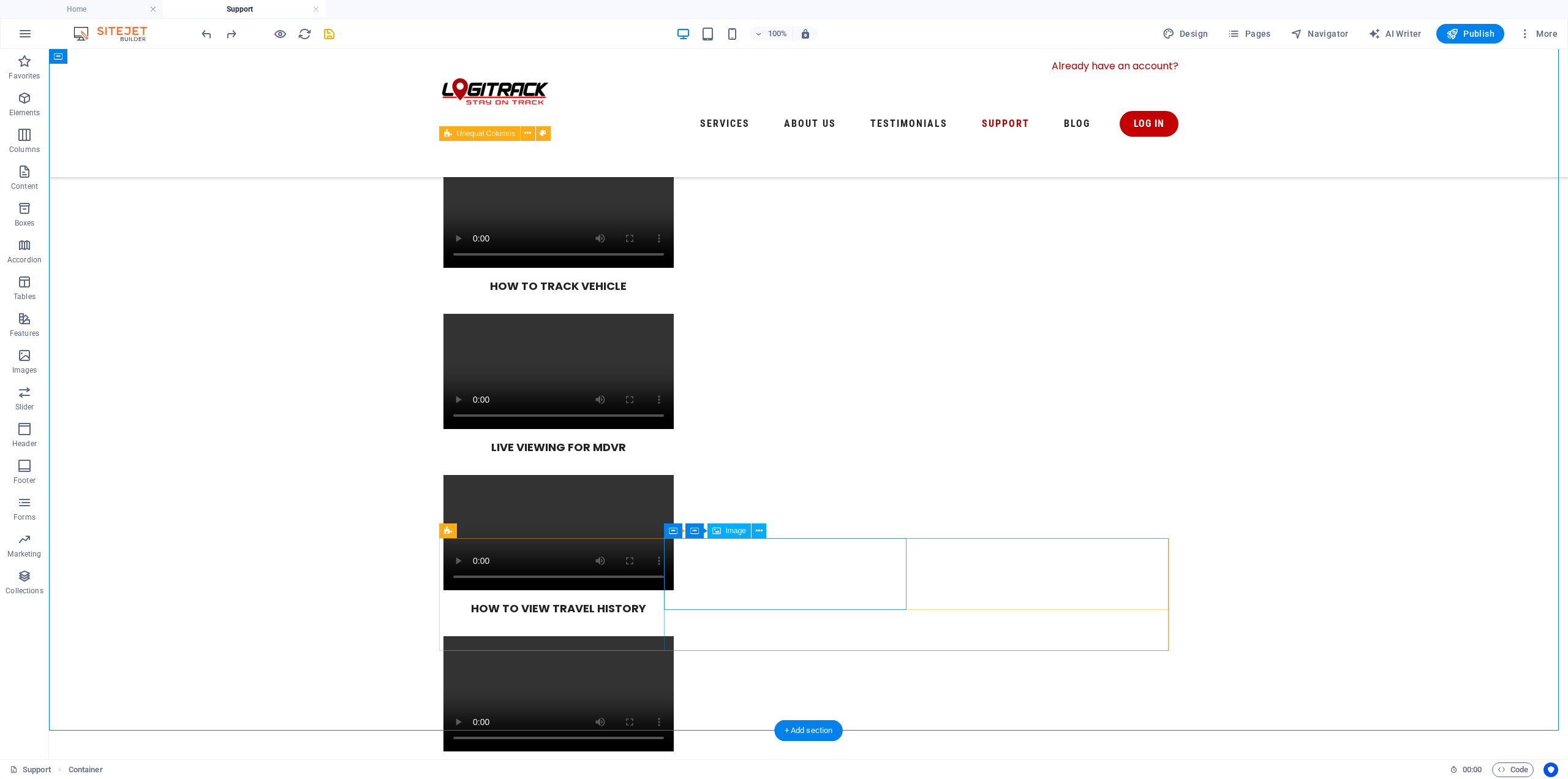
click at [684, 530] on span "Container" at bounding box center [698, 530] width 32 height 8
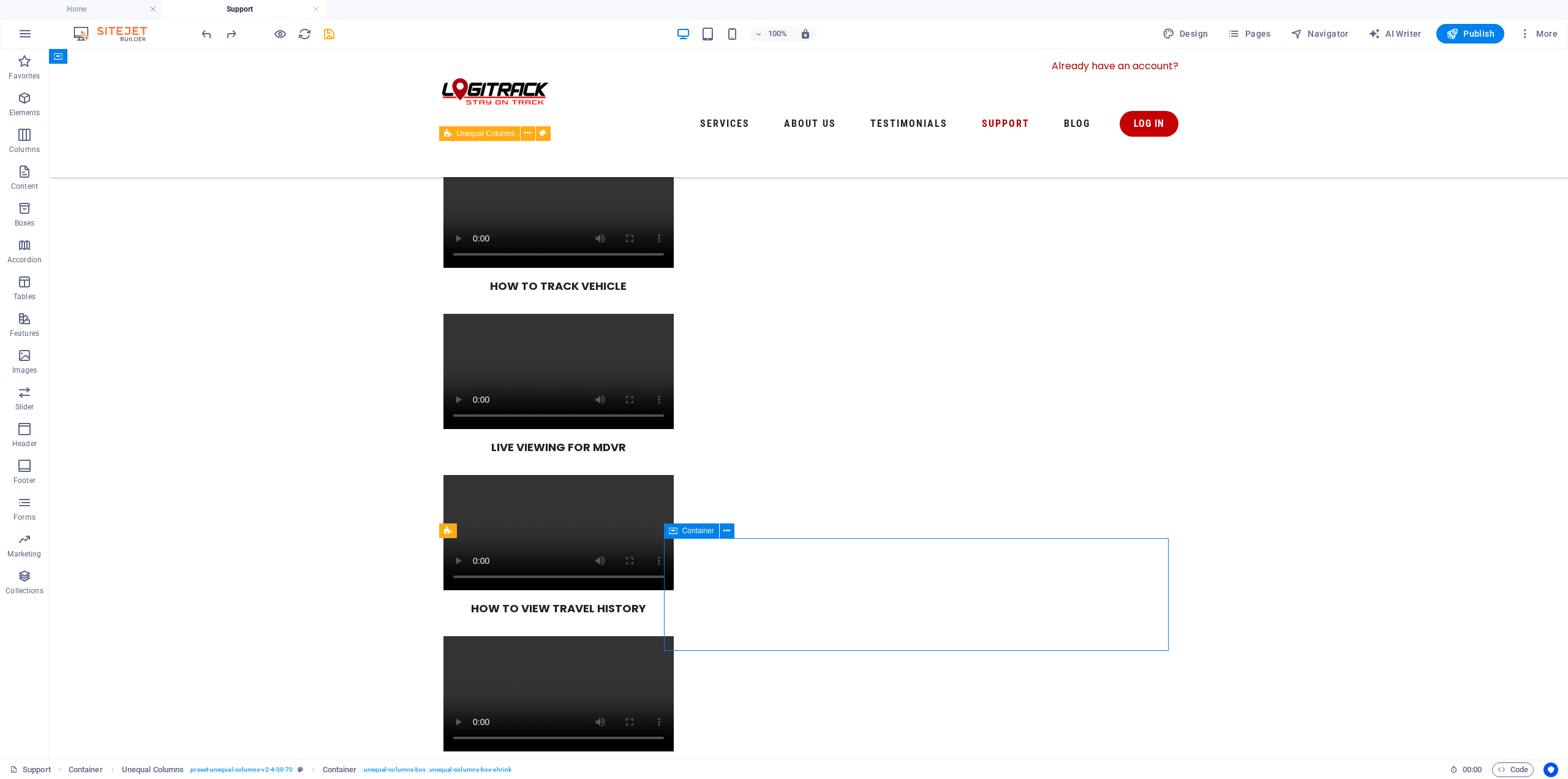
click at [684, 530] on span "Container" at bounding box center [698, 530] width 32 height 8
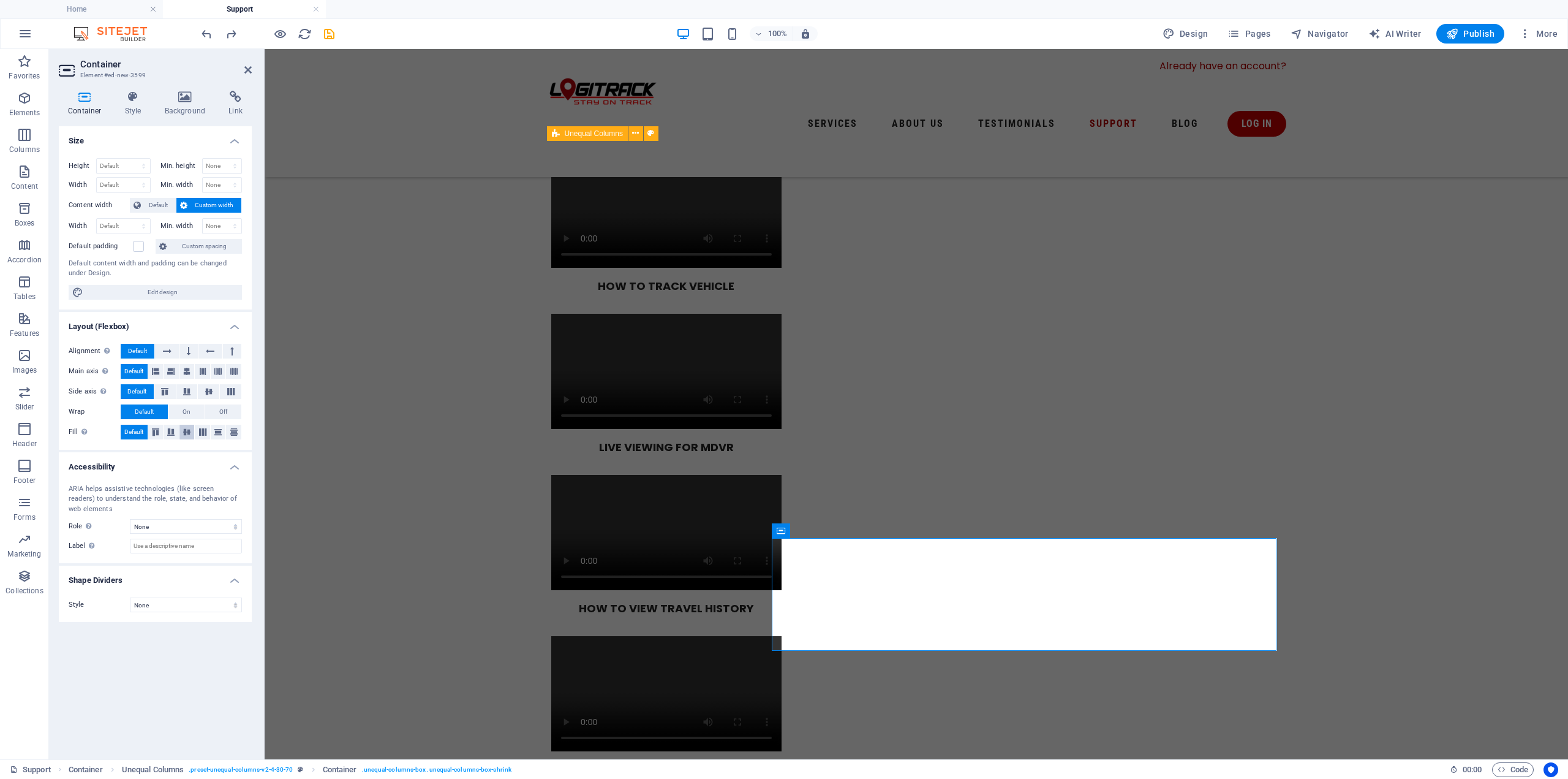
click at [185, 430] on icon at bounding box center [186, 432] width 14 height 8
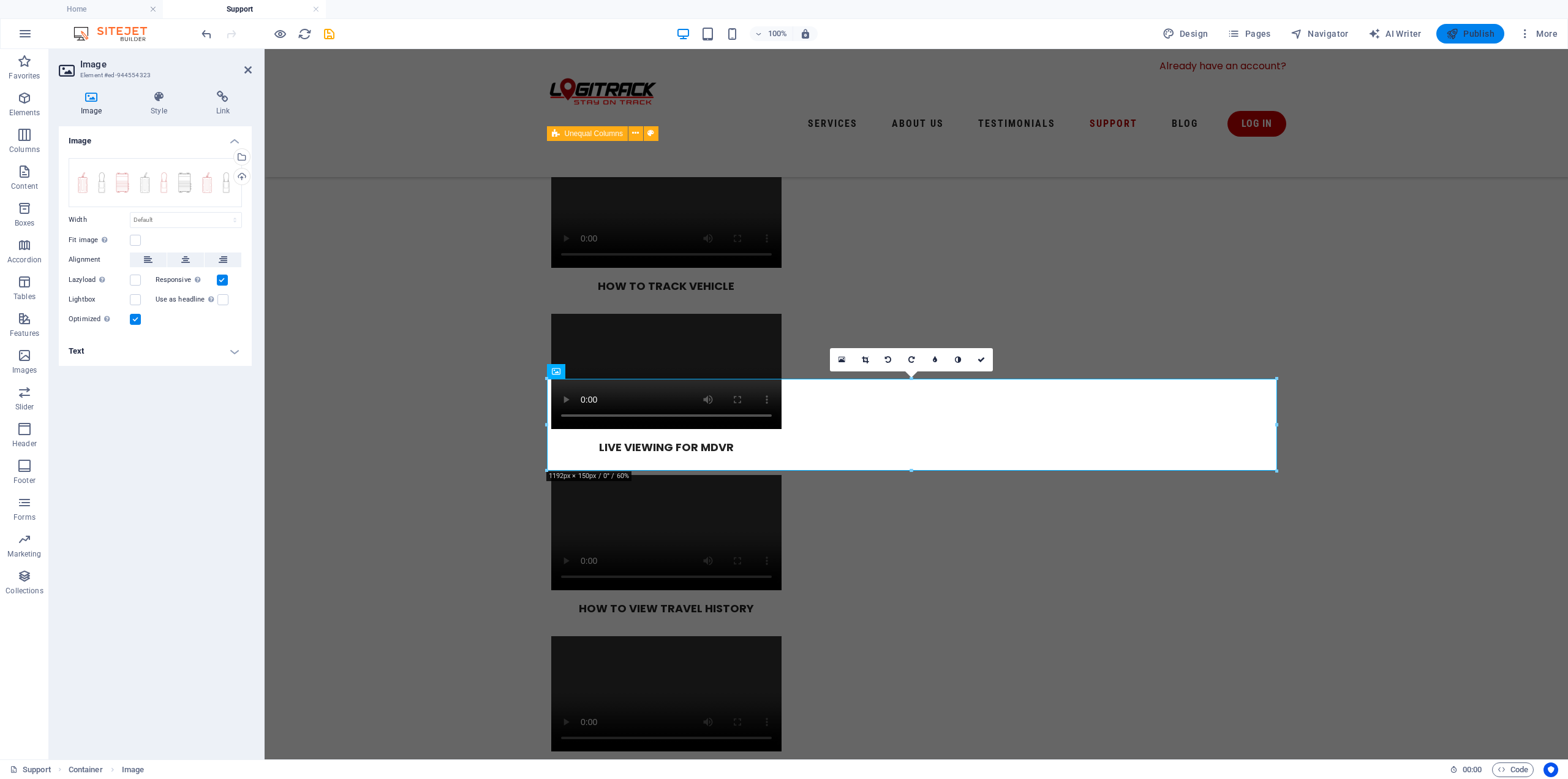
click at [1482, 29] on span "Publish" at bounding box center [1470, 34] width 48 height 12
select select "%"
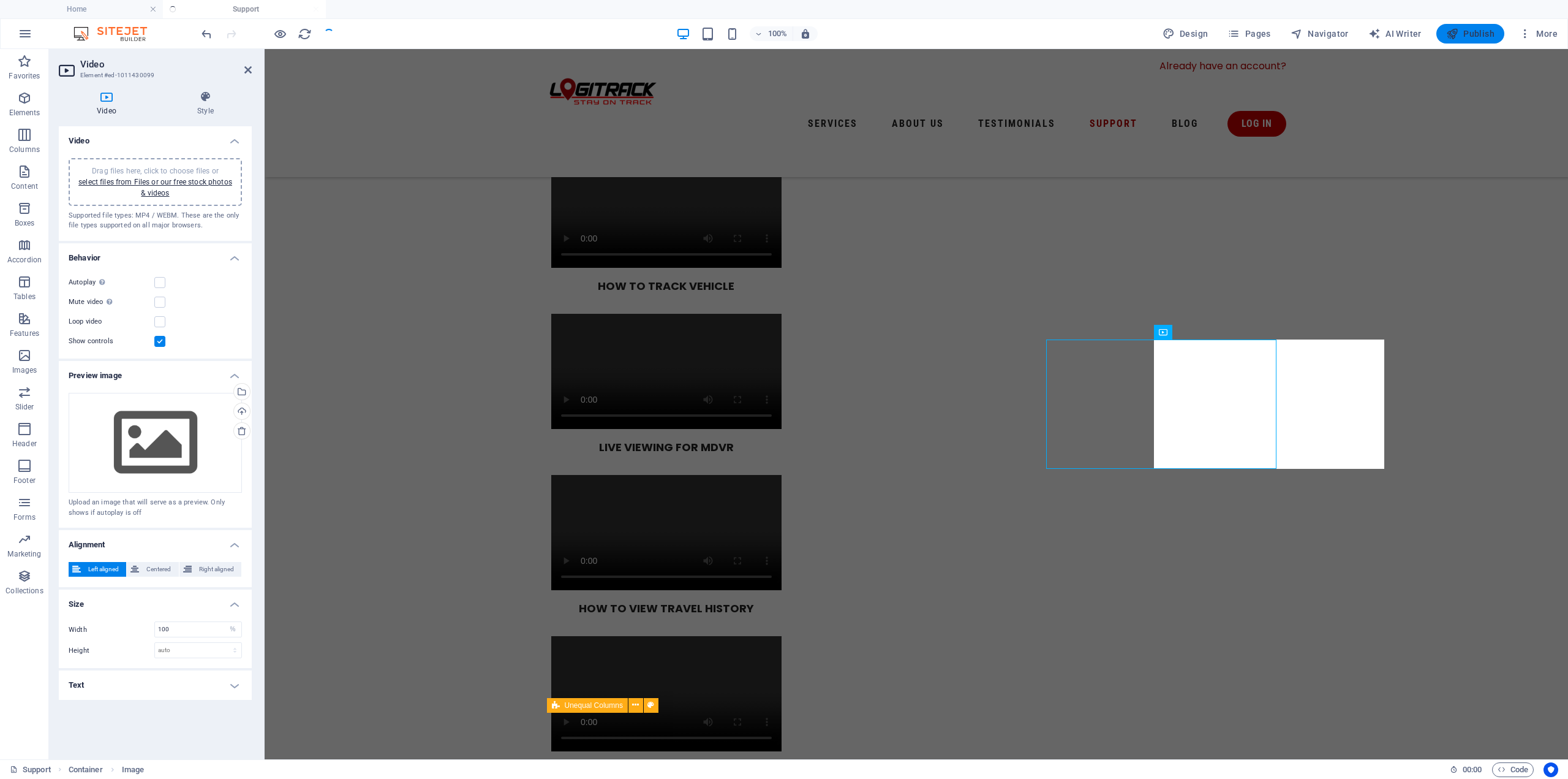
scroll to position [278, 0]
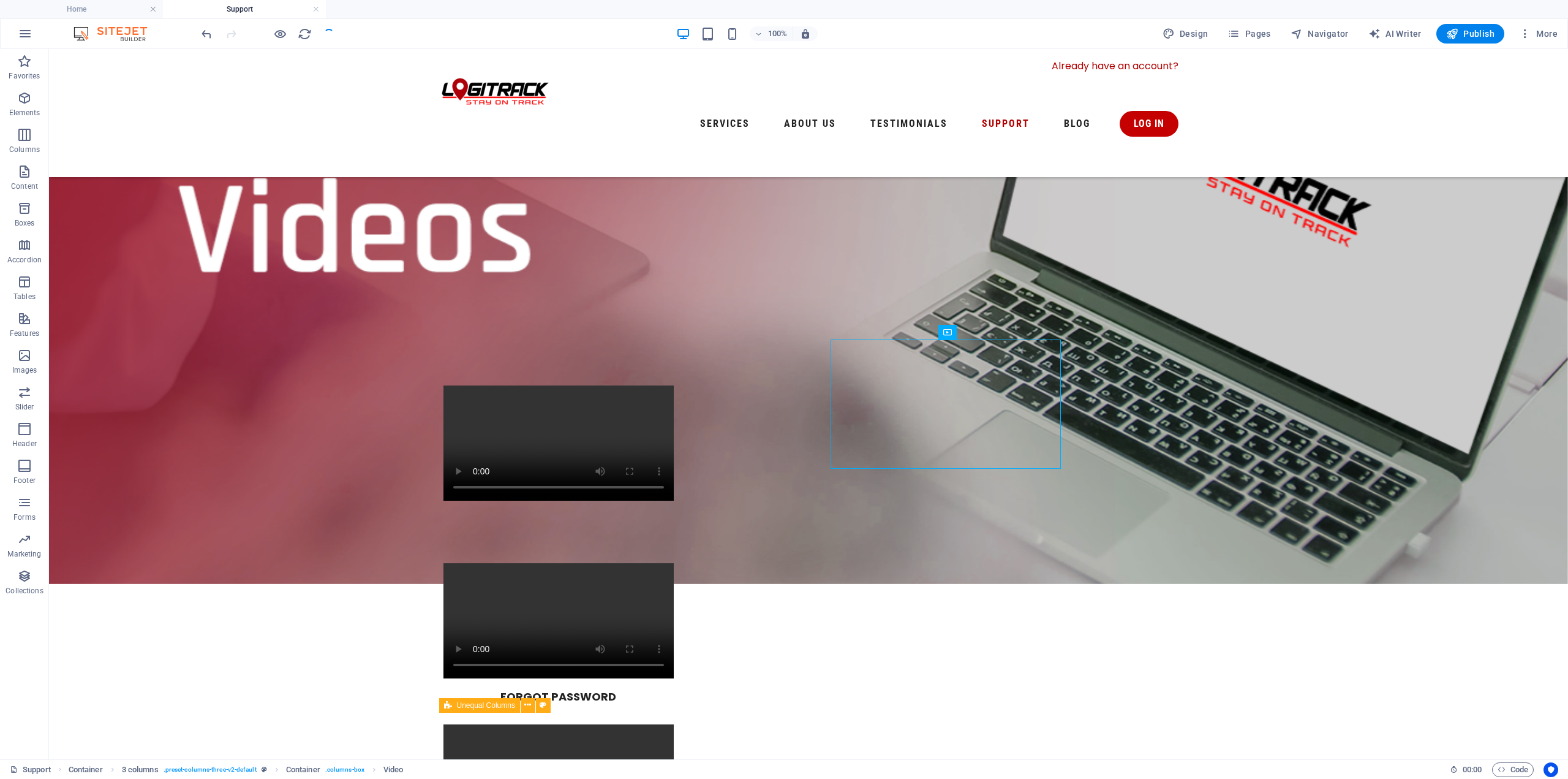
select select "%"
